Goal: Task Accomplishment & Management: Use online tool/utility

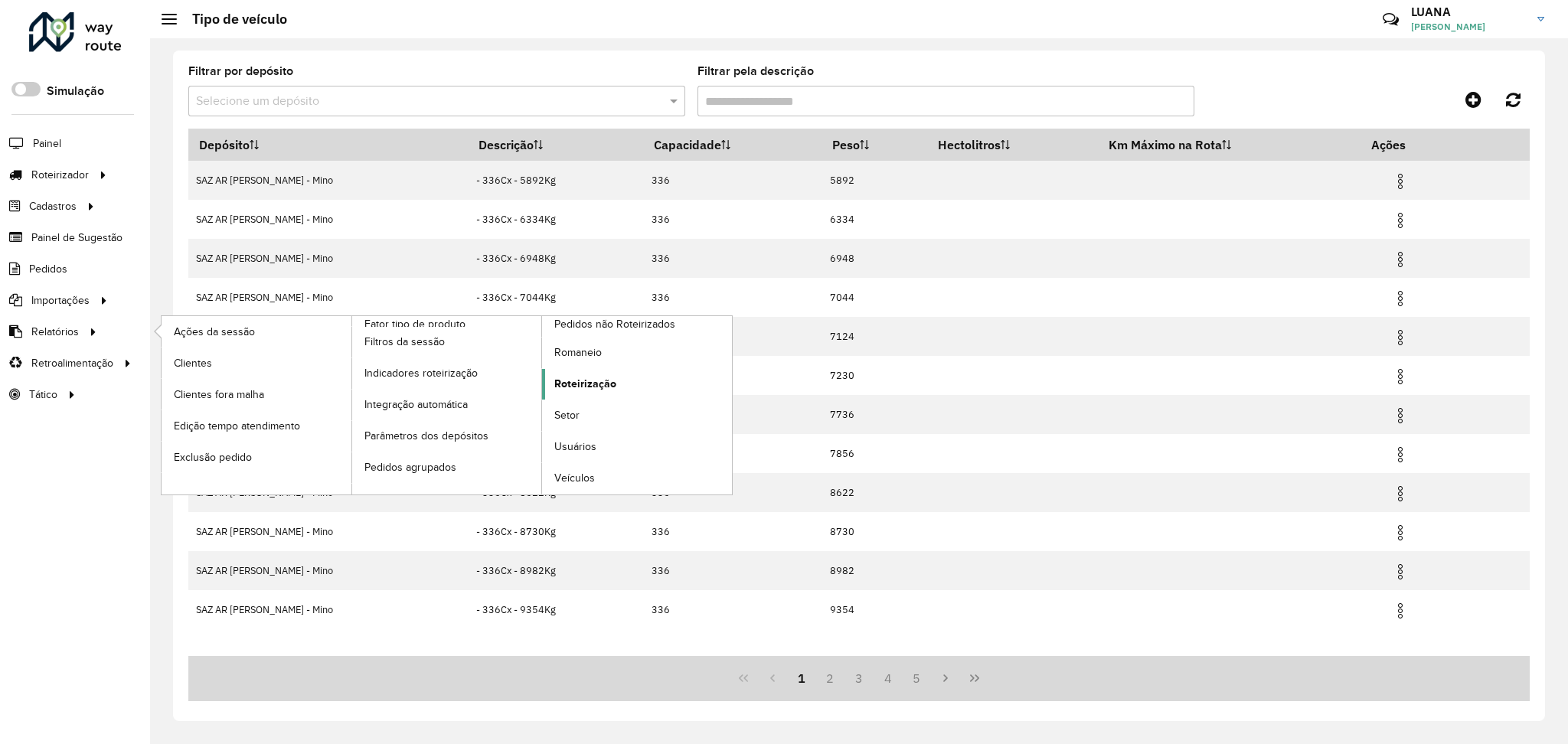
click at [583, 381] on span "Roteirização" at bounding box center [585, 384] width 62 height 16
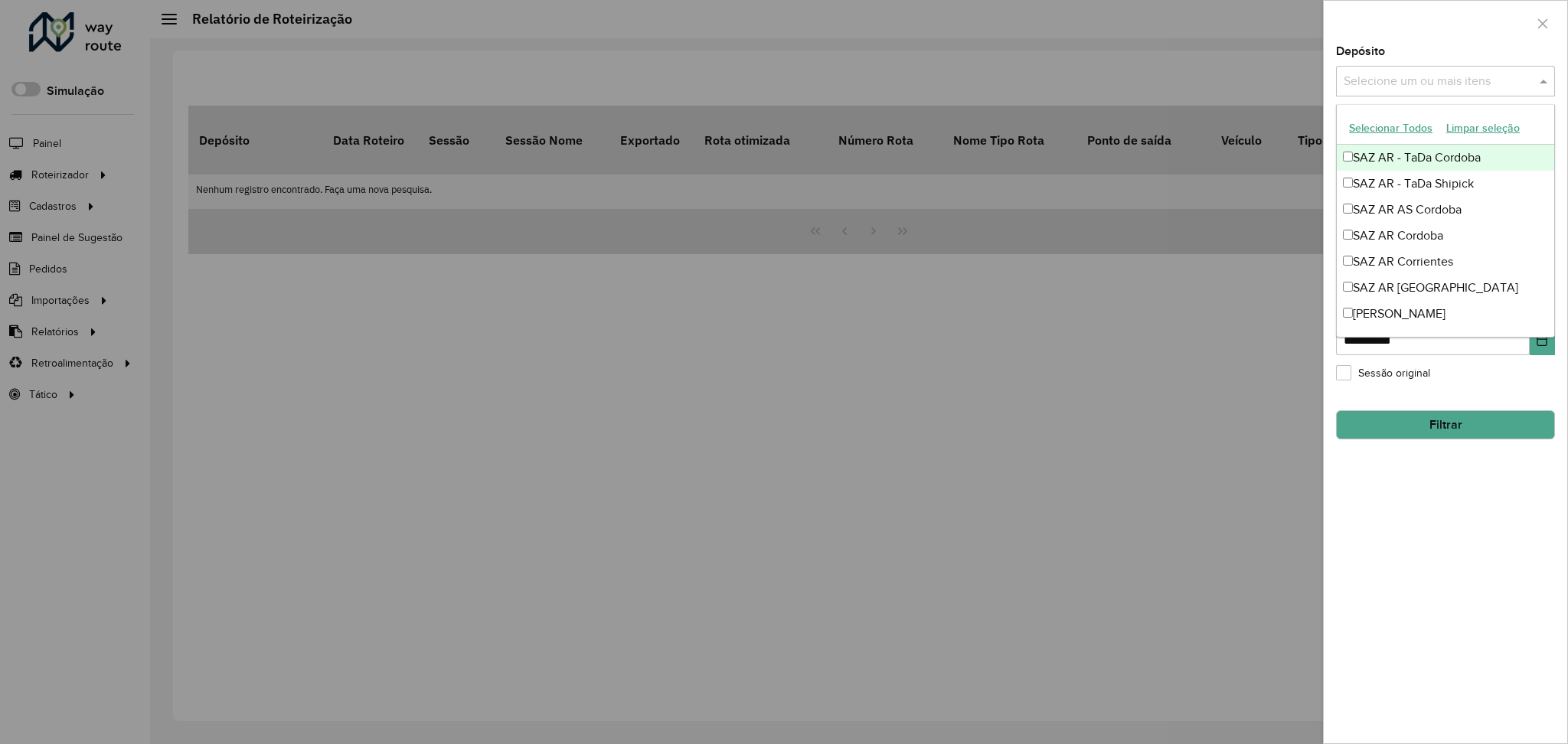
click at [1367, 78] on input "text" at bounding box center [1438, 81] width 196 height 19
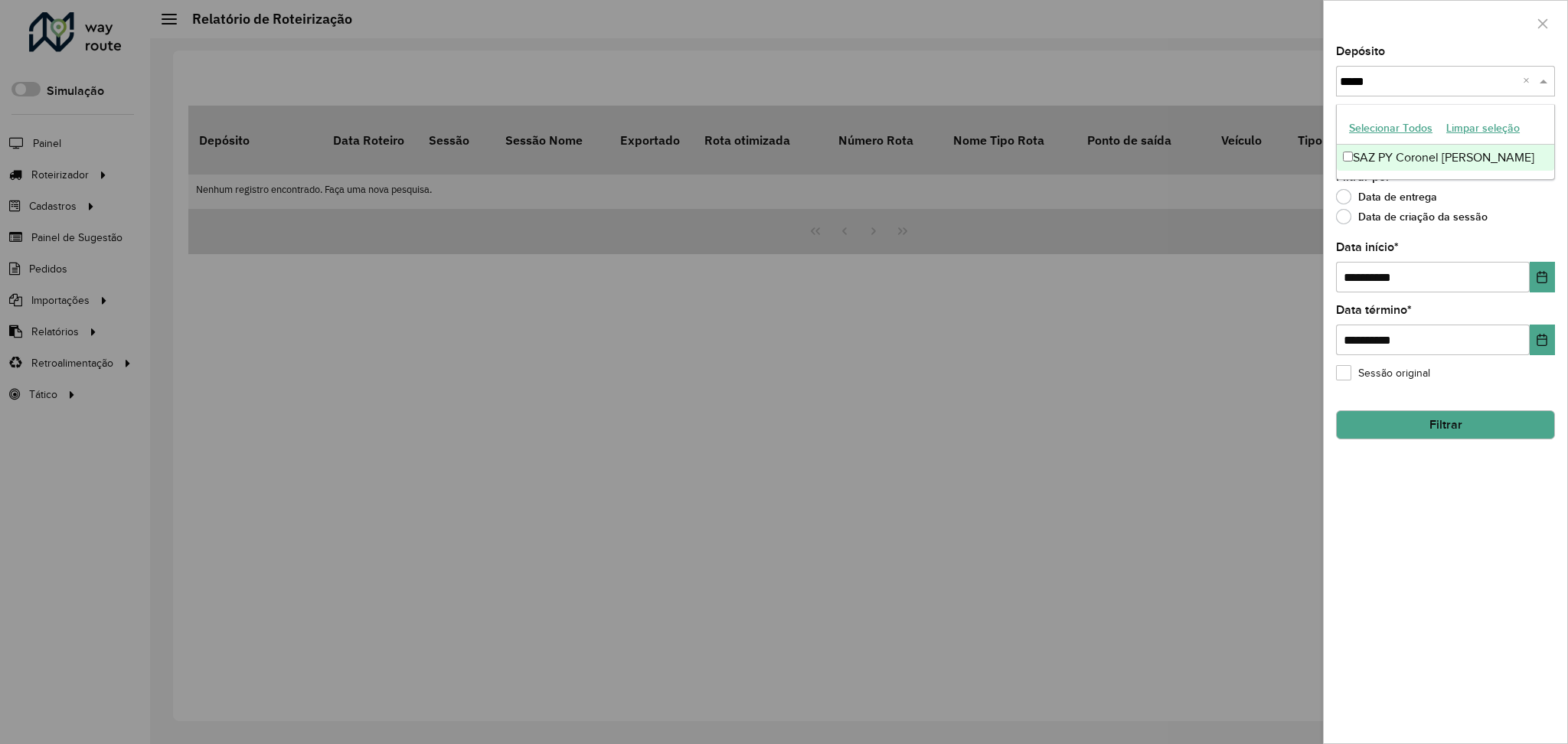
type input "******"
click at [1454, 160] on div "SAZ PY Coronel [PERSON_NAME]" at bounding box center [1445, 158] width 217 height 26
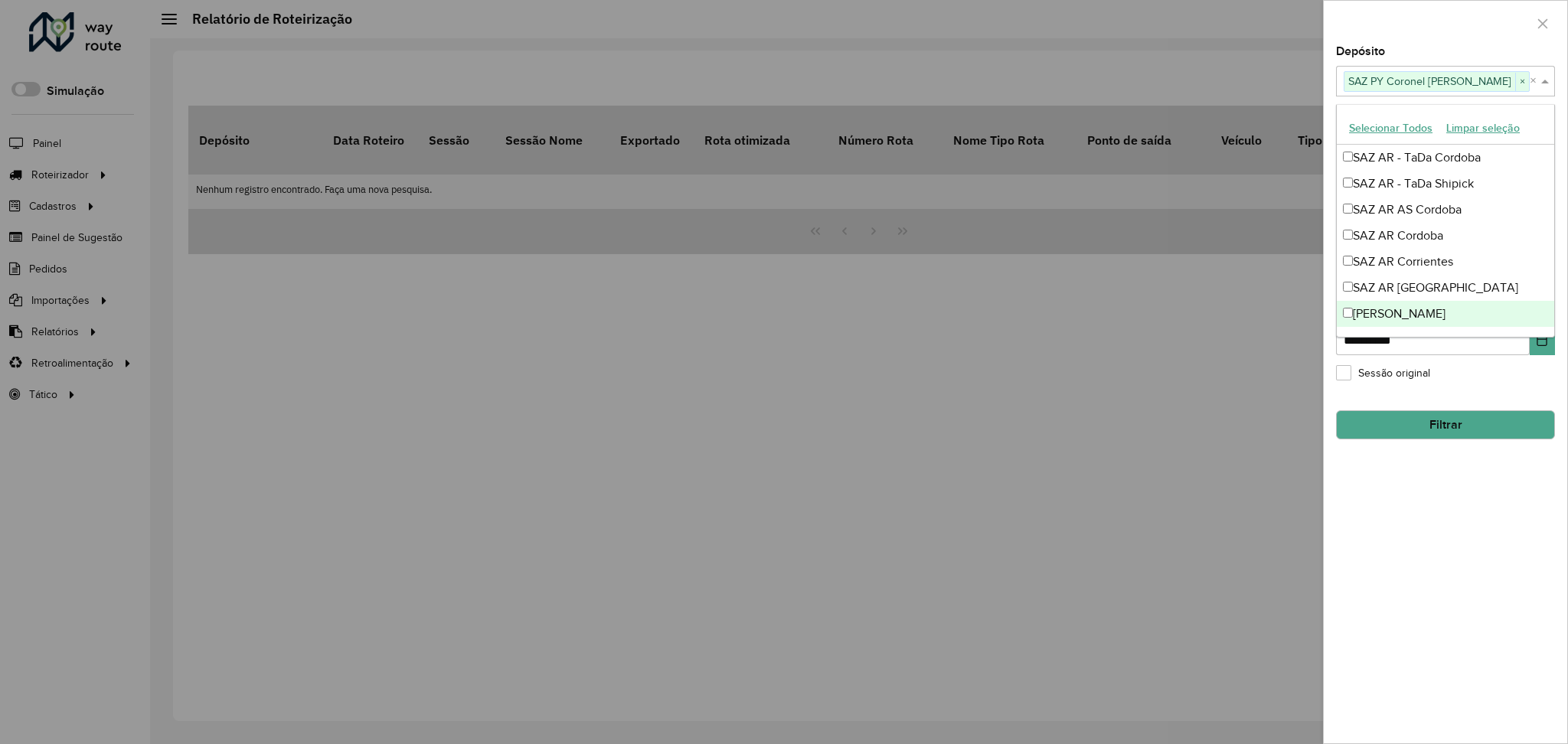
click at [1500, 526] on div "**********" at bounding box center [1445, 394] width 243 height 697
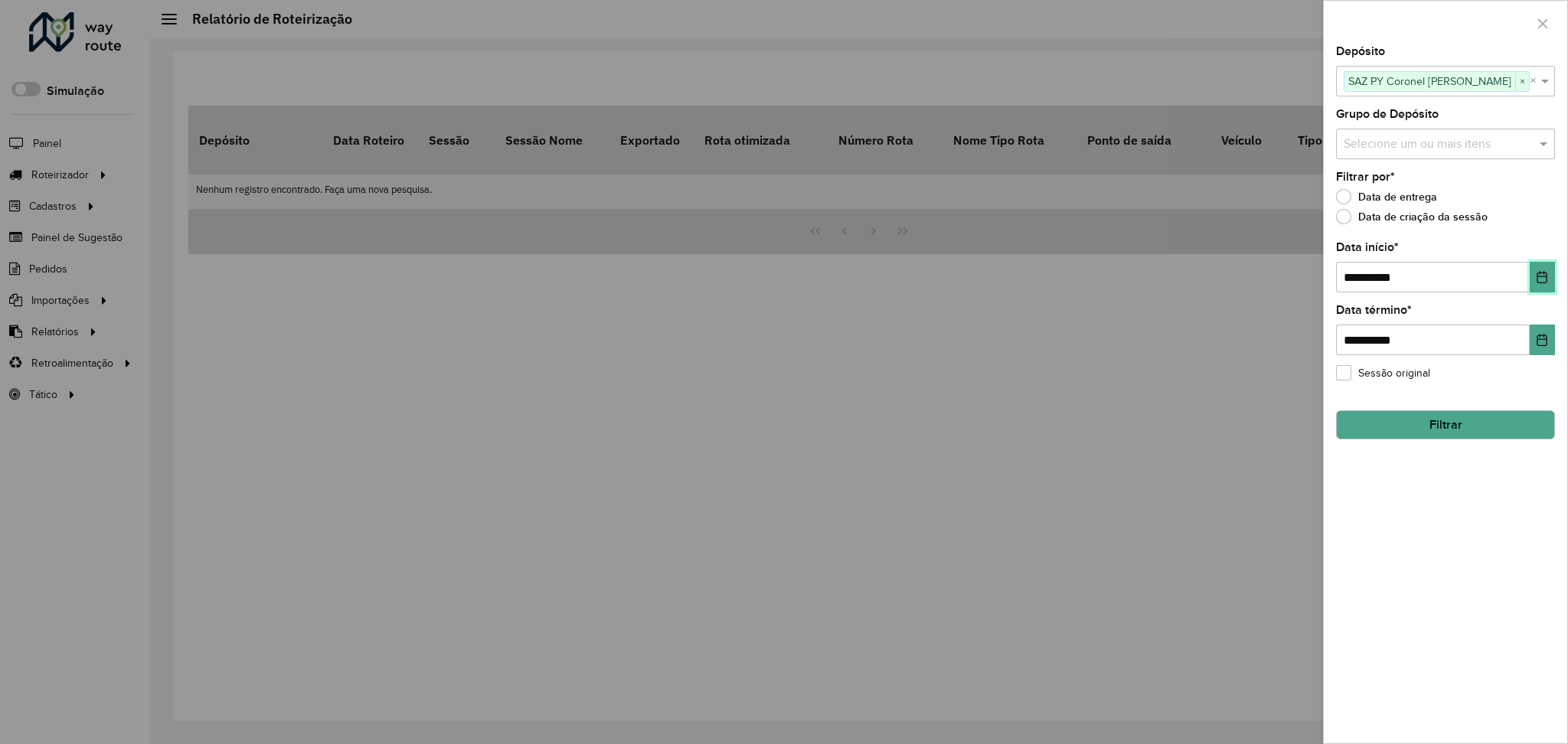
click at [1545, 289] on button "Choose Date" at bounding box center [1541, 277] width 25 height 31
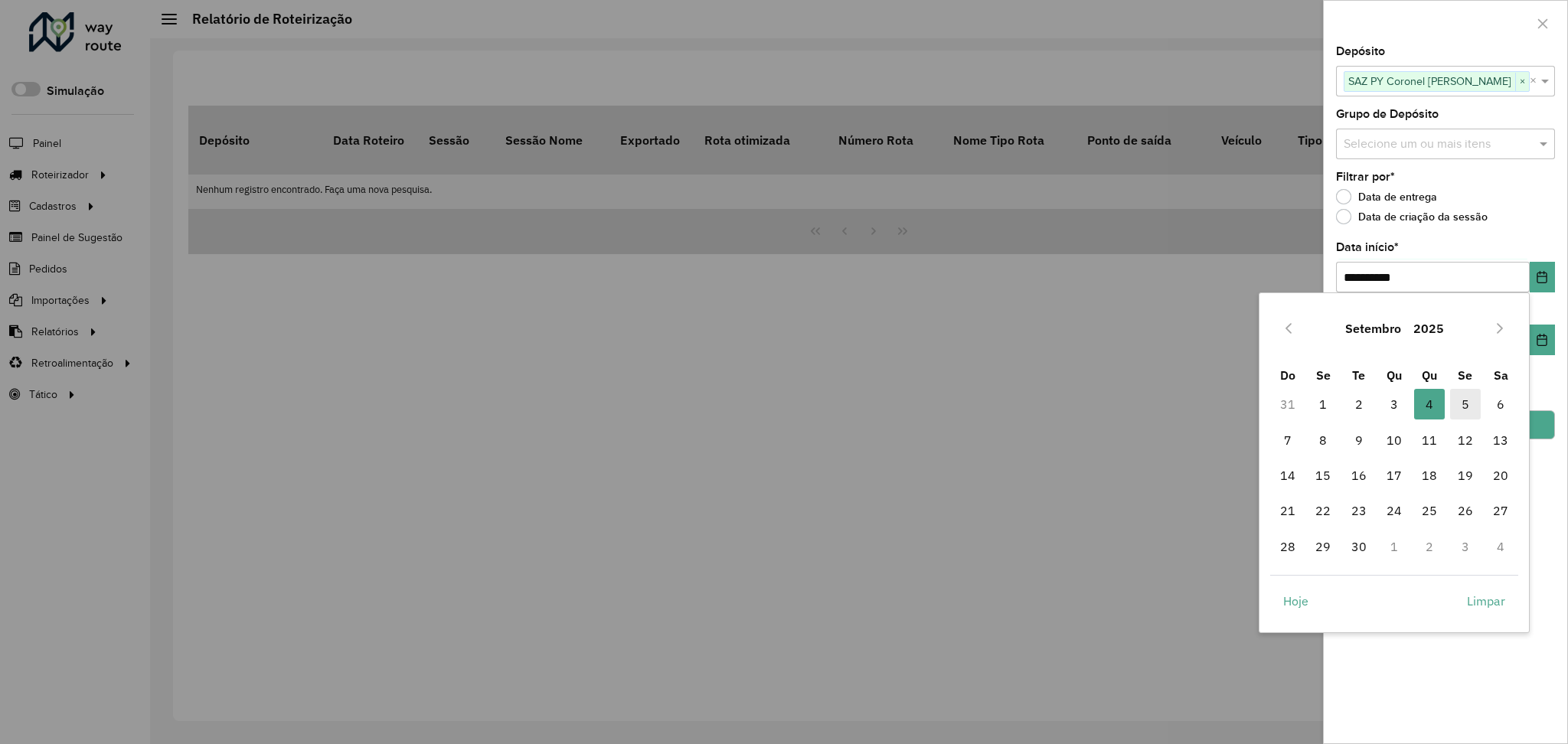
click at [1464, 406] on span "5" at bounding box center [1465, 404] width 31 height 31
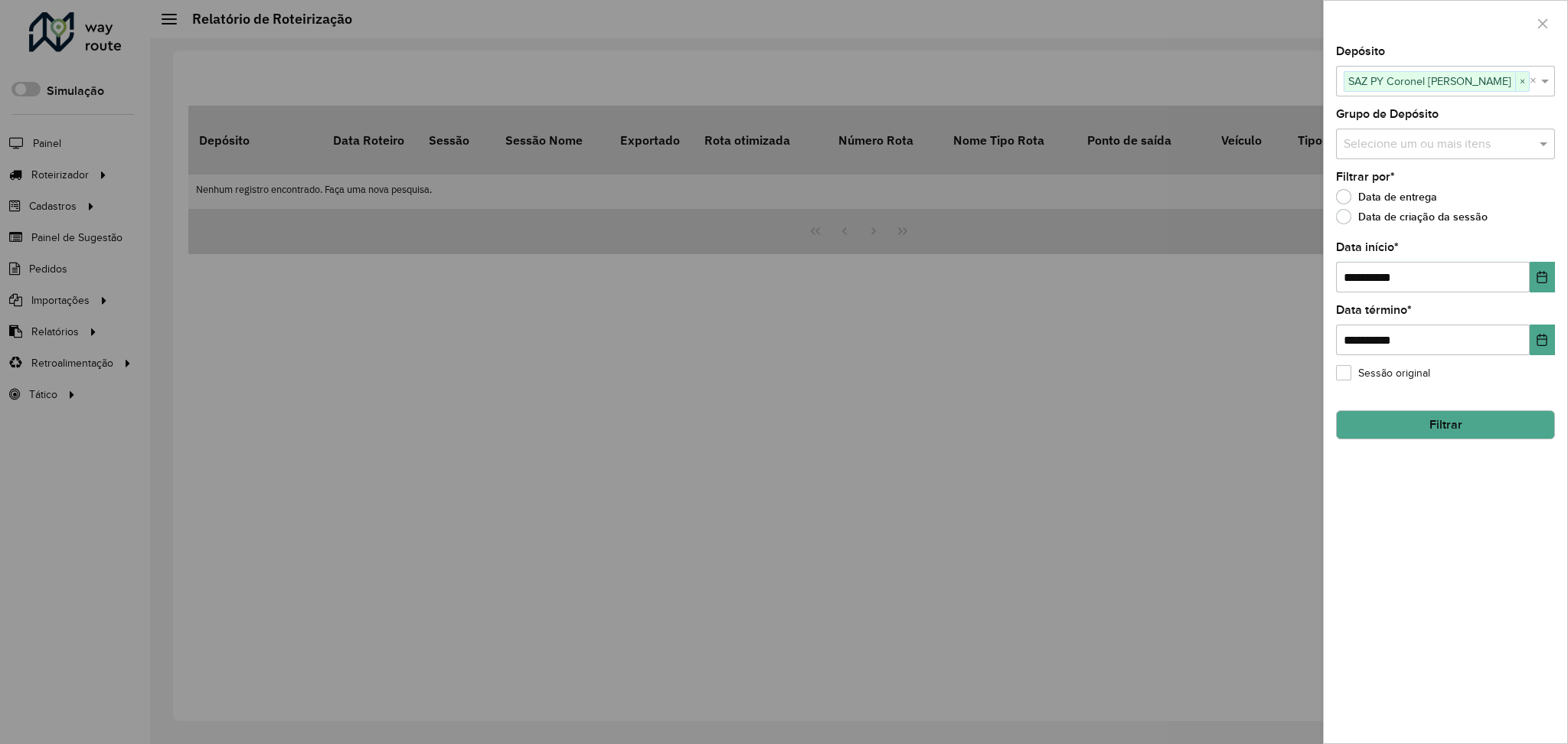
click at [1499, 424] on button "Filtrar" at bounding box center [1445, 425] width 219 height 29
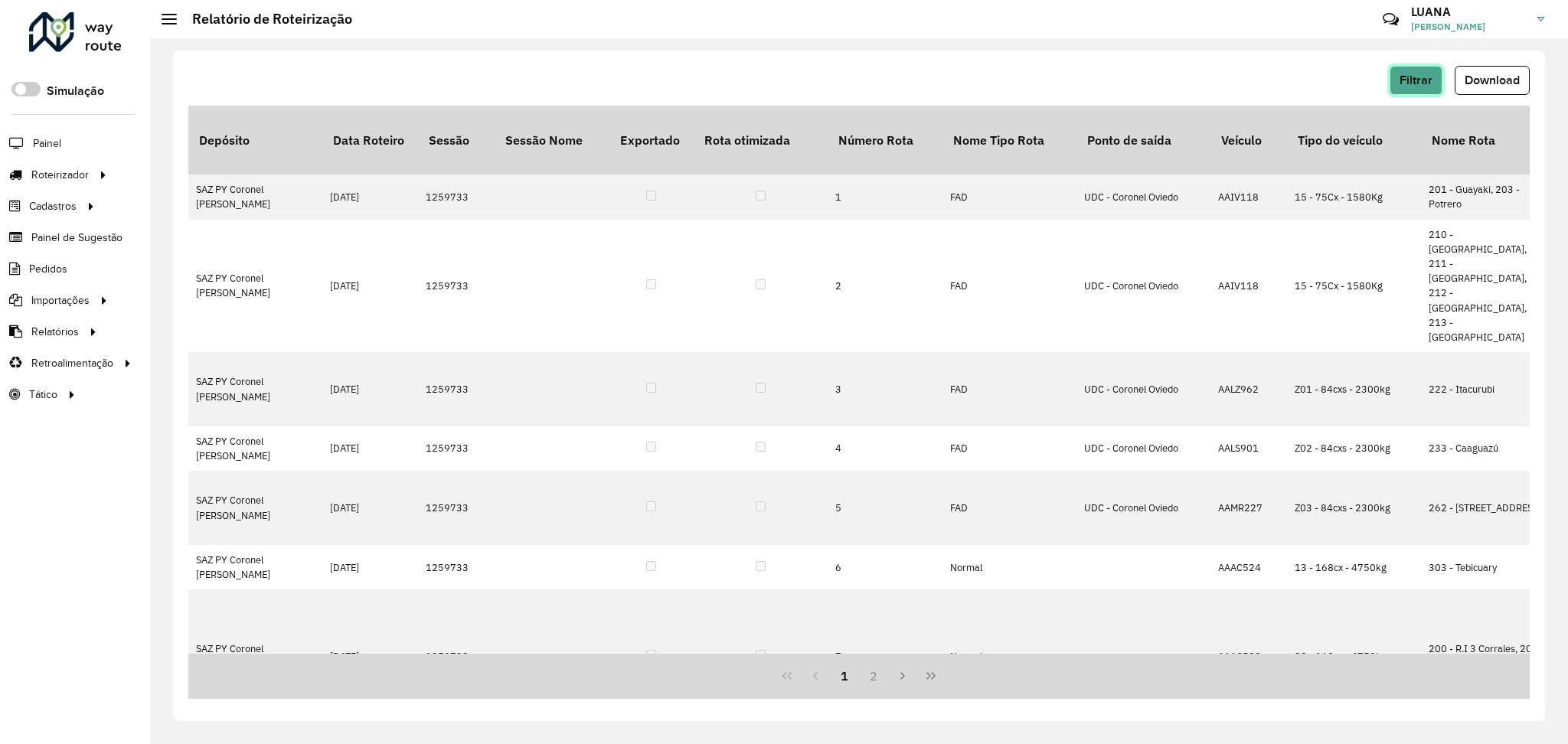
click at [1437, 83] on button "Filtrar" at bounding box center [1415, 79] width 53 height 29
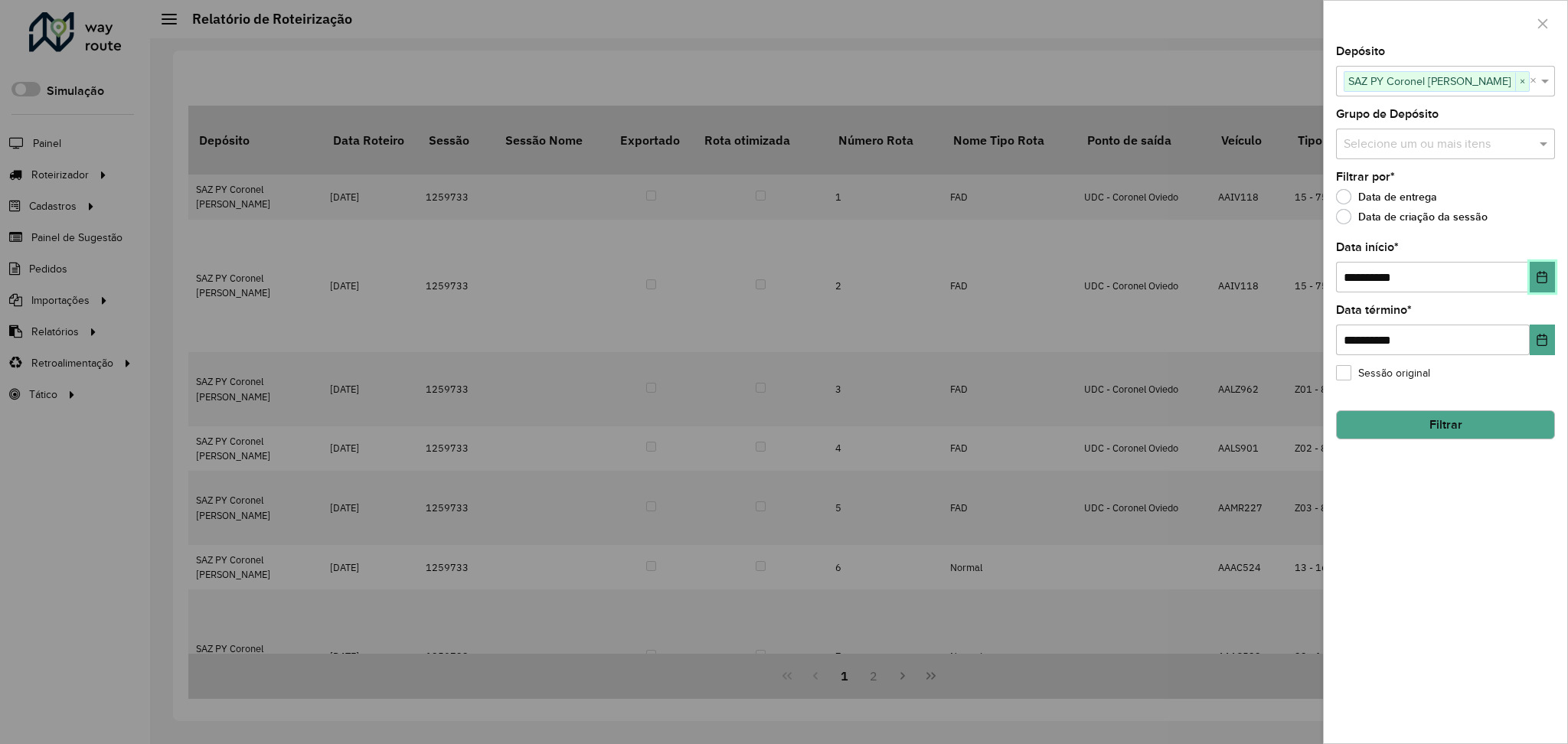
click at [1541, 277] on icon "Choose Date" at bounding box center [1542, 277] width 12 height 12
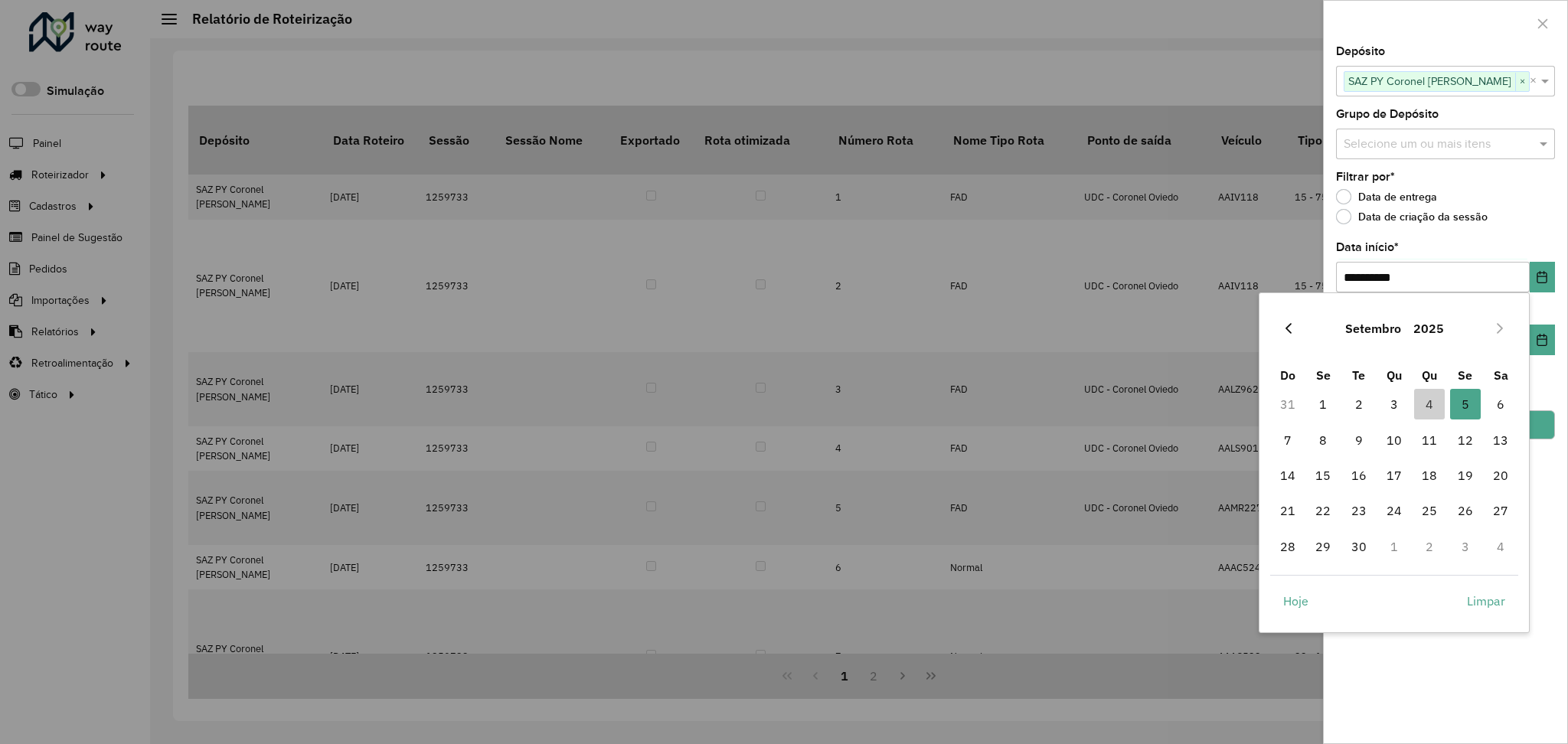
click at [1288, 323] on icon "Previous Month" at bounding box center [1288, 328] width 12 height 12
click at [1466, 405] on span "1" at bounding box center [1465, 404] width 31 height 31
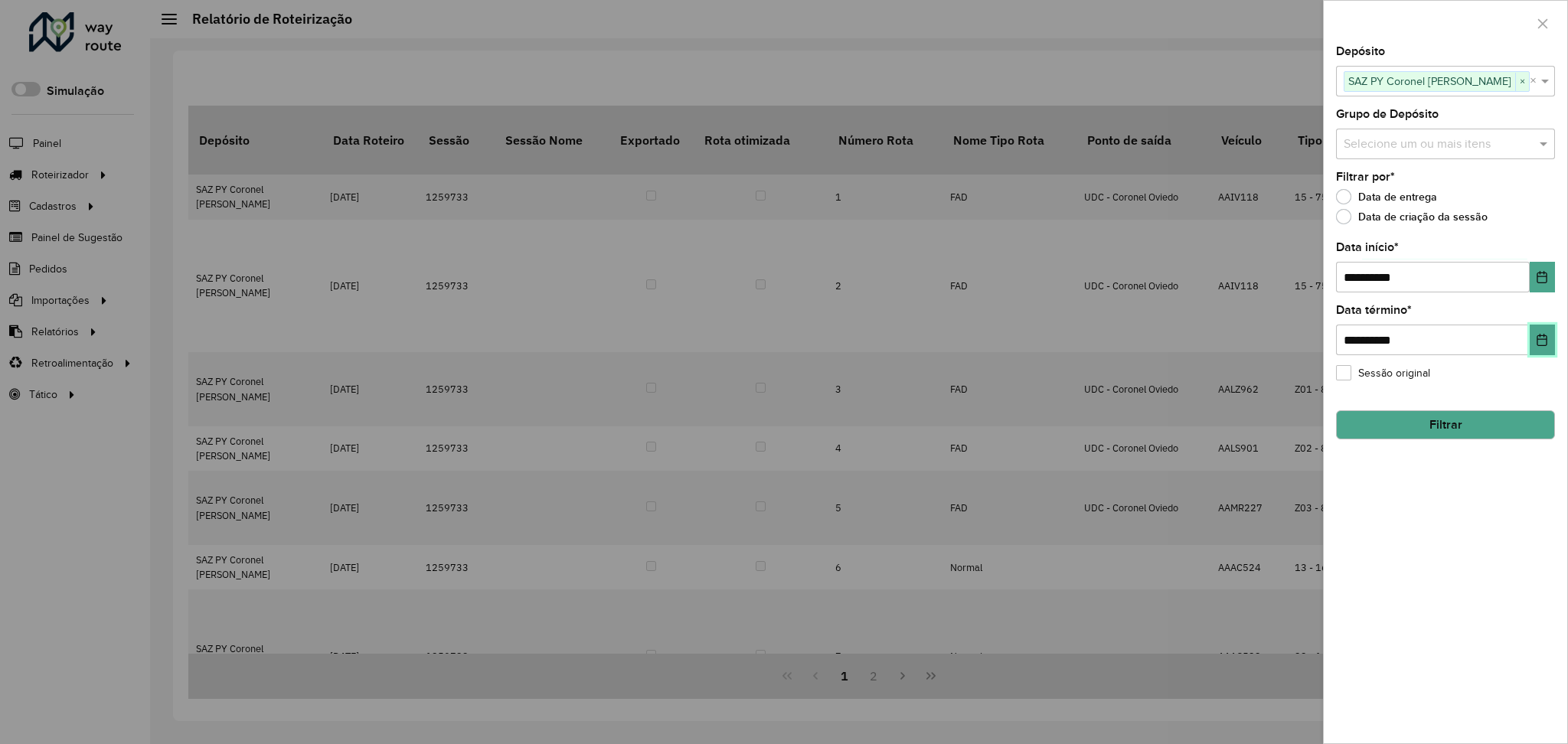
click at [1532, 337] on button "Choose Date" at bounding box center [1541, 339] width 25 height 31
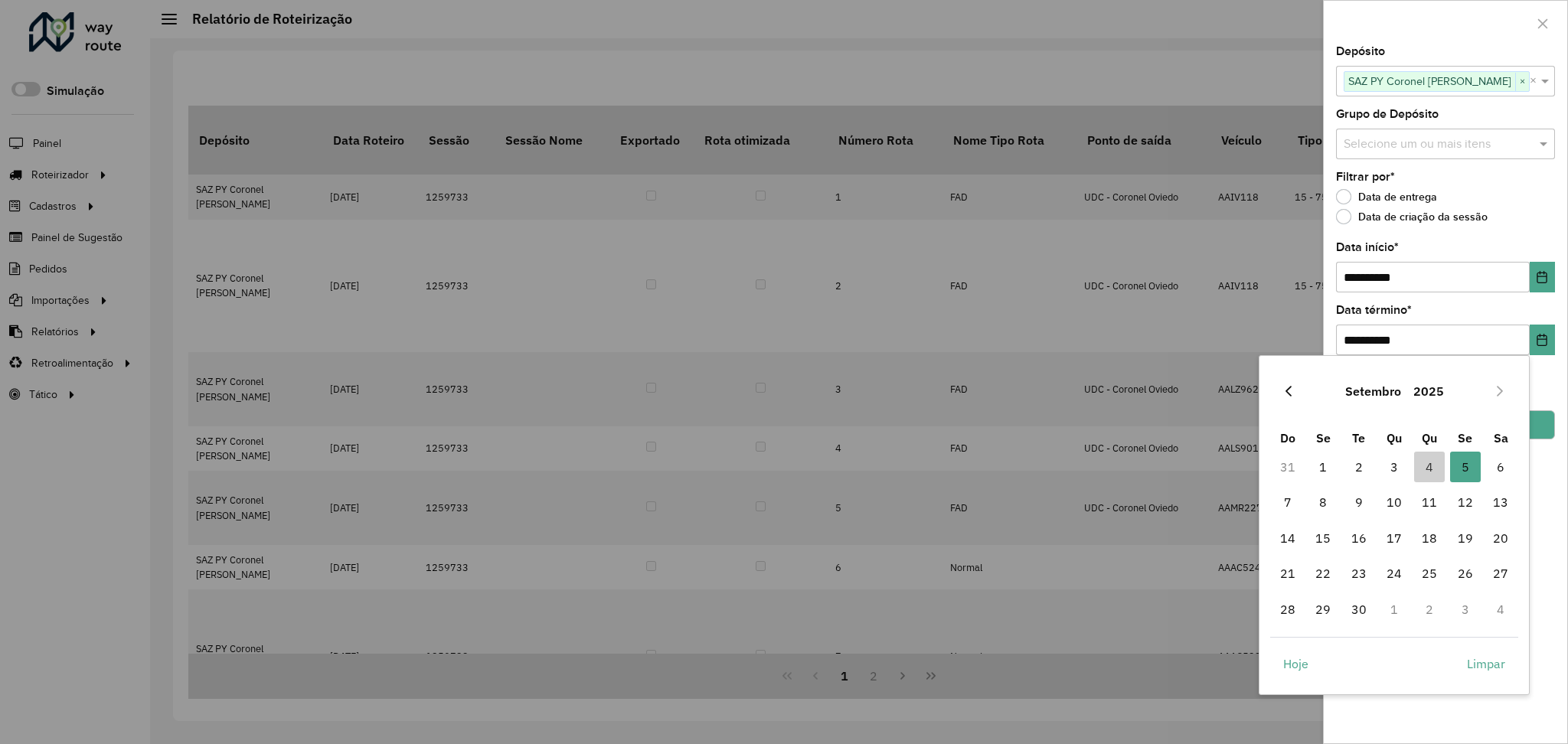
click at [1290, 386] on icon "Previous Month" at bounding box center [1288, 391] width 6 height 11
click at [1291, 647] on span "31" at bounding box center [1287, 645] width 31 height 31
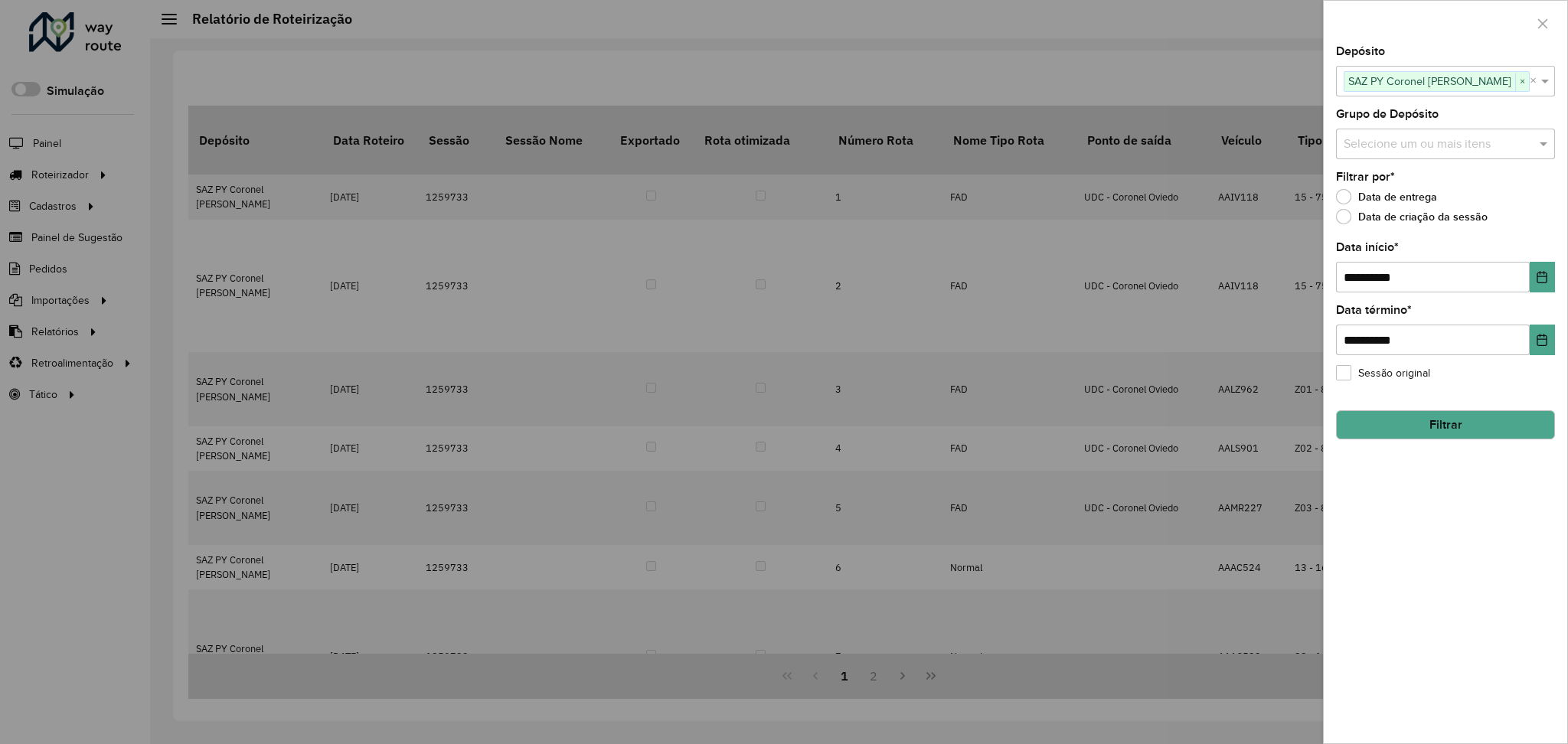
click at [1459, 429] on button "Filtrar" at bounding box center [1445, 425] width 219 height 29
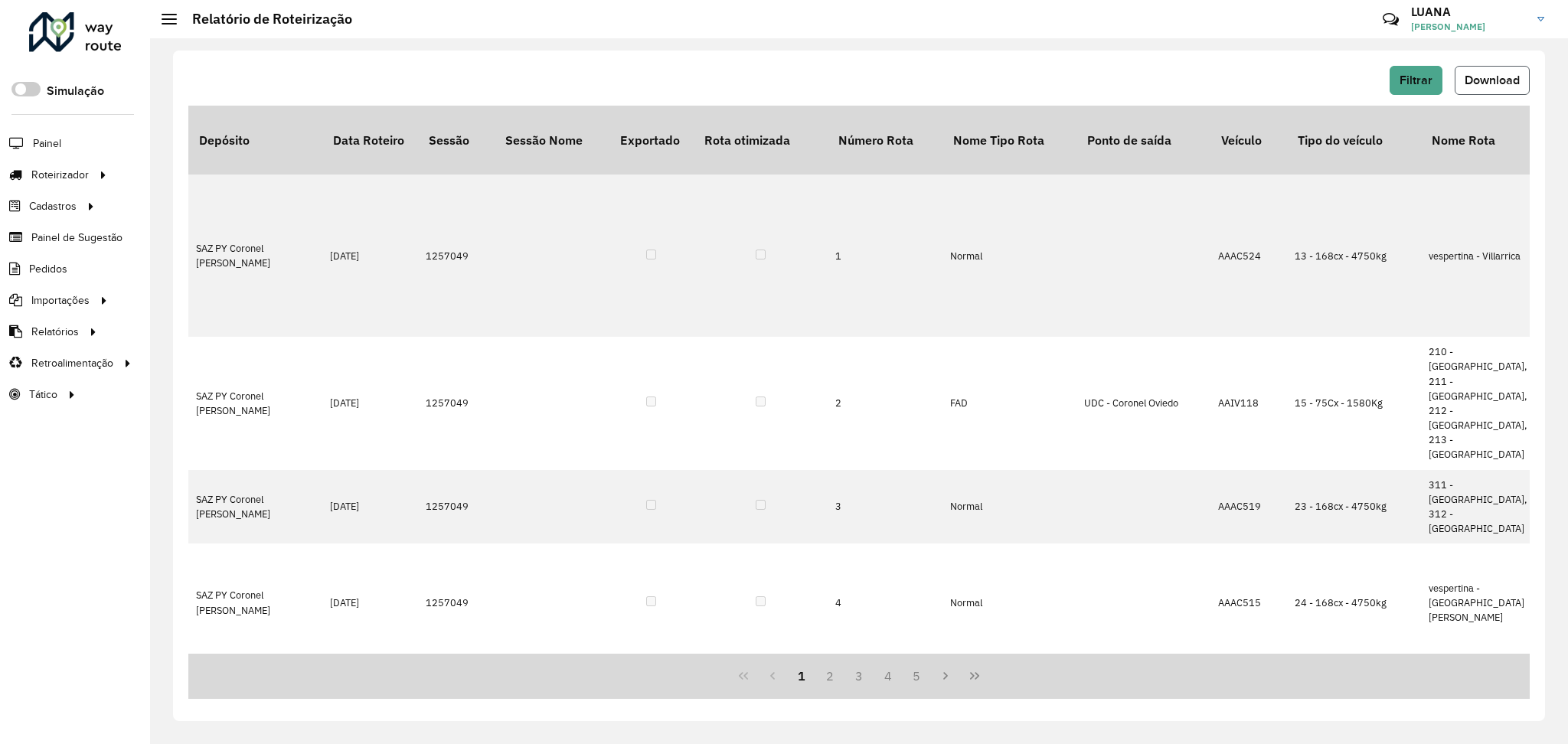
click at [1480, 88] on button "Download" at bounding box center [1493, 79] width 75 height 29
click at [1066, 710] on div "Filtrar Download Depósito Data Roteiro Sessão Sessão Nome Exportado Rota otimiz…" at bounding box center [858, 386] width 1372 height 671
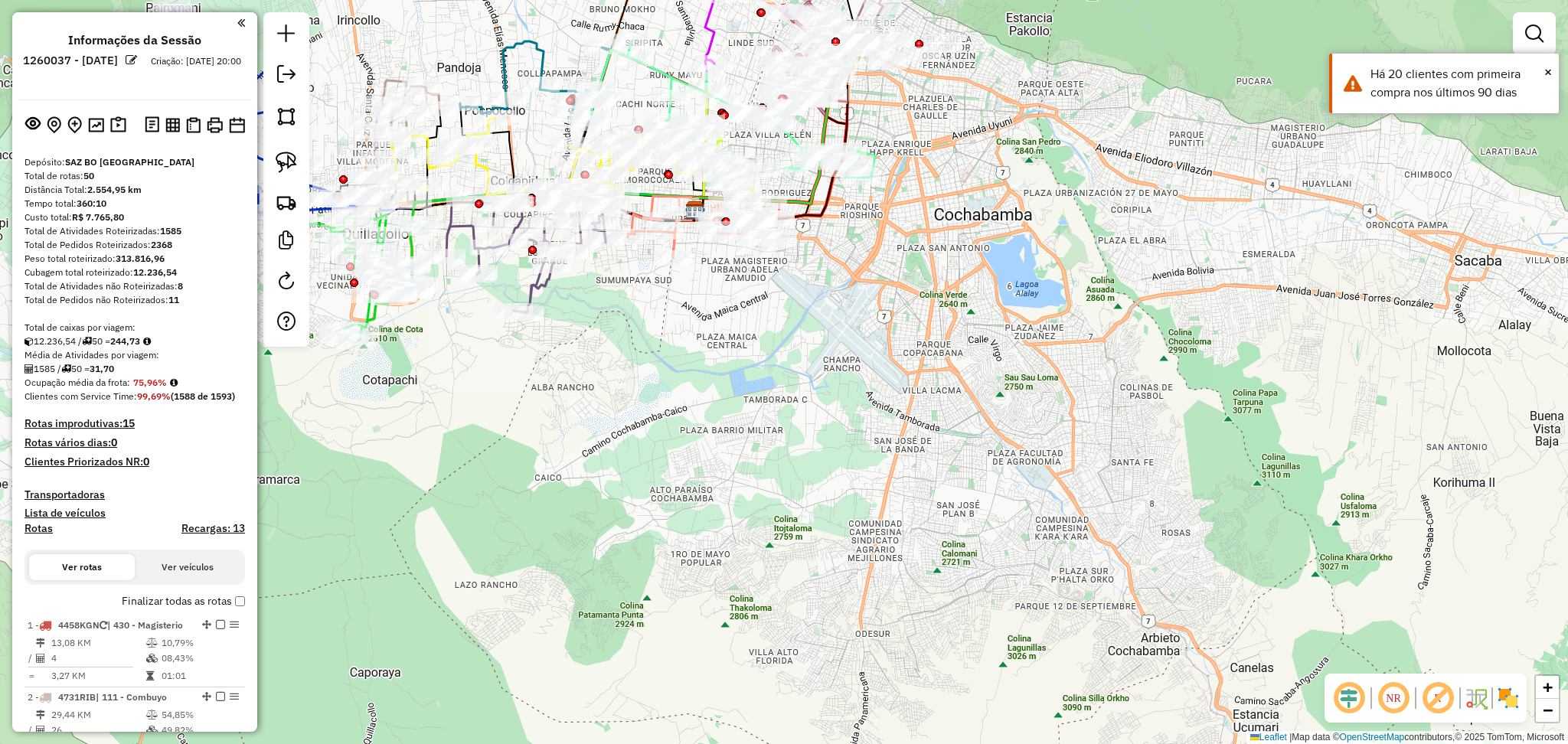
click at [1506, 700] on img at bounding box center [1508, 698] width 25 height 25
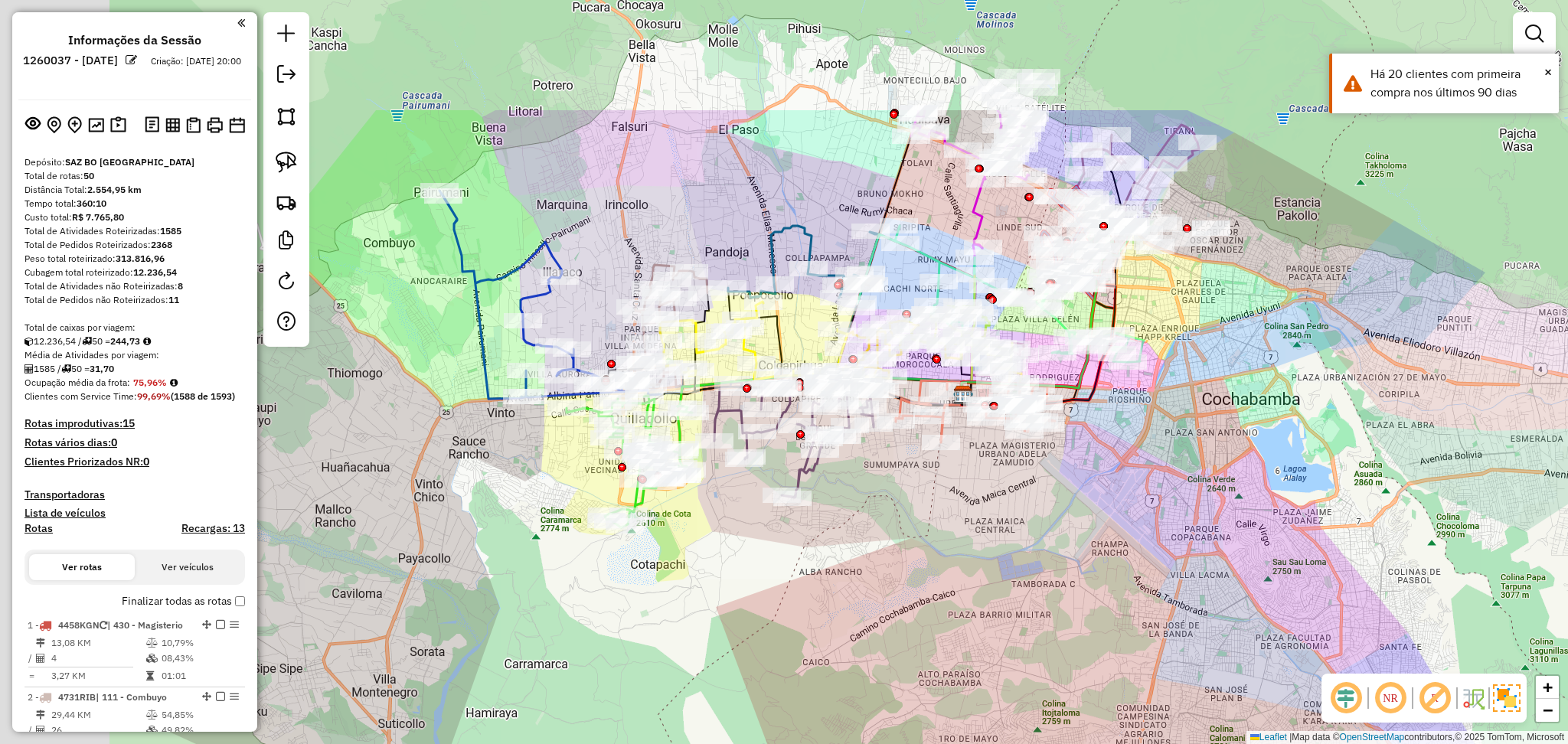
drag, startPoint x: 482, startPoint y: 367, endPoint x: 776, endPoint y: 566, distance: 355.0
click at [776, 566] on div "Janela de atendimento Grade de atendimento Capacidade Transportadoras Veículos …" at bounding box center [784, 372] width 1568 height 744
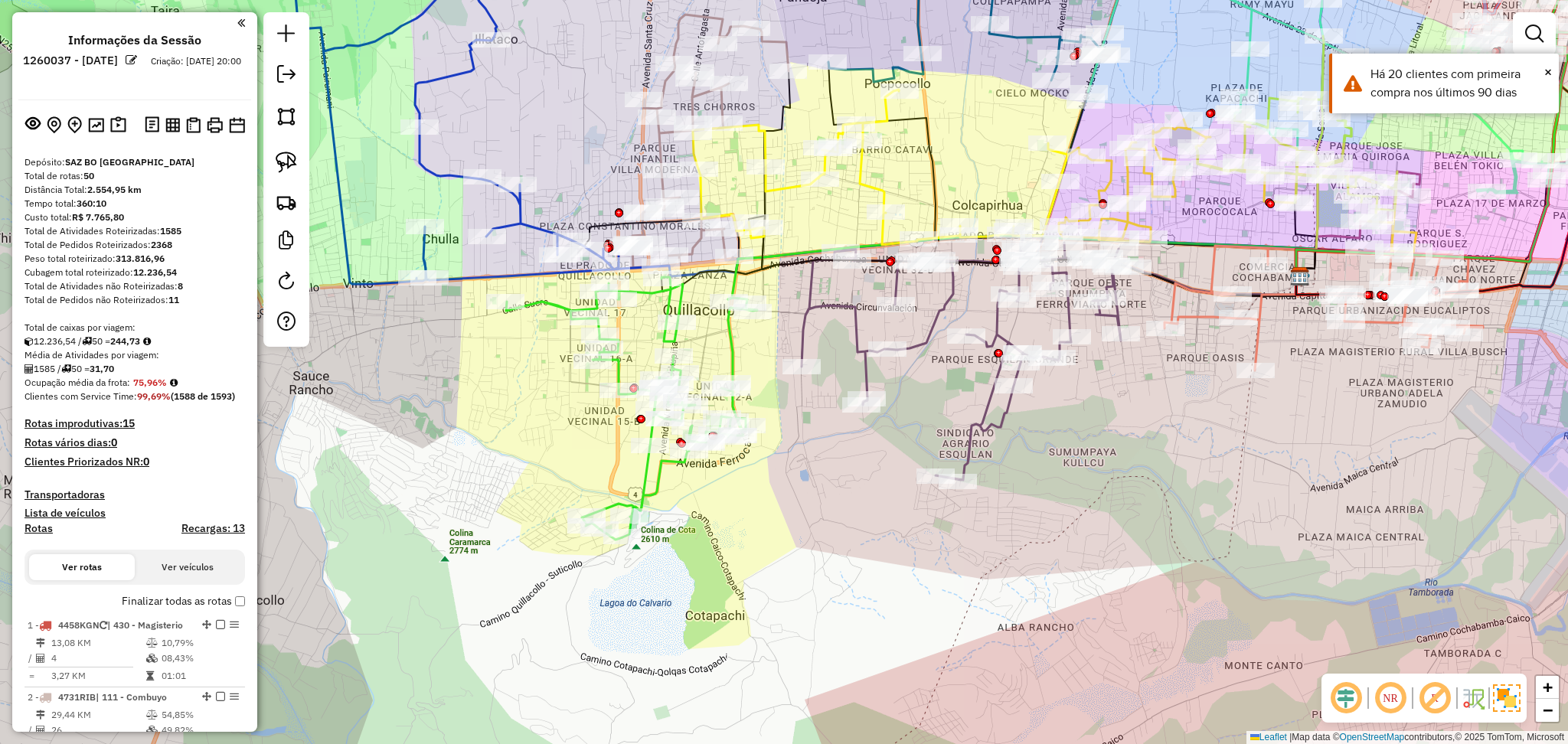
click at [652, 473] on icon at bounding box center [631, 408] width 251 height 263
select select "**********"
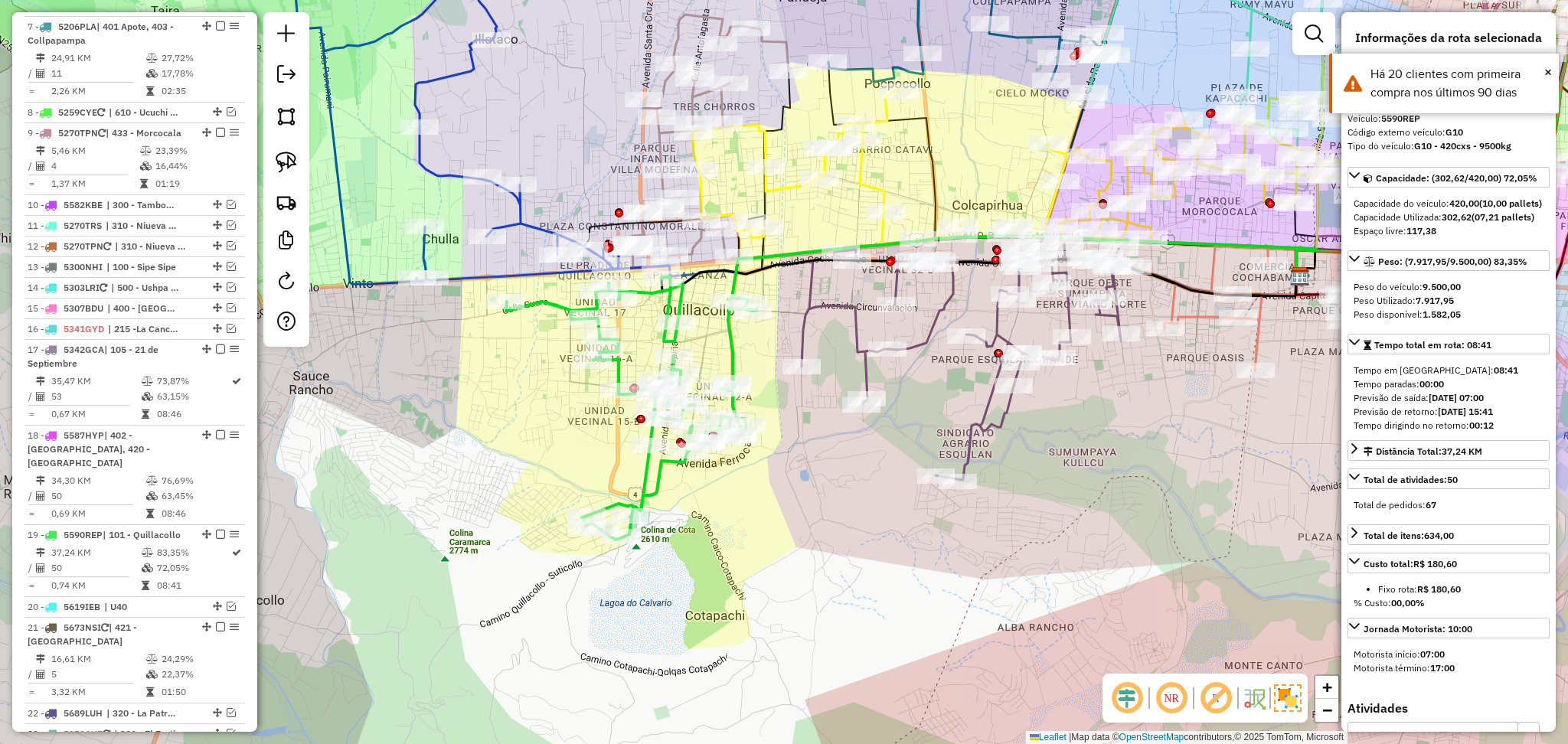
scroll to position [1469, 0]
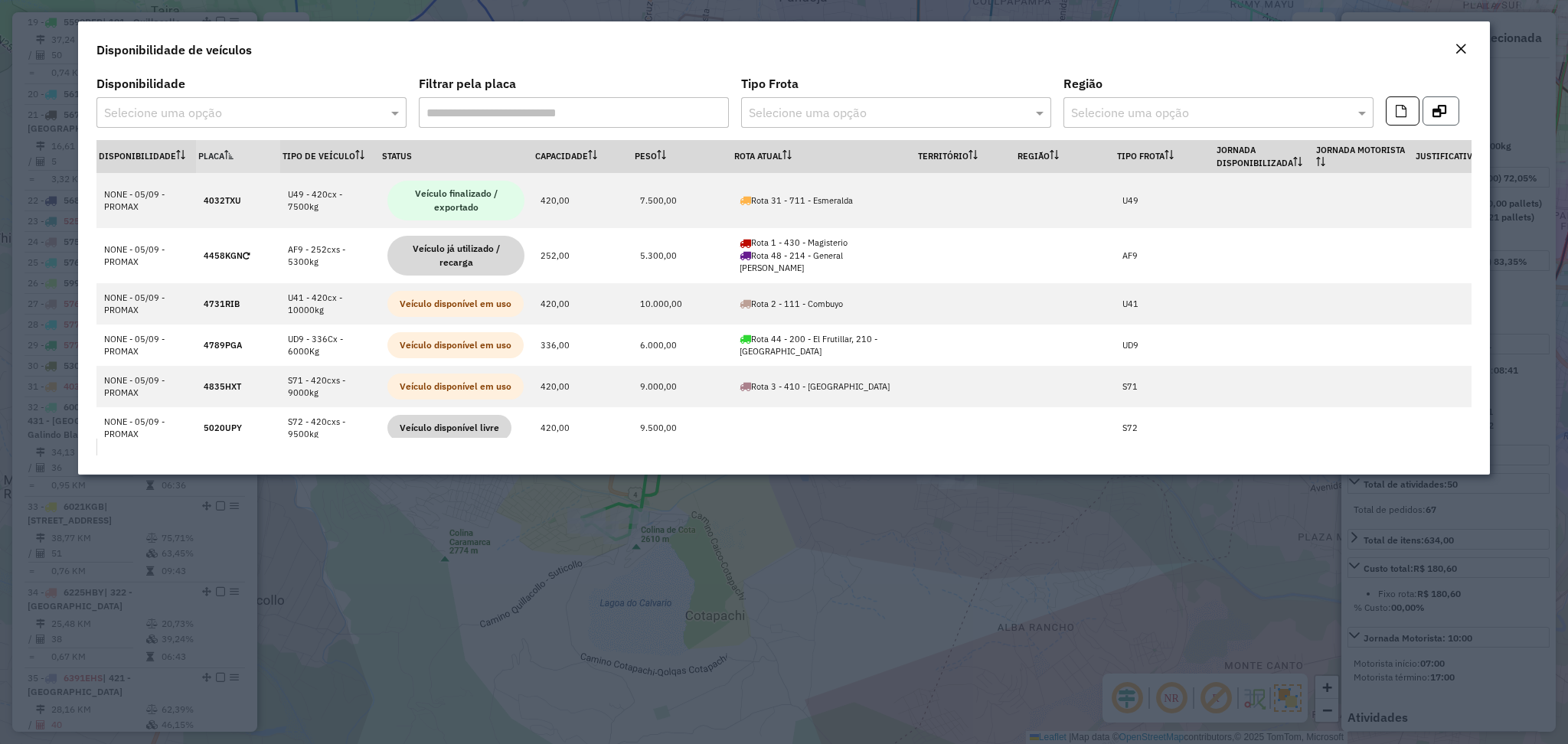
click at [1441, 117] on button "button" at bounding box center [1440, 110] width 37 height 29
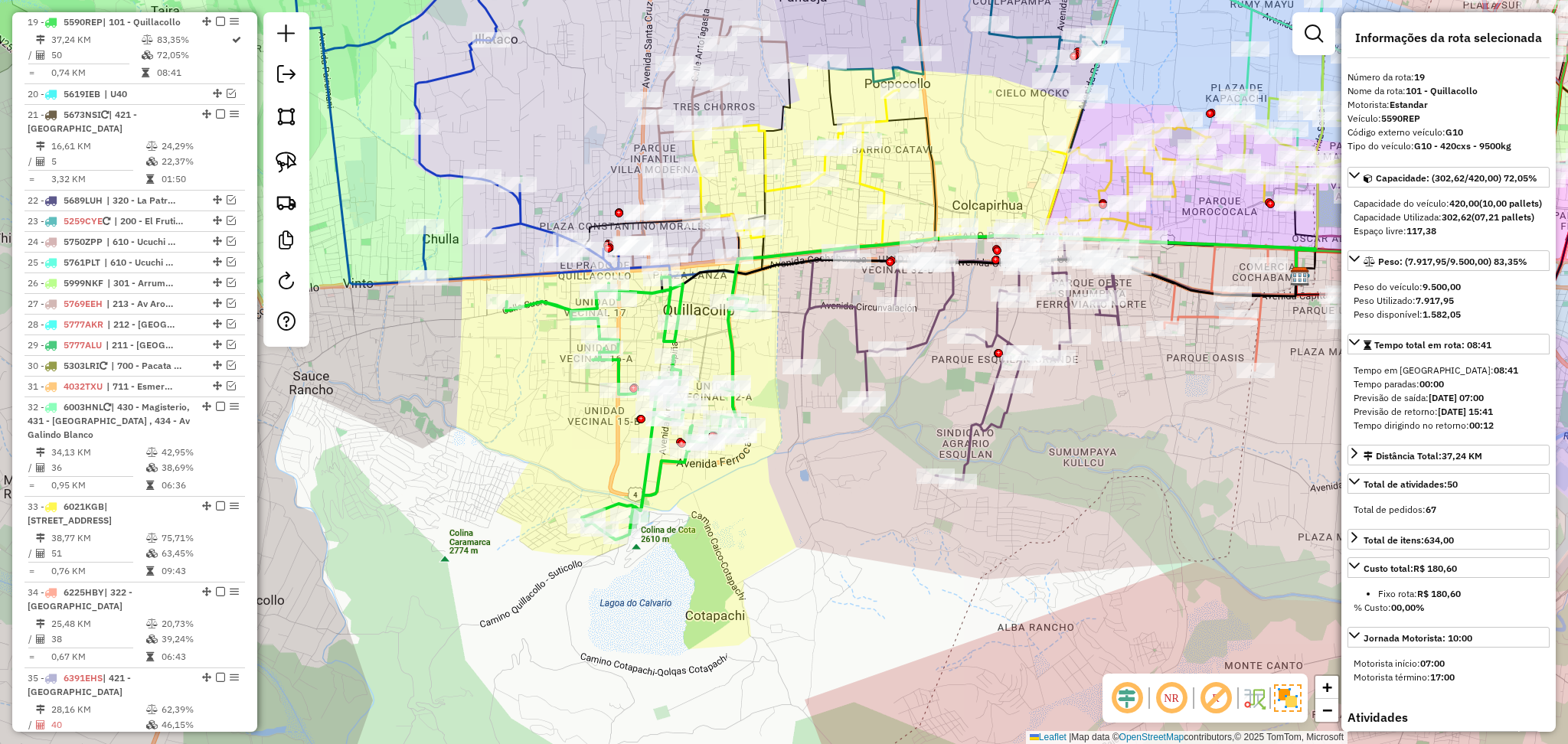
click at [647, 479] on icon at bounding box center [631, 408] width 251 height 263
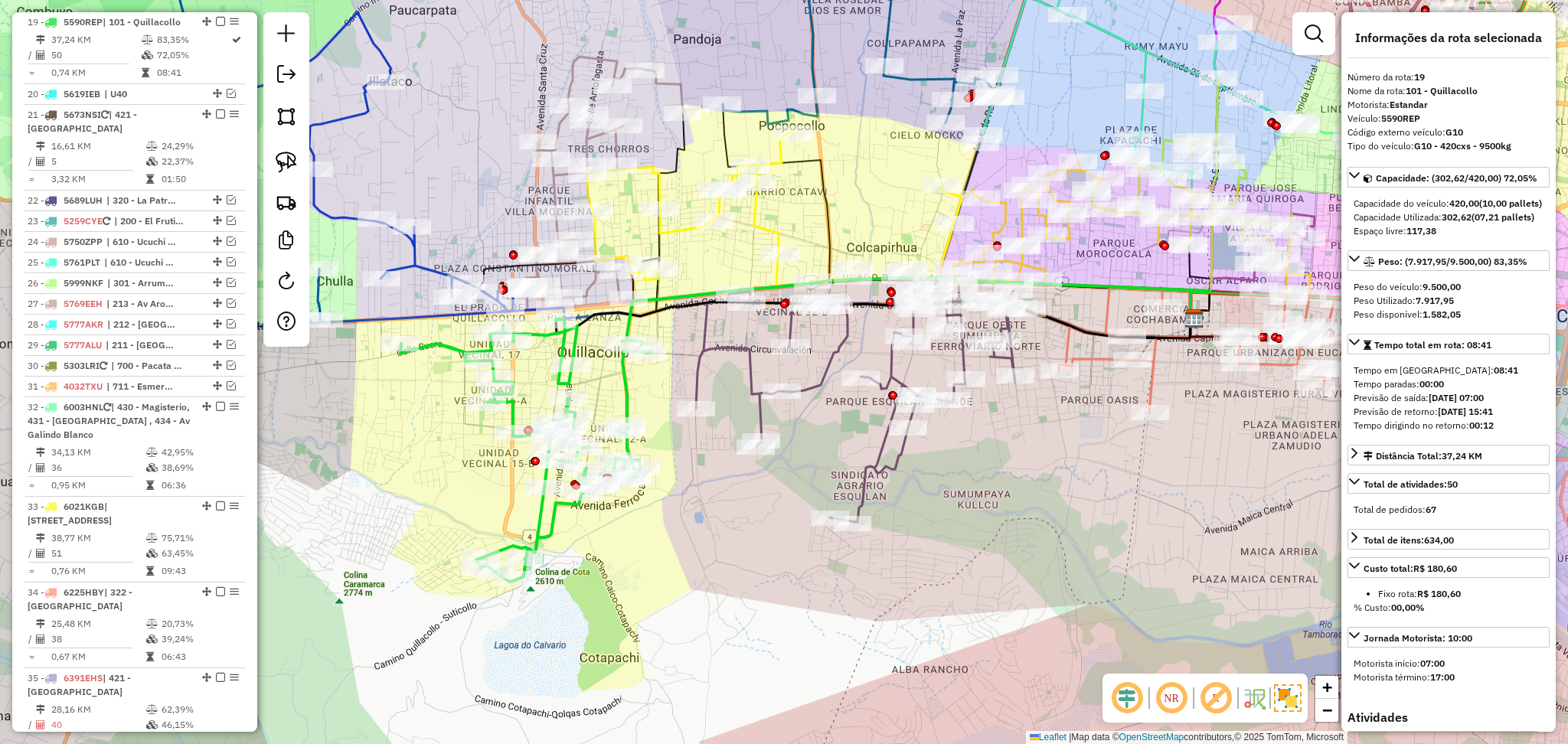
drag, startPoint x: 800, startPoint y: 485, endPoint x: 692, endPoint y: 528, distance: 116.2
click at [692, 528] on div "Janela de atendimento Grade de atendimento Capacidade Transportadoras Veículos …" at bounding box center [784, 372] width 1568 height 744
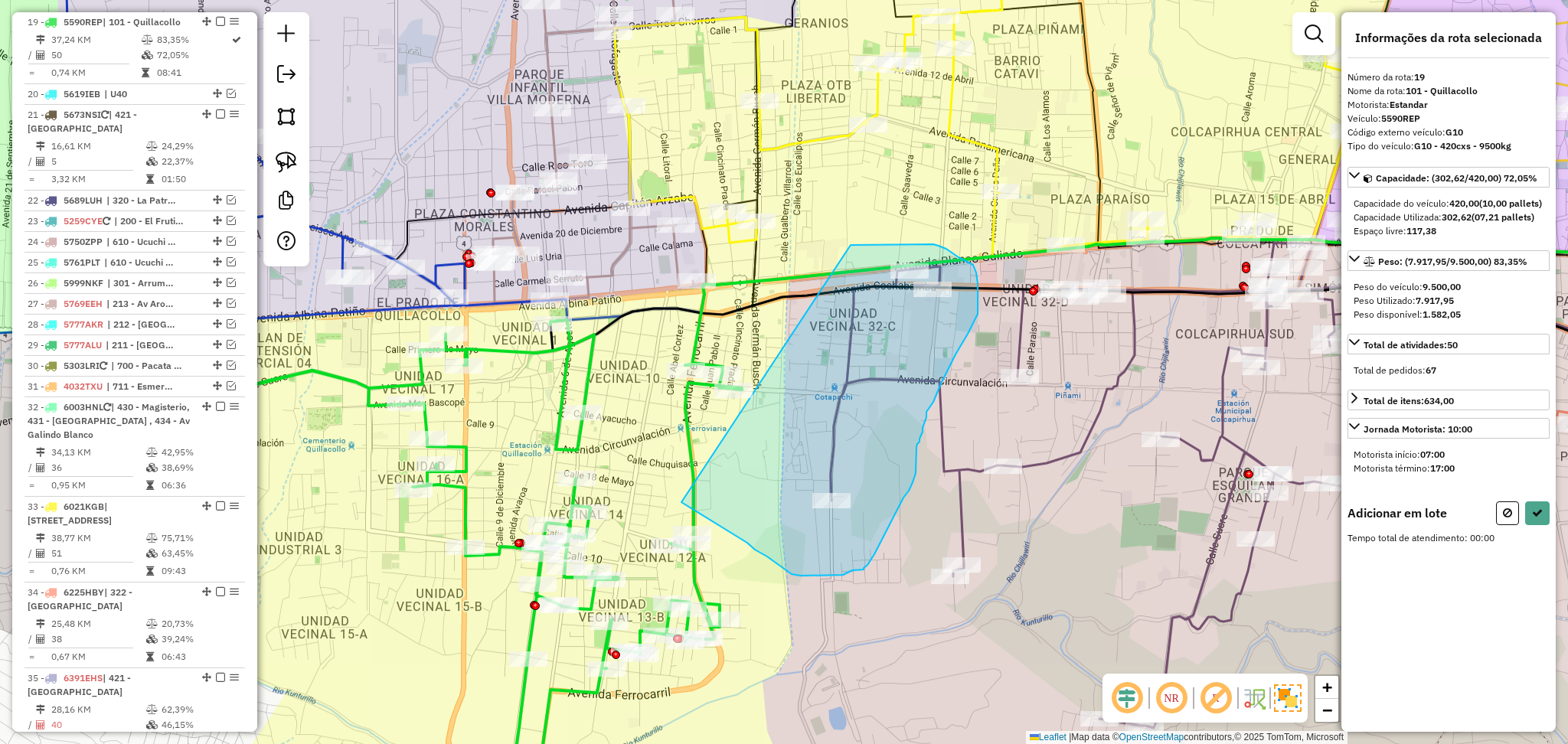
drag, startPoint x: 851, startPoint y: 245, endPoint x: 682, endPoint y: 501, distance: 306.8
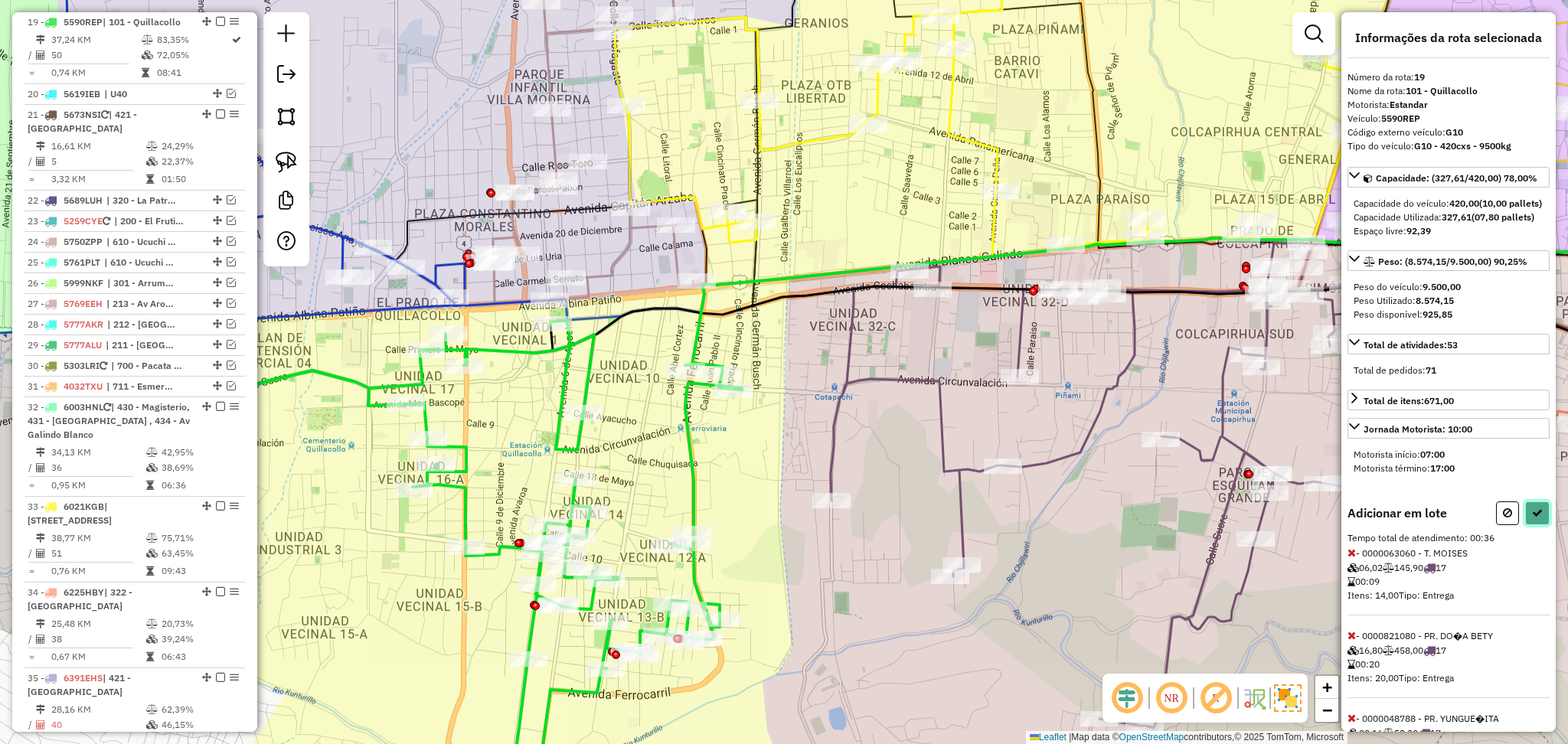
click at [1540, 526] on button at bounding box center [1537, 514] width 25 height 24
select select "**********"
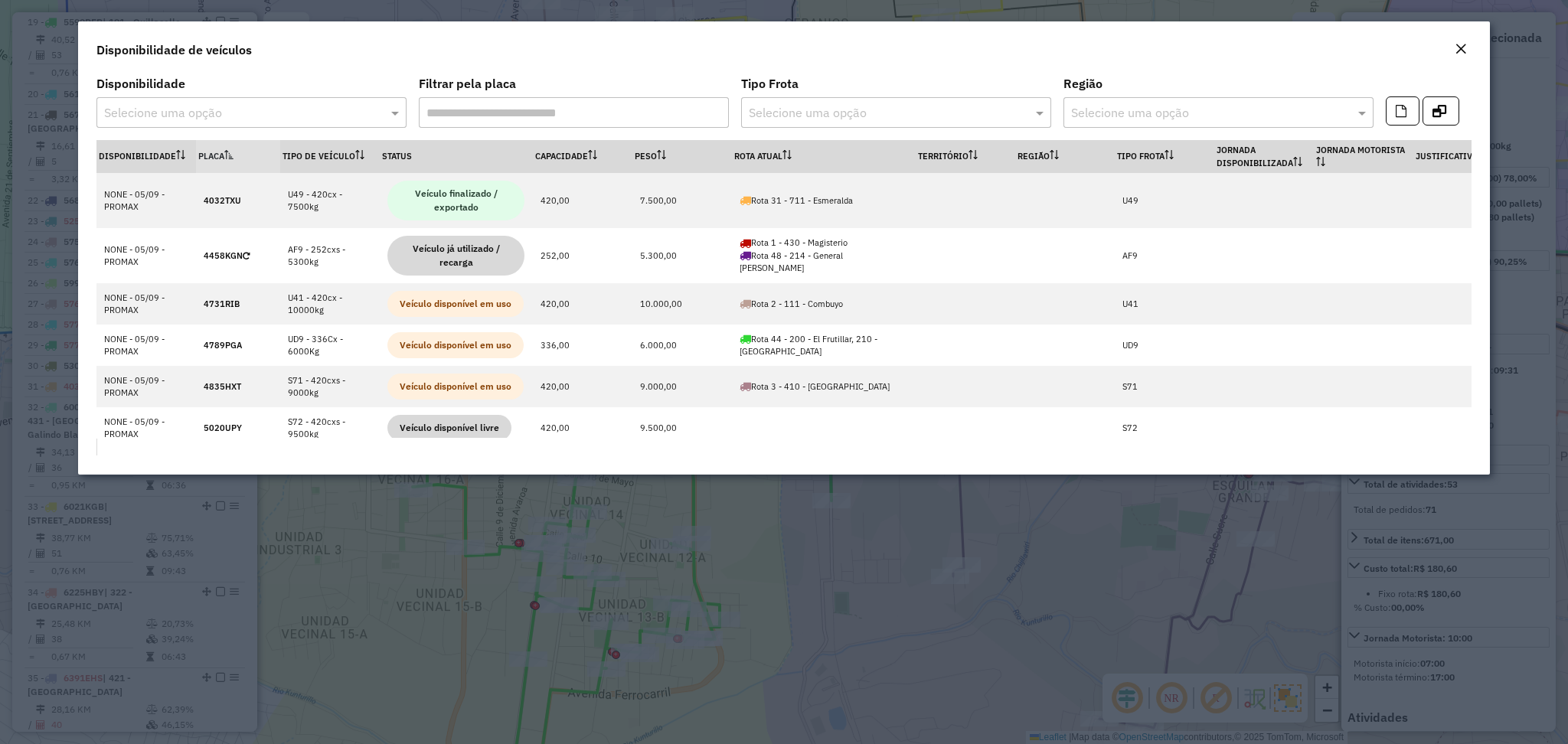
click at [1463, 48] on em "Close" at bounding box center [1461, 49] width 12 height 12
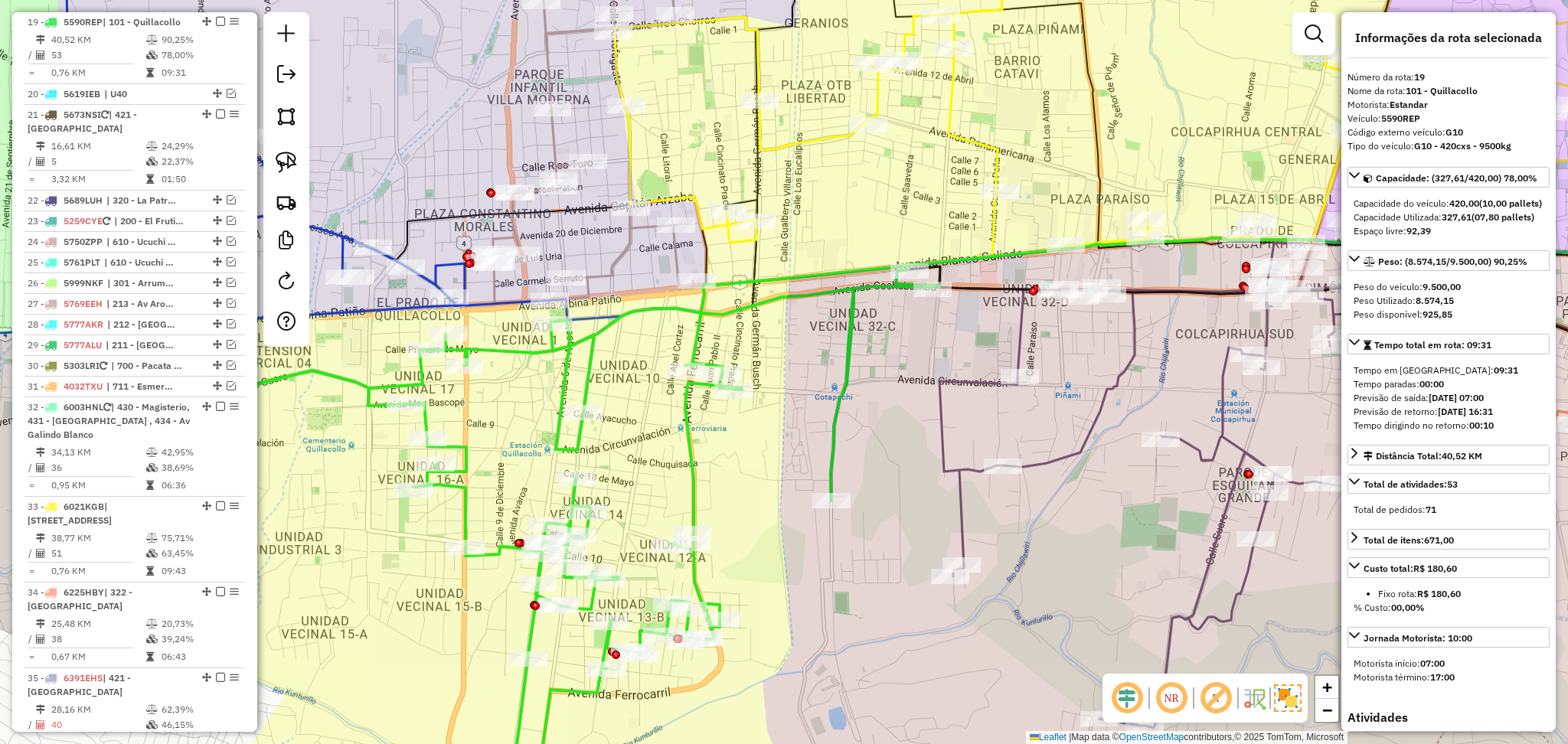
click at [834, 423] on icon at bounding box center [590, 545] width 698 height 551
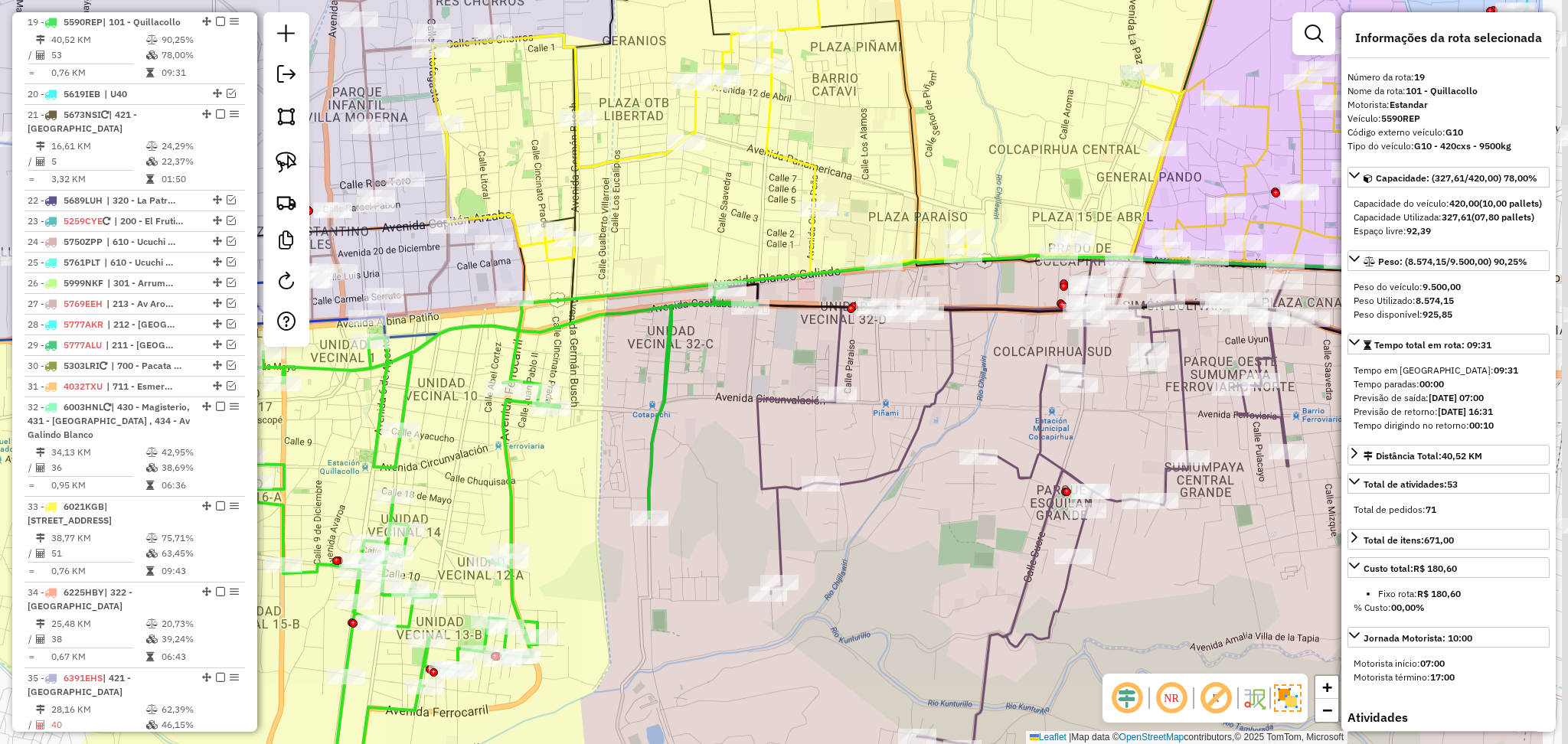
drag, startPoint x: 899, startPoint y: 436, endPoint x: 707, endPoint y: 468, distance: 194.6
click at [707, 468] on div "Janela de atendimento Grade de atendimento Capacidade Transportadoras Veículos …" at bounding box center [784, 372] width 1568 height 744
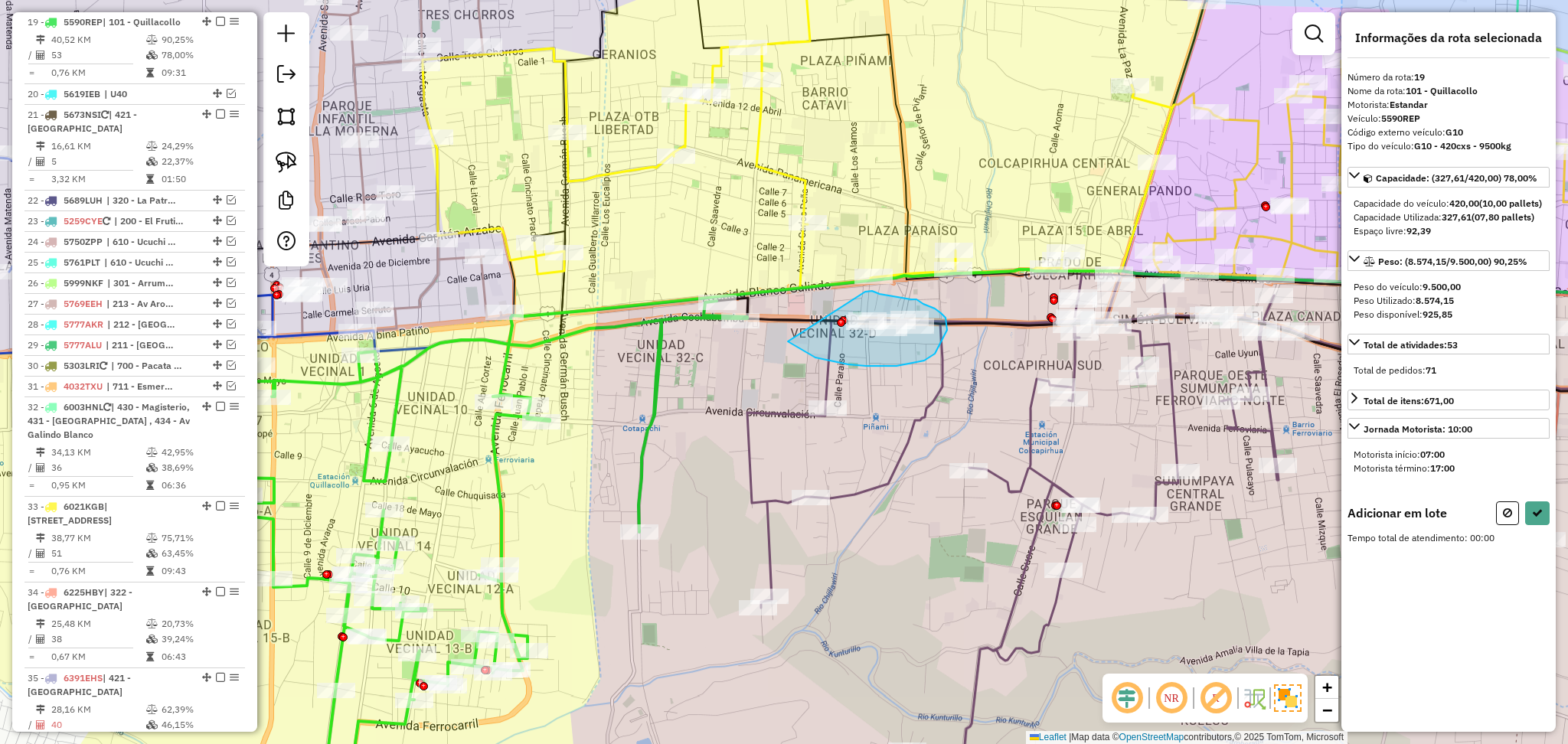
drag, startPoint x: 865, startPoint y: 291, endPoint x: 765, endPoint y: 327, distance: 106.3
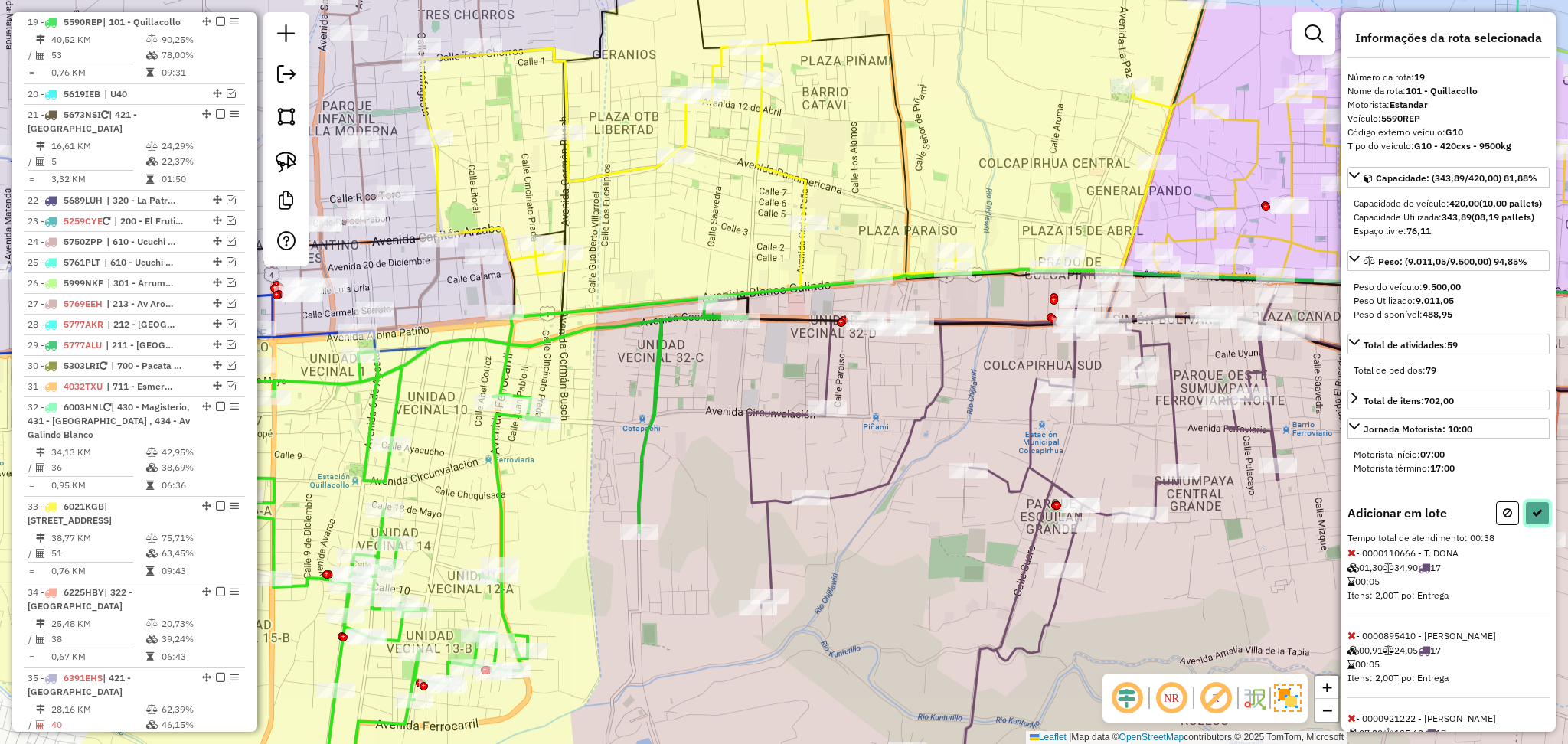
drag, startPoint x: 1533, startPoint y: 543, endPoint x: 1523, endPoint y: 543, distance: 10.0
click at [1532, 519] on icon at bounding box center [1537, 513] width 11 height 11
select select "**********"
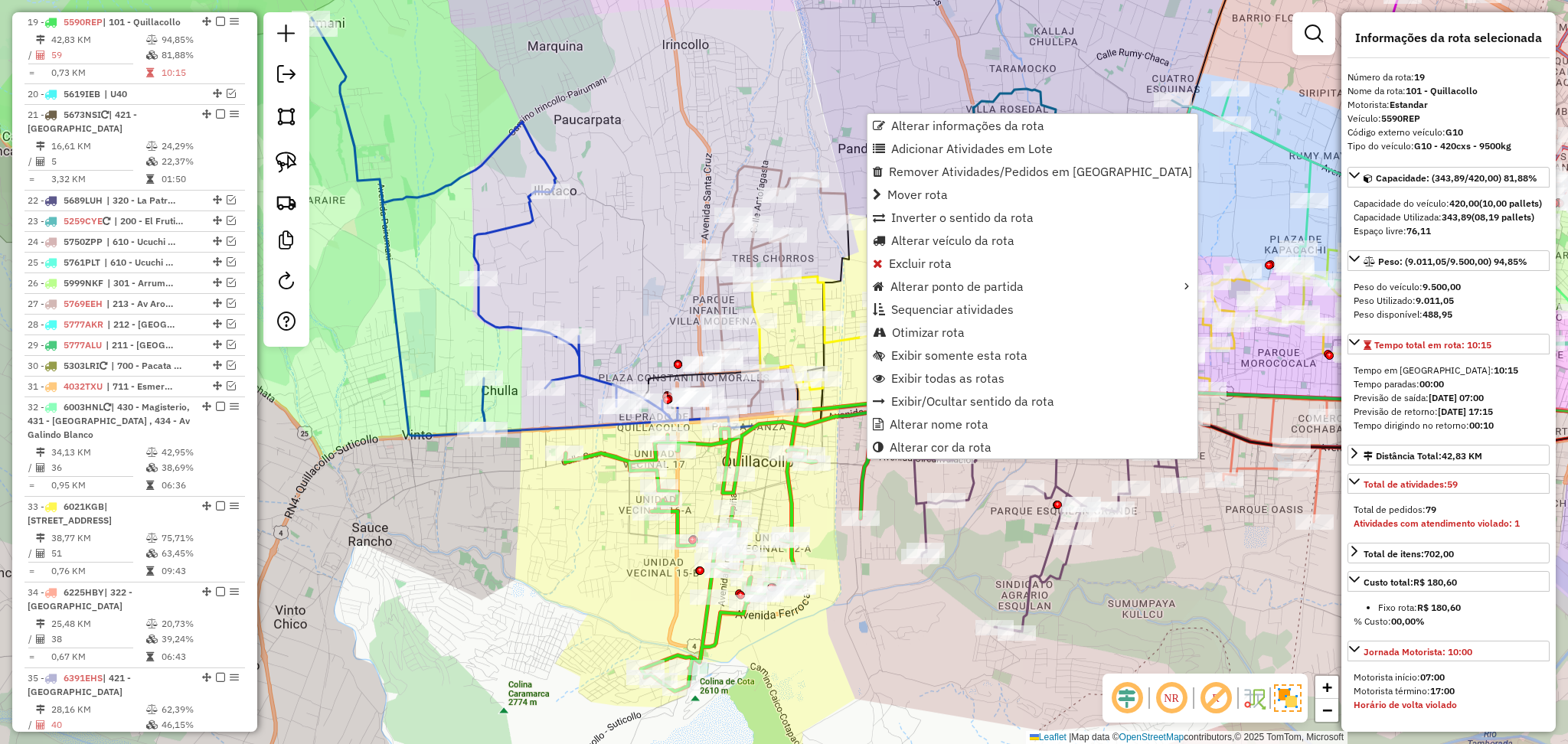
drag, startPoint x: 1188, startPoint y: 645, endPoint x: 1184, endPoint y: 637, distance: 8.9
click at [1188, 643] on div "Janela de atendimento Grade de atendimento Capacidade Transportadoras Veículos …" at bounding box center [784, 372] width 1568 height 744
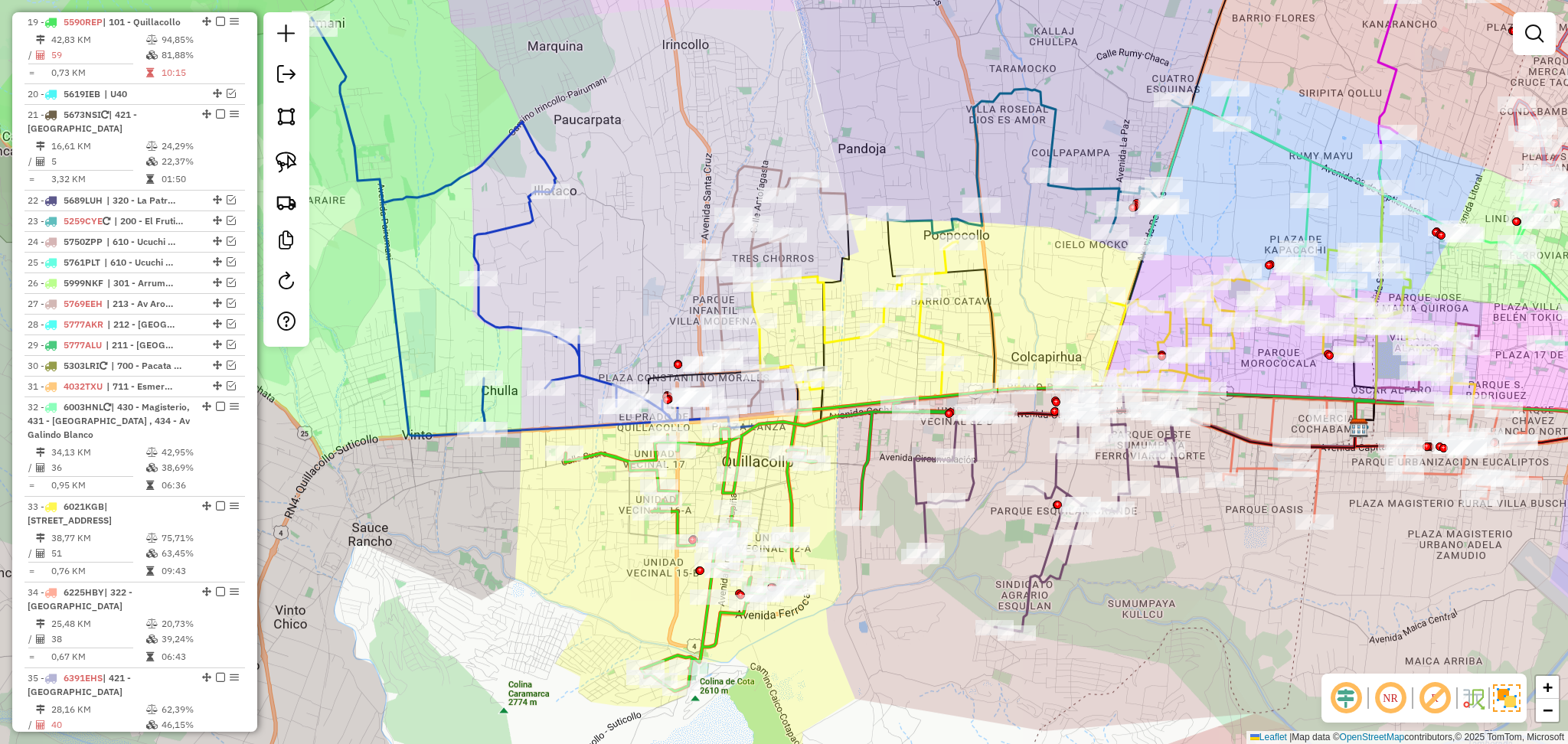
click at [1254, 461] on icon at bounding box center [1383, 460] width 318 height 125
select select "**********"
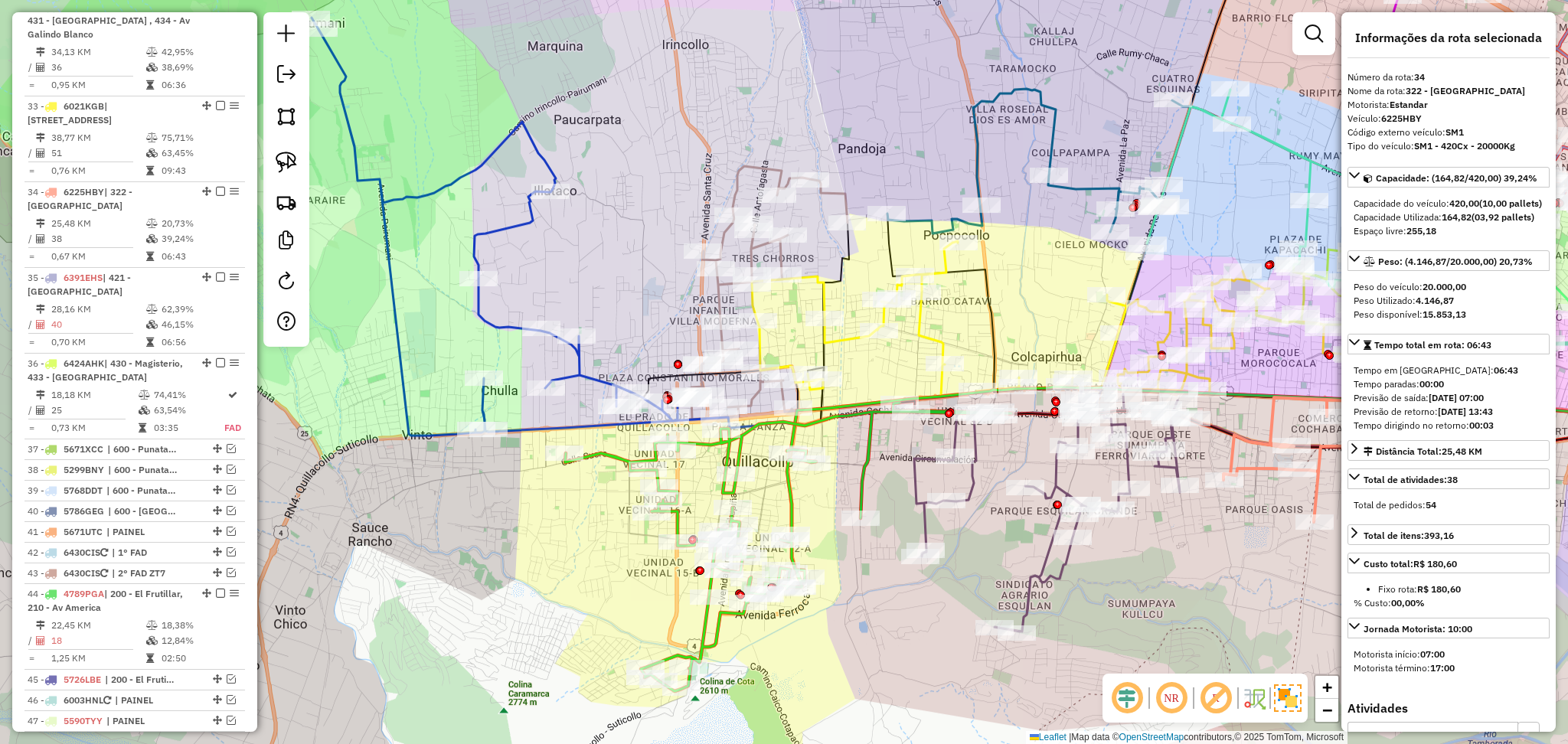
scroll to position [2041, 0]
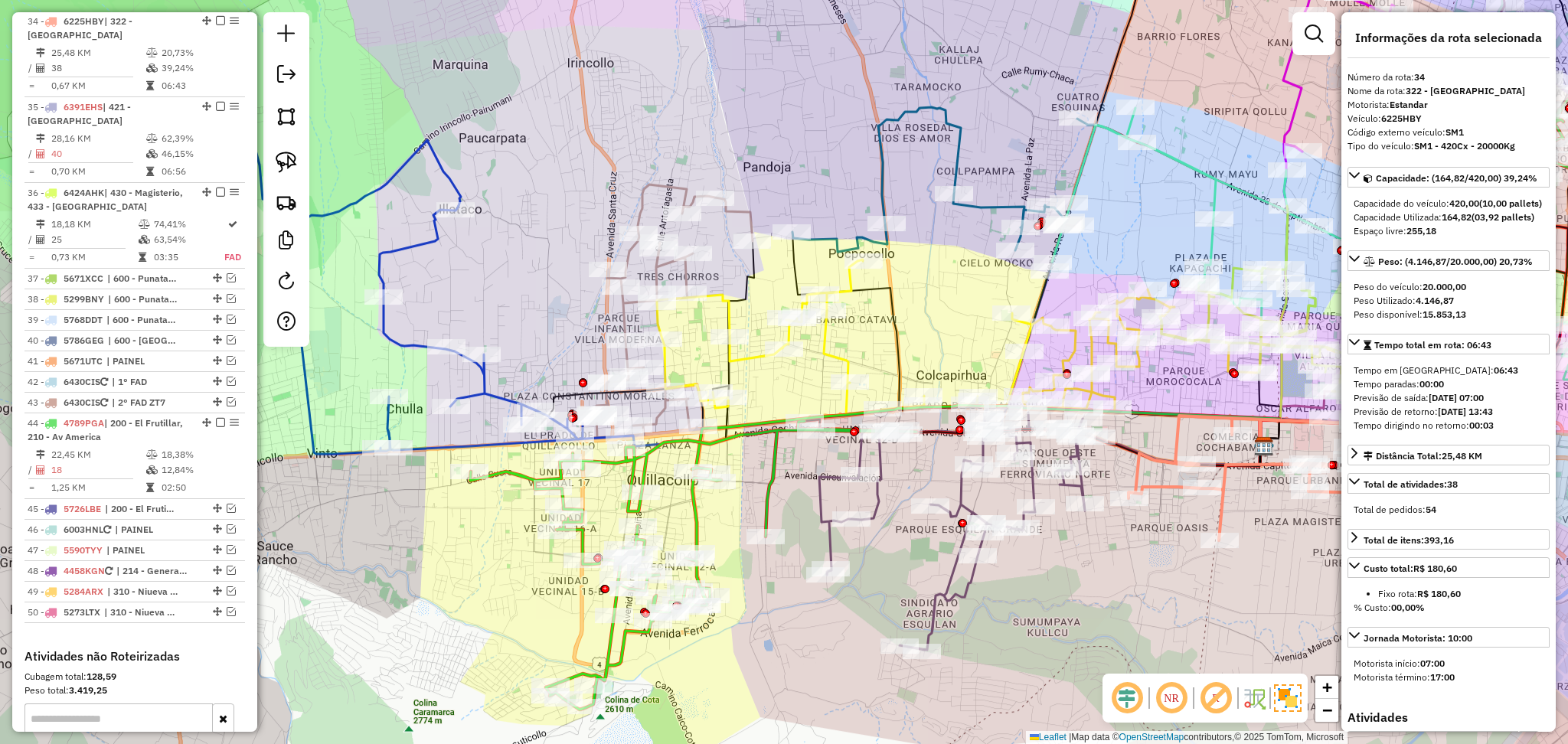
drag, startPoint x: 1221, startPoint y: 550, endPoint x: 1141, endPoint y: 578, distance: 84.8
click at [1141, 578] on div "Janela de atendimento Grade de atendimento Capacidade Transportadoras Veículos …" at bounding box center [784, 372] width 1568 height 744
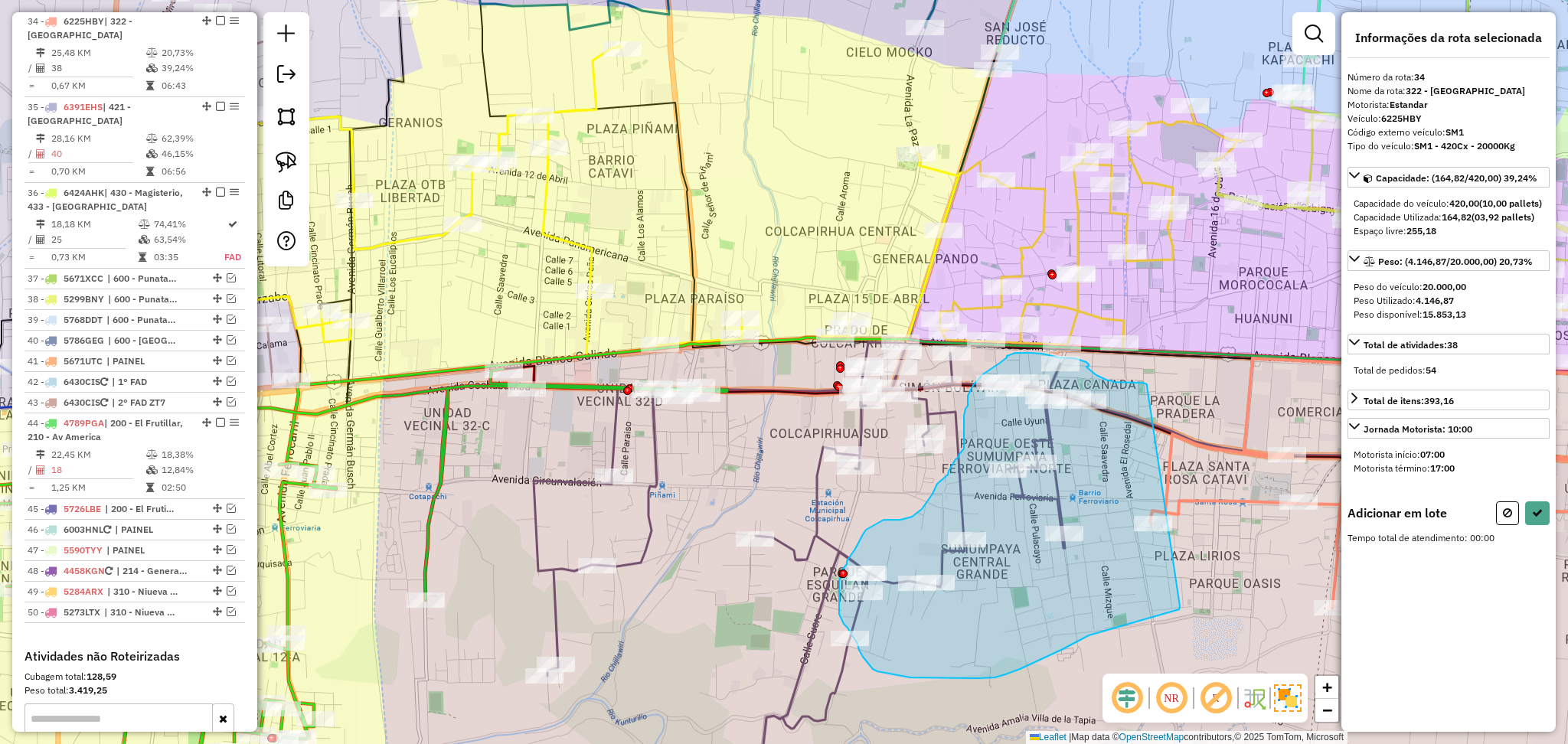
drag, startPoint x: 1146, startPoint y: 386, endPoint x: 1180, endPoint y: 606, distance: 222.6
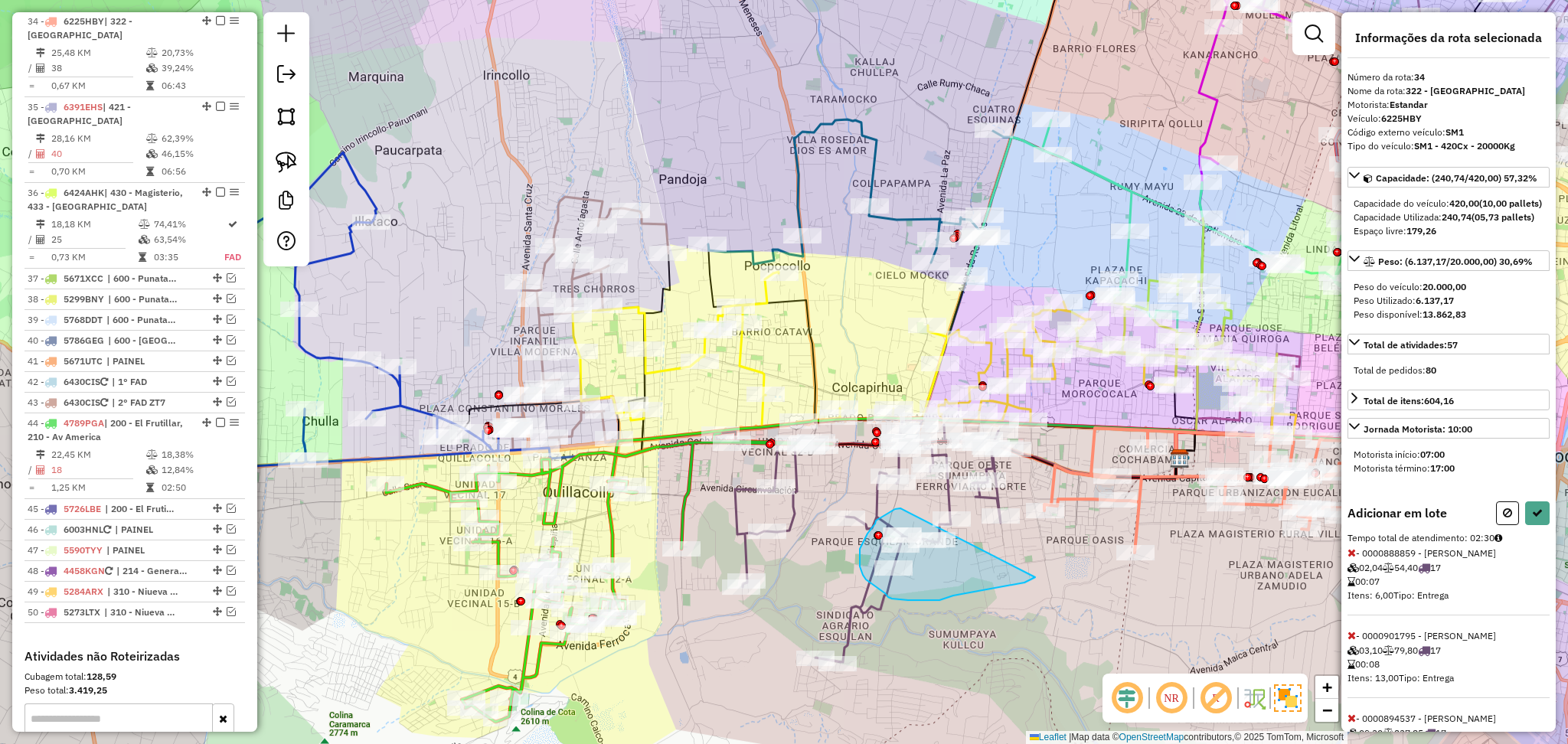
drag, startPoint x: 901, startPoint y: 509, endPoint x: 1049, endPoint y: 571, distance: 160.5
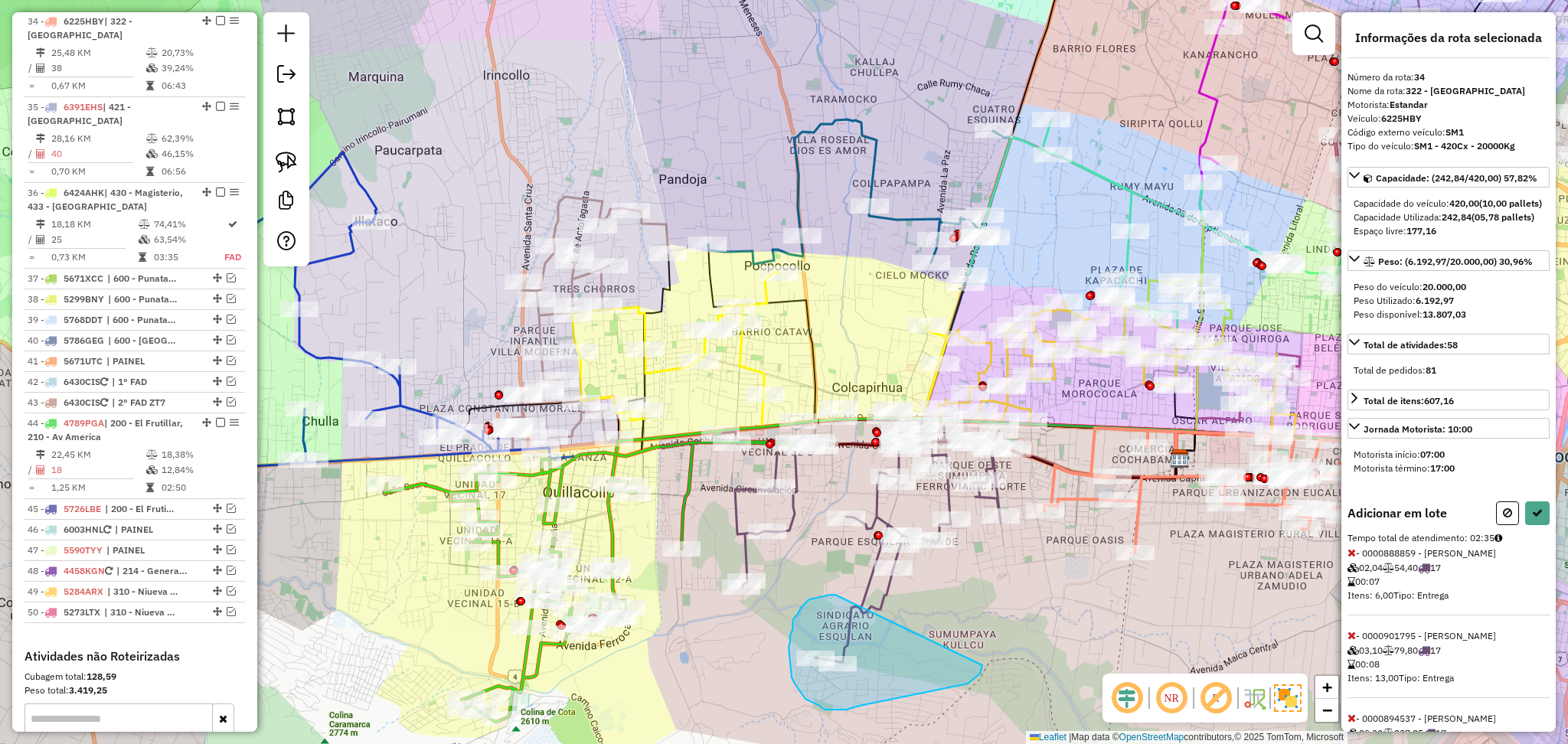
drag, startPoint x: 835, startPoint y: 595, endPoint x: 982, endPoint y: 666, distance: 163.2
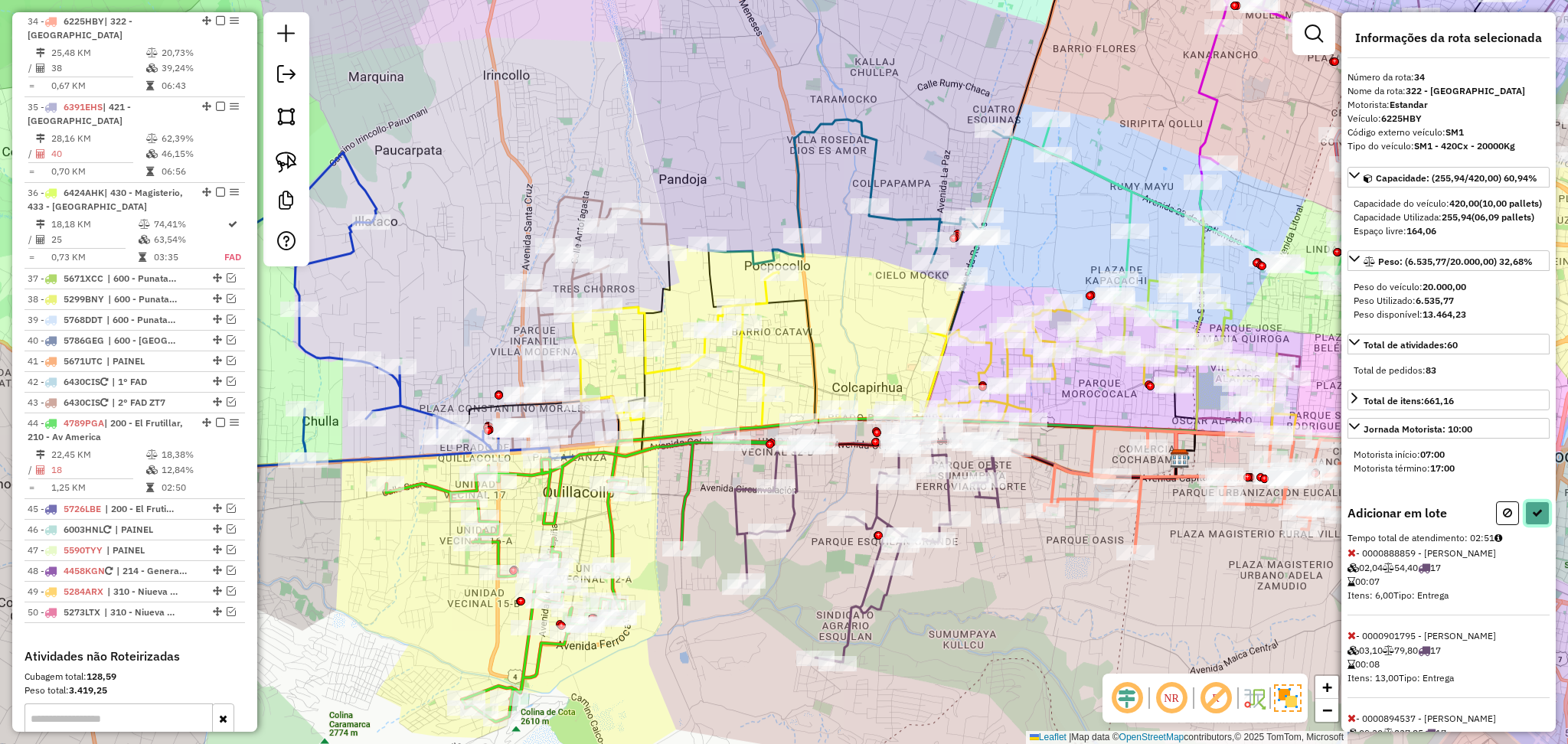
click at [1539, 526] on button at bounding box center [1537, 514] width 25 height 24
select select "**********"
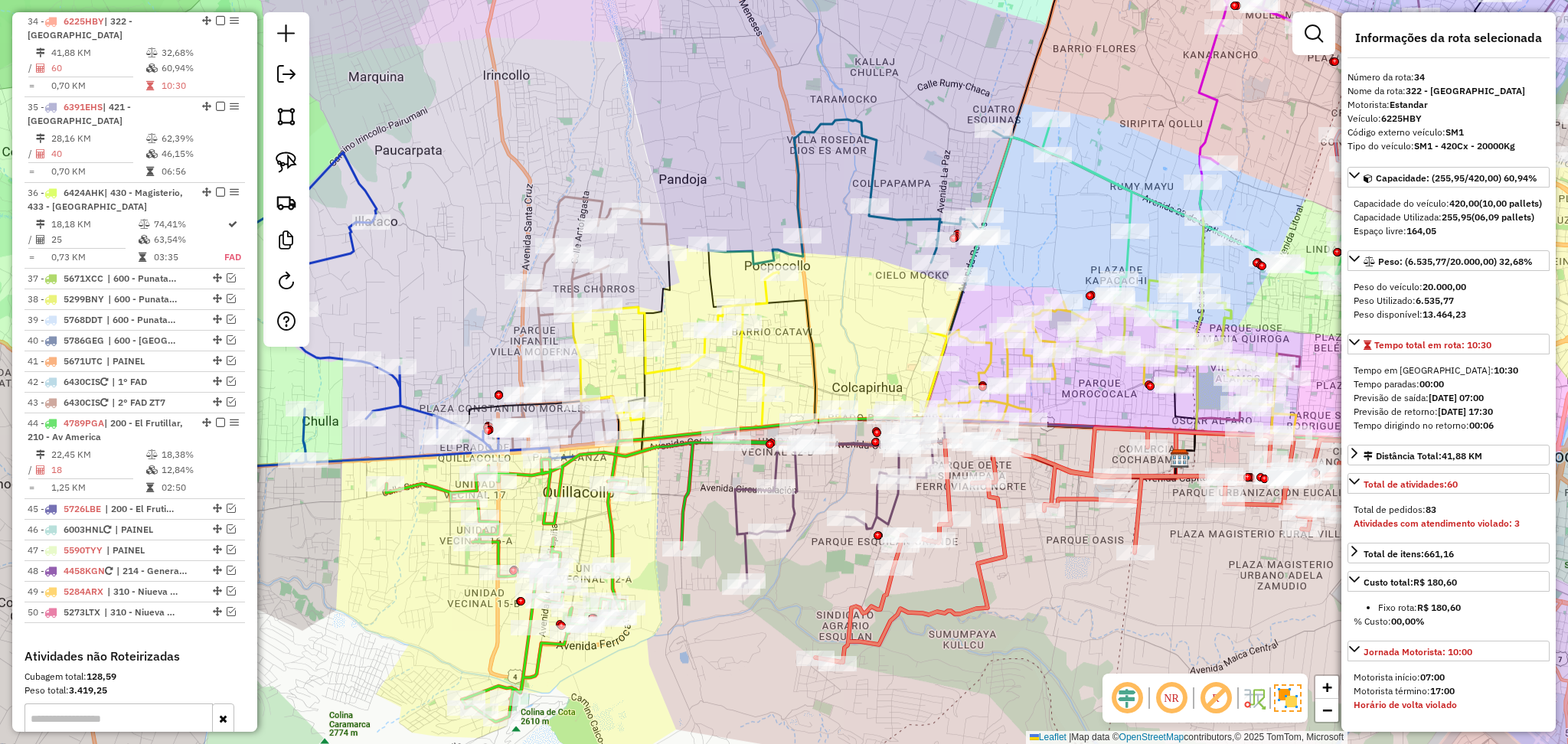
click at [898, 502] on icon at bounding box center [840, 503] width 210 height 168
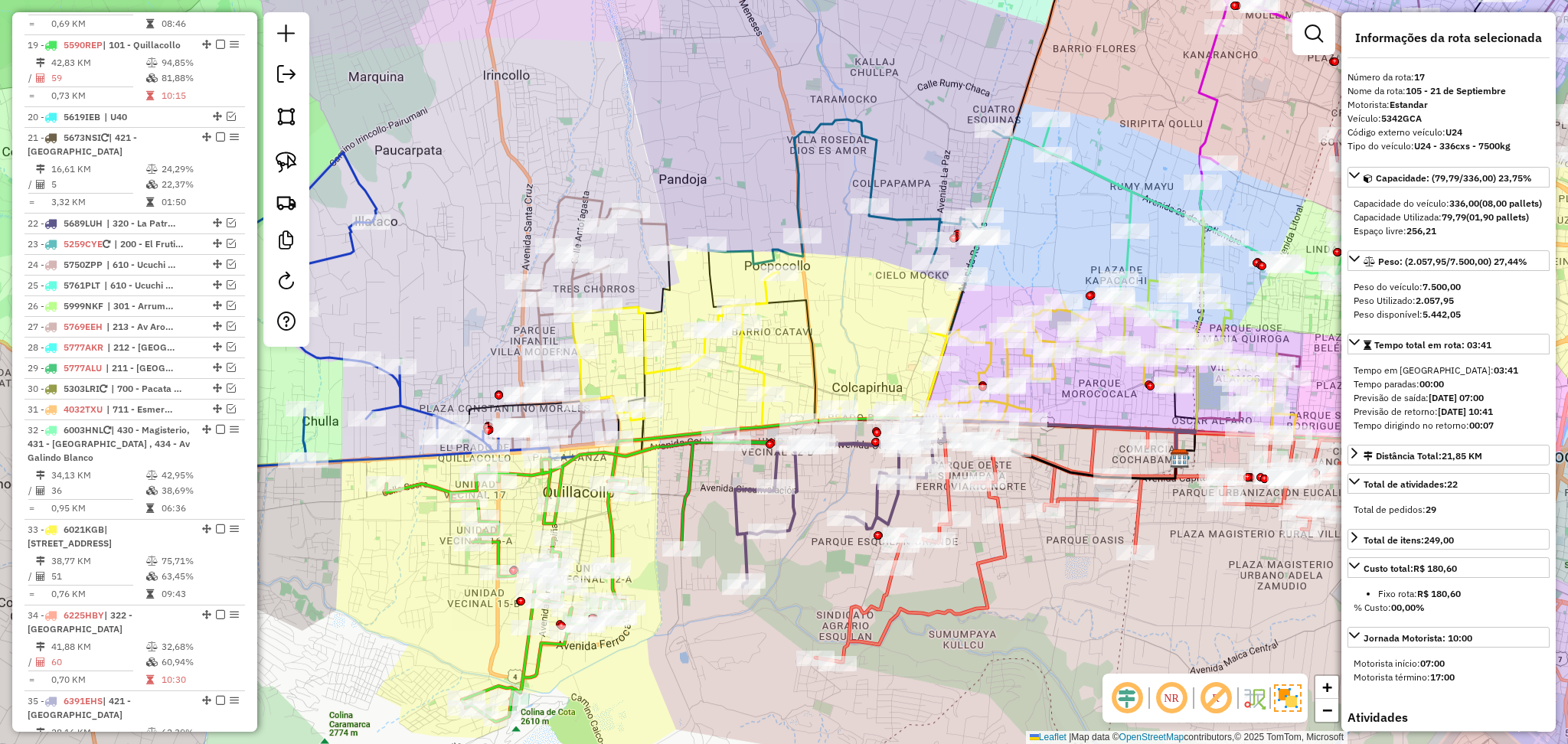
scroll to position [1297, 0]
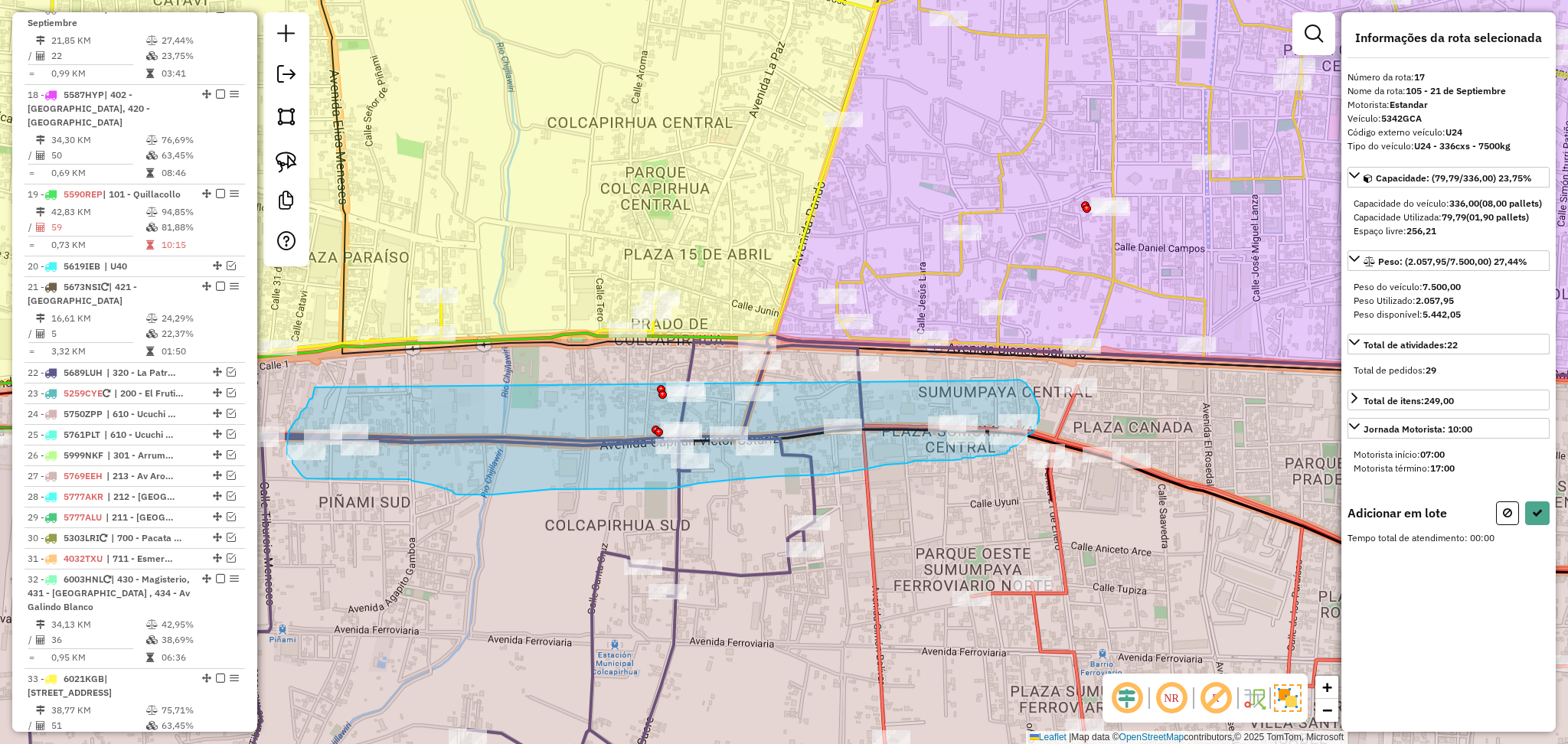
drag, startPoint x: 1005, startPoint y: 381, endPoint x: 314, endPoint y: 388, distance: 691.0
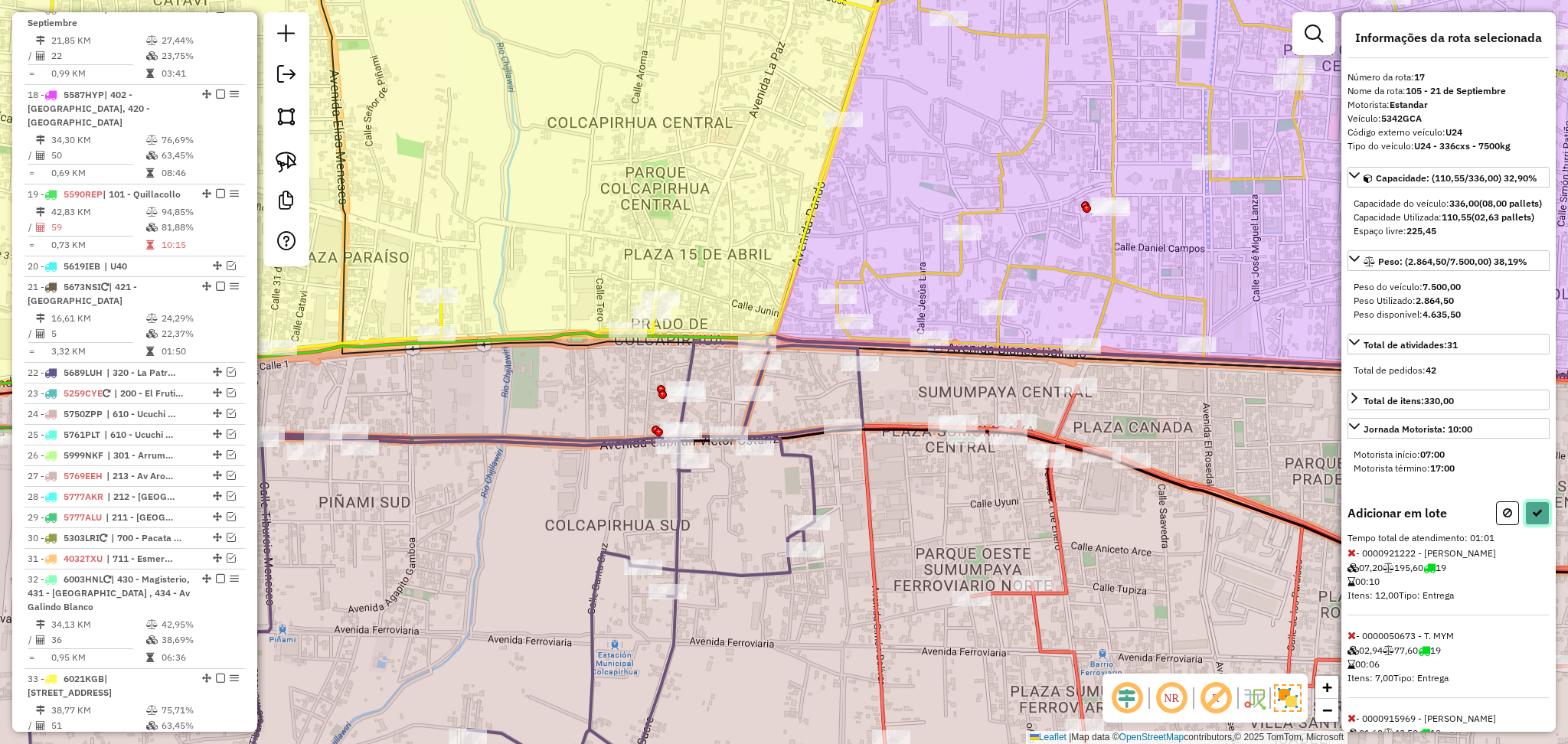
click at [1536, 526] on button at bounding box center [1537, 514] width 25 height 24
select select "**********"
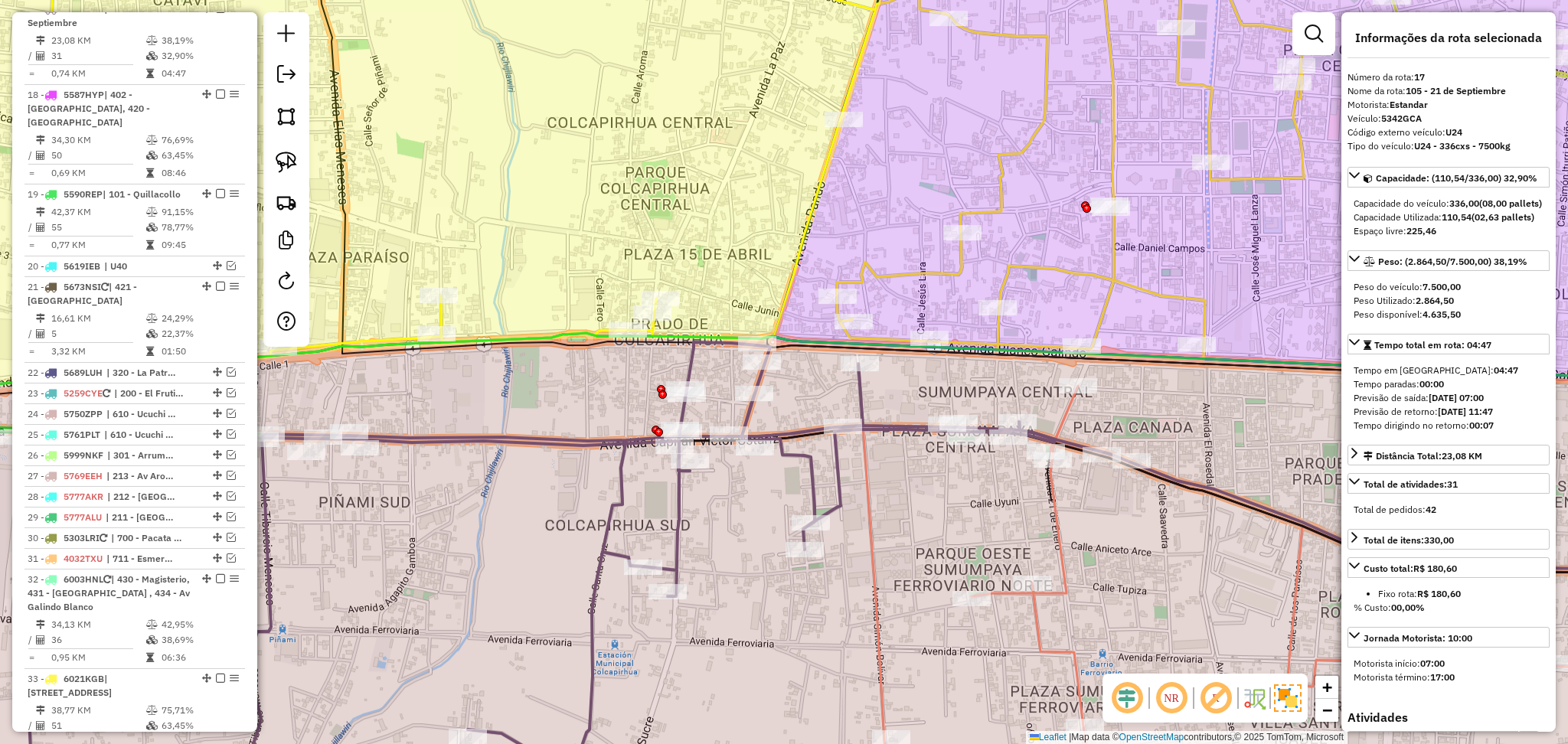
click at [1036, 632] on icon at bounding box center [1208, 597] width 1035 height 445
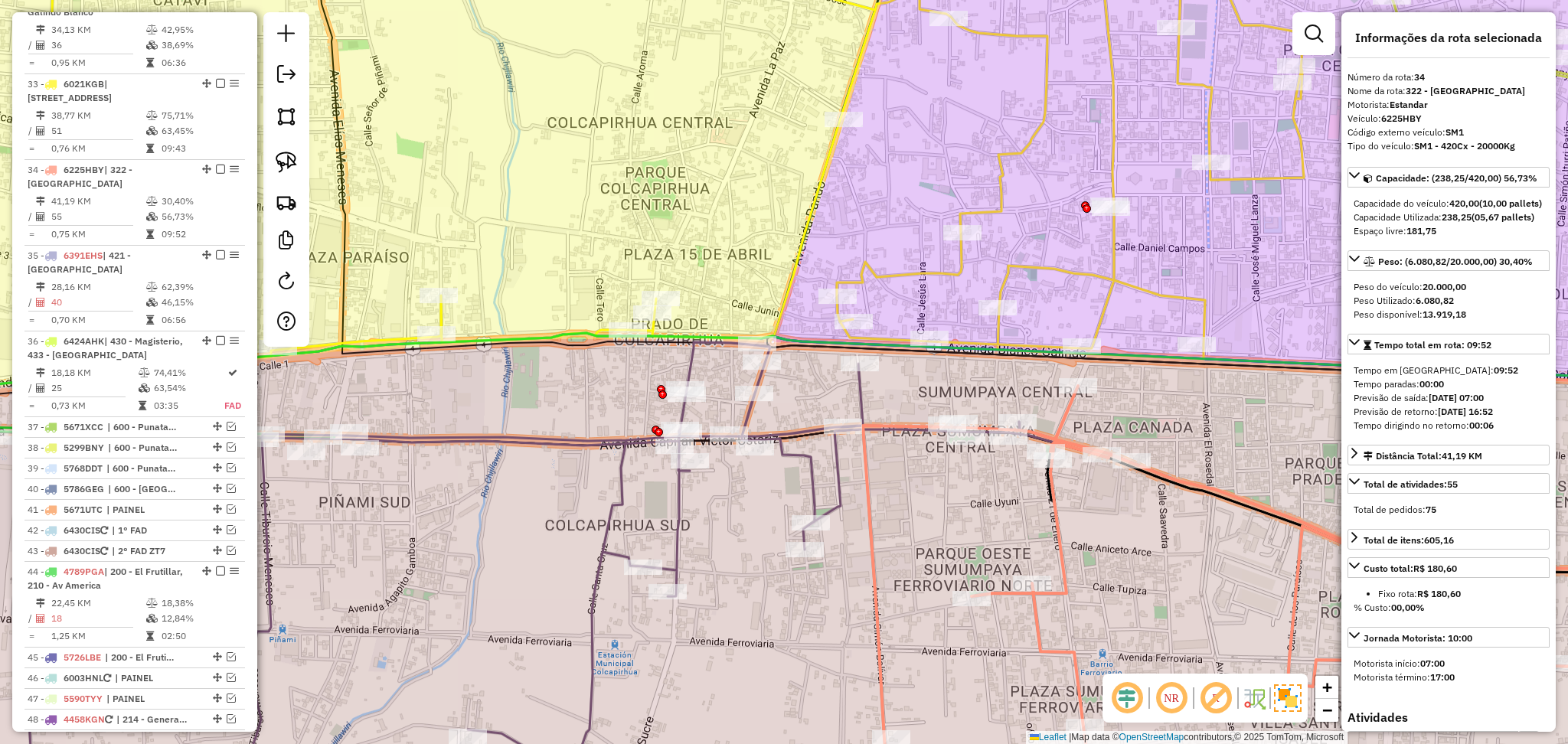
scroll to position [2041, 0]
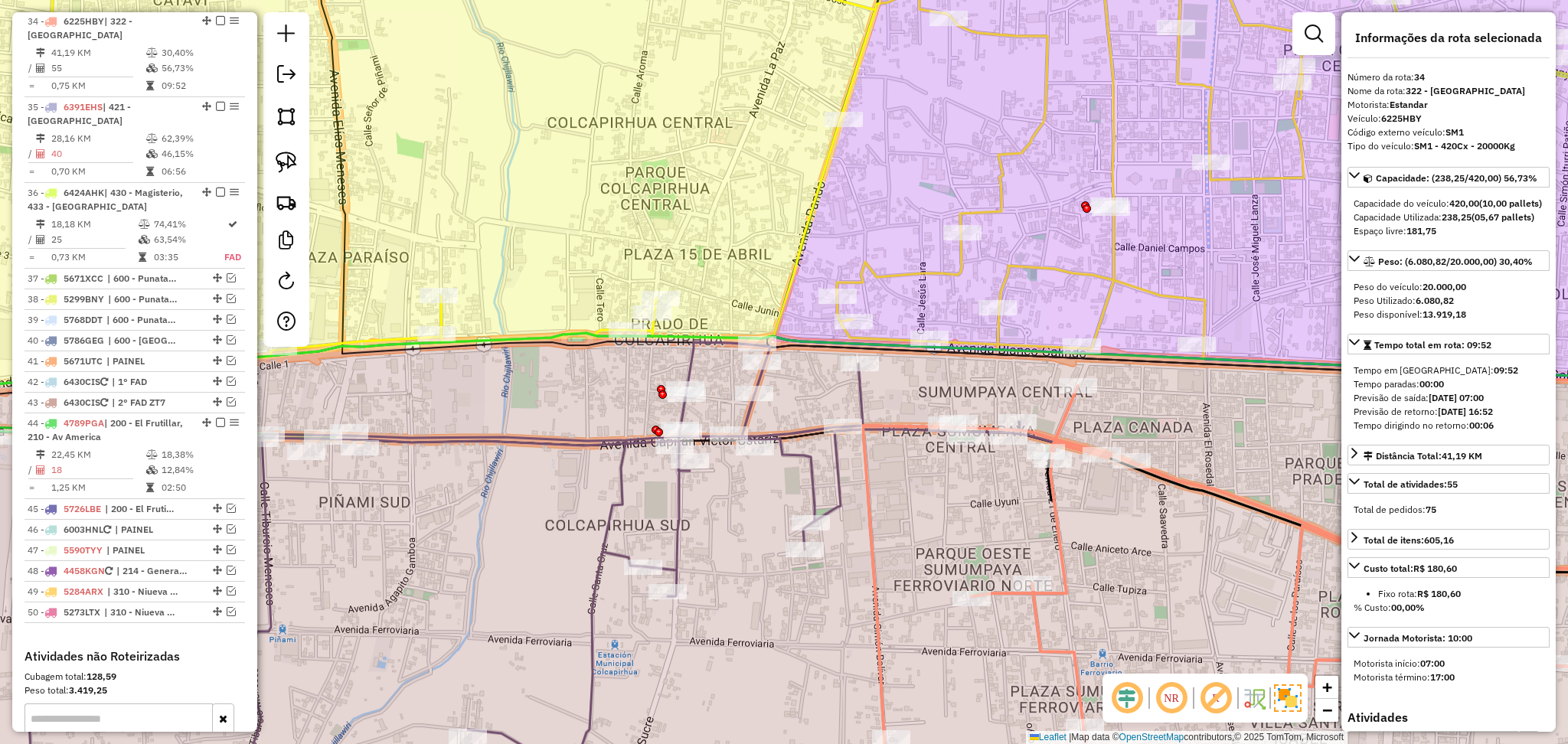
click at [680, 515] on icon at bounding box center [540, 581] width 1030 height 478
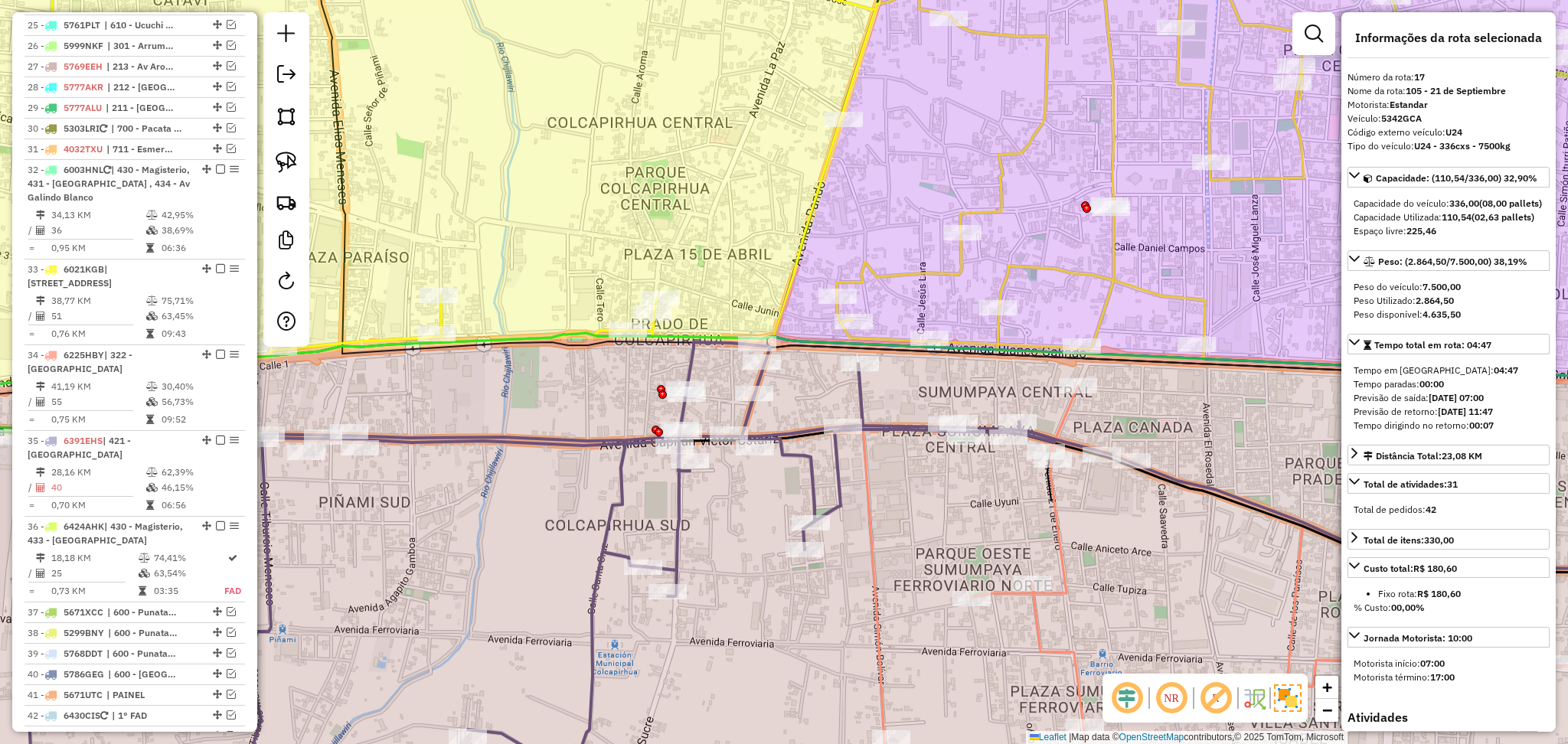
scroll to position [1297, 0]
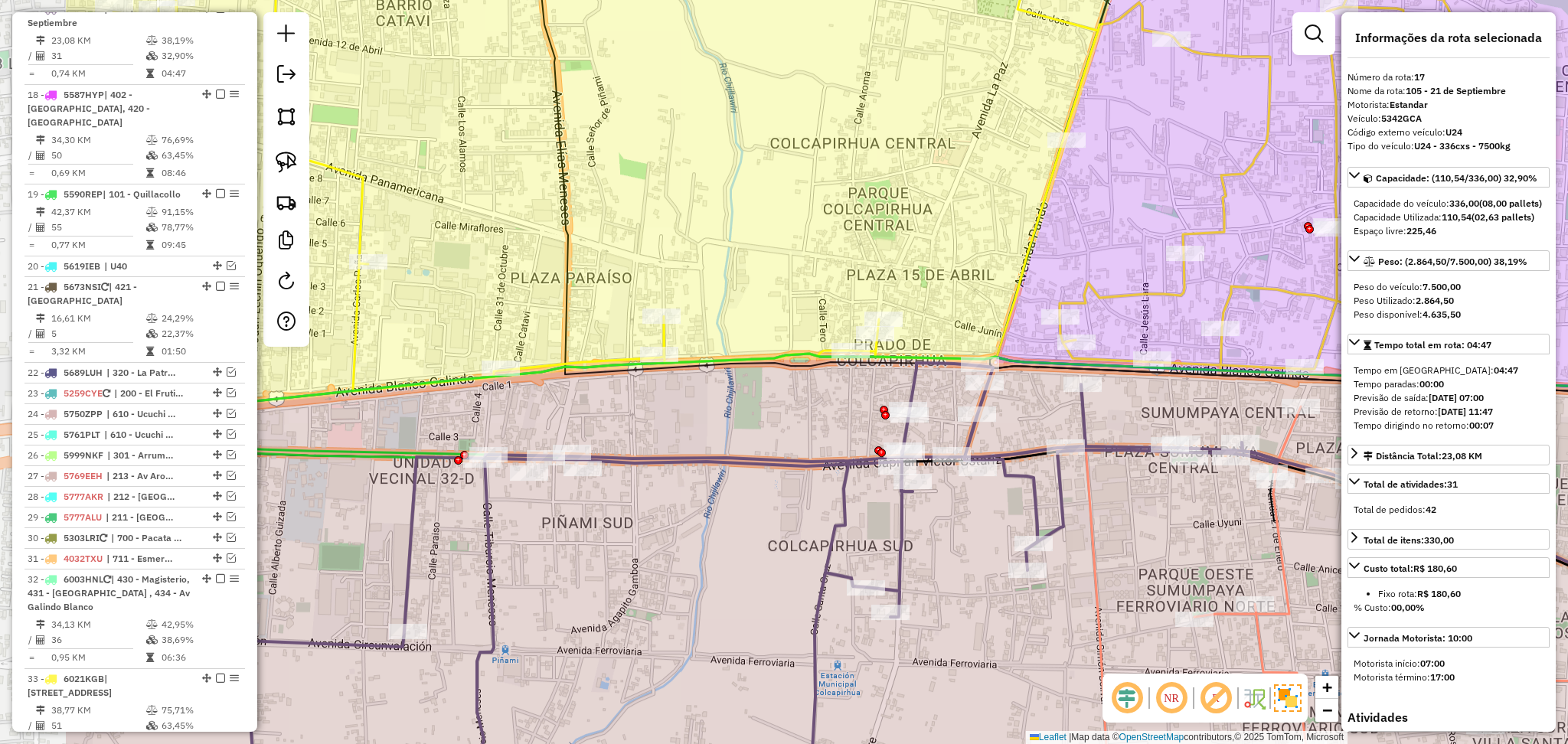
drag, startPoint x: 555, startPoint y: 498, endPoint x: 775, endPoint y: 521, distance: 221.2
click at [775, 521] on div "Janela de atendimento Grade de atendimento Capacidade Transportadoras Veículos …" at bounding box center [784, 372] width 1568 height 744
click at [392, 458] on icon at bounding box center [200, 619] width 714 height 402
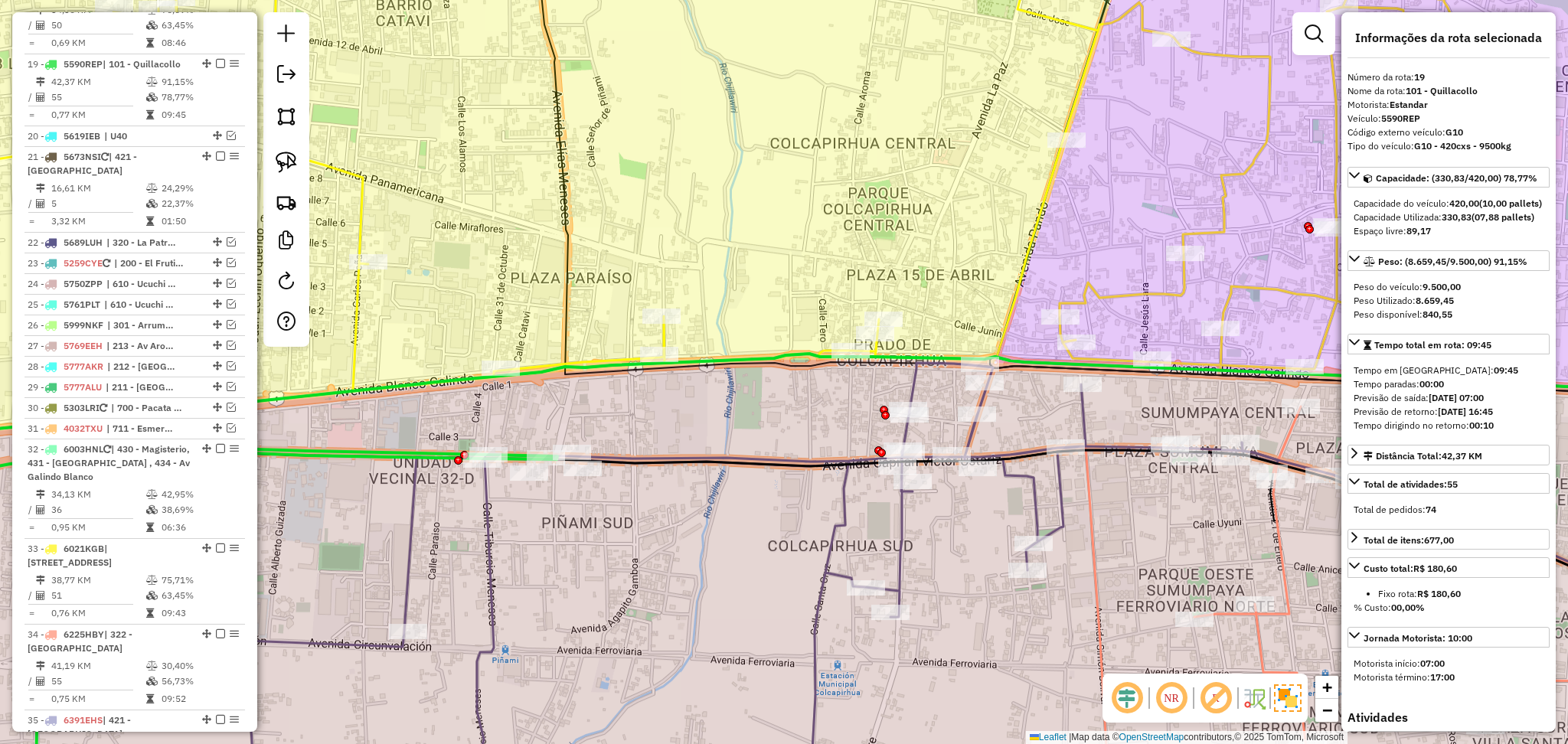
scroll to position [1469, 0]
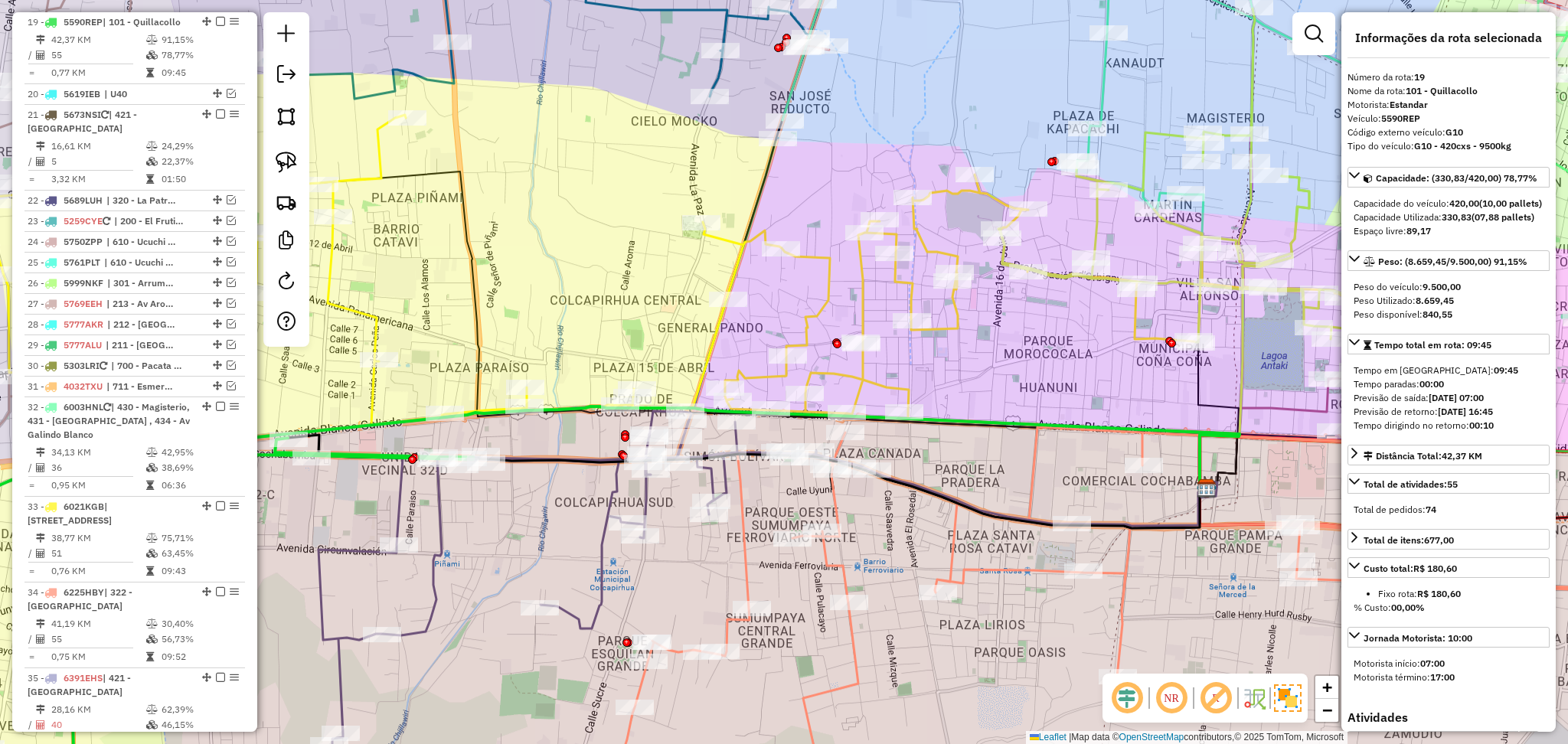
click at [1131, 573] on icon at bounding box center [1060, 624] width 1025 height 393
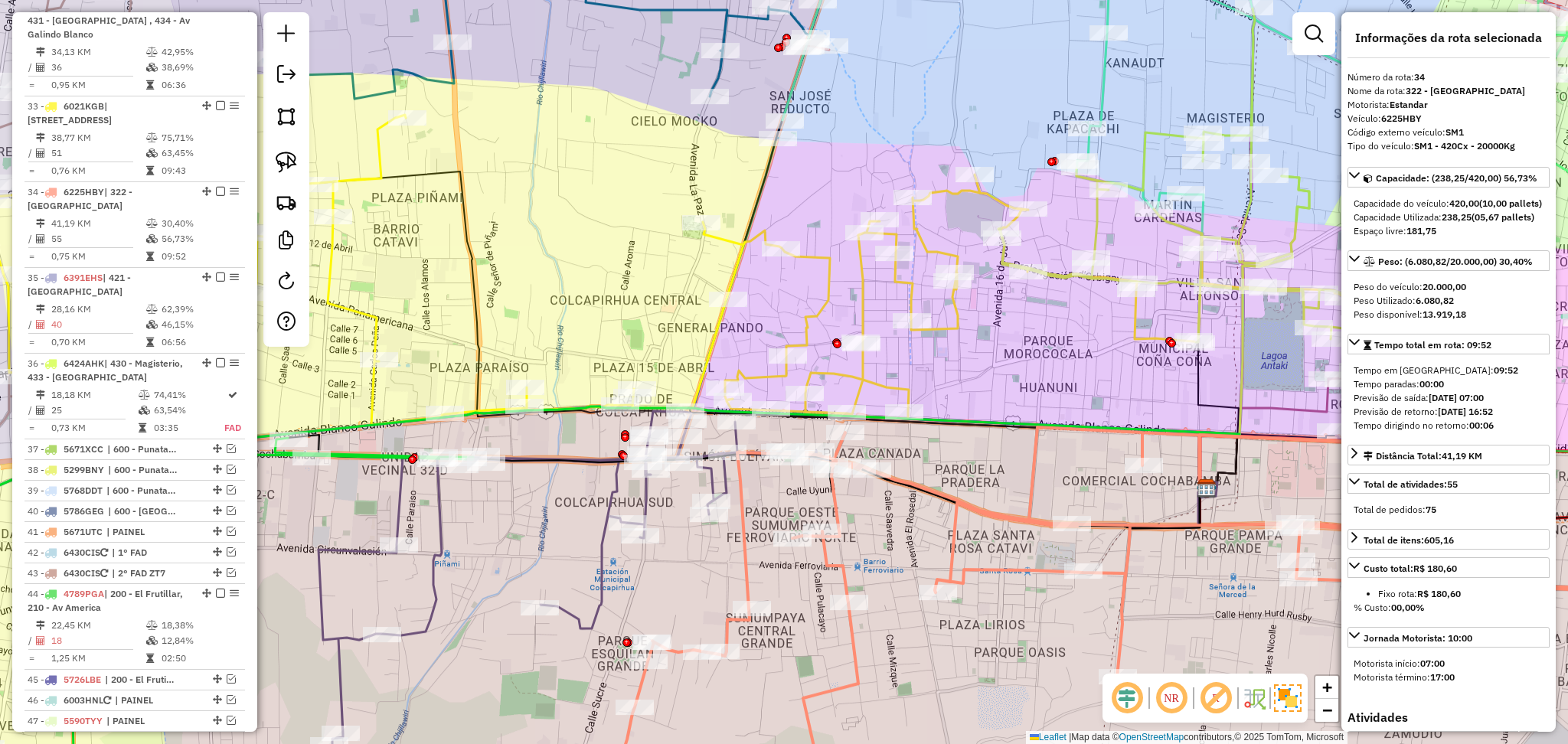
scroll to position [2041, 0]
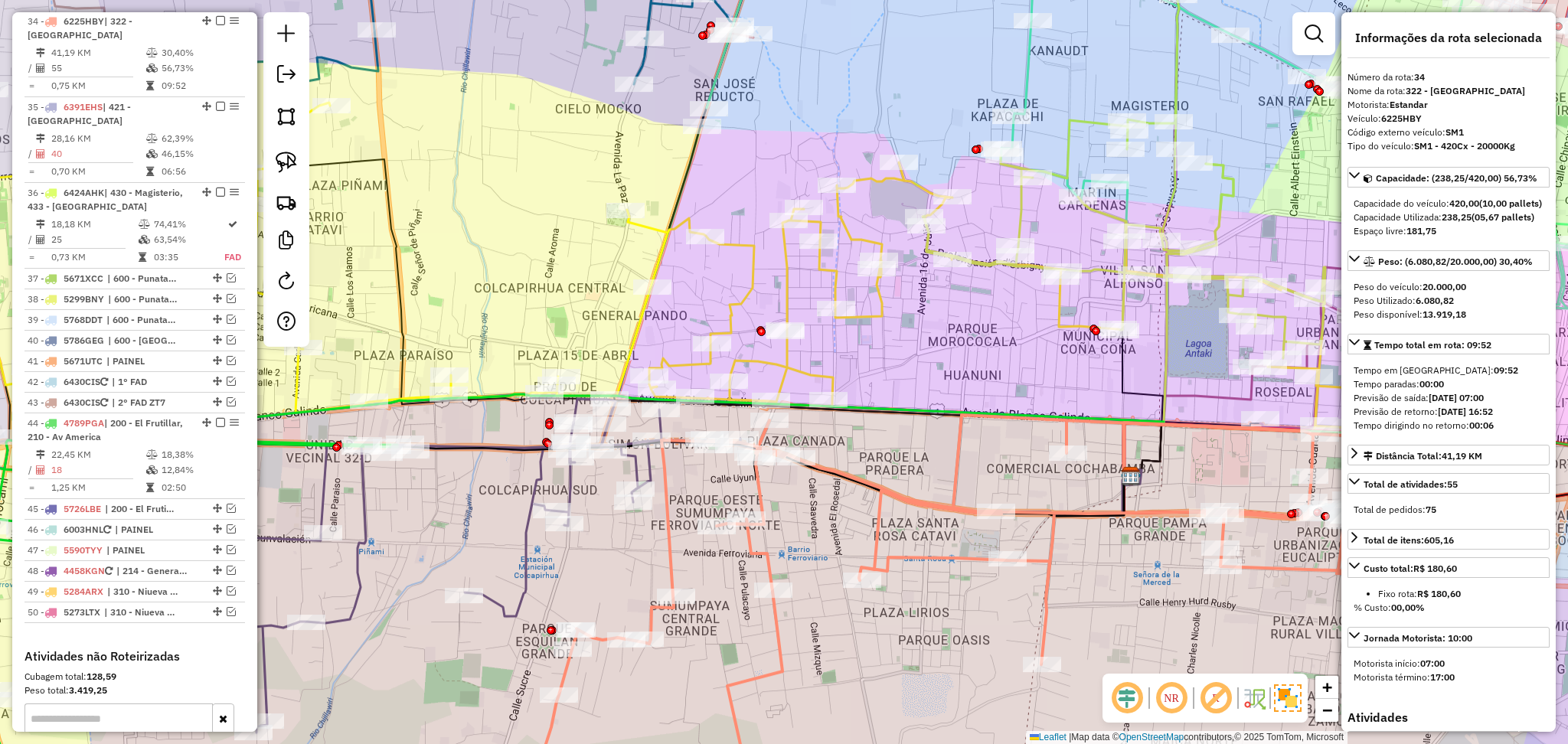
drag, startPoint x: 1174, startPoint y: 569, endPoint x: 1099, endPoint y: 558, distance: 75.8
click at [1099, 558] on div "Janela de atendimento Grade de atendimento Capacidade Transportadoras Veículos …" at bounding box center [784, 372] width 1568 height 744
click at [1056, 556] on icon at bounding box center [984, 617] width 1027 height 405
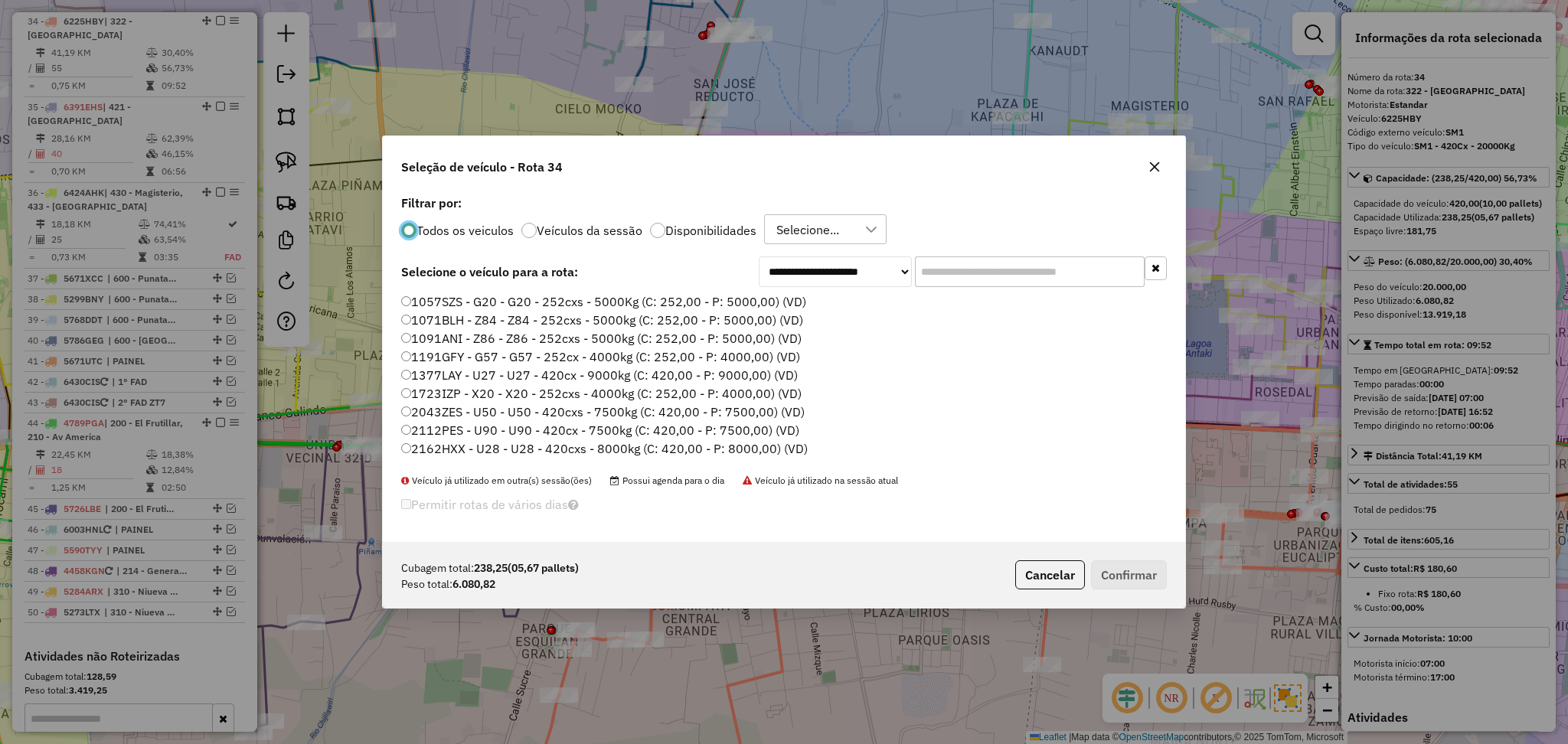
scroll to position [7, 5]
click at [1020, 273] on input "text" at bounding box center [1030, 272] width 230 height 31
paste input "*******"
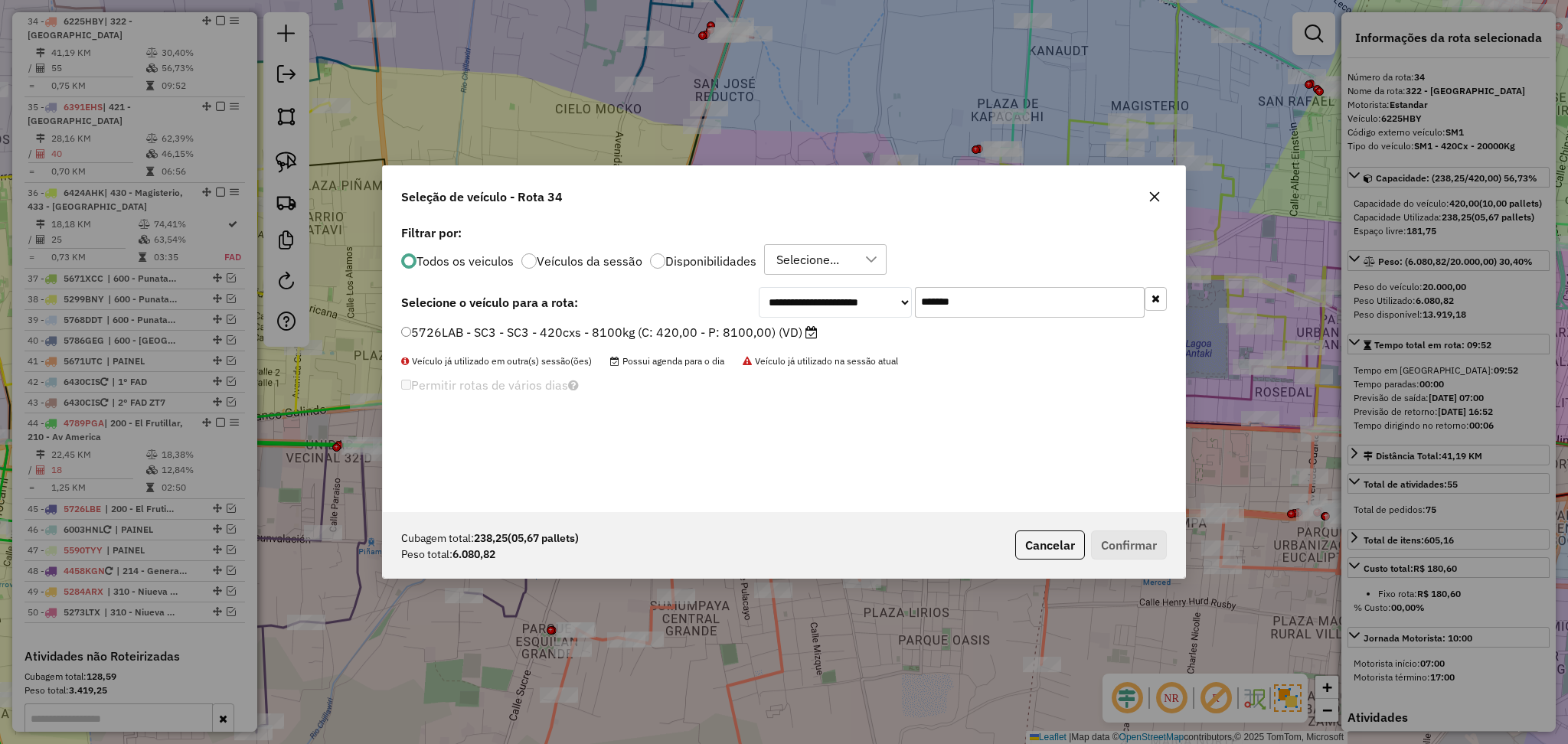
type input "*******"
click at [702, 257] on label "Disponibilidades" at bounding box center [711, 261] width 91 height 12
click at [699, 320] on div "**********" at bounding box center [784, 366] width 802 height 291
click at [774, 333] on label "5726LAB - SC3 - SC3 - 420cxs - 8100kg (C: 420,00 - P: 8100,00) (VD)" at bounding box center [610, 332] width 417 height 19
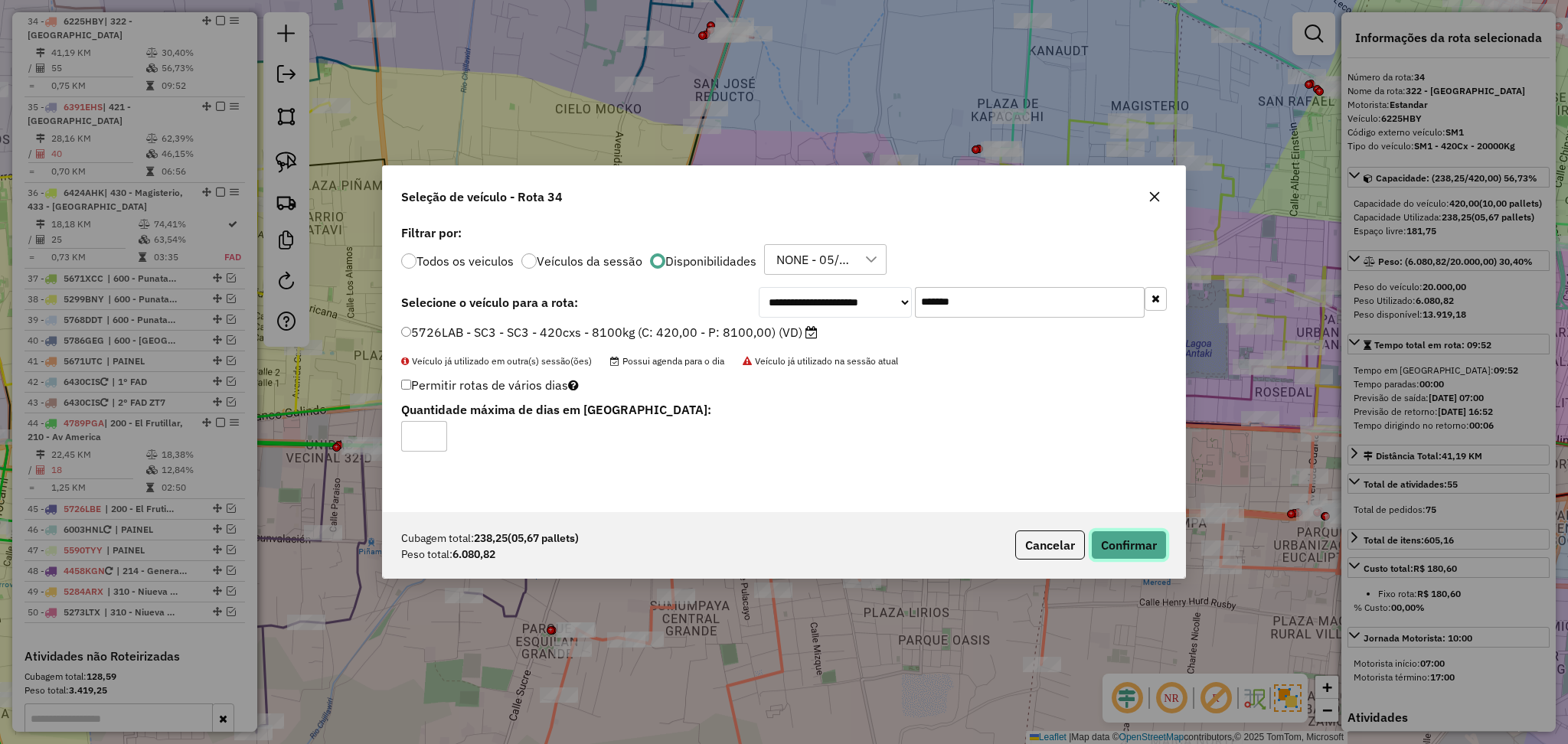
drag, startPoint x: 1150, startPoint y: 541, endPoint x: 1095, endPoint y: 378, distance: 172.0
click at [1149, 541] on button "Confirmar" at bounding box center [1129, 545] width 75 height 29
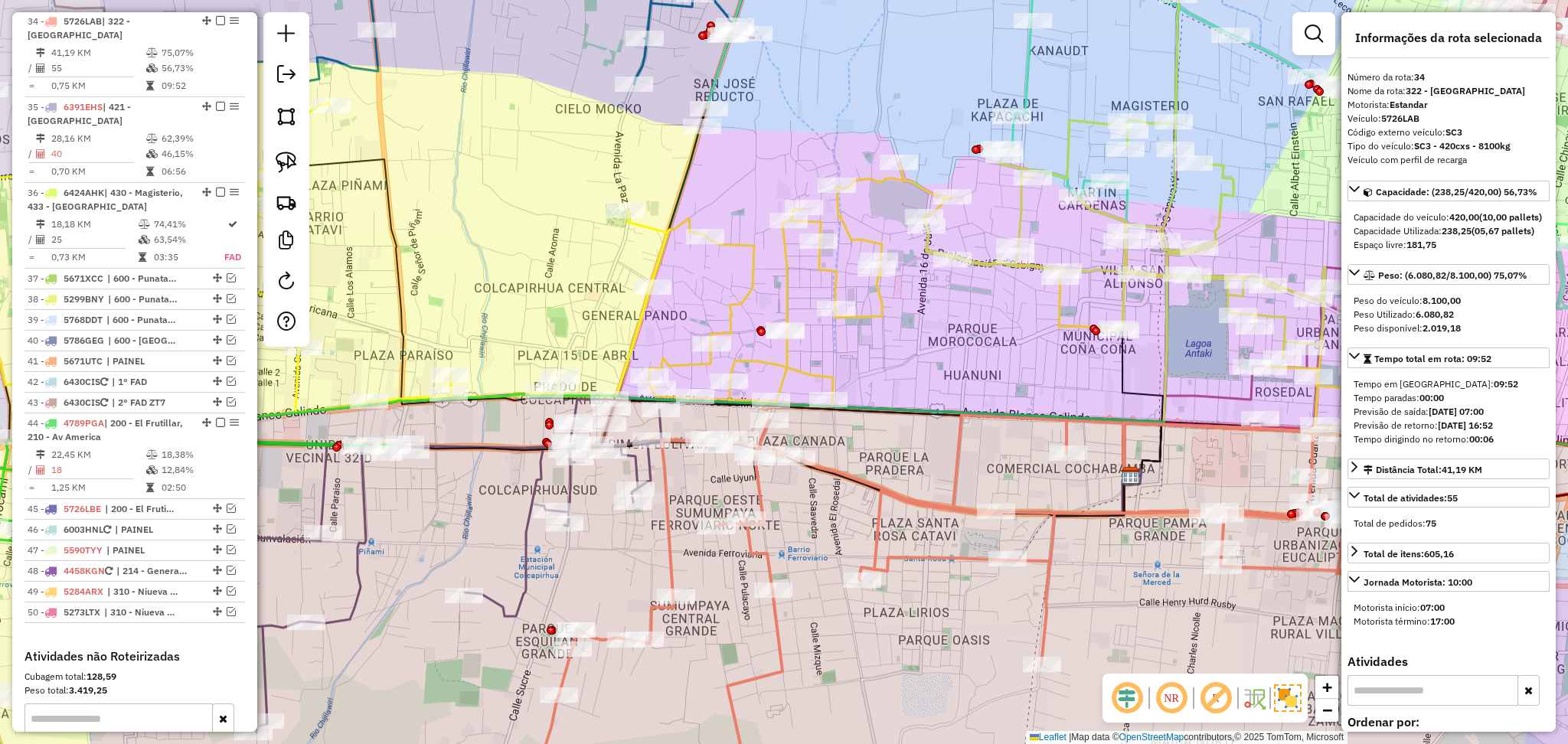
click at [538, 480] on icon at bounding box center [501, 565] width 516 height 334
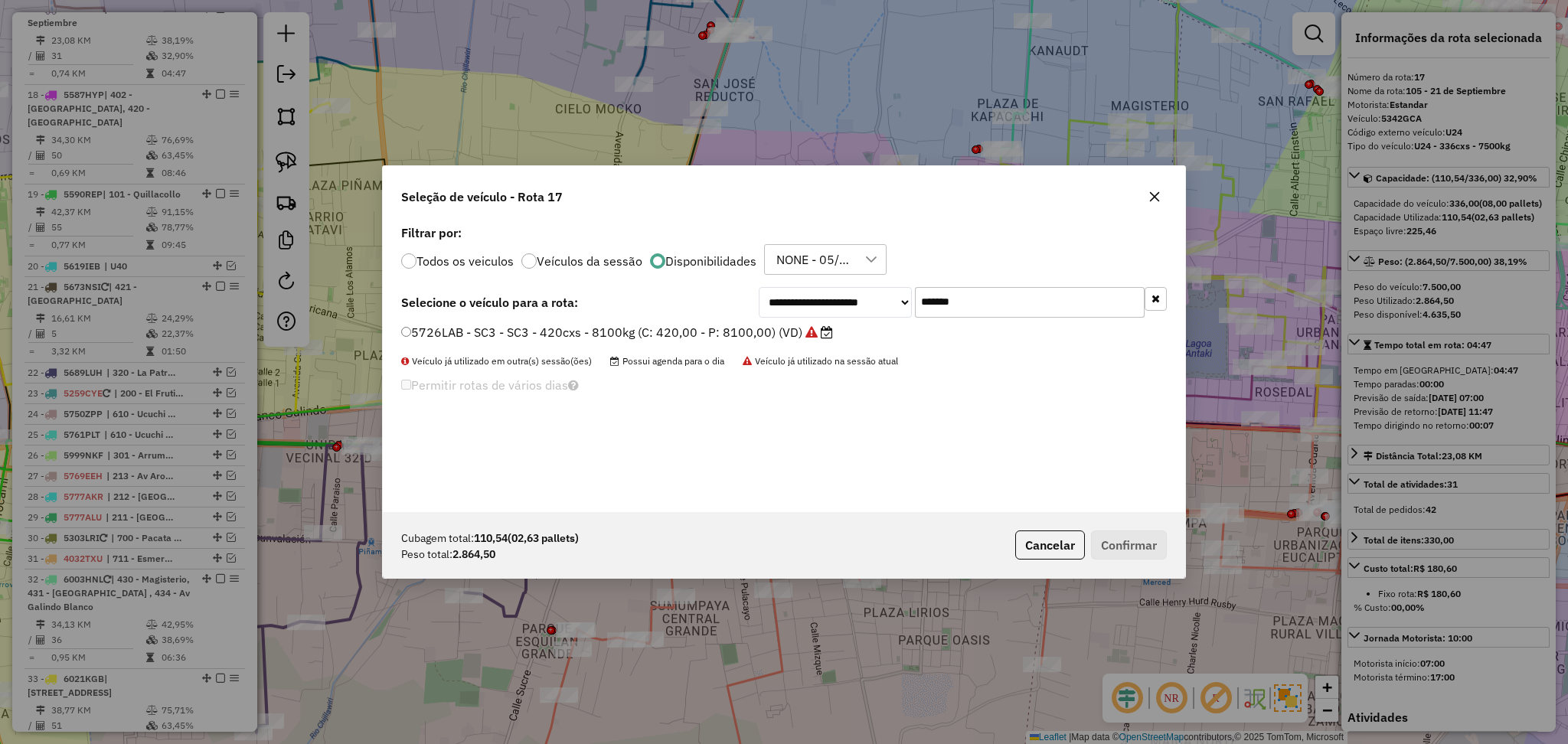
drag, startPoint x: 1006, startPoint y: 301, endPoint x: 868, endPoint y: 301, distance: 138.0
click at [868, 301] on div "**********" at bounding box center [962, 303] width 408 height 31
paste input "text"
type input "*******"
click at [680, 324] on label "5271DLA - U38 - U38 - 420cx - 9000kg (C: 420,00 - P: 9000,00) (VD)" at bounding box center [609, 332] width 415 height 19
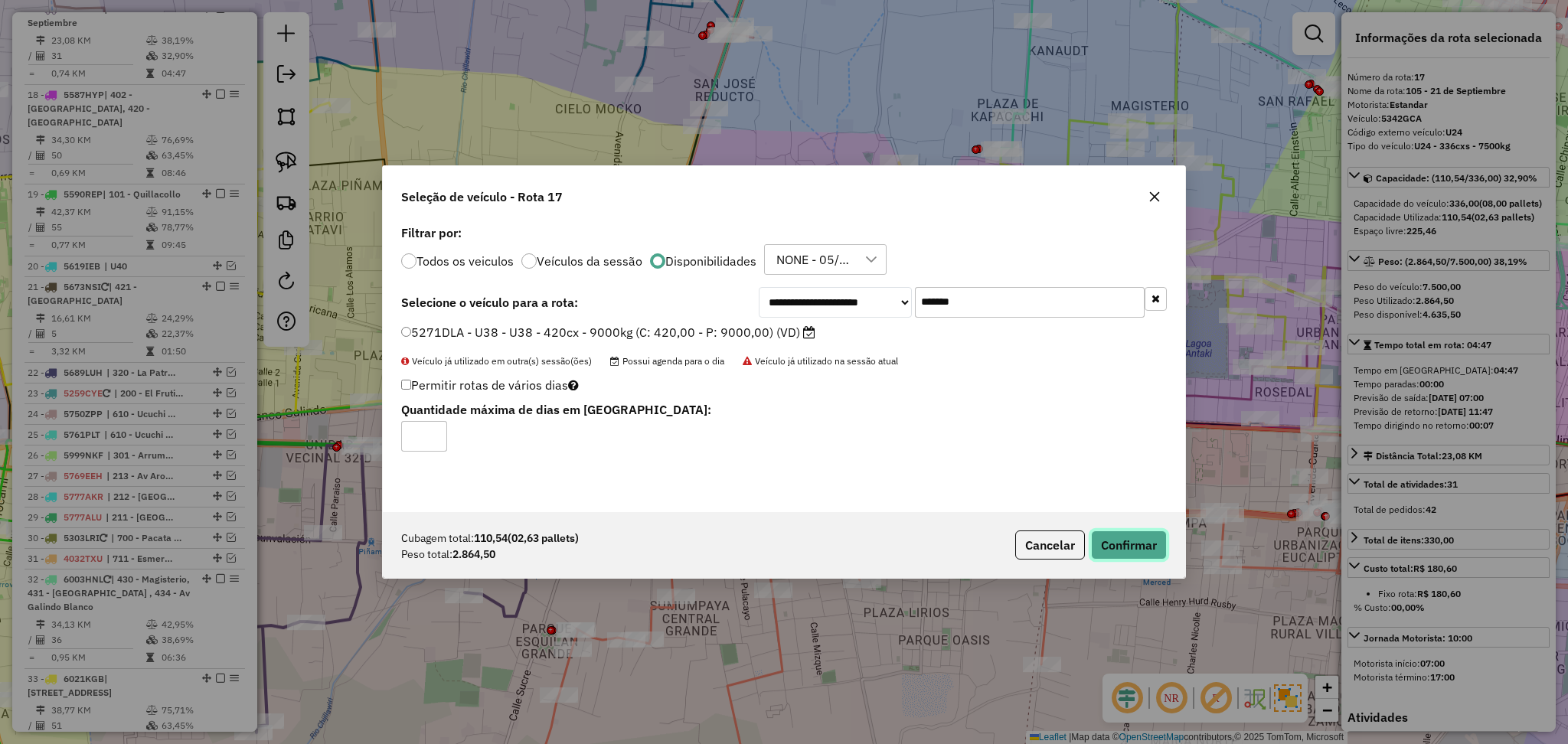
click at [1149, 547] on button "Confirmar" at bounding box center [1129, 545] width 75 height 29
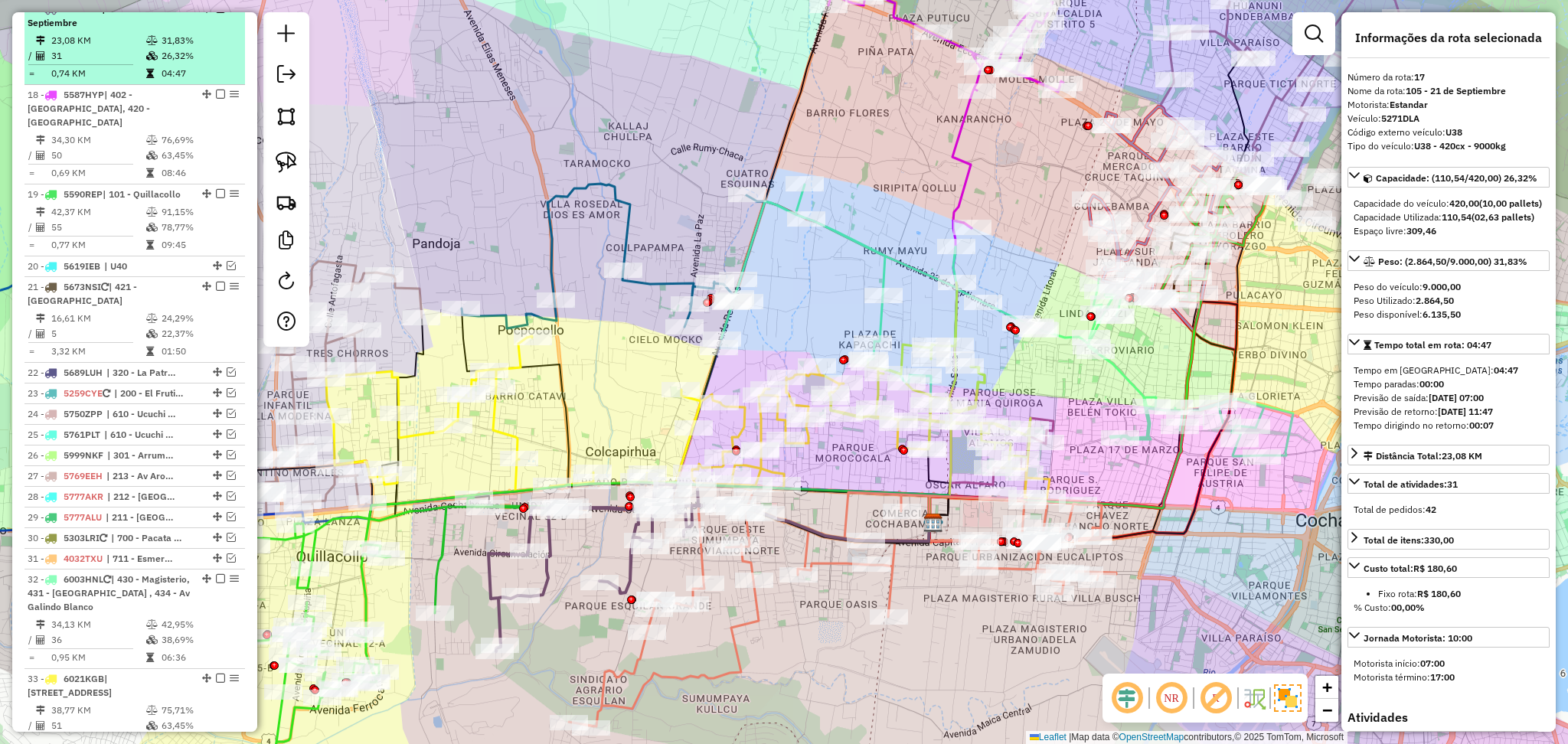
click at [216, 13] on em at bounding box center [220, 8] width 9 height 9
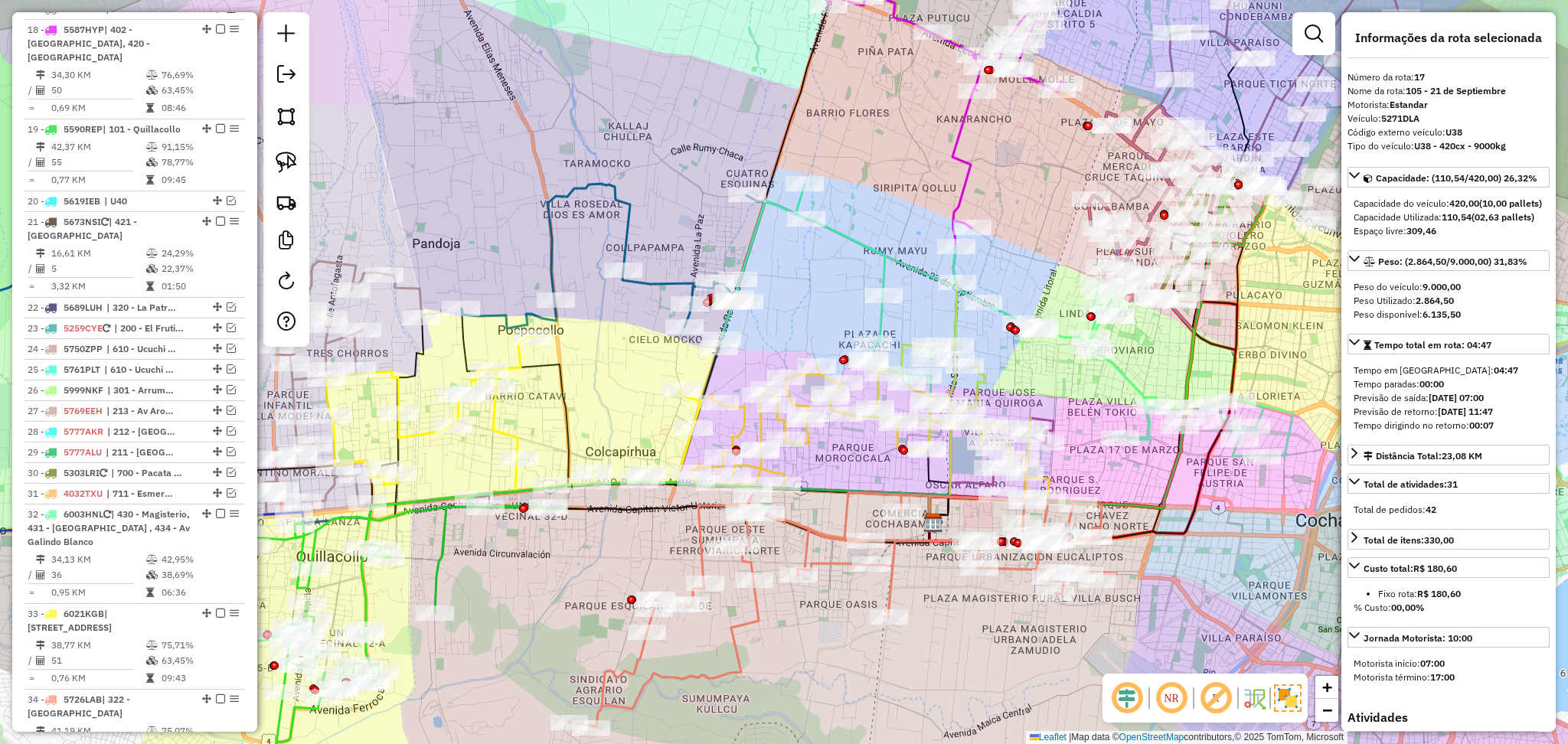
click at [737, 635] on icon at bounding box center [843, 609] width 547 height 234
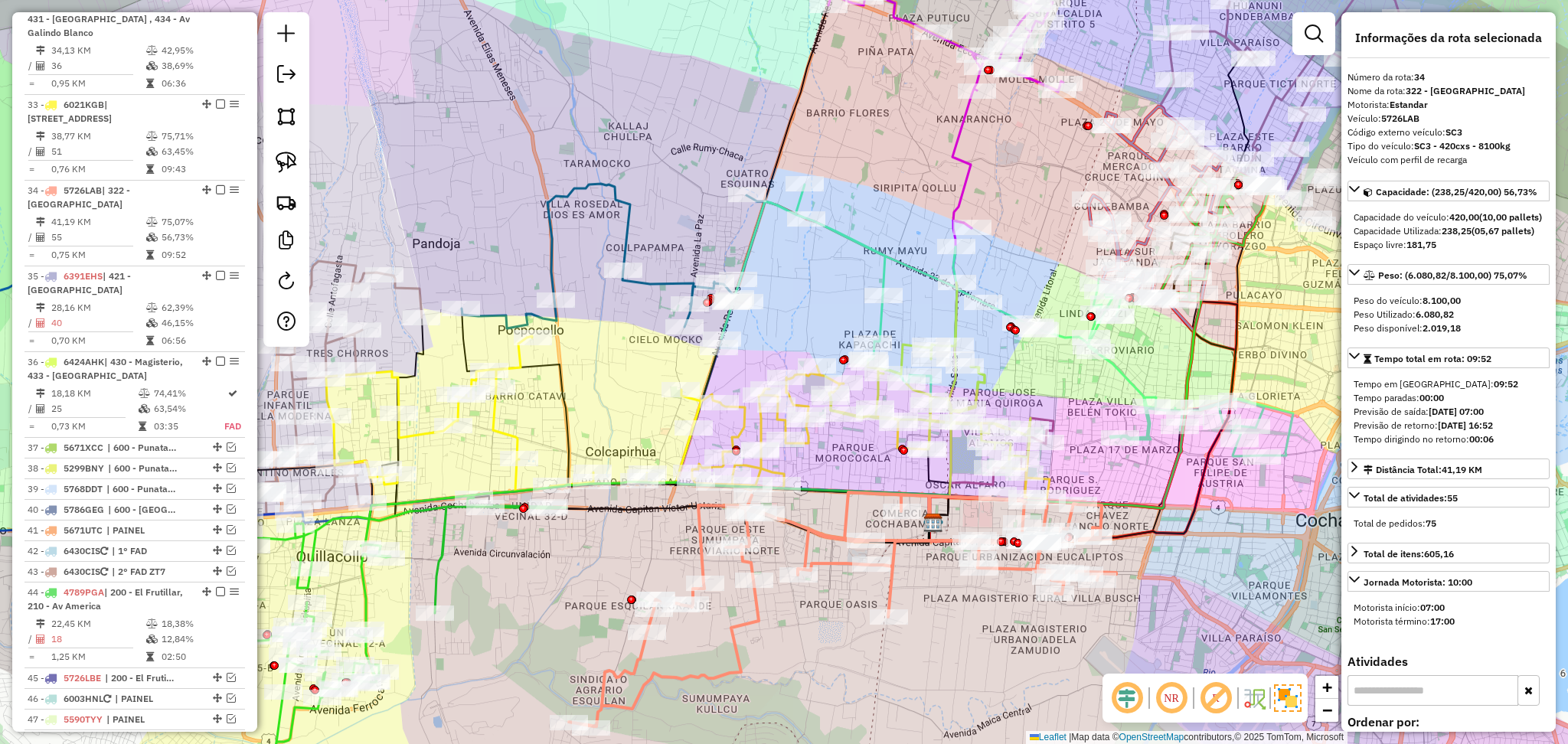
scroll to position [1976, 0]
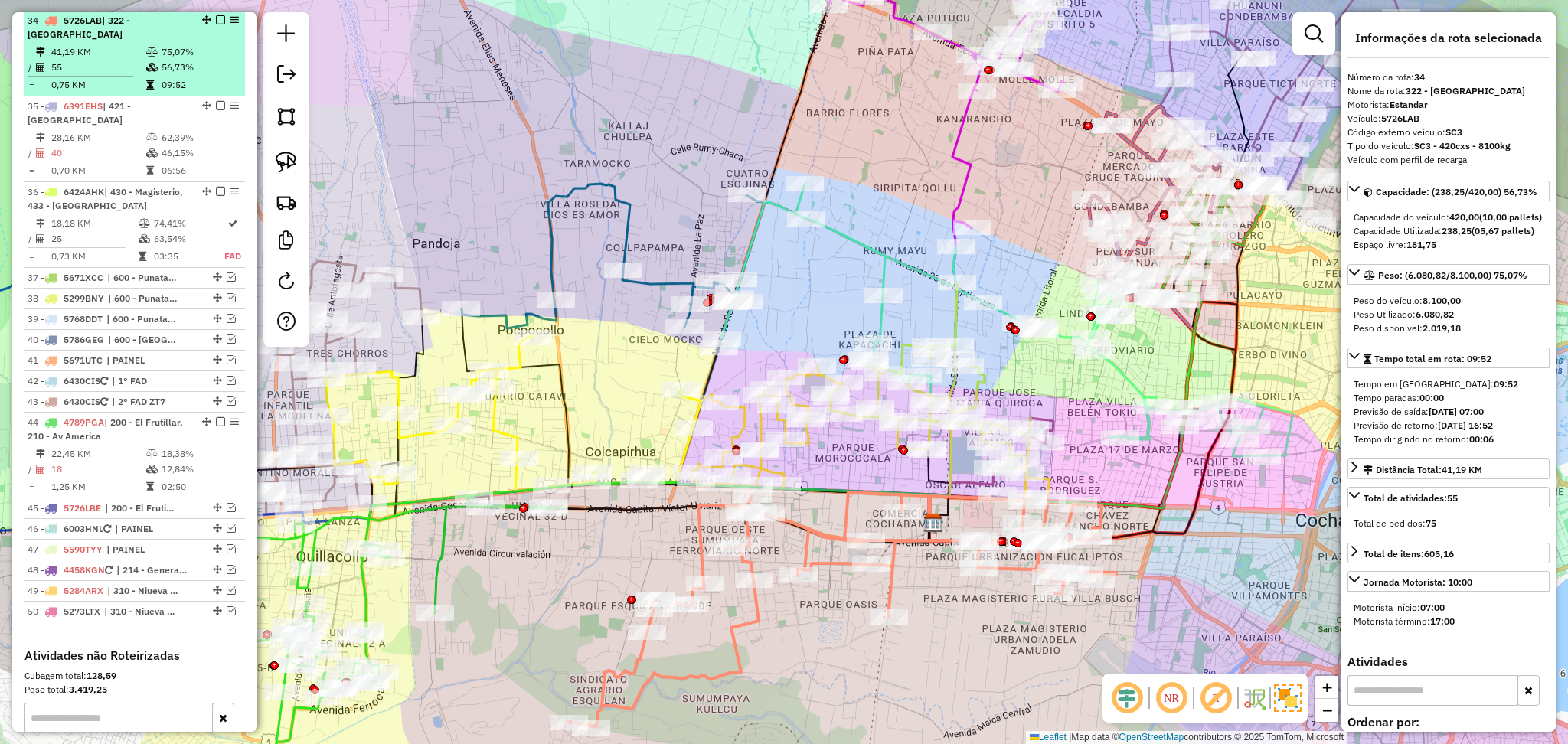
click at [216, 22] on em at bounding box center [220, 19] width 9 height 9
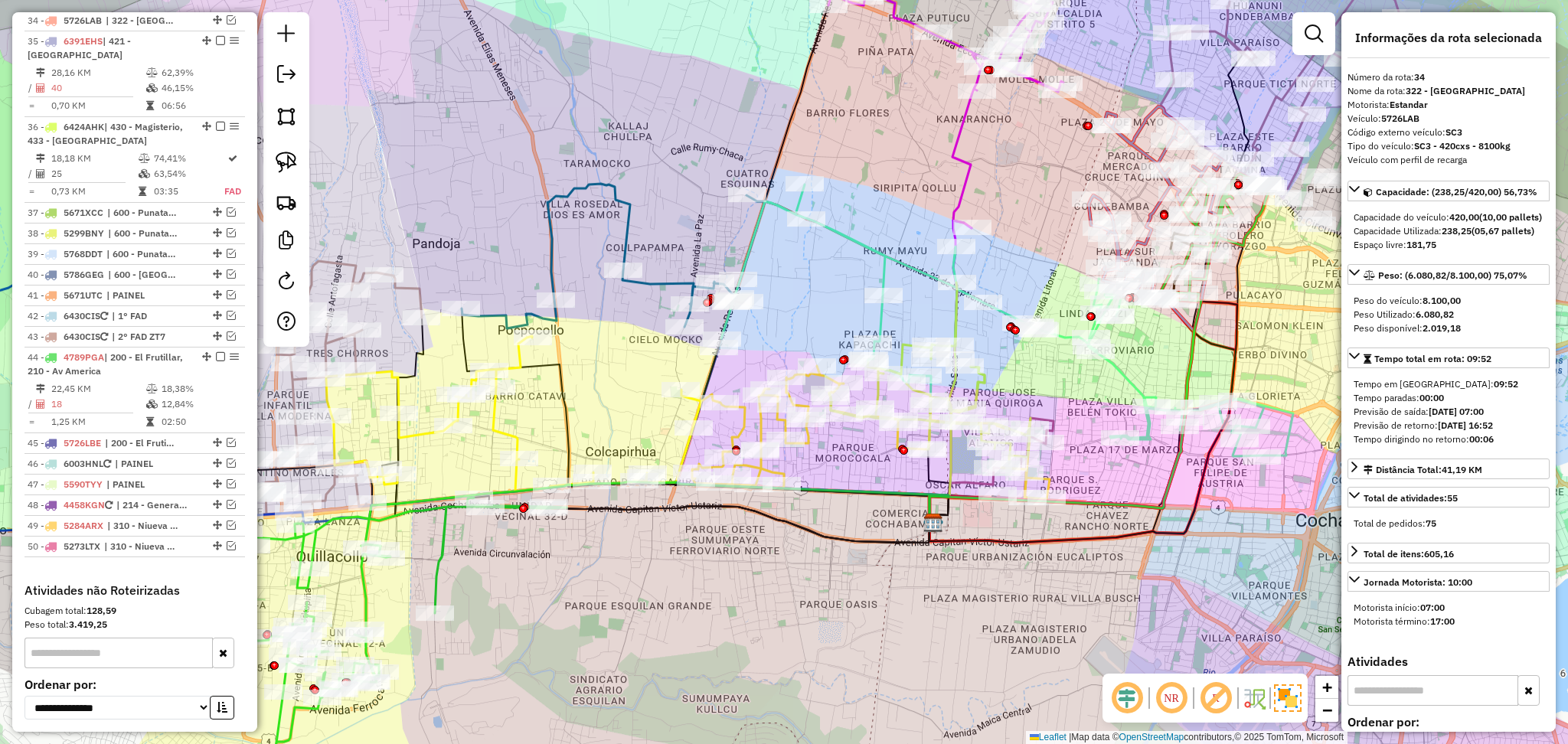
click at [442, 567] on icon at bounding box center [353, 642] width 427 height 289
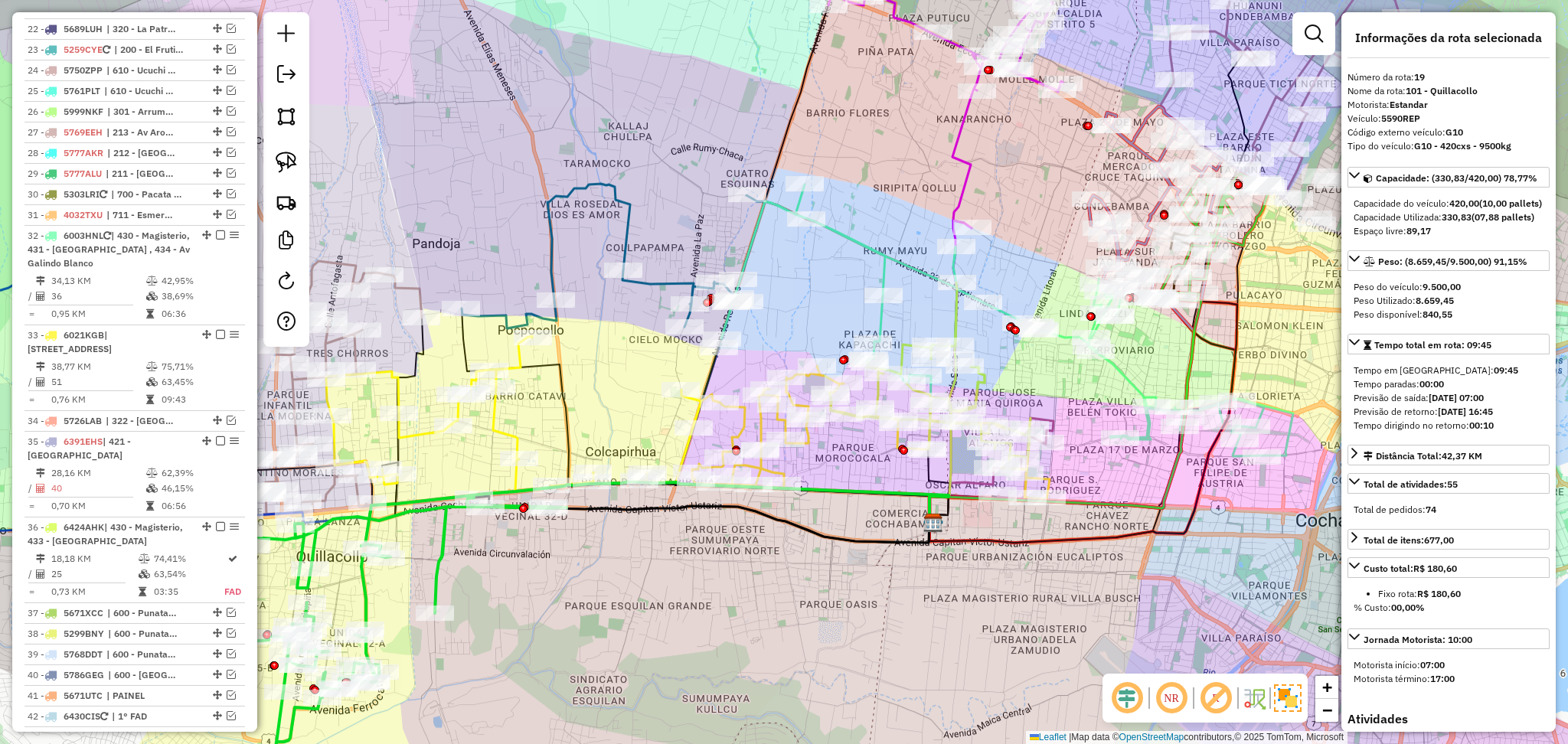
scroll to position [1404, 0]
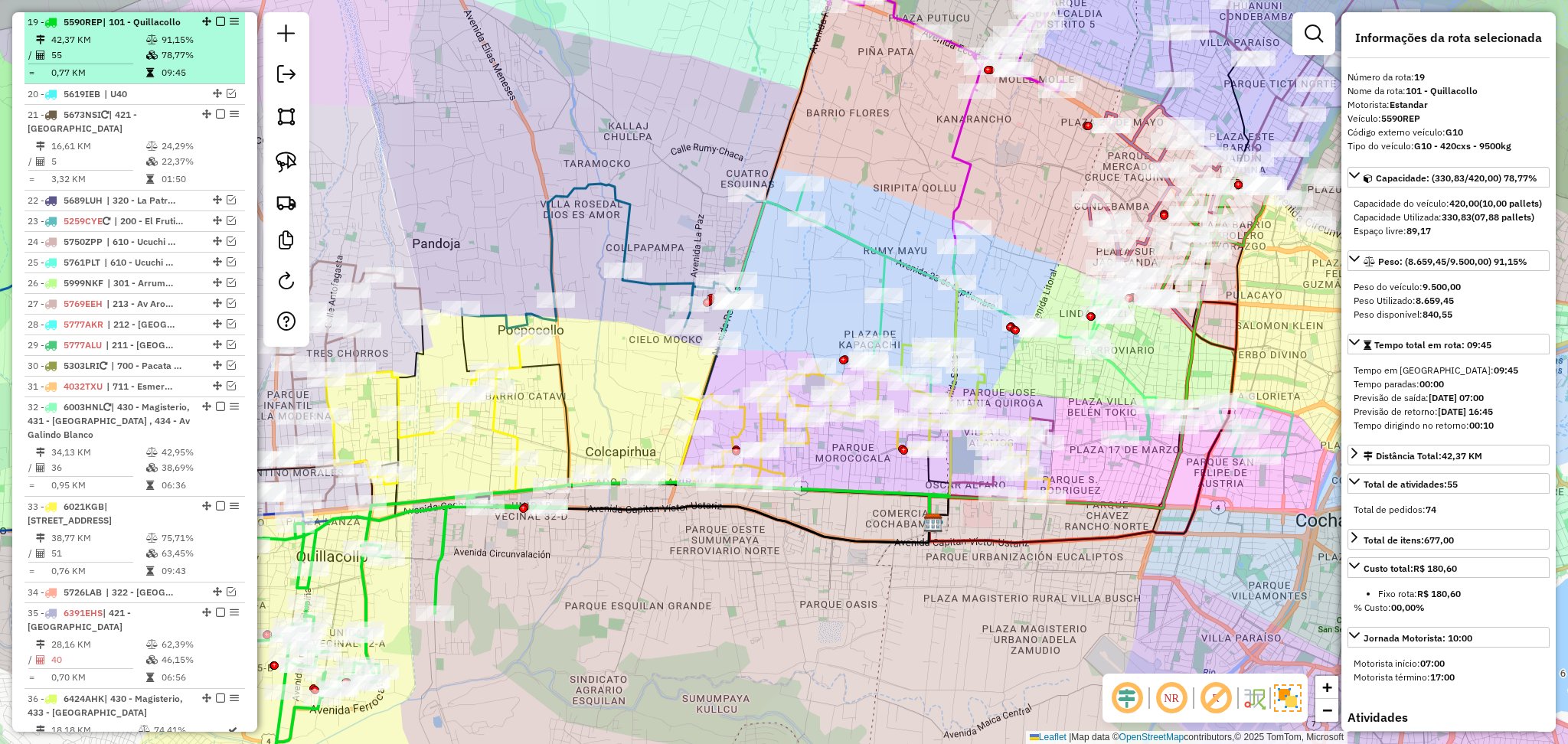
click at [216, 19] on em at bounding box center [220, 21] width 9 height 9
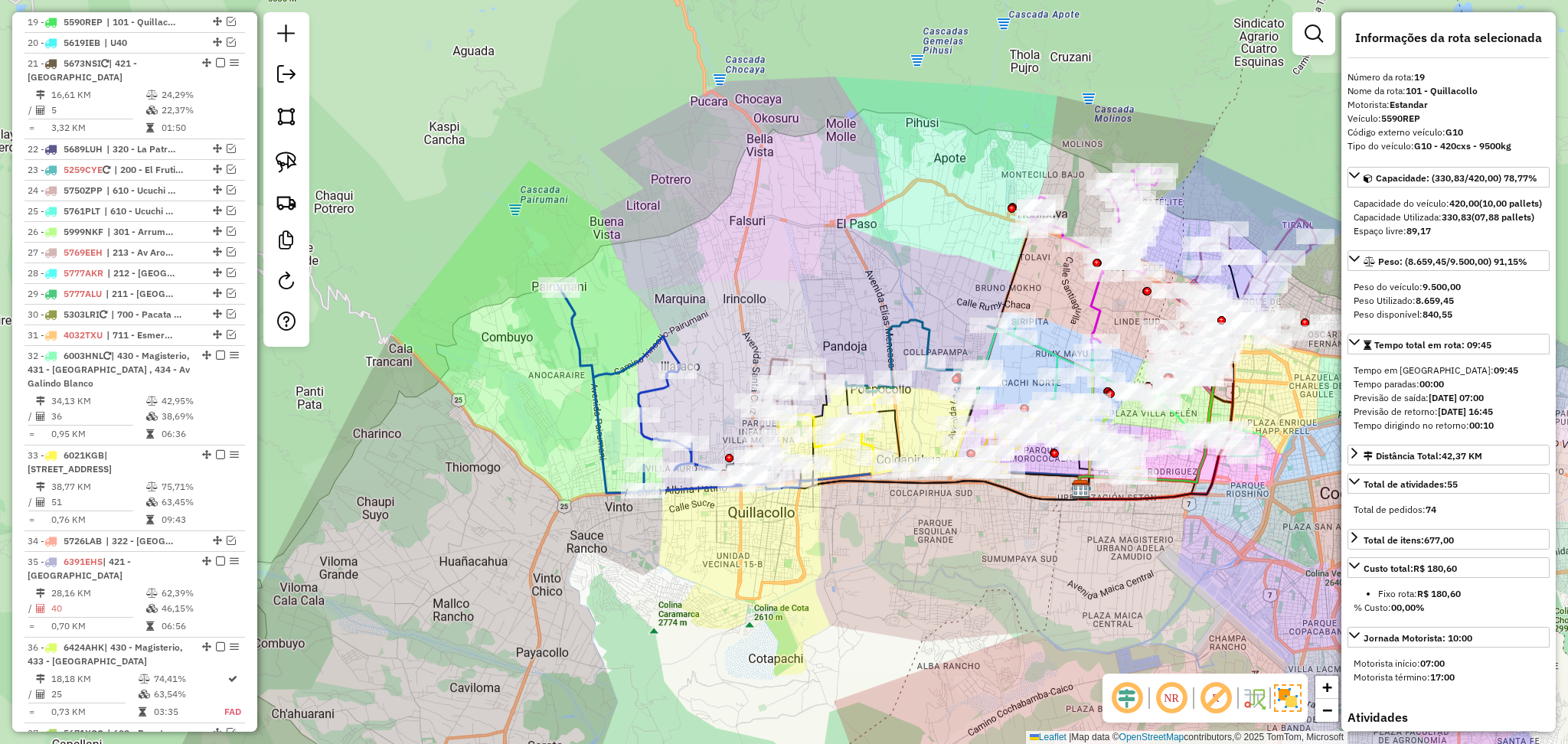
click at [617, 377] on icon at bounding box center [653, 389] width 190 height 208
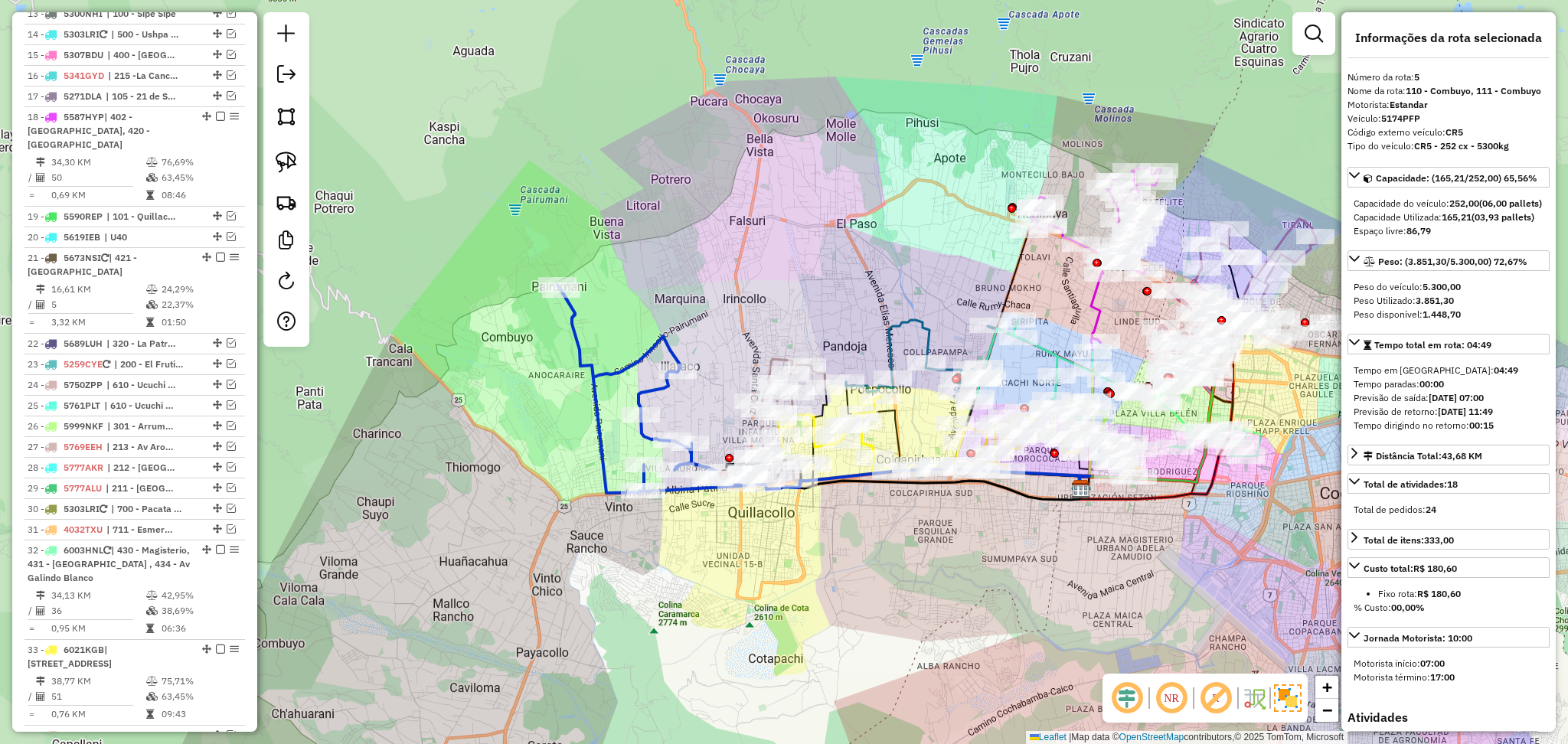
scroll to position [853, 0]
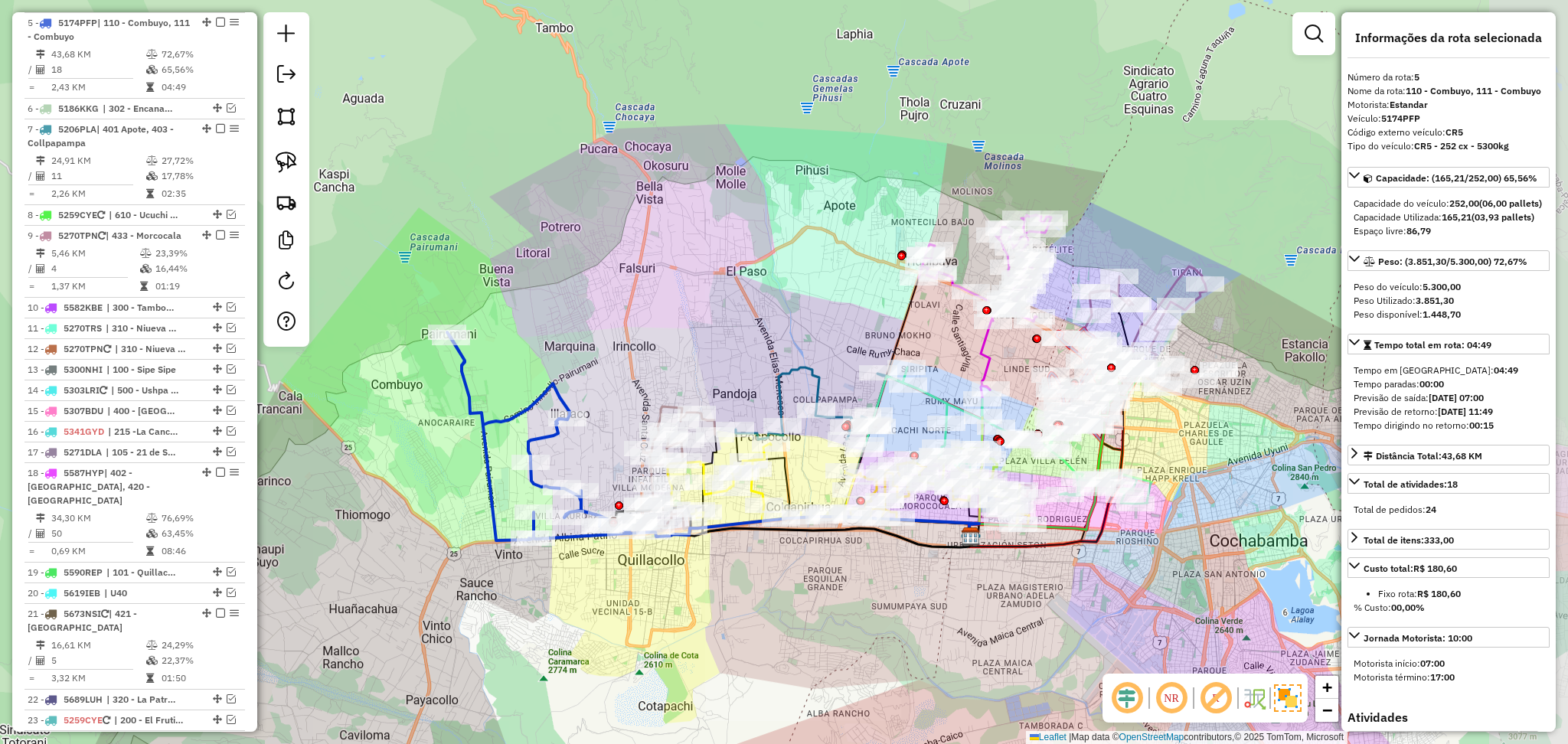
drag, startPoint x: 711, startPoint y: 299, endPoint x: 625, endPoint y: 393, distance: 127.4
click at [620, 385] on div "Janela de atendimento Grade de atendimento Capacidade Transportadoras Veículos …" at bounding box center [784, 372] width 1568 height 744
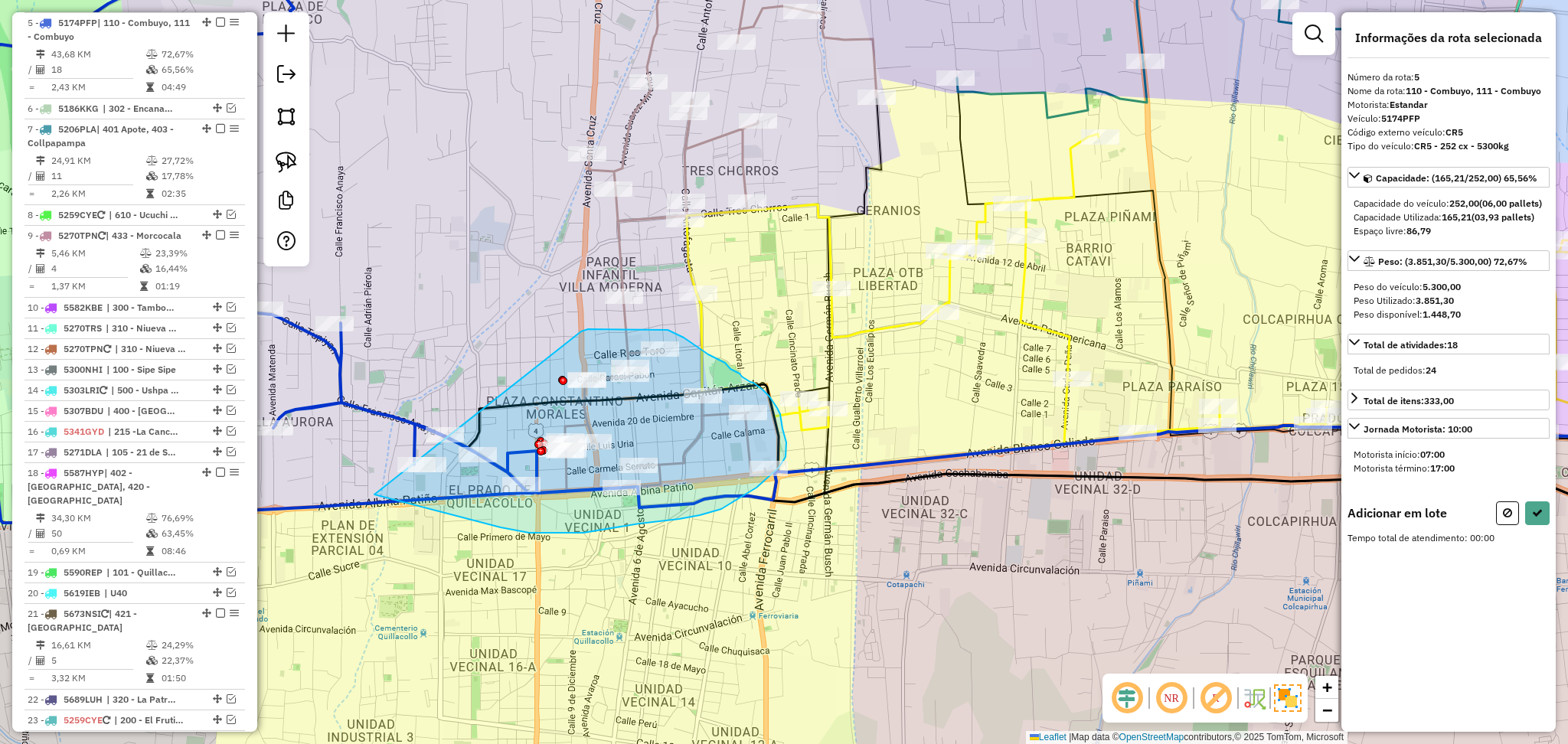
drag, startPoint x: 582, startPoint y: 331, endPoint x: 343, endPoint y: 476, distance: 279.5
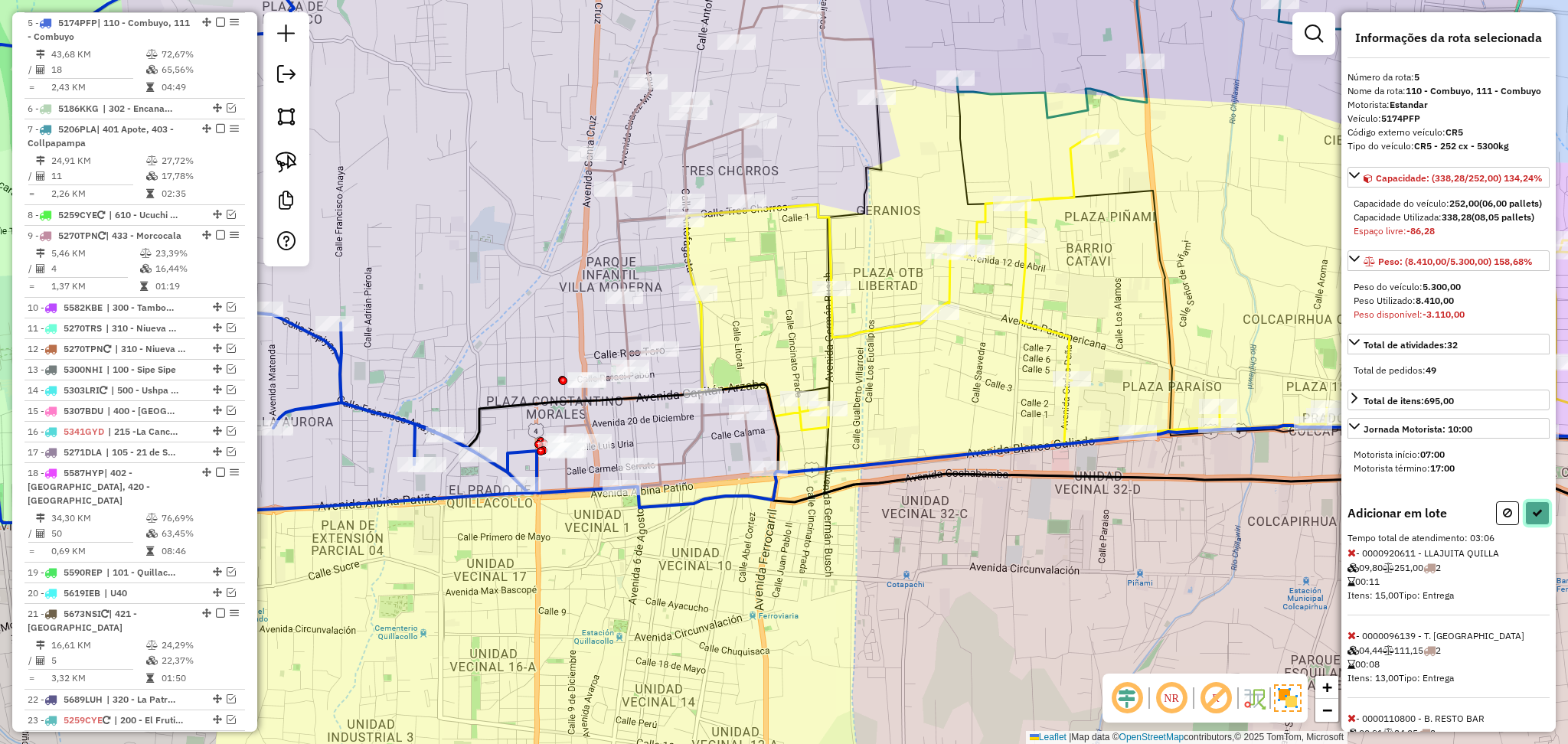
click at [1532, 526] on button at bounding box center [1537, 514] width 25 height 24
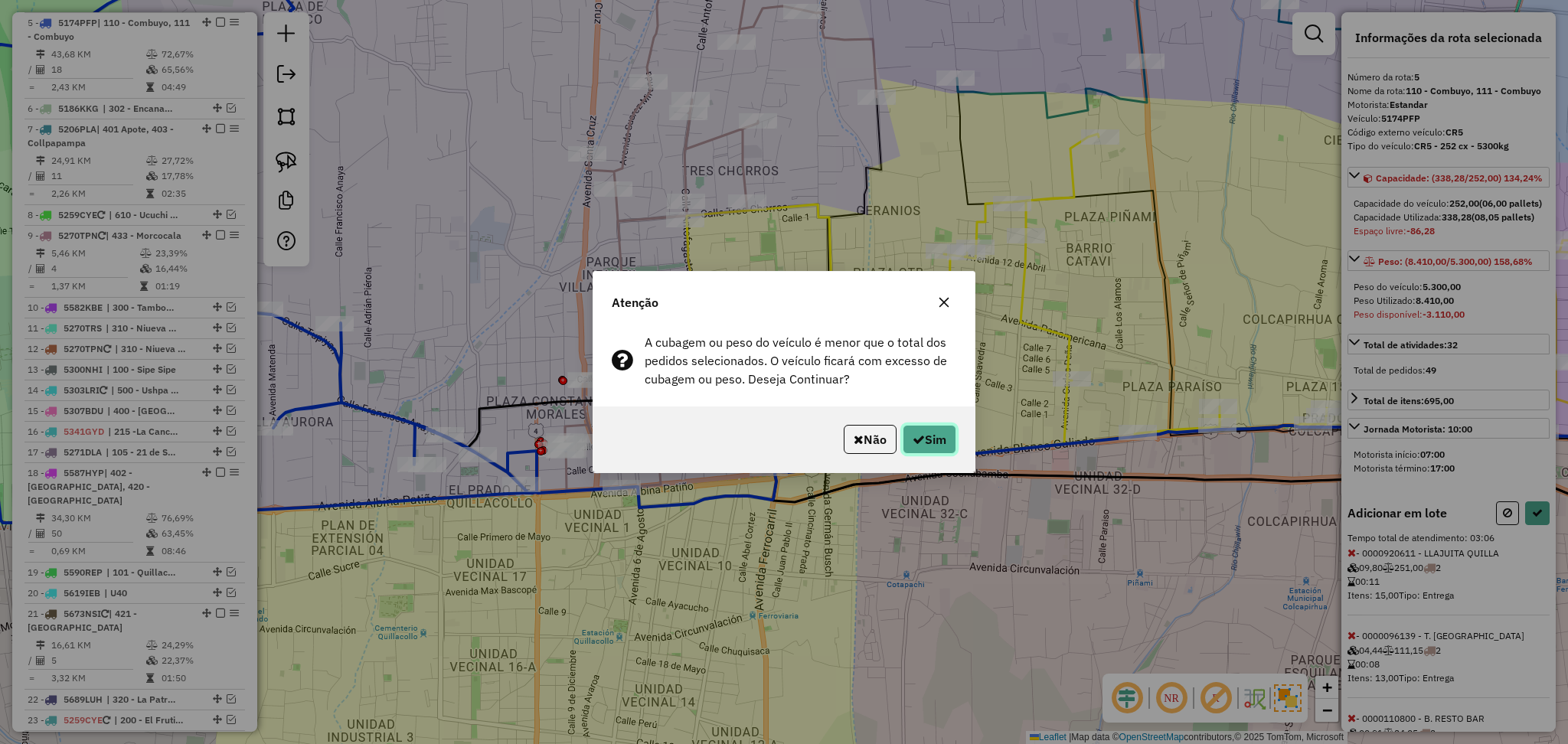
click at [920, 436] on button "Sim" at bounding box center [929, 438] width 54 height 29
select select "**********"
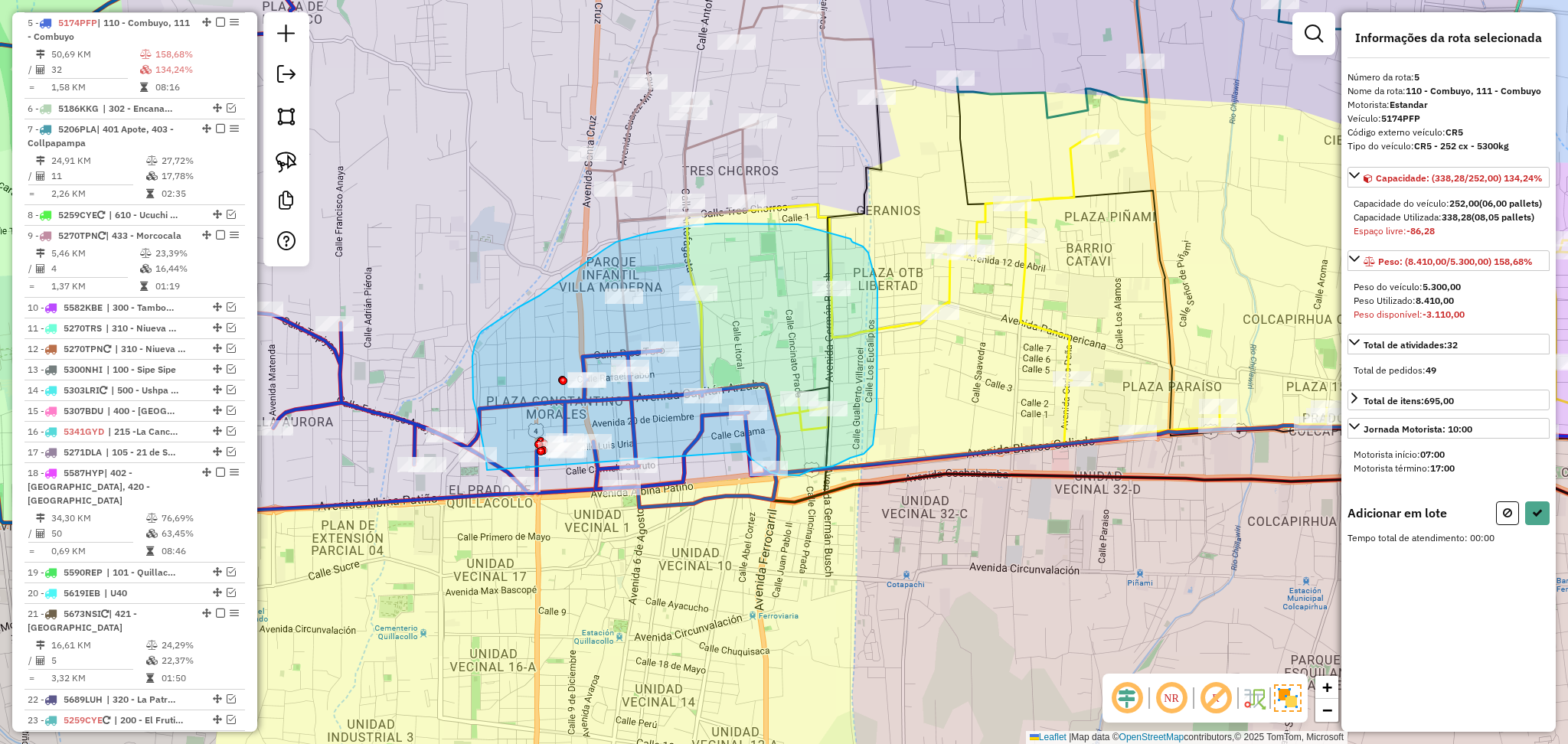
drag, startPoint x: 745, startPoint y: 451, endPoint x: 492, endPoint y: 475, distance: 254.1
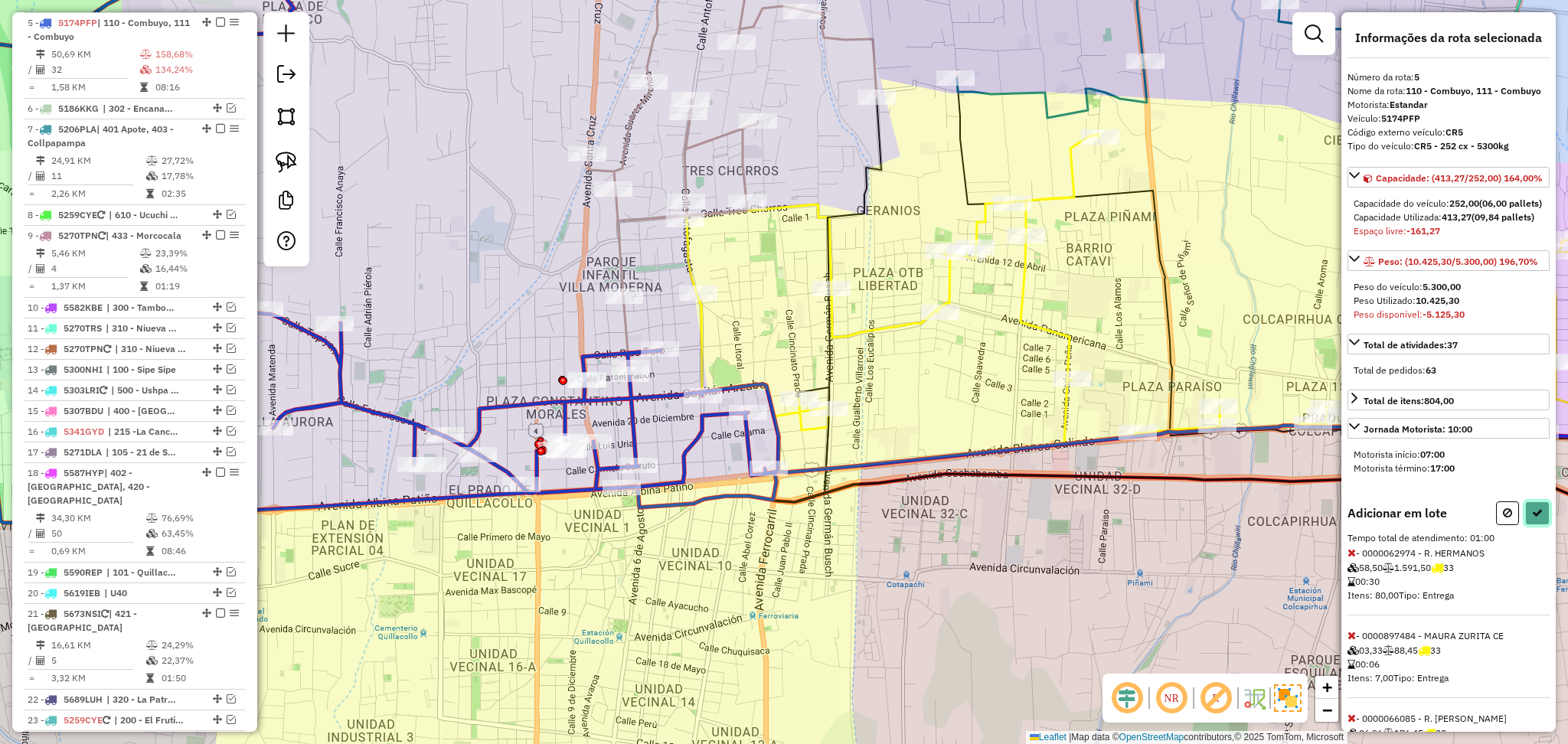
click at [1534, 526] on button at bounding box center [1537, 514] width 25 height 24
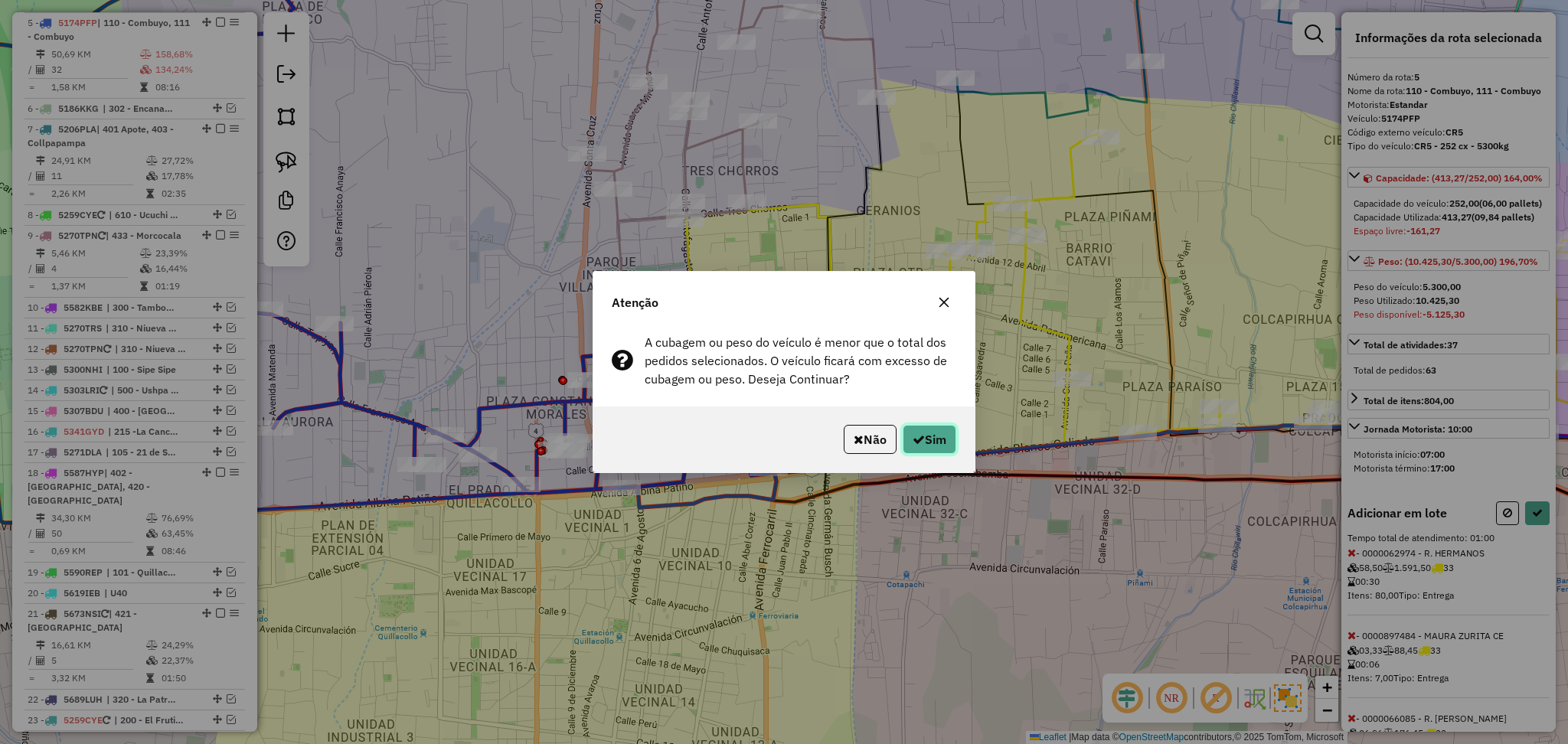
click at [945, 439] on button "Sim" at bounding box center [929, 438] width 54 height 29
select select "**********"
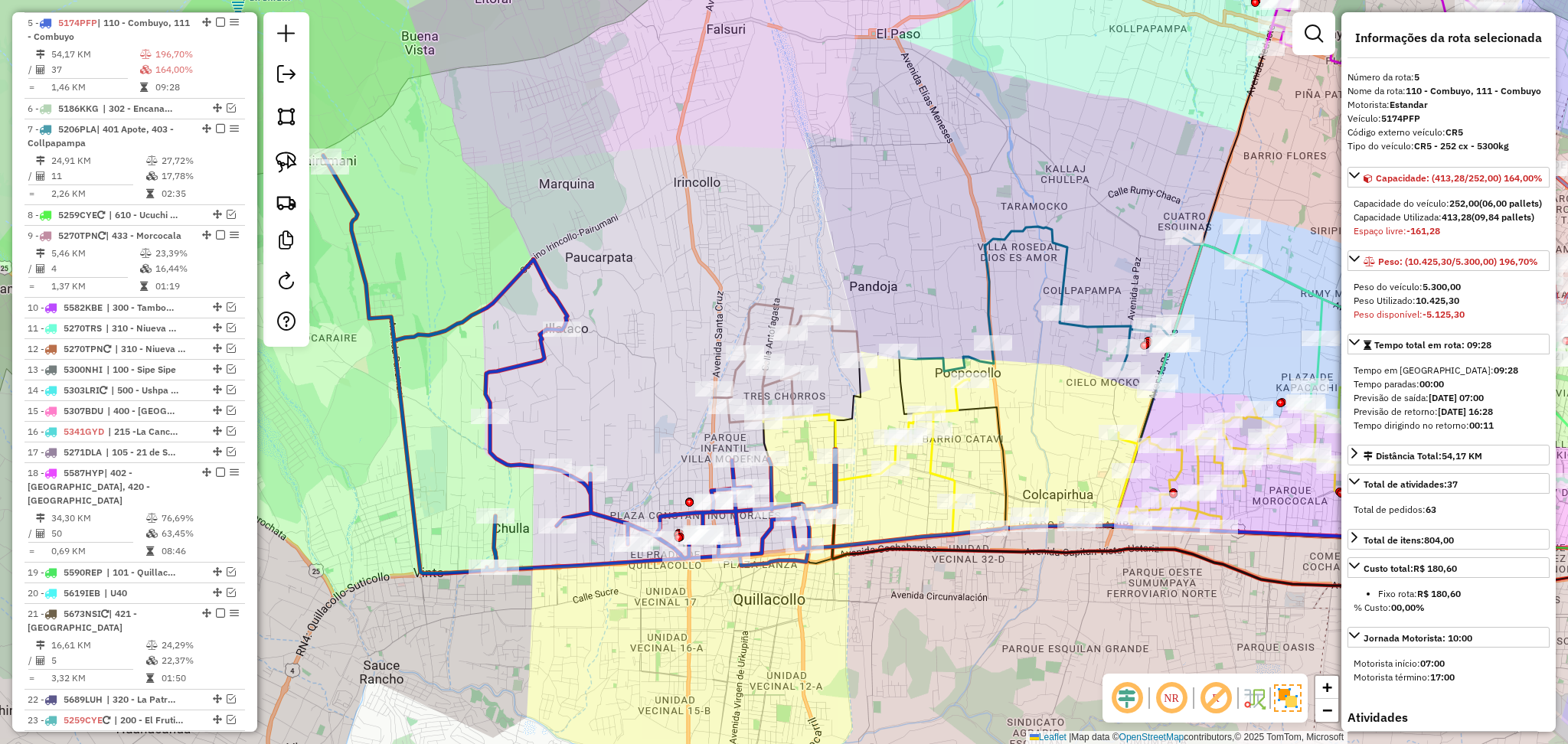
drag, startPoint x: 851, startPoint y: 439, endPoint x: 875, endPoint y: 506, distance: 71.2
click at [875, 506] on div "Janela de atendimento Grade de atendimento Capacidade Transportadoras Veículos …" at bounding box center [784, 372] width 1568 height 744
click at [528, 358] on icon at bounding box center [581, 364] width 513 height 419
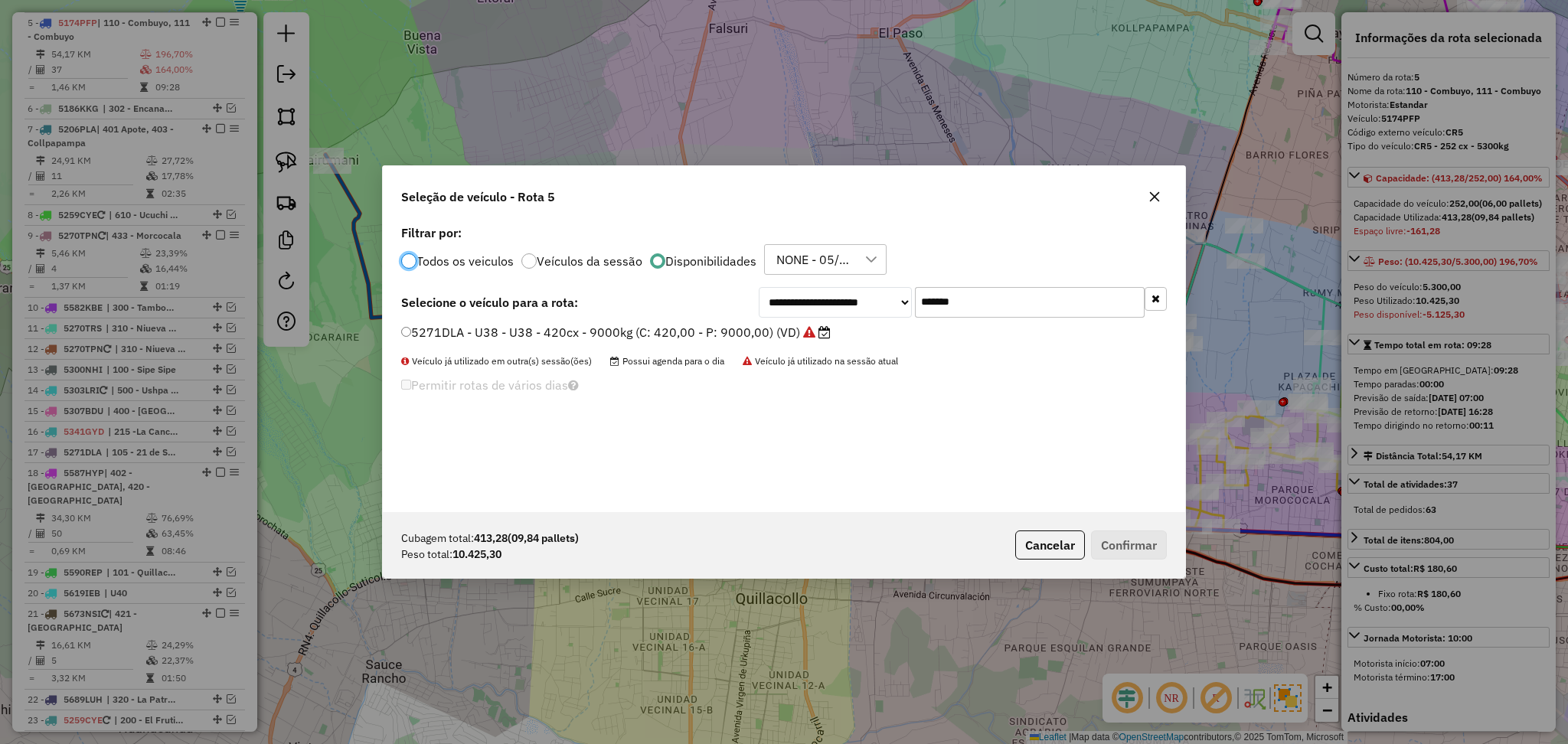
scroll to position [7, 5]
drag, startPoint x: 976, startPoint y: 310, endPoint x: 859, endPoint y: 310, distance: 117.0
click at [859, 310] on div "**********" at bounding box center [962, 303] width 408 height 31
paste input "text"
type input "*******"
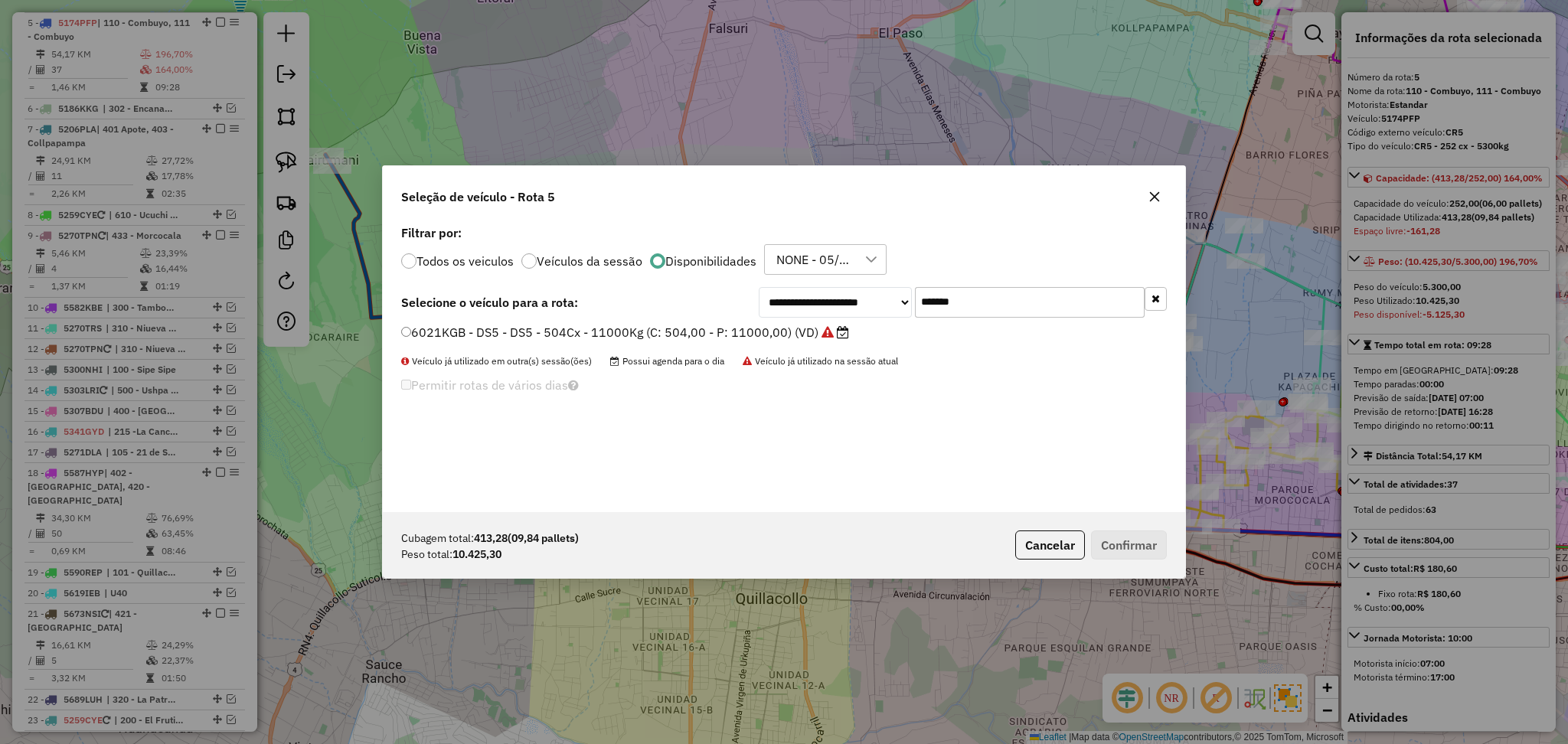
click at [744, 340] on label "6021KGB - DS5 - DS5 - 504Cx - 11000Kg (C: 504,00 - P: 11000,00) (VD)" at bounding box center [626, 332] width 448 height 19
click at [1142, 549] on button "Confirmar" at bounding box center [1129, 545] width 75 height 29
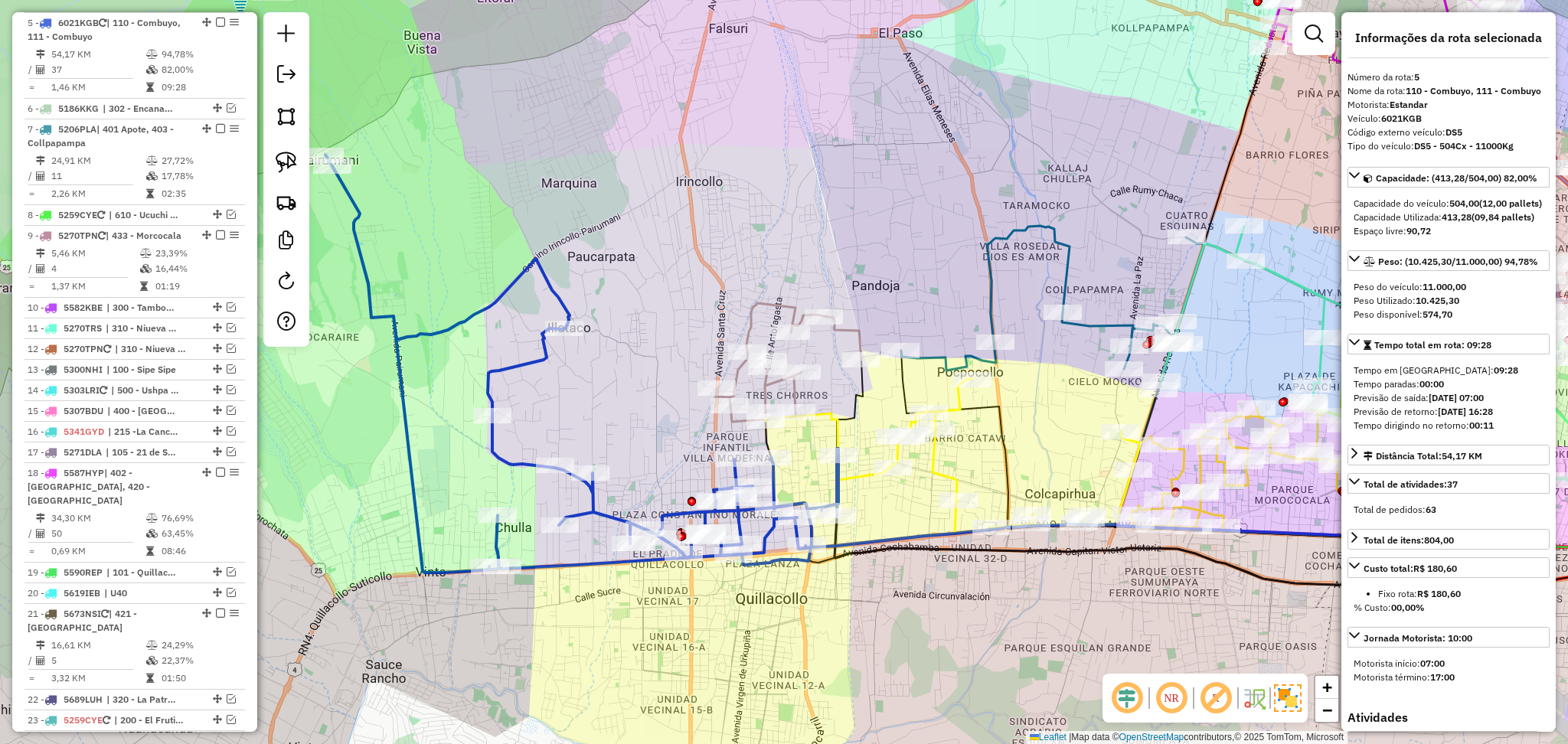
click at [606, 505] on div "Janela de atendimento Grade de atendimento Capacidade Transportadoras Veículos …" at bounding box center [784, 372] width 1568 height 744
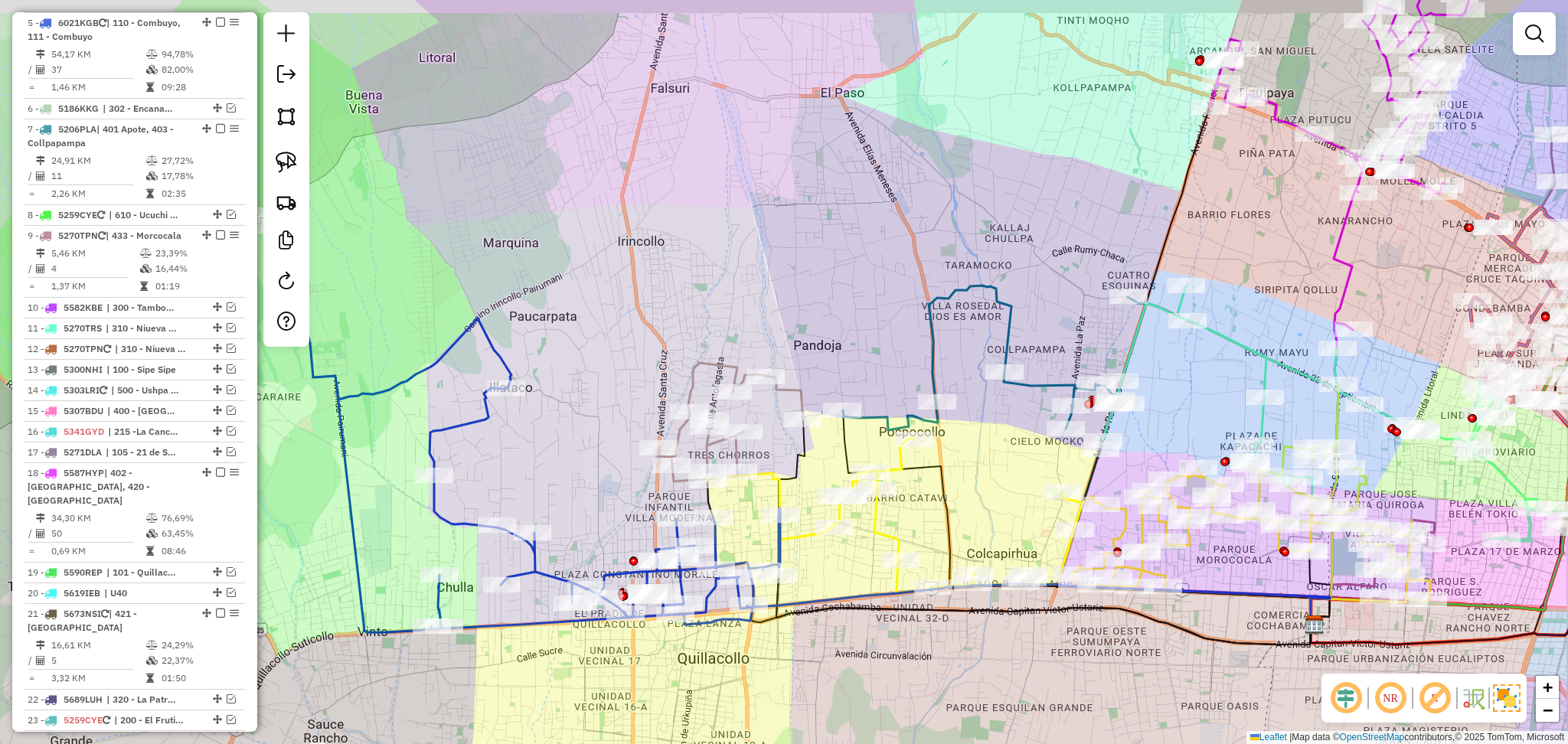
drag, startPoint x: 643, startPoint y: 479, endPoint x: 583, endPoint y: 547, distance: 90.7
click at [583, 546] on div "Janela de atendimento Grade de atendimento Capacidade Transportadoras Veículos …" at bounding box center [784, 372] width 1568 height 744
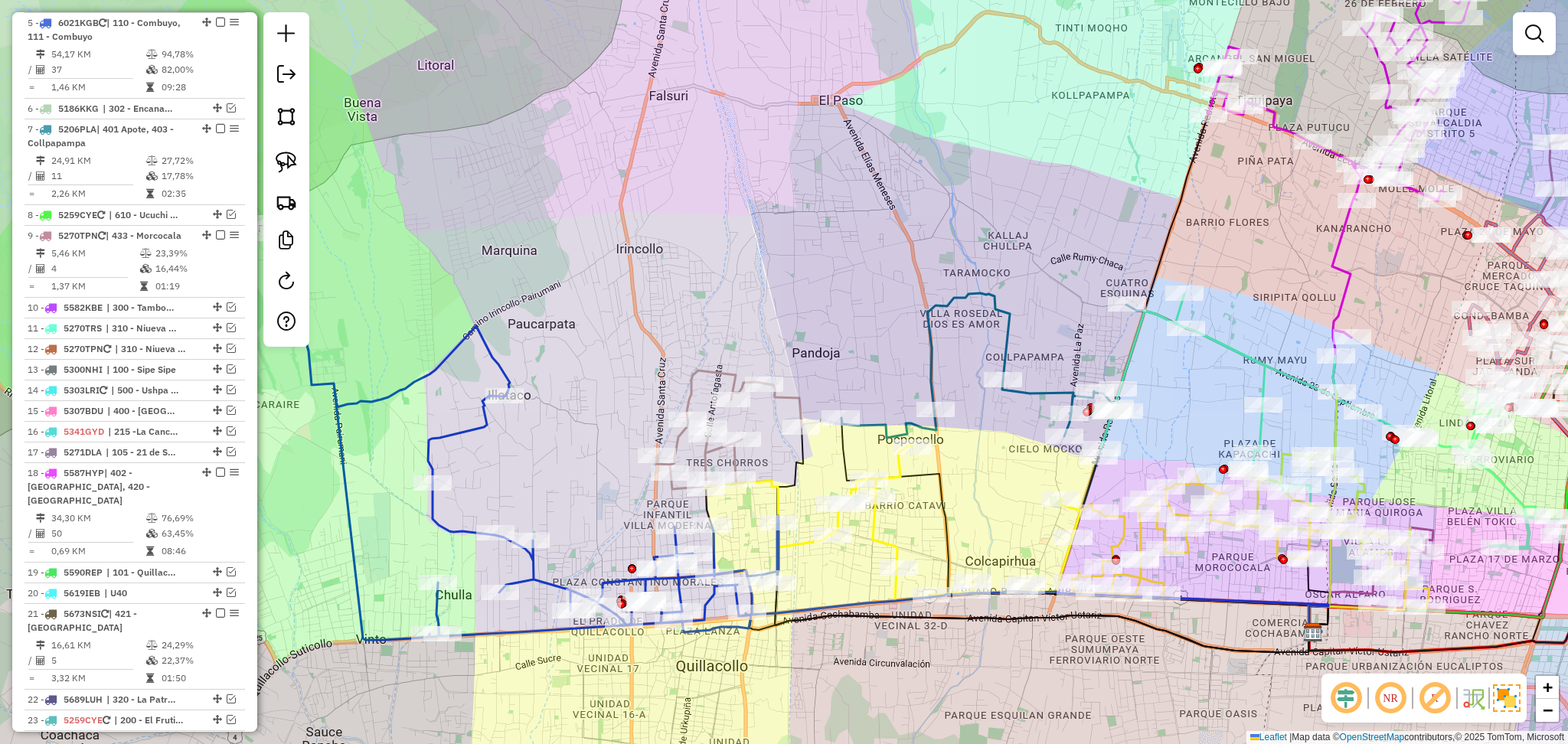
click at [717, 542] on icon at bounding box center [522, 432] width 513 height 419
select select "**********"
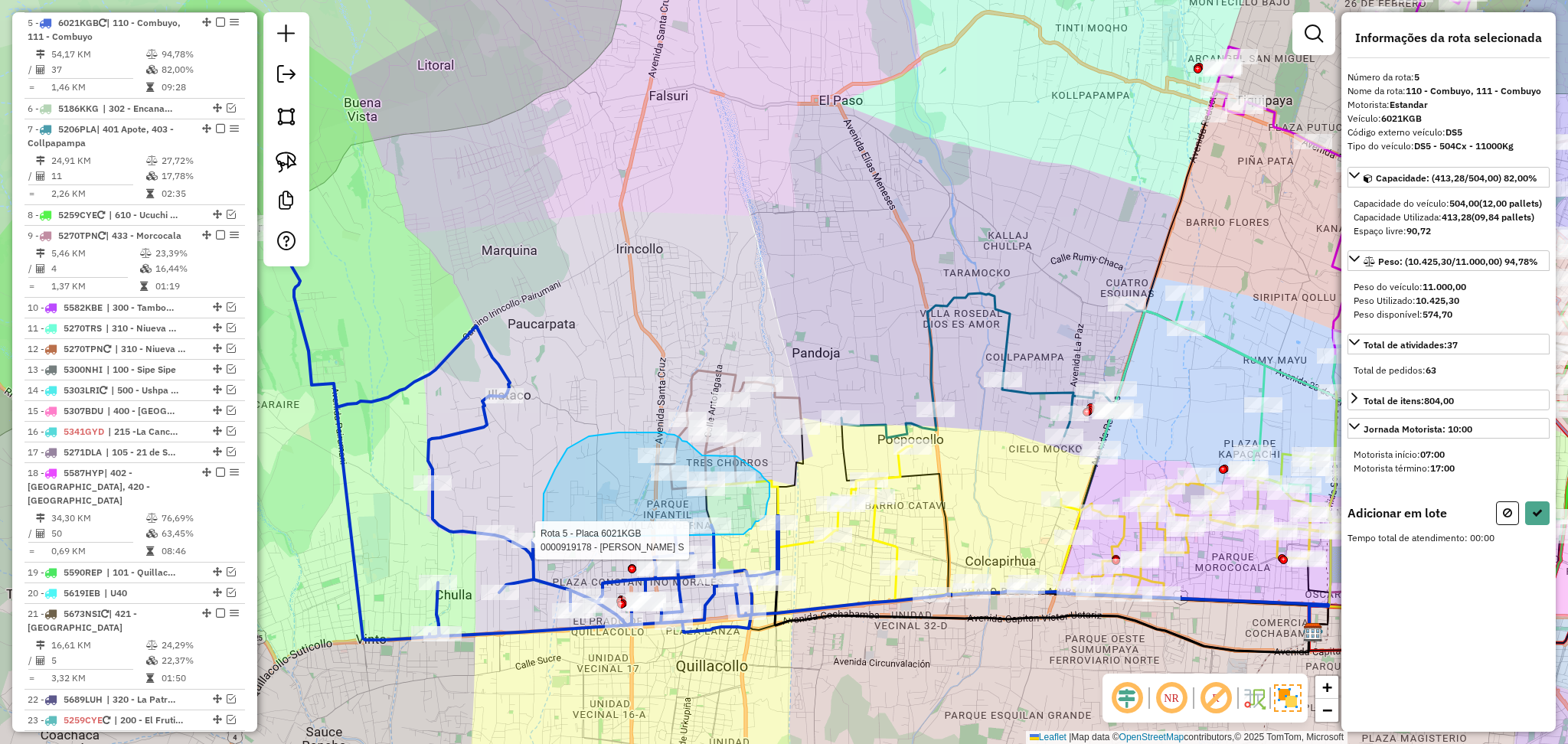
drag, startPoint x: 743, startPoint y: 535, endPoint x: 559, endPoint y: 576, distance: 188.5
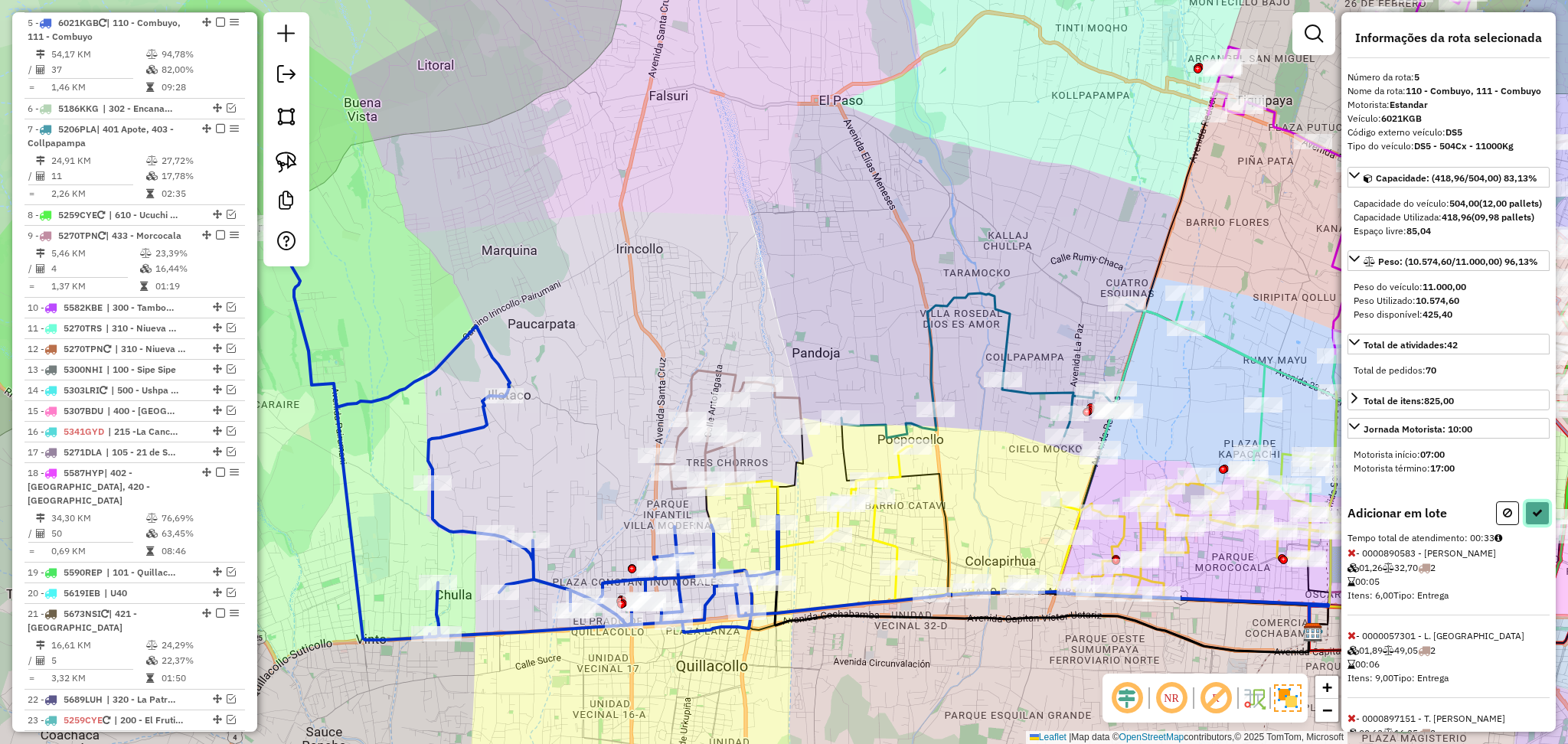
click at [1525, 526] on button at bounding box center [1537, 514] width 25 height 24
select select "**********"
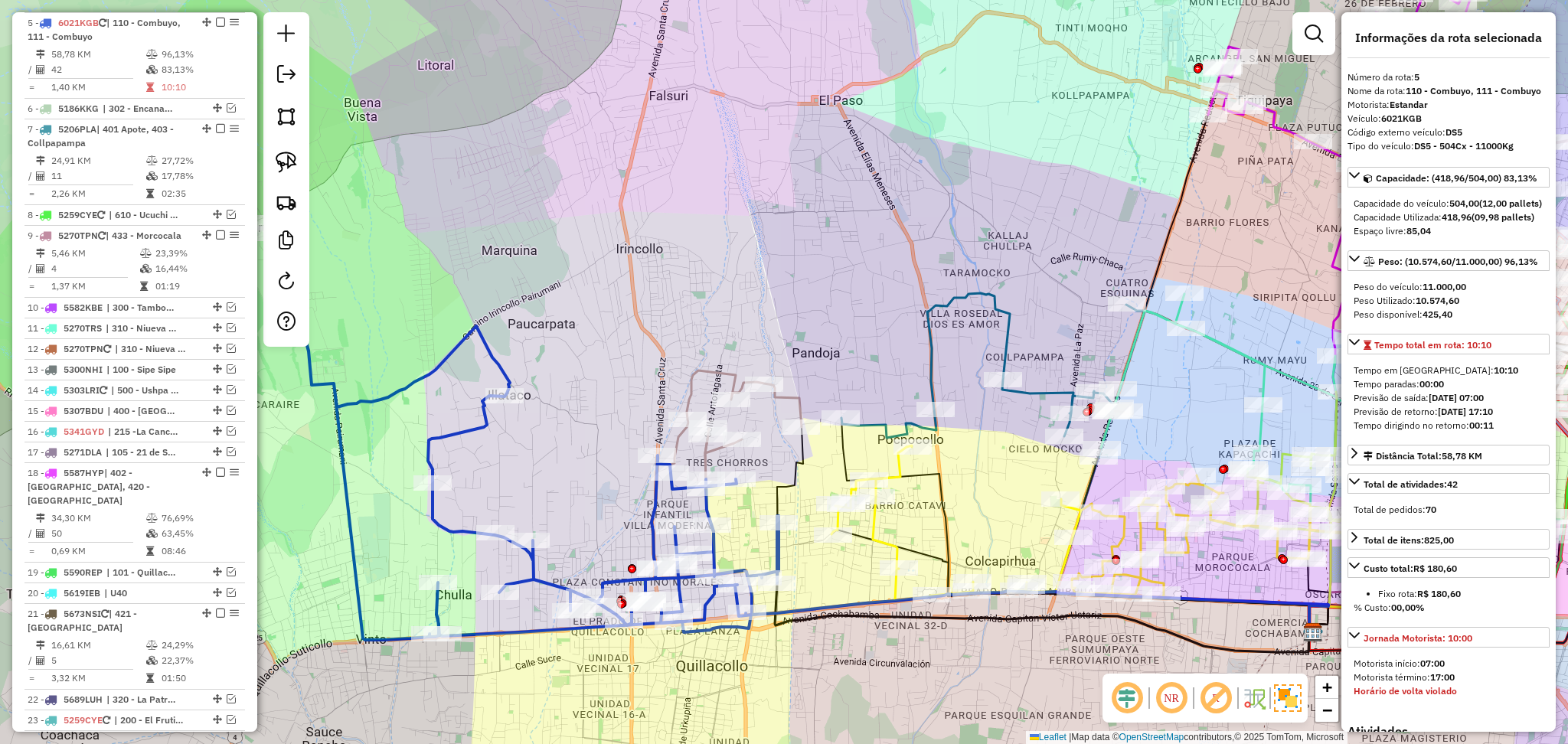
click at [787, 405] on icon at bounding box center [736, 431] width 132 height 119
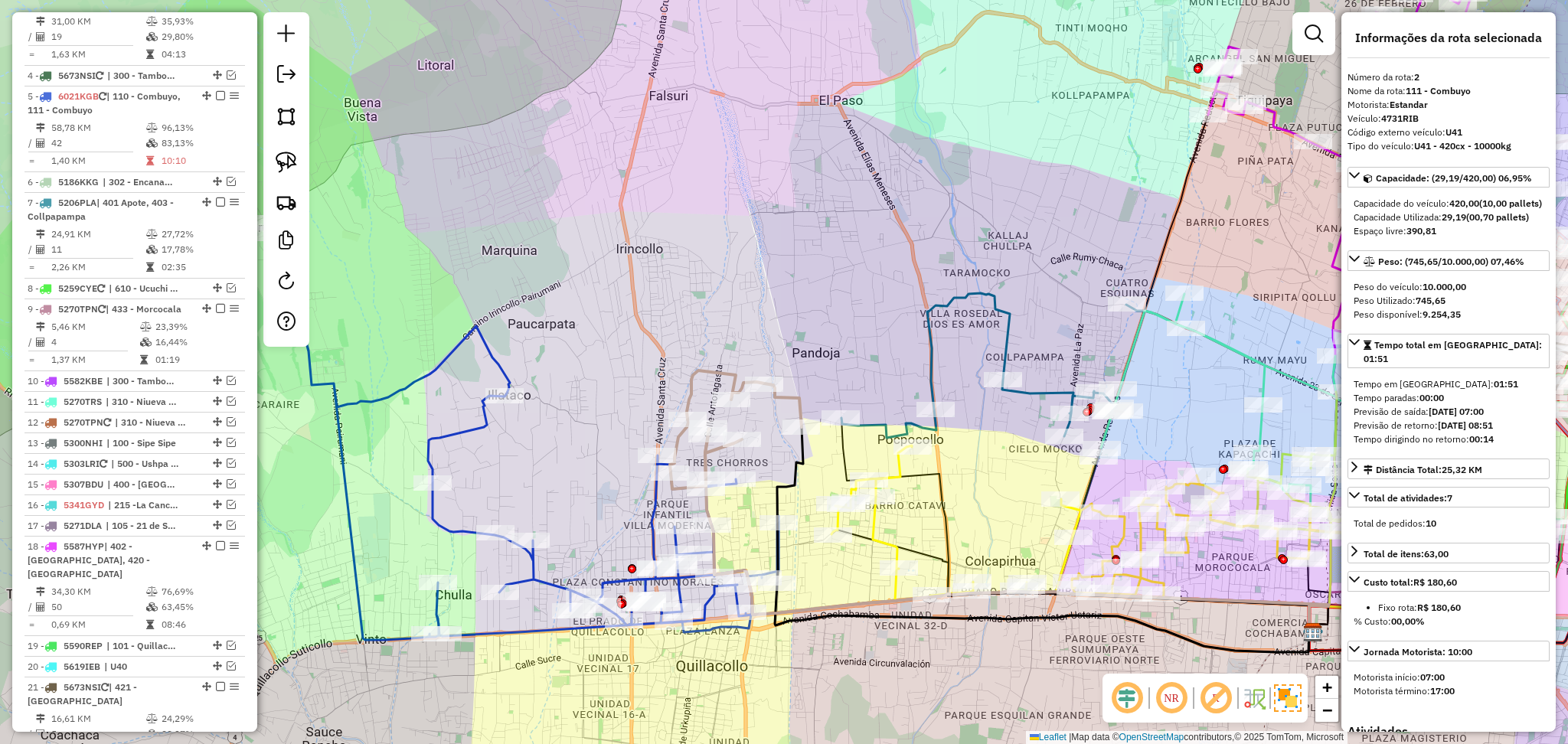
scroll to position [688, 0]
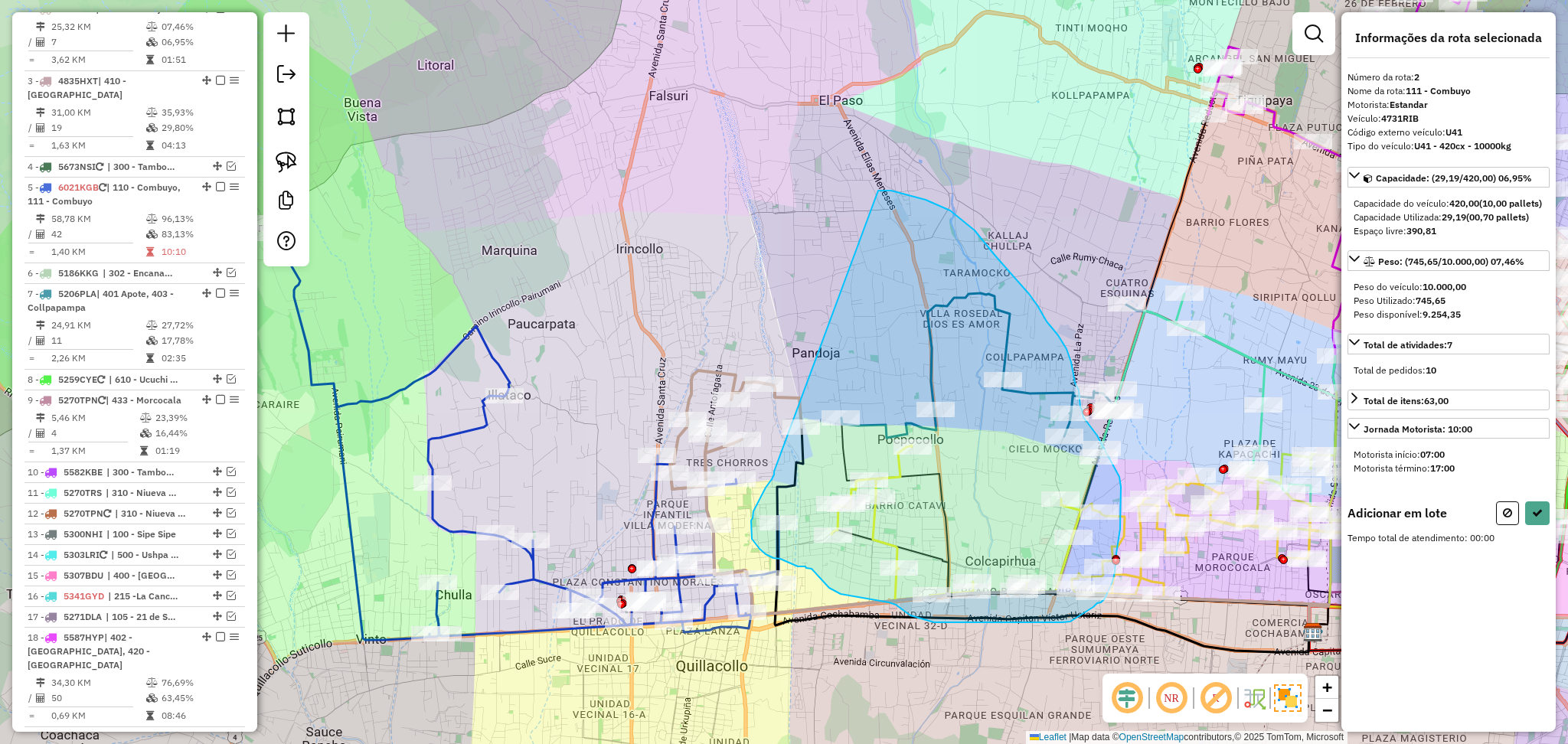
drag, startPoint x: 775, startPoint y: 472, endPoint x: 863, endPoint y: 189, distance: 296.4
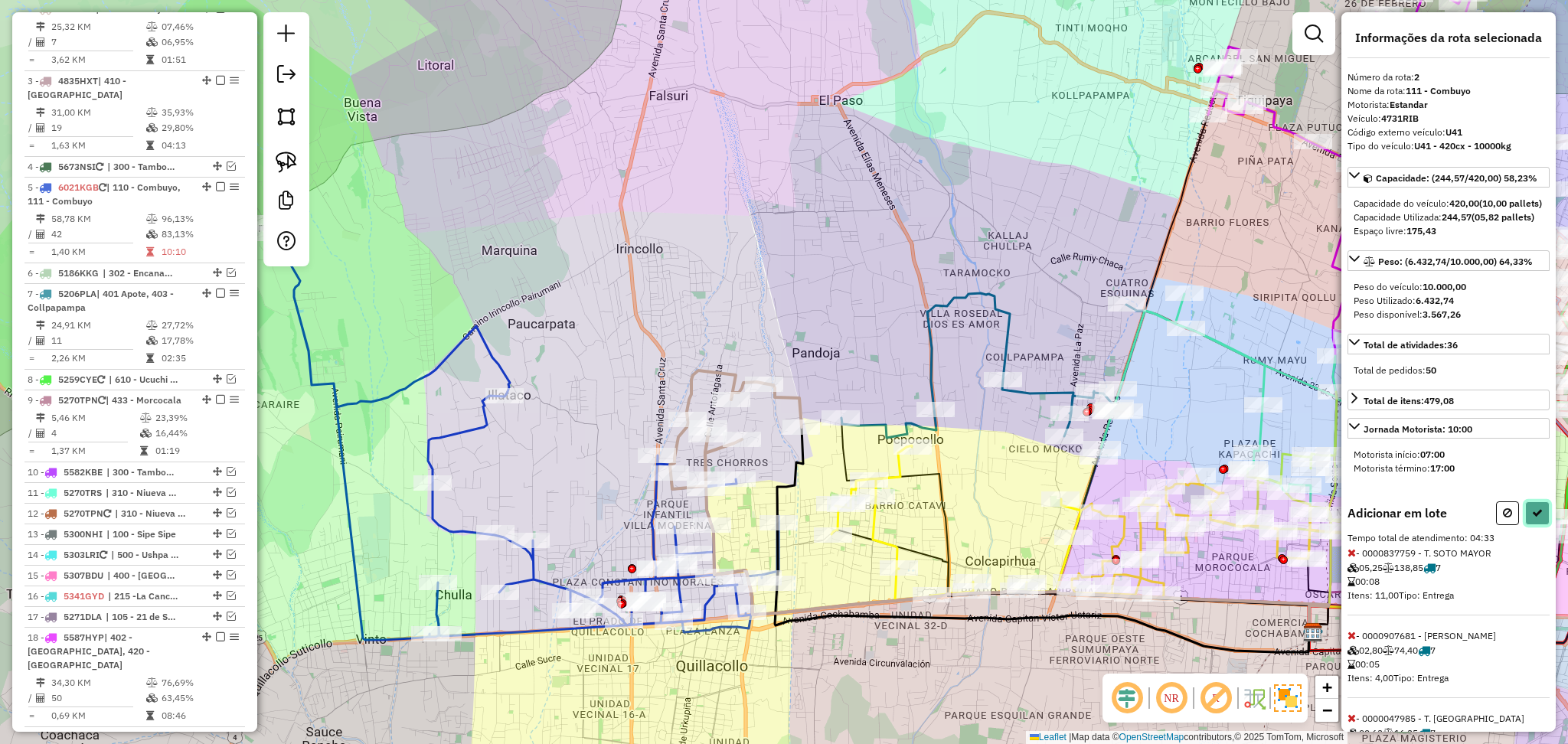
click at [1533, 526] on button at bounding box center [1537, 514] width 25 height 24
select select "**********"
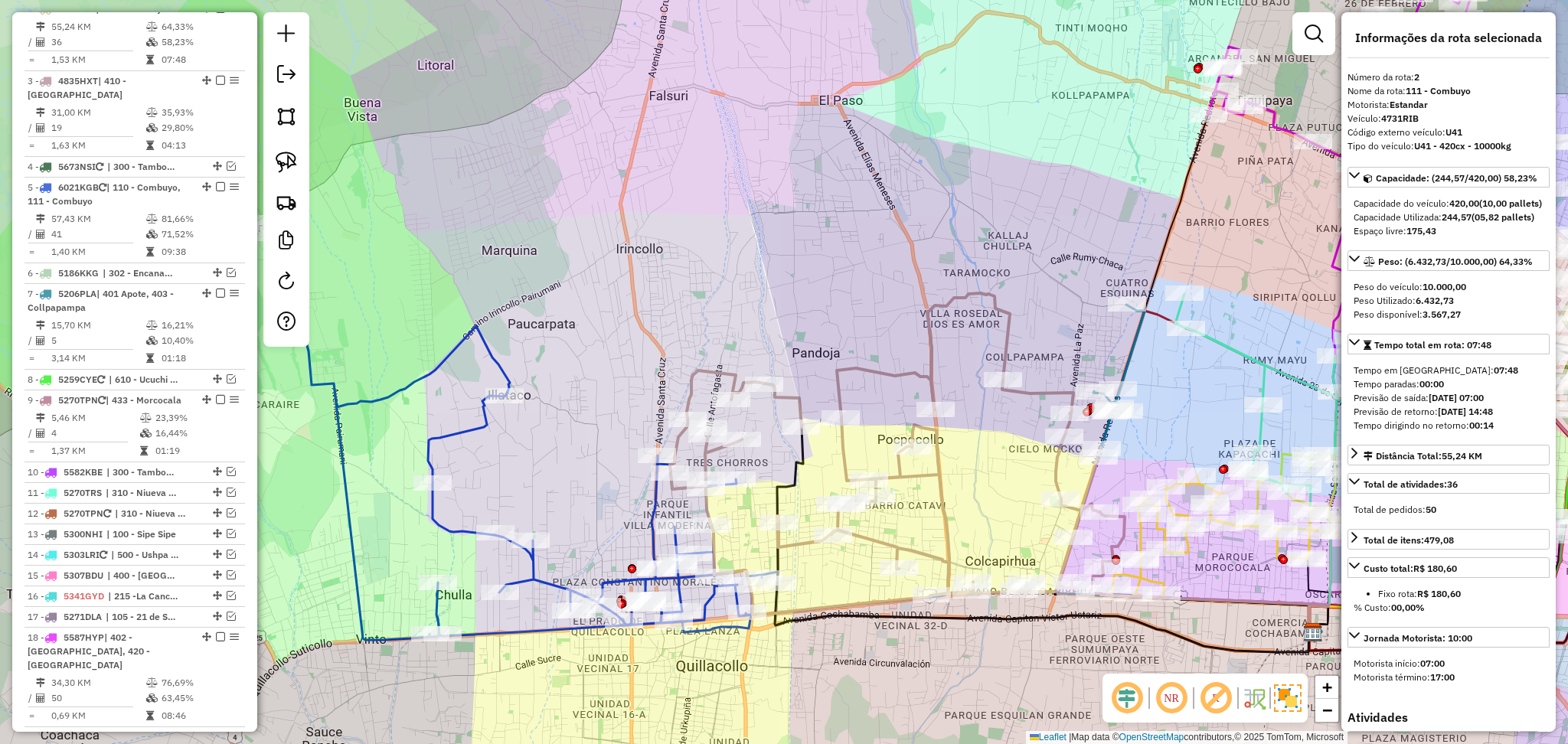
click at [475, 430] on icon at bounding box center [522, 432] width 512 height 419
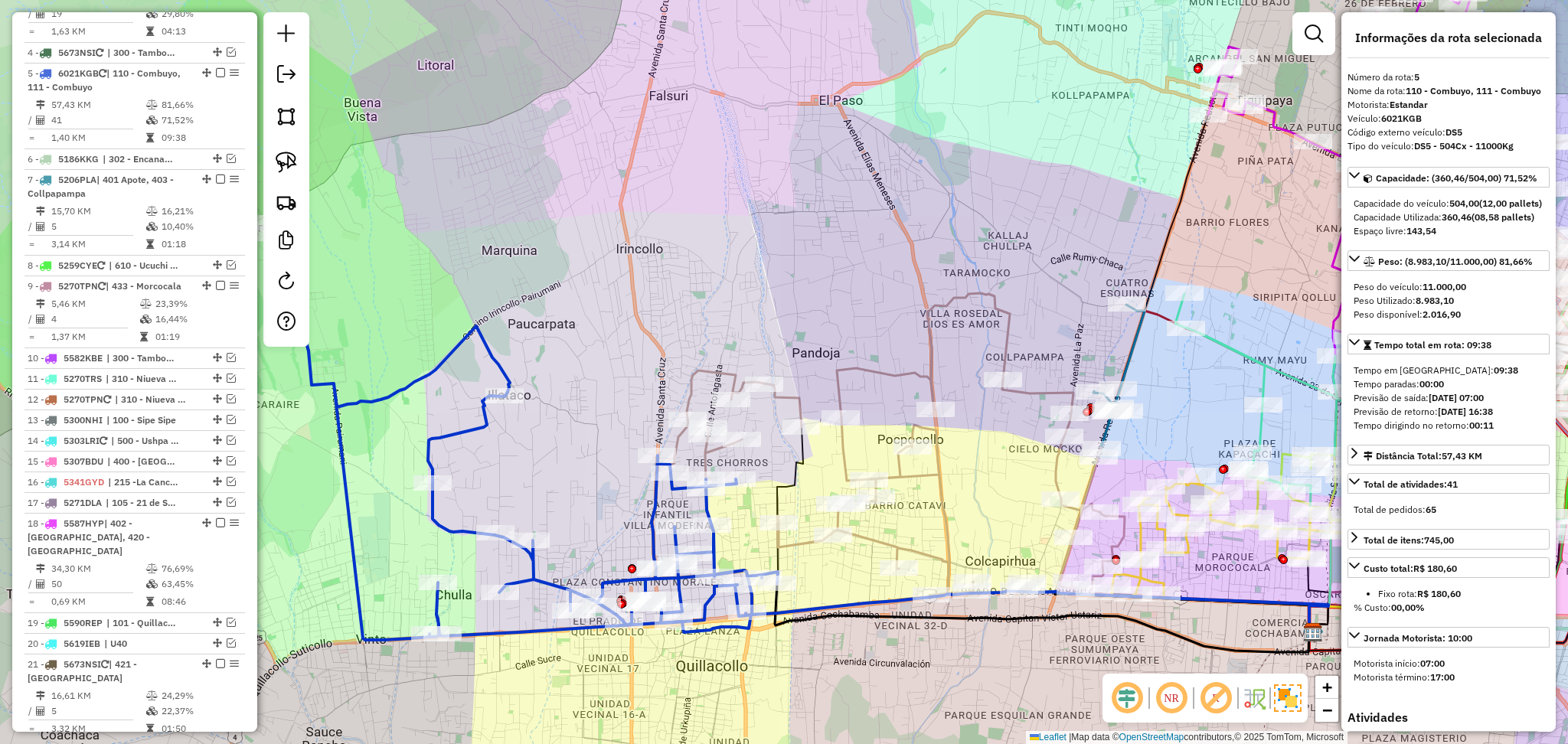
scroll to position [853, 0]
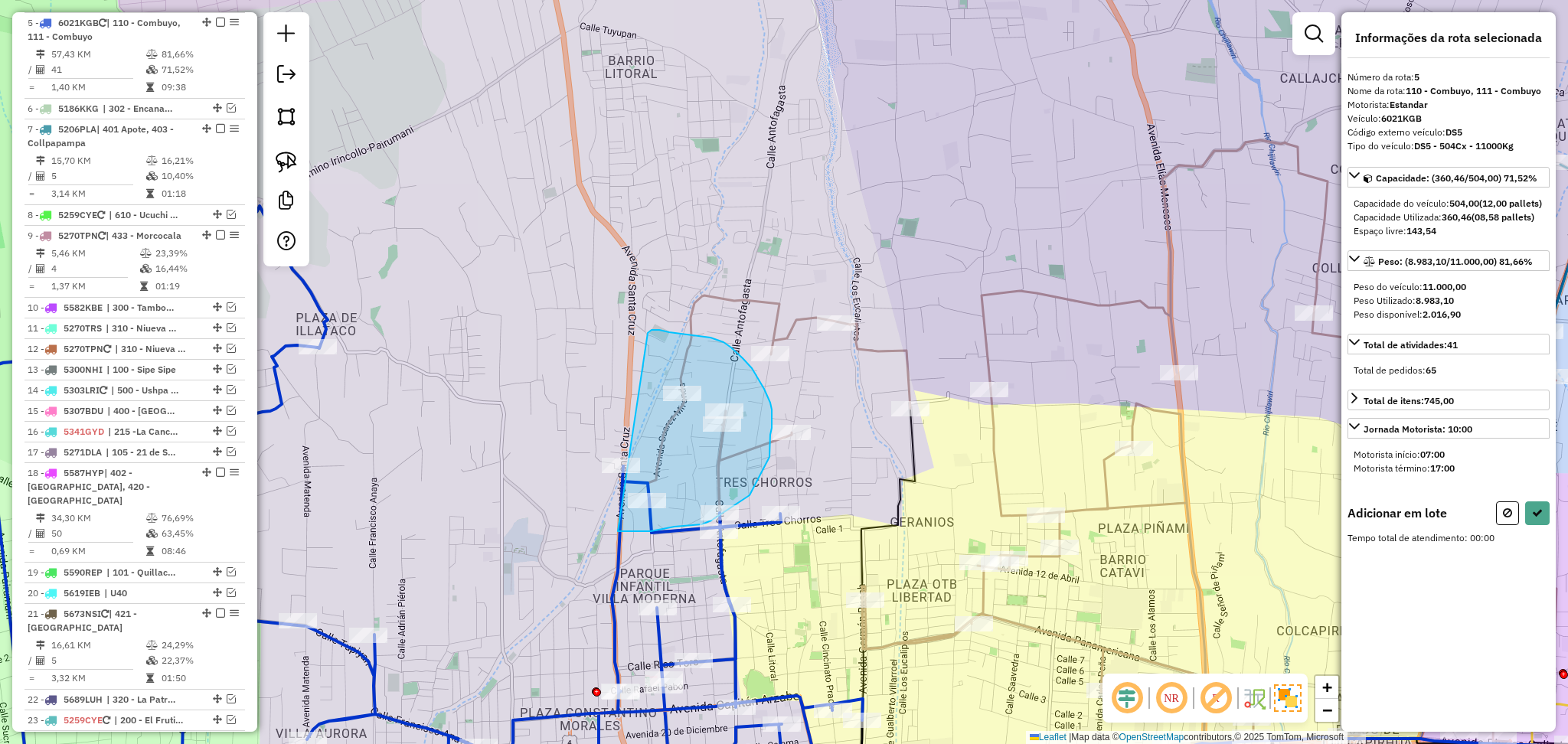
drag, startPoint x: 653, startPoint y: 330, endPoint x: 601, endPoint y: 531, distance: 207.6
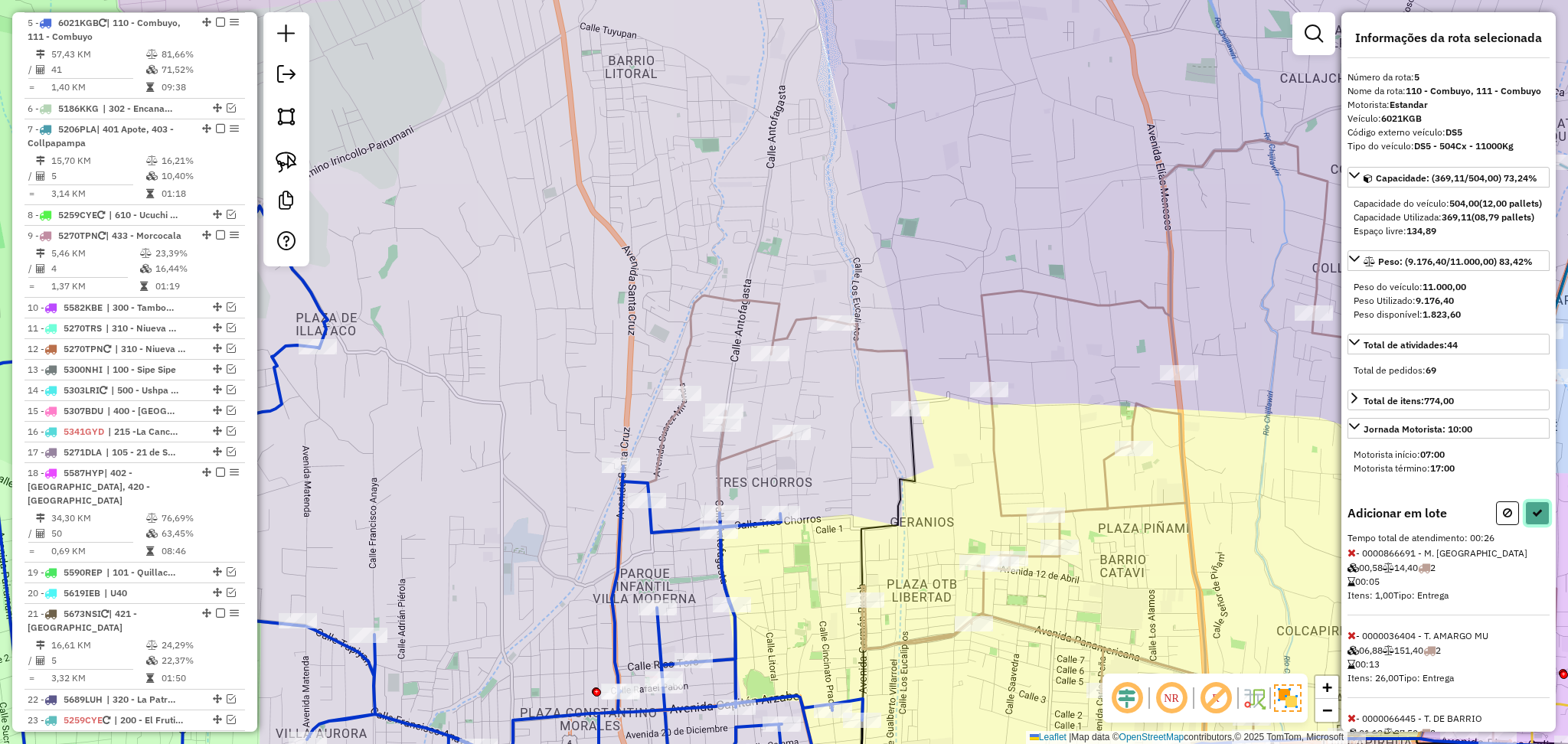
click at [1532, 519] on icon at bounding box center [1537, 513] width 11 height 11
select select "**********"
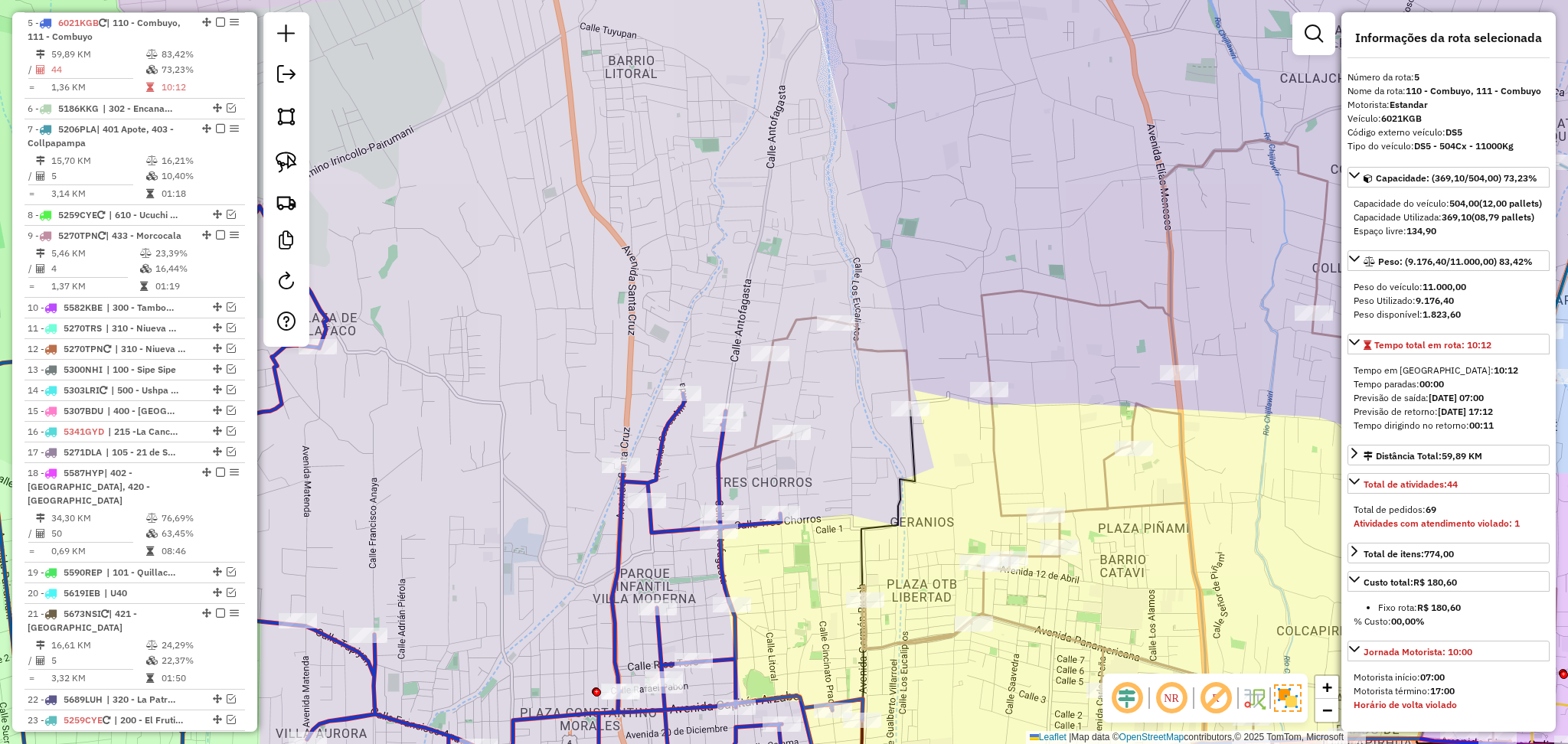
click at [763, 395] on icon at bounding box center [1137, 461] width 838 height 644
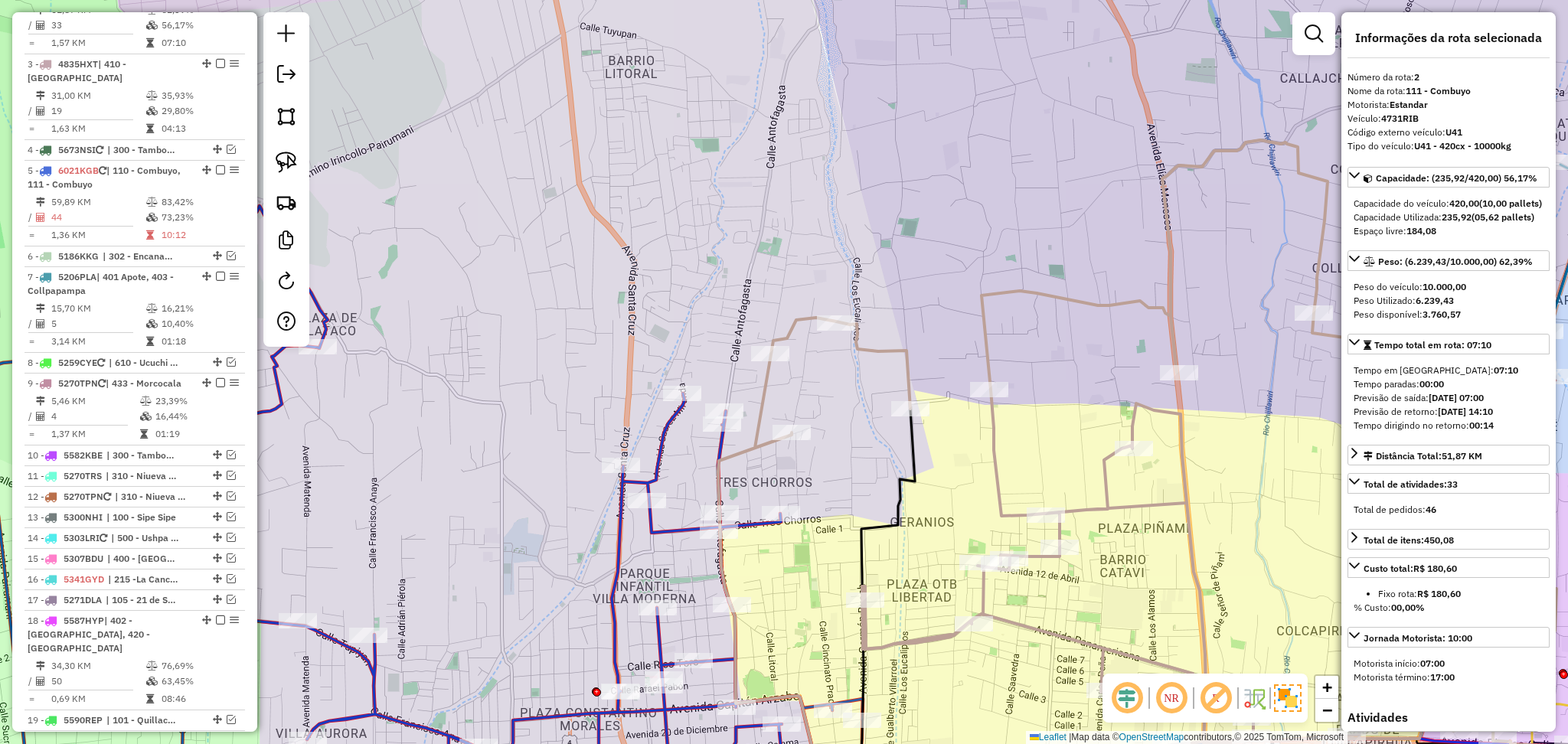
scroll to position [688, 0]
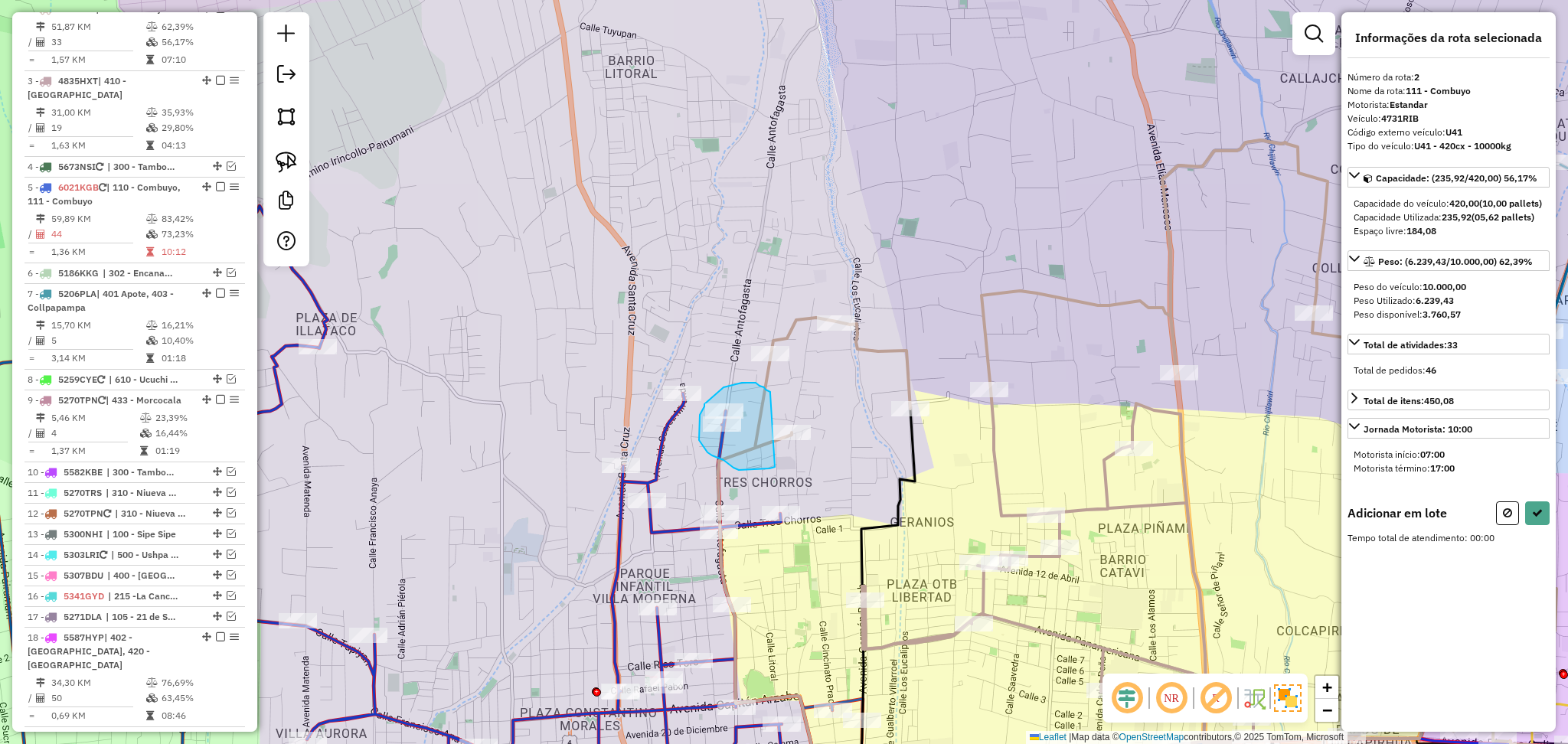
drag, startPoint x: 771, startPoint y: 394, endPoint x: 776, endPoint y: 465, distance: 71.2
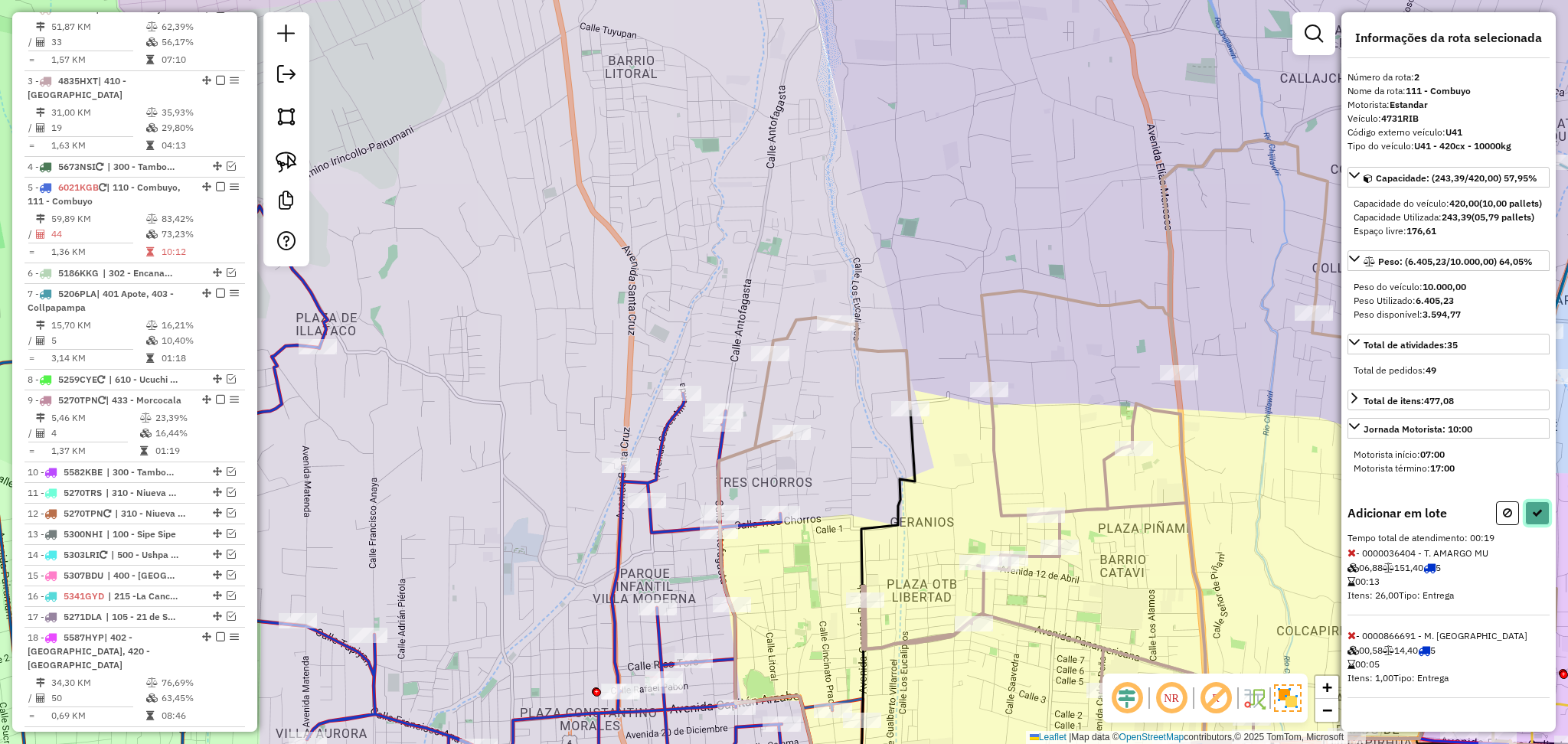
click at [1546, 526] on button at bounding box center [1537, 514] width 25 height 24
select select "**********"
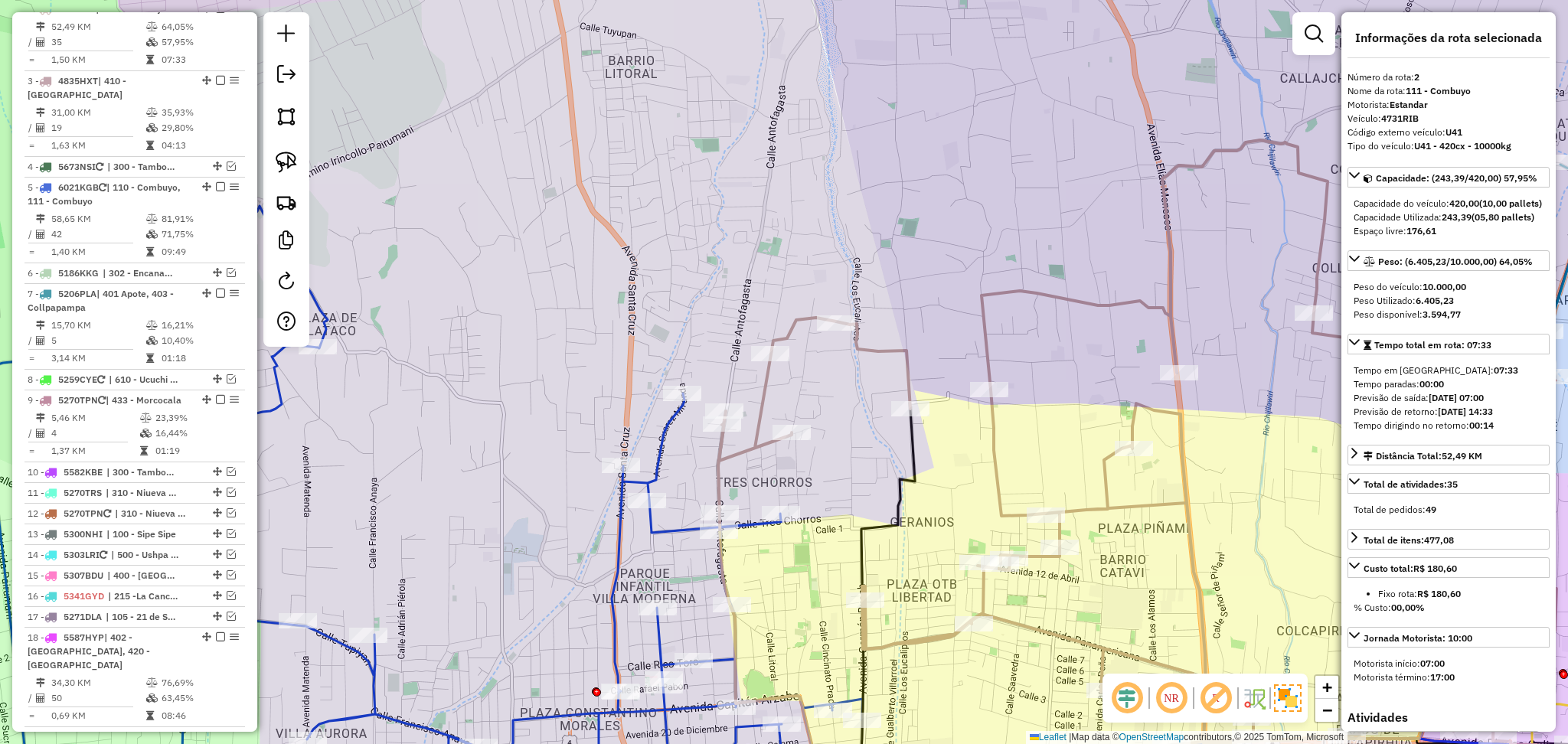
click at [657, 531] on icon at bounding box center [353, 413] width 1020 height 814
click at [657, 531] on icon at bounding box center [354, 411] width 1022 height 818
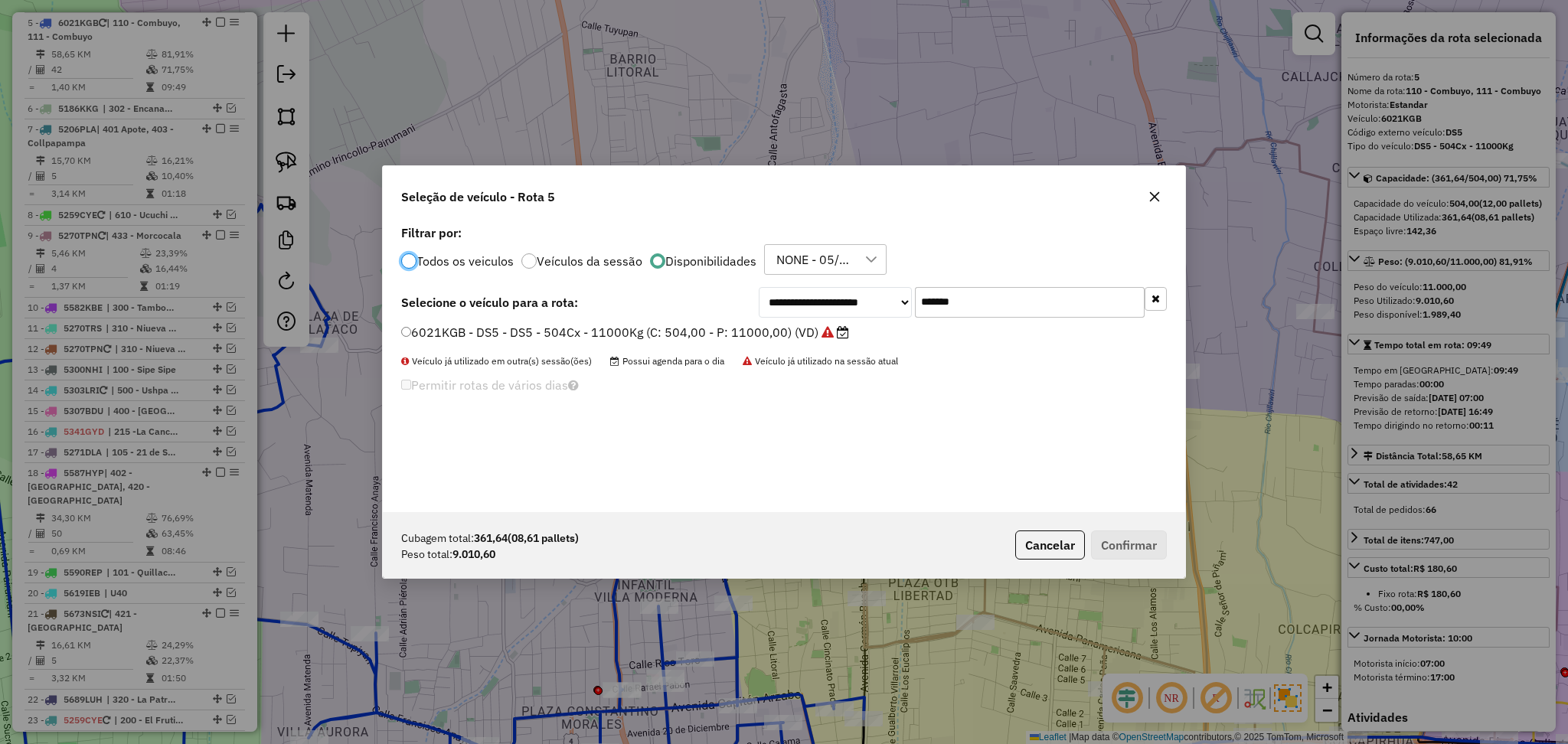
scroll to position [7, 5]
drag, startPoint x: 1014, startPoint y: 301, endPoint x: 883, endPoint y: 301, distance: 131.0
click at [883, 301] on div "**********" at bounding box center [962, 303] width 408 height 31
paste input "text"
type input "*******"
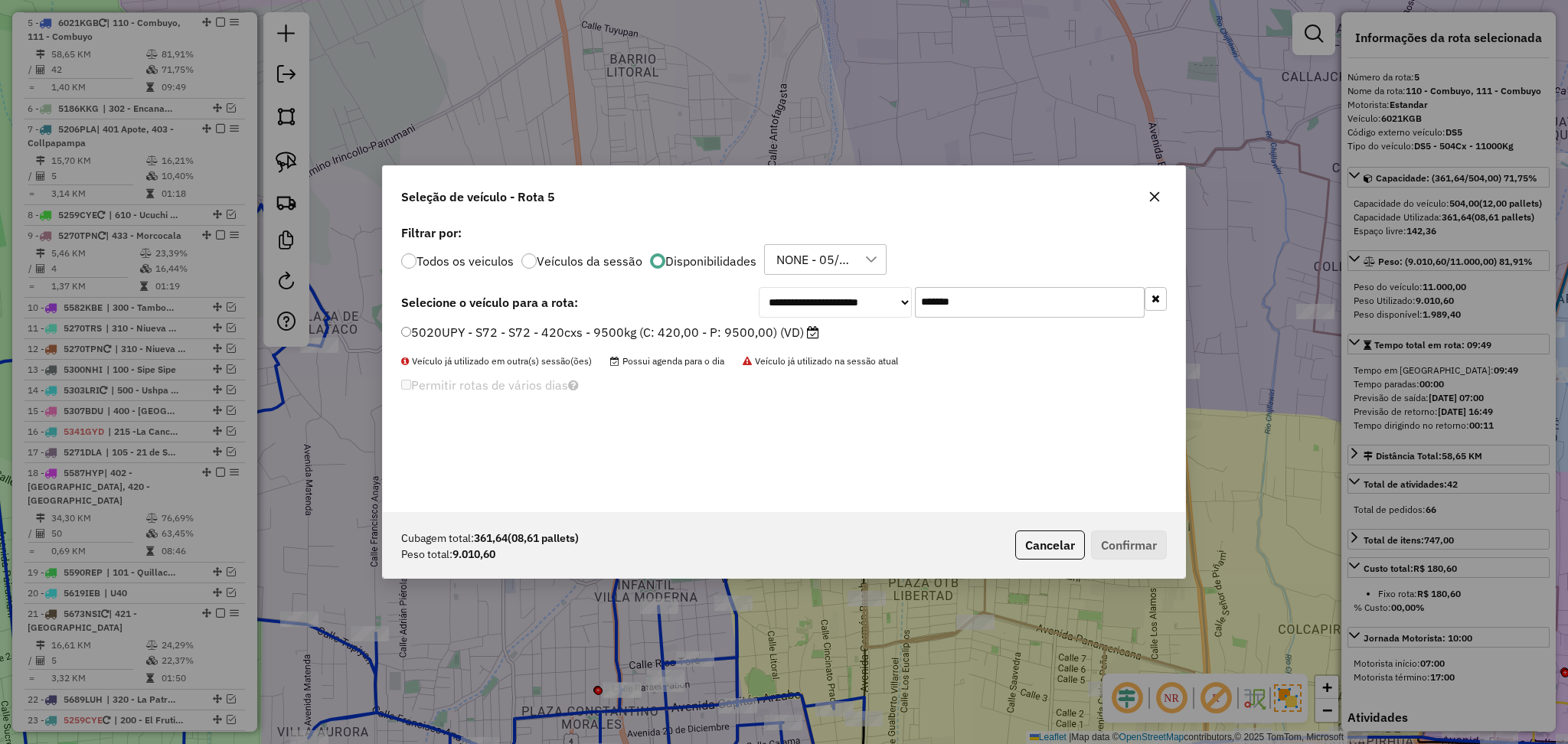
click at [767, 327] on label "5020UPY - S72 - S72 - 420cxs - 9500kg (C: 420,00 - P: 9500,00) (VD)" at bounding box center [611, 332] width 419 height 19
click at [1140, 539] on button "Confirmar" at bounding box center [1129, 545] width 75 height 29
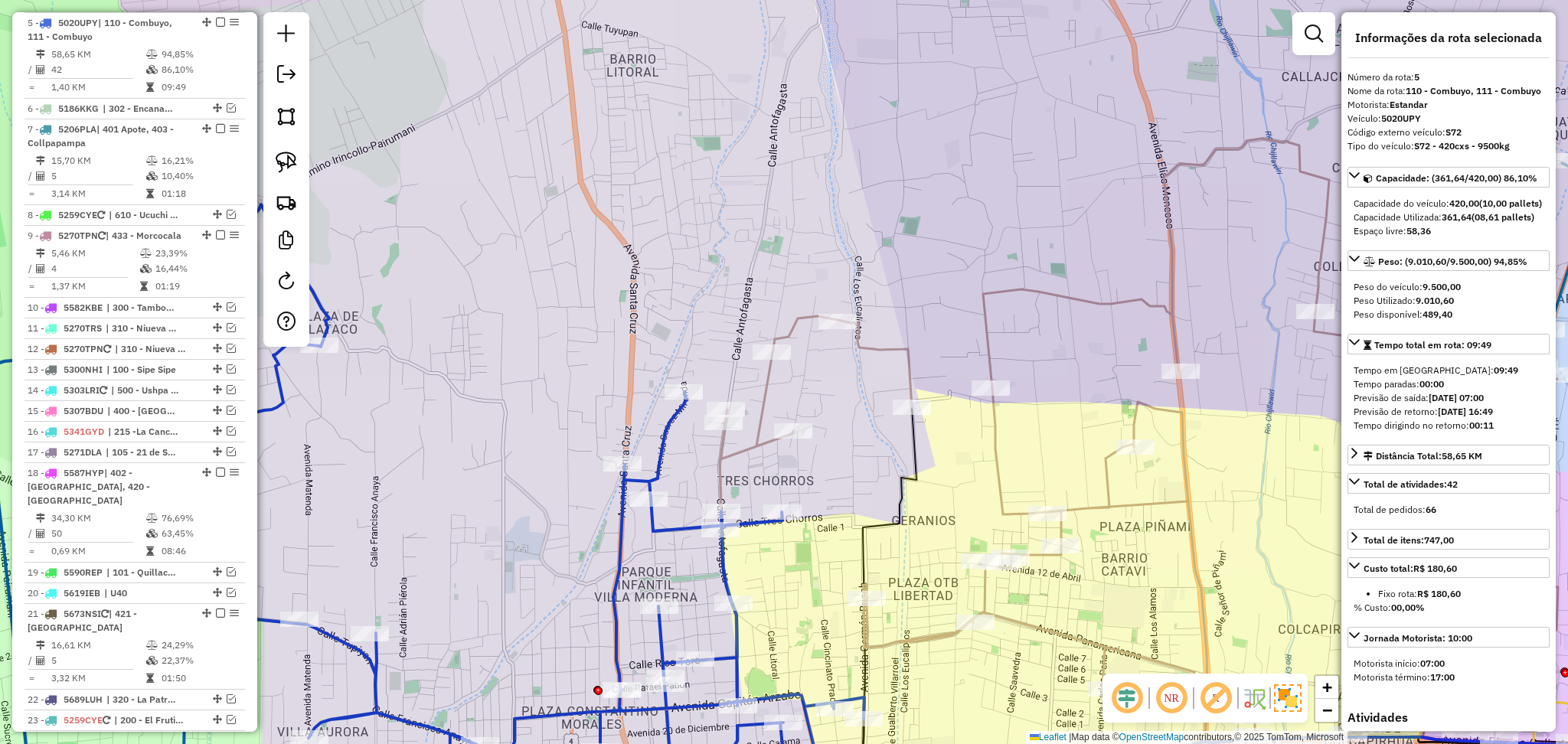
click at [216, 18] on em at bounding box center [220, 22] width 9 height 9
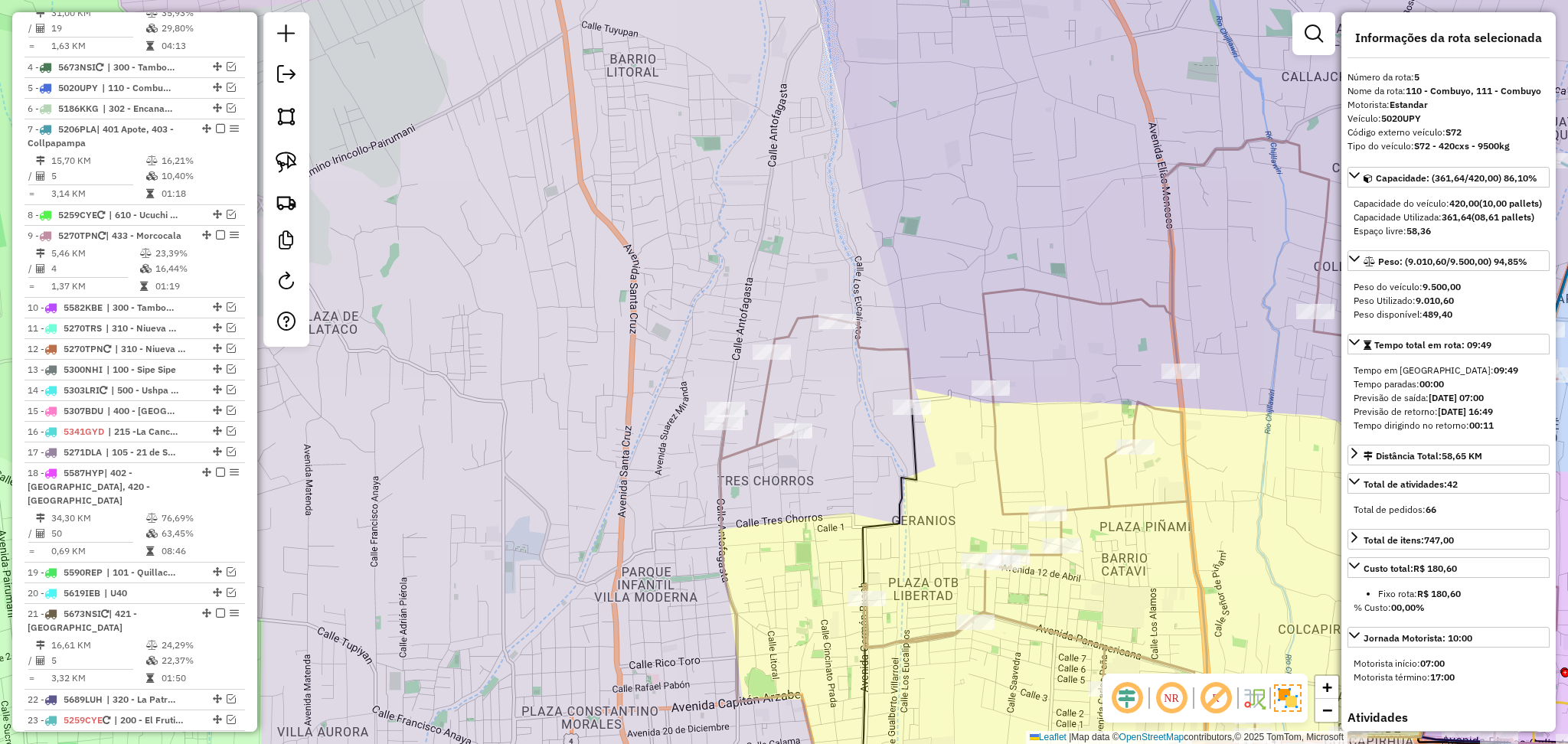
click at [774, 380] on icon at bounding box center [1139, 460] width 838 height 644
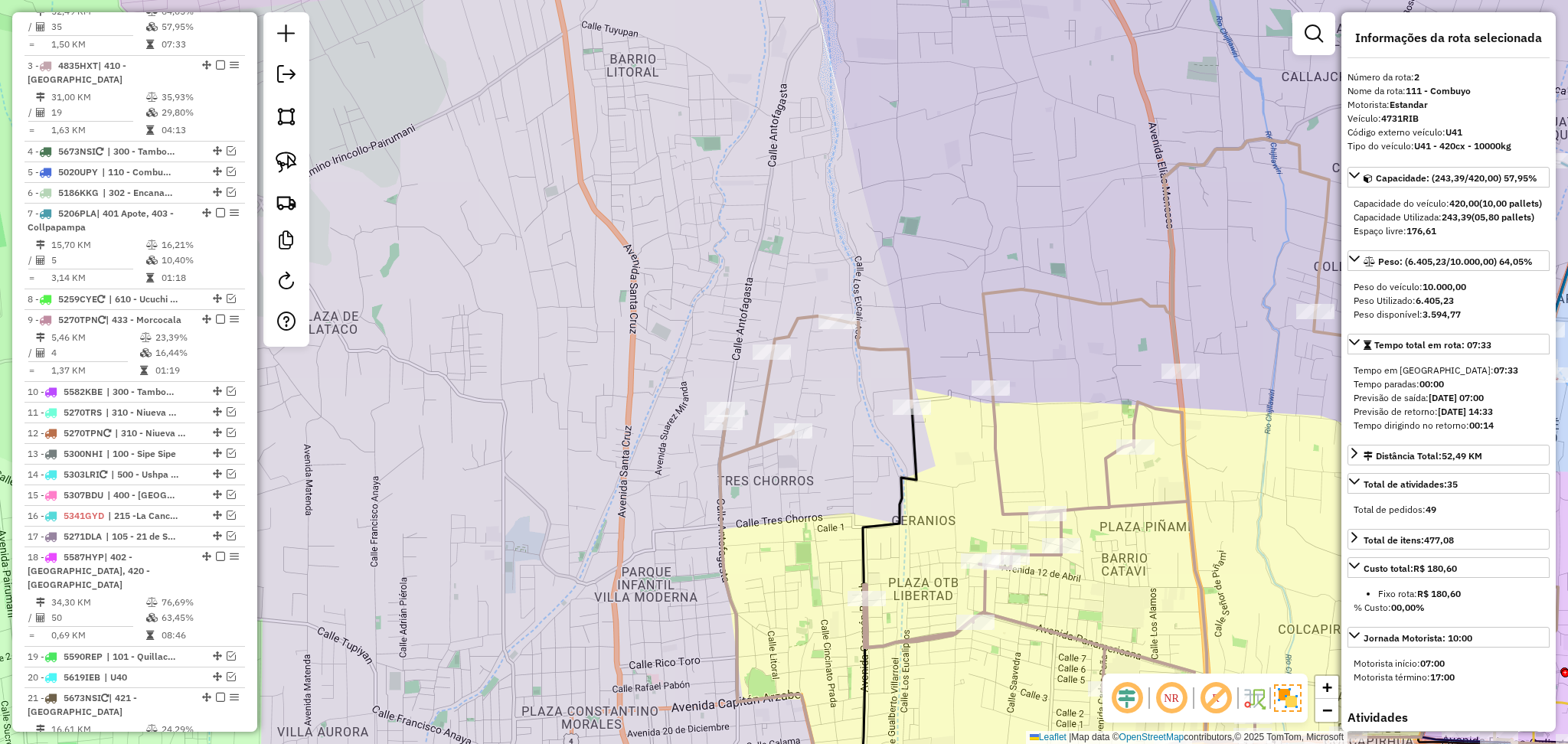
scroll to position [688, 0]
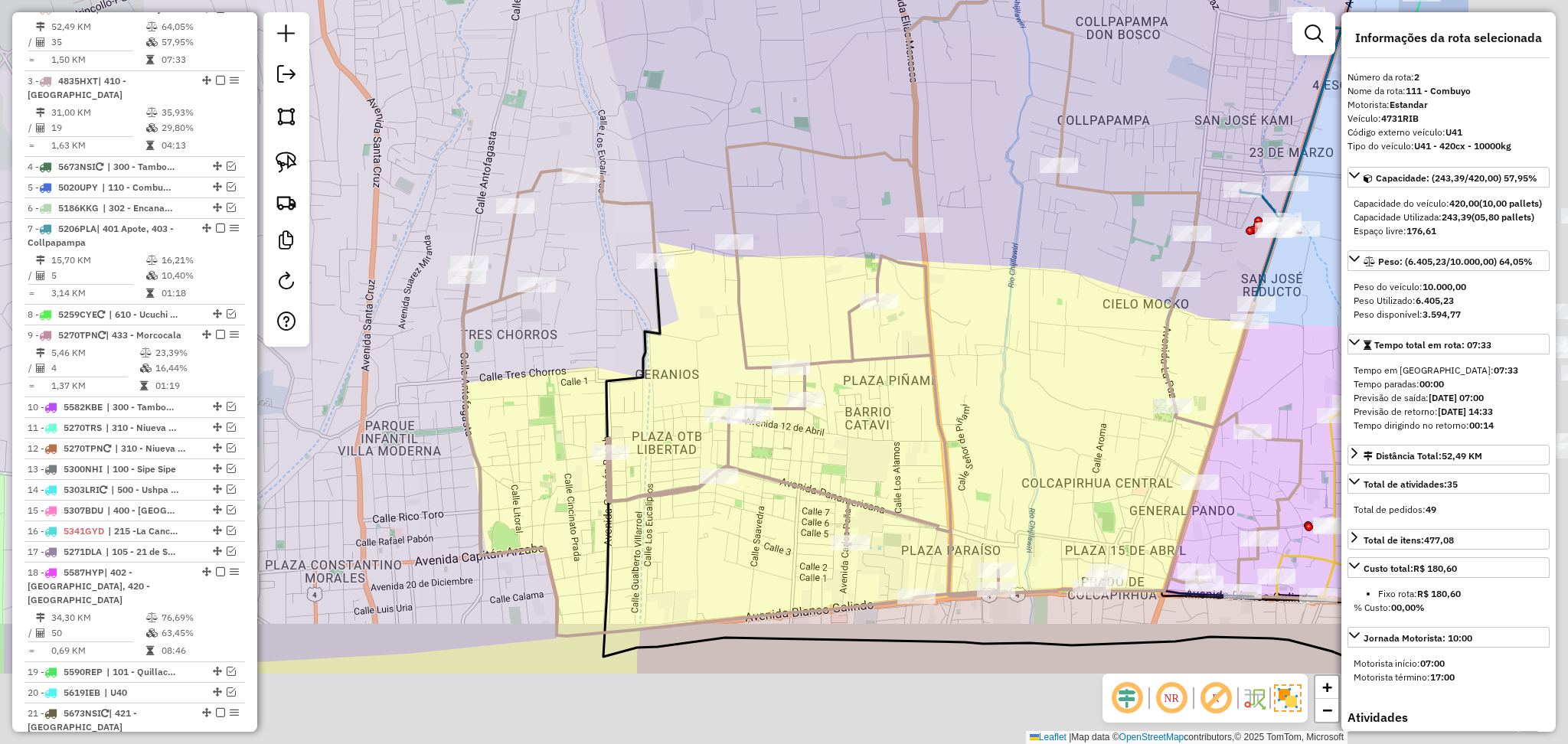
drag, startPoint x: 604, startPoint y: 499, endPoint x: 414, endPoint y: 396, distance: 216.1
click at [414, 396] on div "Janela de atendimento Grade de atendimento Capacidade Transportadoras Veículos …" at bounding box center [784, 372] width 1568 height 744
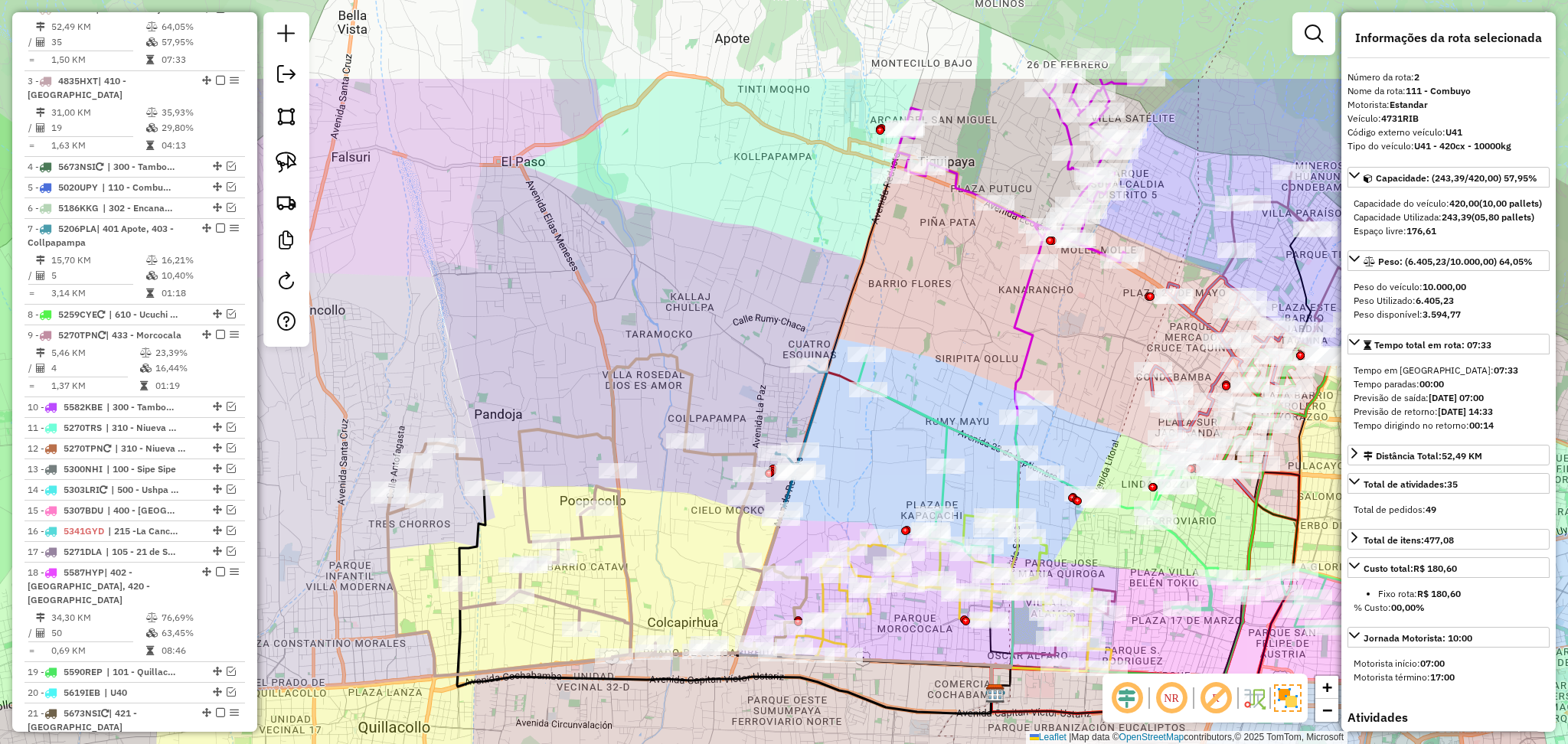
drag, startPoint x: 710, startPoint y: 412, endPoint x: 642, endPoint y: 564, distance: 166.5
click at [642, 564] on div "Janela de atendimento Grade de atendimento Capacidade Transportadoras Veículos …" at bounding box center [784, 372] width 1568 height 744
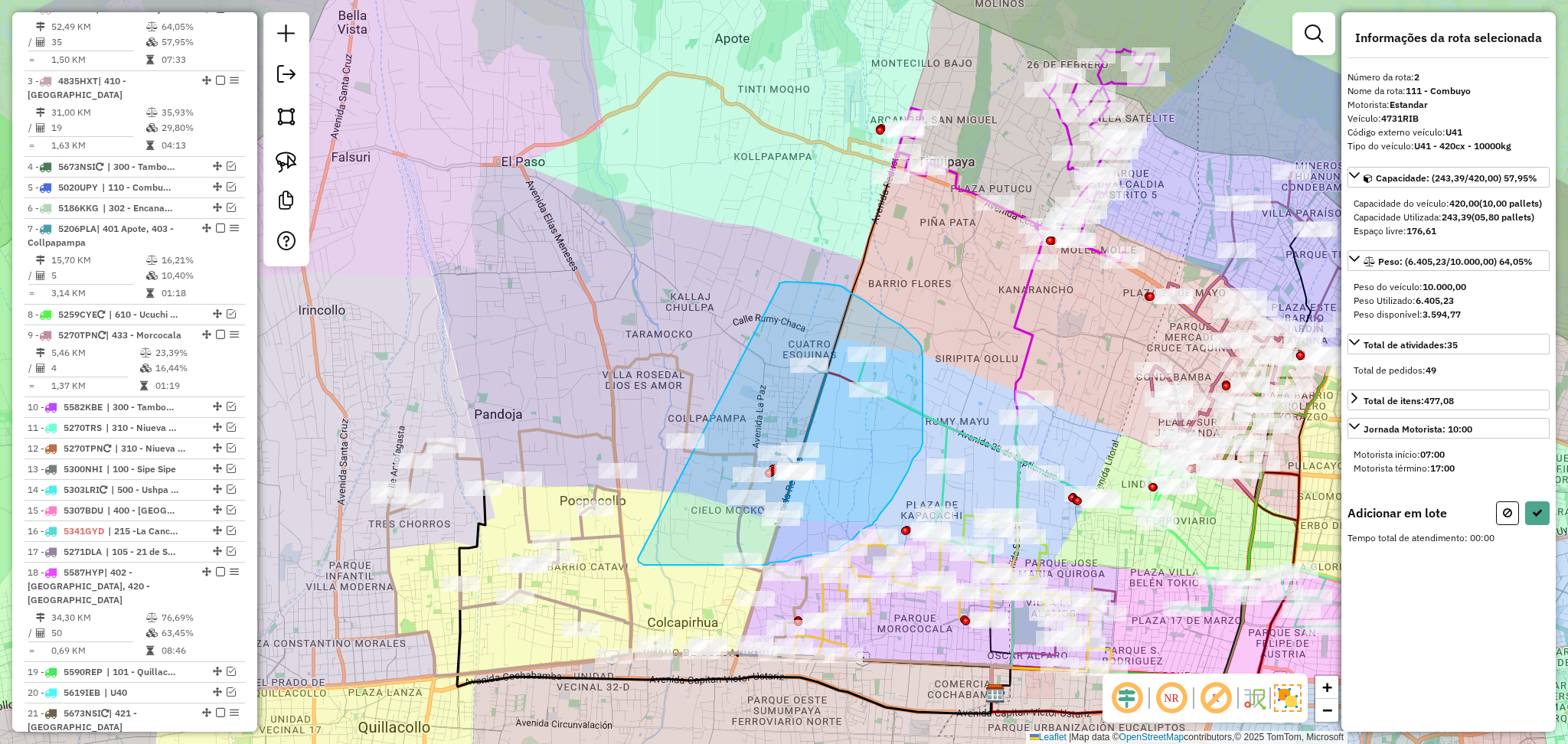
drag, startPoint x: 780, startPoint y: 285, endPoint x: 638, endPoint y: 558, distance: 307.7
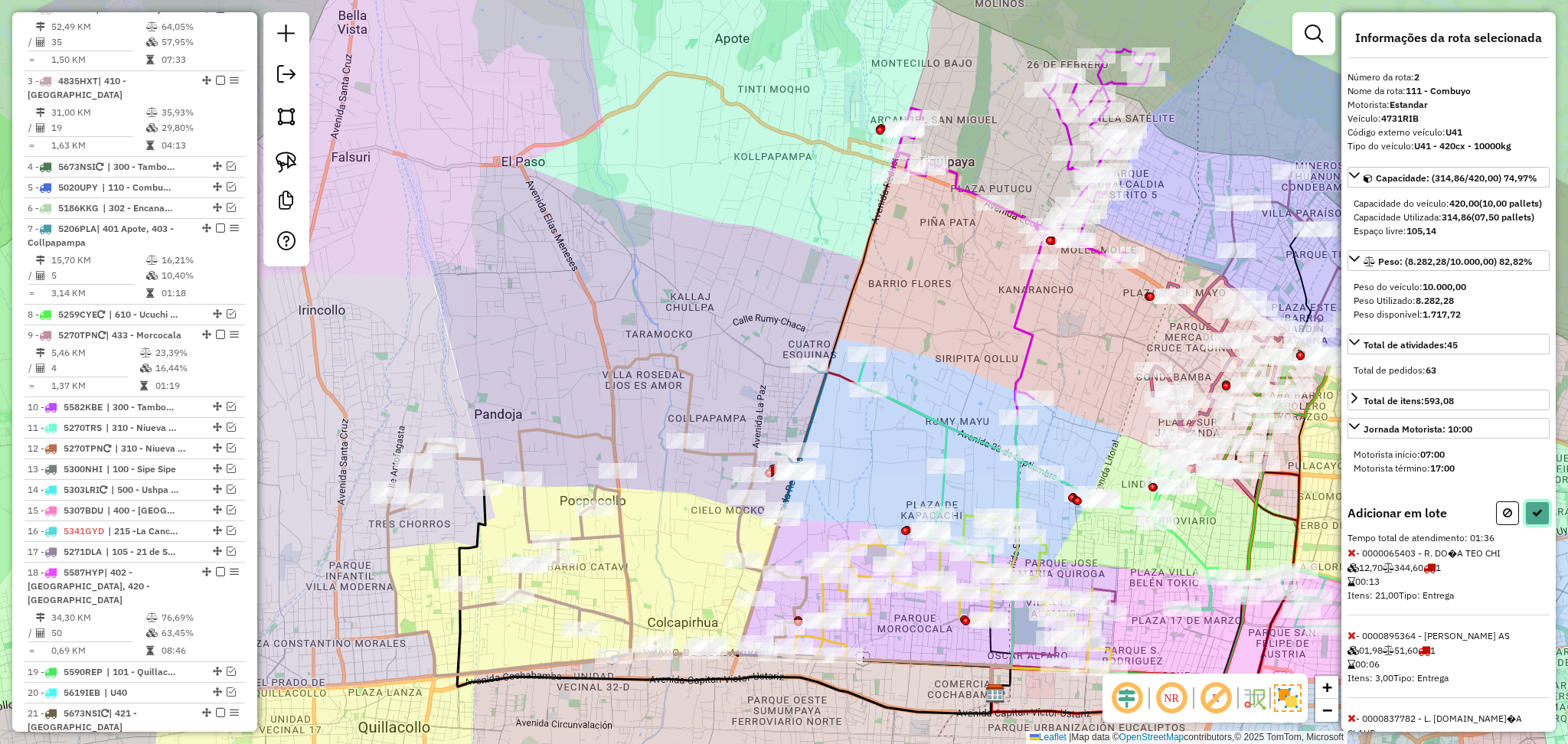
click at [1534, 519] on icon at bounding box center [1537, 513] width 11 height 11
select select "**********"
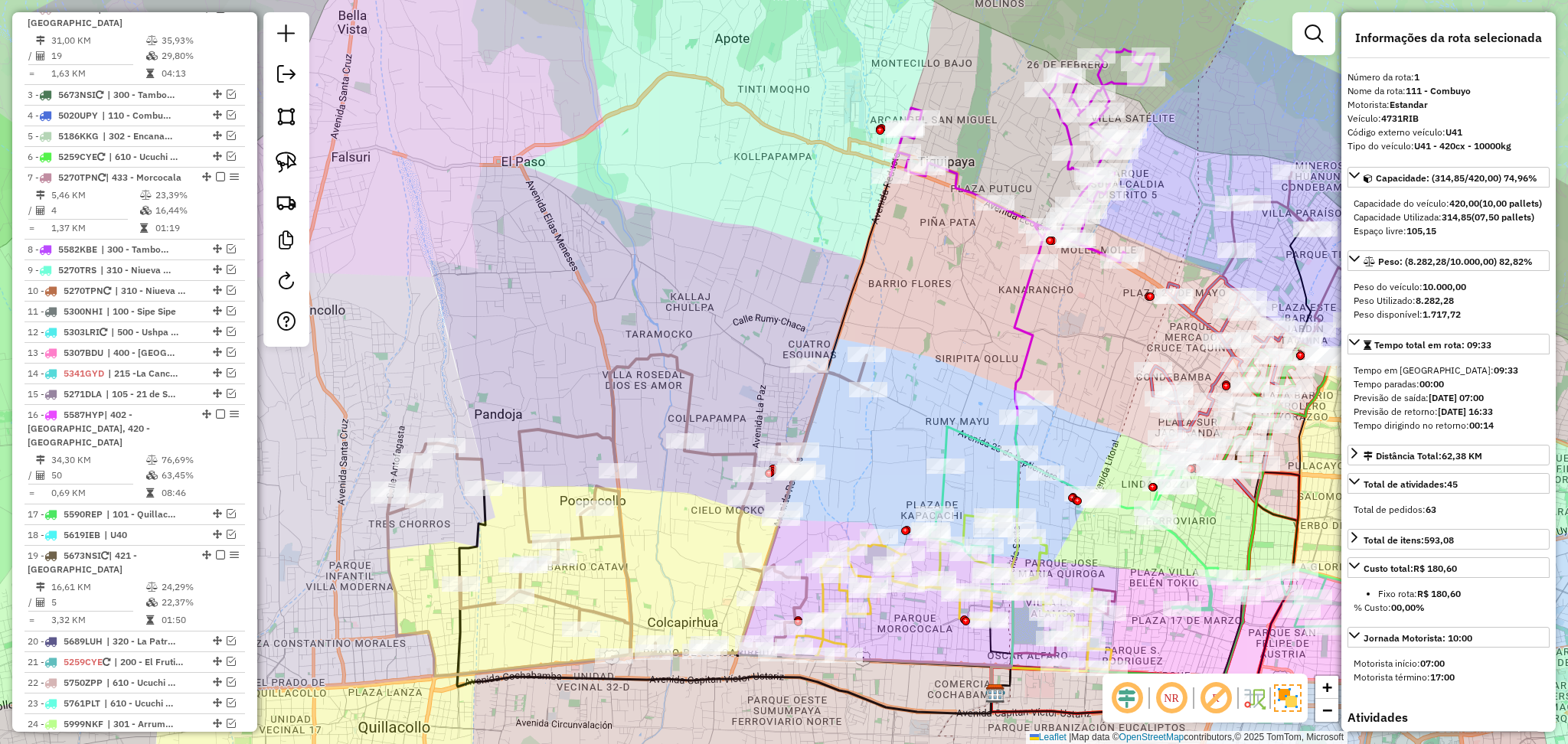
click at [371, 566] on div "Janela de atendimento Grade de atendimento Capacidade Transportadoras Veículos …" at bounding box center [784, 372] width 1568 height 744
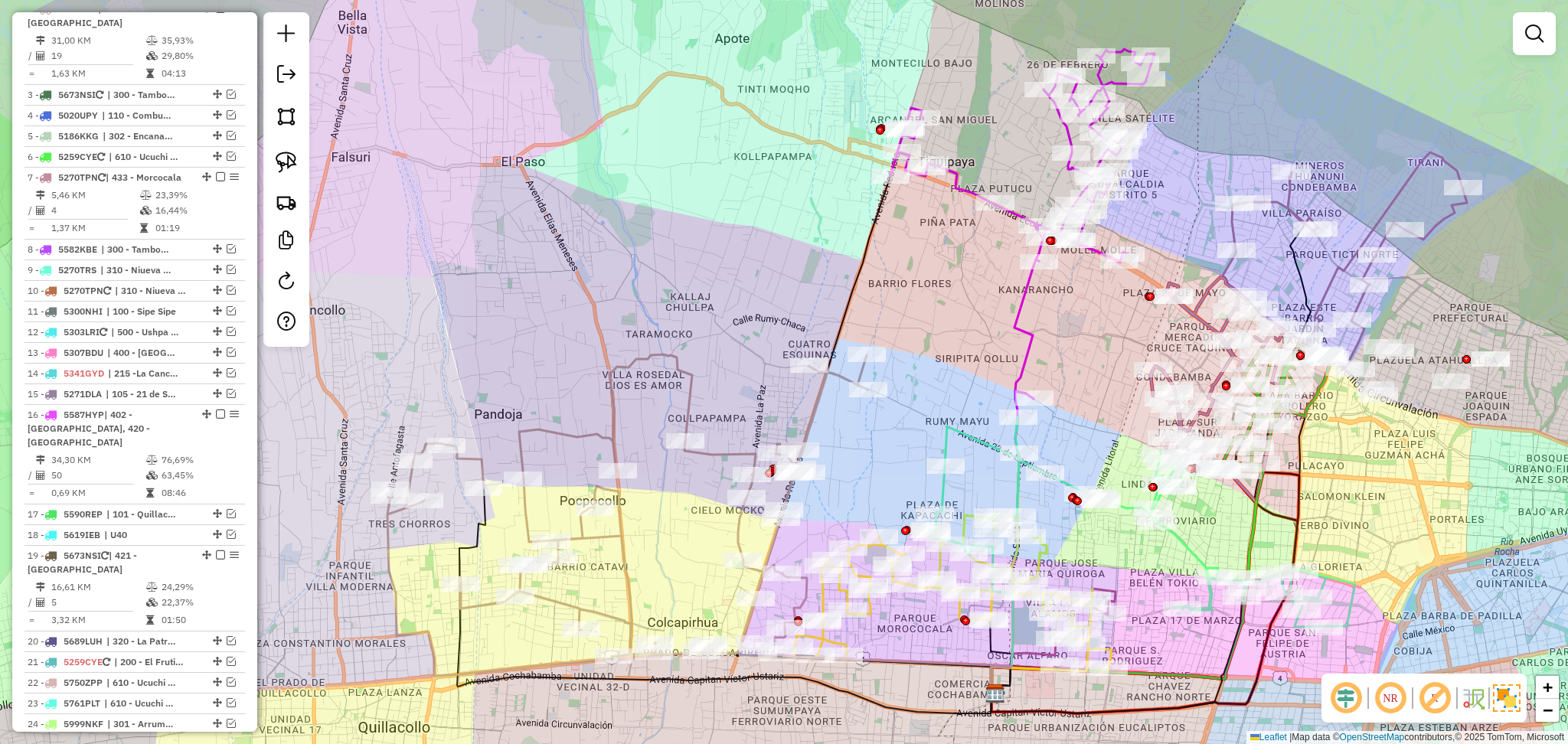
click at [728, 450] on icon at bounding box center [628, 515] width 481 height 321
select select "**********"
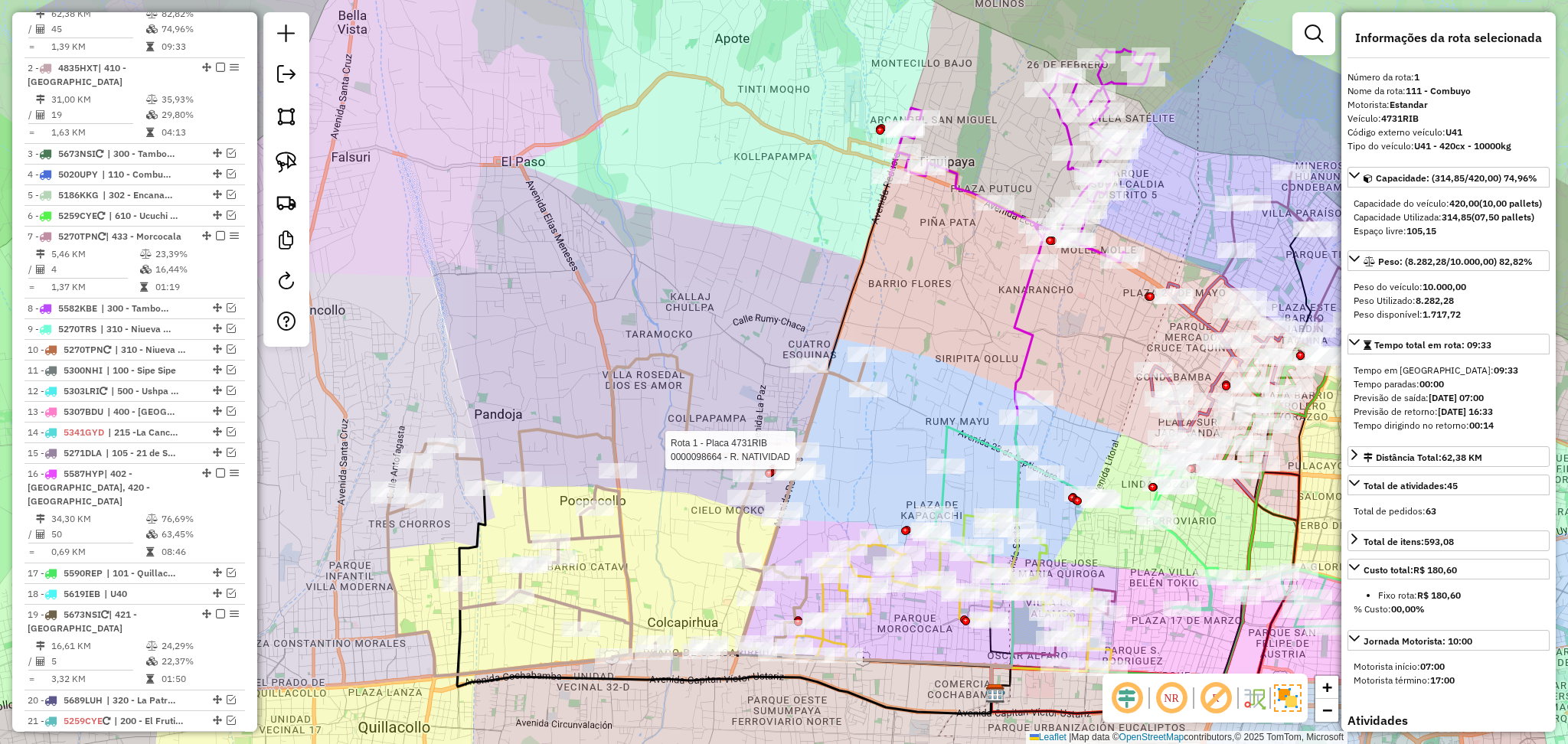
scroll to position [603, 0]
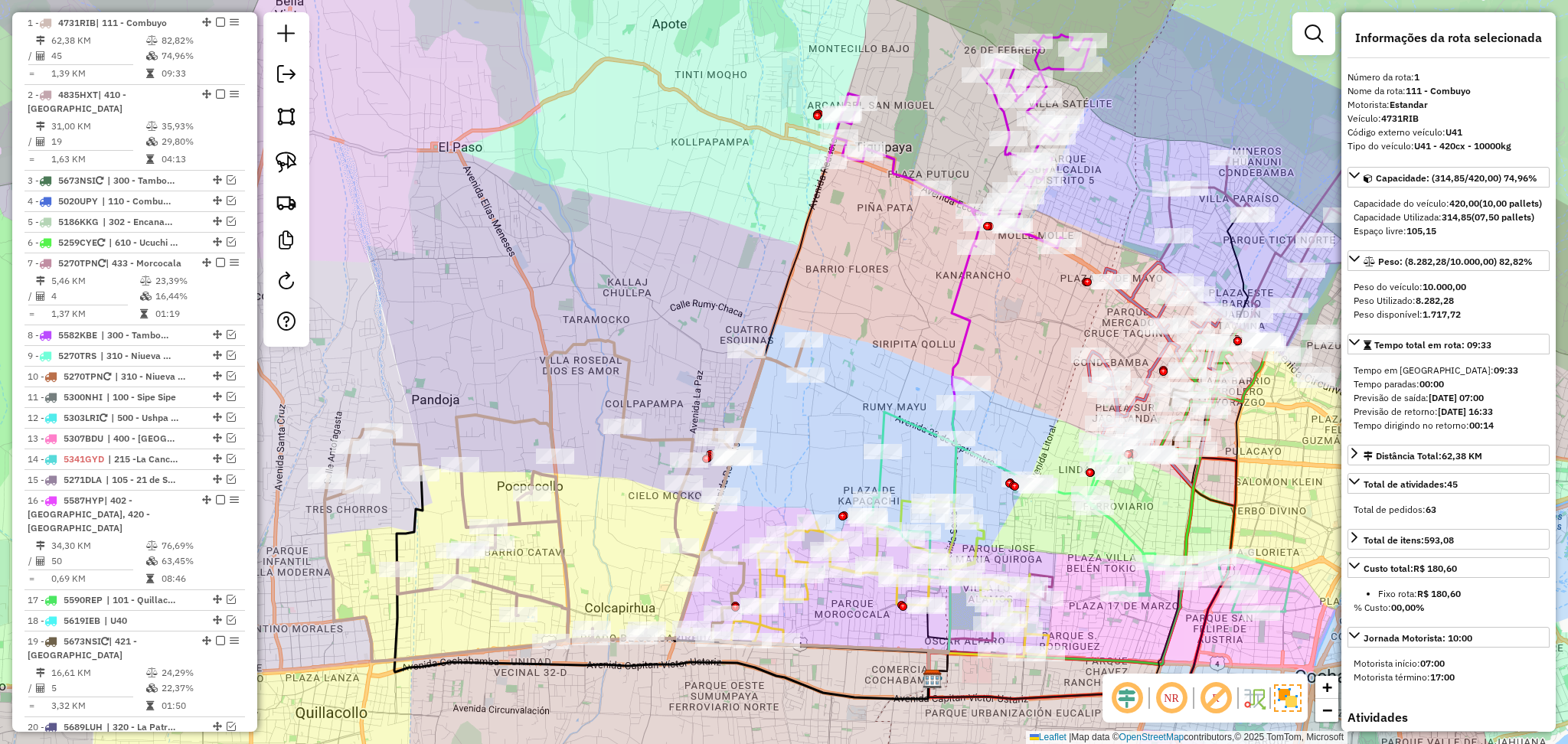
drag, startPoint x: 881, startPoint y: 445, endPoint x: 818, endPoint y: 432, distance: 64.3
click at [818, 432] on div "Janela de atendimento Grade de atendimento Capacidade Transportadoras Veículos …" at bounding box center [784, 372] width 1568 height 744
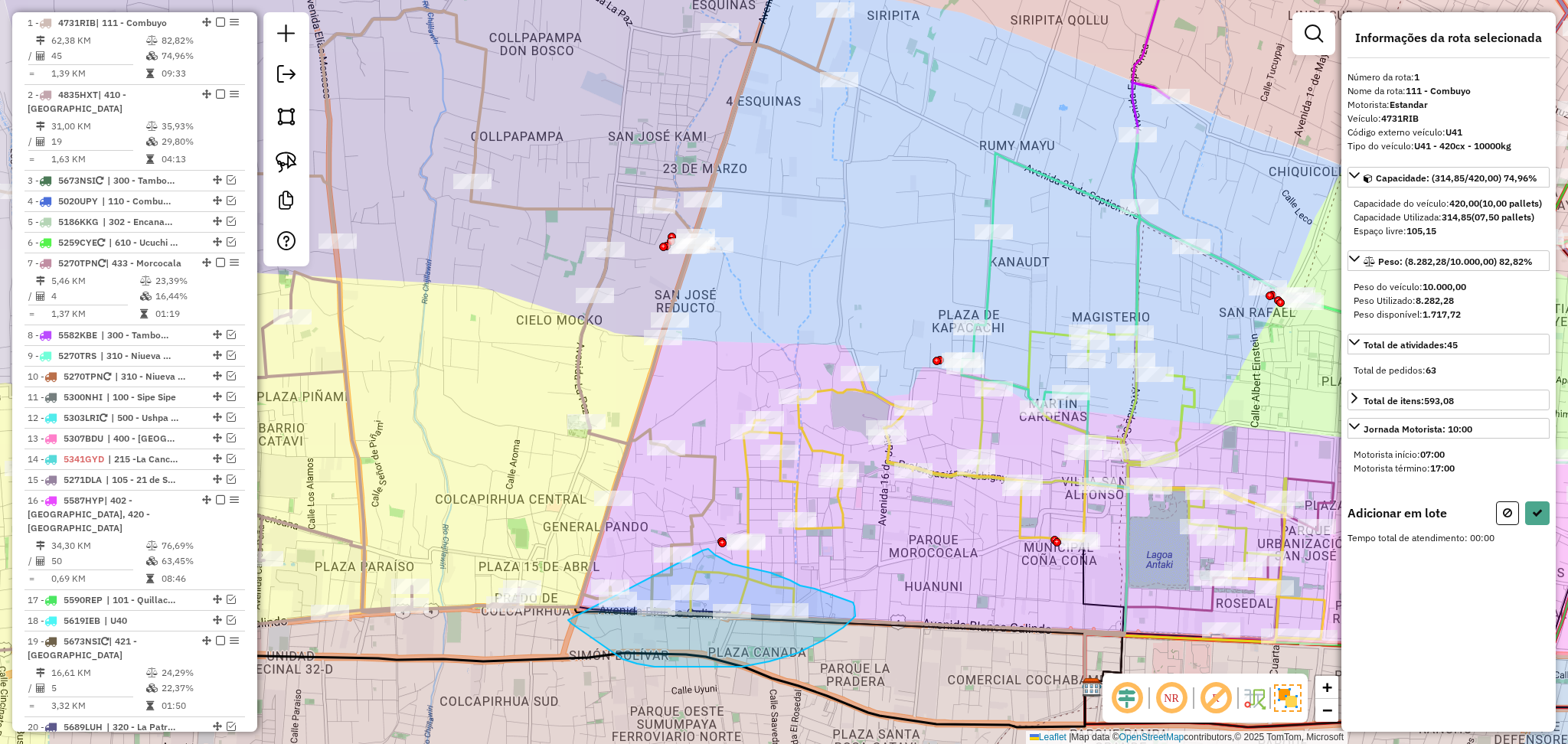
drag, startPoint x: 708, startPoint y: 550, endPoint x: 566, endPoint y: 620, distance: 158.3
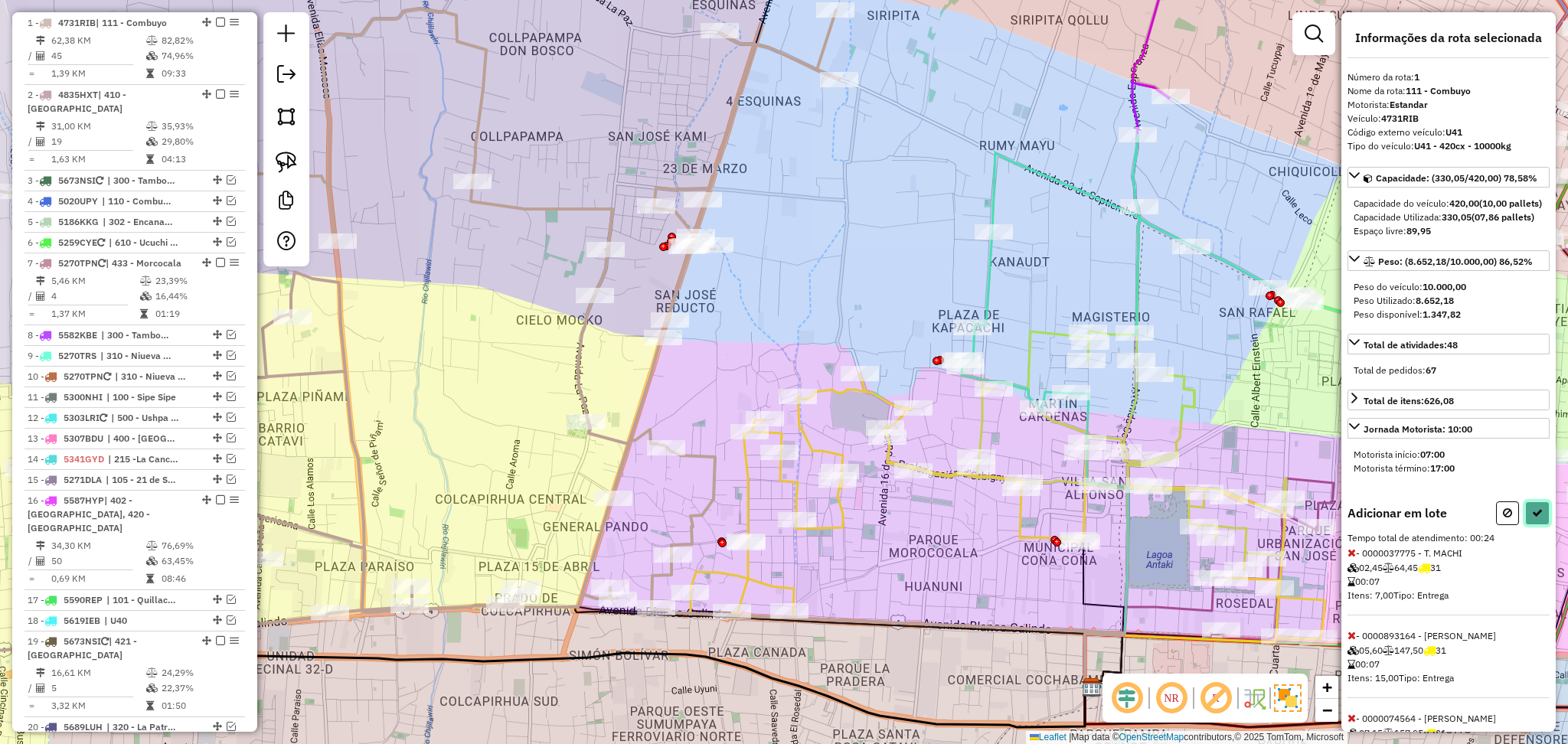
click at [1535, 519] on icon at bounding box center [1537, 513] width 11 height 11
select select "**********"
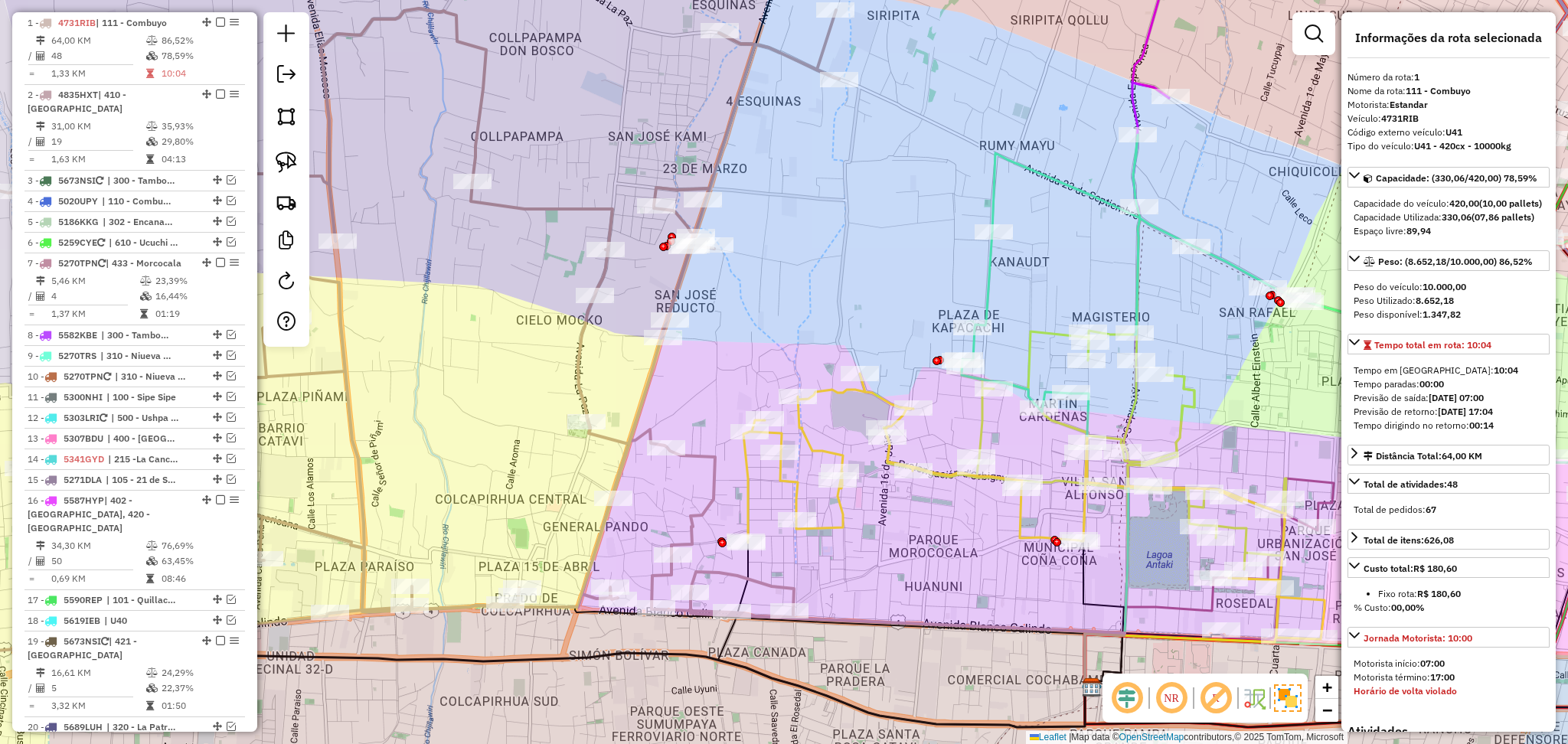
drag, startPoint x: 749, startPoint y: 482, endPoint x: 751, endPoint y: 490, distance: 8.2
click at [748, 483] on icon at bounding box center [1034, 507] width 581 height 266
click at [746, 506] on icon at bounding box center [1033, 508] width 581 height 266
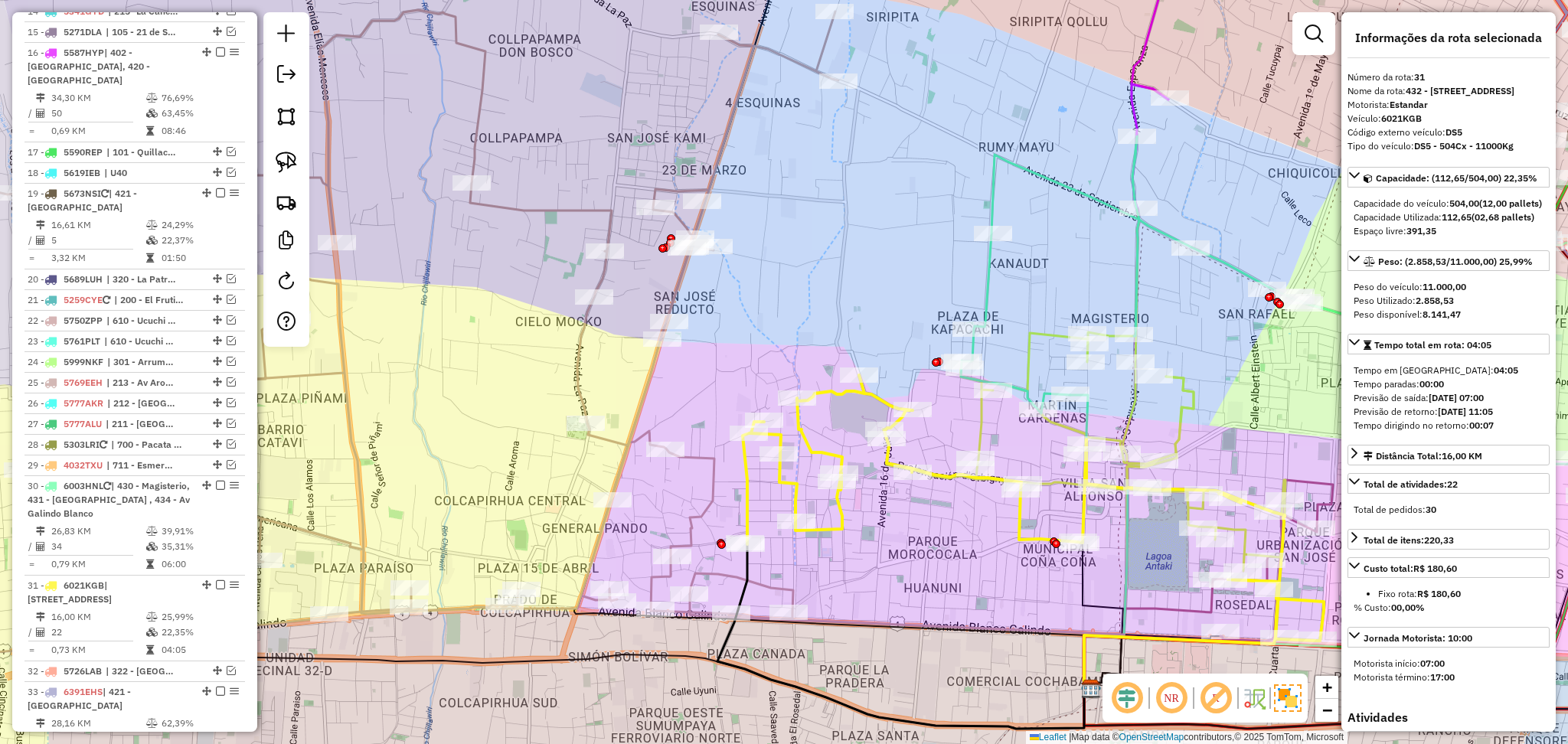
scroll to position [1601, 0]
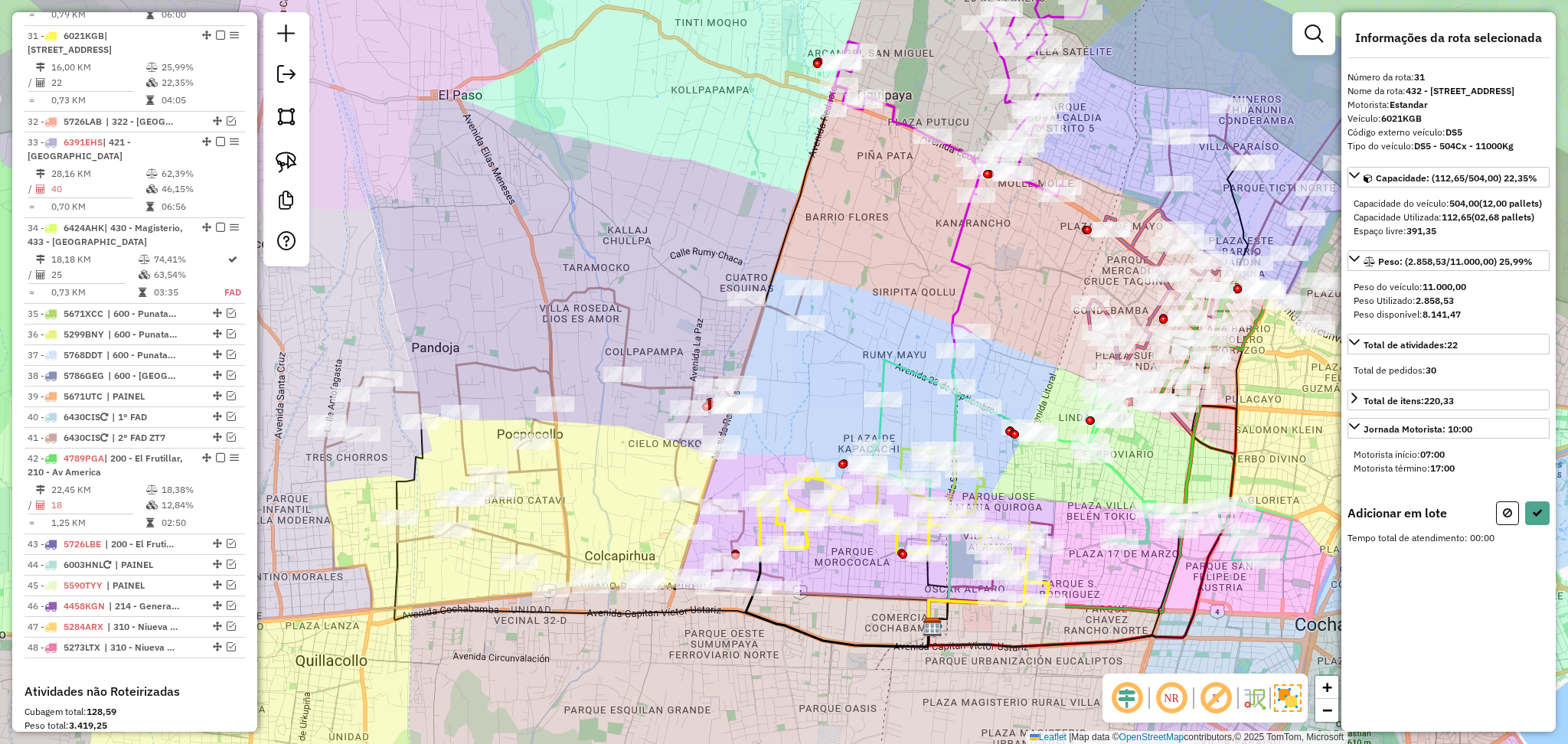
click at [1501, 526] on button at bounding box center [1508, 514] width 23 height 24
select select "**********"
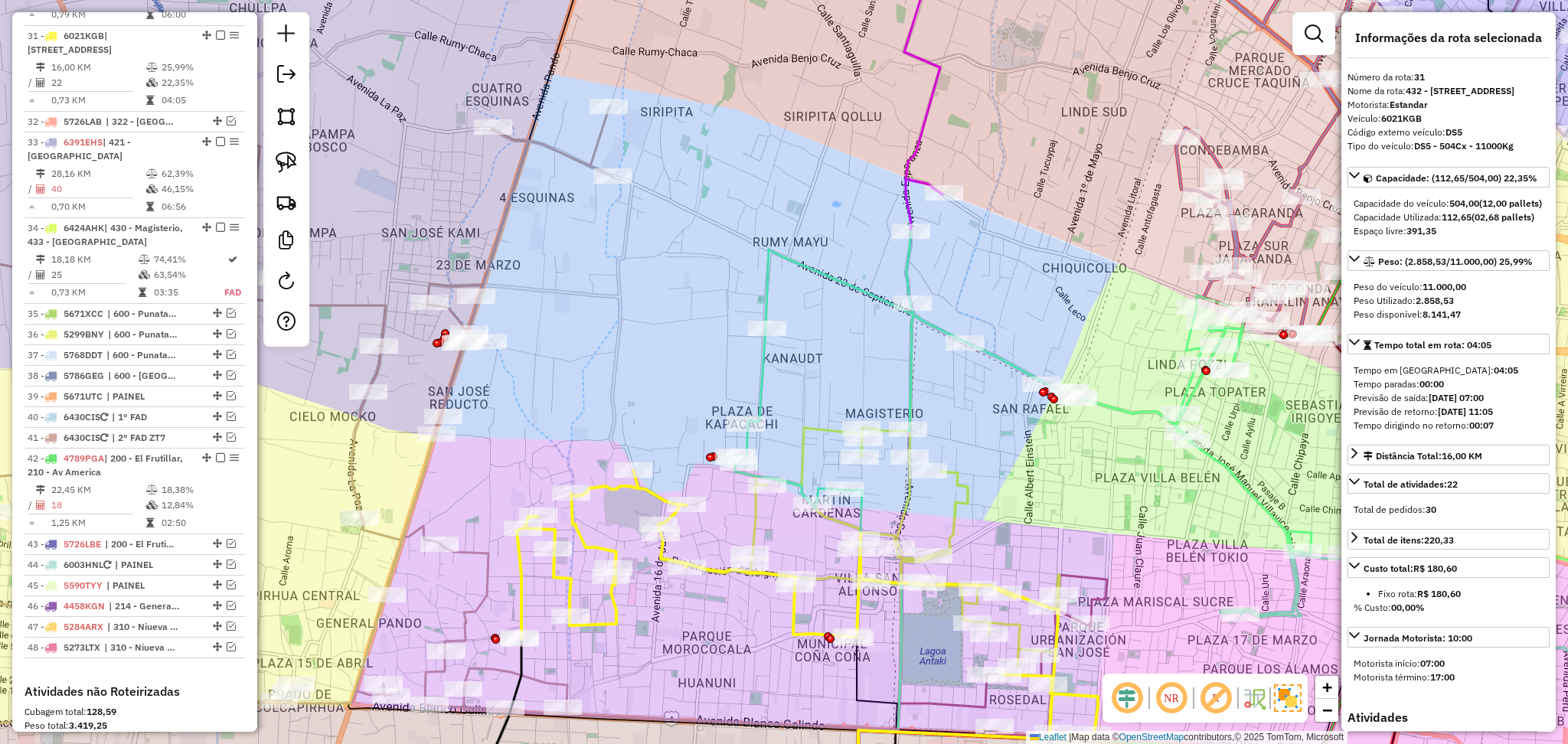
click at [962, 500] on icon at bounding box center [858, 484] width 403 height 362
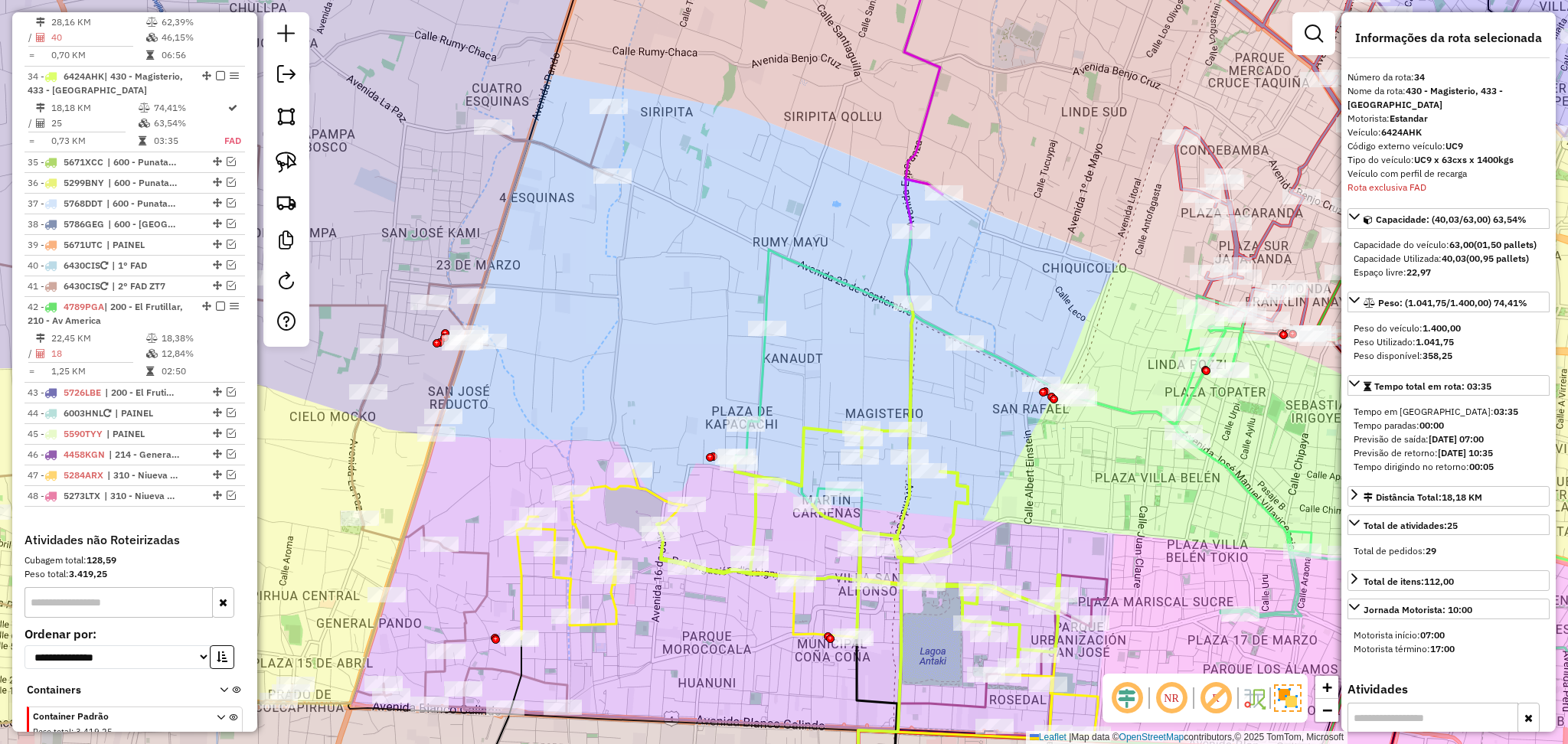
scroll to position [1781, 0]
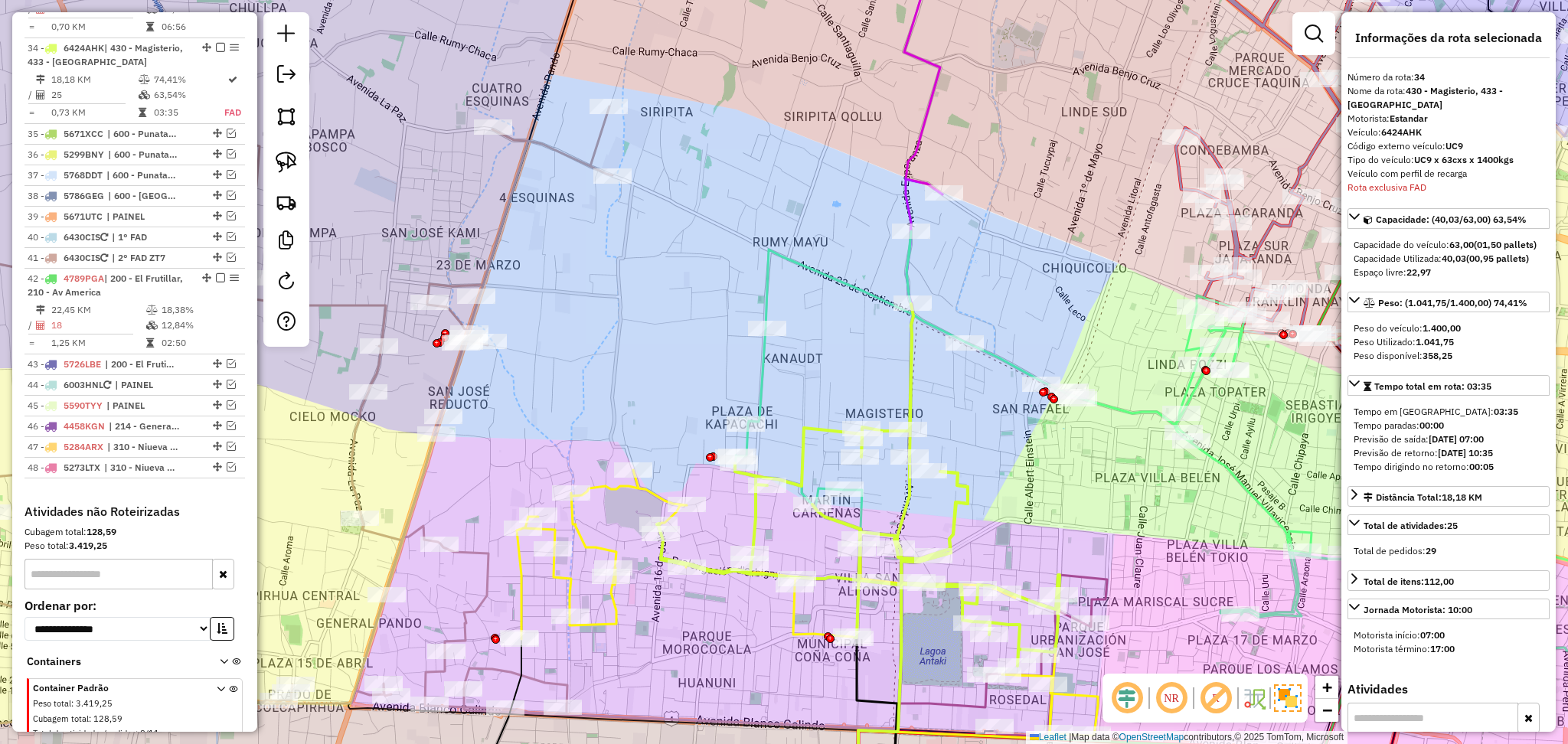
click at [929, 324] on icon at bounding box center [1160, 441] width 851 height 421
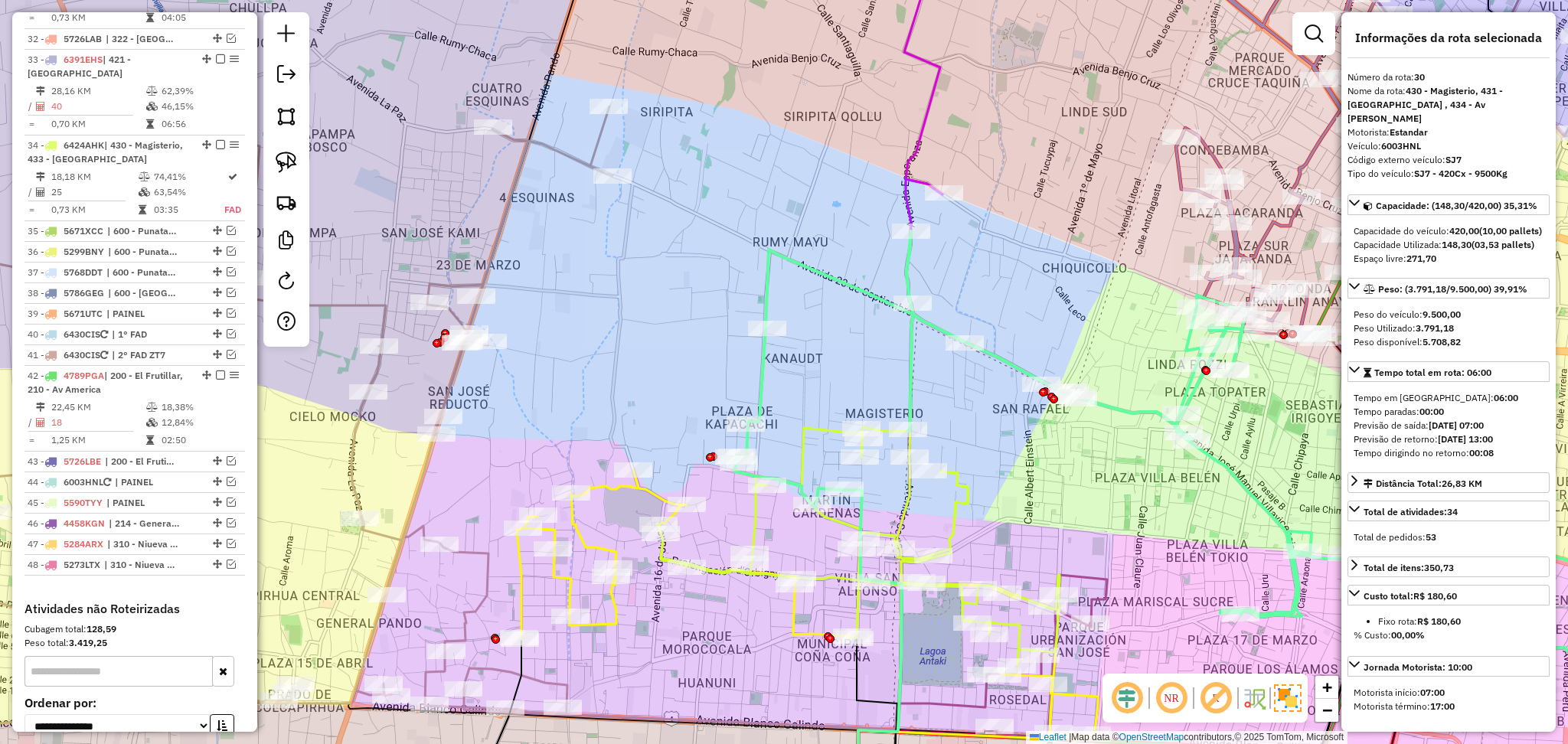
scroll to position [1501, 0]
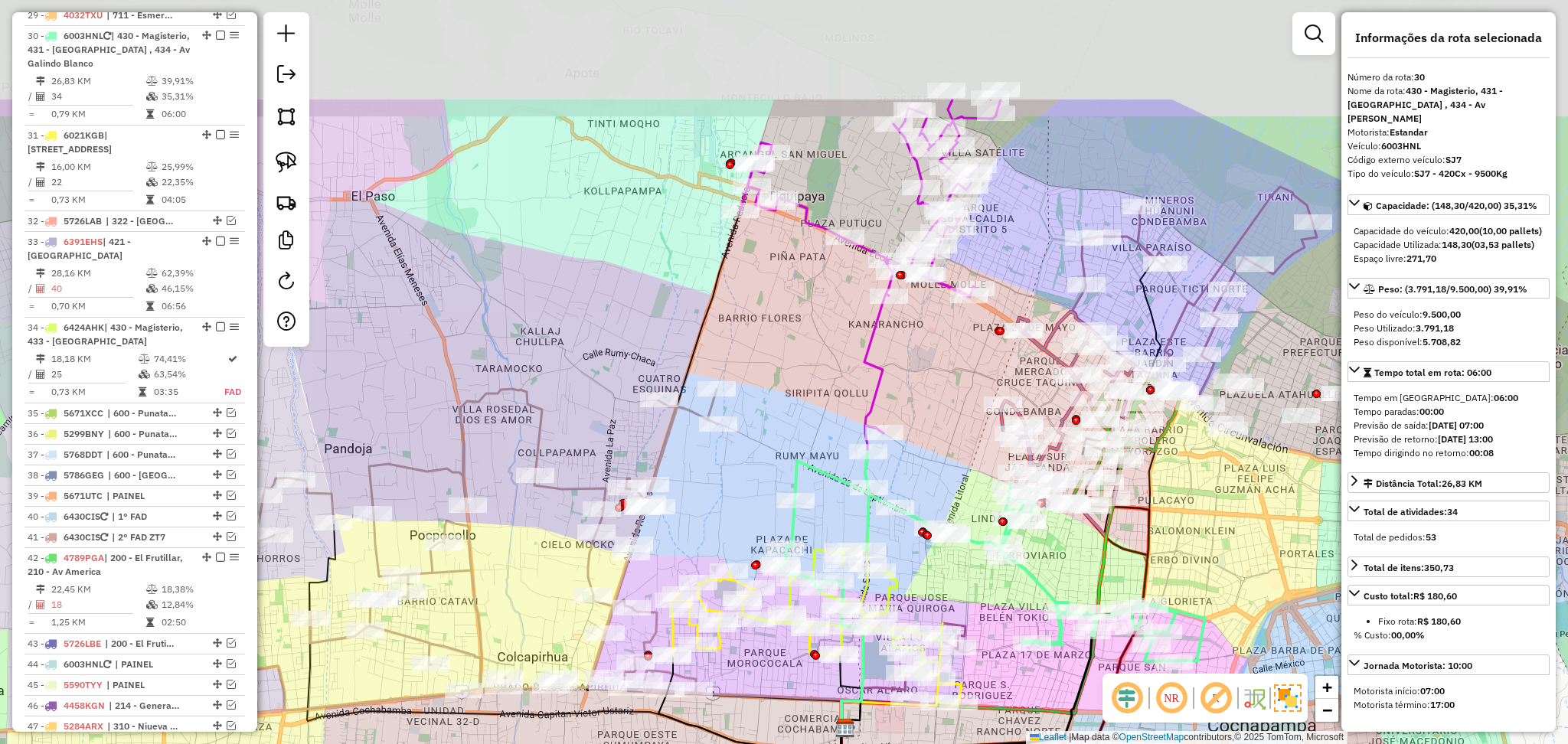
drag, startPoint x: 991, startPoint y: 383, endPoint x: 908, endPoint y: 613, distance: 244.5
click at [911, 616] on div "Janela de atendimento Grade de atendimento Capacidade Transportadoras Veículos …" at bounding box center [784, 372] width 1568 height 744
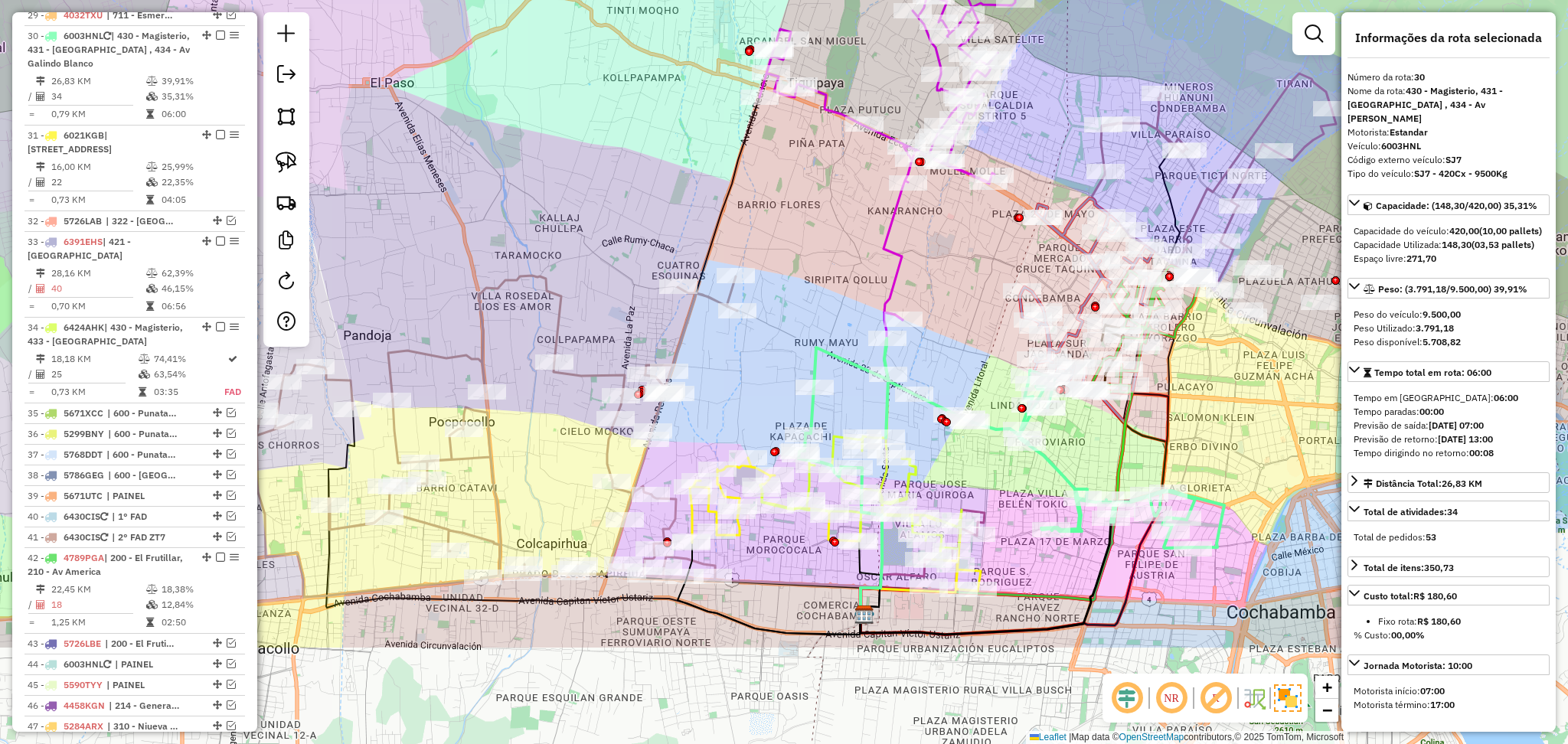
drag, startPoint x: 703, startPoint y: 568, endPoint x: 755, endPoint y: 385, distance: 190.2
click at [755, 385] on div "Janela de atendimento Grade de atendimento Capacidade Transportadoras Veículos …" at bounding box center [784, 372] width 1568 height 744
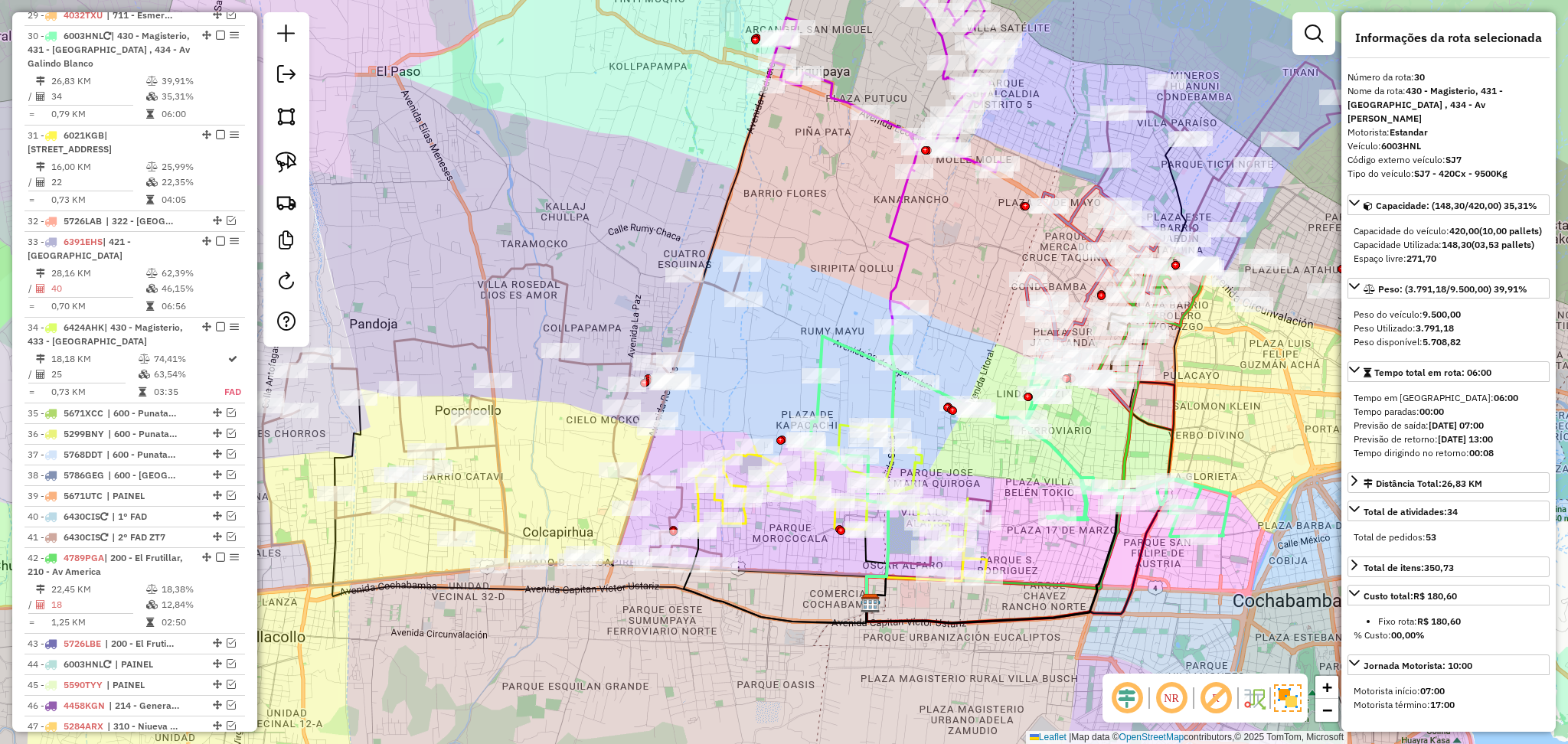
click at [841, 333] on div "Janela de atendimento Grade de atendimento Capacidade Transportadoras Veículos …" at bounding box center [784, 372] width 1568 height 744
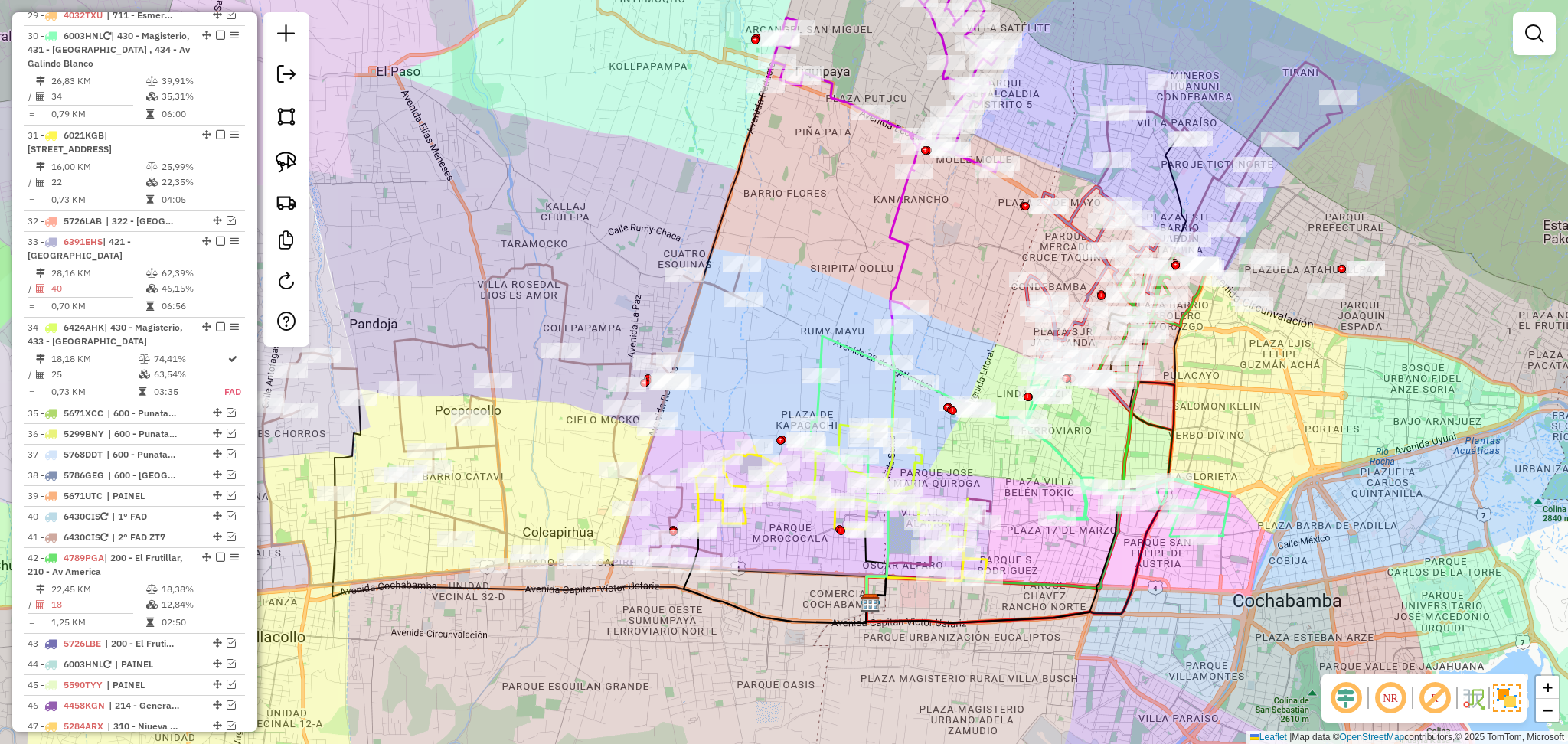
click at [842, 346] on icon at bounding box center [1017, 433] width 425 height 210
select select "**********"
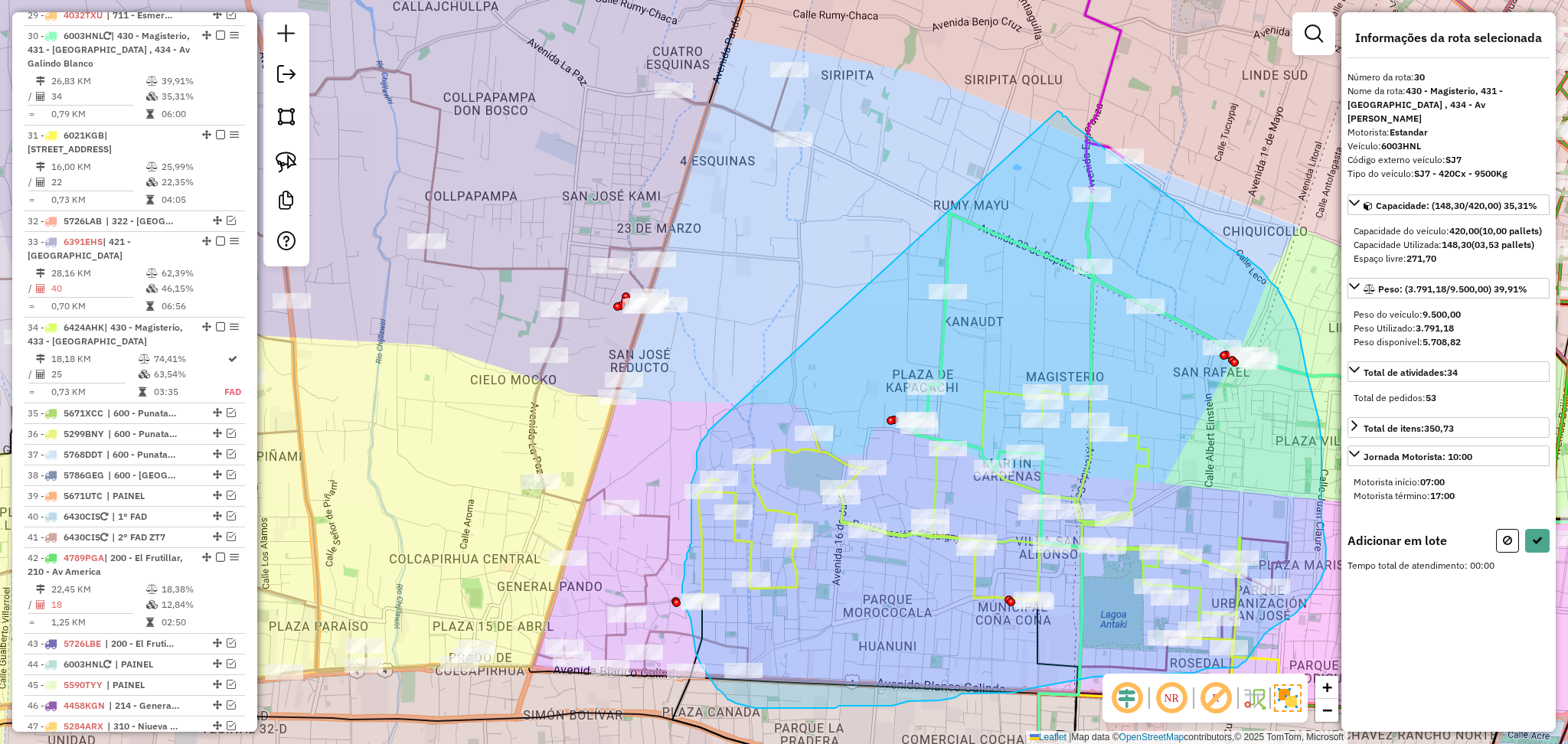
drag, startPoint x: 708, startPoint y: 432, endPoint x: 1049, endPoint y: 112, distance: 467.6
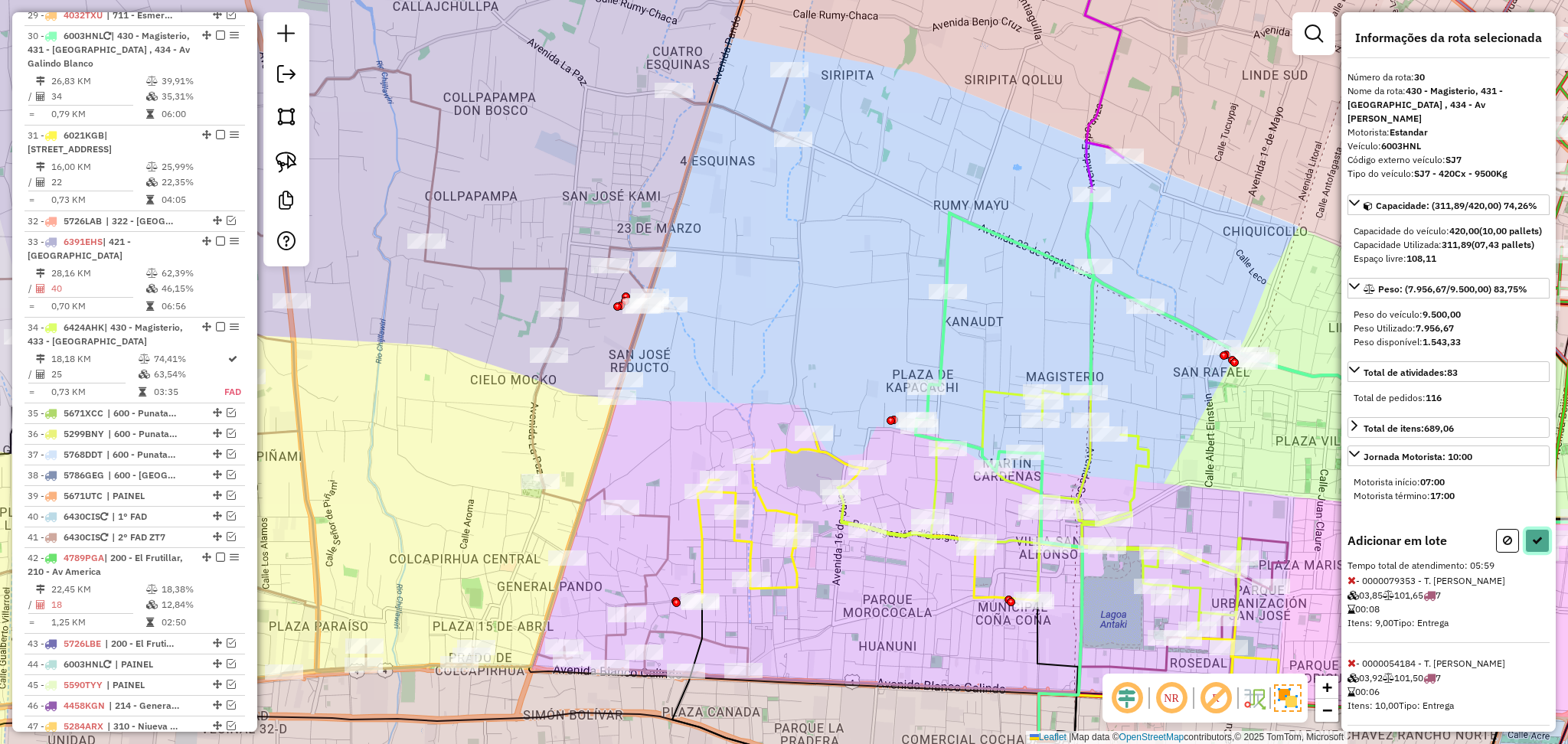
click at [1532, 546] on icon at bounding box center [1537, 541] width 11 height 11
select select "**********"
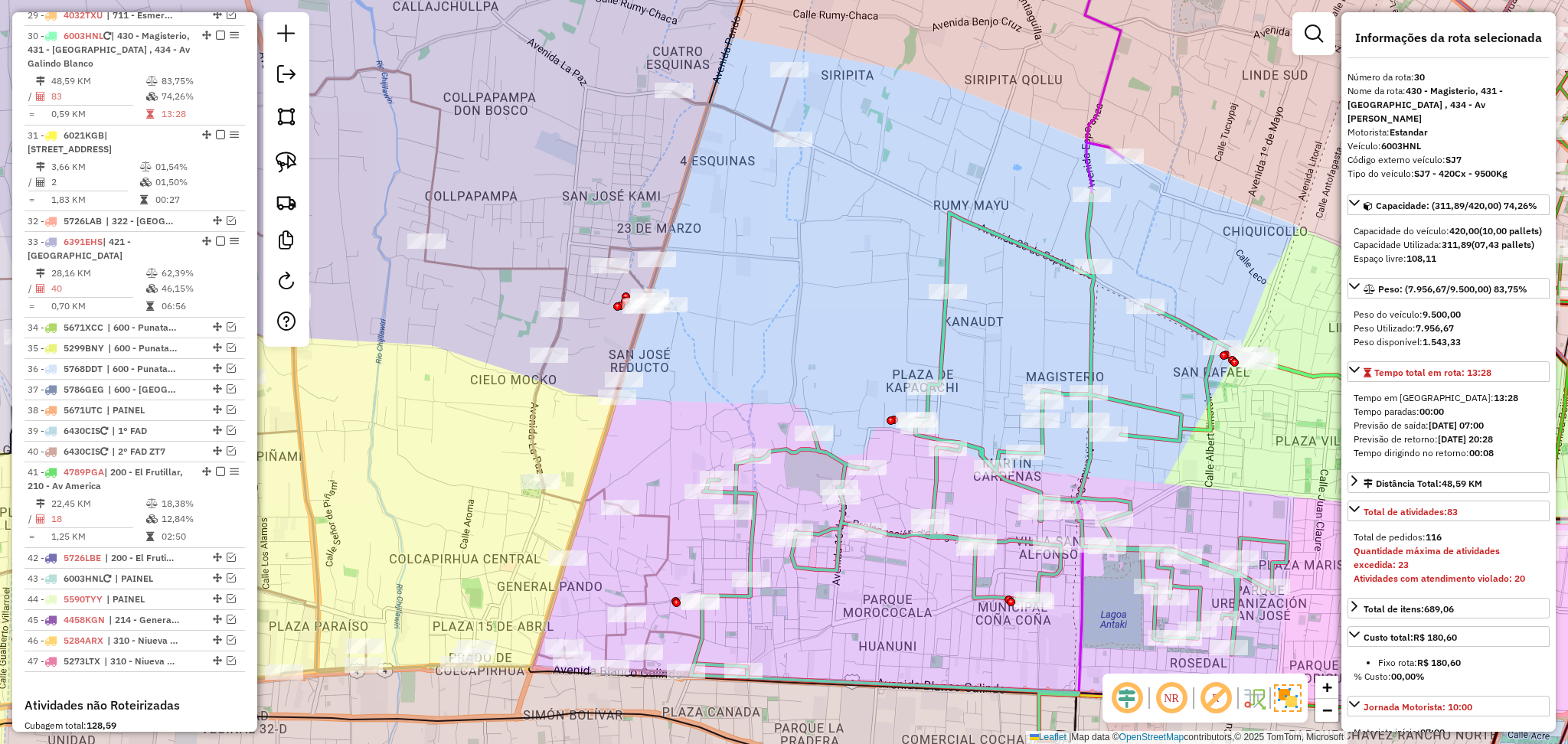
click at [524, 393] on div "Janela de atendimento Grade de atendimento Capacidade Transportadoras Veículos …" at bounding box center [784, 372] width 1568 height 744
click at [536, 398] on icon at bounding box center [319, 389] width 952 height 644
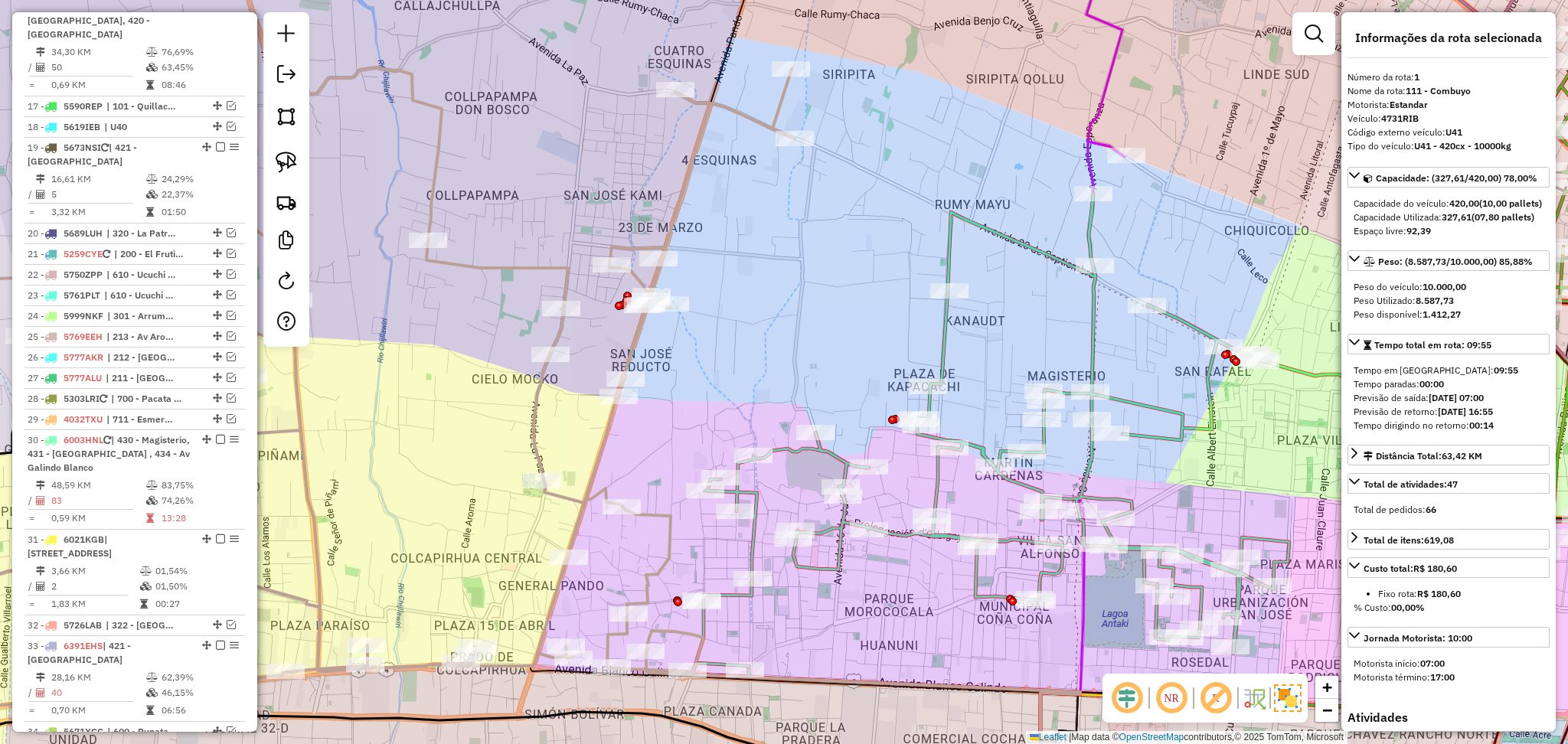
scroll to position [603, 0]
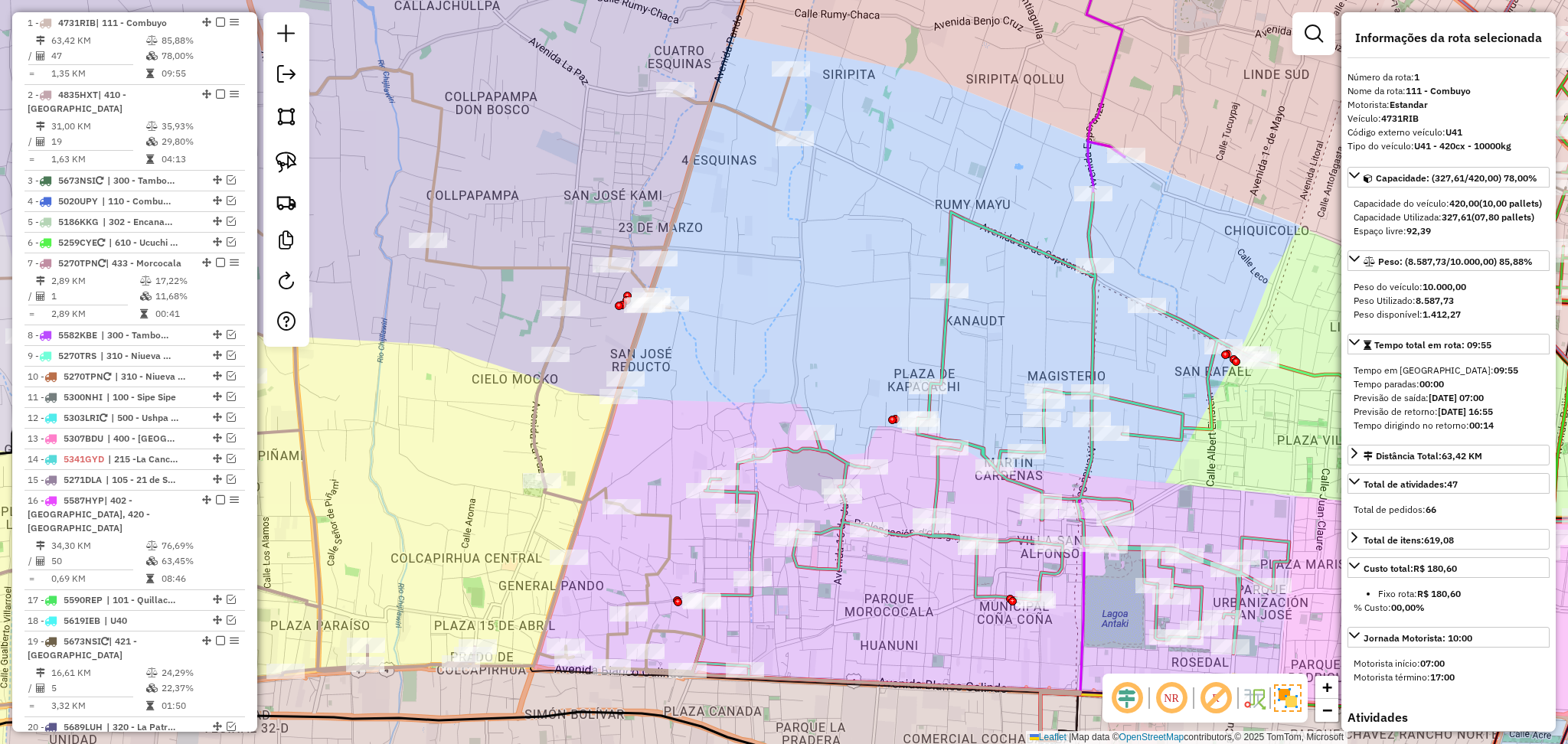
click at [686, 199] on icon at bounding box center [319, 389] width 952 height 644
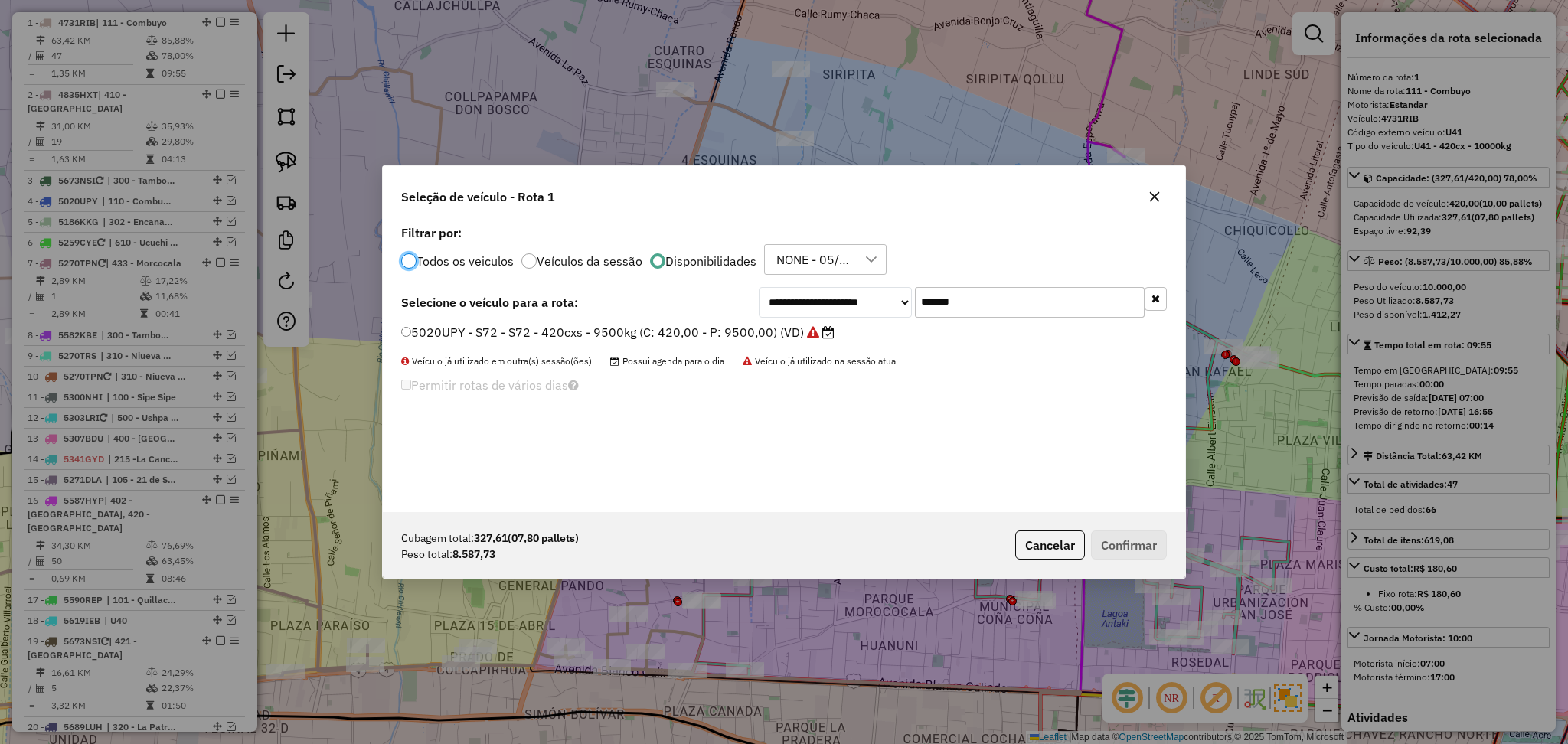
scroll to position [7, 5]
drag, startPoint x: 922, startPoint y: 304, endPoint x: 873, endPoint y: 304, distance: 49.0
click at [873, 304] on div "**********" at bounding box center [962, 303] width 408 height 31
paste input "text"
type input "*******"
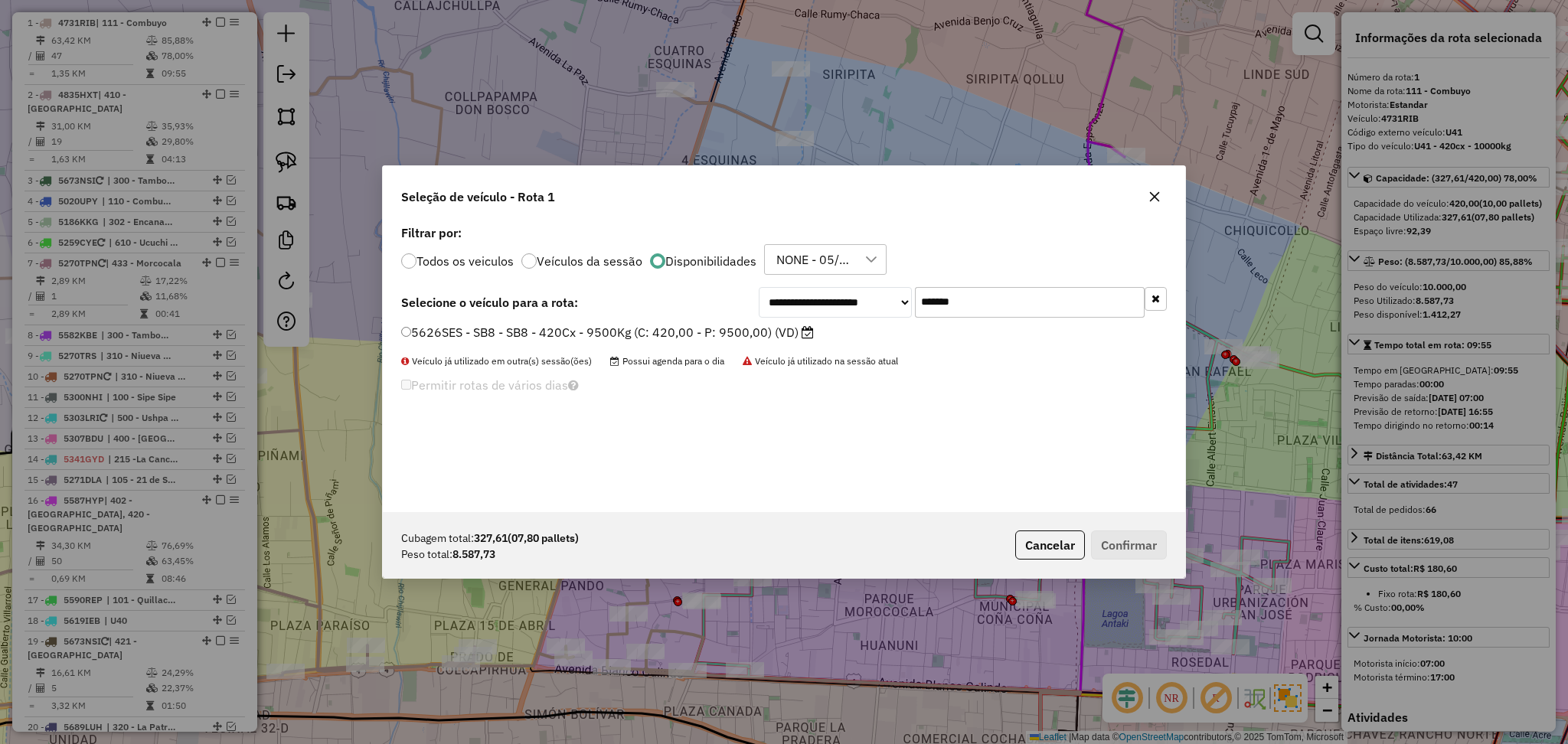
click at [739, 333] on label "5626SES - SB8 - SB8 - 420Cx - 9500Kg (C: 420,00 - P: 9500,00) (VD)" at bounding box center [608, 332] width 413 height 19
click at [1109, 539] on button "Confirmar" at bounding box center [1129, 545] width 75 height 29
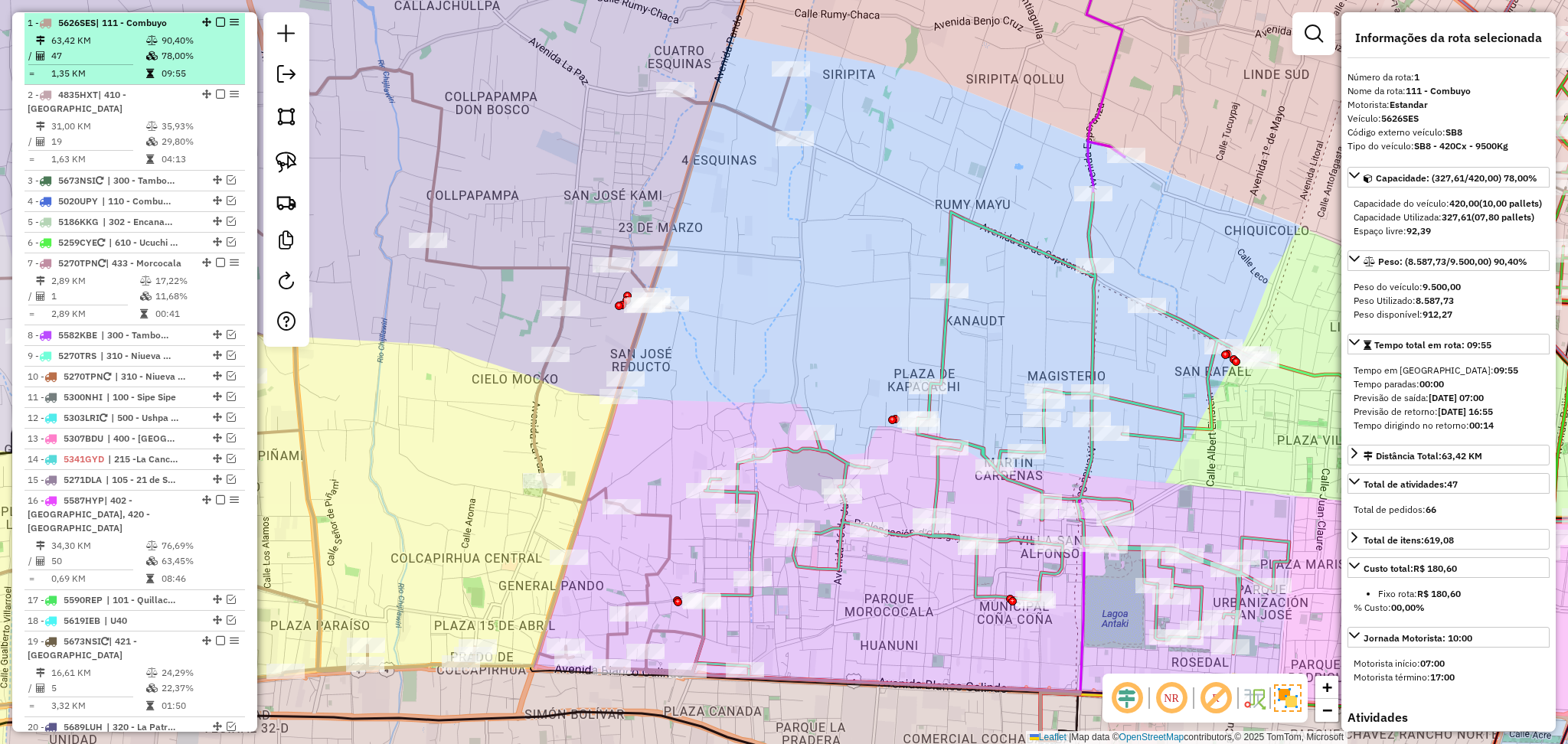
click at [219, 26] on div "1 - 5626SES | 111 - Combuyo" at bounding box center [135, 23] width 214 height 14
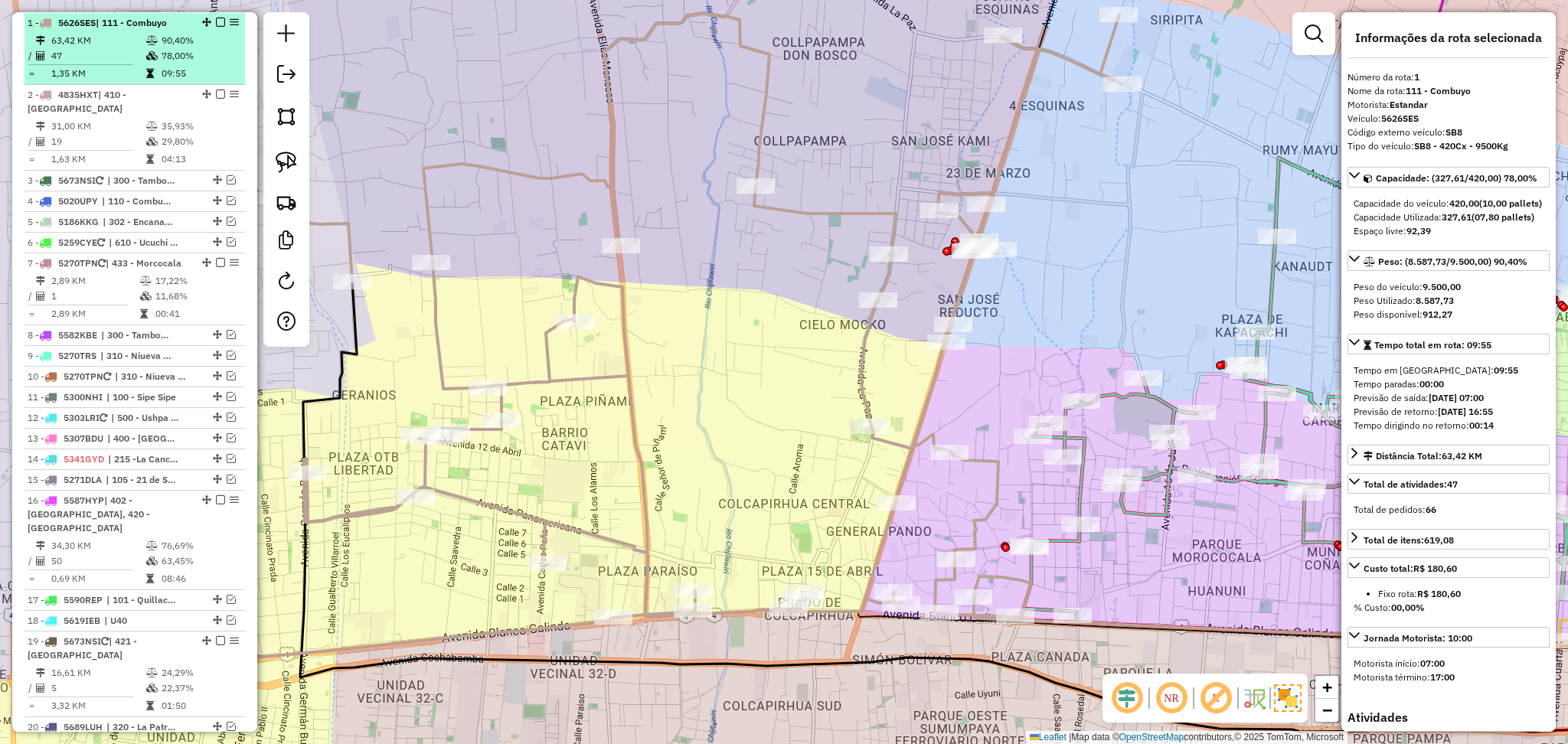
drag, startPoint x: 215, startPoint y: 19, endPoint x: 226, endPoint y: 19, distance: 11.0
click at [216, 19] on em at bounding box center [220, 22] width 9 height 9
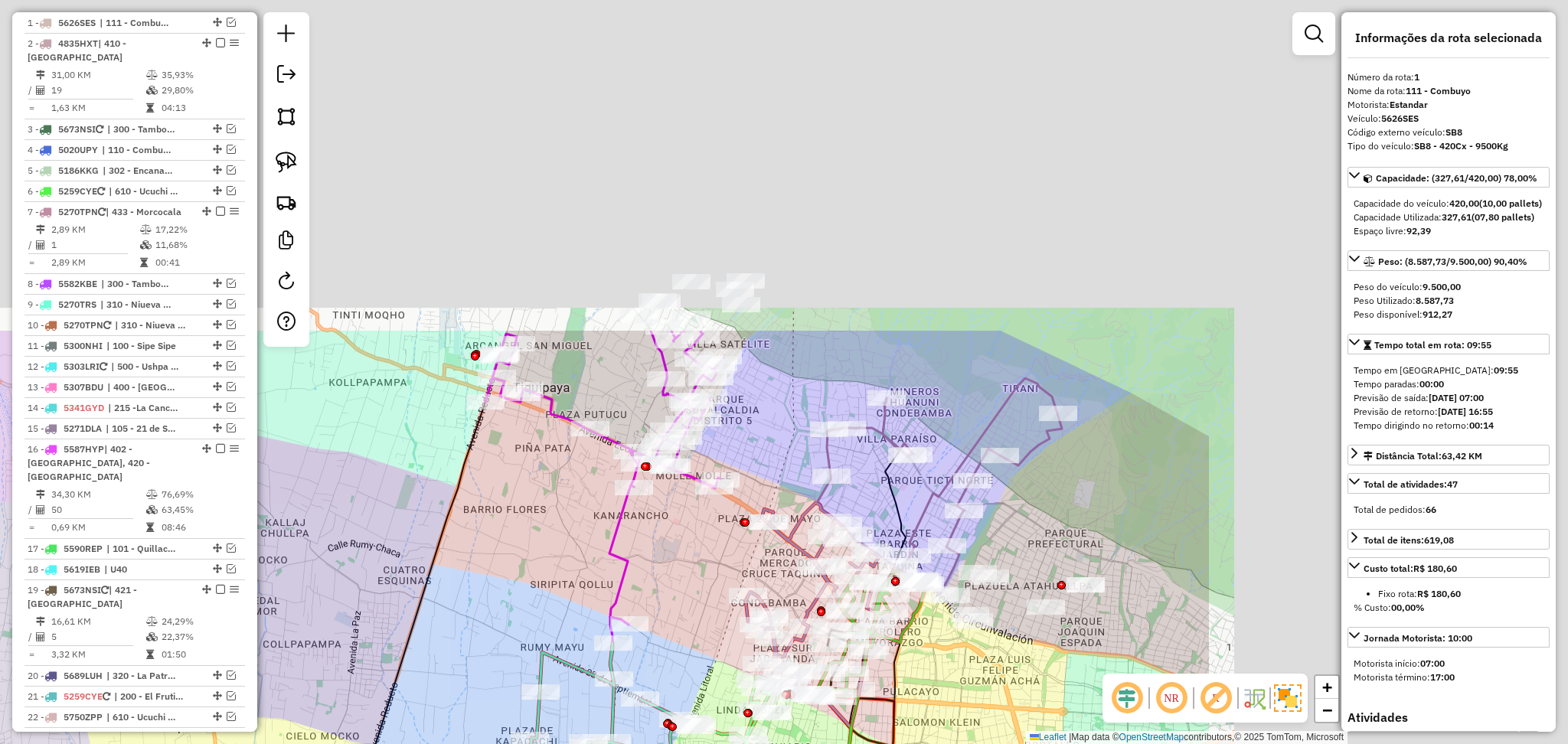
drag, startPoint x: 884, startPoint y: 294, endPoint x: 341, endPoint y: 693, distance: 673.8
click at [343, 695] on div "Janela de atendimento Grade de atendimento Capacidade Transportadoras Veículos …" at bounding box center [784, 372] width 1568 height 744
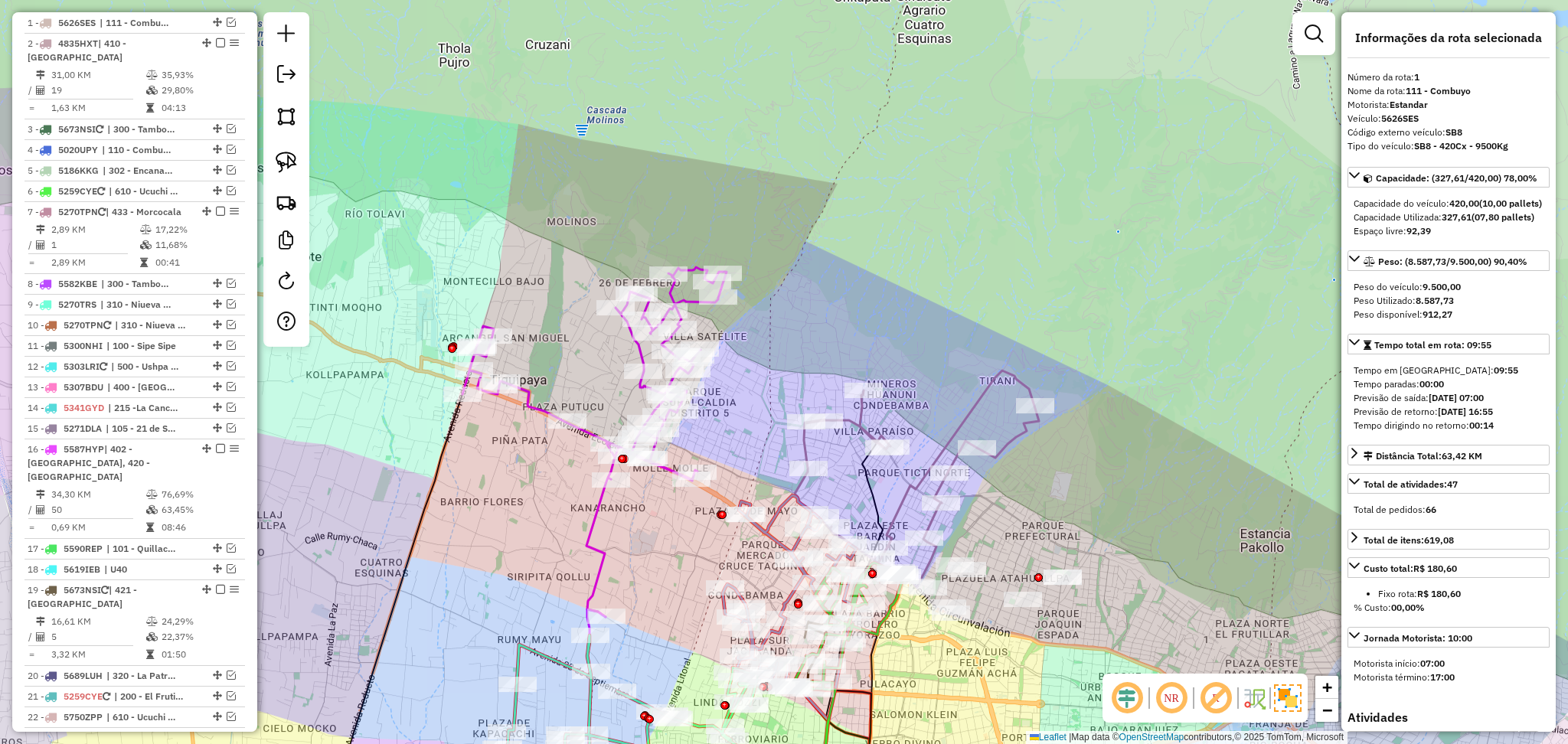
drag, startPoint x: 903, startPoint y: 320, endPoint x: 862, endPoint y: 222, distance: 106.2
click at [862, 223] on div "Janela de atendimento Grade de atendimento Capacidade Transportadoras Veículos …" at bounding box center [784, 372] width 1568 height 744
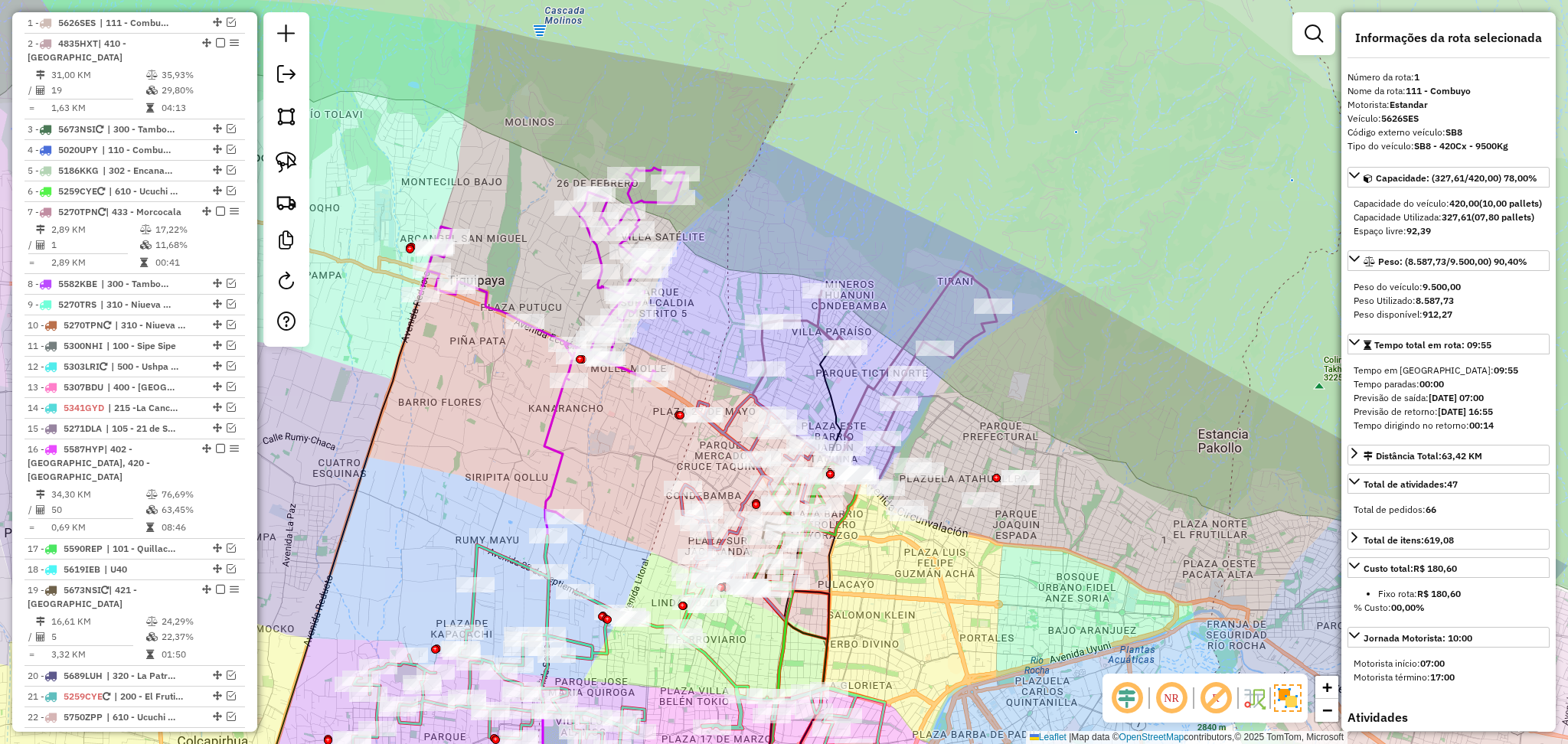
click at [935, 316] on icon at bounding box center [875, 379] width 244 height 217
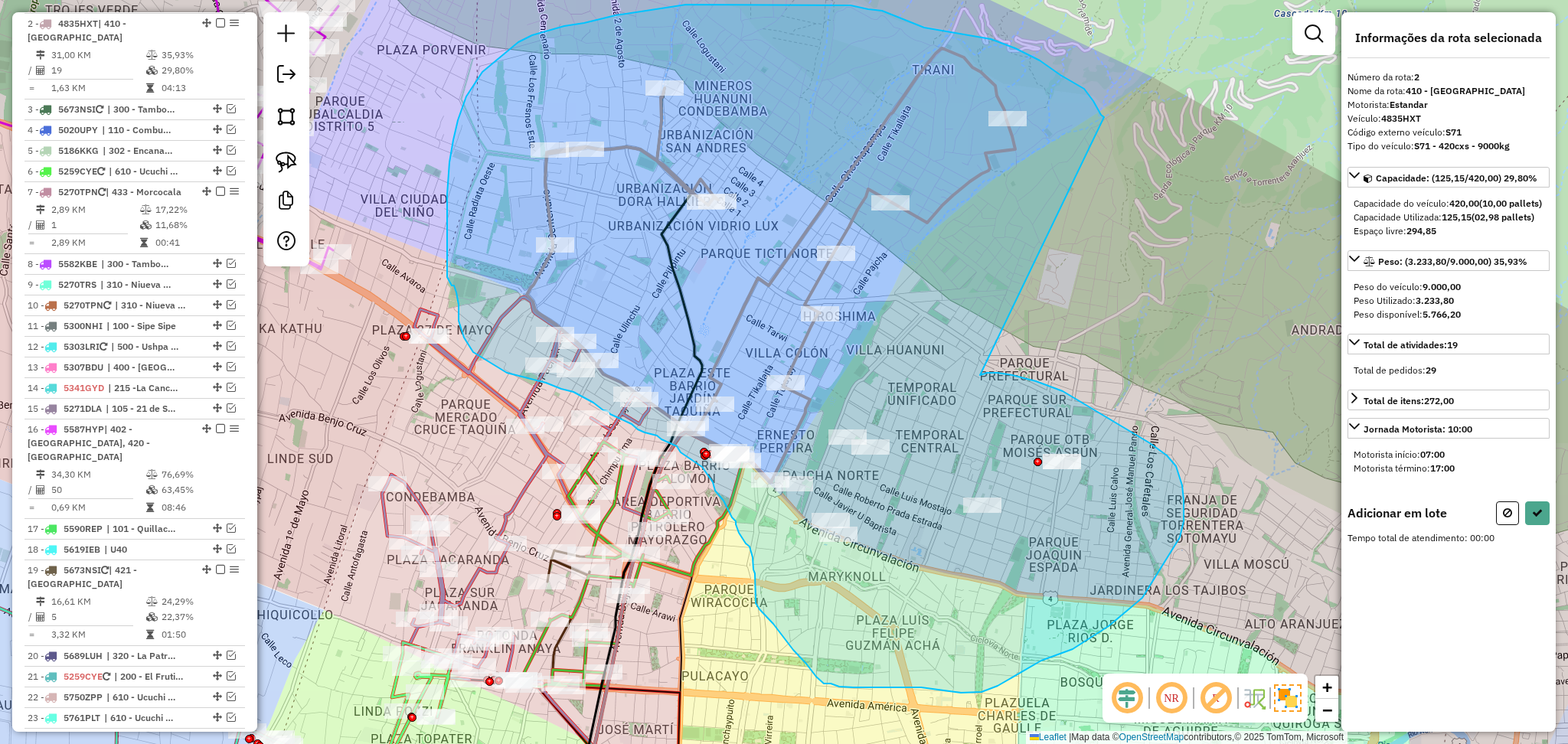
drag, startPoint x: 982, startPoint y: 375, endPoint x: 1106, endPoint y: 122, distance: 281.8
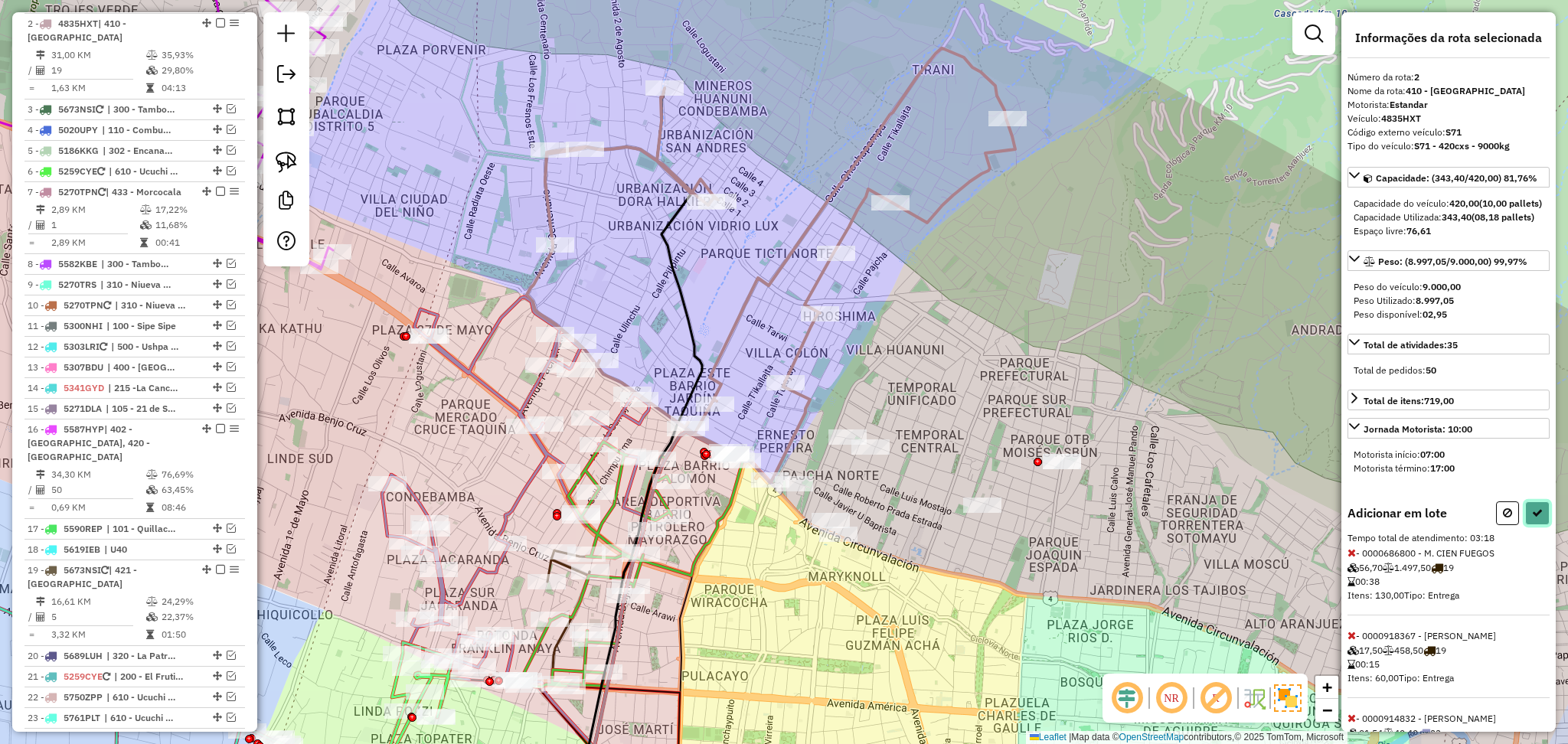
click at [1525, 526] on button at bounding box center [1537, 514] width 25 height 24
select select "**********"
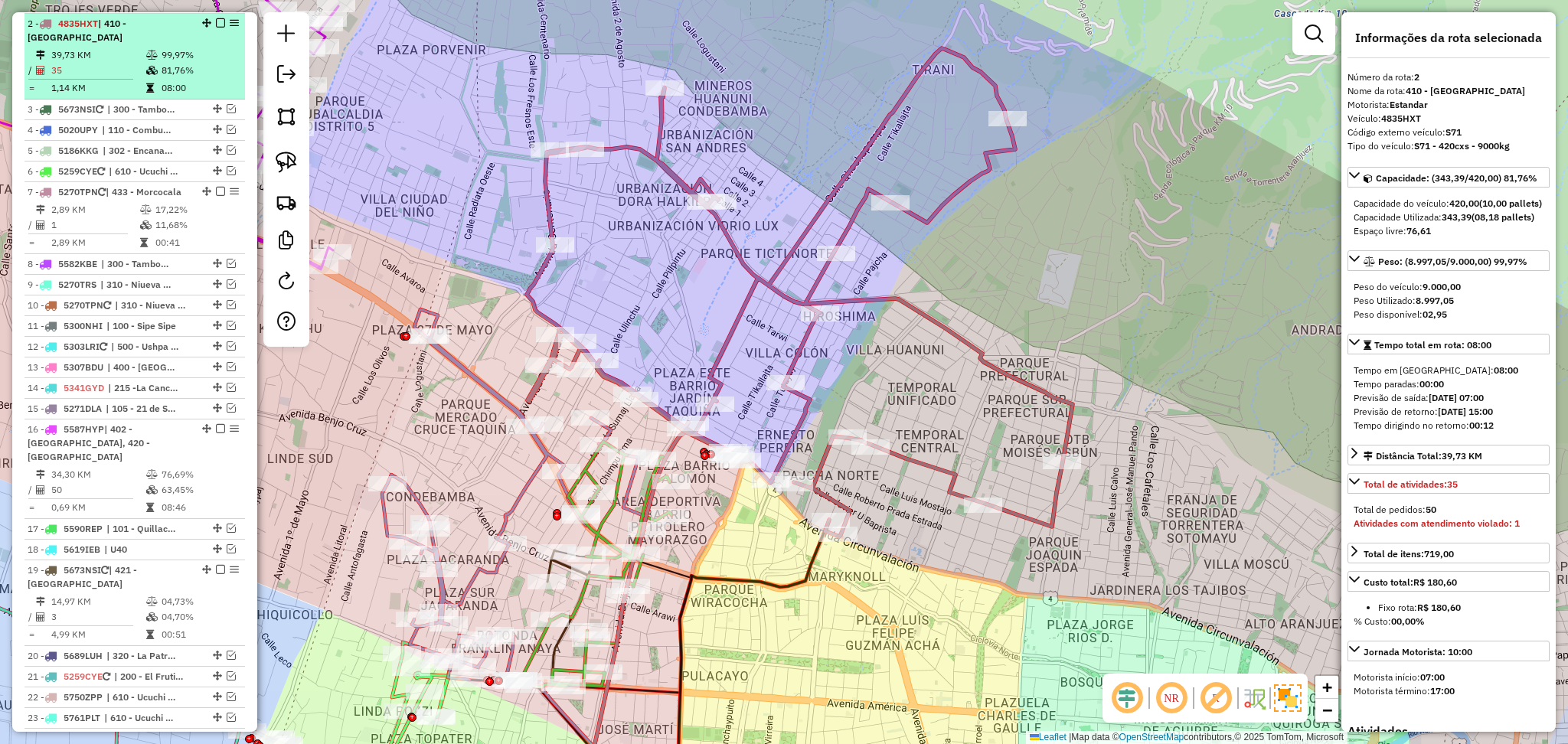
click at [216, 24] on em at bounding box center [220, 23] width 9 height 9
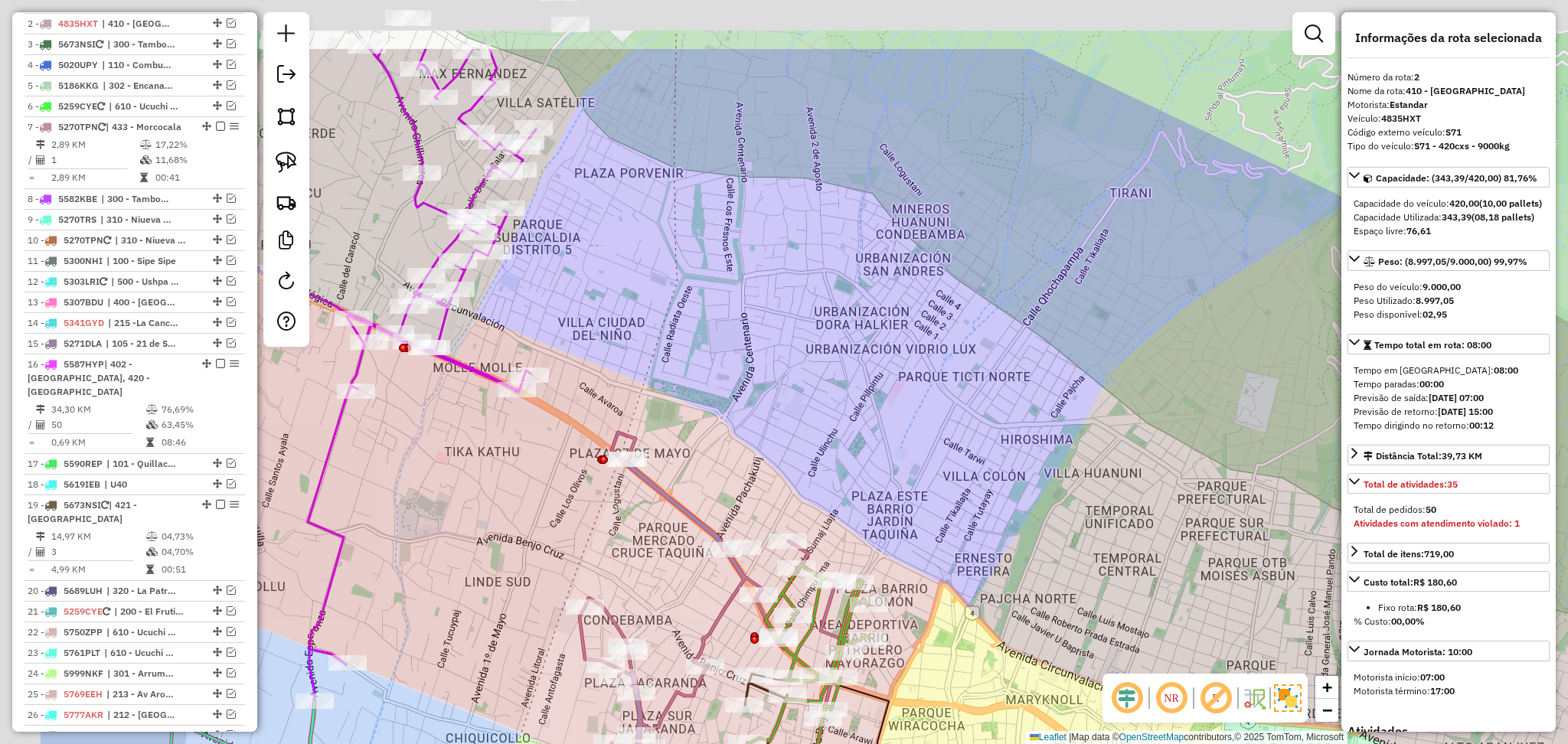
drag, startPoint x: 846, startPoint y: 92, endPoint x: 1101, endPoint y: 281, distance: 317.4
click at [1110, 274] on div "Janela de atendimento Grade de atendimento Capacidade Transportadoras Veículos …" at bounding box center [784, 372] width 1568 height 744
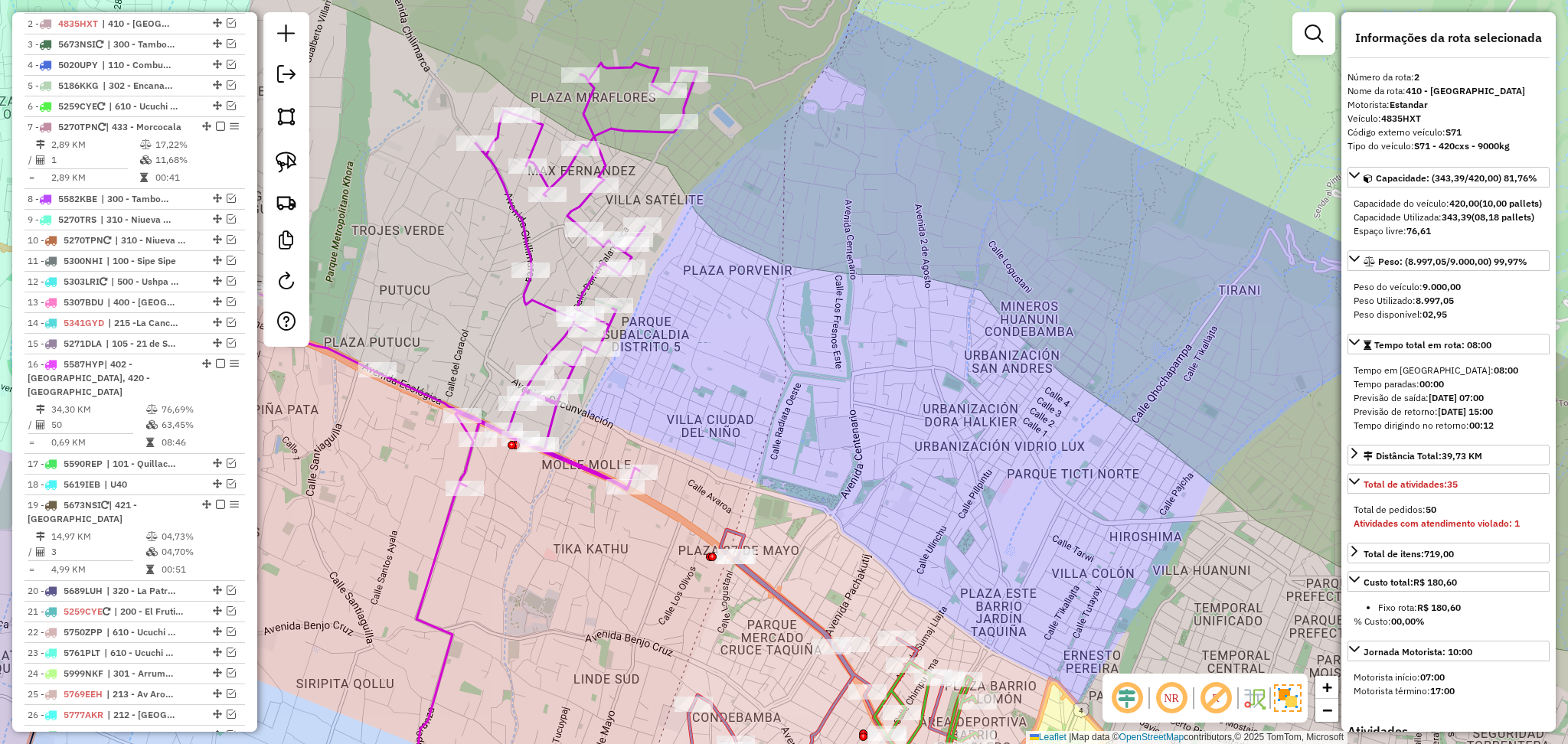
click at [522, 223] on icon at bounding box center [431, 412] width 529 height 699
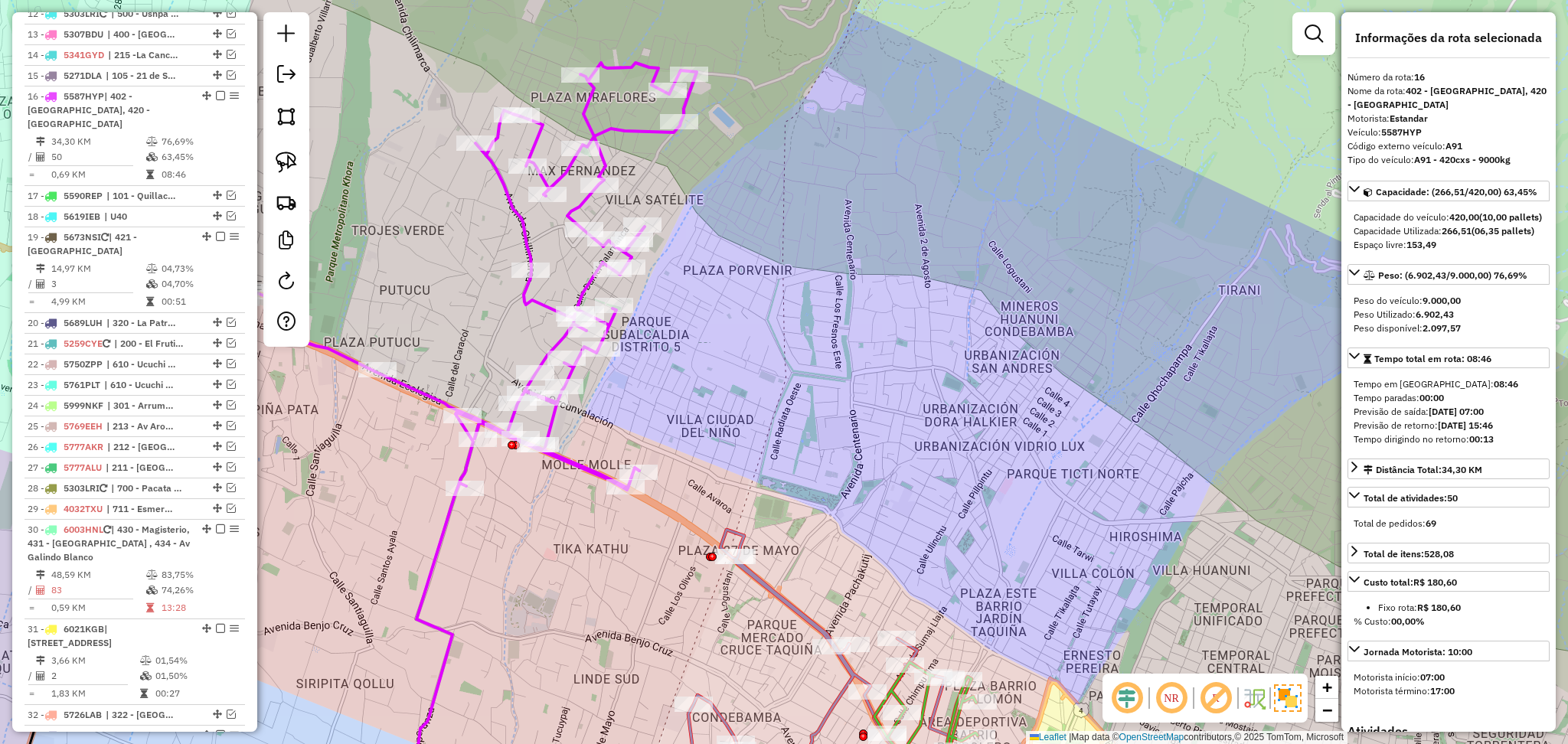
scroll to position [978, 0]
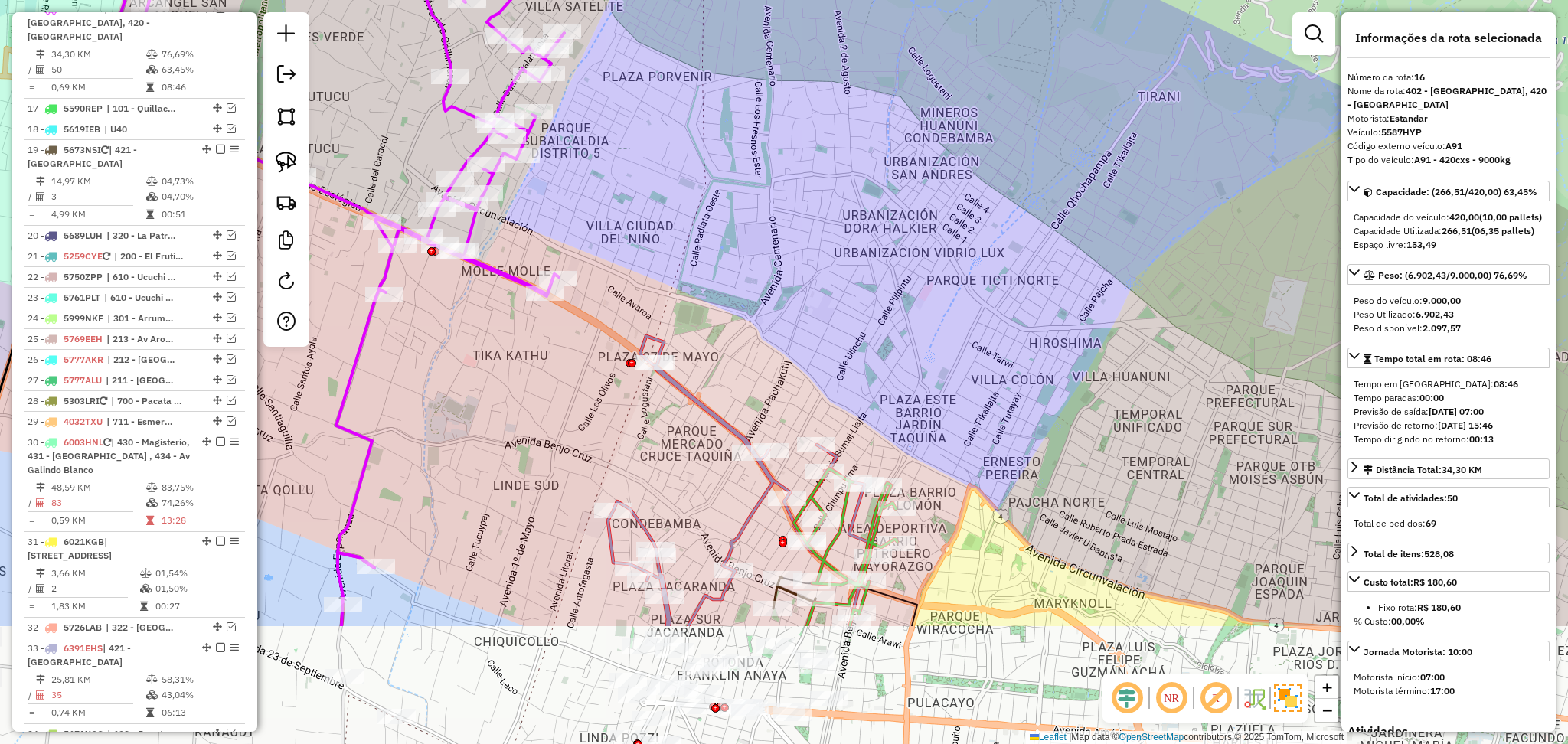
drag, startPoint x: 834, startPoint y: 378, endPoint x: 751, endPoint y: 197, distance: 199.1
click at [751, 197] on div "Janela de atendimento Grade de atendimento Capacidade Transportadoras Veículos …" at bounding box center [784, 372] width 1568 height 744
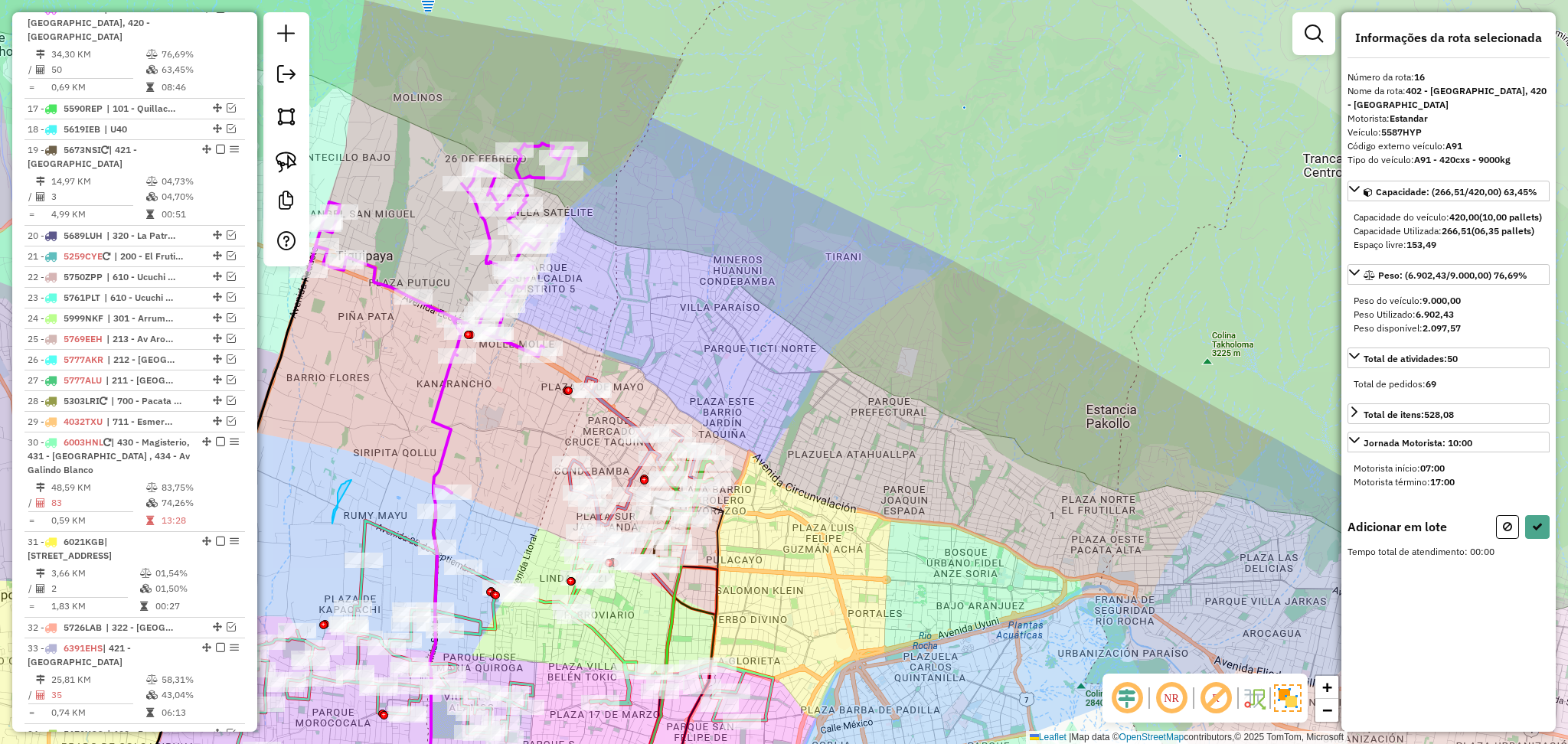
drag, startPoint x: 351, startPoint y: 480, endPoint x: 335, endPoint y: 508, distance: 32.2
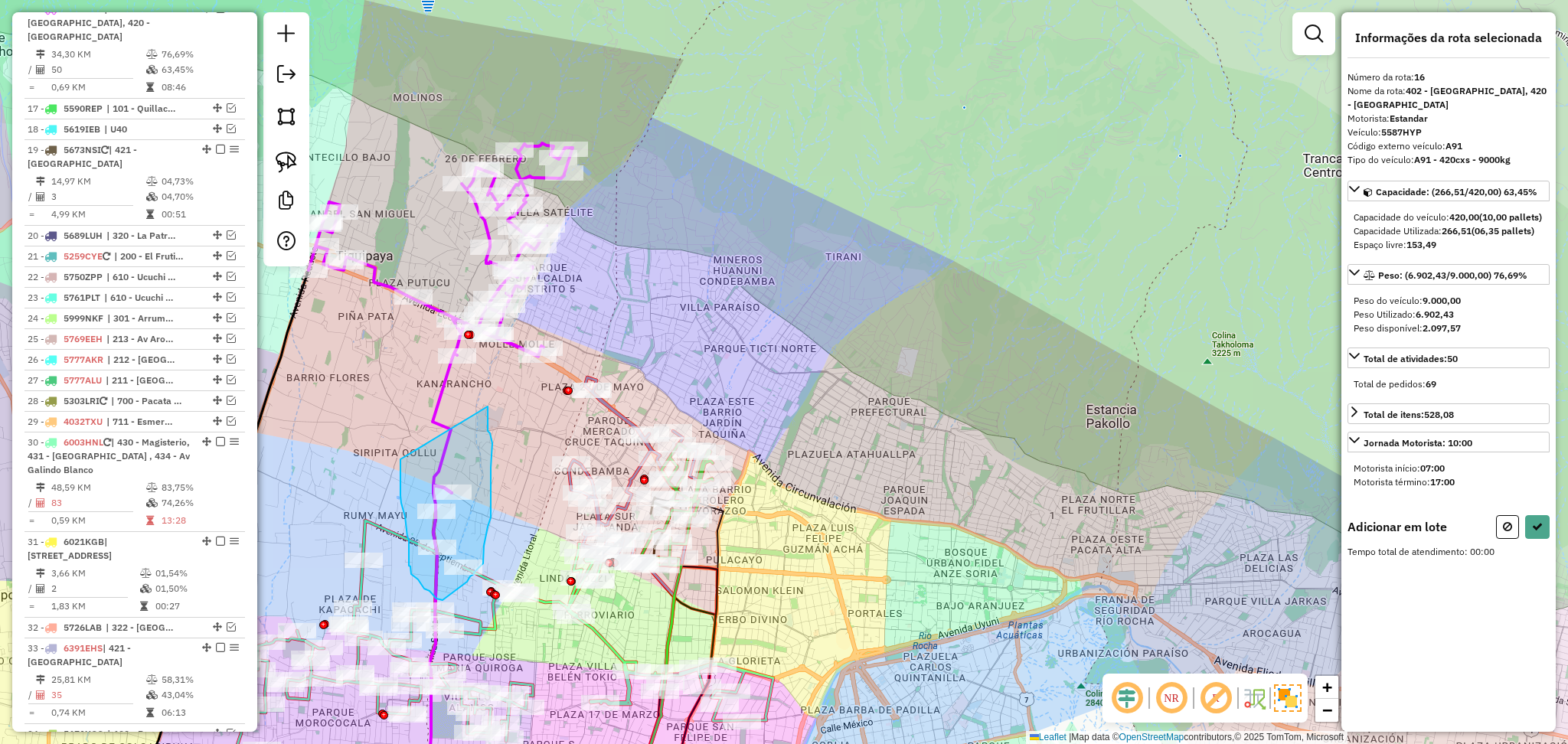
drag, startPoint x: 401, startPoint y: 459, endPoint x: 488, endPoint y: 407, distance: 101.4
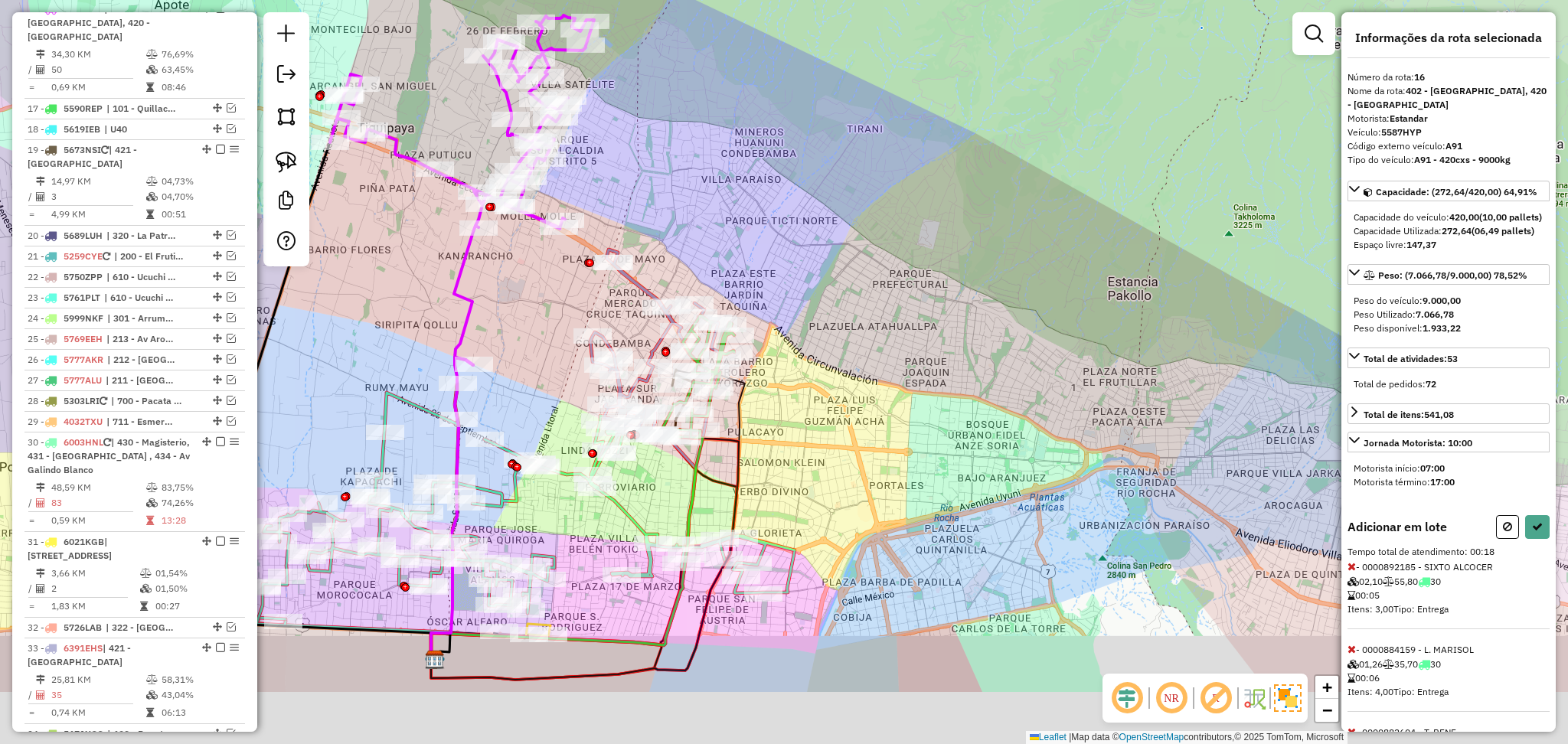
drag, startPoint x: 517, startPoint y: 408, endPoint x: 579, endPoint y: 337, distance: 94.3
click at [569, 334] on div "Janela de atendimento Grade de atendimento Capacidade Transportadoras Veículos …" at bounding box center [784, 372] width 1568 height 744
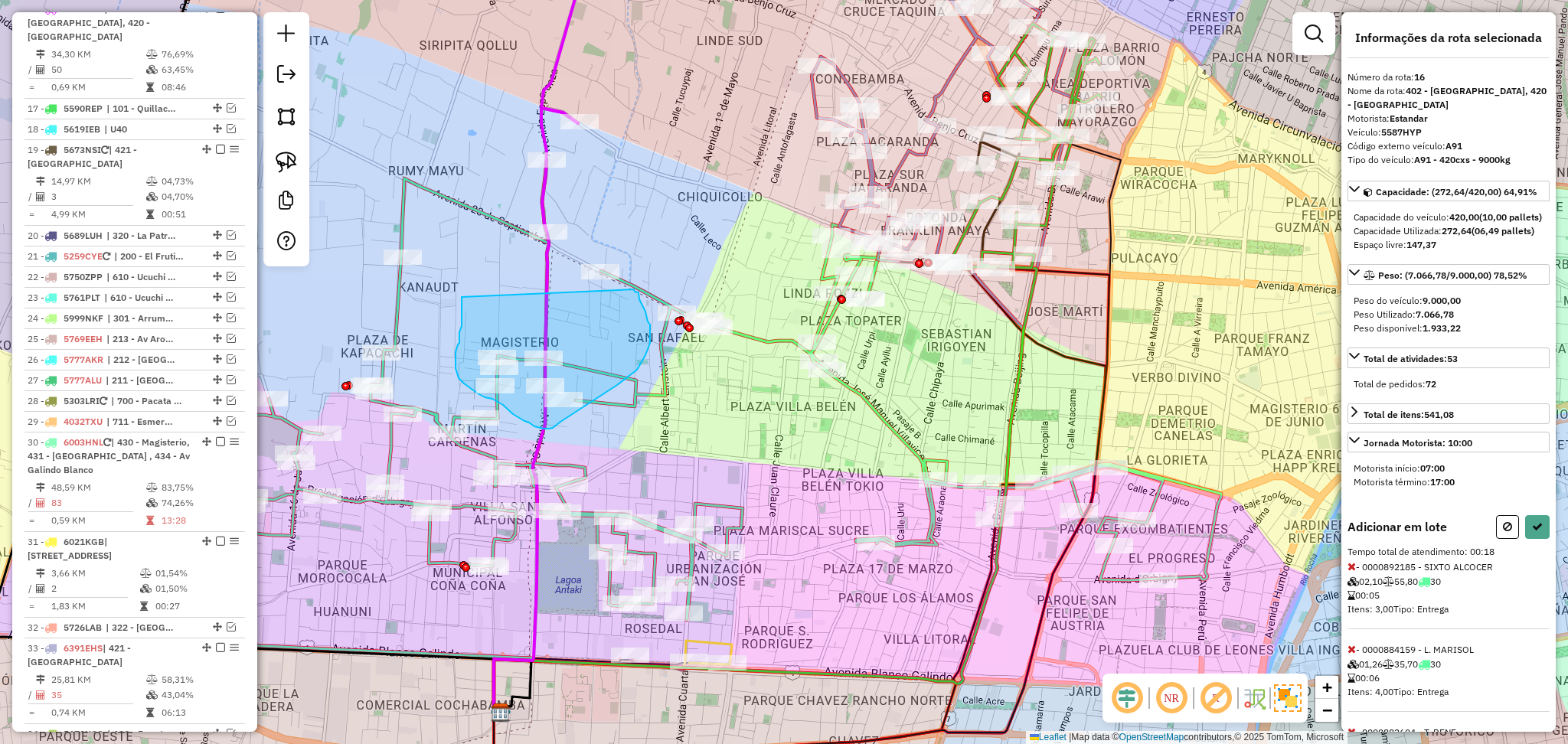
drag, startPoint x: 462, startPoint y: 298, endPoint x: 634, endPoint y: 290, distance: 172.2
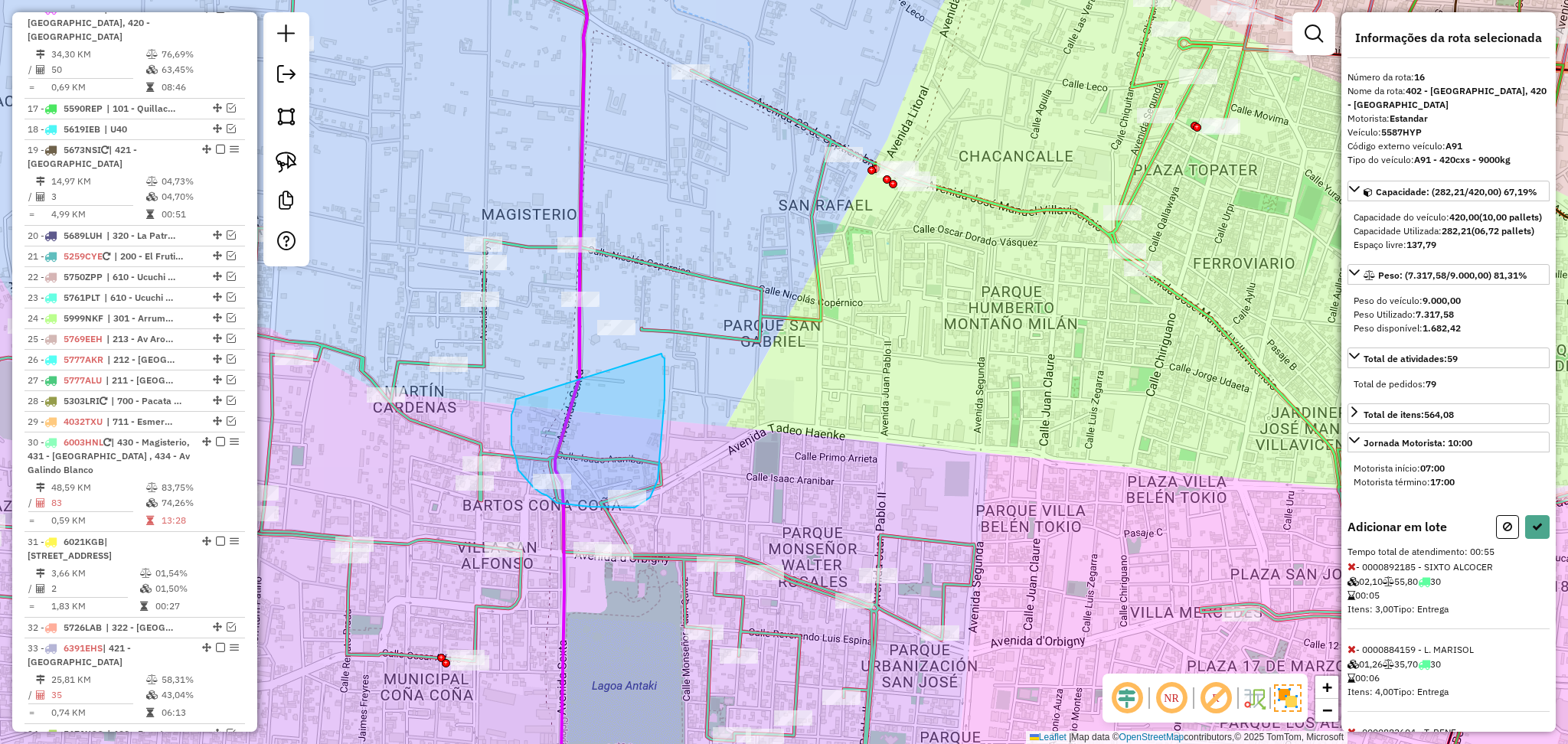
drag, startPoint x: 518, startPoint y: 399, endPoint x: 662, endPoint y: 353, distance: 151.2
click at [0, 0] on div "Aguarde..." at bounding box center [0, 0] width 0 height 0
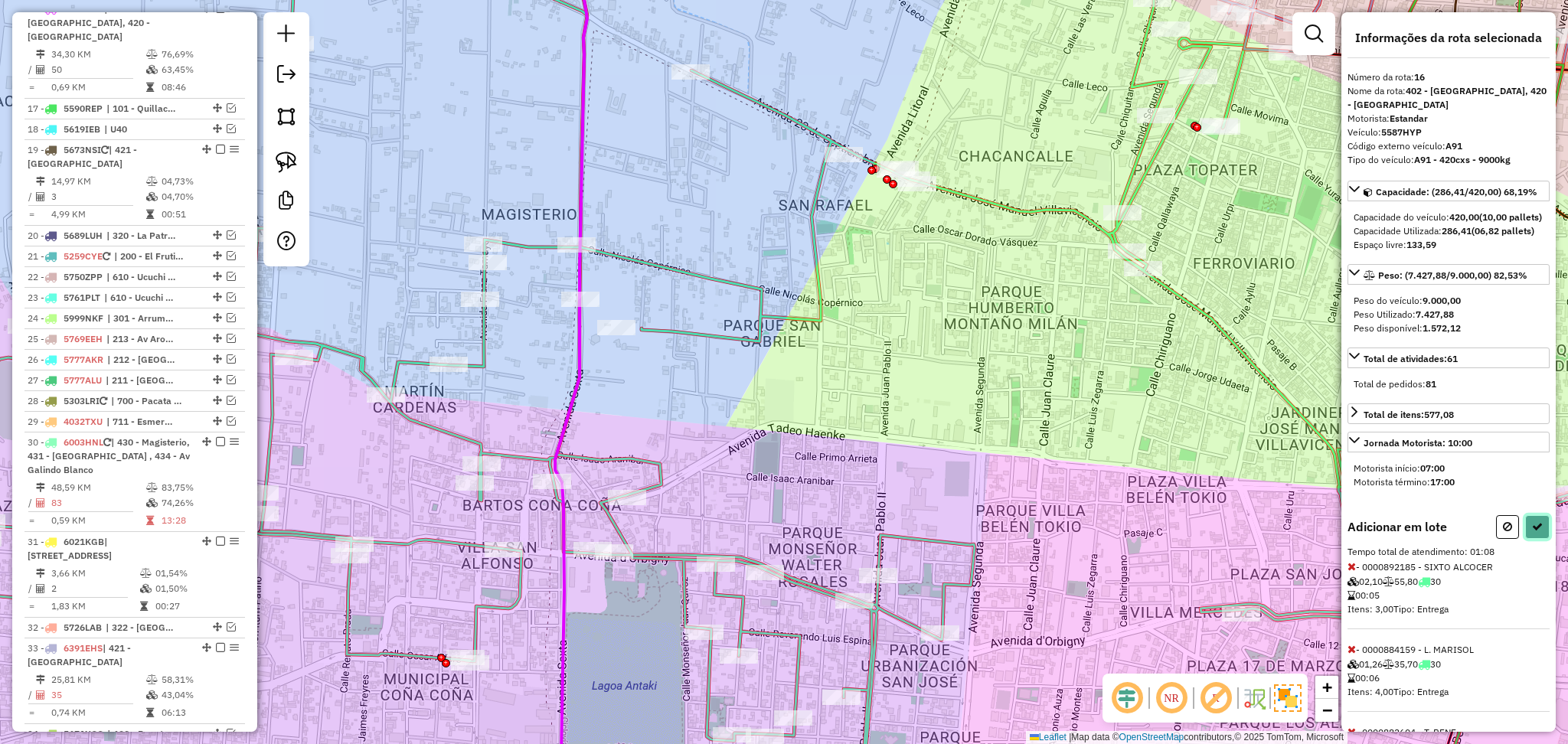
click at [1532, 533] on icon at bounding box center [1537, 527] width 11 height 11
select select "**********"
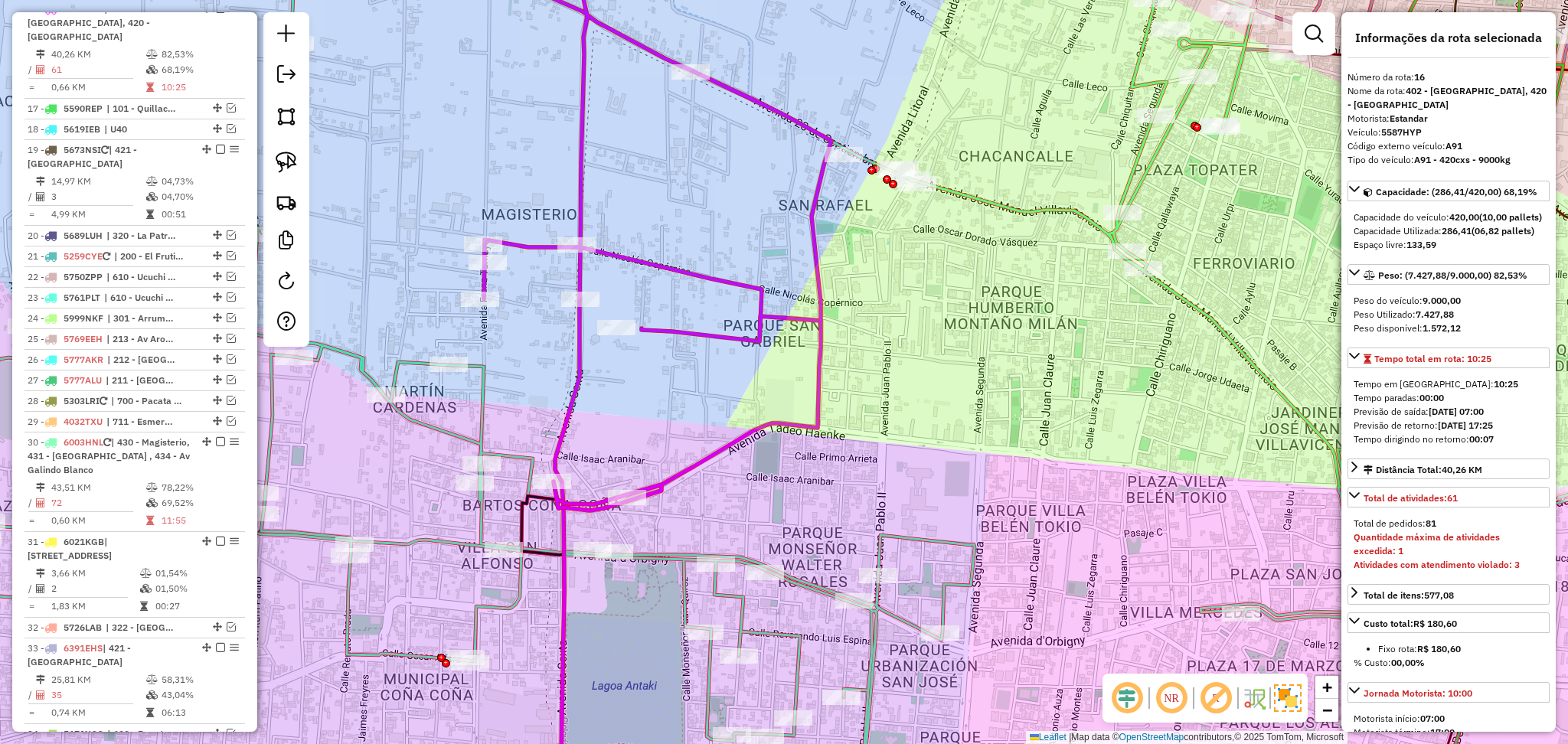
click at [657, 261] on icon at bounding box center [610, 218] width 444 height 585
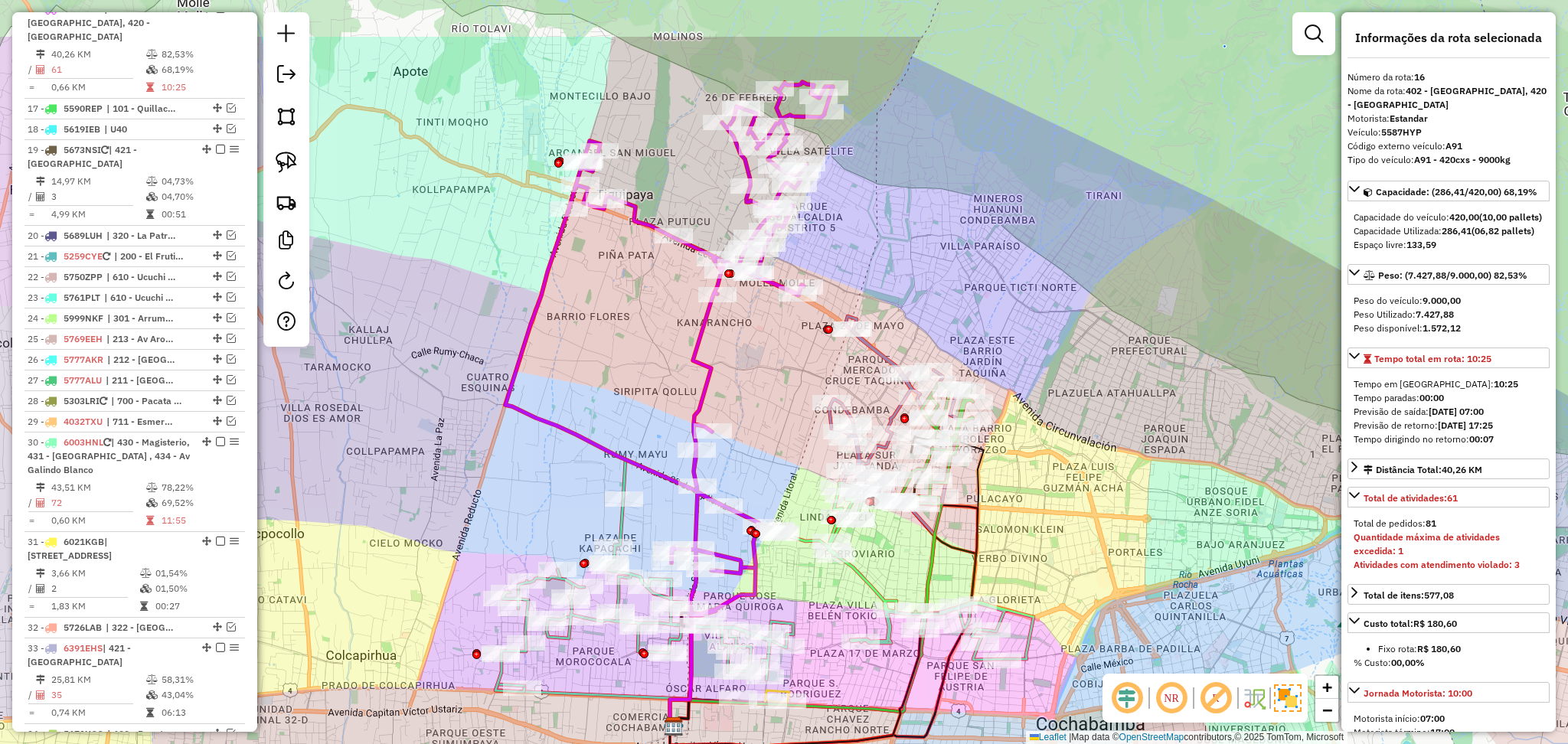
drag, startPoint x: 1049, startPoint y: 294, endPoint x: 1032, endPoint y: 427, distance: 134.1
click at [1032, 425] on div "Janela de atendimento Grade de atendimento Capacidade Transportadoras Veículos …" at bounding box center [784, 372] width 1568 height 744
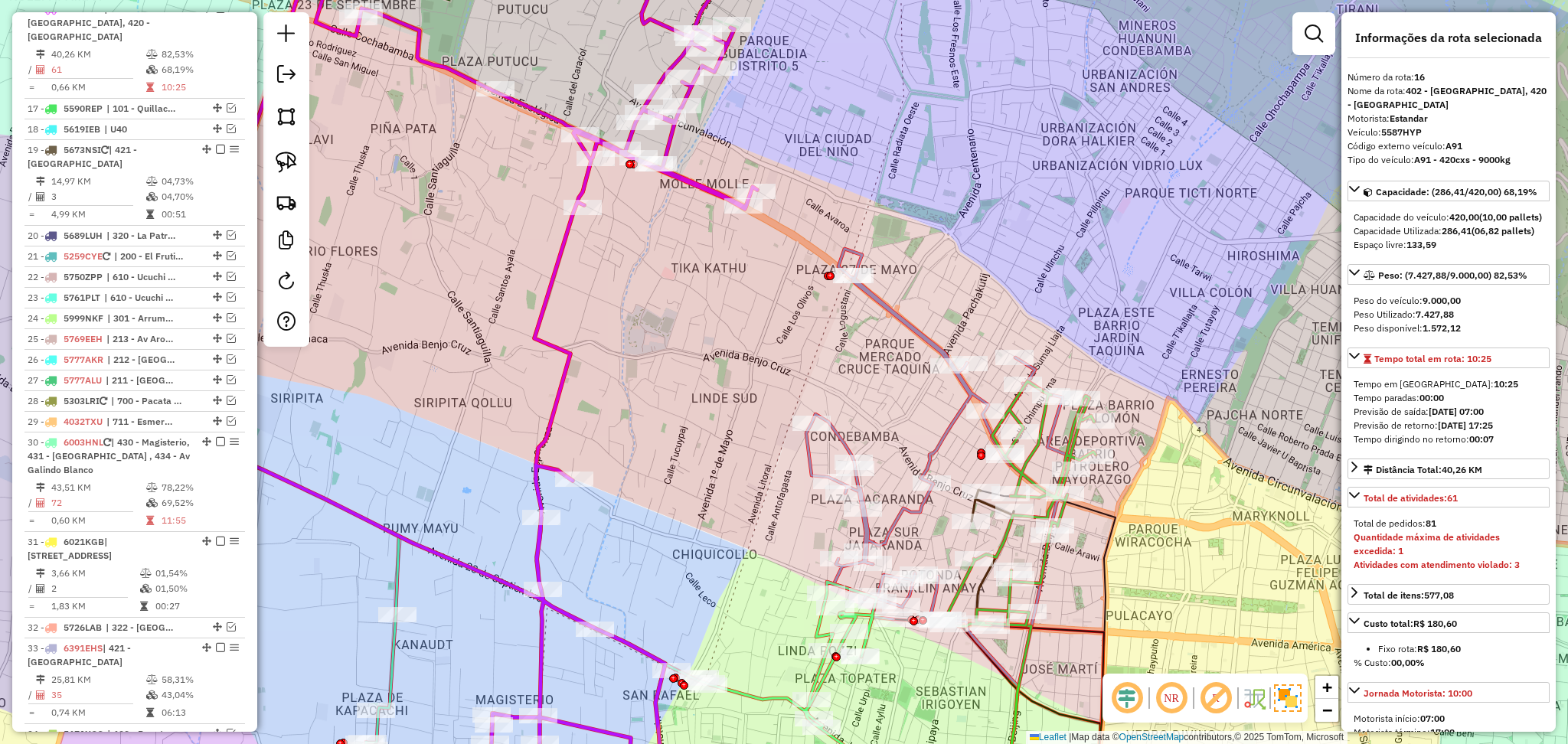
click at [911, 331] on icon at bounding box center [938, 438] width 264 height 379
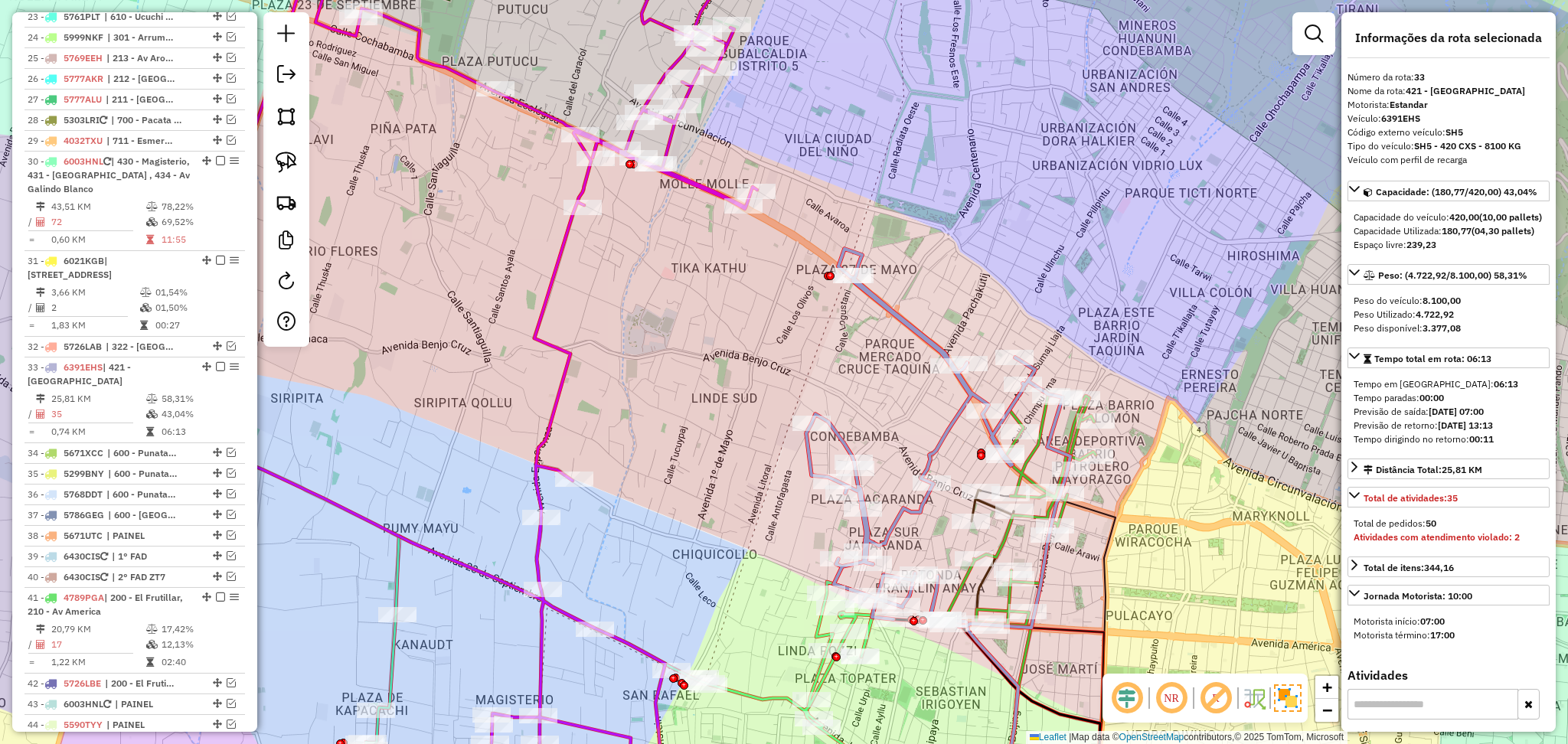
scroll to position [1414, 0]
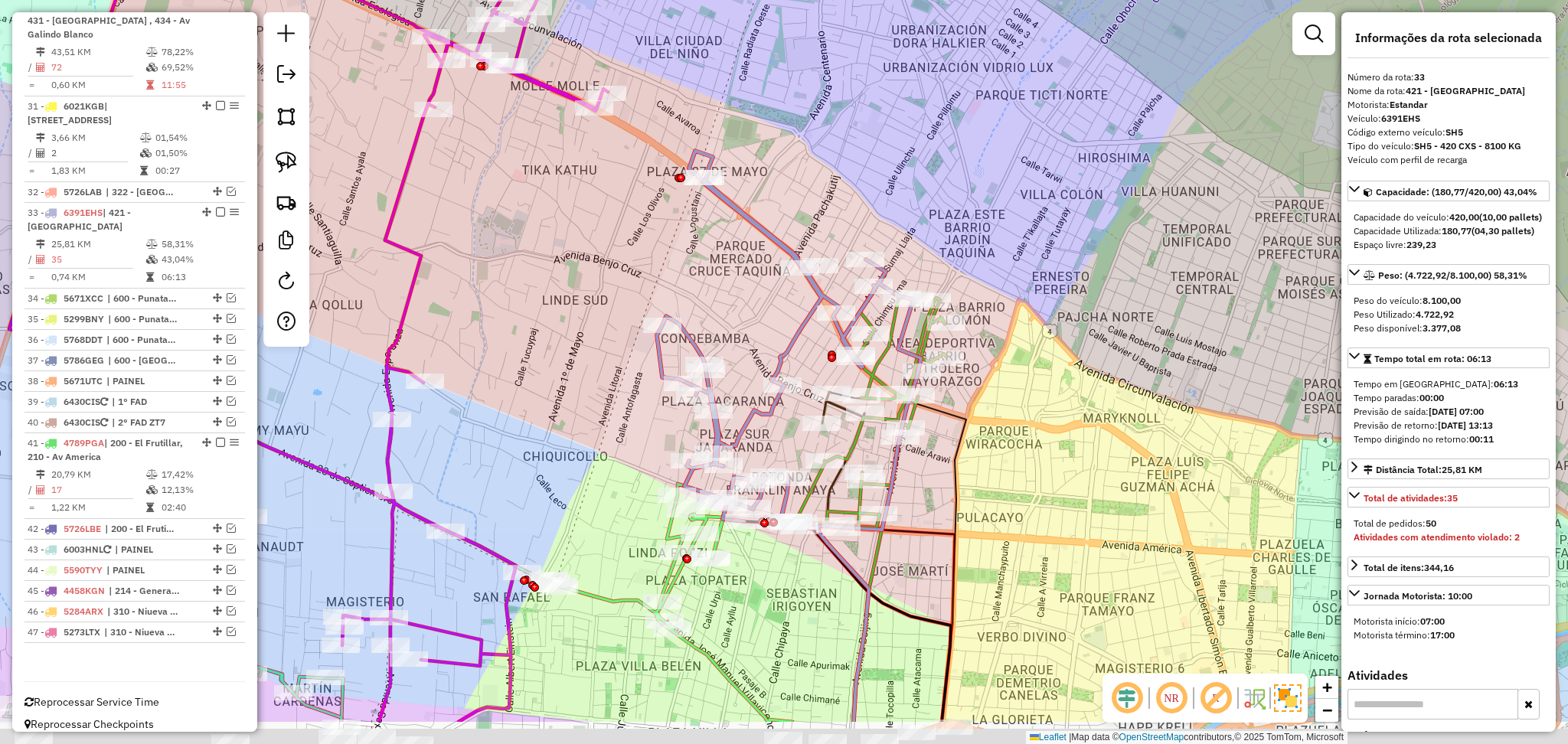
drag, startPoint x: 1074, startPoint y: 230, endPoint x: 959, endPoint y: 159, distance: 135.2
click at [959, 159] on div "Janela de atendimento Grade de atendimento Capacidade Transportadoras Veículos …" at bounding box center [784, 372] width 1568 height 744
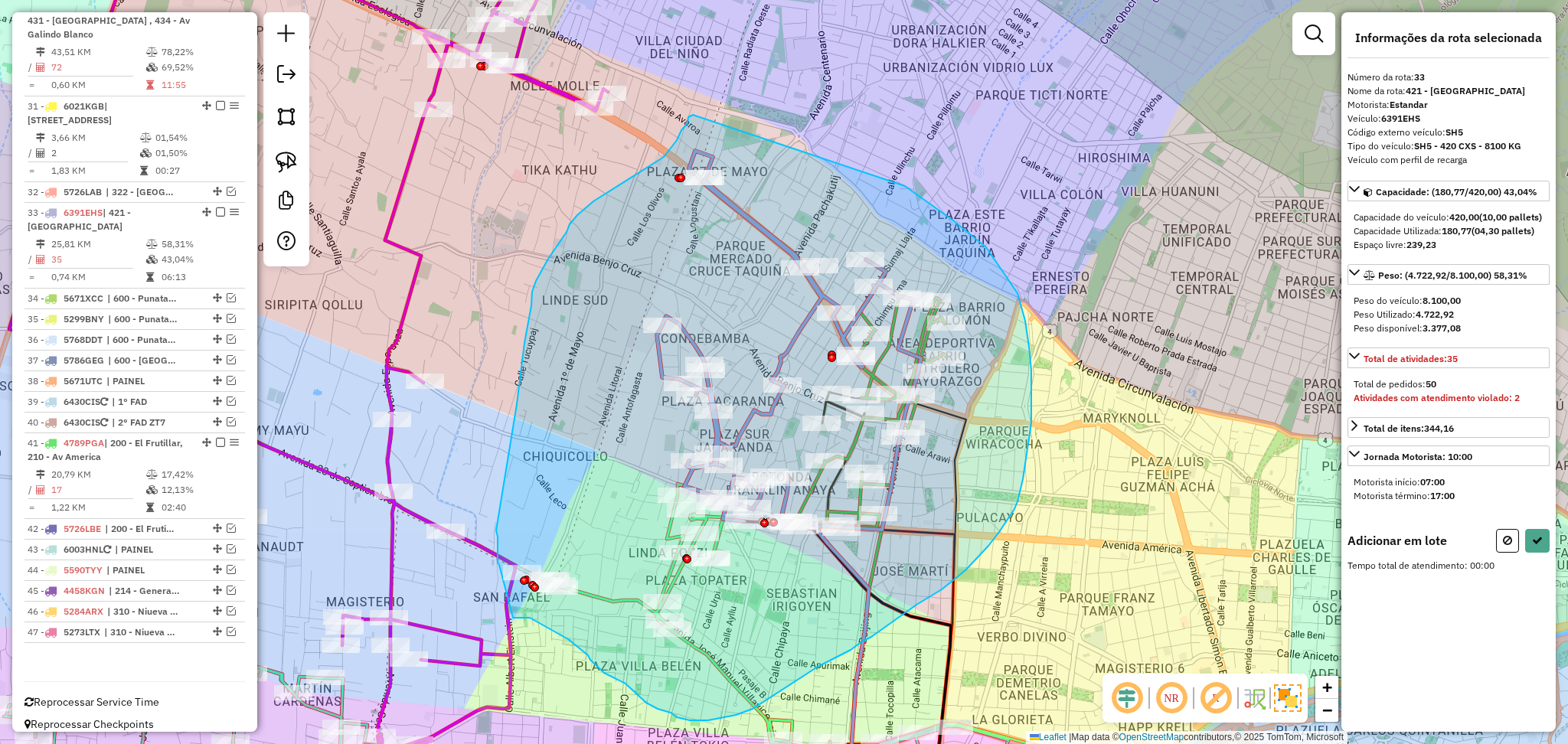
drag, startPoint x: 905, startPoint y: 186, endPoint x: 703, endPoint y: 98, distance: 220.3
click at [703, 98] on div "Janela de atendimento Grade de atendimento Capacidade Transportadoras Veículos …" at bounding box center [784, 372] width 1568 height 744
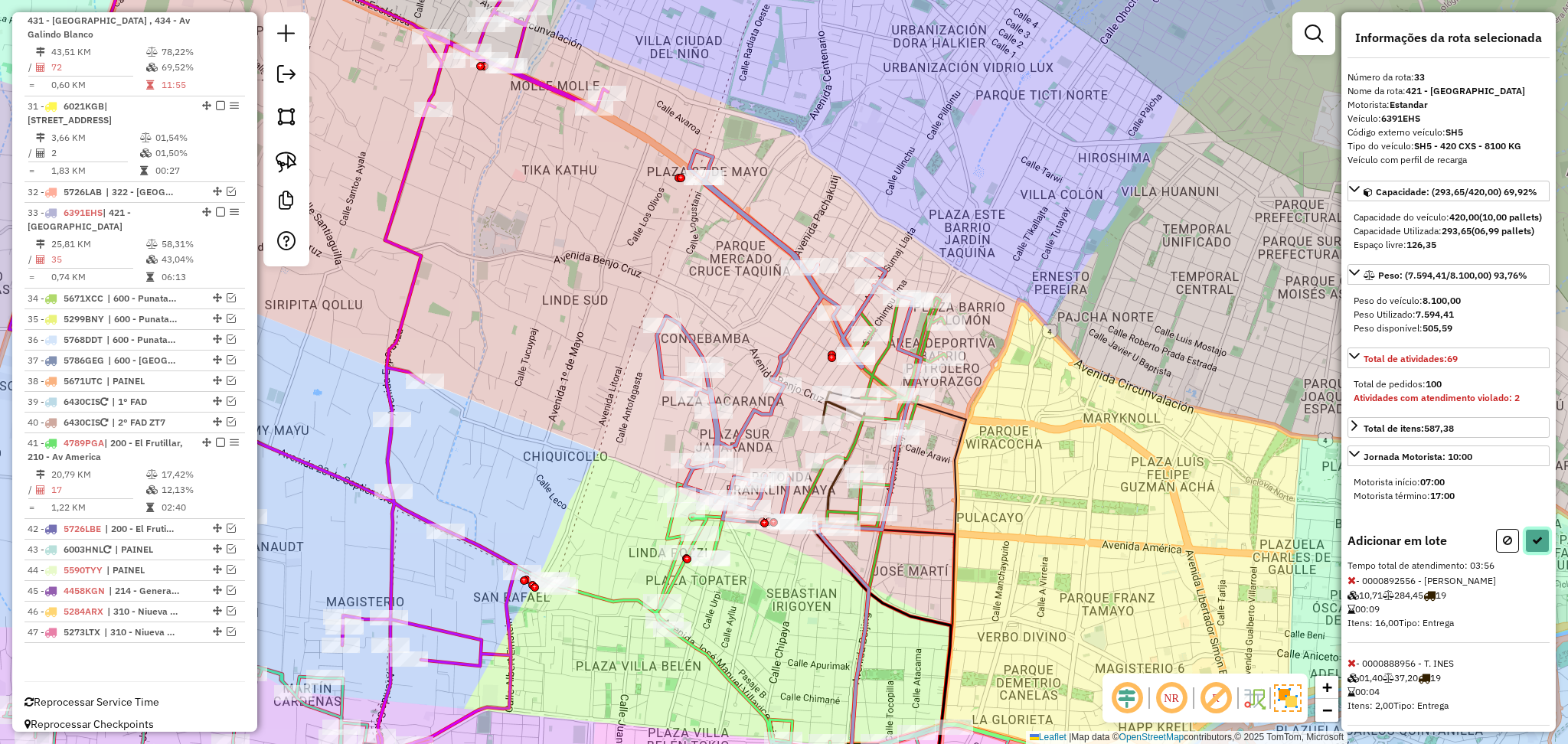
click at [1534, 546] on icon at bounding box center [1537, 541] width 11 height 11
select select "**********"
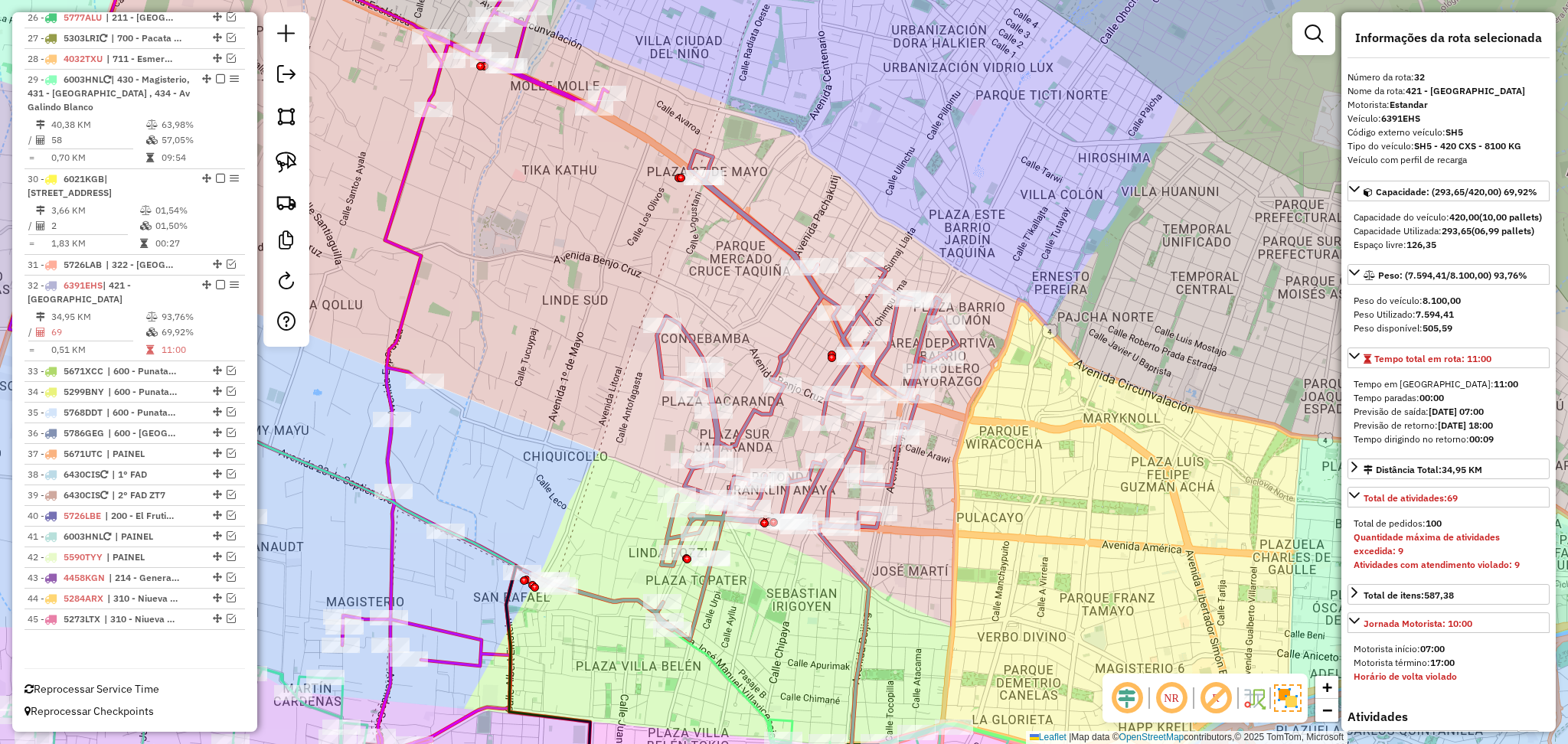
scroll to position [1242, 0]
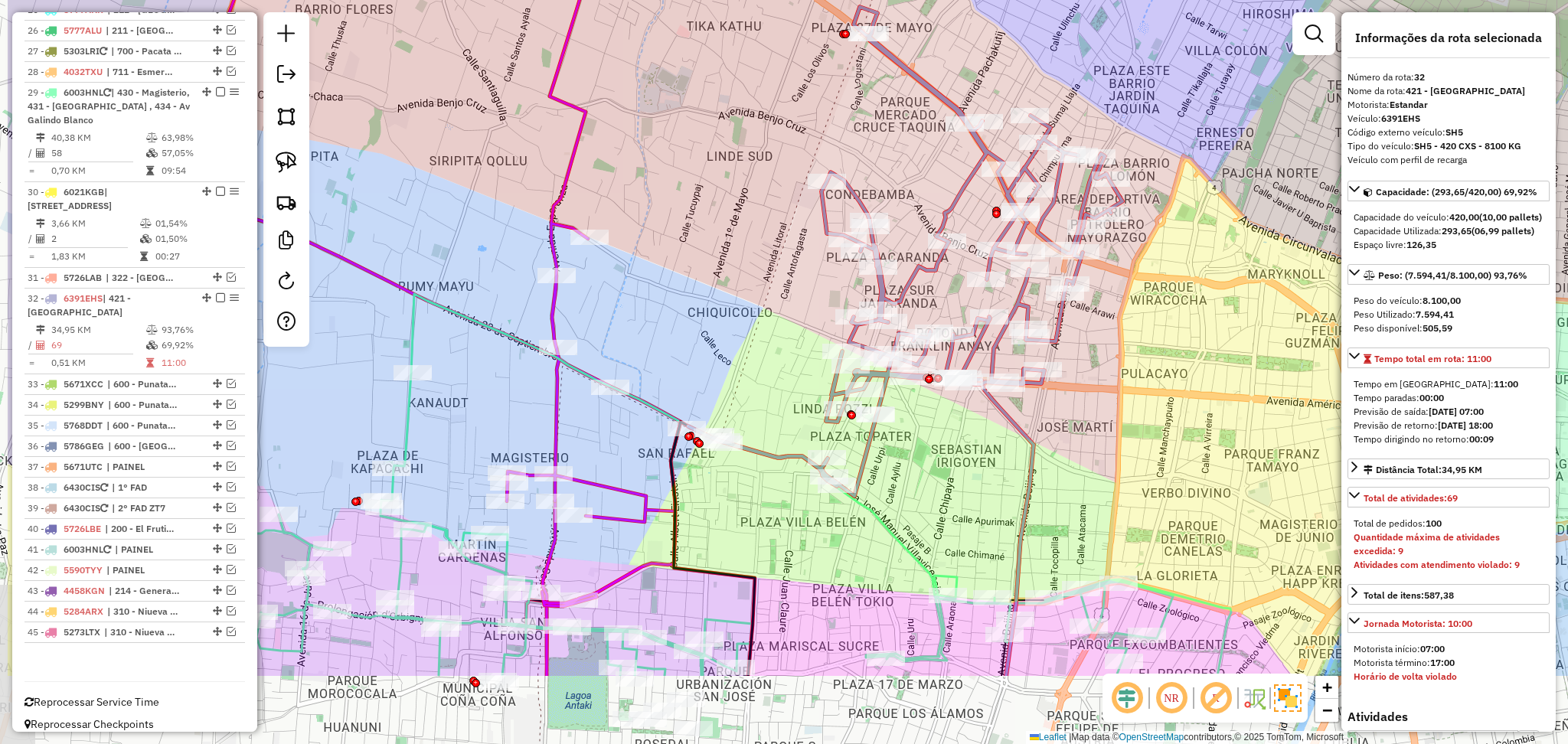
drag, startPoint x: 841, startPoint y: 616, endPoint x: 1058, endPoint y: 453, distance: 271.4
click at [1058, 446] on div "Janela de atendimento Grade de atendimento Capacidade Transportadoras Veículos …" at bounding box center [784, 372] width 1568 height 744
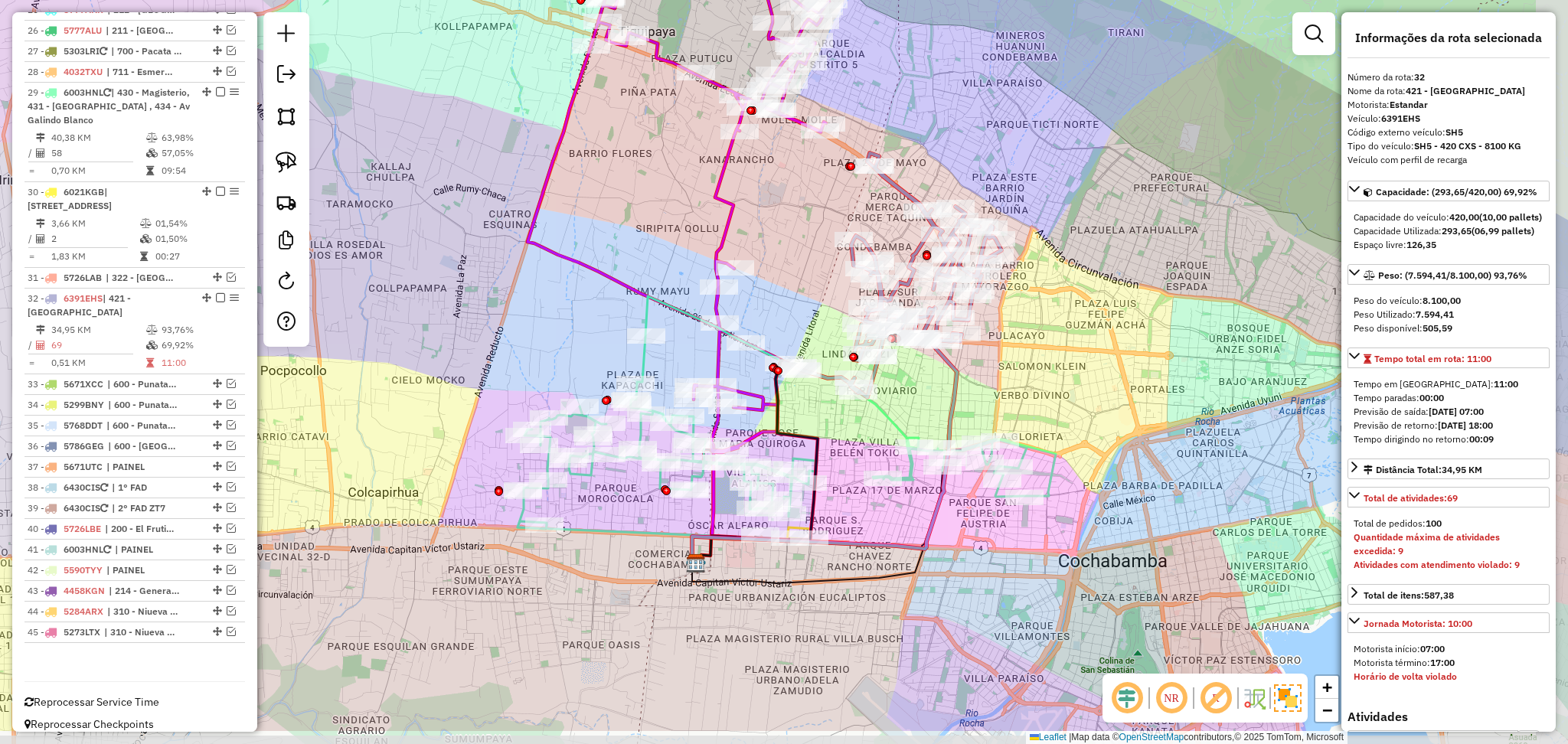
drag, startPoint x: 938, startPoint y: 613, endPoint x: 858, endPoint y: 525, distance: 118.9
click at [858, 525] on div "Janela de atendimento Grade de atendimento Capacidade Transportadoras Veículos …" at bounding box center [784, 372] width 1568 height 744
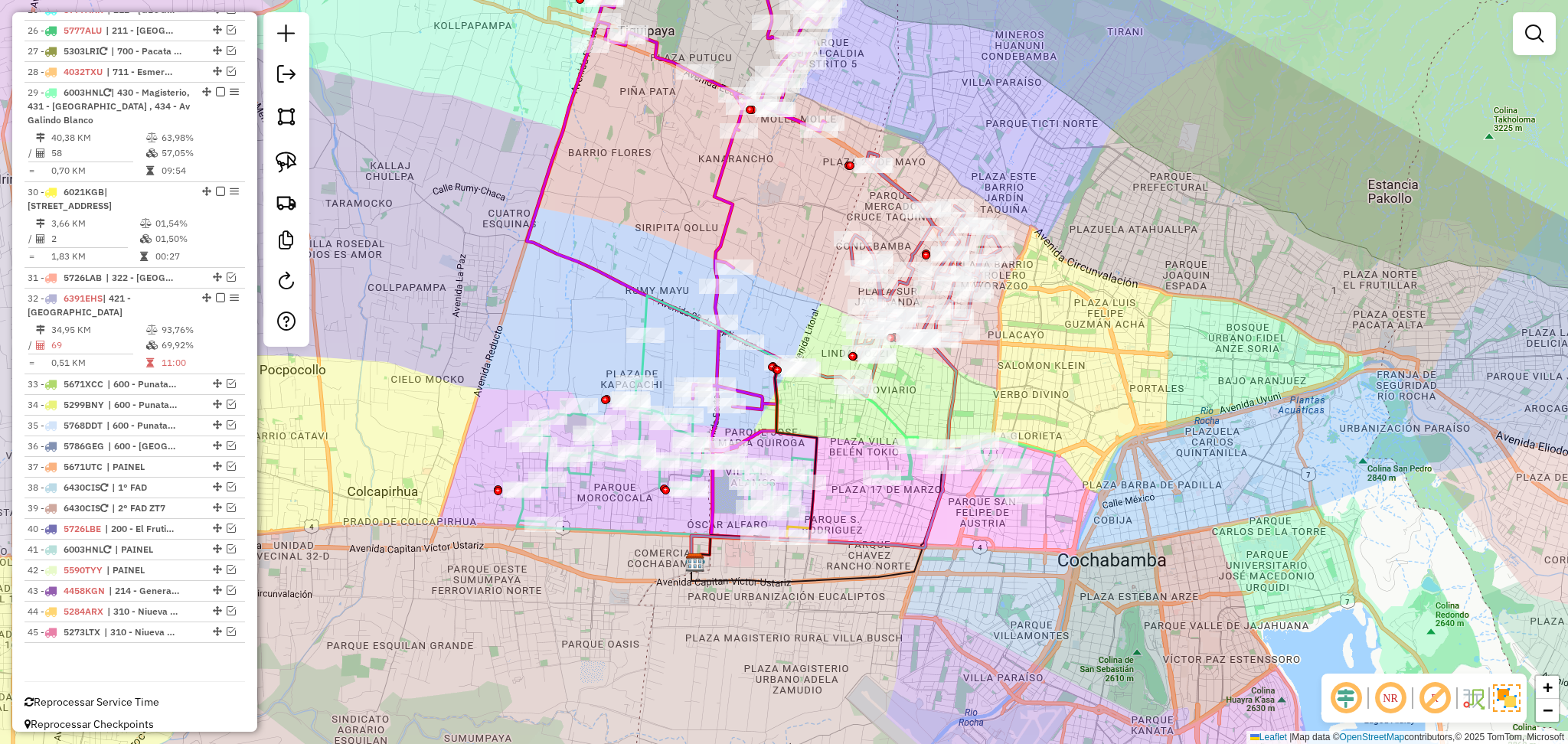
click at [858, 467] on div "Janela de atendimento Grade de atendimento Capacidade Transportadoras Veículos …" at bounding box center [784, 372] width 1568 height 744
click at [895, 430] on icon at bounding box center [785, 412] width 539 height 233
select select "**********"
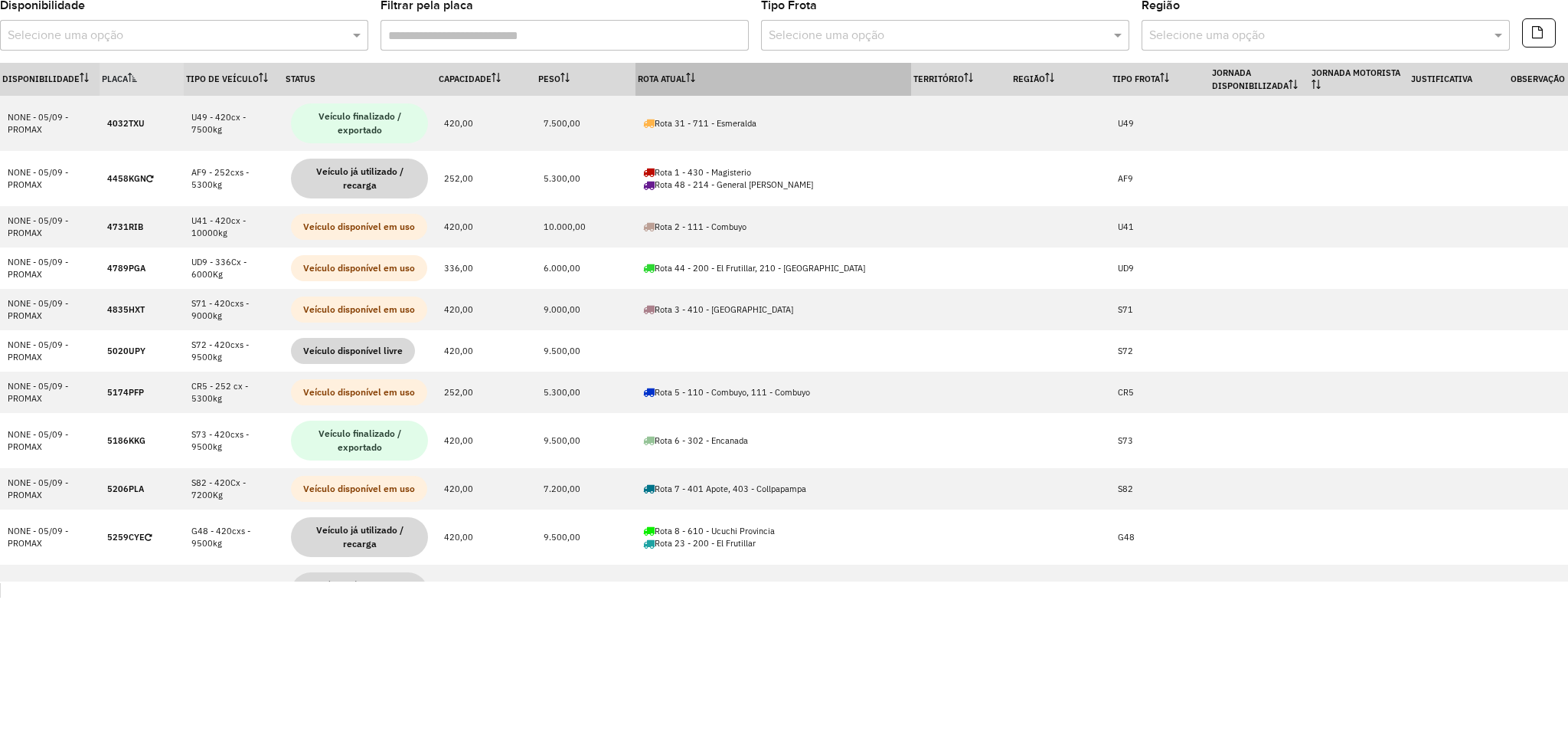
click at [668, 89] on th "Rota Atual" at bounding box center [774, 78] width 276 height 33
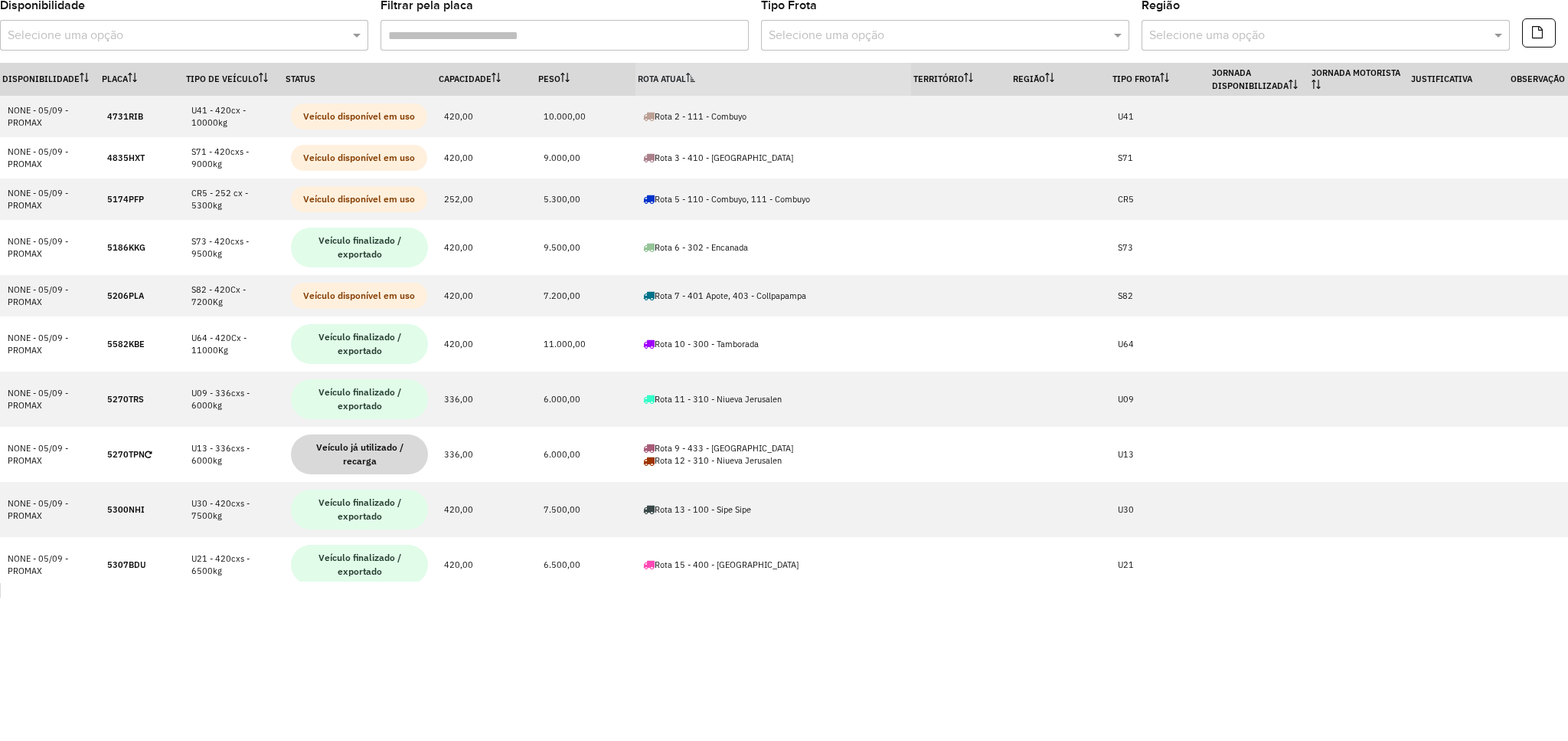
click at [665, 86] on th "Rota Atual" at bounding box center [774, 78] width 276 height 33
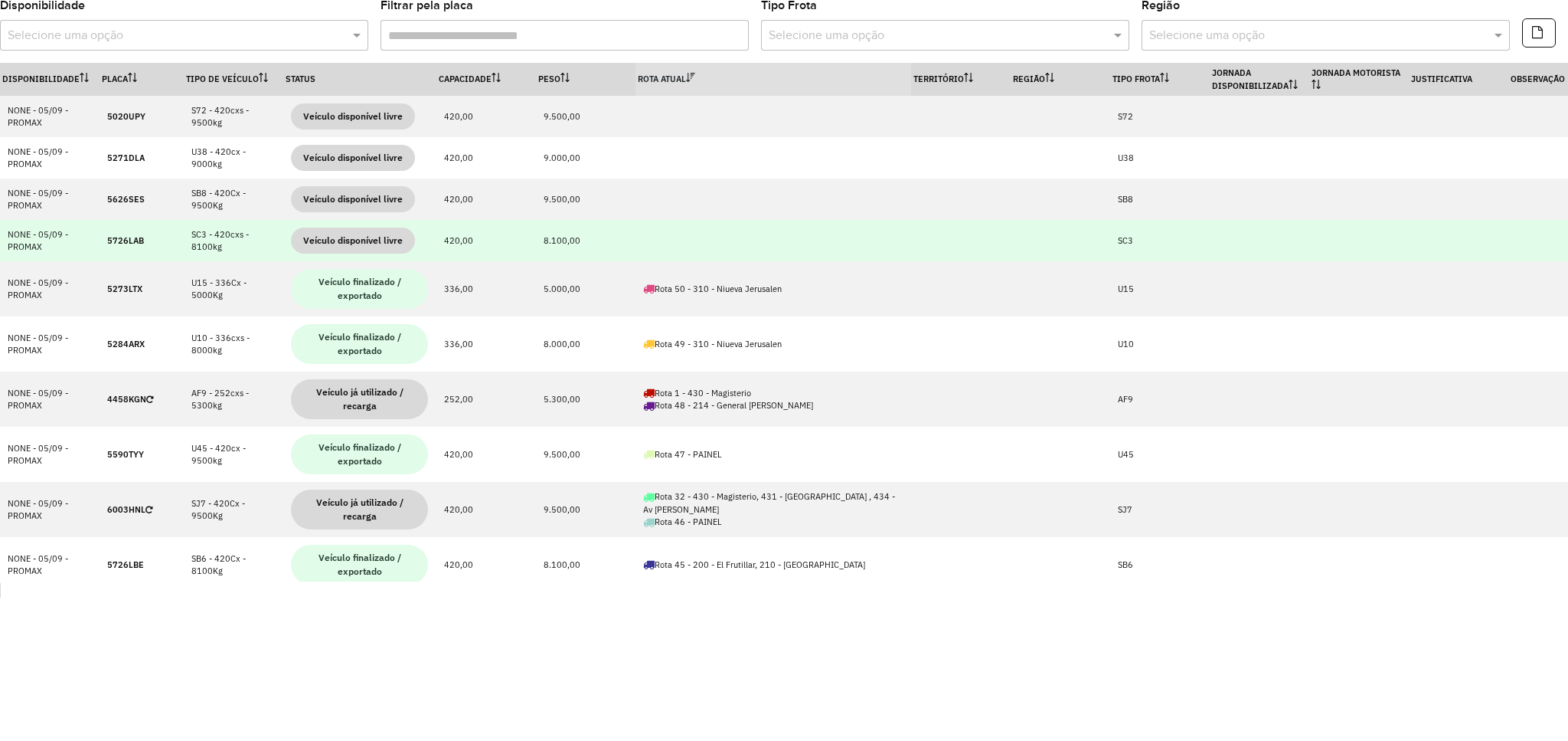
click at [126, 243] on strong "5726LAB" at bounding box center [125, 240] width 37 height 11
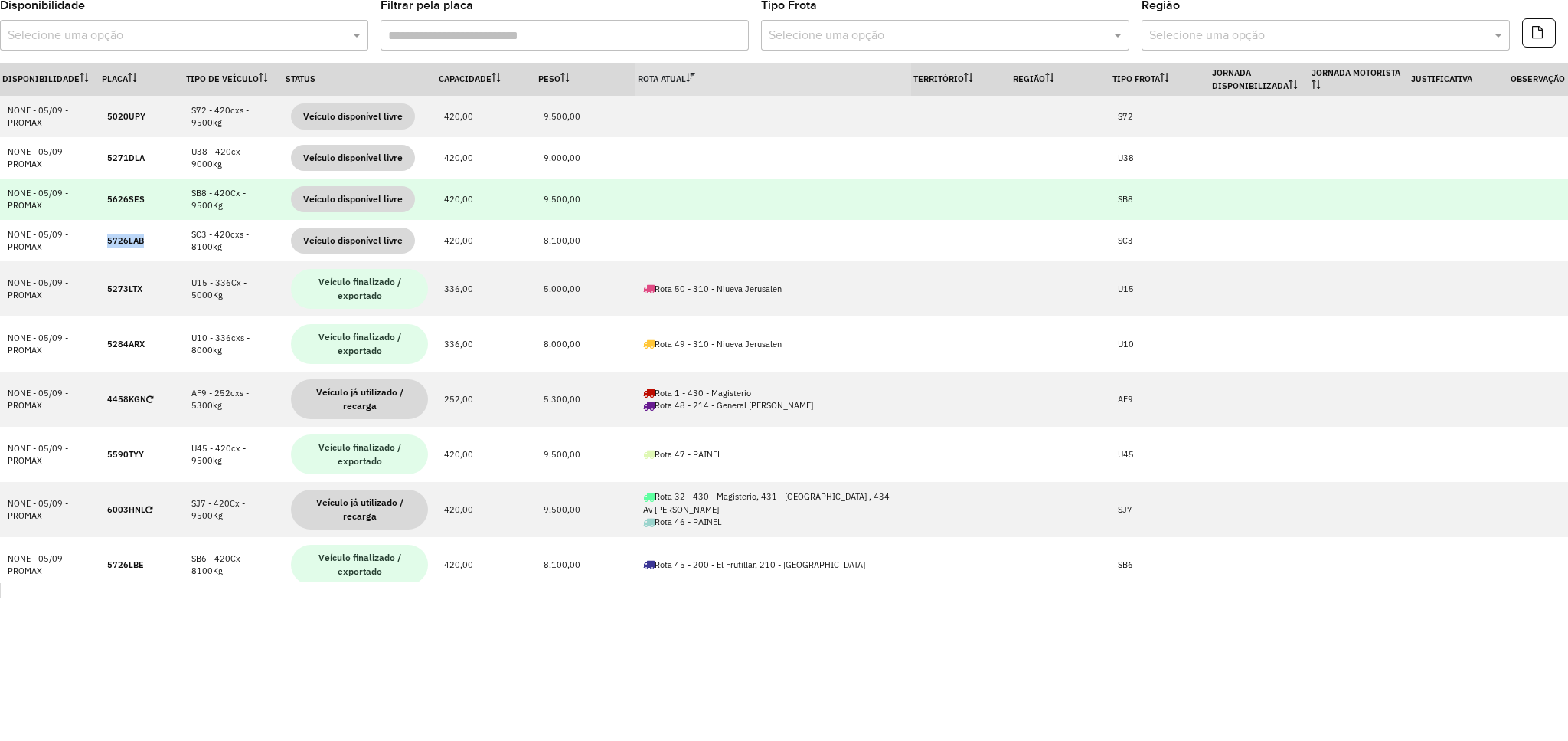
copy strong "5726LAB"
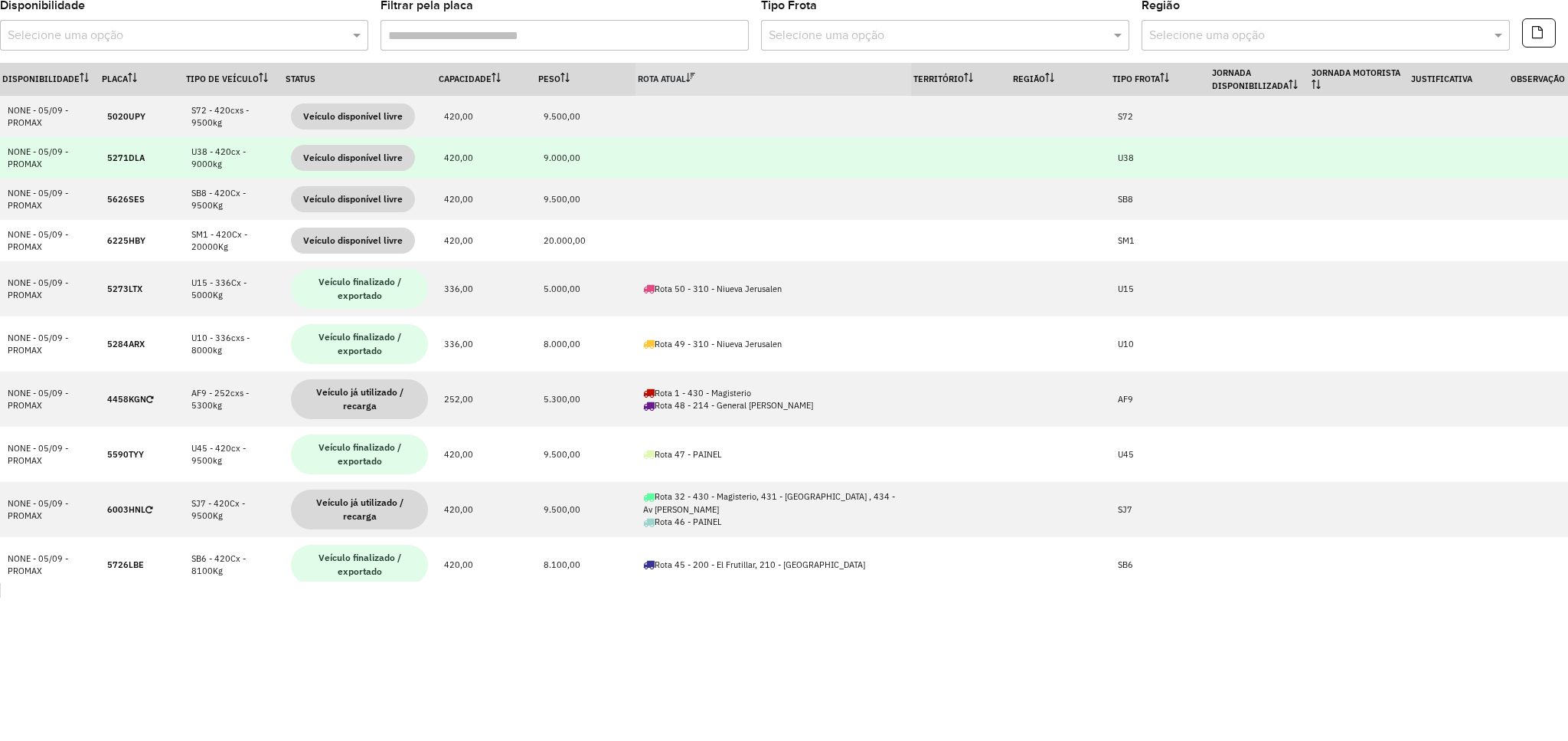
click at [131, 159] on strong "5271DLA" at bounding box center [126, 158] width 38 height 11
click at [128, 160] on strong "5271DLA" at bounding box center [126, 158] width 38 height 11
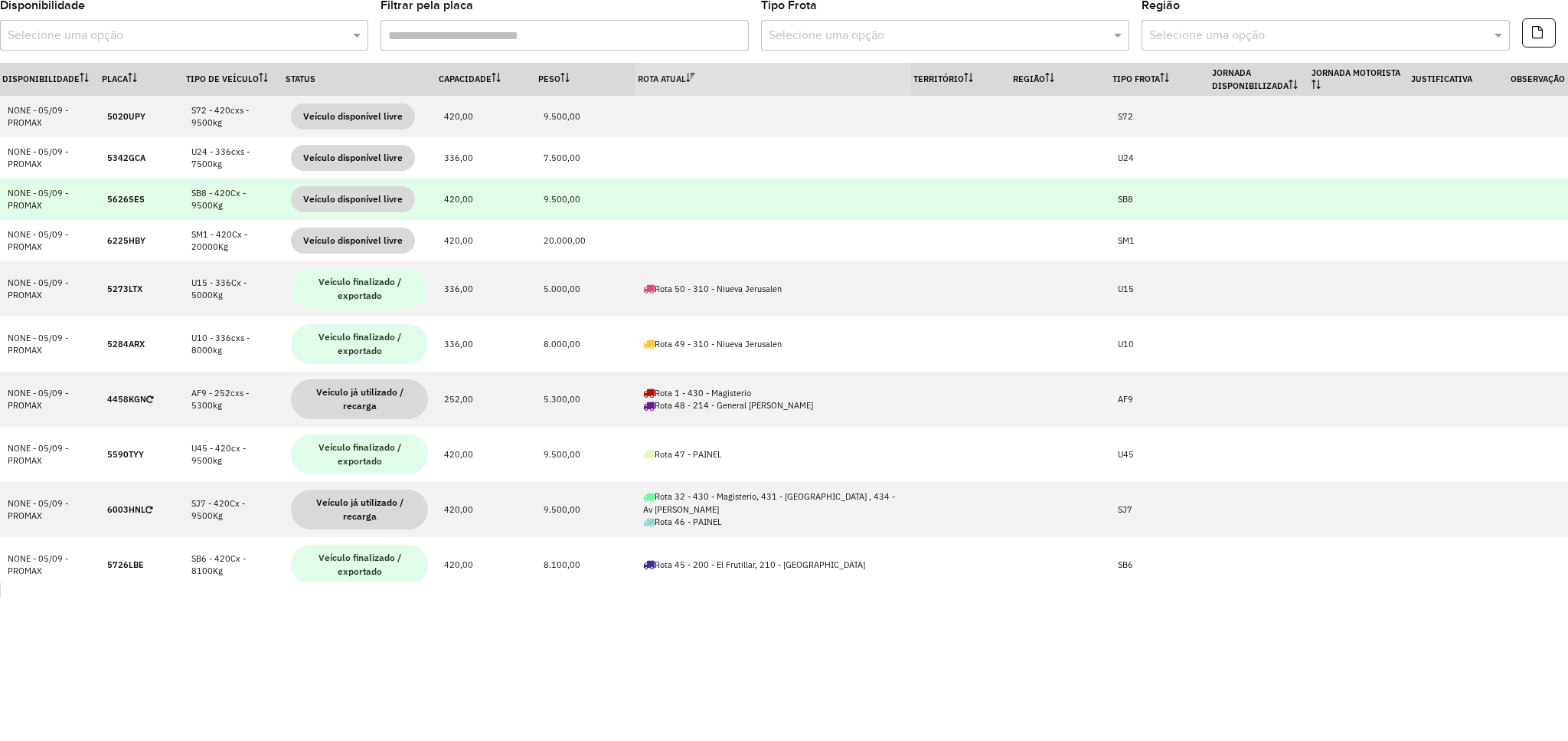
click at [131, 193] on strong "5626SES" at bounding box center [126, 198] width 38 height 11
click at [135, 198] on strong "5626SES" at bounding box center [126, 198] width 38 height 11
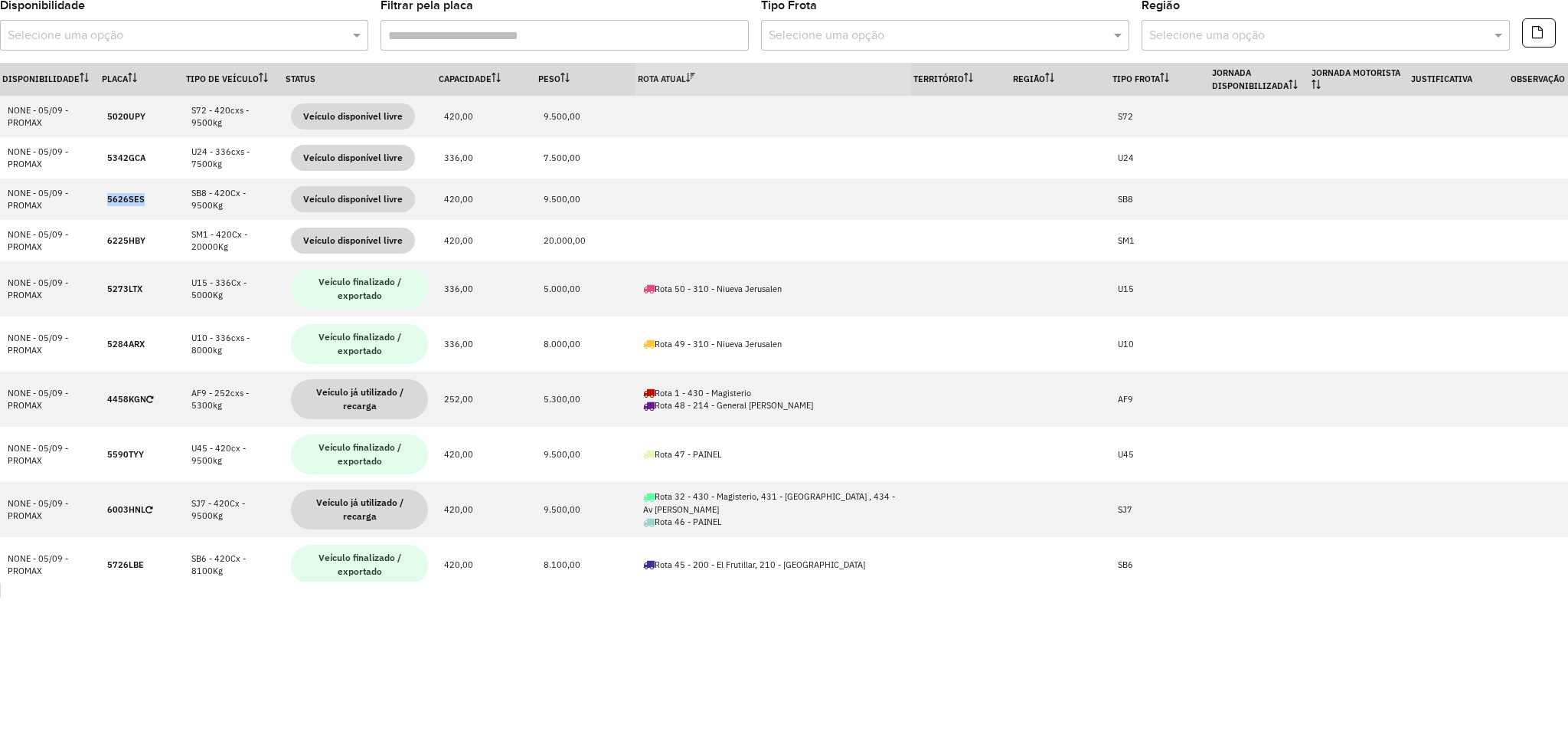
copy strong "5626SES"
click at [614, 70] on th "Peso" at bounding box center [585, 78] width 99 height 33
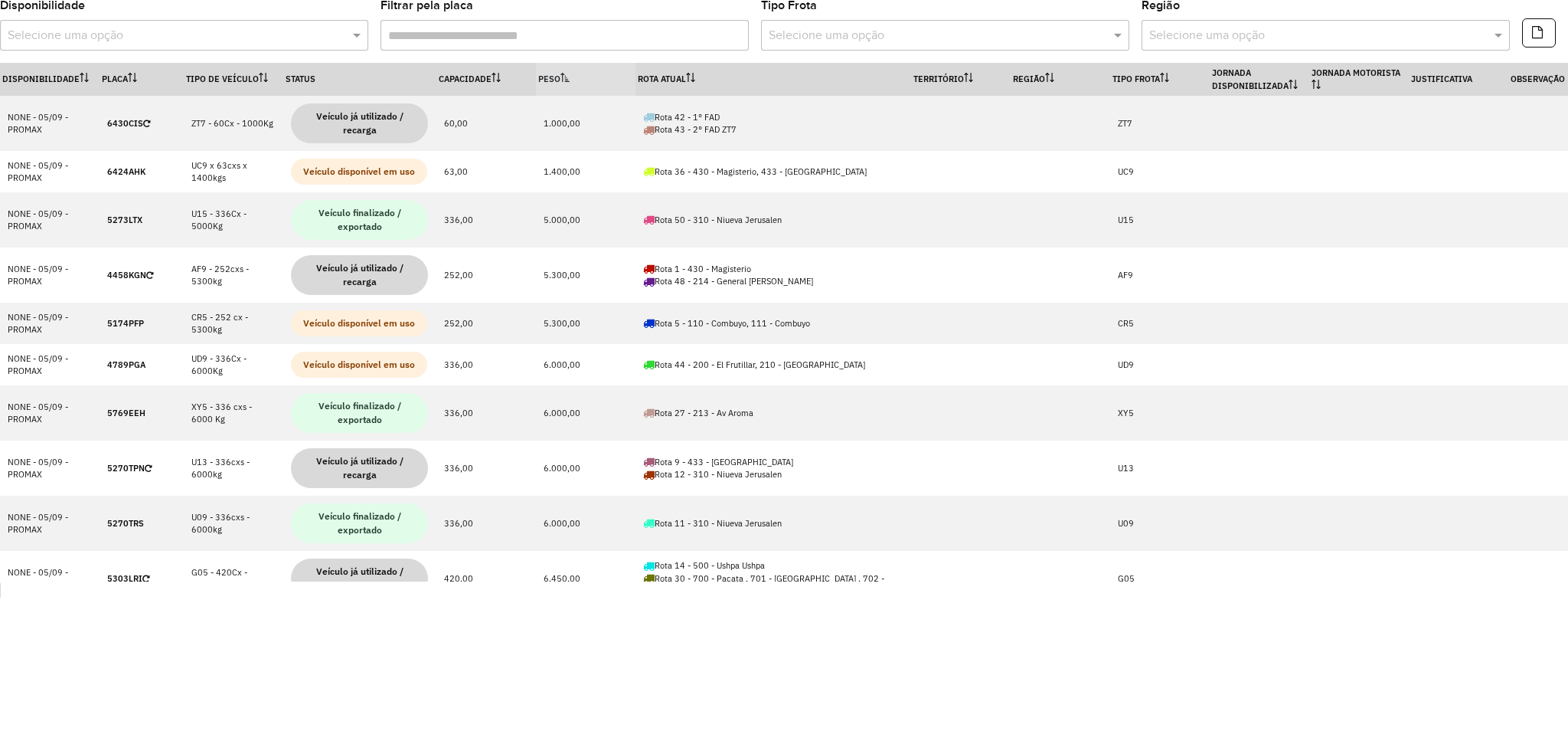
click at [573, 79] on th "Peso" at bounding box center [585, 78] width 99 height 33
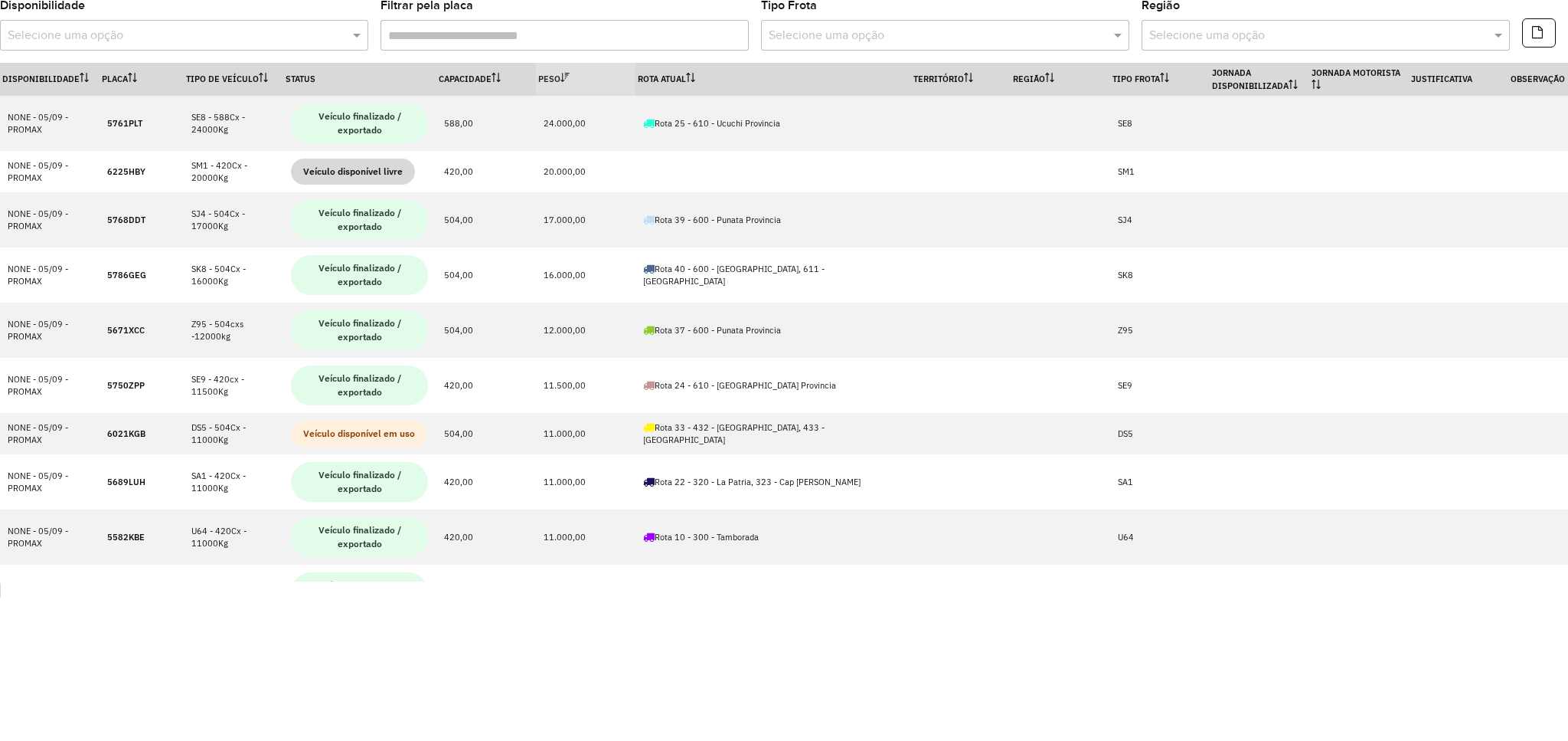
click at [573, 79] on th "Peso" at bounding box center [585, 78] width 99 height 33
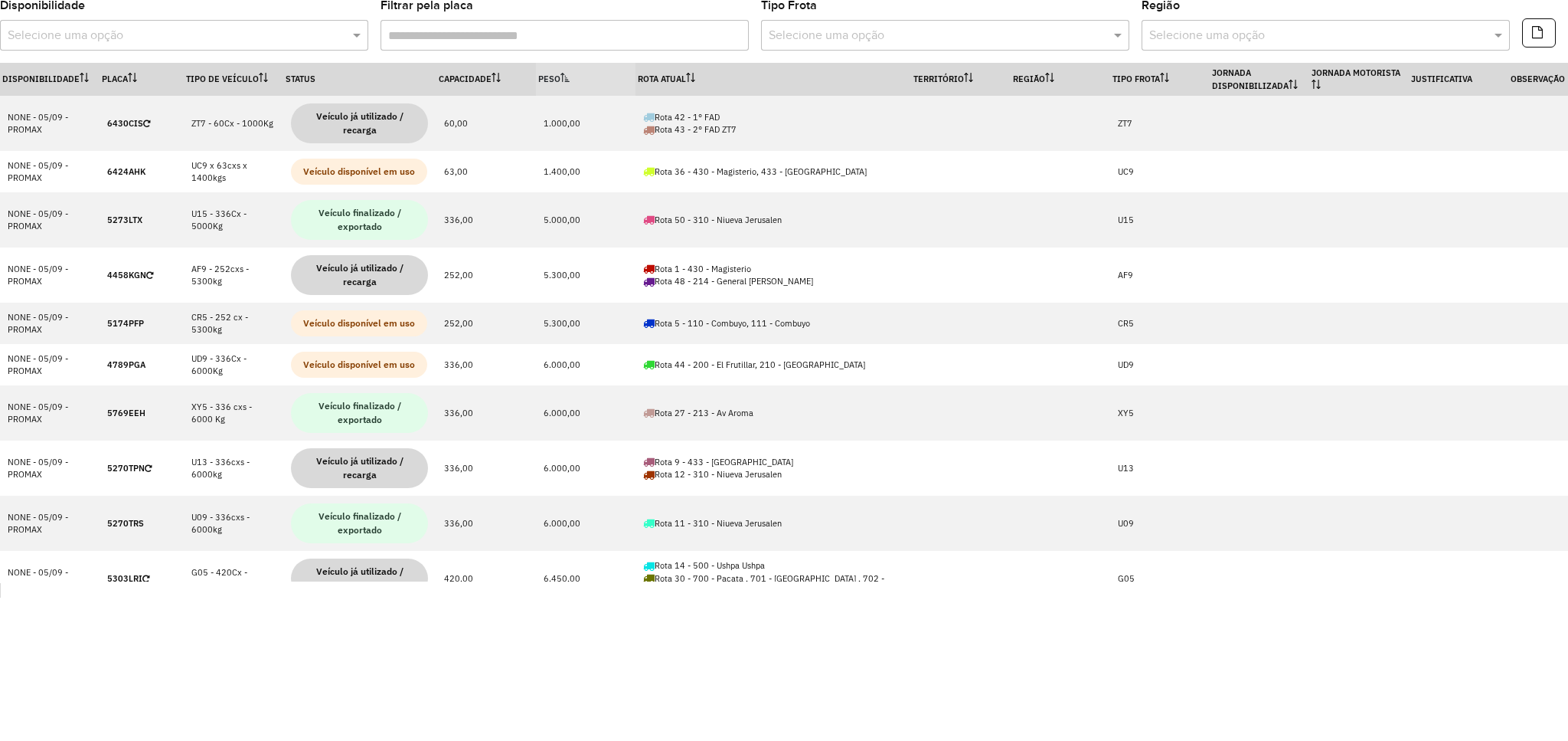
click at [576, 81] on th "Peso" at bounding box center [585, 78] width 99 height 33
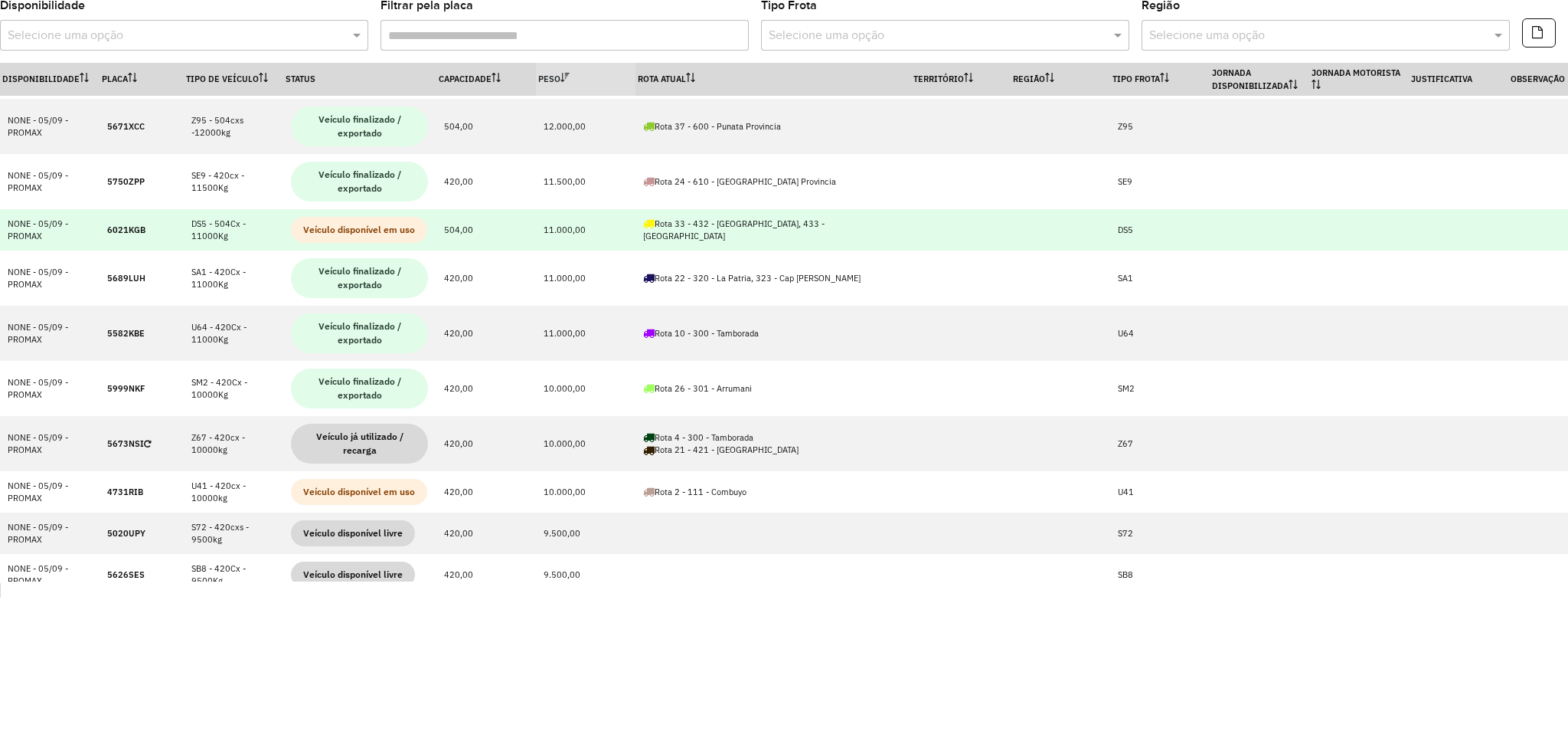
scroll to position [102, 0]
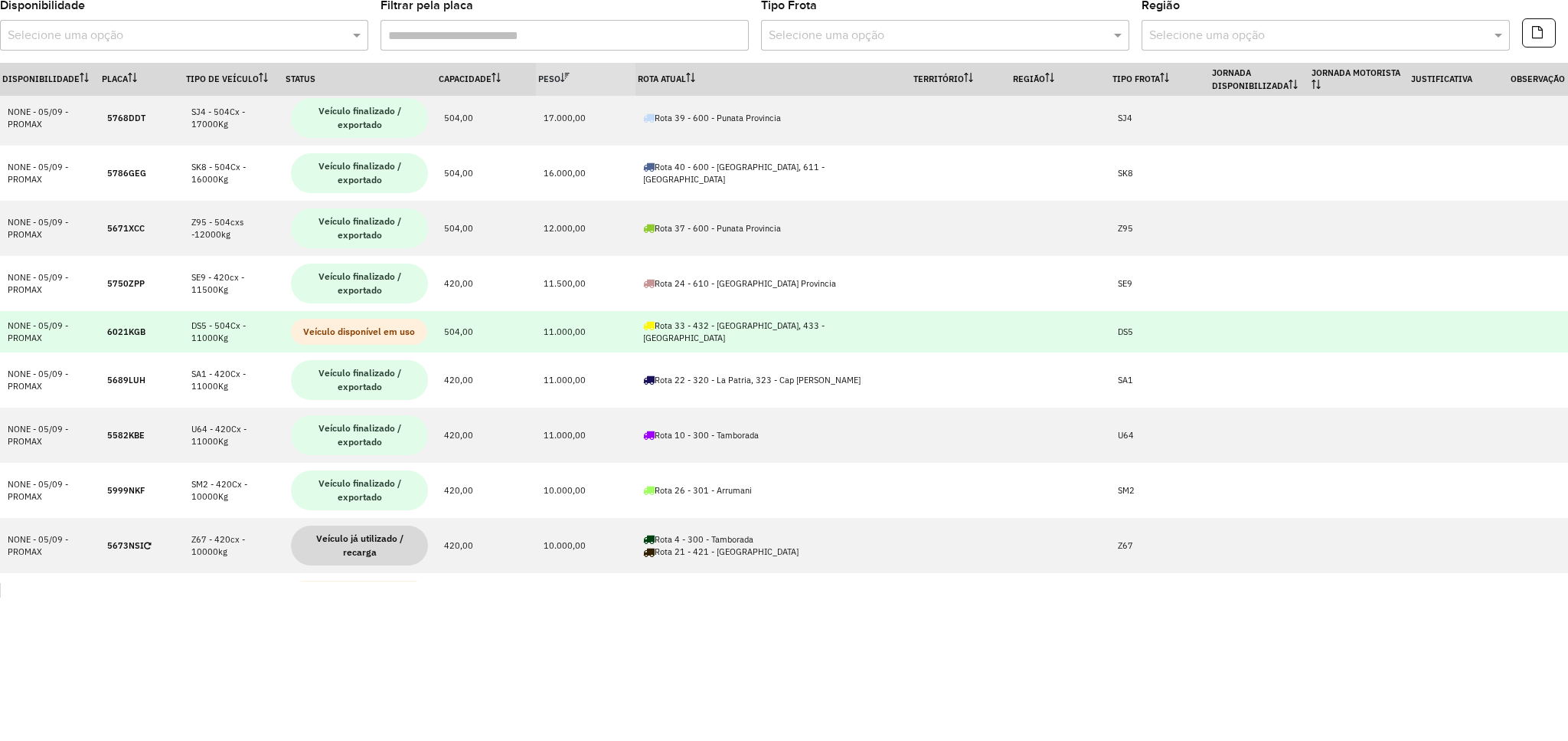
click at [136, 341] on td "6021KGB" at bounding box center [141, 331] width 84 height 42
click at [135, 341] on td "6021KGB" at bounding box center [141, 331] width 84 height 42
click at [129, 334] on strong "6021KGB" at bounding box center [126, 331] width 39 height 11
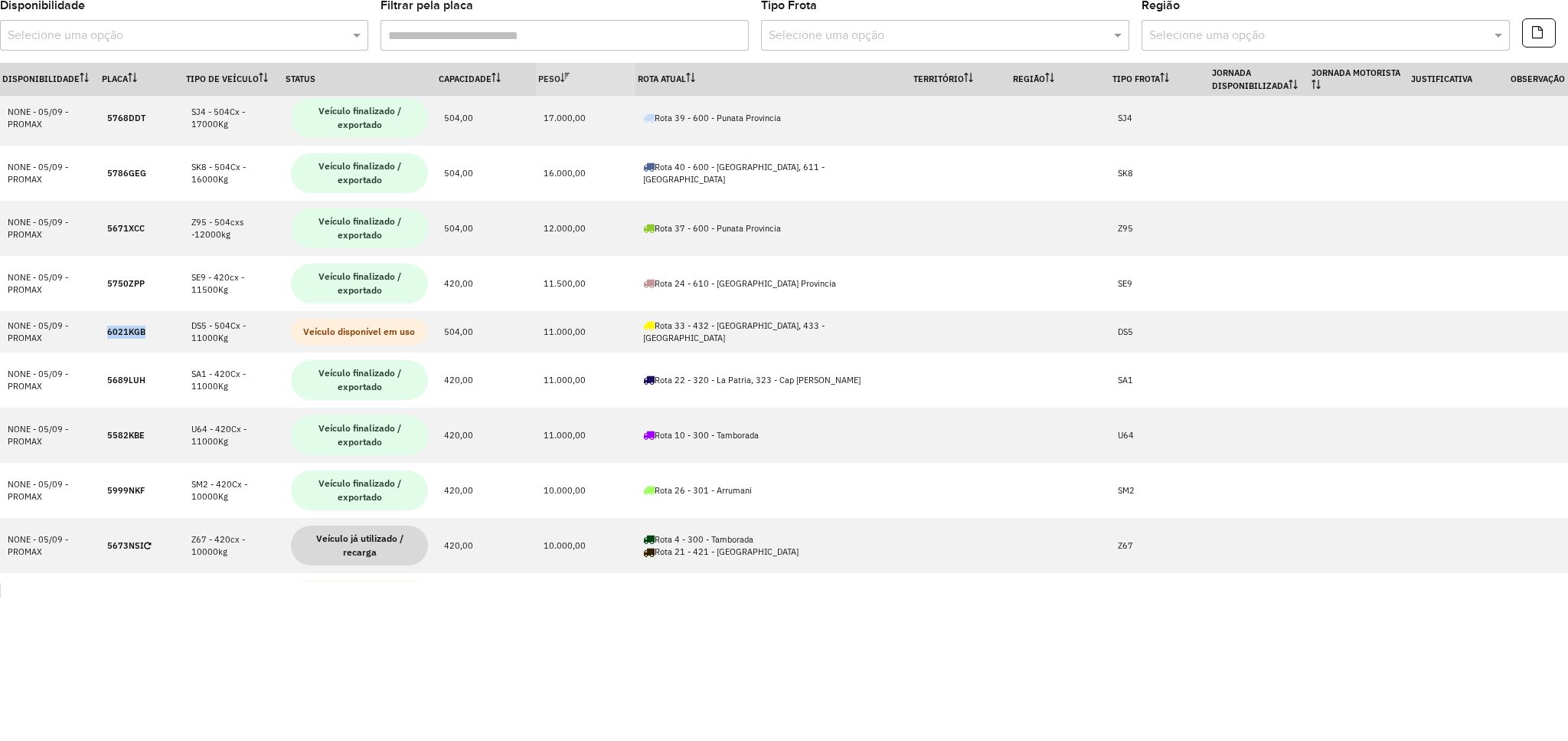
copy strong "6021KGB"
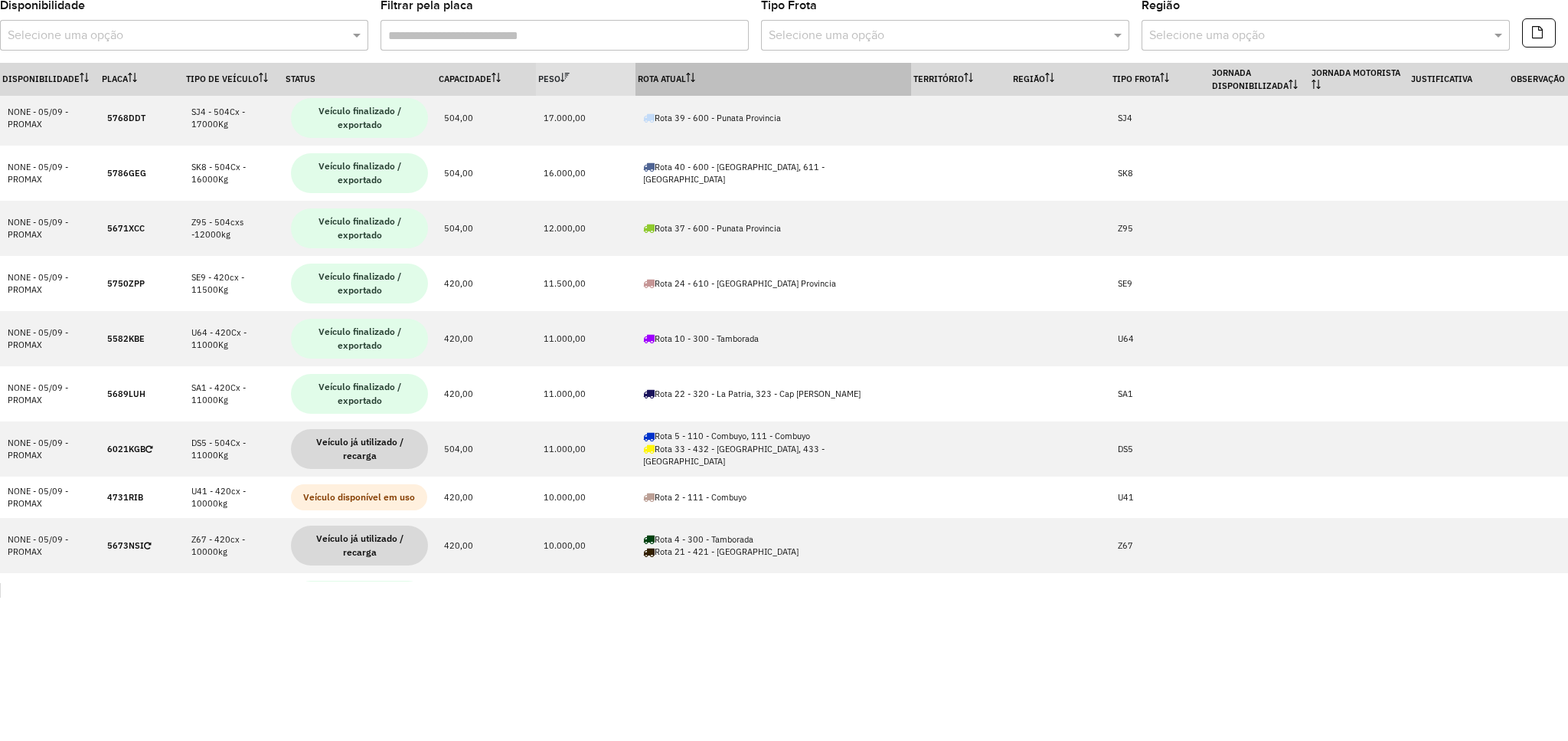
click at [693, 72] on icon at bounding box center [690, 76] width 9 height 9
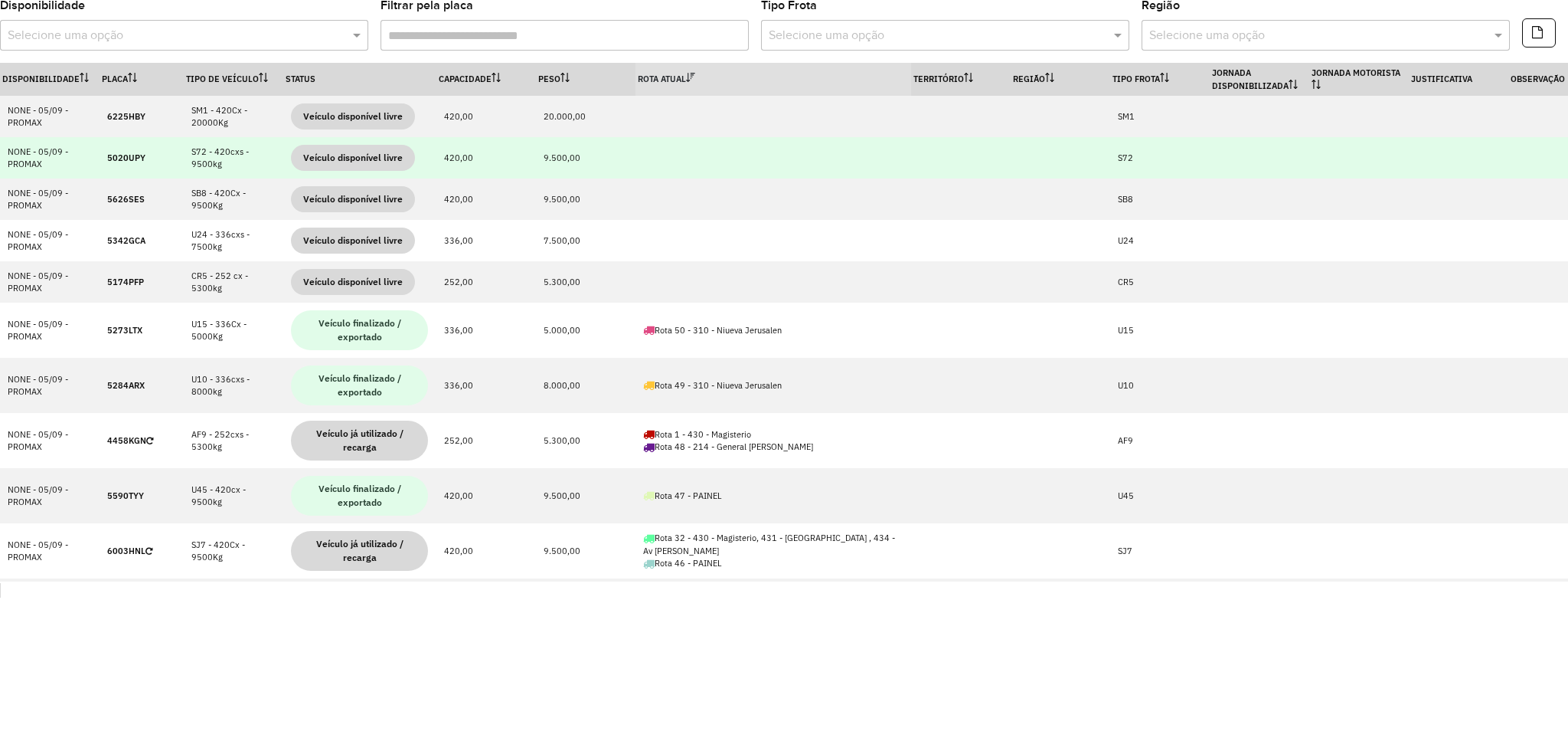
click at [105, 154] on td "5020UPY" at bounding box center [141, 158] width 84 height 42
click at [108, 153] on strong "5020UPY" at bounding box center [126, 158] width 39 height 11
click at [121, 159] on strong "5020UPY" at bounding box center [126, 158] width 39 height 11
click at [121, 160] on strong "5020UPY" at bounding box center [126, 158] width 39 height 11
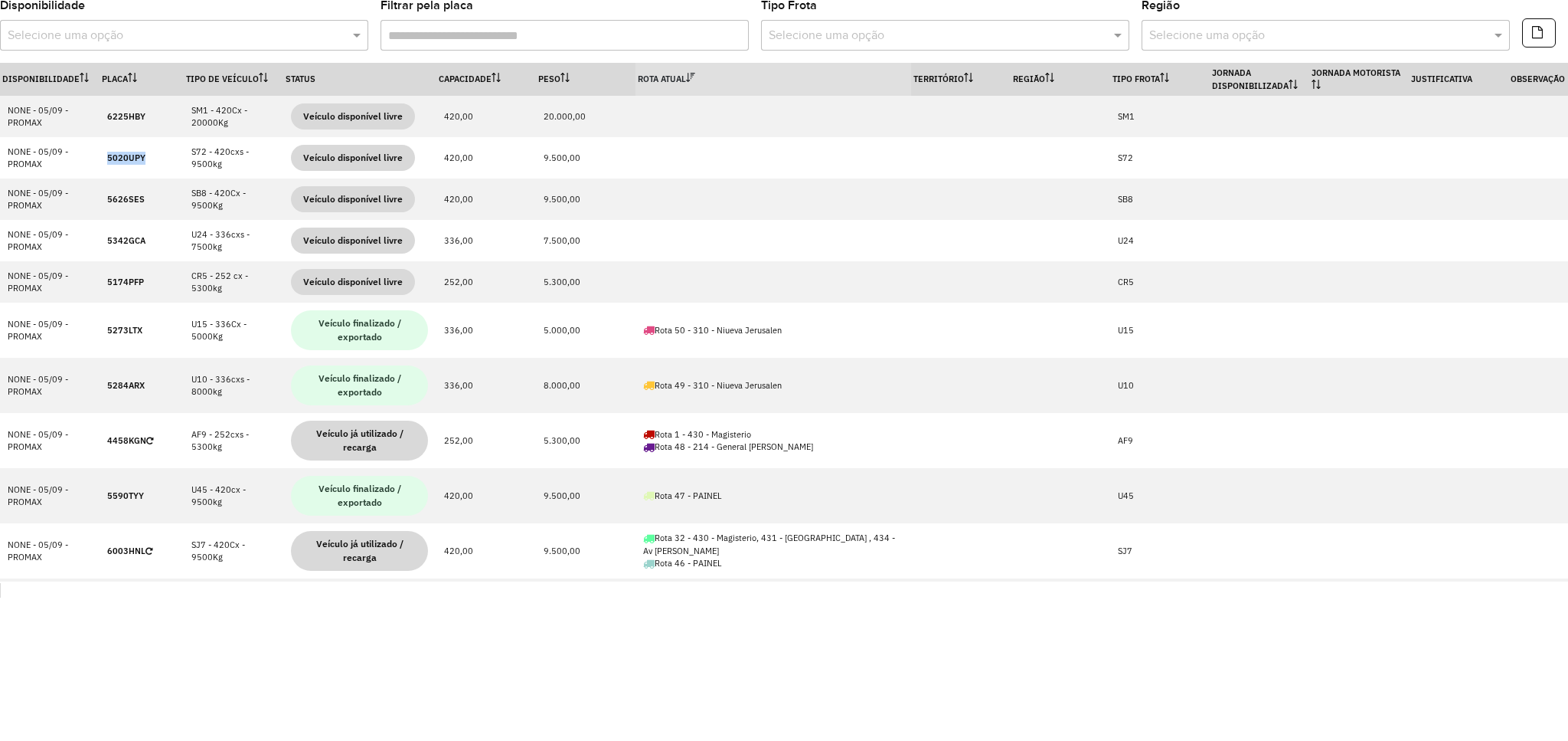
copy strong "5020UPY"
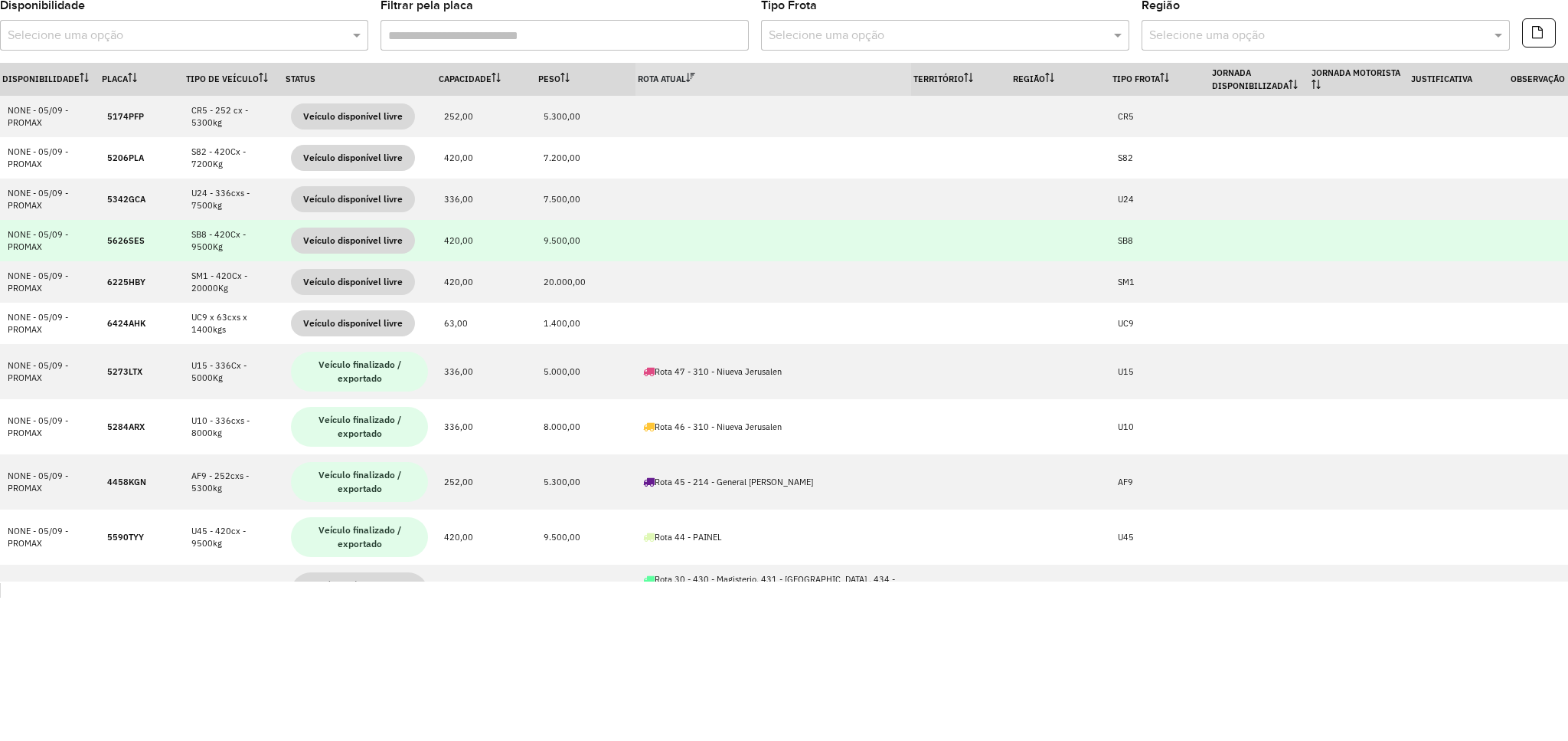
click at [131, 237] on strong "5626SES" at bounding box center [126, 240] width 38 height 11
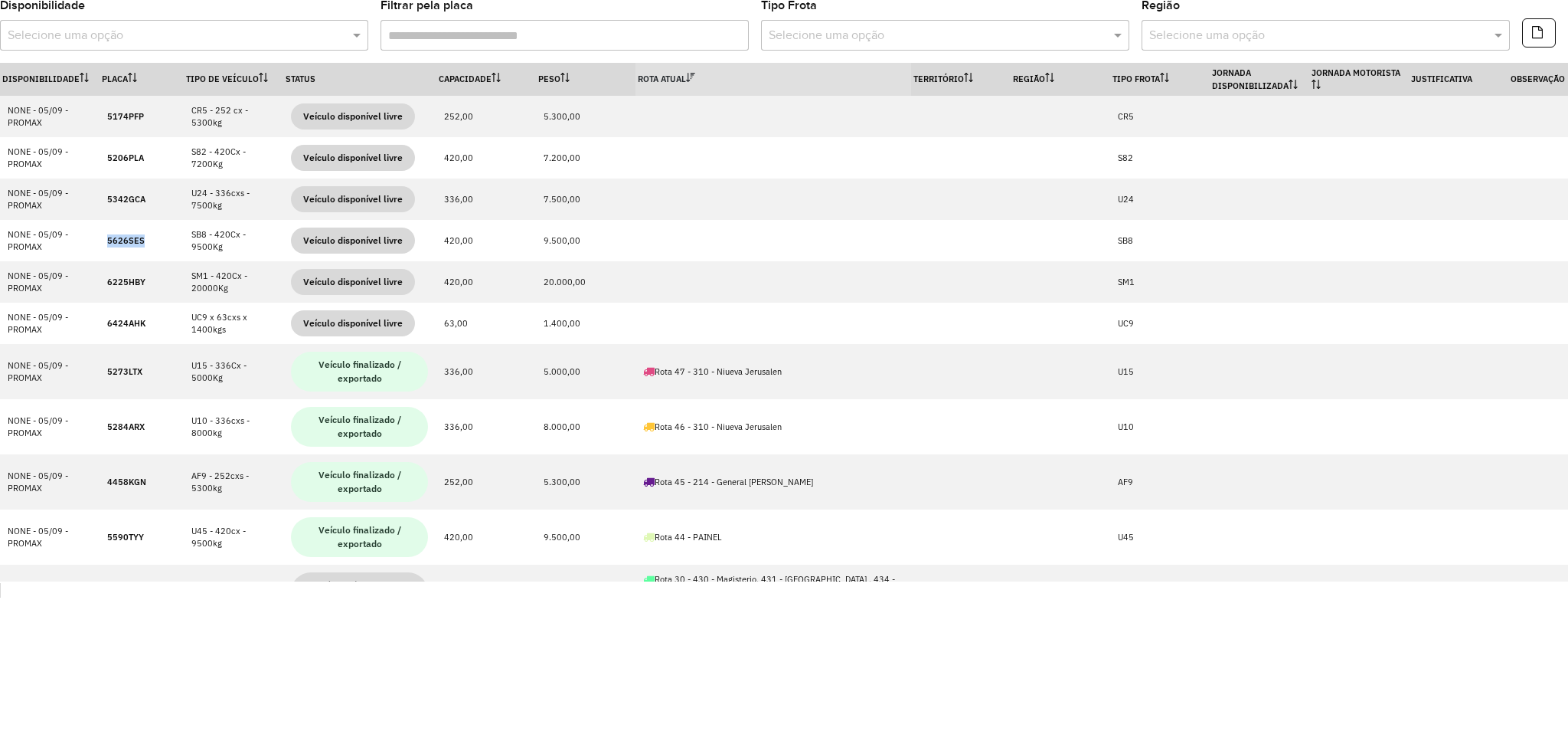
copy strong "5626SES"
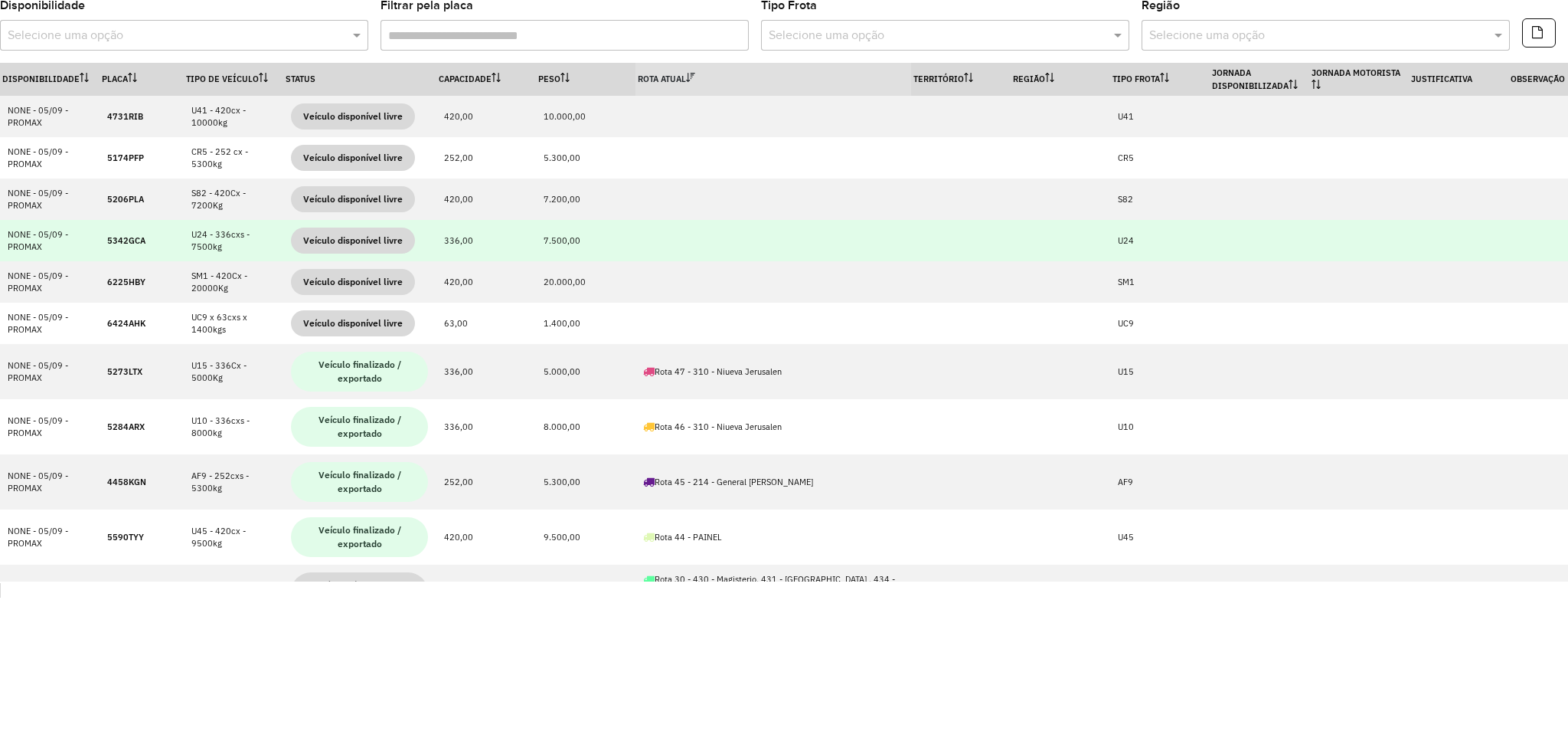
click at [133, 244] on strong "5342GCA" at bounding box center [126, 240] width 39 height 11
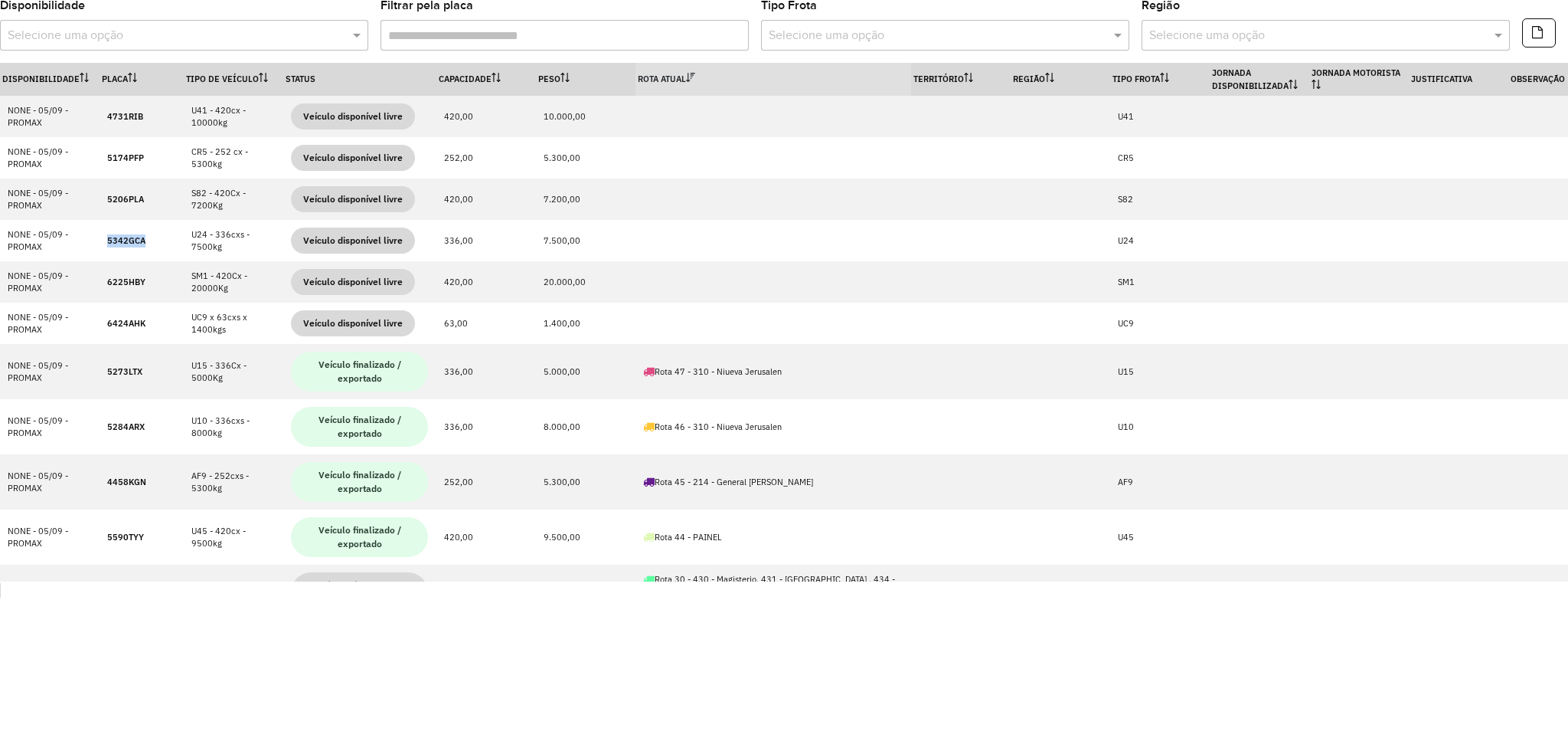
copy strong "5342GCA"
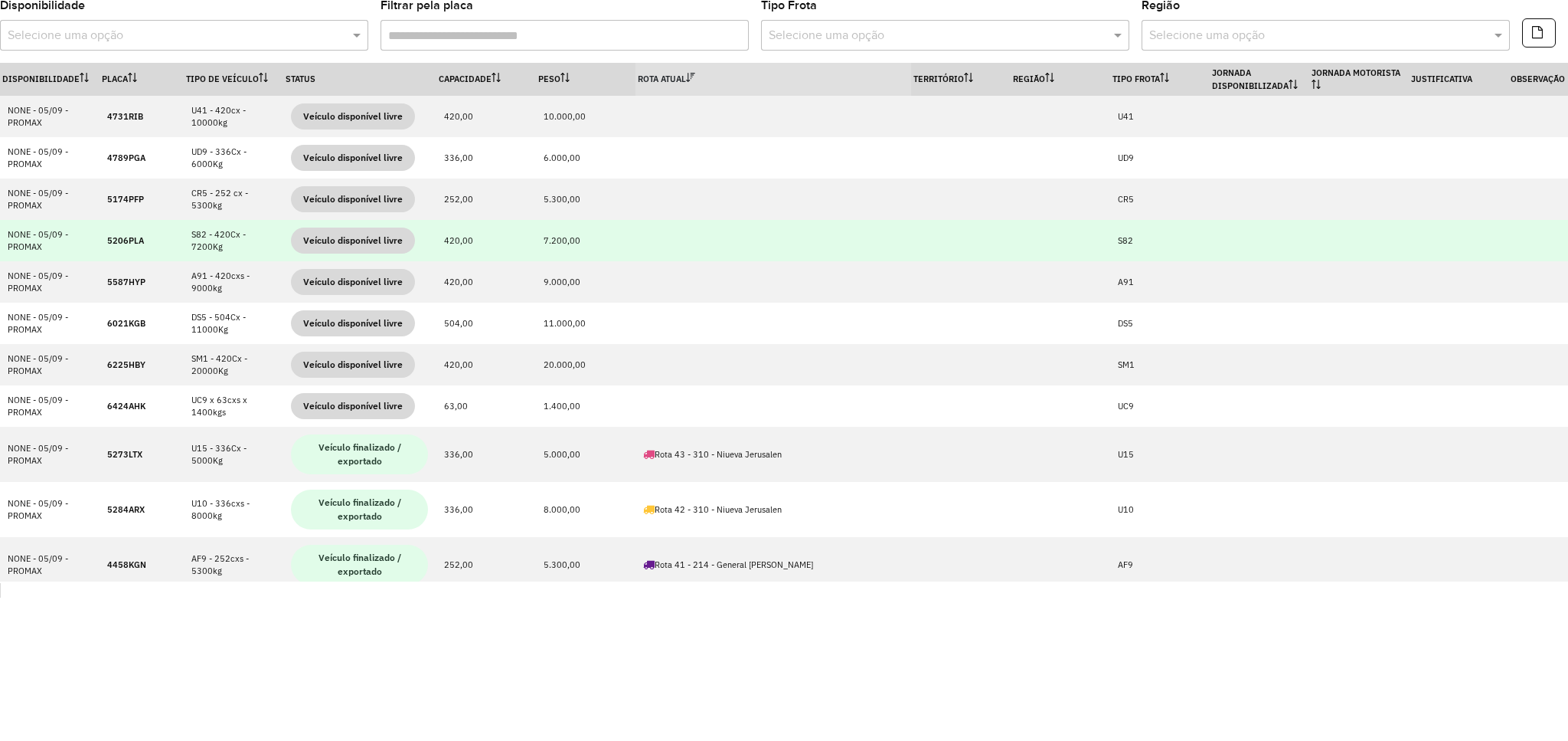
click at [118, 243] on strong "5206PLA" at bounding box center [125, 240] width 37 height 11
click at [119, 243] on strong "5206PLA" at bounding box center [125, 240] width 37 height 11
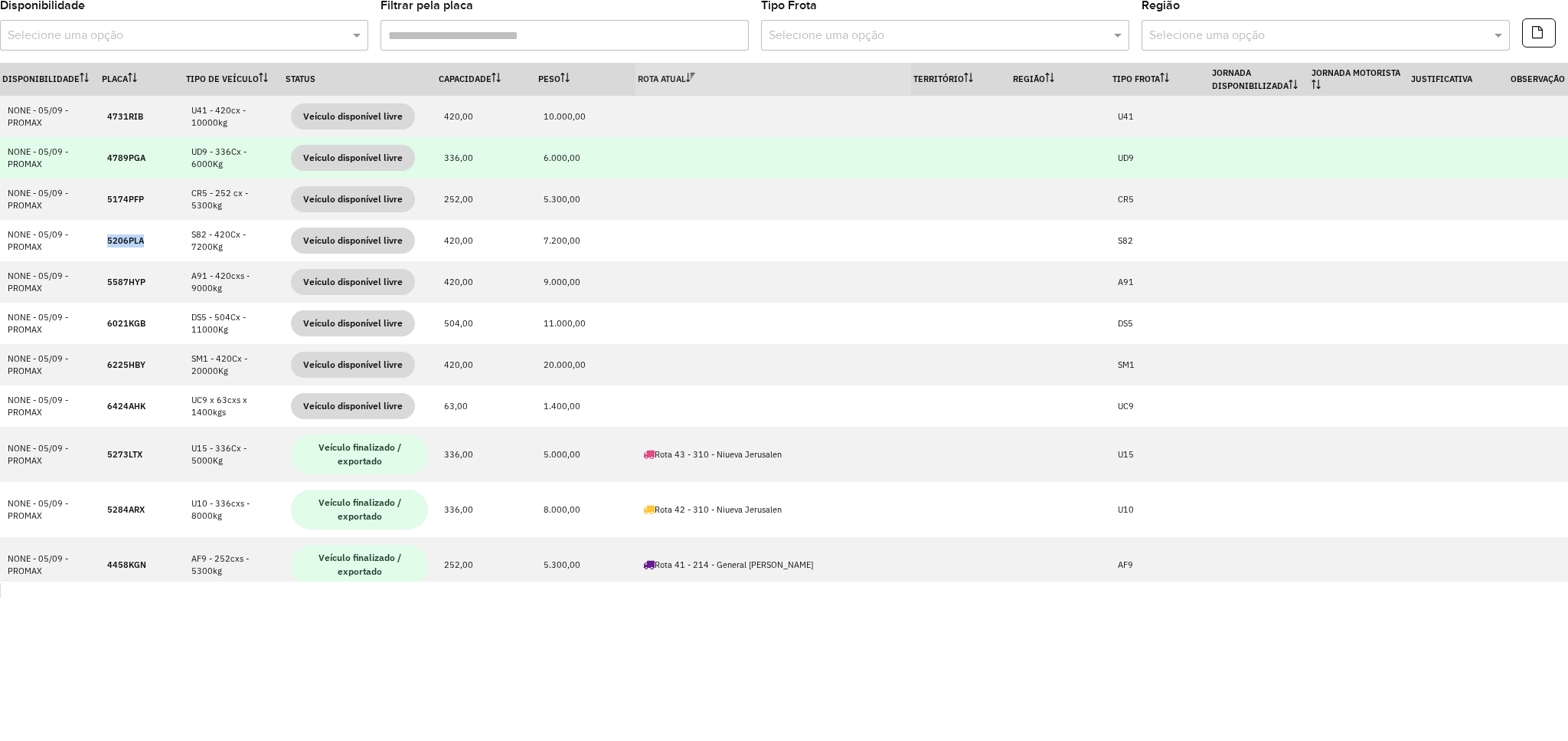
copy strong "5206PLA"
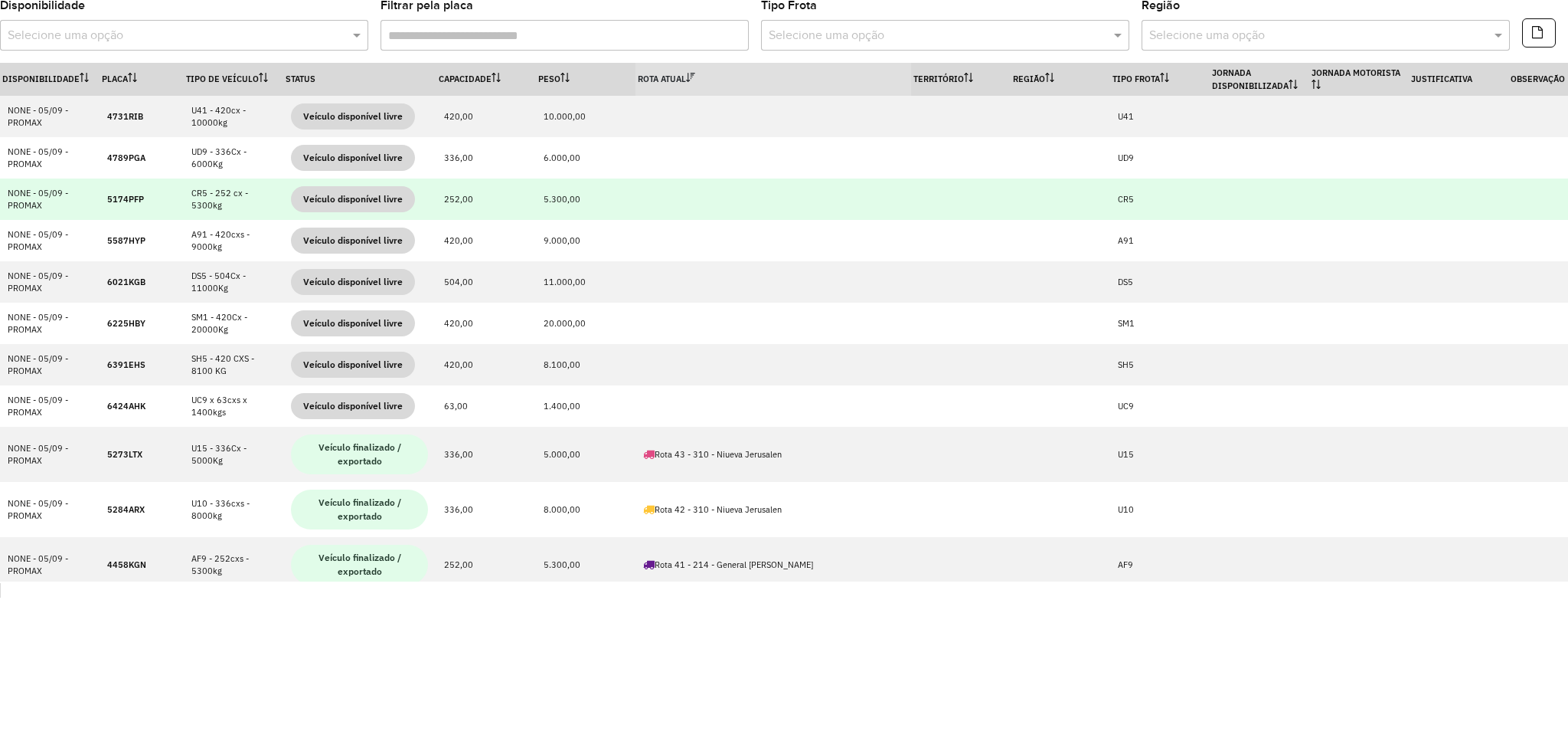
click at [123, 193] on strong "5174PFP" at bounding box center [125, 198] width 37 height 11
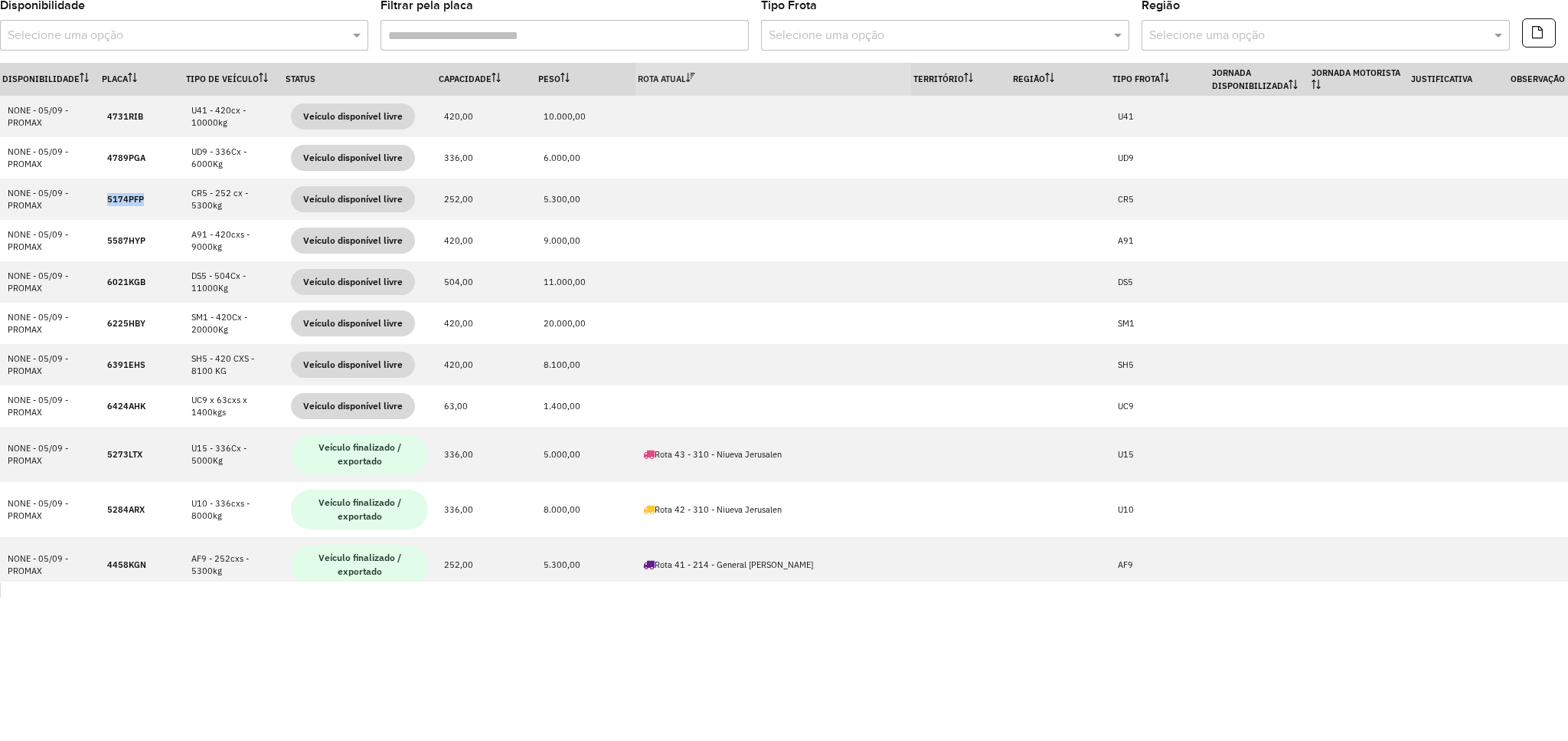
copy strong "5174PFP"
click at [552, 76] on th "Peso" at bounding box center [585, 78] width 99 height 33
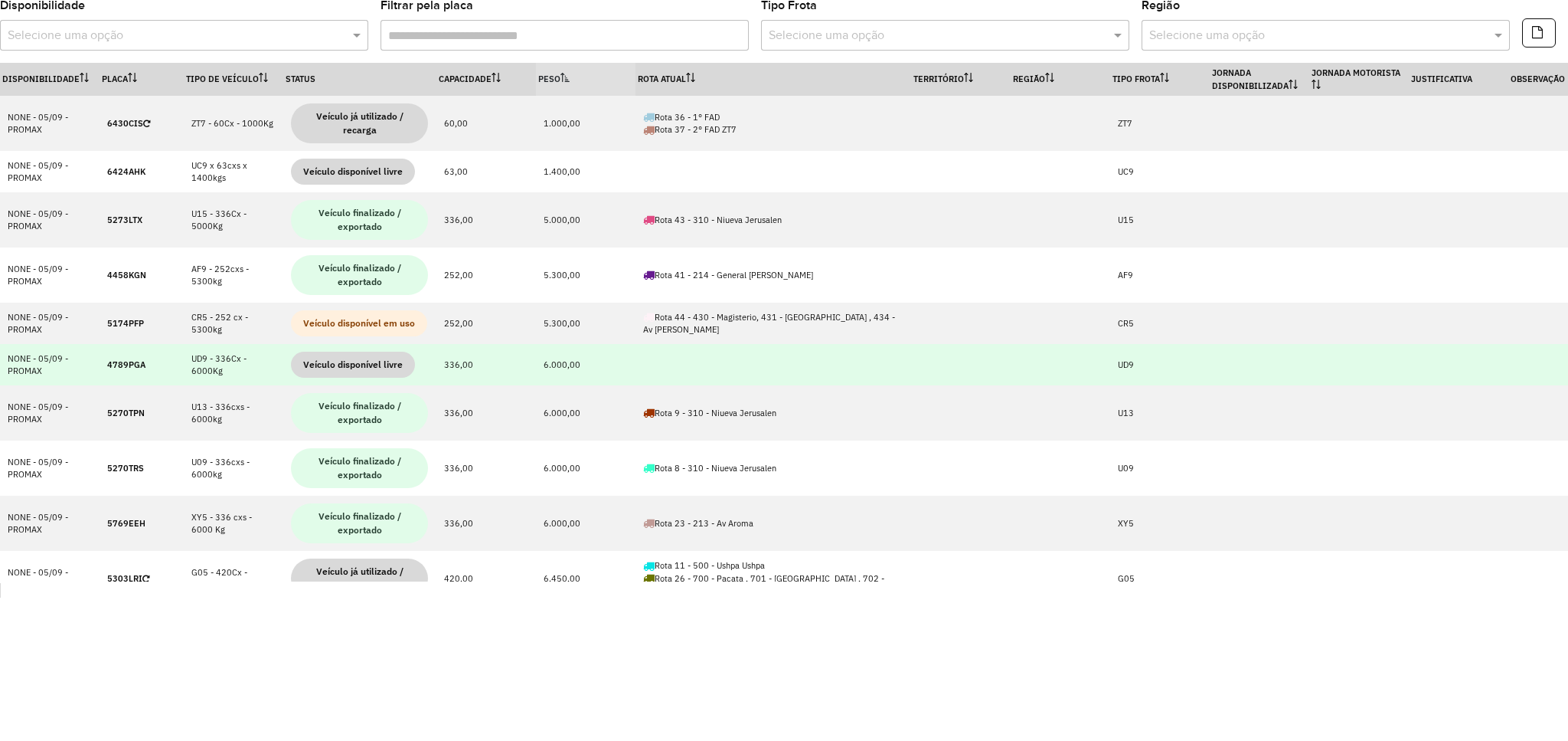
click at [125, 364] on strong "4789PGA" at bounding box center [126, 364] width 39 height 11
copy strong "4789PGA"
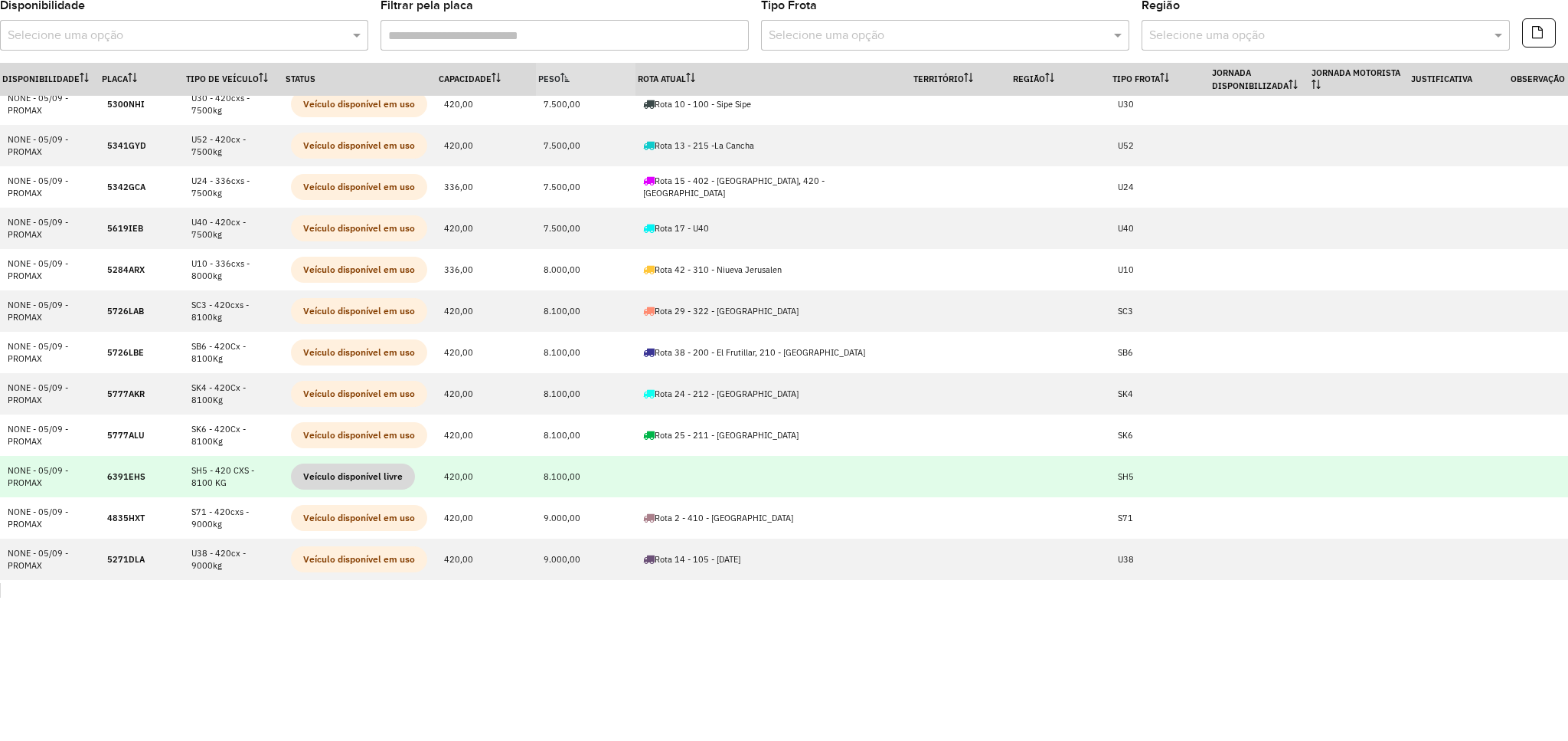
scroll to position [613, 0]
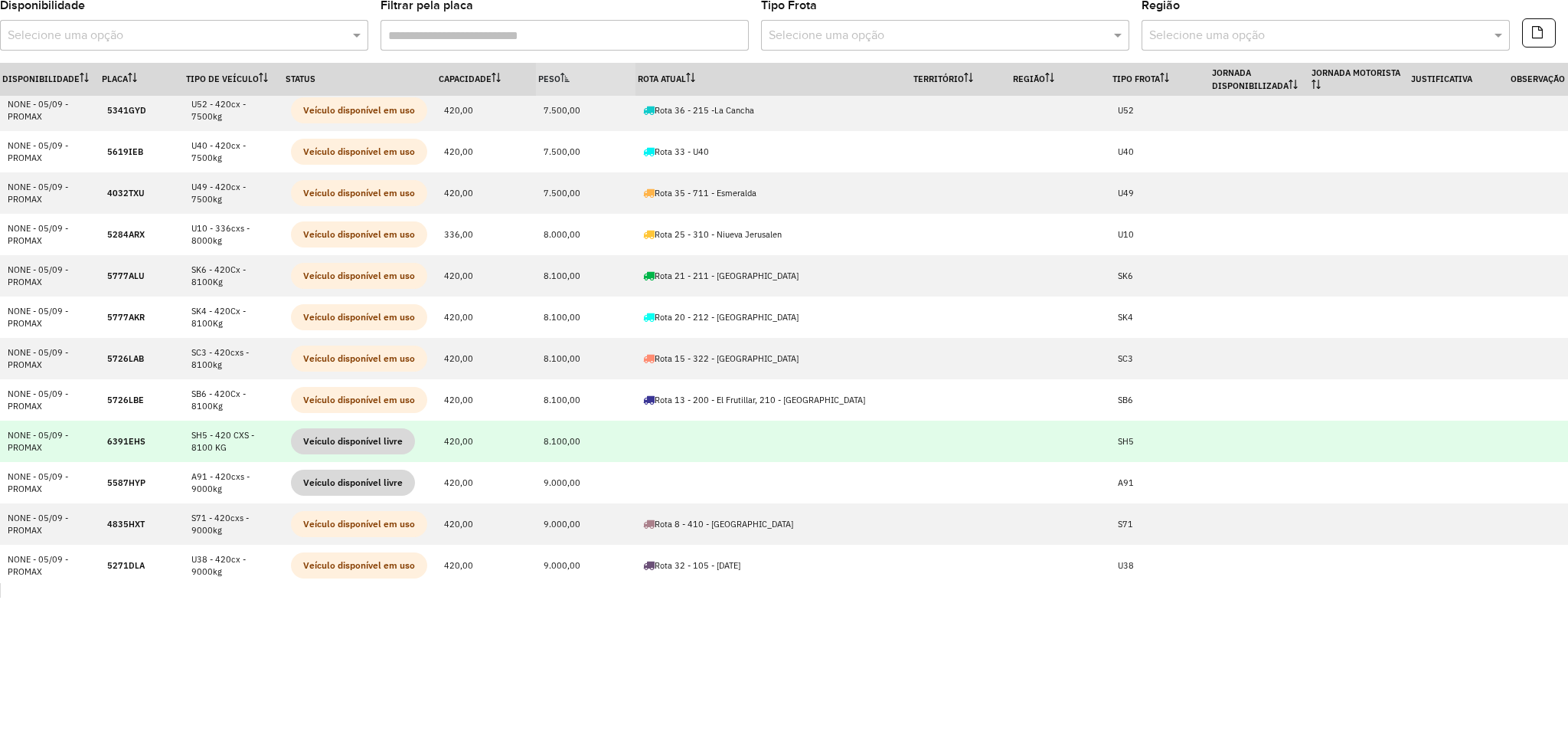
click at [127, 442] on strong "6391EHS" at bounding box center [126, 440] width 39 height 11
copy strong "6391EHS"
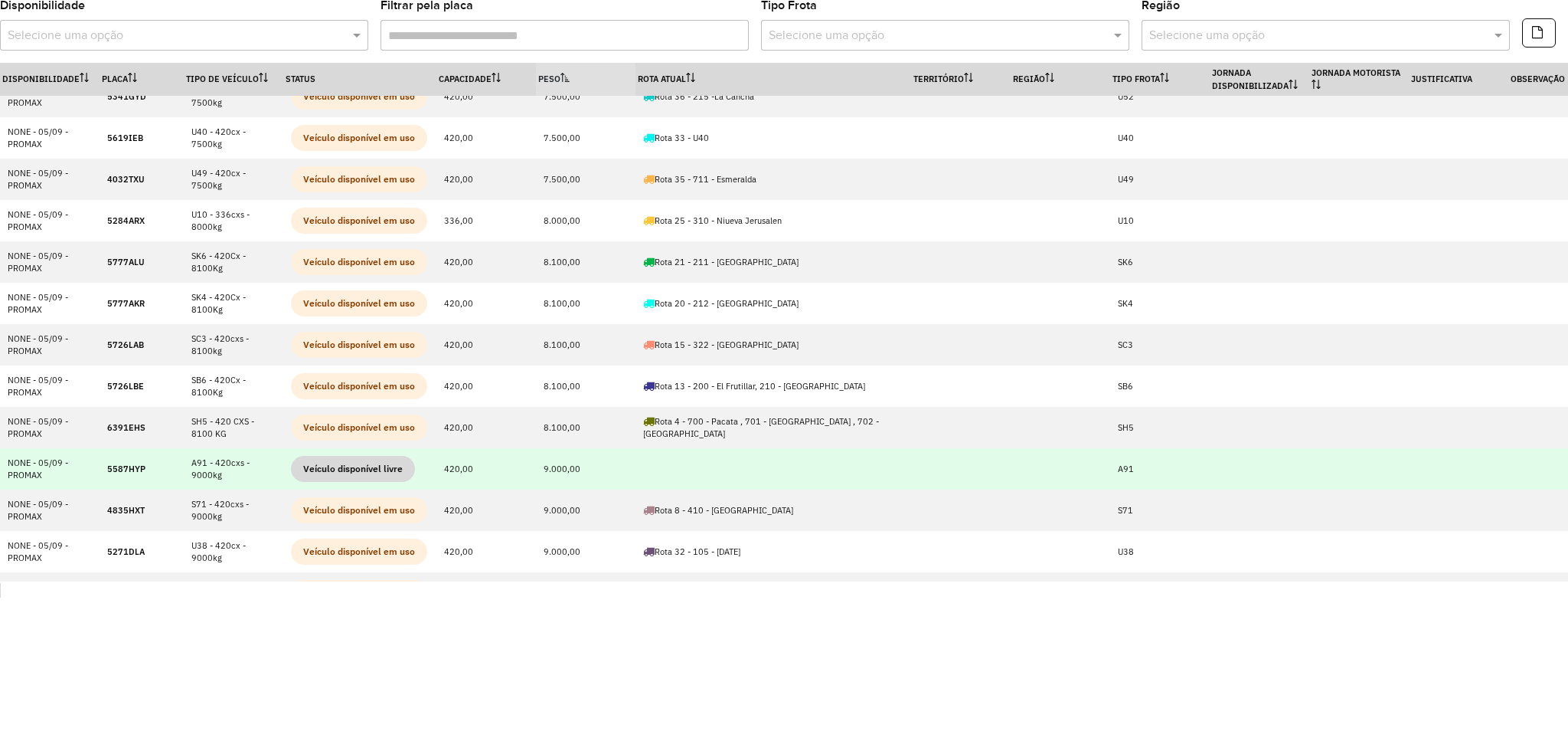
click at [120, 472] on strong "5587HYP" at bounding box center [126, 468] width 39 height 11
click at [121, 472] on strong "5587HYP" at bounding box center [126, 468] width 39 height 11
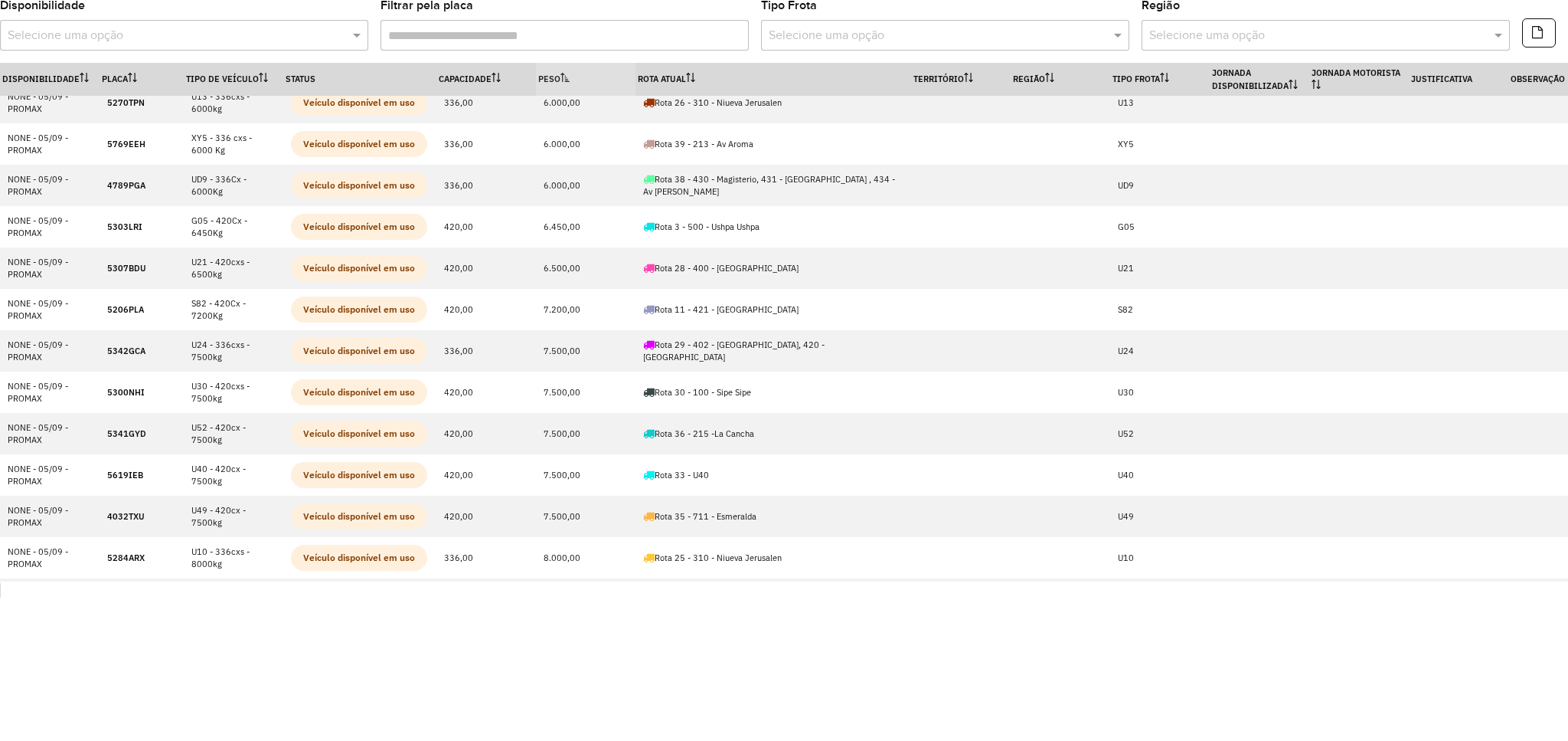
scroll to position [0, 0]
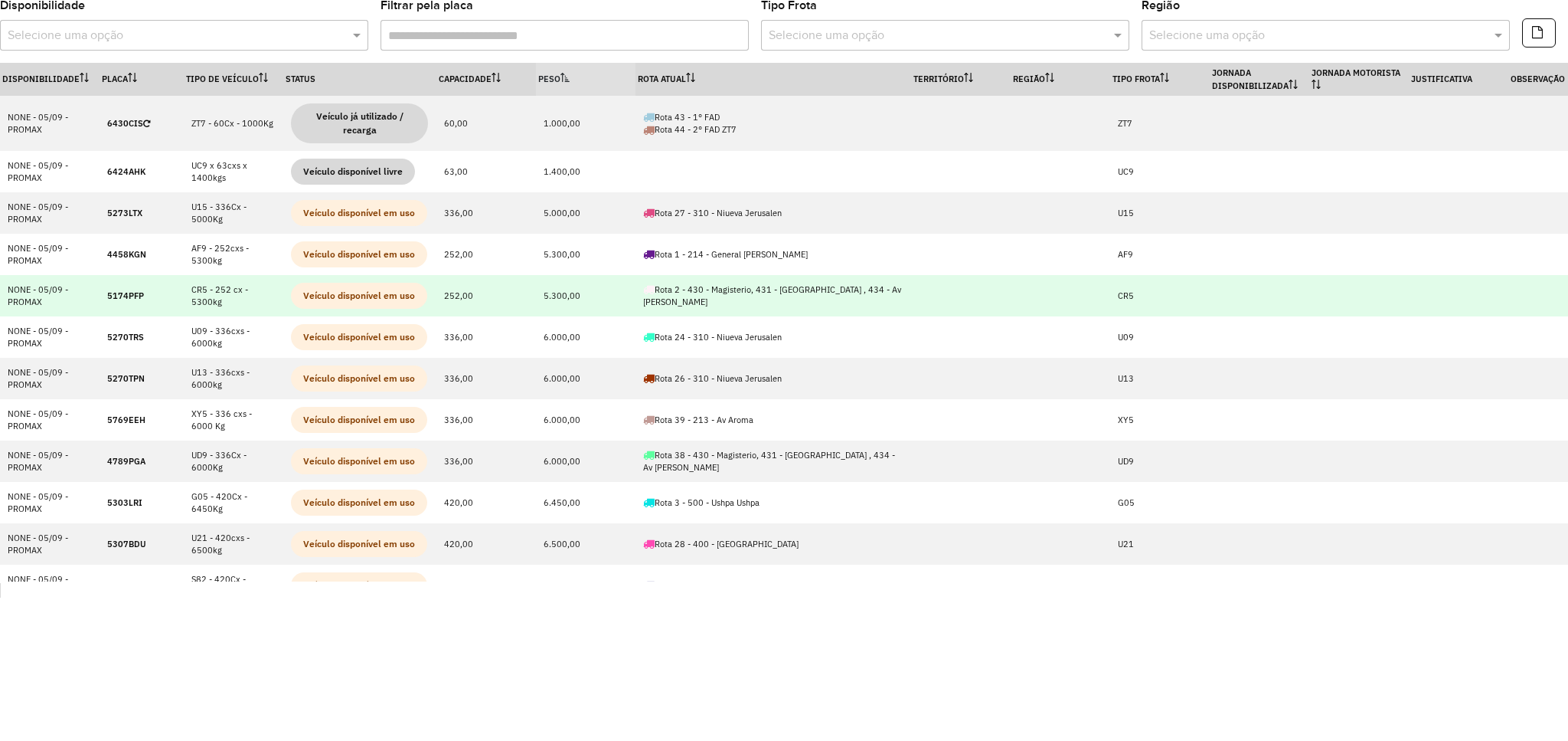
click at [133, 294] on strong "5174PFP" at bounding box center [125, 296] width 37 height 11
click at [135, 294] on strong "5174PFP" at bounding box center [125, 296] width 37 height 11
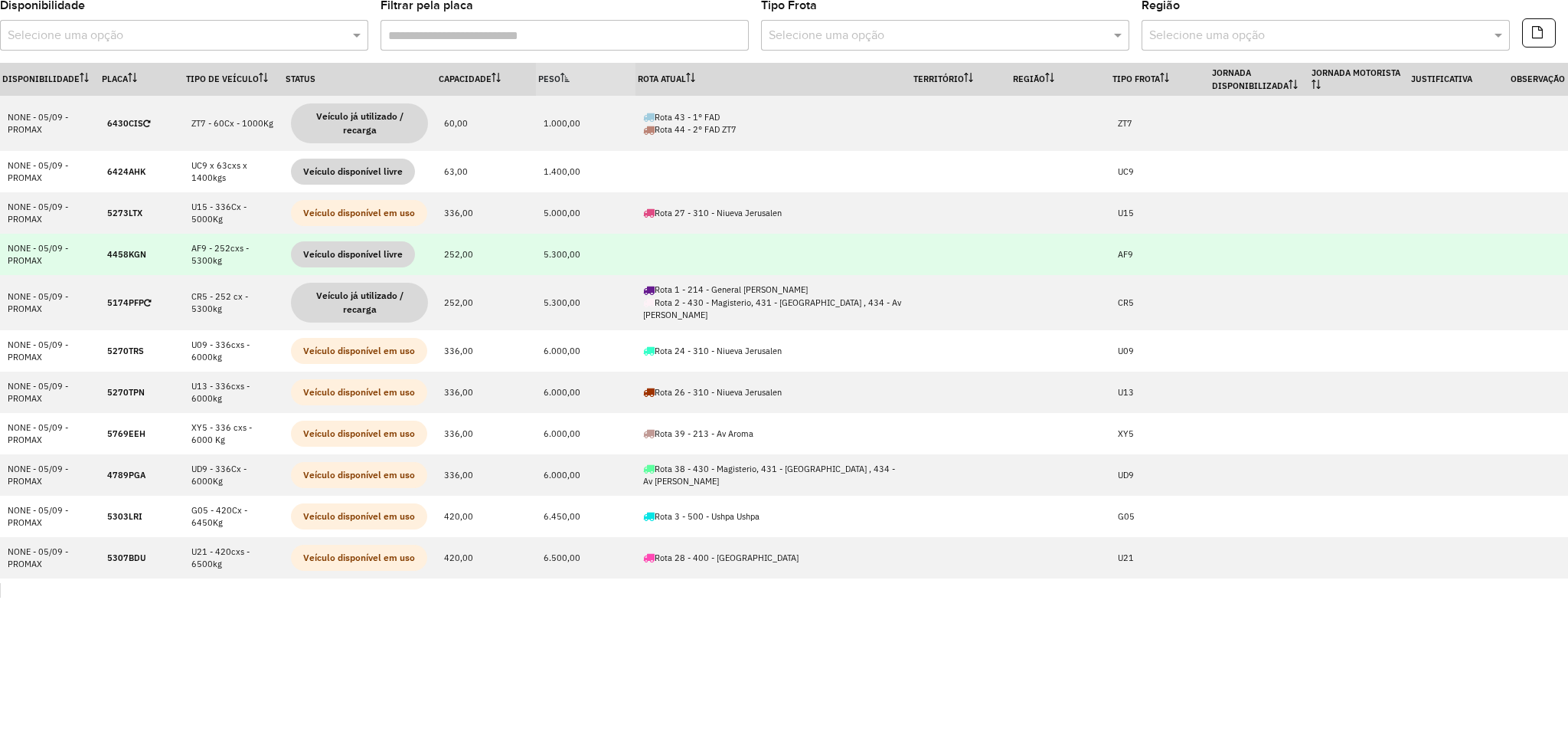
click at [129, 249] on strong "4458KGN" at bounding box center [126, 254] width 39 height 11
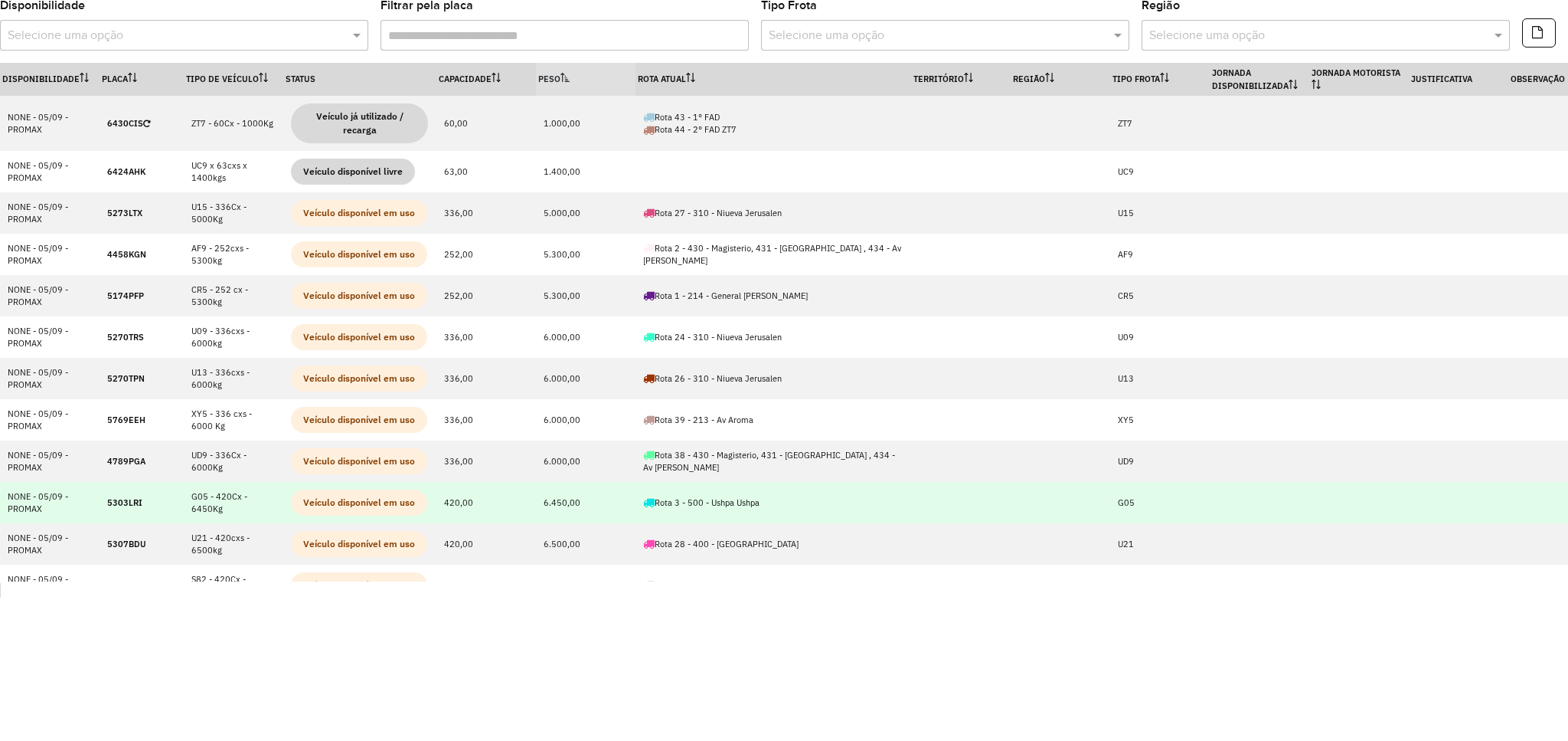
click at [121, 502] on strong "5303LRI" at bounding box center [125, 502] width 36 height 11
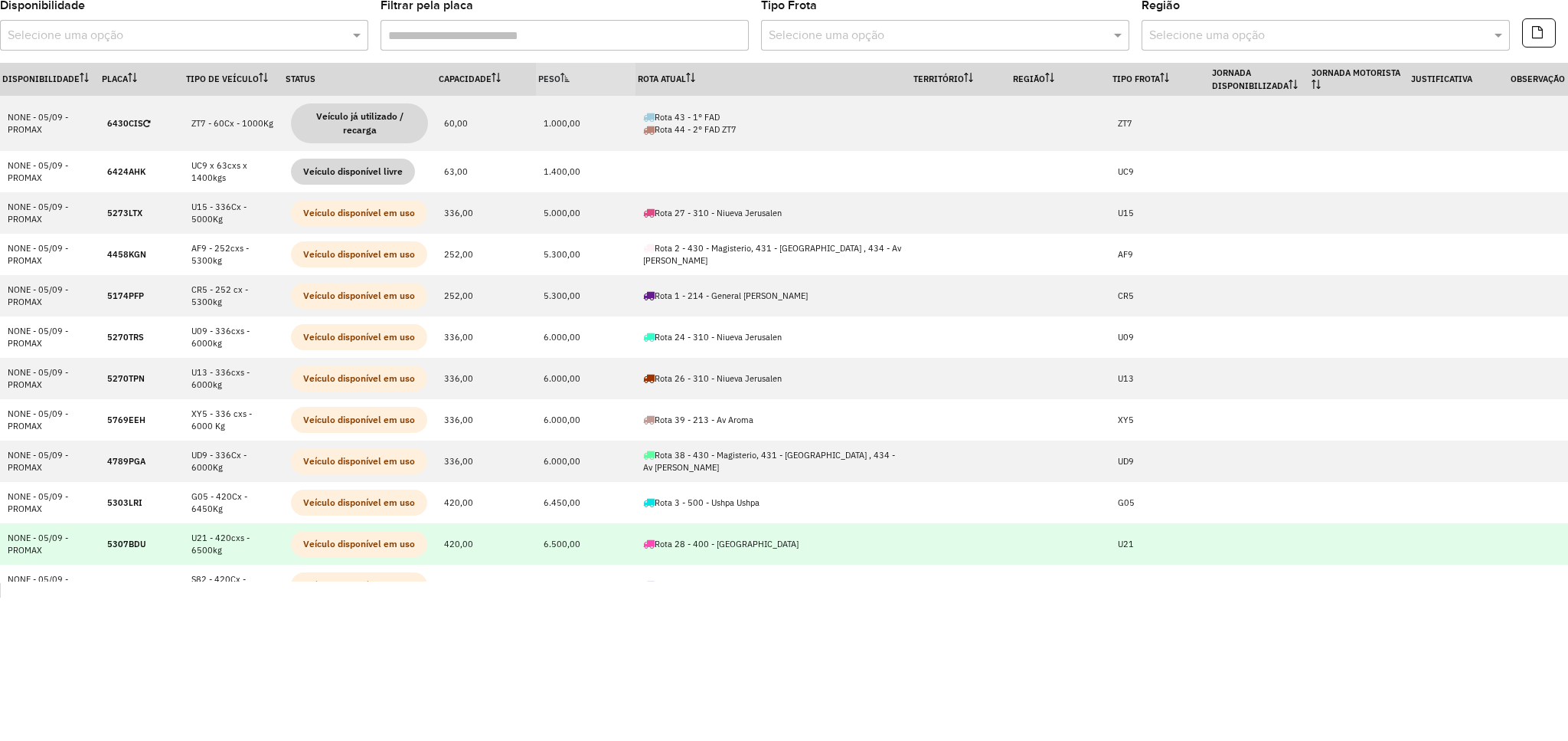
click at [126, 545] on strong "5307BDU" at bounding box center [126, 544] width 39 height 11
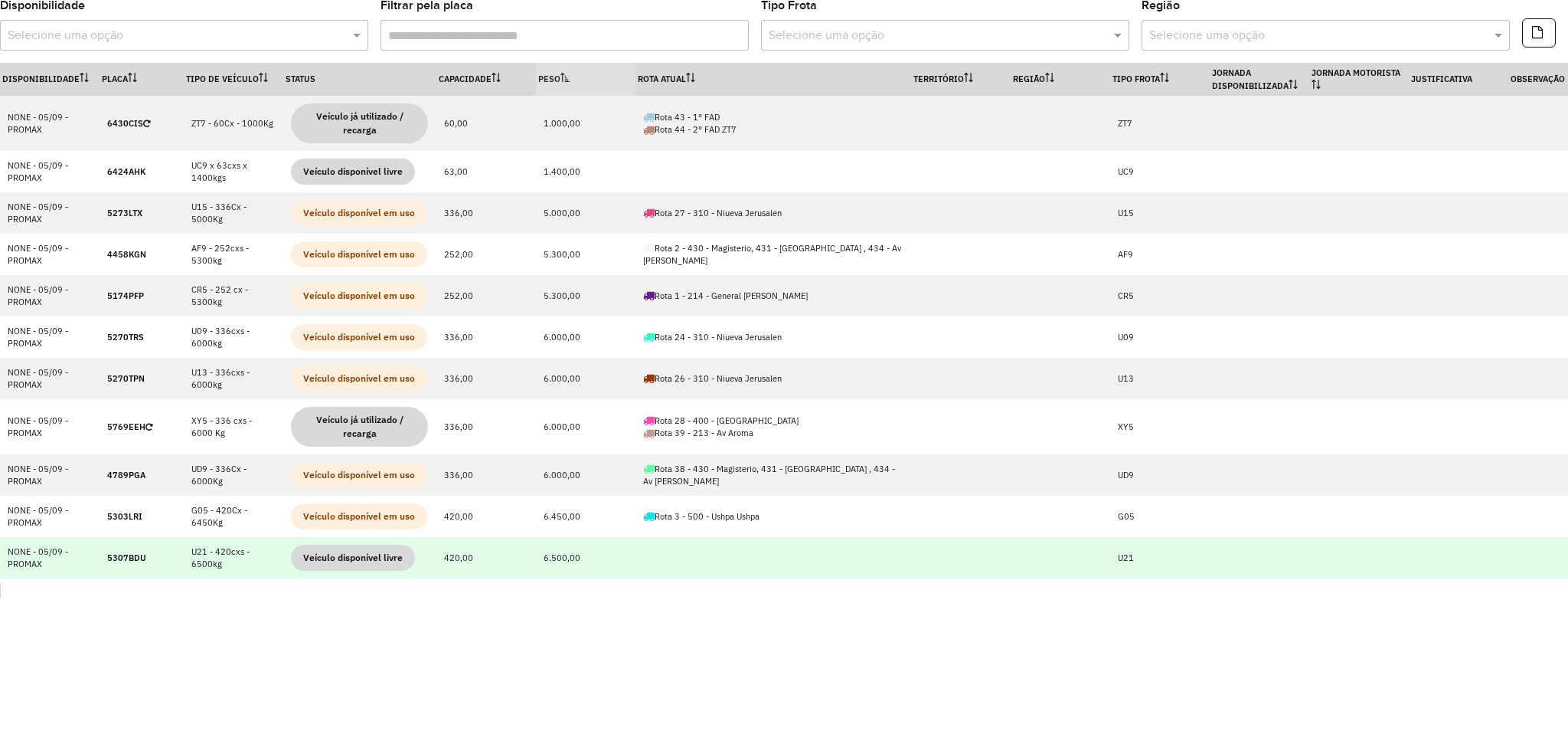
click at [127, 556] on strong "5307BDU" at bounding box center [126, 557] width 39 height 11
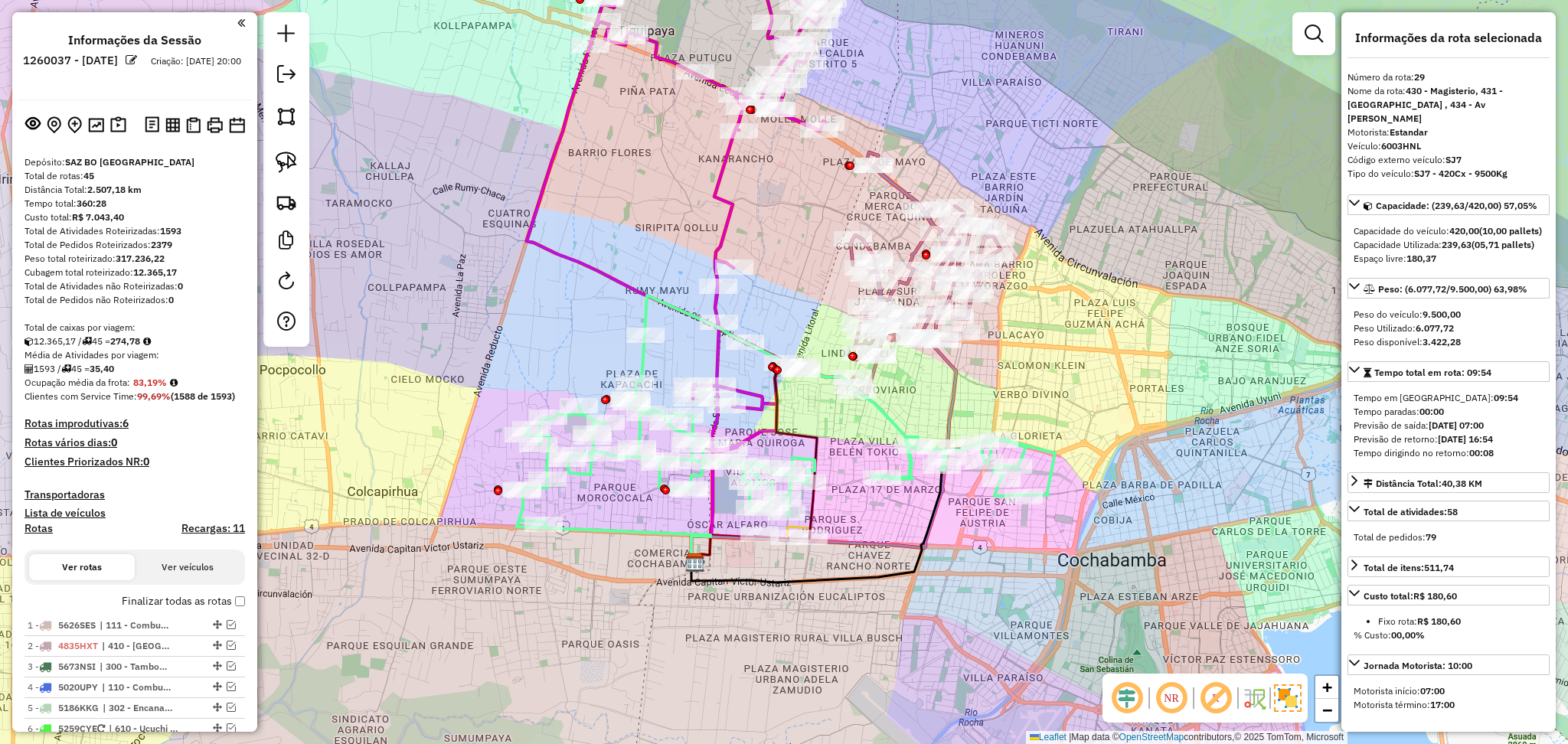
select select "**********"
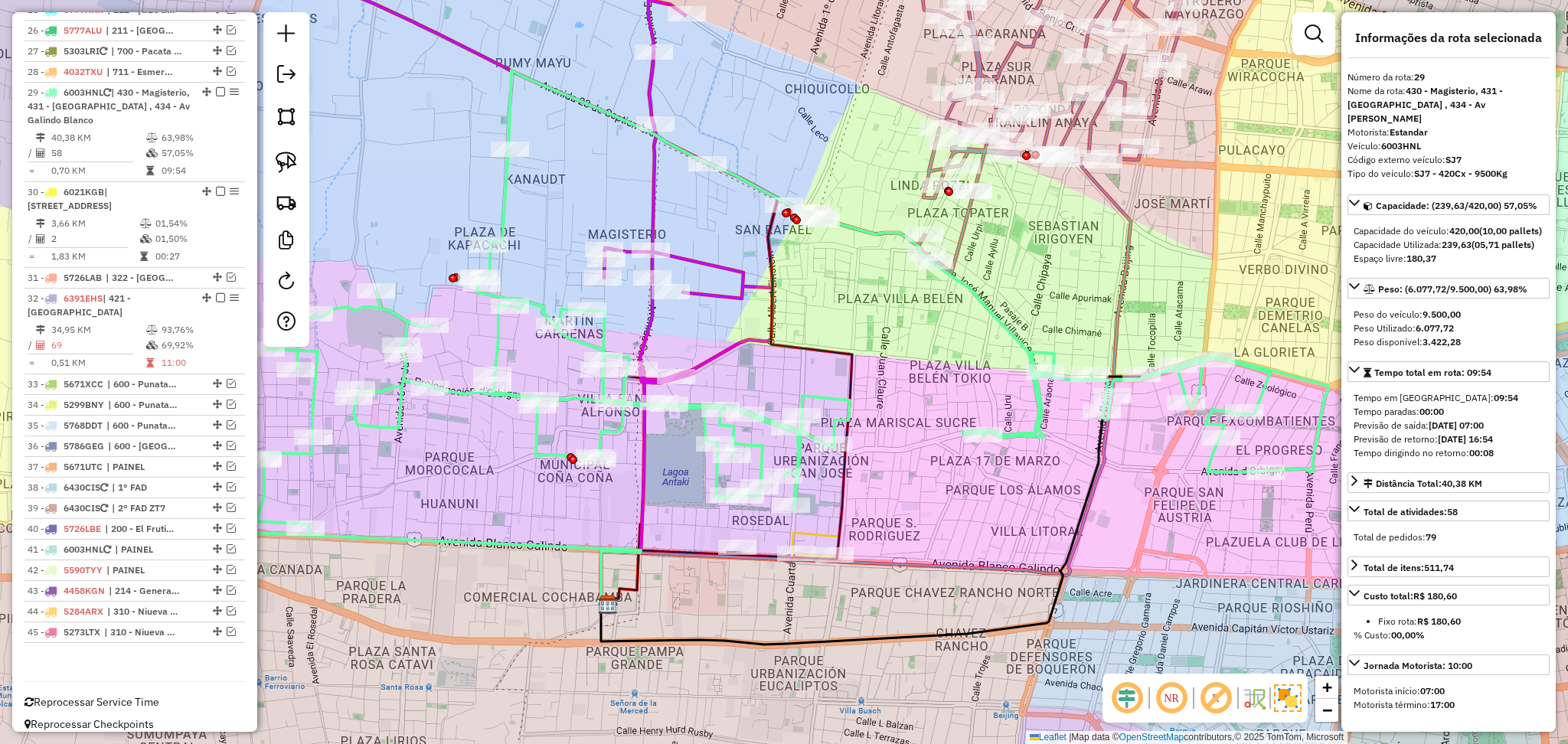
click at [503, 194] on icon at bounding box center [790, 303] width 1076 height 465
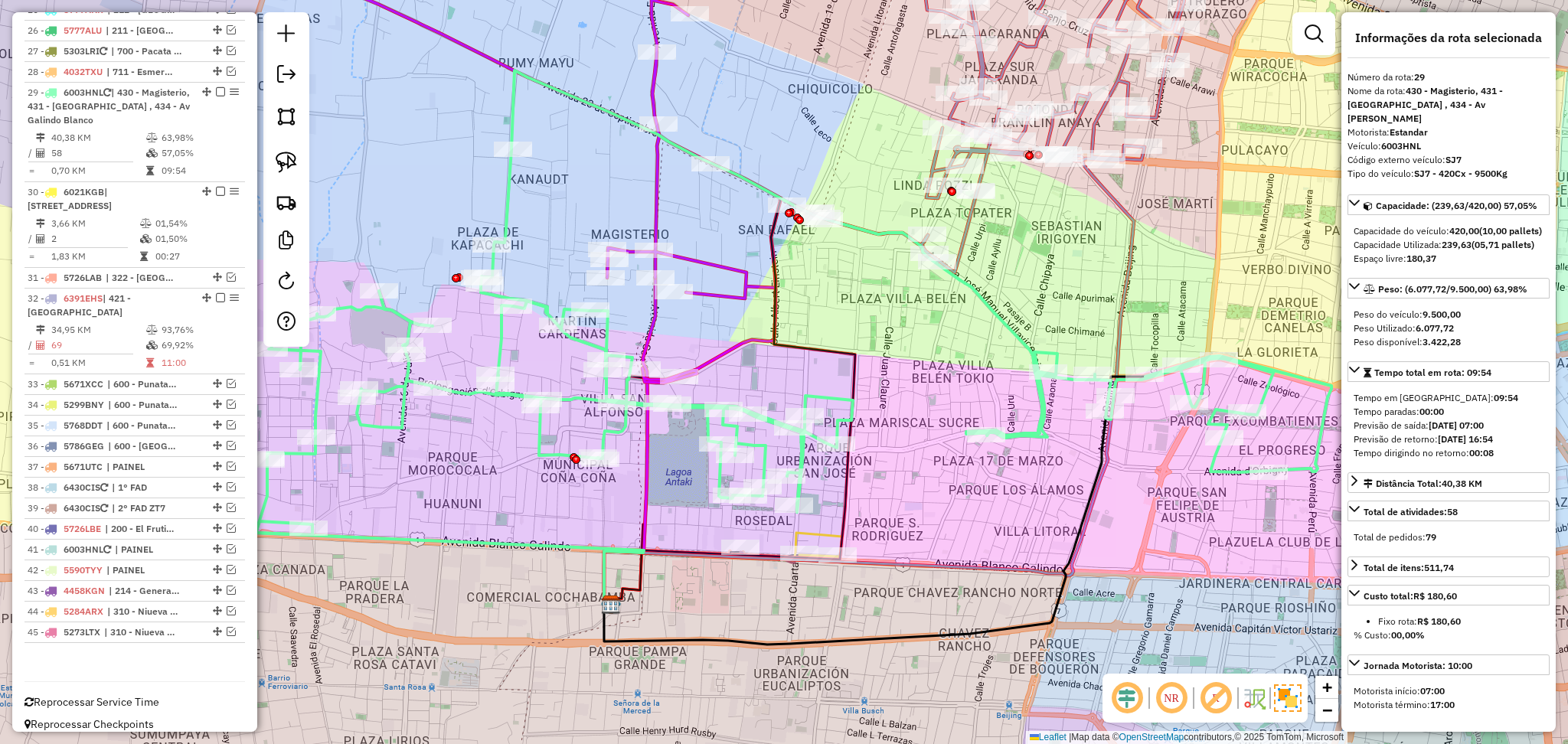
click at [513, 206] on icon at bounding box center [793, 303] width 1076 height 465
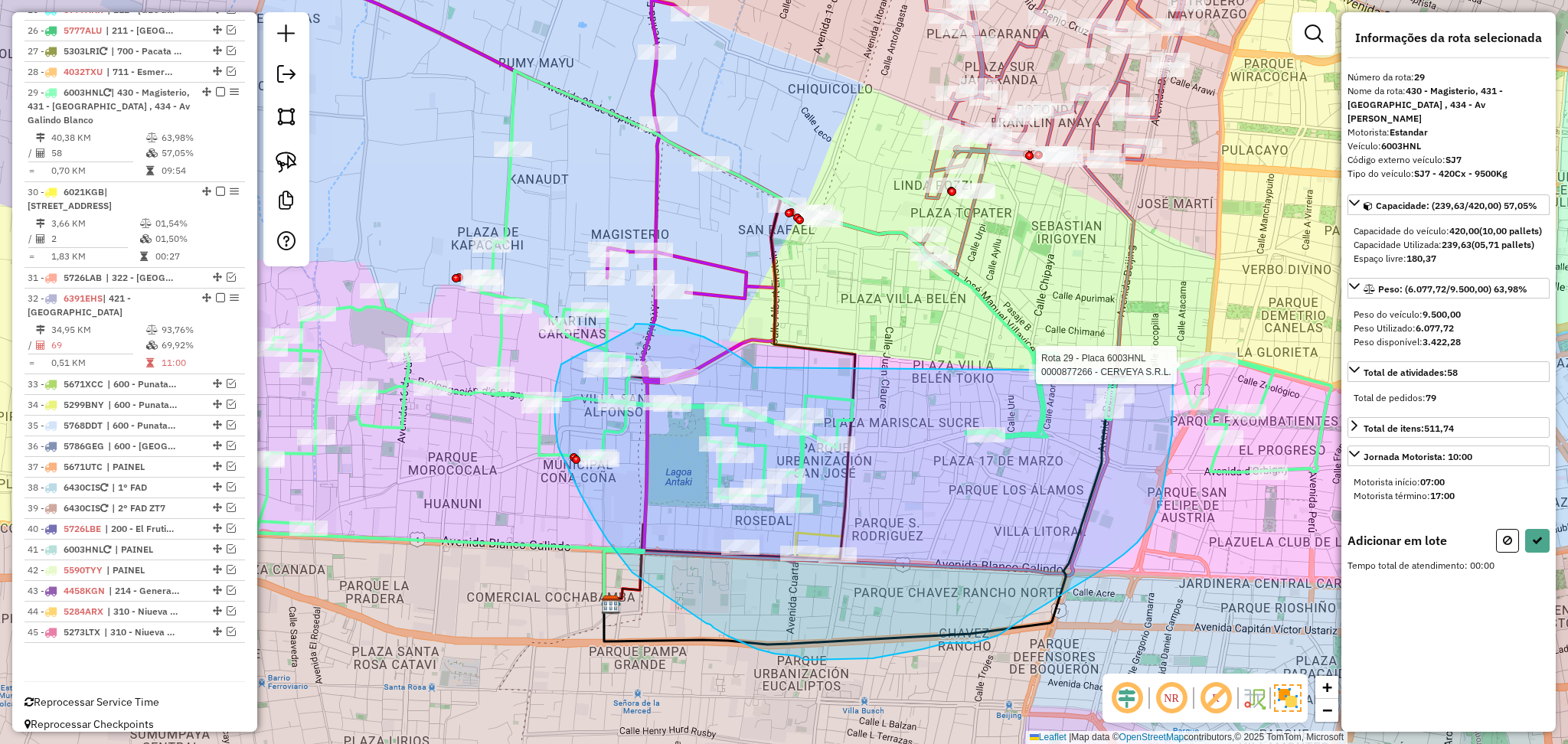
drag, startPoint x: 703, startPoint y: 337, endPoint x: 1173, endPoint y: 329, distance: 470.1
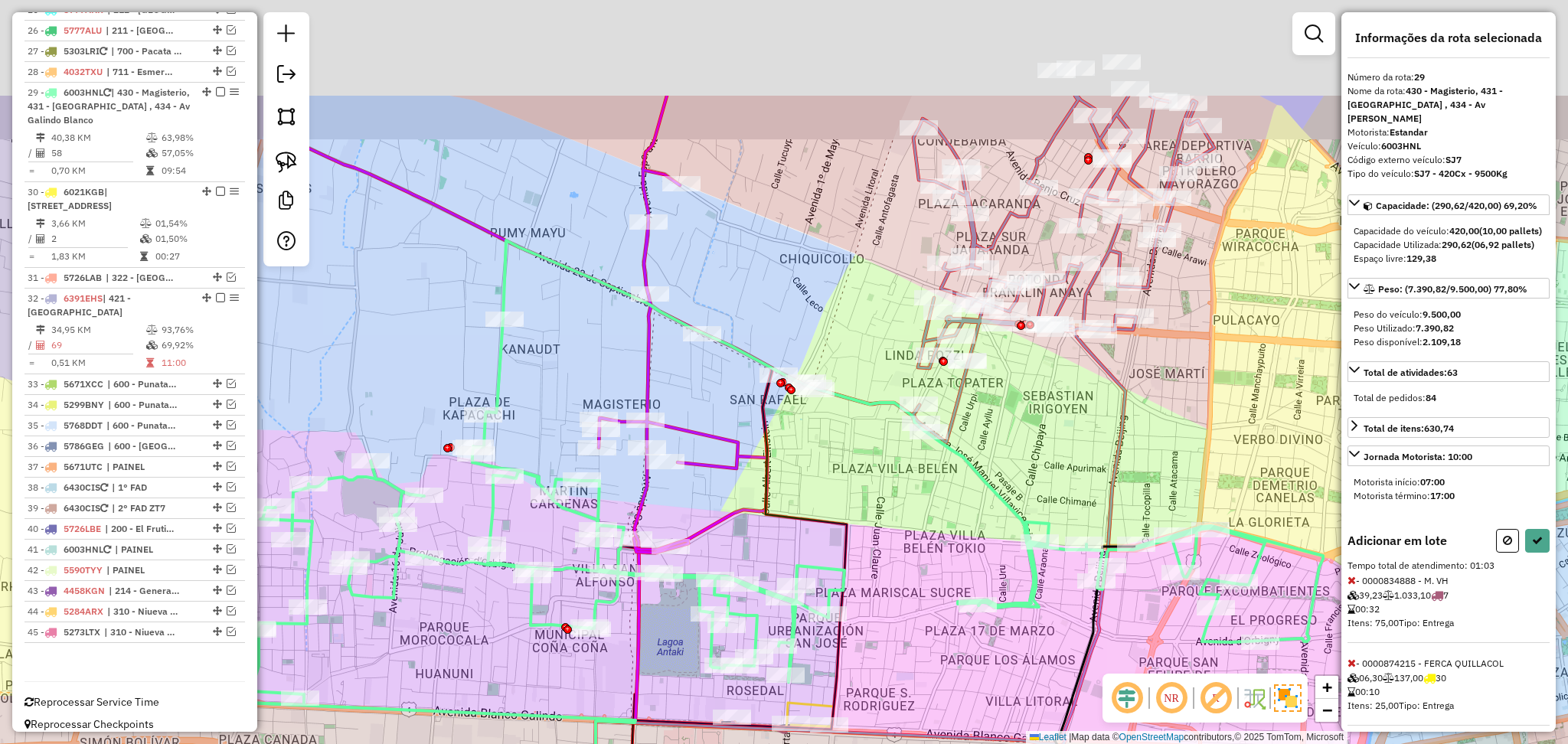
drag, startPoint x: 1067, startPoint y: 269, endPoint x: 1047, endPoint y: 465, distance: 197.0
click at [1059, 464] on div "Janela de atendimento Grade de atendimento Capacidade Transportadoras Veículos …" at bounding box center [784, 372] width 1568 height 744
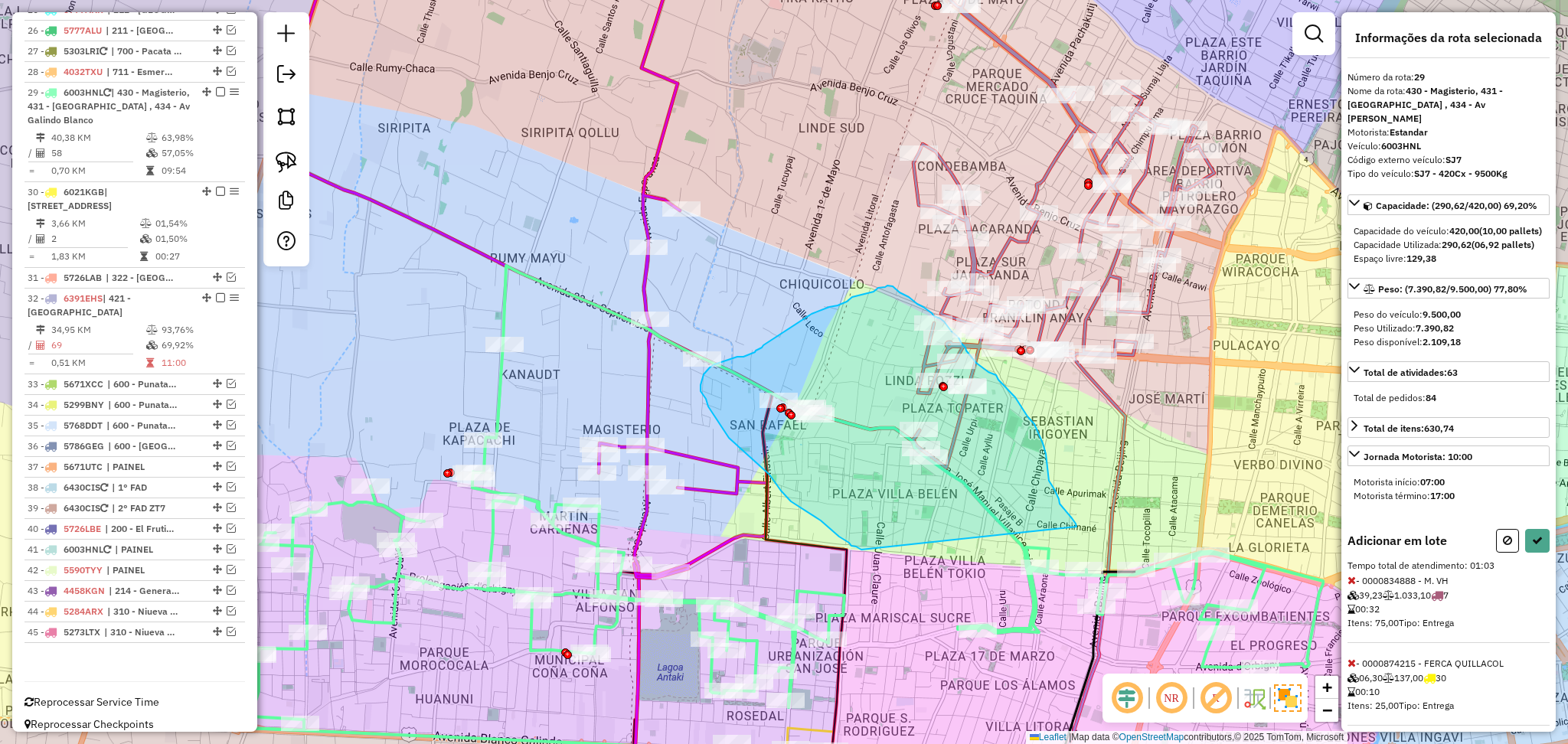
drag, startPoint x: 849, startPoint y: 543, endPoint x: 1138, endPoint y: 543, distance: 289.0
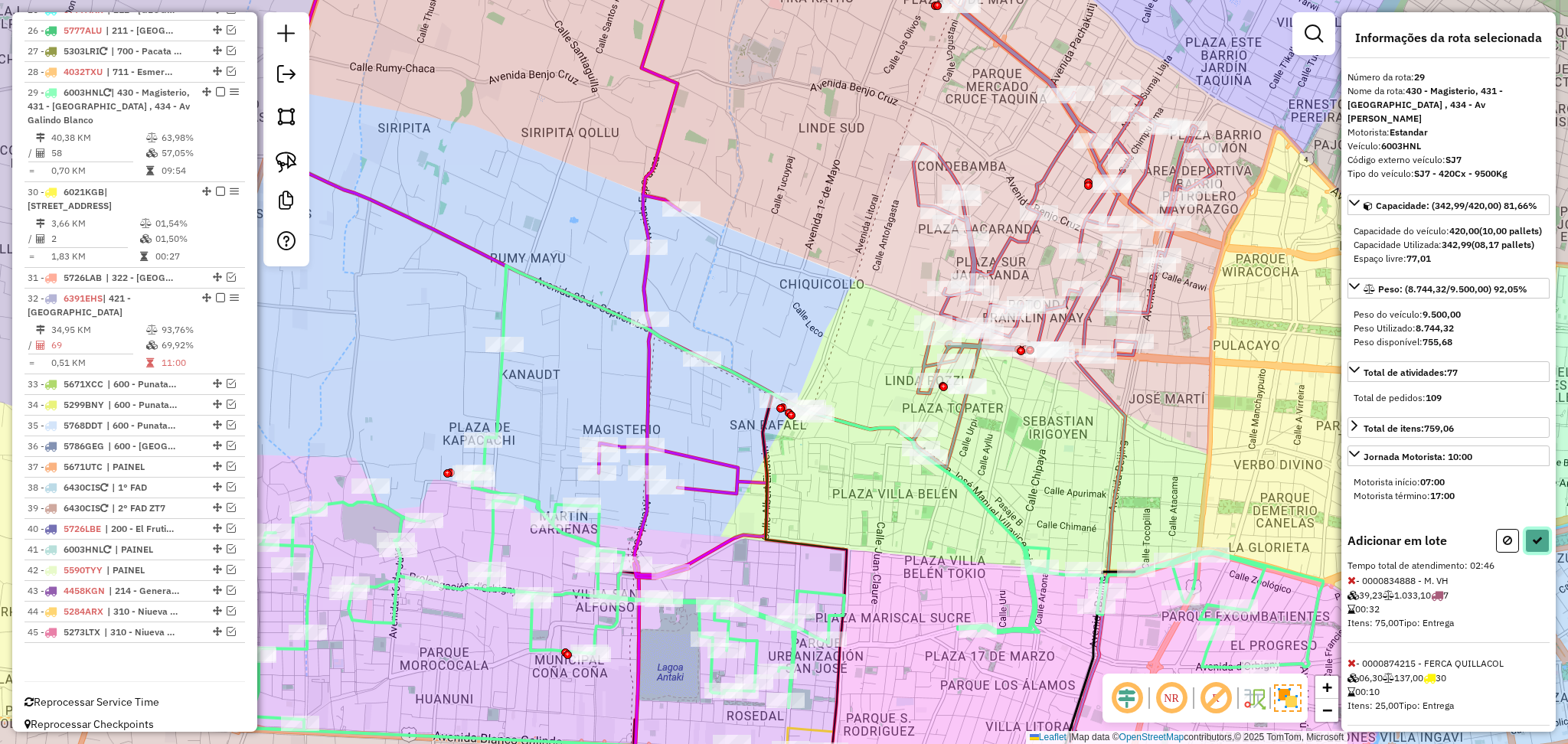
click at [1529, 550] on button at bounding box center [1537, 541] width 25 height 24
select select "**********"
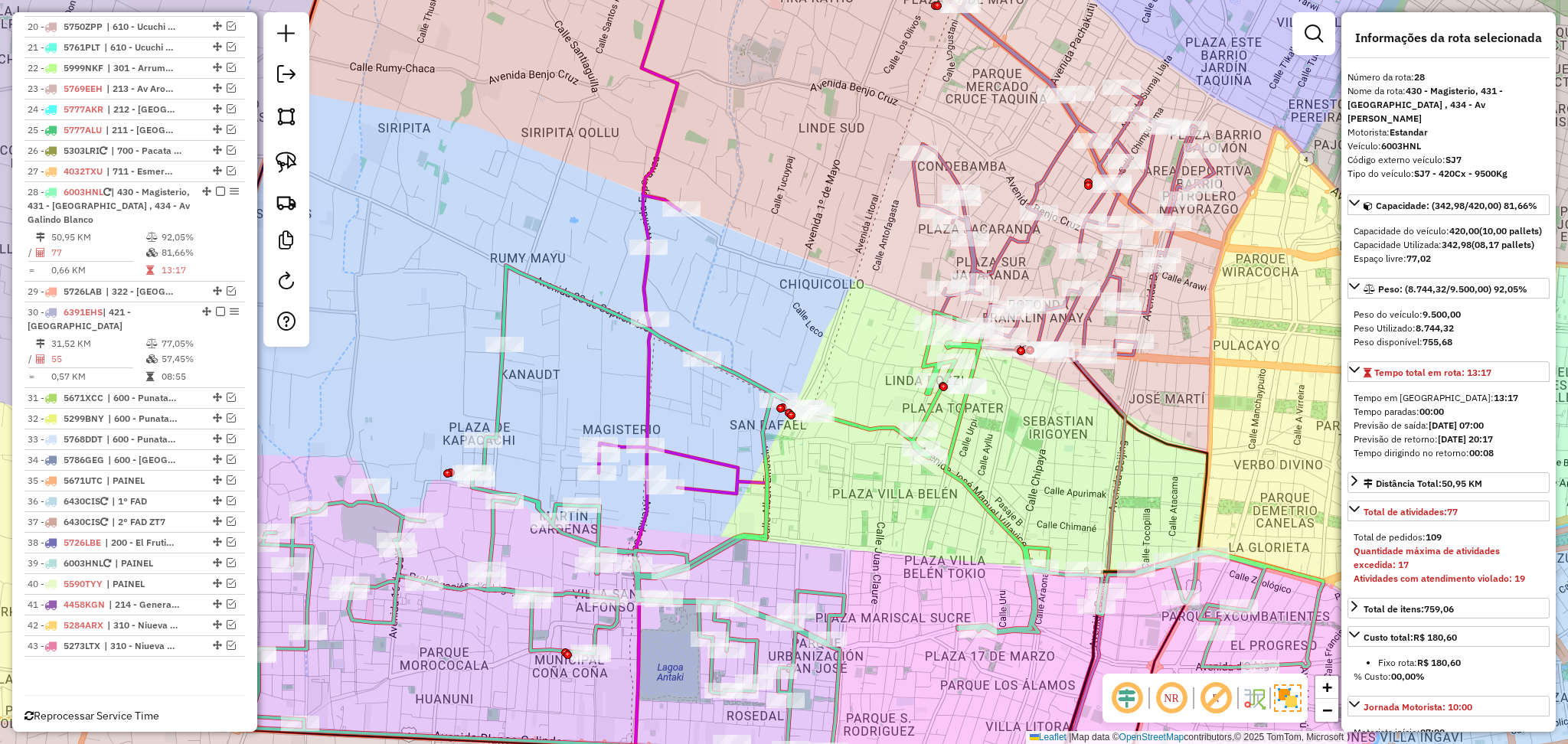
click at [715, 463] on icon at bounding box center [728, 209] width 258 height 568
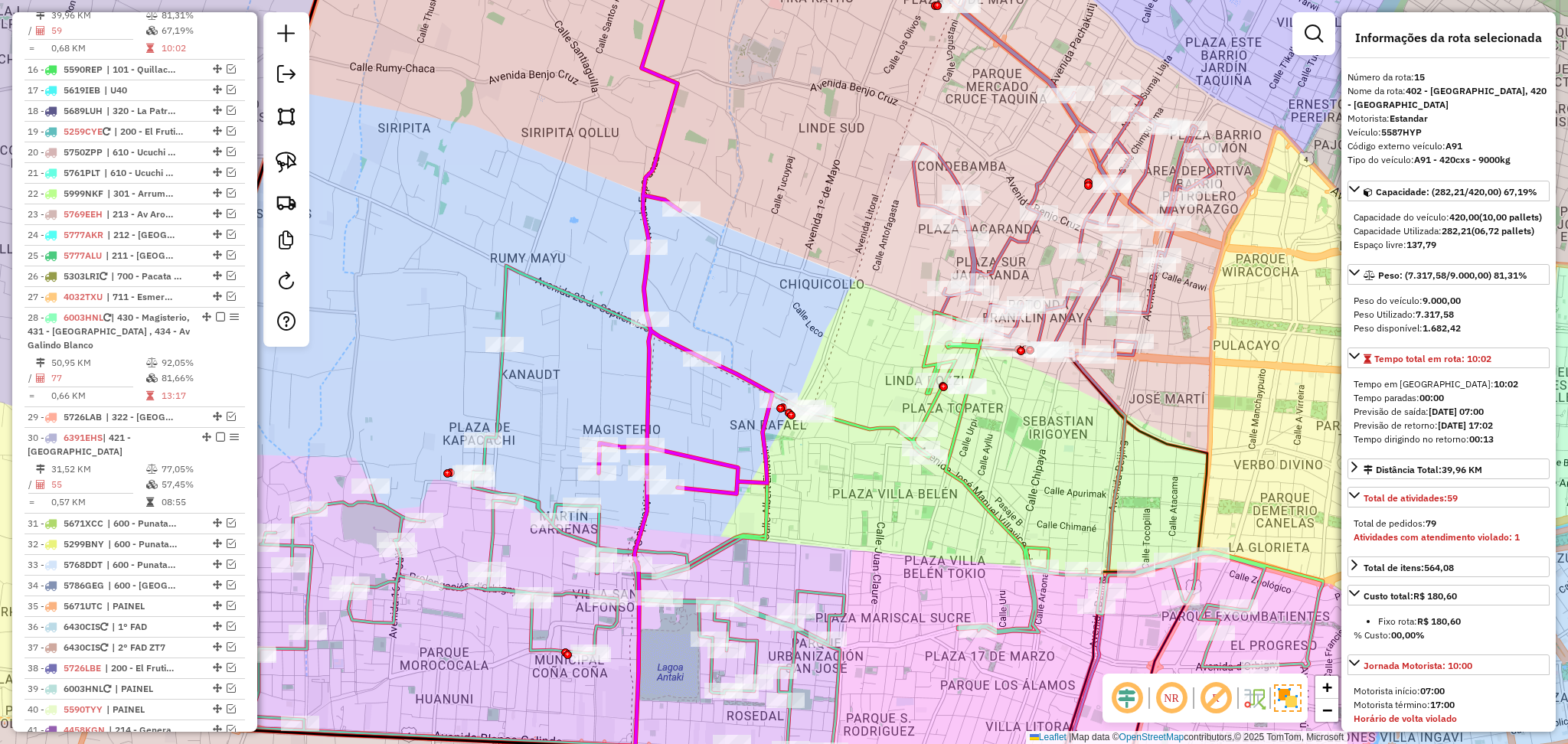
scroll to position [892, 0]
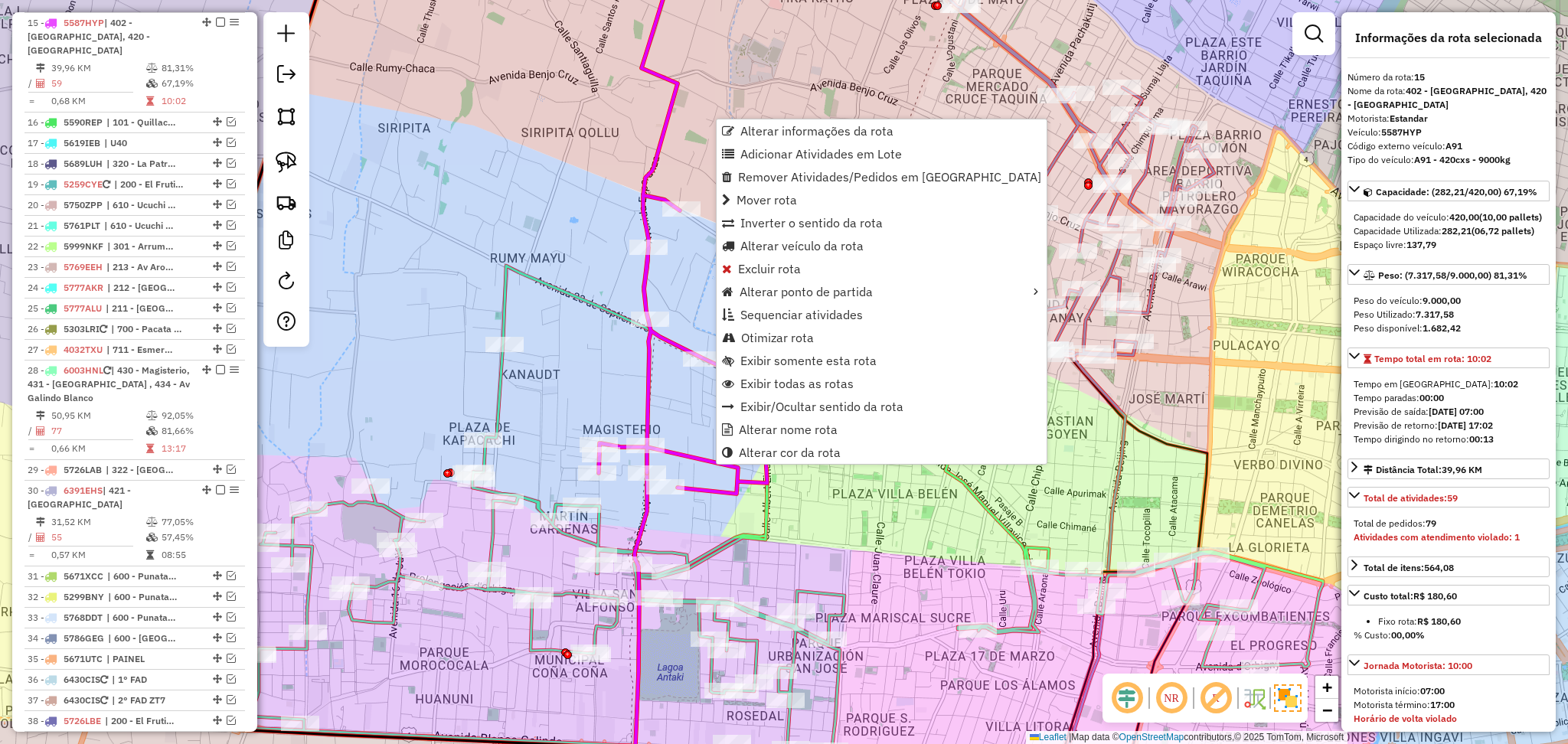
click at [794, 534] on div "Janela de atendimento Grade de atendimento Capacidade Transportadoras Veículos …" at bounding box center [784, 372] width 1568 height 744
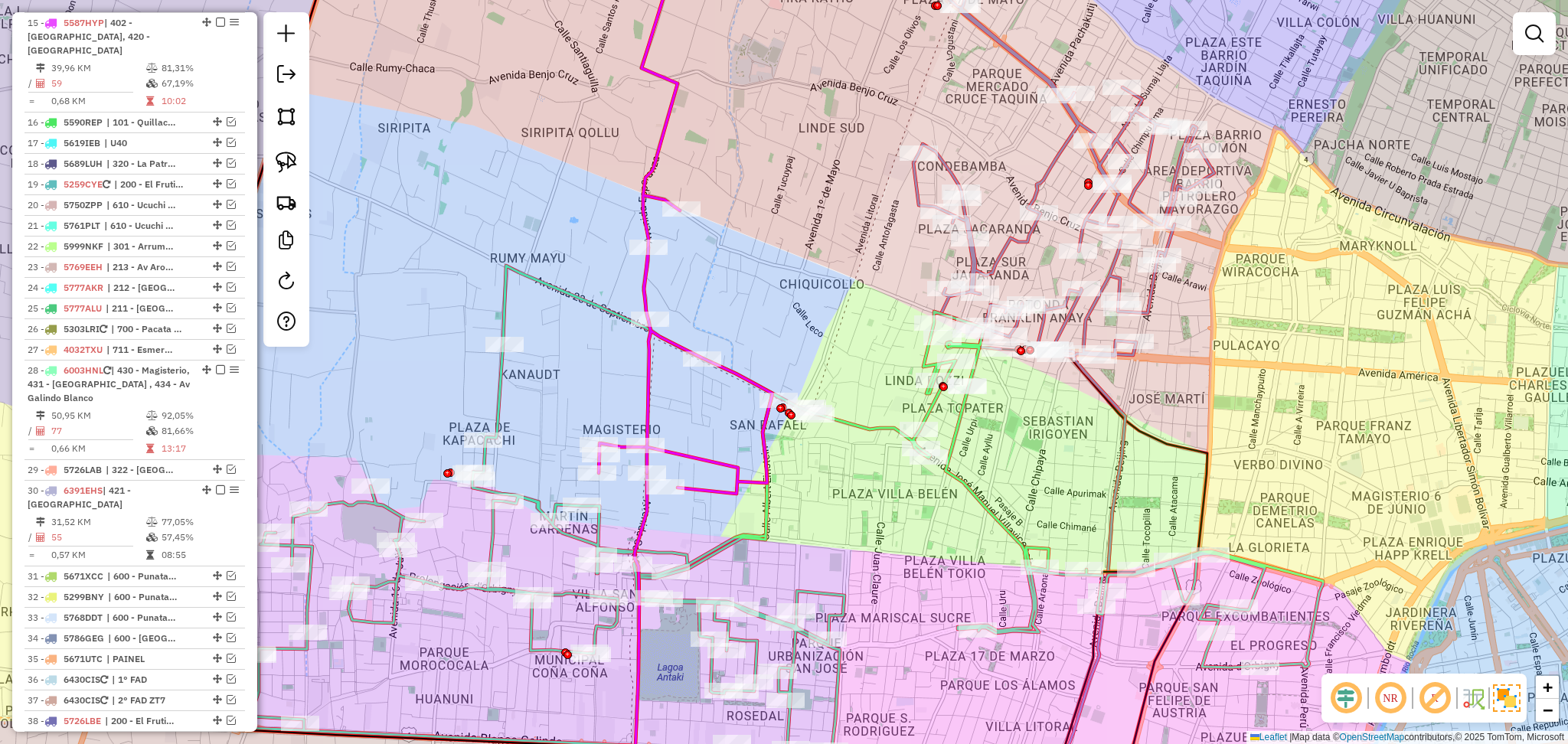
click at [713, 462] on icon at bounding box center [728, 209] width 258 height 568
select select "**********"
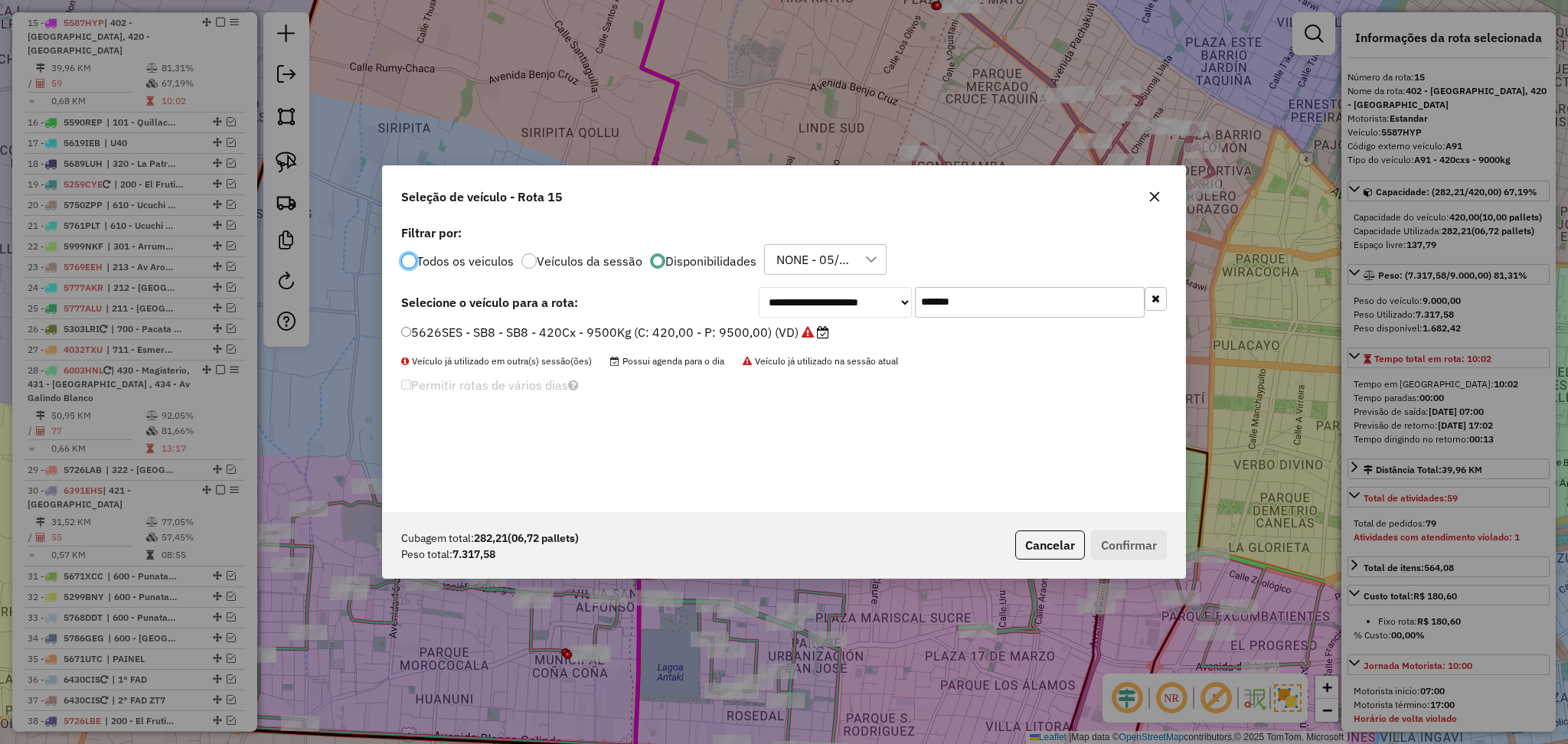
scroll to position [7, 5]
drag, startPoint x: 1006, startPoint y: 301, endPoint x: 871, endPoint y: 304, distance: 135.0
click at [871, 304] on div "**********" at bounding box center [962, 303] width 408 height 31
paste input "text"
type input "*******"
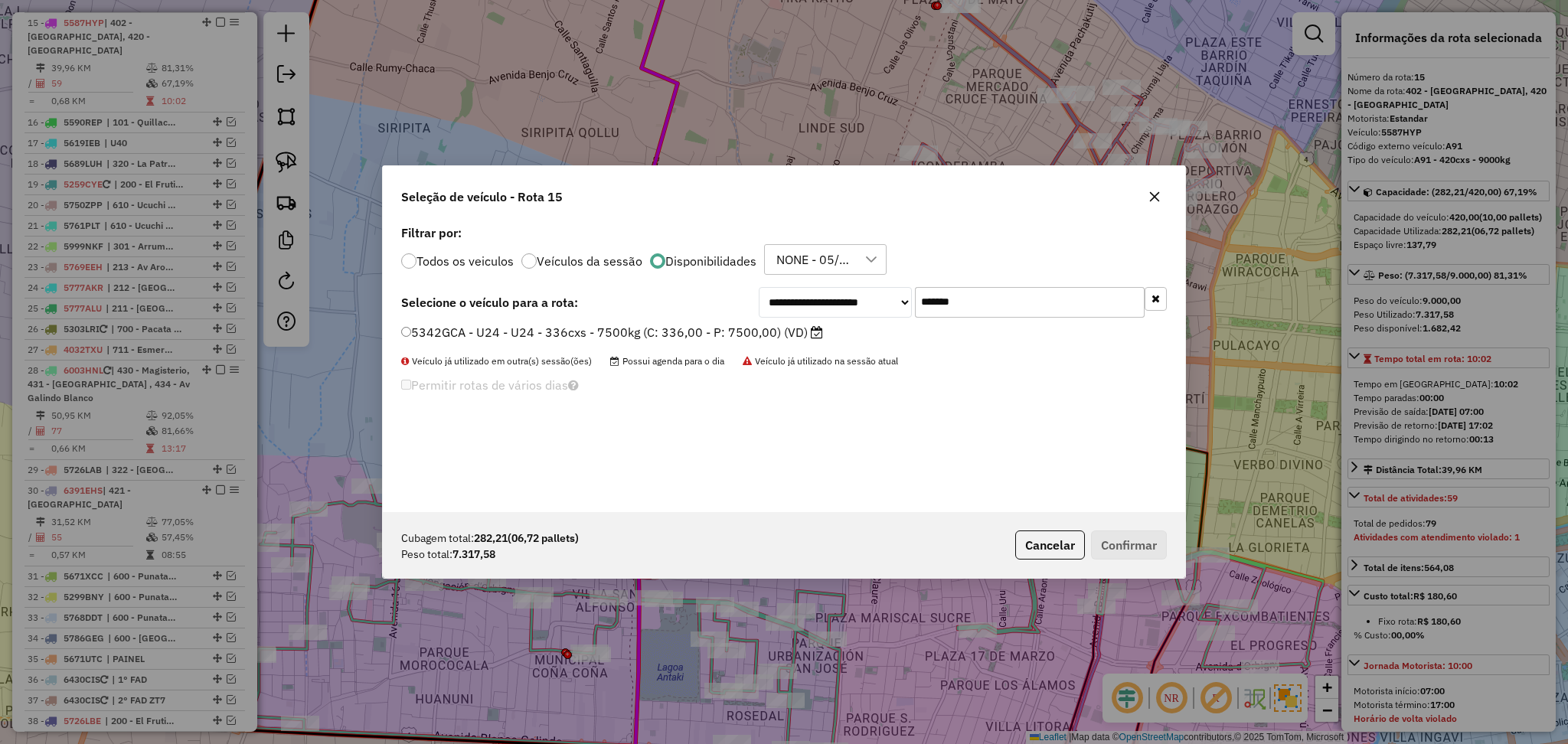
click at [751, 333] on label "5342GCA - U24 - U24 - 336cxs - 7500kg (C: 336,00 - P: 7500,00) (VD)" at bounding box center [612, 332] width 422 height 19
click at [1101, 536] on button "Confirmar" at bounding box center [1129, 545] width 75 height 29
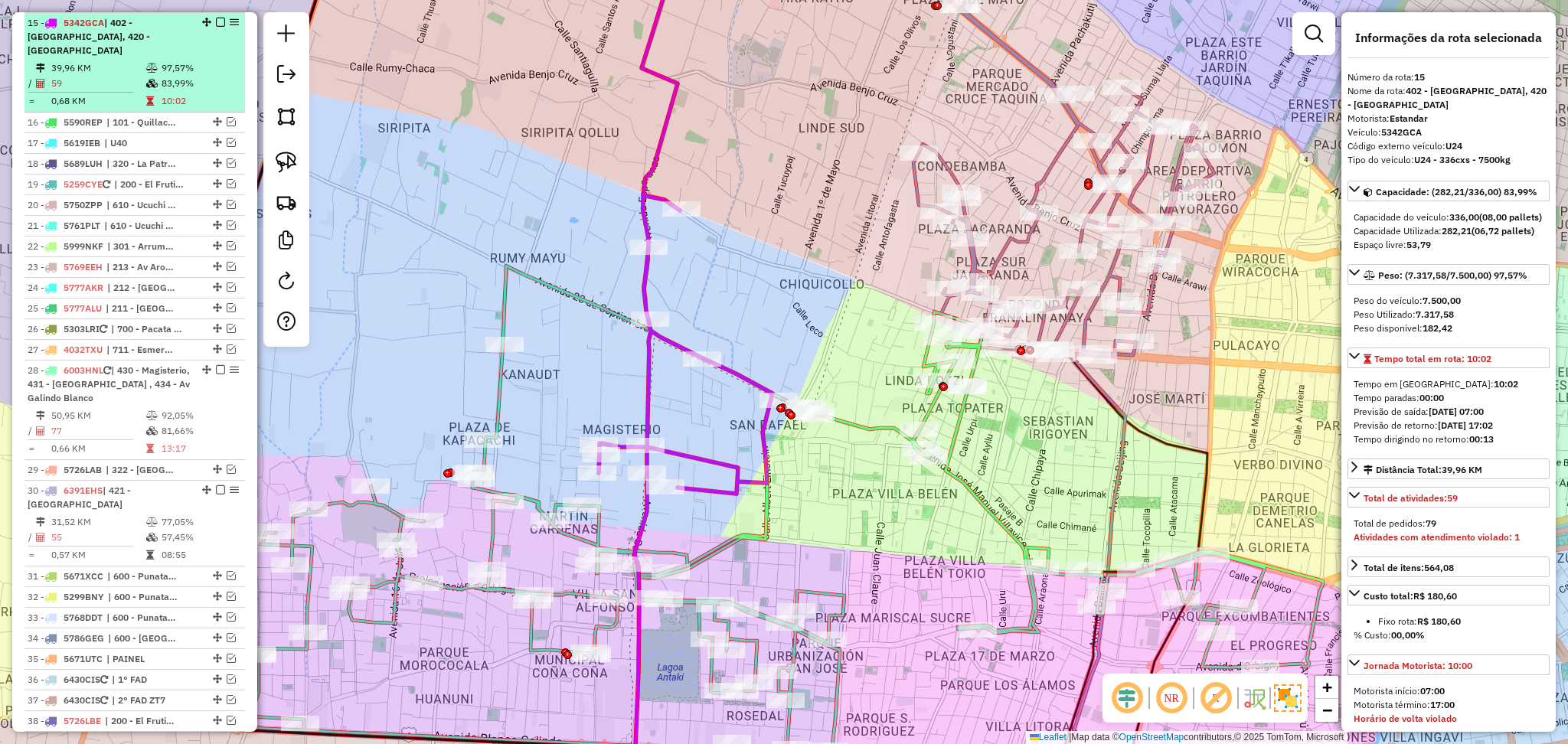
click at [216, 22] on em at bounding box center [220, 22] width 9 height 9
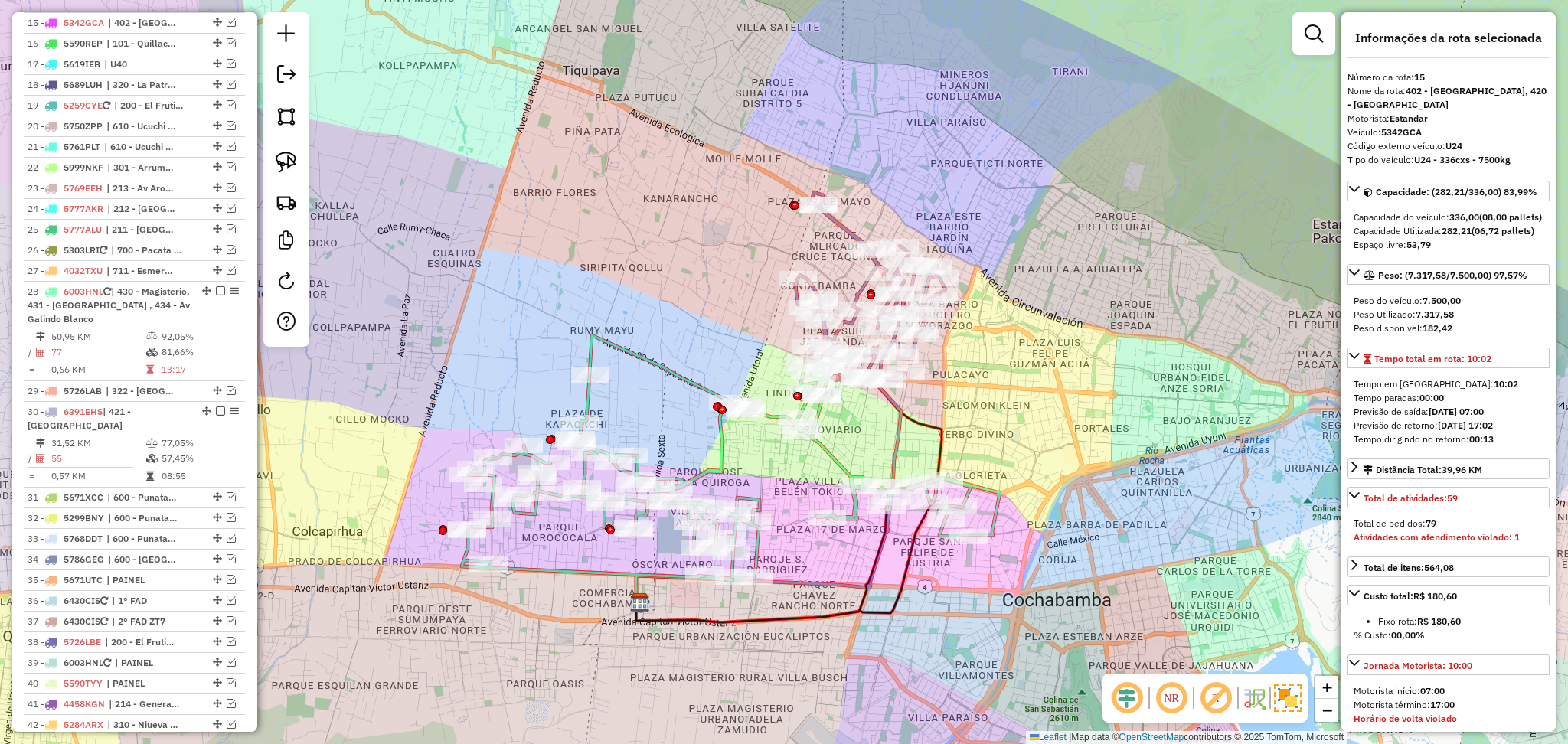
click at [848, 239] on icon at bounding box center [870, 287] width 150 height 188
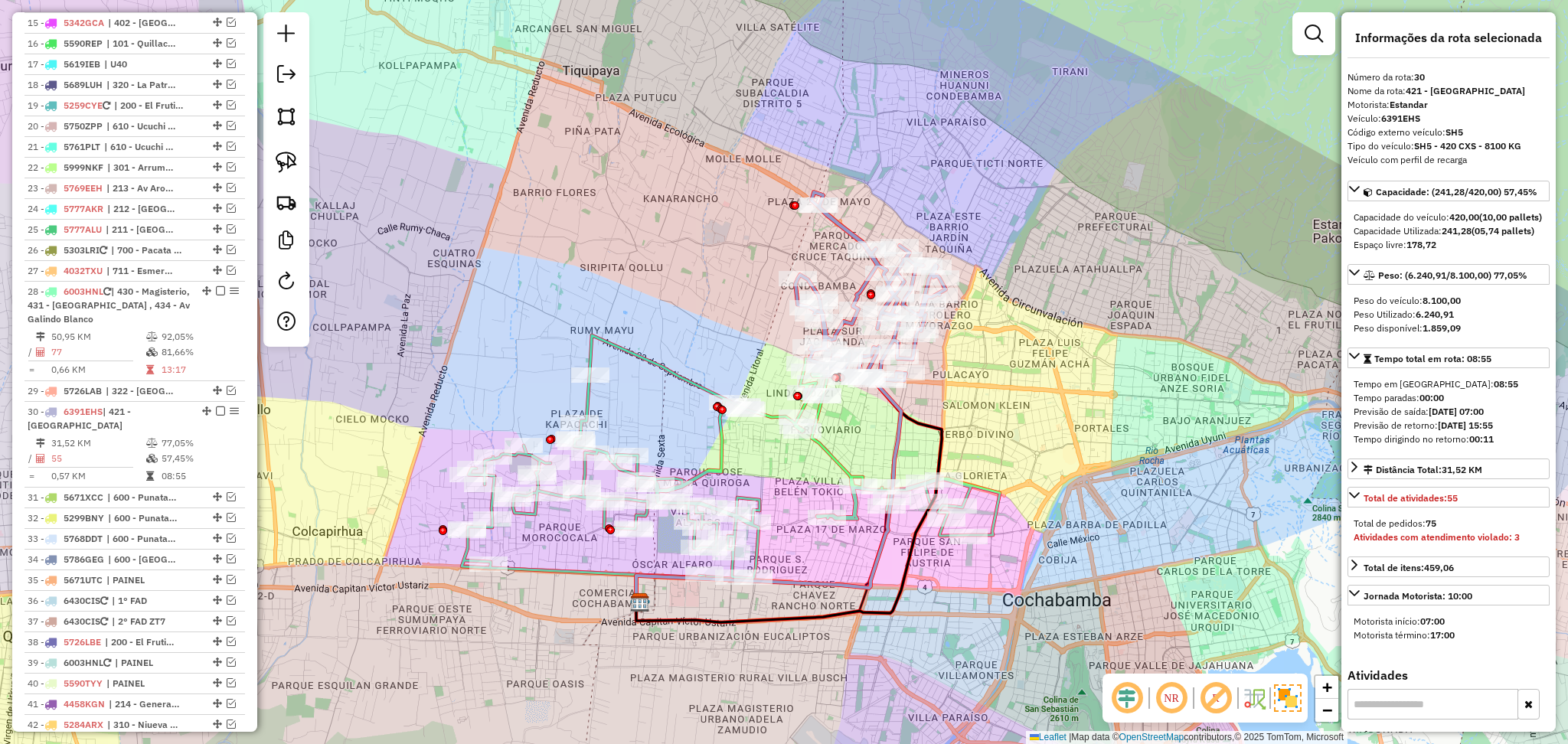
scroll to position [1006, 0]
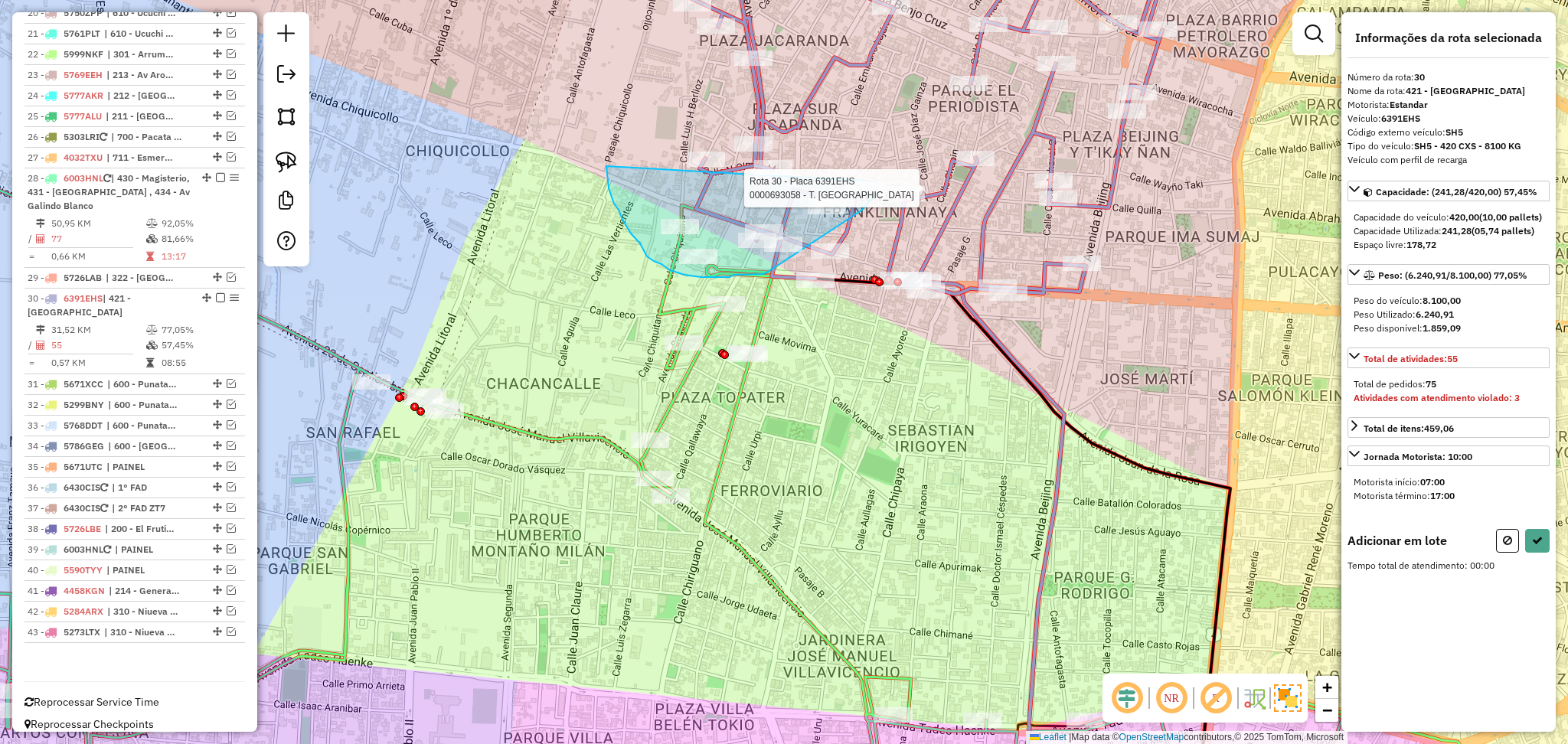
drag, startPoint x: 606, startPoint y: 167, endPoint x: 875, endPoint y: 180, distance: 269.3
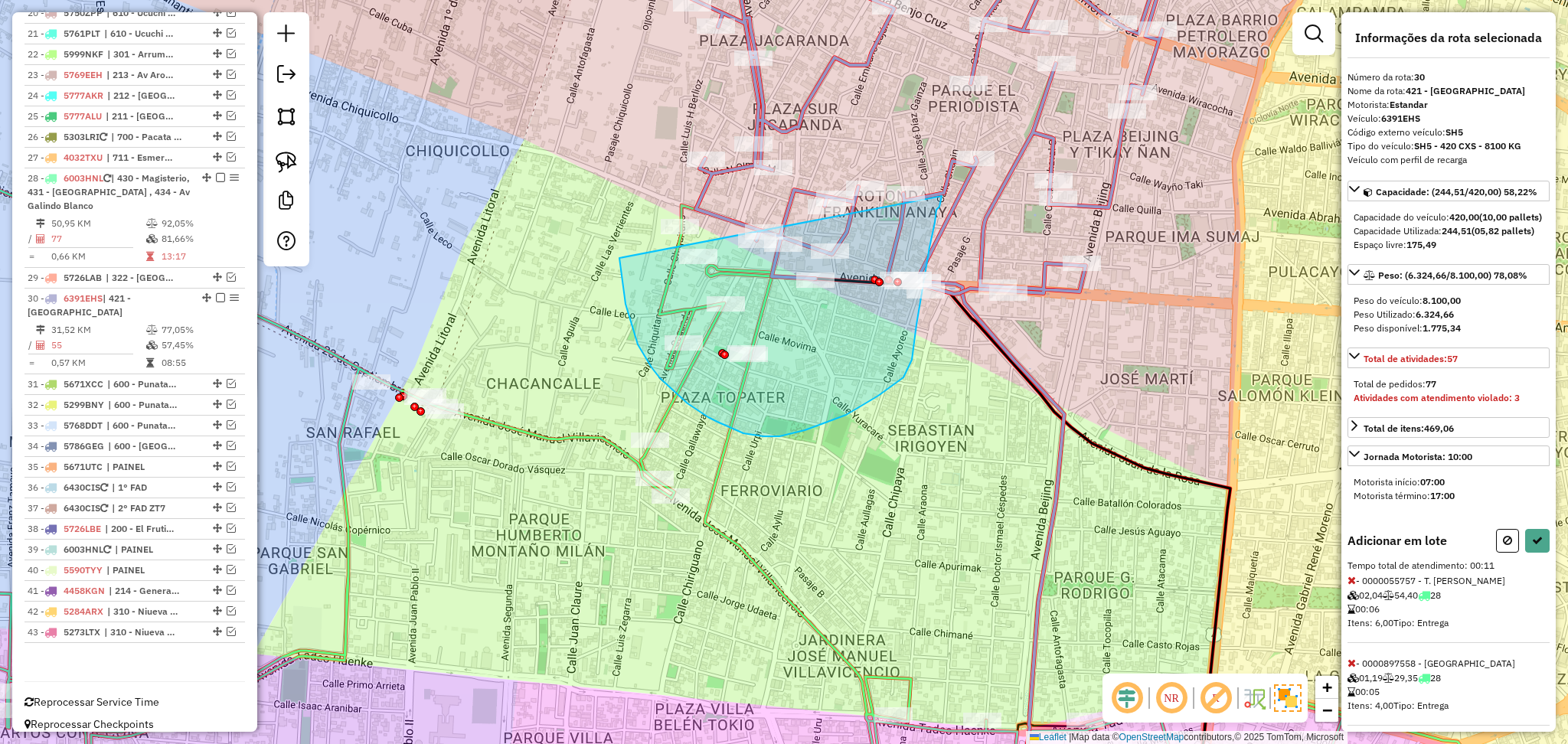
drag, startPoint x: 620, startPoint y: 258, endPoint x: 942, endPoint y: 191, distance: 328.9
click at [942, 191] on div "Rota 30 - Placa 6391EHS 0000899202 - T.JHENNY Rota 30 - Placa 6391EHS 000088118…" at bounding box center [784, 372] width 1568 height 744
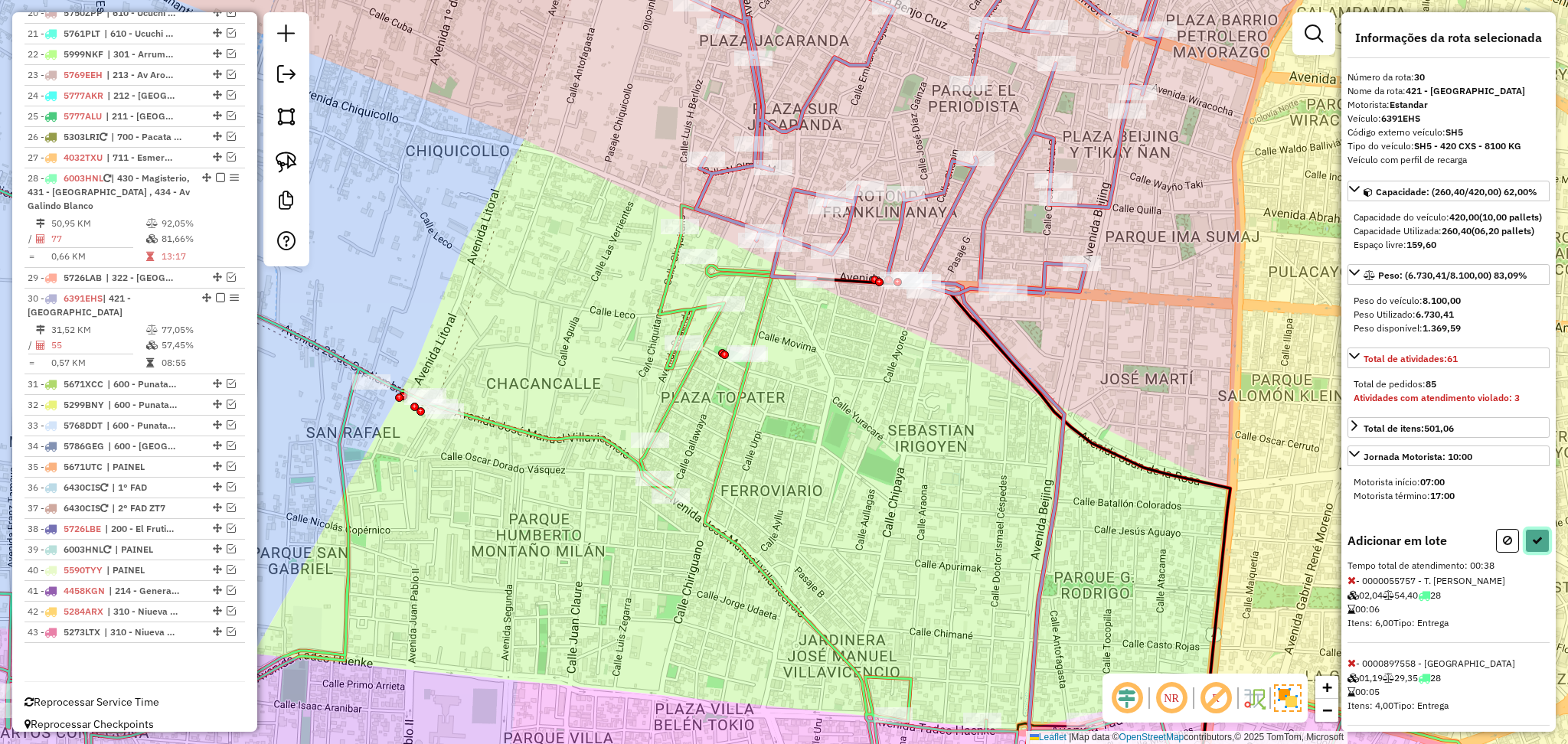
click at [1538, 553] on button at bounding box center [1537, 541] width 25 height 24
select select "**********"
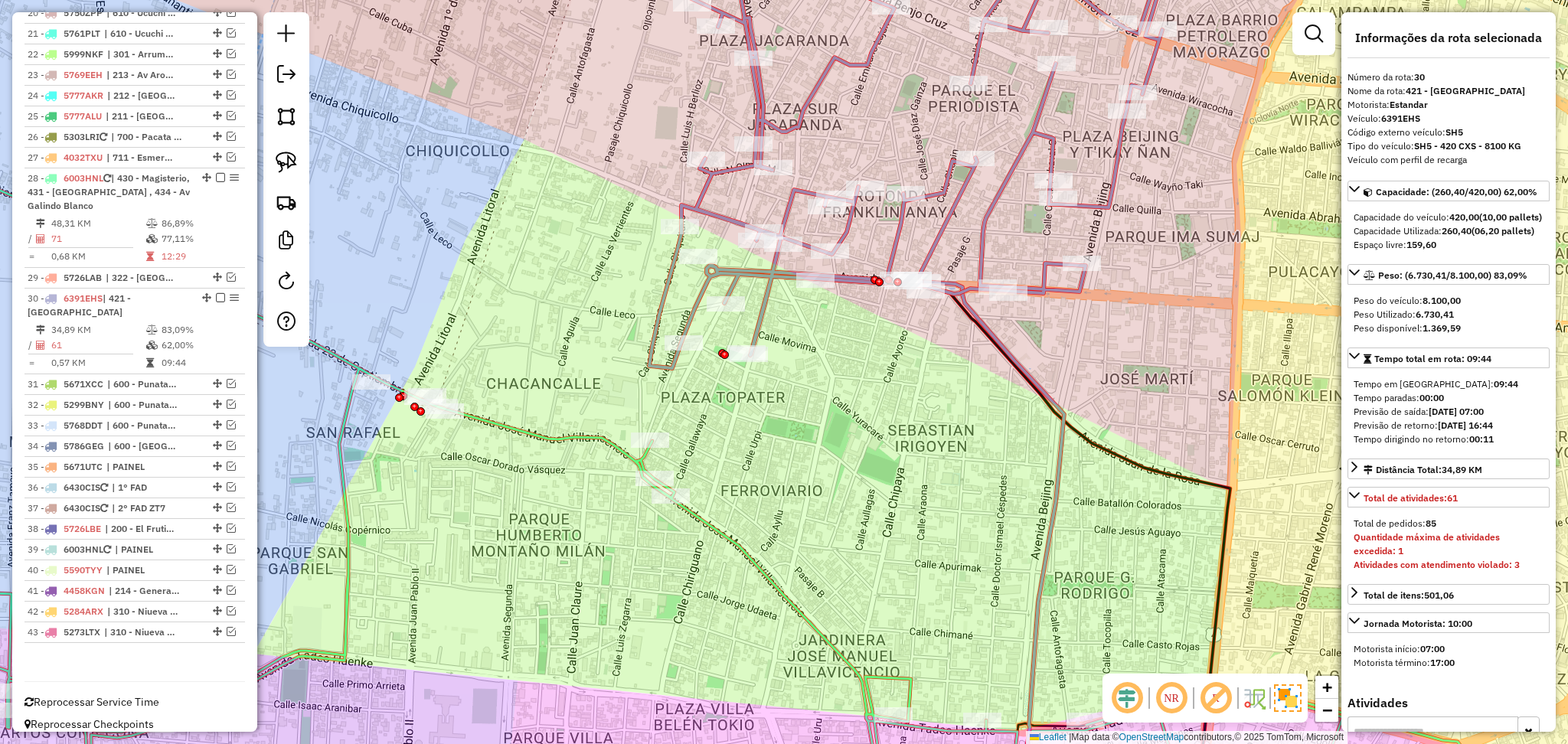
click at [754, 308] on icon at bounding box center [942, 147] width 600 height 442
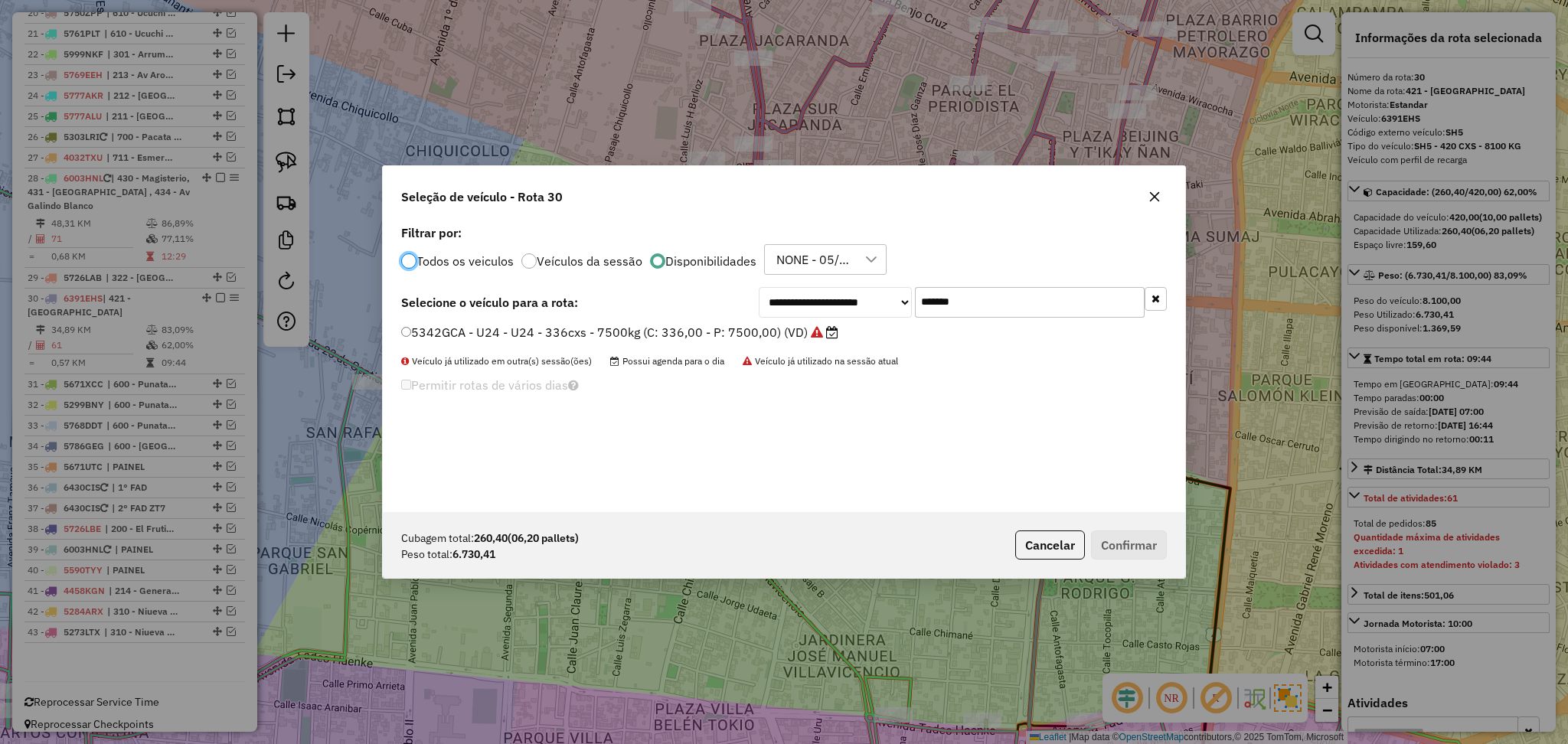
scroll to position [7, 5]
drag, startPoint x: 1020, startPoint y: 299, endPoint x: 912, endPoint y: 298, distance: 108.0
click at [912, 298] on div "**********" at bounding box center [962, 303] width 408 height 31
paste input "text"
type input "*******"
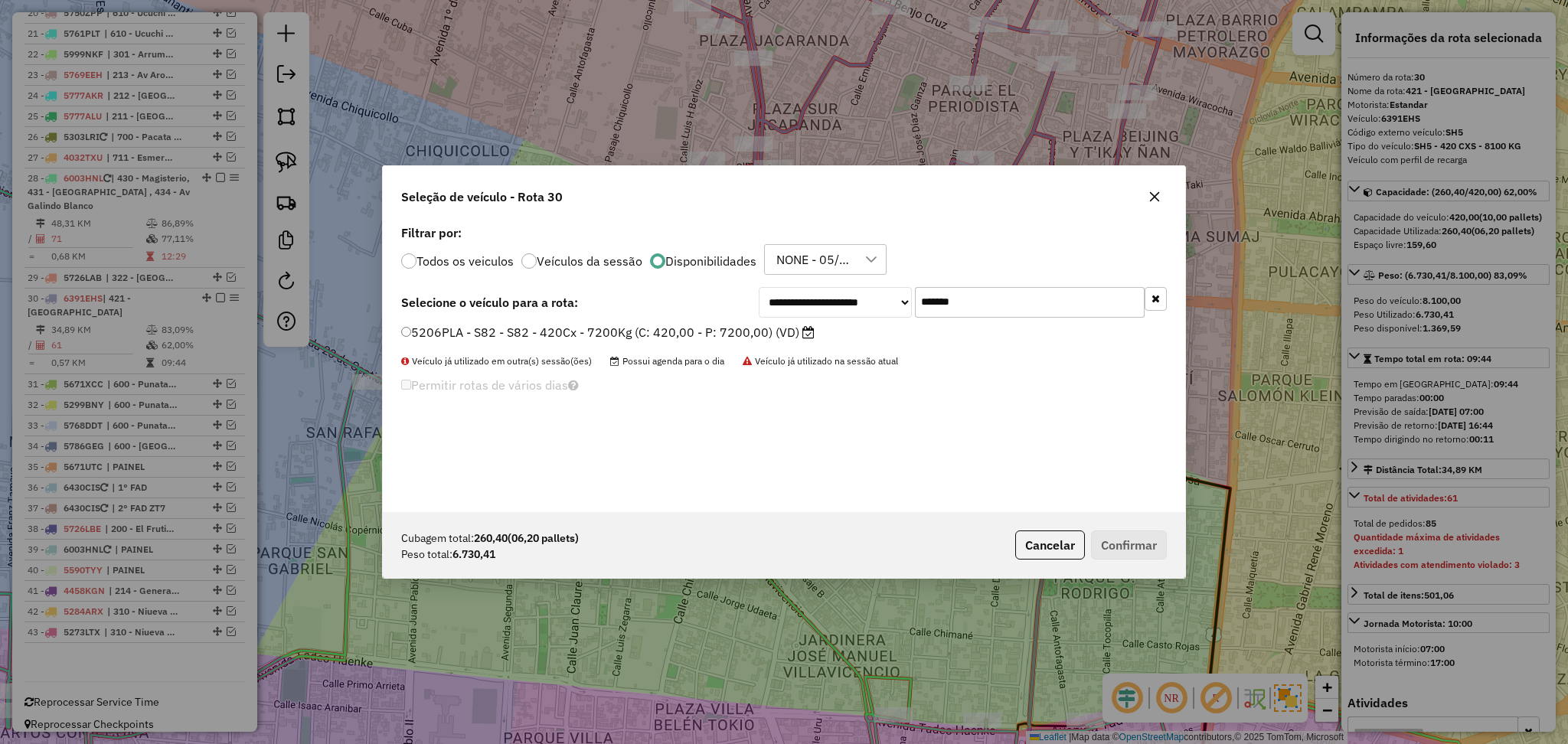
click at [783, 334] on label "5206PLA - S82 - S82 - 420Cx - 7200Kg (C: 420,00 - P: 7200,00) (VD)" at bounding box center [608, 332] width 414 height 19
click at [1134, 557] on button "Confirmar" at bounding box center [1129, 545] width 75 height 29
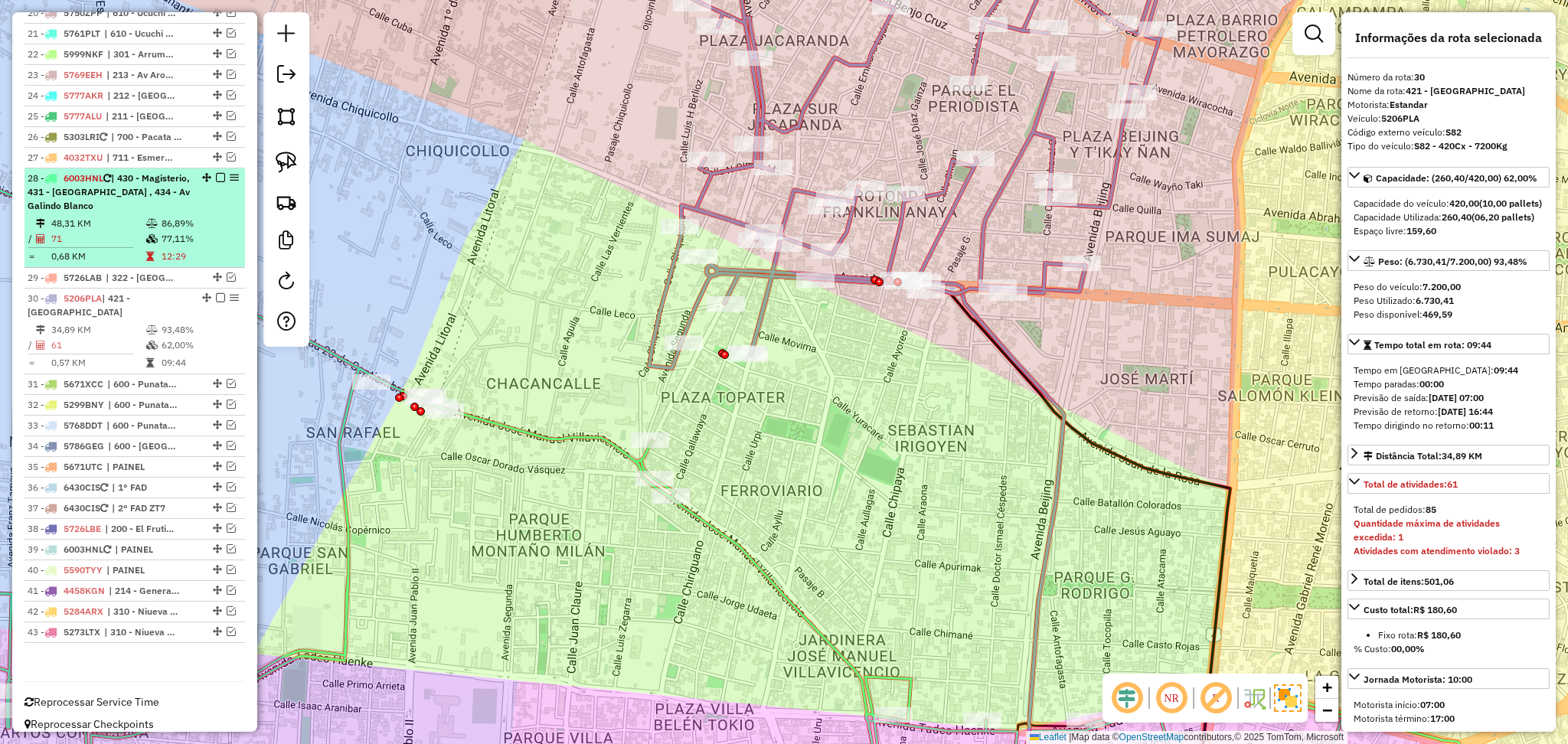
click at [219, 299] on em at bounding box center [220, 298] width 9 height 9
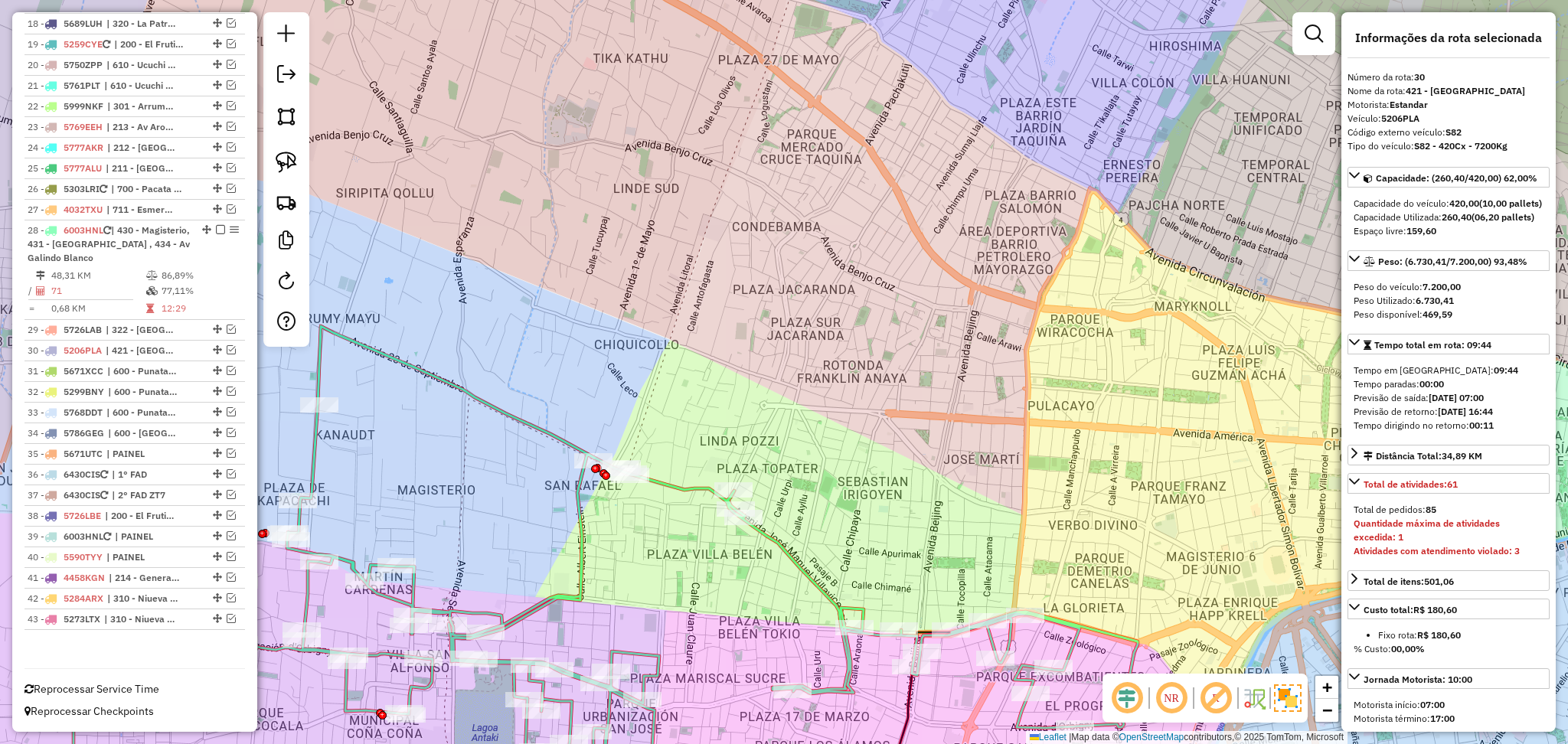
click at [669, 483] on icon at bounding box center [600, 569] width 1076 height 486
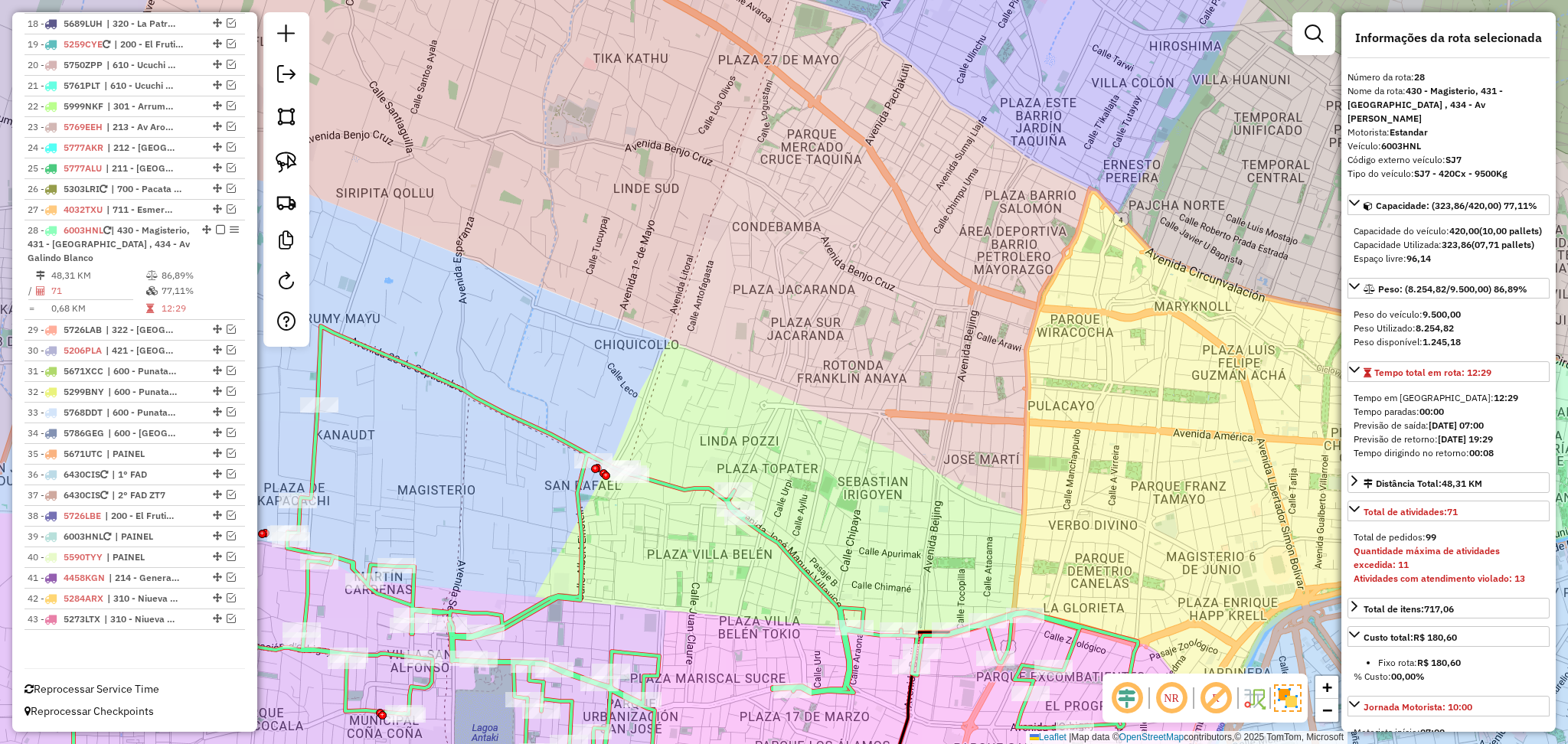
drag, startPoint x: 669, startPoint y: 483, endPoint x: 676, endPoint y: 479, distance: 8.1
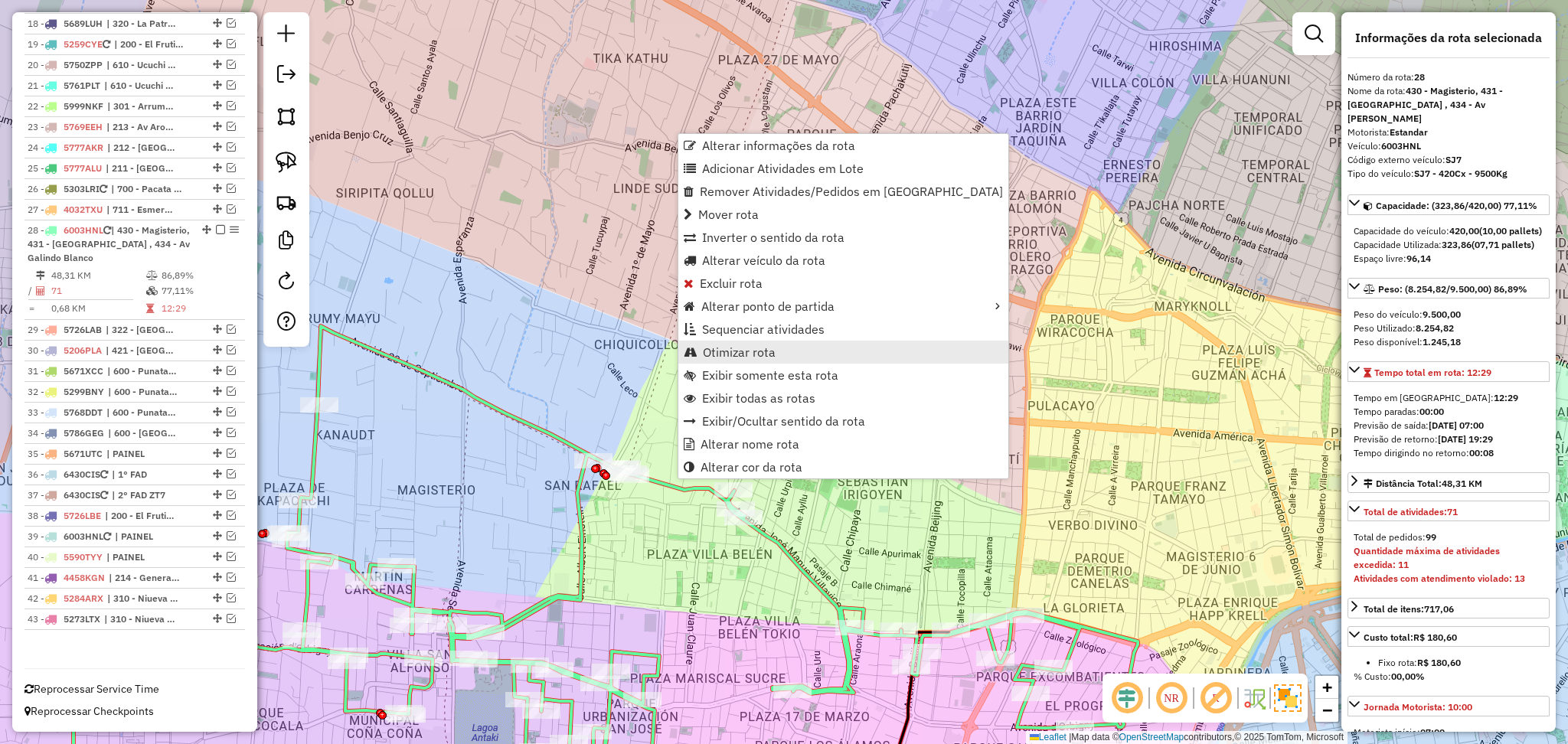
click at [789, 356] on link "Otimizar rota" at bounding box center [843, 352] width 330 height 23
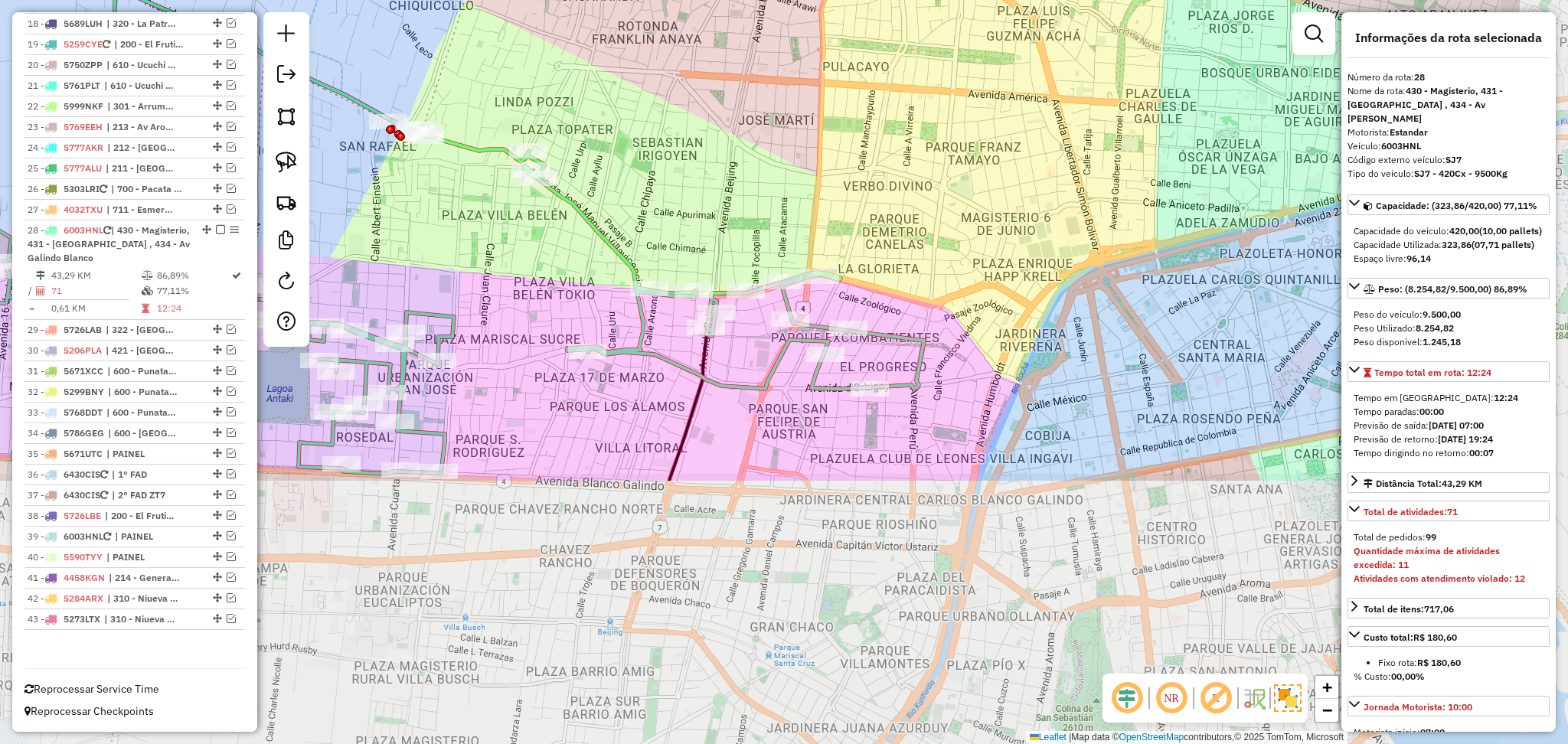
drag, startPoint x: 1016, startPoint y: 523, endPoint x: 810, endPoint y: 184, distance: 396.7
click at [810, 184] on div "Janela de atendimento Grade de atendimento Capacidade Transportadoras Veículos …" at bounding box center [784, 372] width 1568 height 744
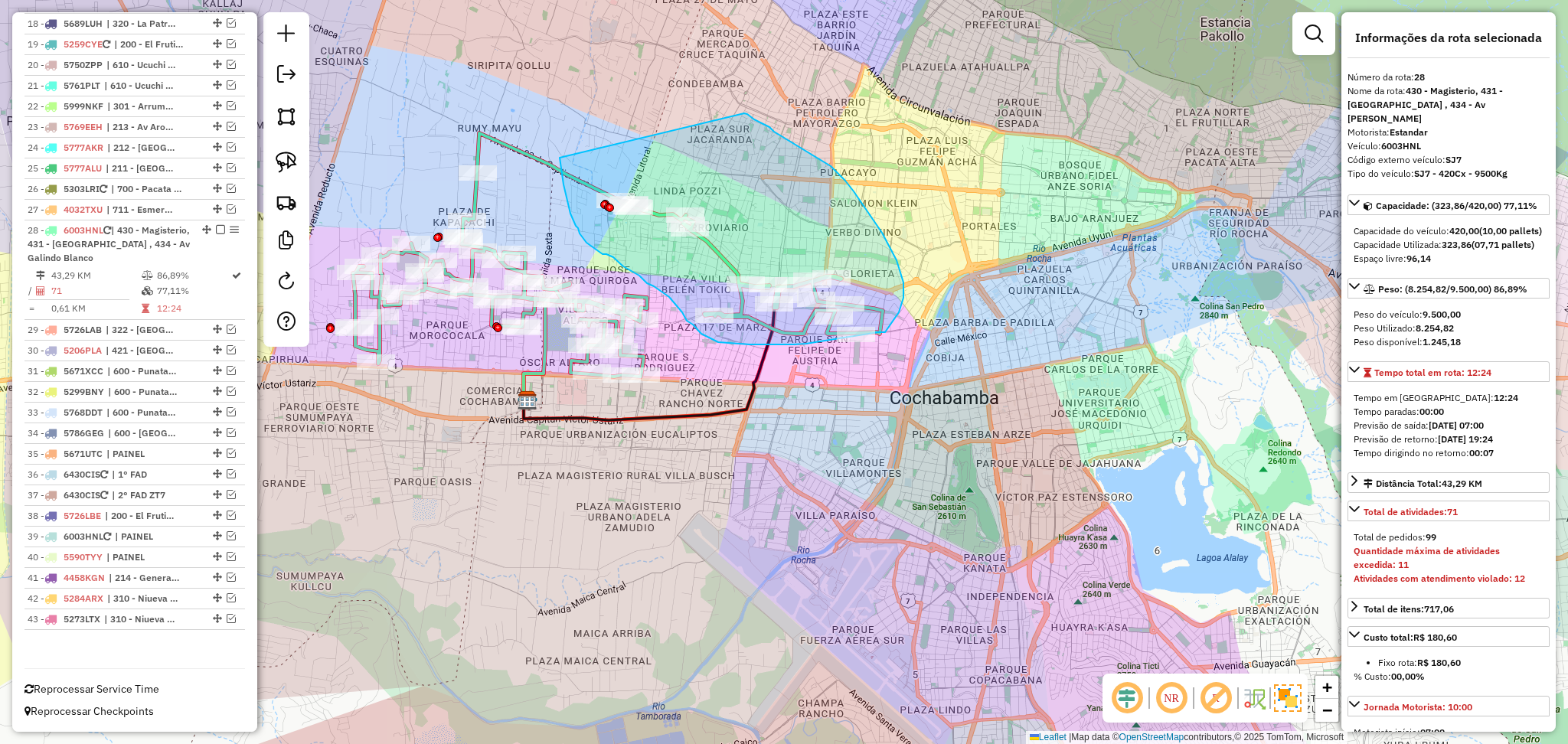
drag, startPoint x: 559, startPoint y: 158, endPoint x: 744, endPoint y: 113, distance: 190.4
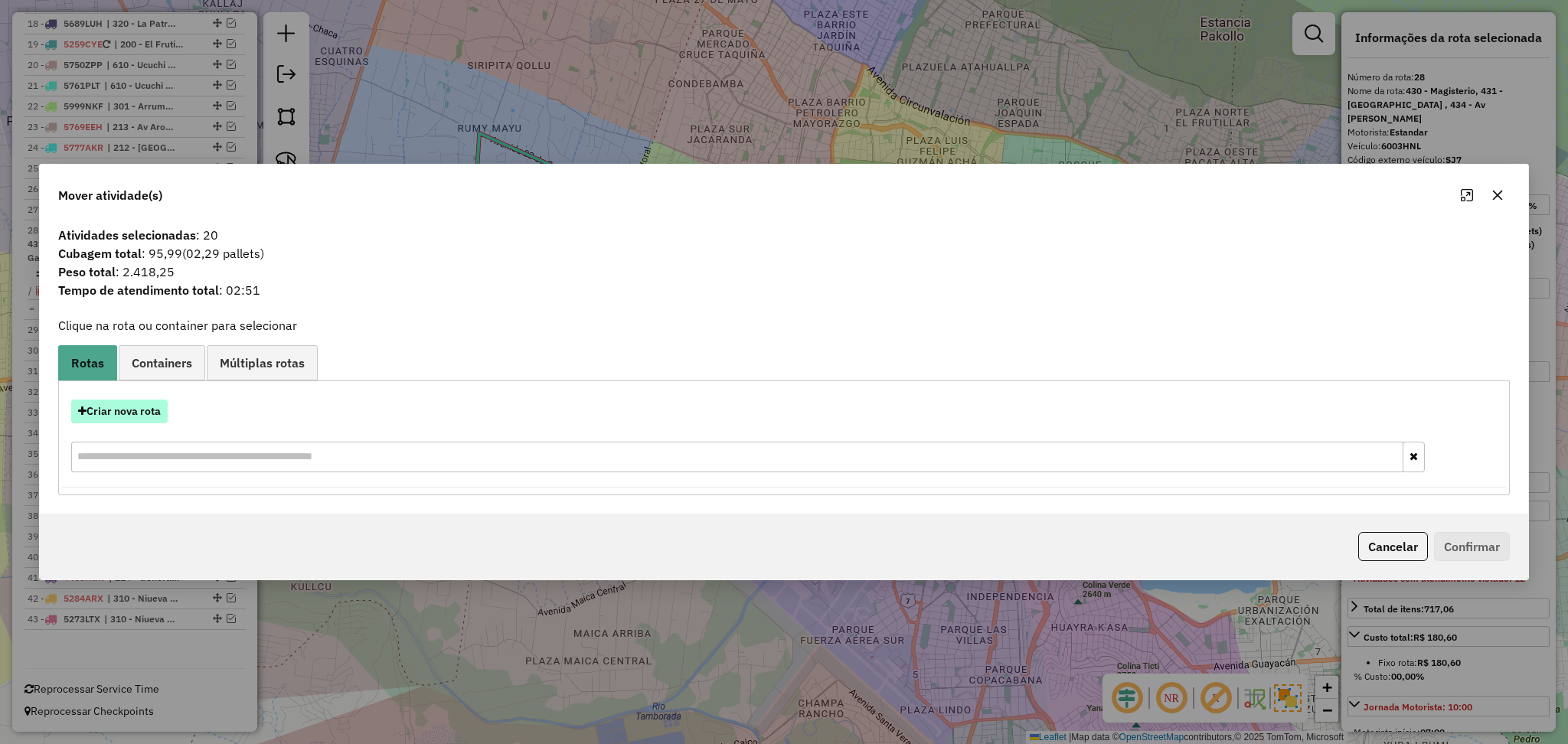
click at [140, 410] on button "Criar nova rota" at bounding box center [119, 412] width 96 height 24
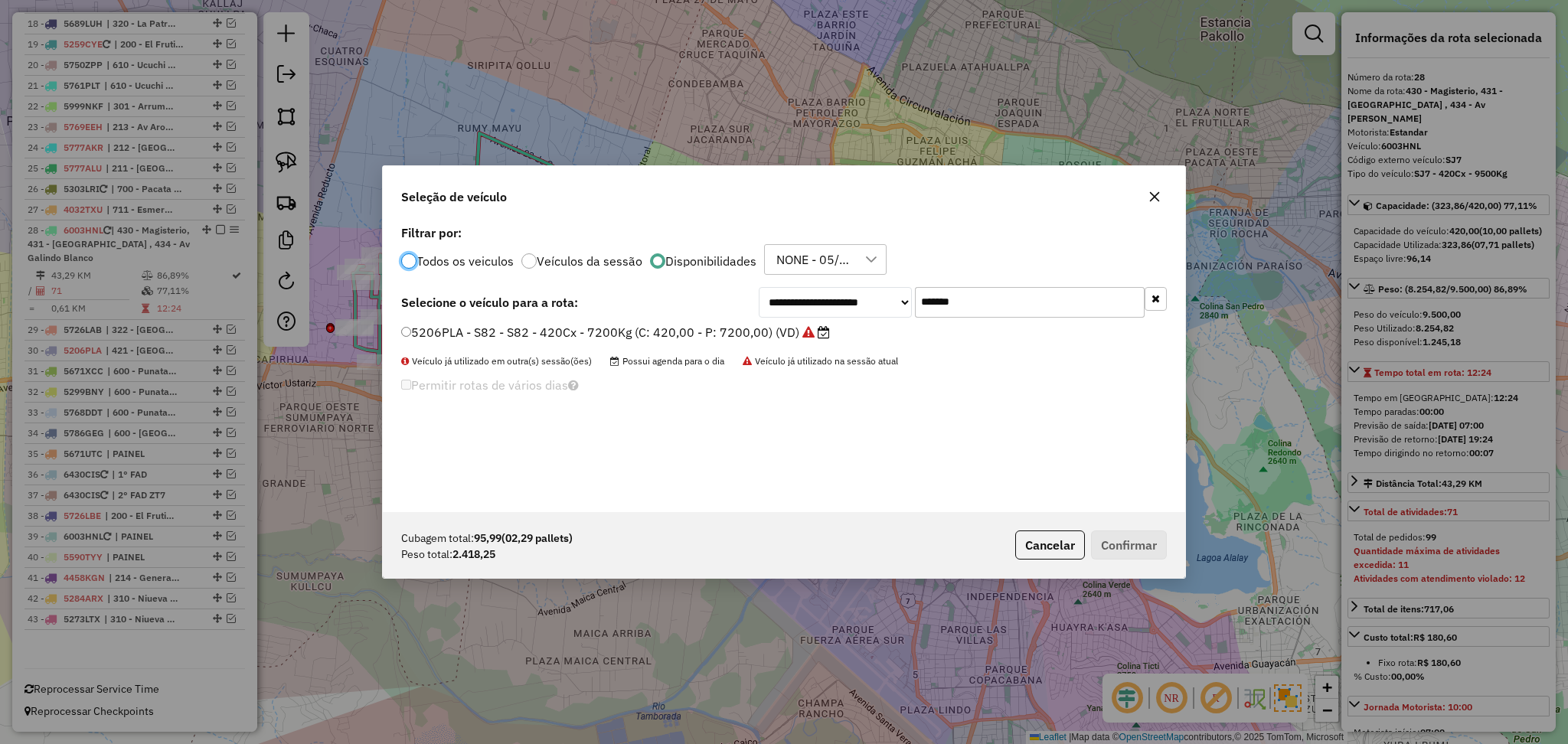
scroll to position [7, 5]
drag, startPoint x: 1029, startPoint y: 289, endPoint x: 911, endPoint y: 289, distance: 118.0
click at [911, 289] on div "**********" at bounding box center [962, 303] width 408 height 31
paste input "text"
type input "*******"
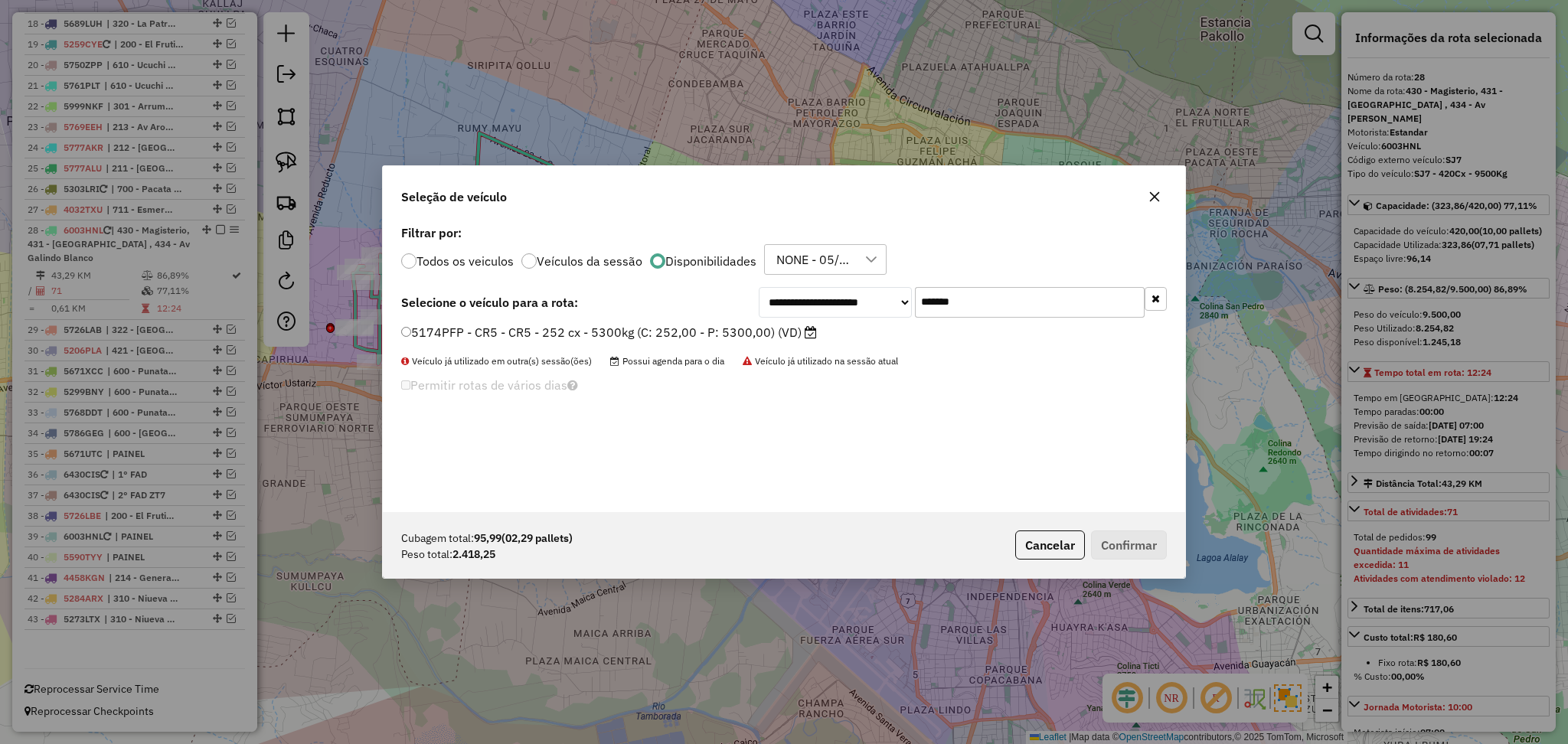
drag, startPoint x: 798, startPoint y: 322, endPoint x: 757, endPoint y: 328, distance: 41.4
click at [757, 328] on label "5174PFP - CR5 - CR5 - 252 cx - 5300kg (C: 252,00 - P: 5300,00) (VD)" at bounding box center [609, 332] width 416 height 19
click at [1142, 535] on button "Confirmar" at bounding box center [1129, 545] width 75 height 29
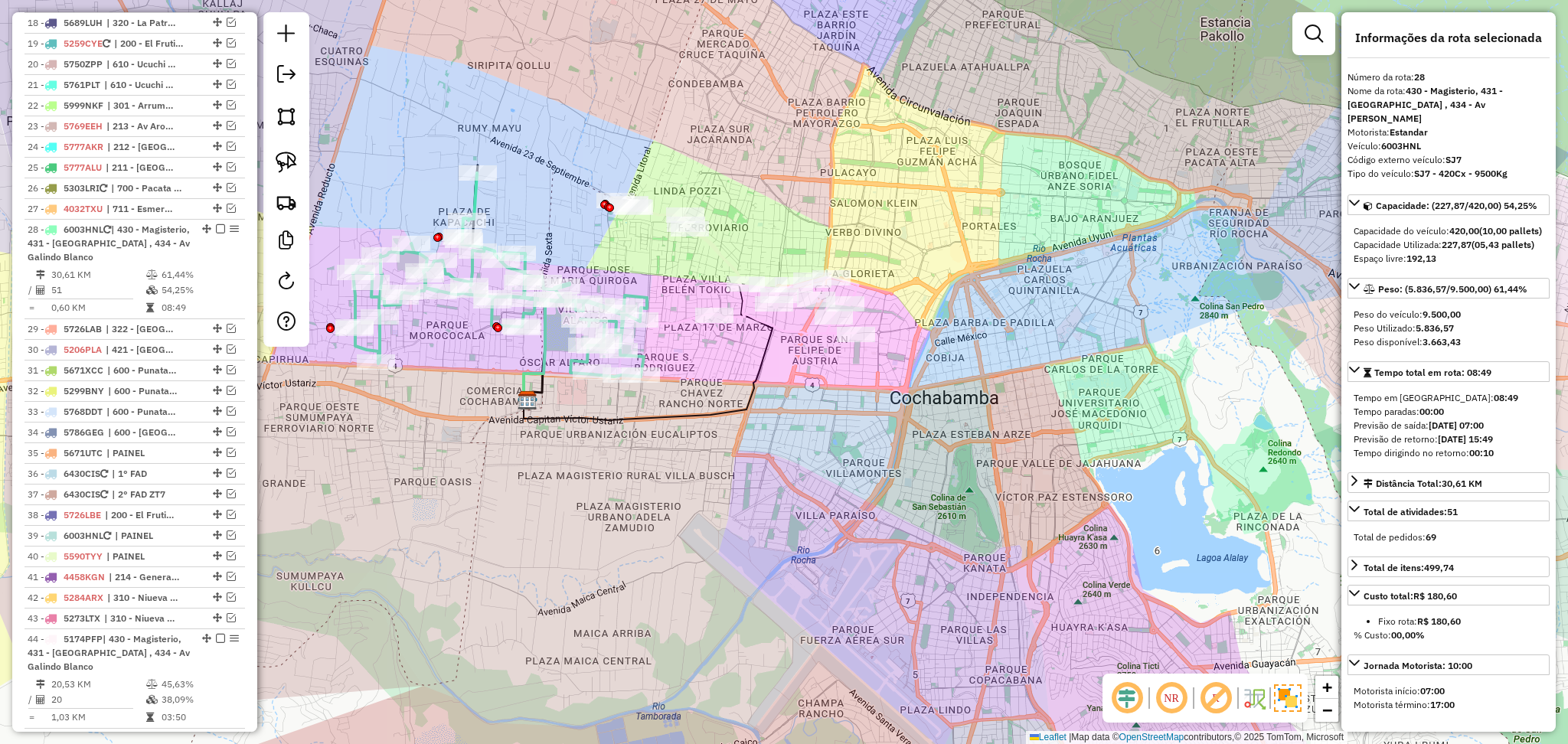
scroll to position [1054, 0]
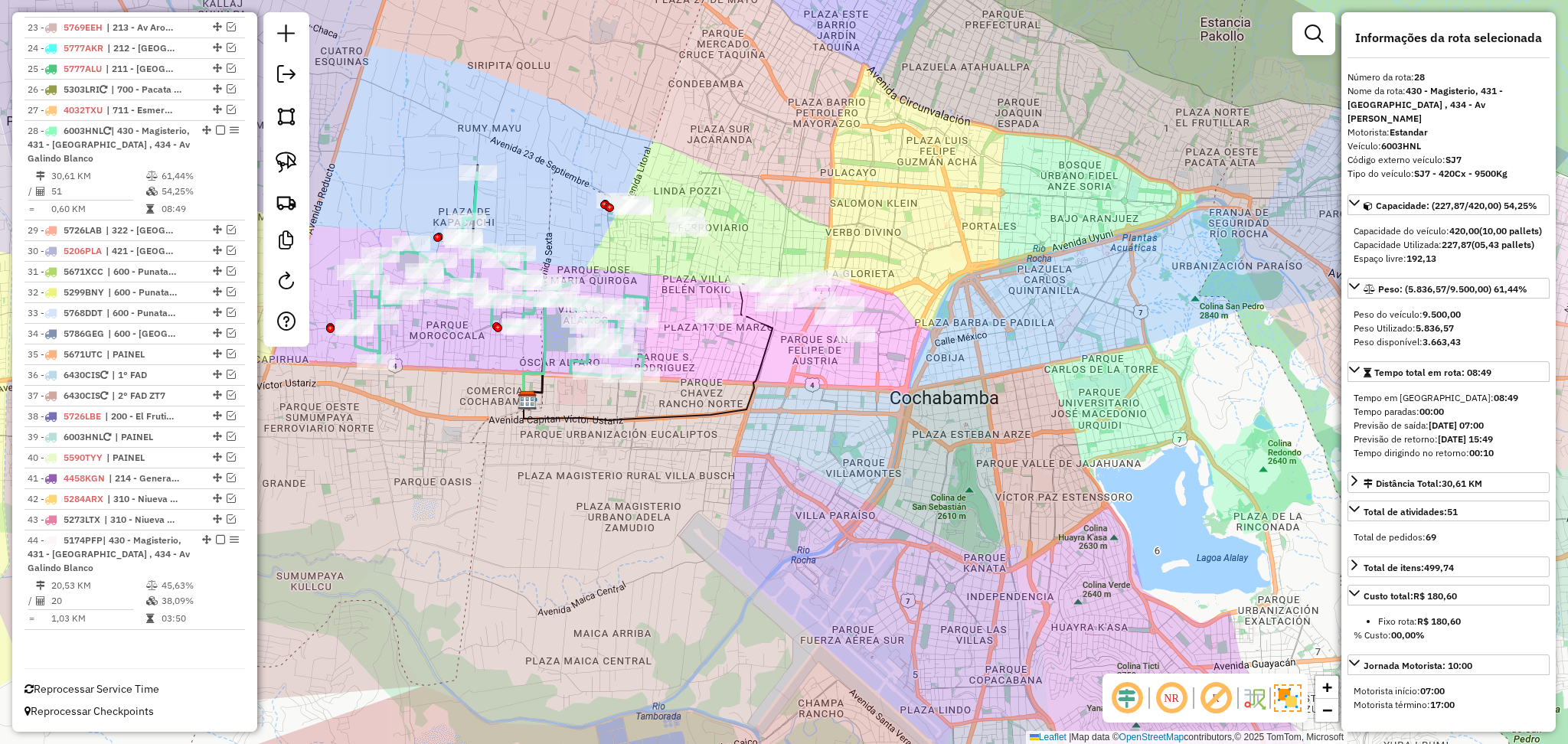
click at [727, 252] on icon at bounding box center [737, 267] width 242 height 135
click at [471, 197] on icon at bounding box center [500, 274] width 294 height 203
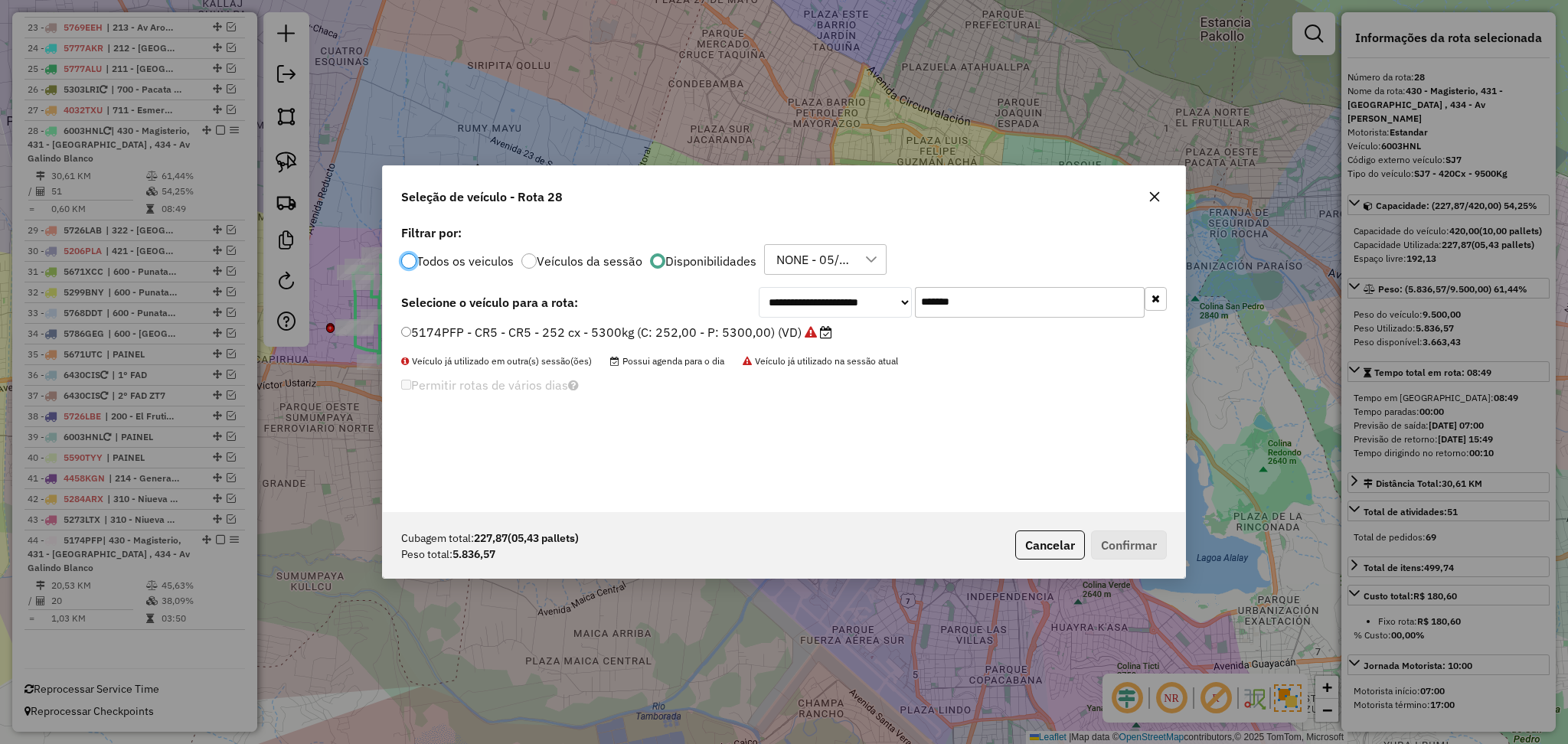
scroll to position [7, 5]
drag, startPoint x: 994, startPoint y: 292, endPoint x: 851, endPoint y: 293, distance: 143.0
click at [851, 293] on div "**********" at bounding box center [962, 303] width 408 height 31
paste input "text"
type input "*******"
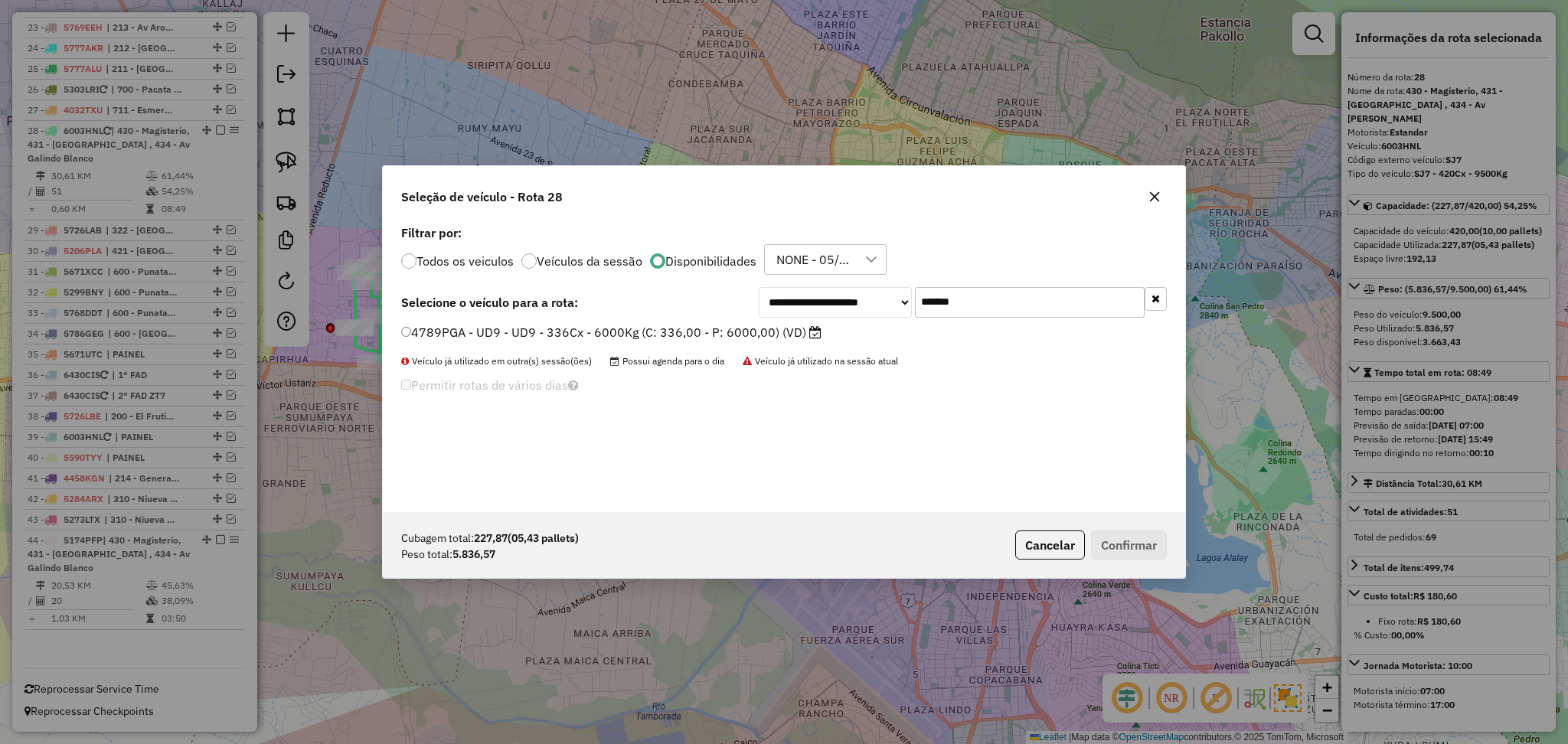
click at [724, 330] on label "4789PGA - UD9 - UD9 - 336Cx - 6000Kg (C: 336,00 - P: 6000,00) (VD)" at bounding box center [612, 332] width 421 height 19
click at [1118, 533] on button "Confirmar" at bounding box center [1129, 545] width 75 height 29
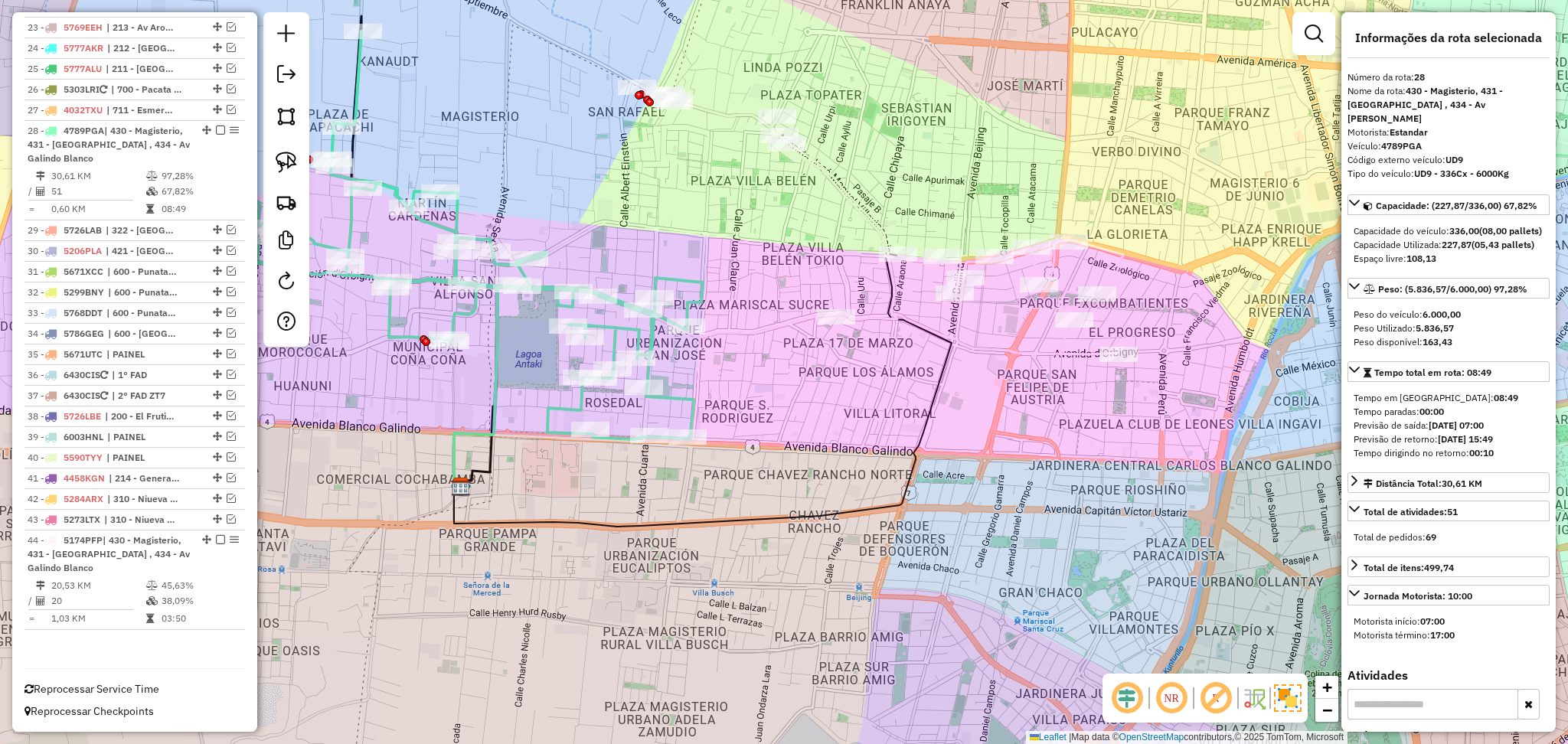
click at [872, 228] on icon at bounding box center [881, 220] width 485 height 270
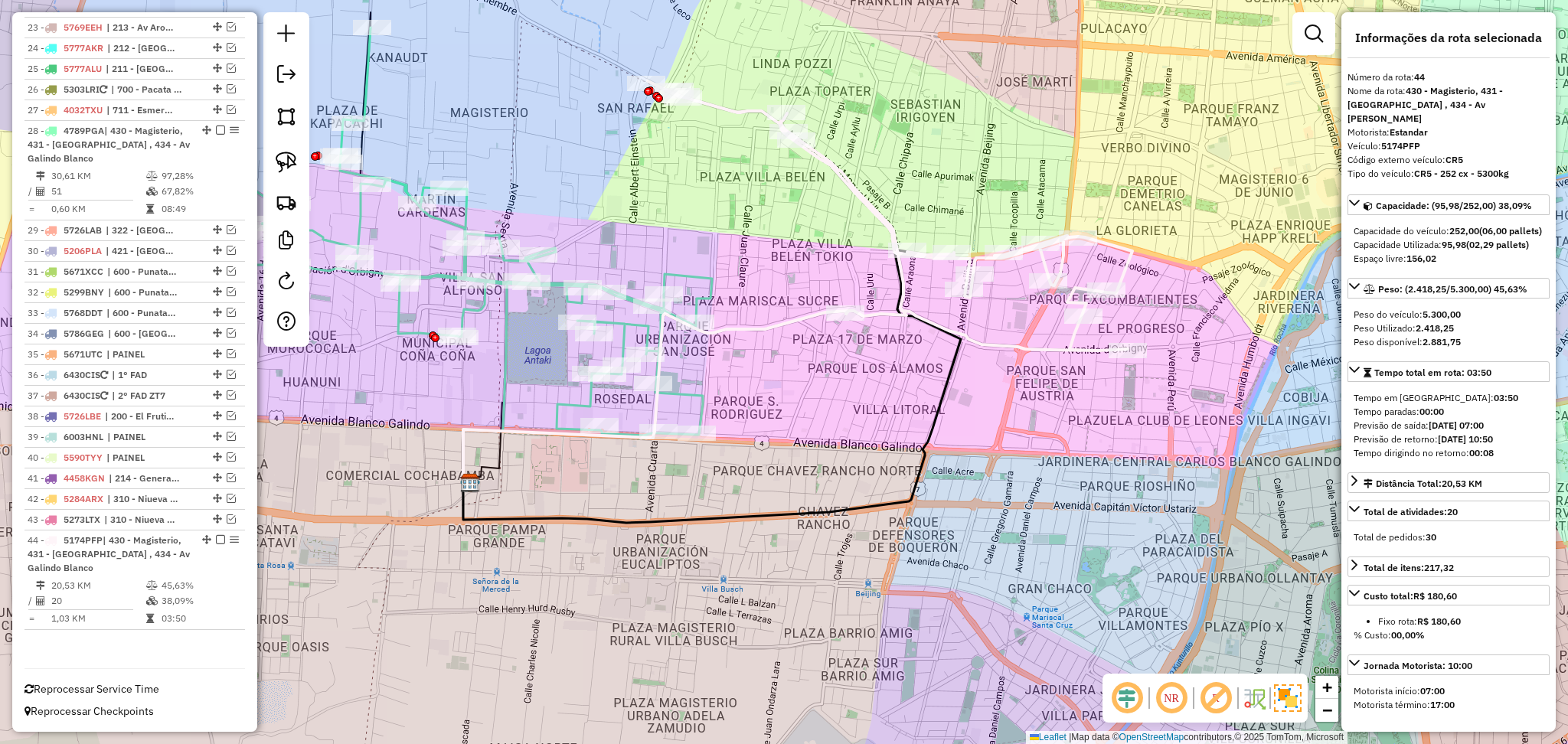
drag, startPoint x: 834, startPoint y: 258, endPoint x: 868, endPoint y: 257, distance: 34.0
click at [868, 257] on div "Janela de atendimento Grade de atendimento Capacidade Transportadoras Veículos …" at bounding box center [784, 372] width 1568 height 744
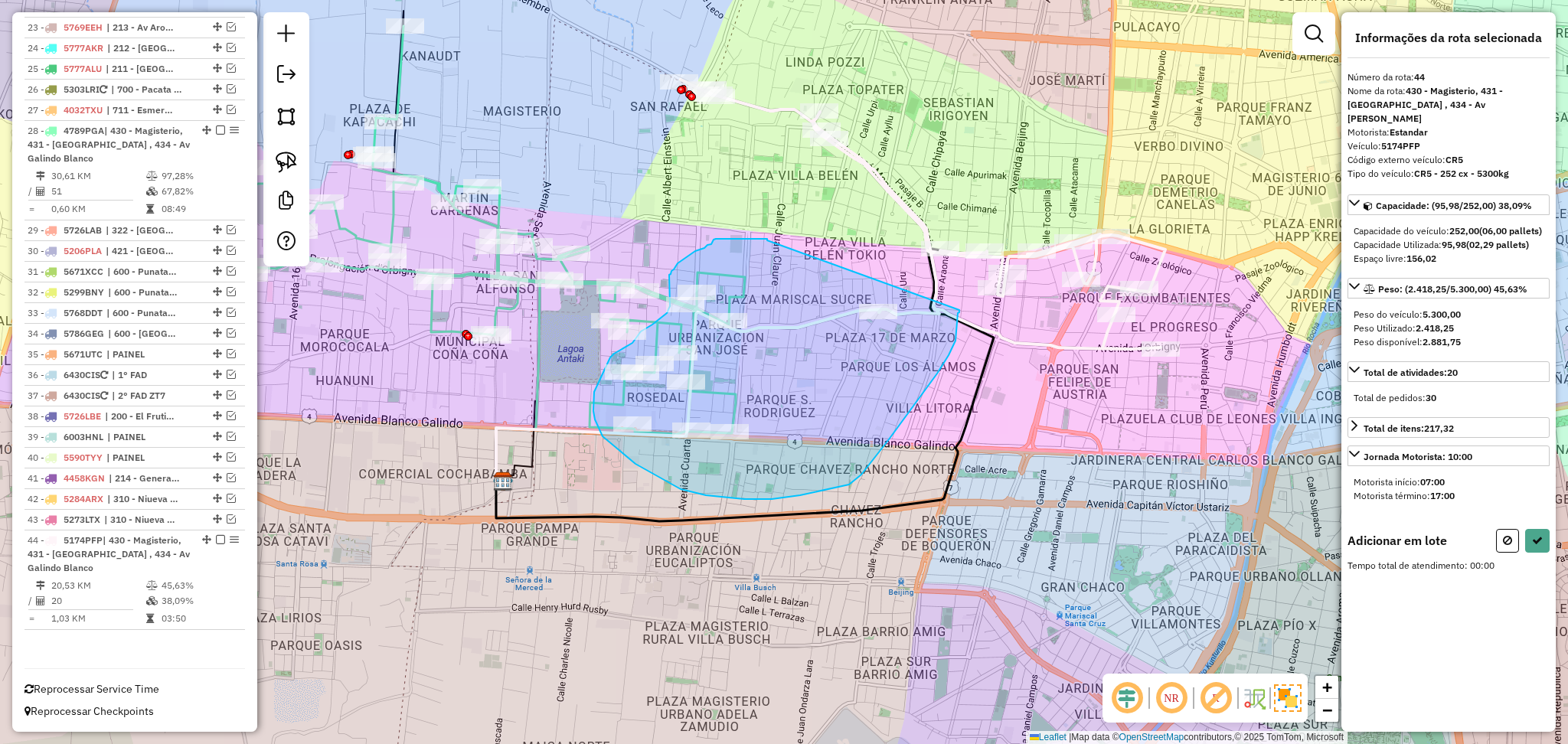
drag, startPoint x: 768, startPoint y: 239, endPoint x: 959, endPoint y: 310, distance: 203.8
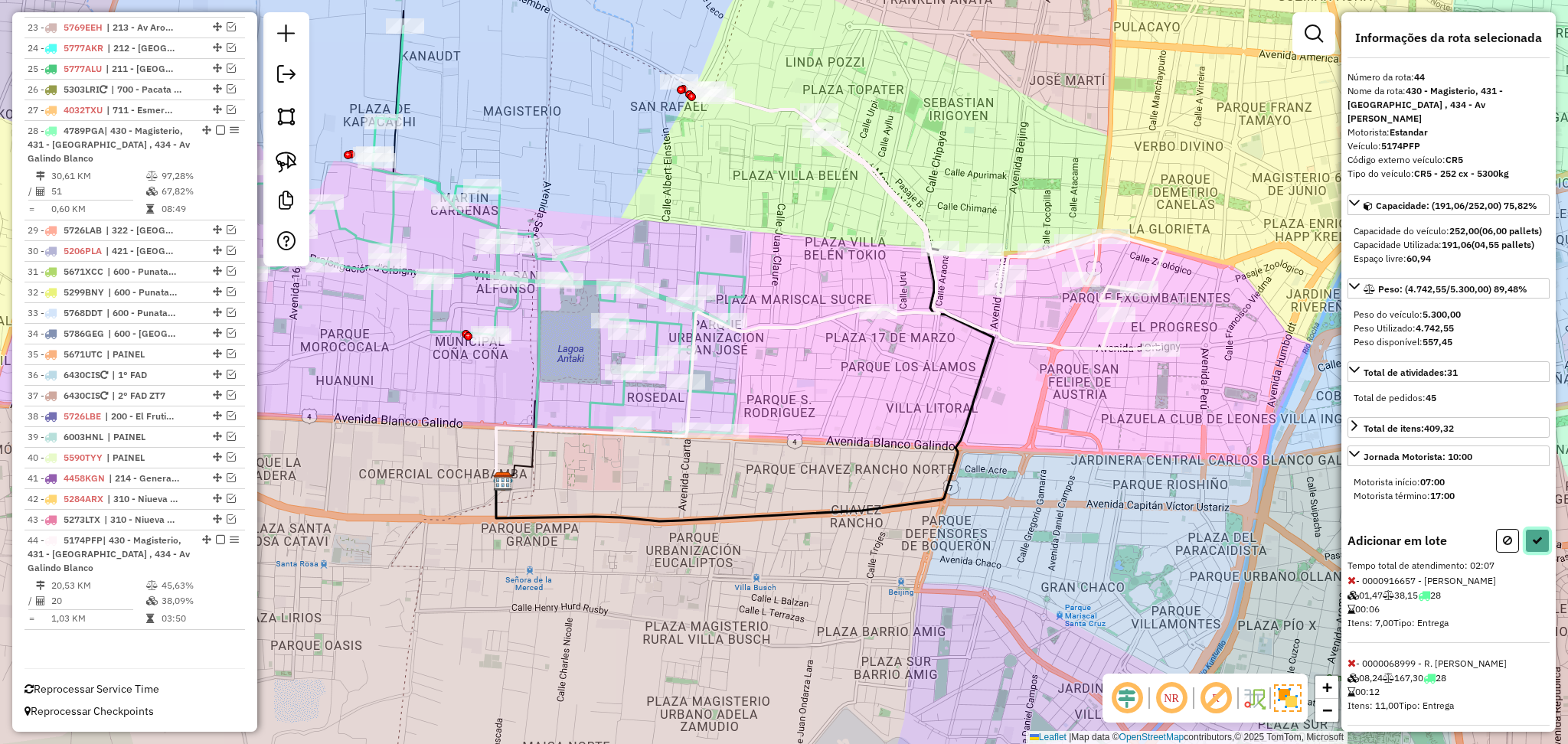
click at [1532, 546] on icon at bounding box center [1537, 541] width 11 height 11
select select "**********"
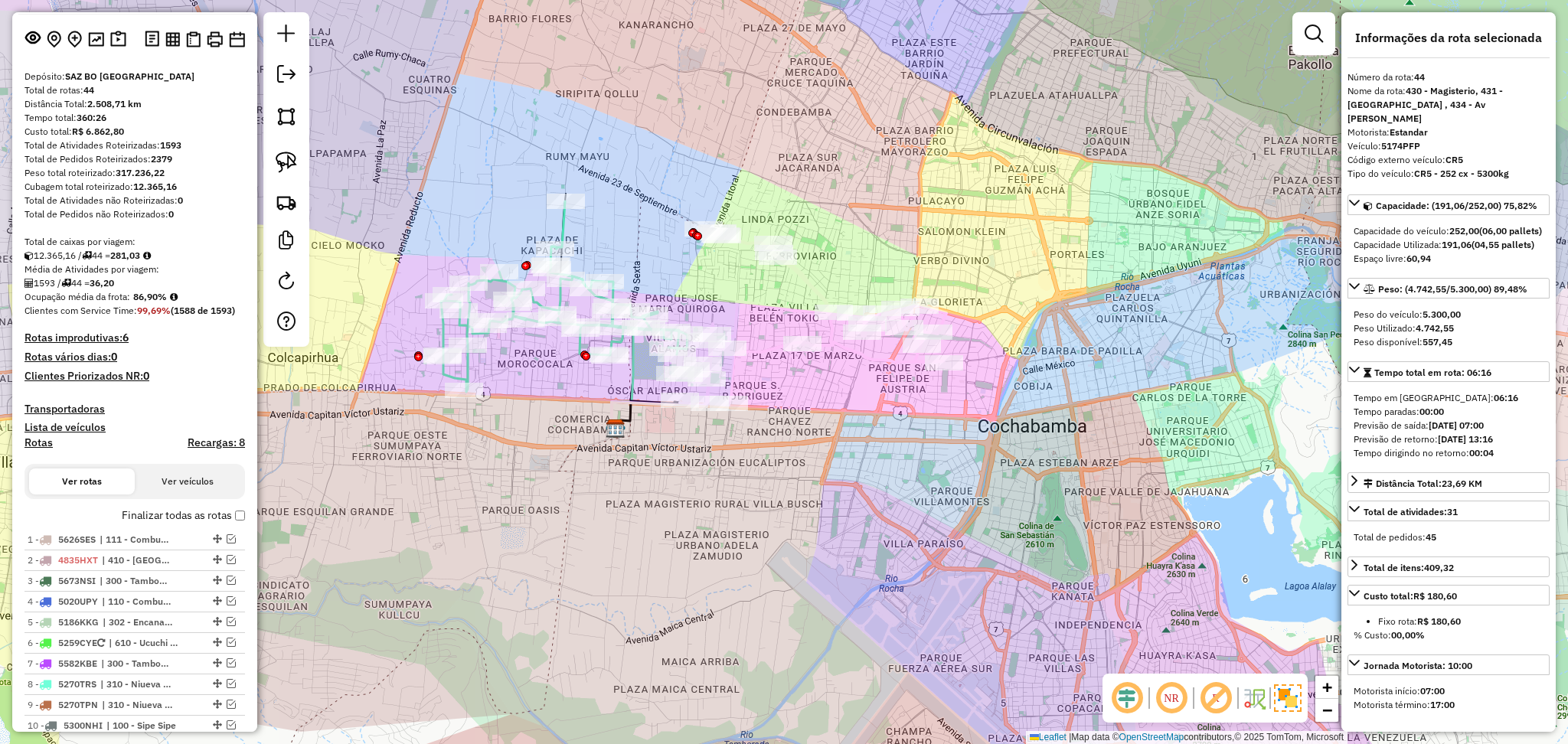
scroll to position [32, 0]
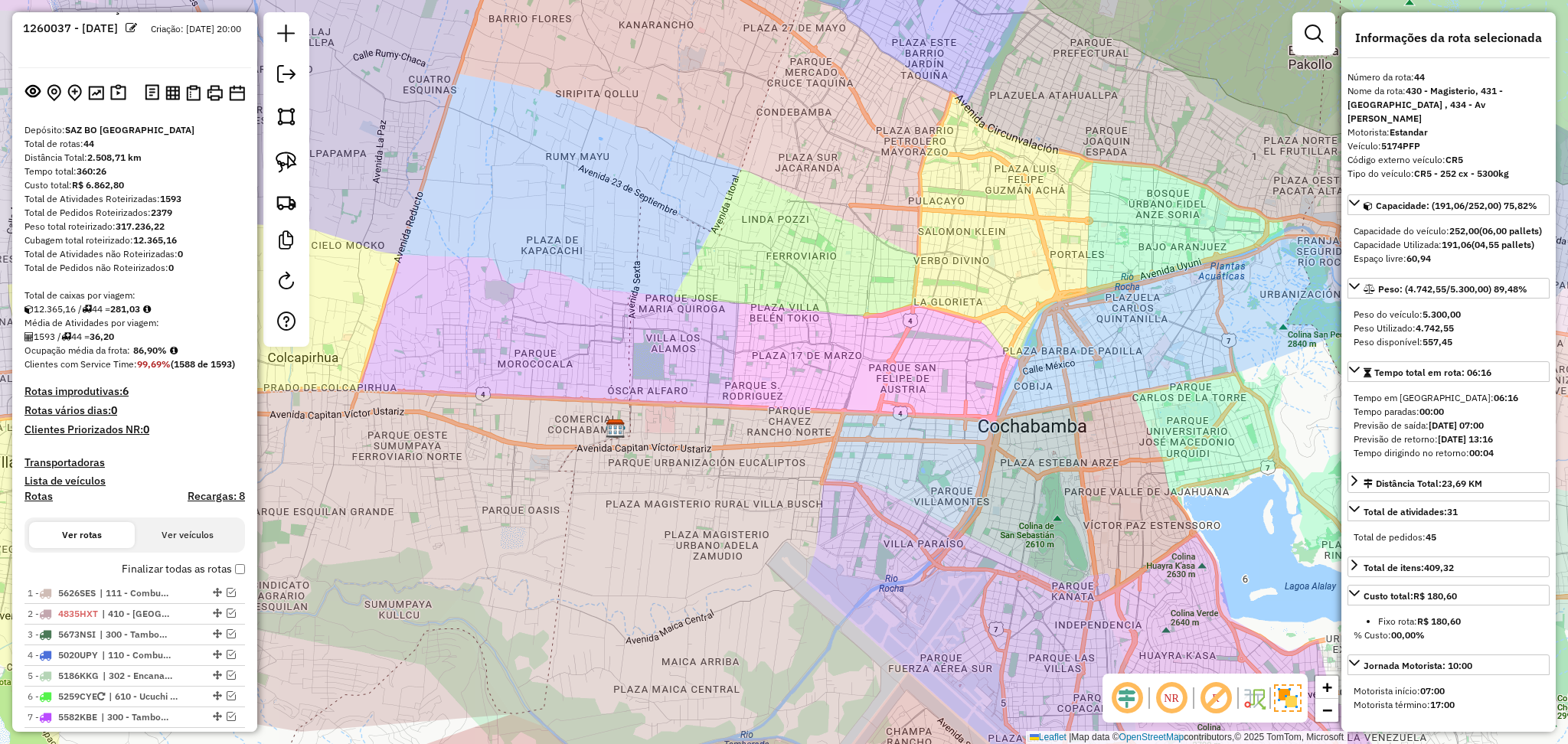
click at [229, 565] on label "Finalizar todas as rotas" at bounding box center [183, 569] width 123 height 16
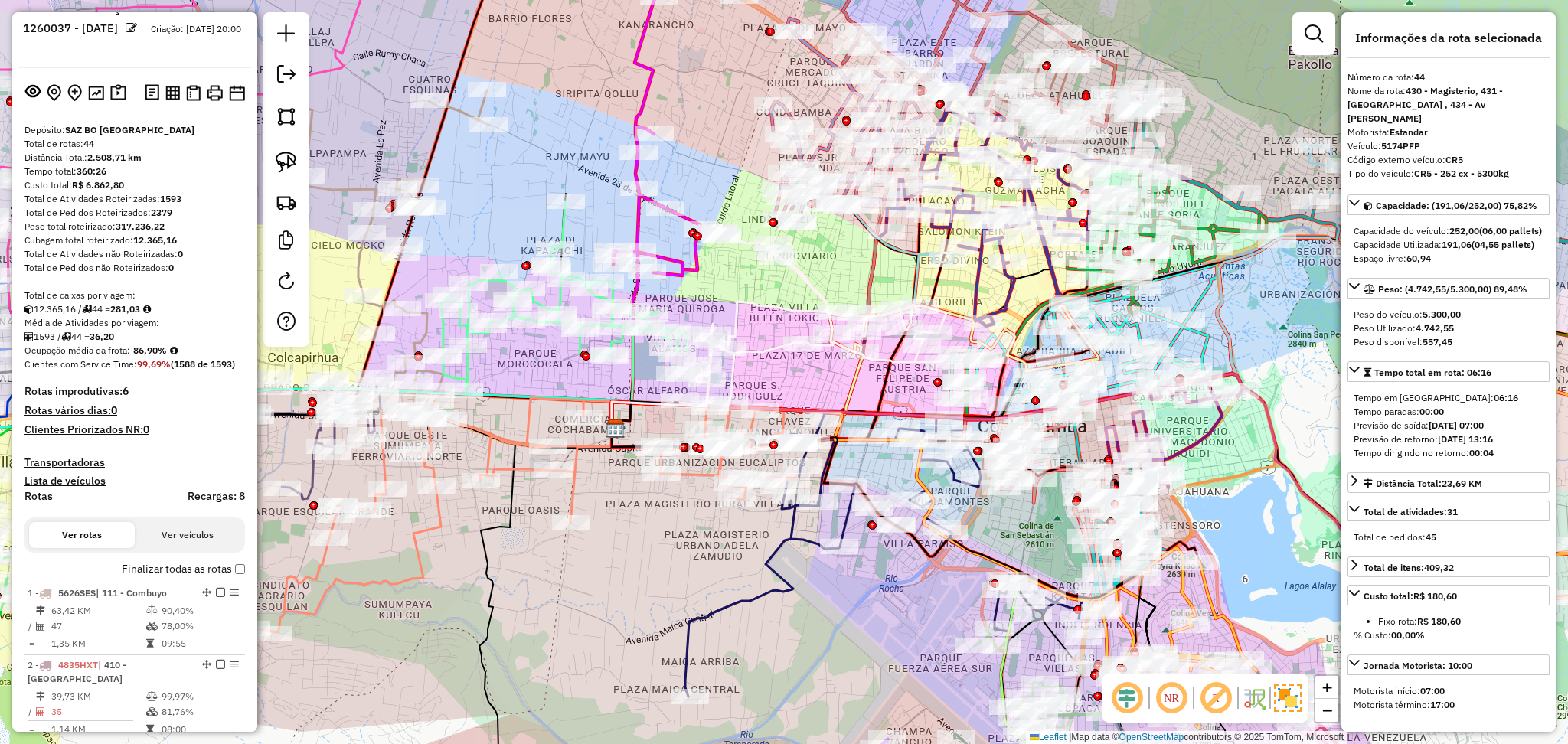
click at [44, 496] on h4 "Rotas" at bounding box center [39, 496] width 29 height 13
select select
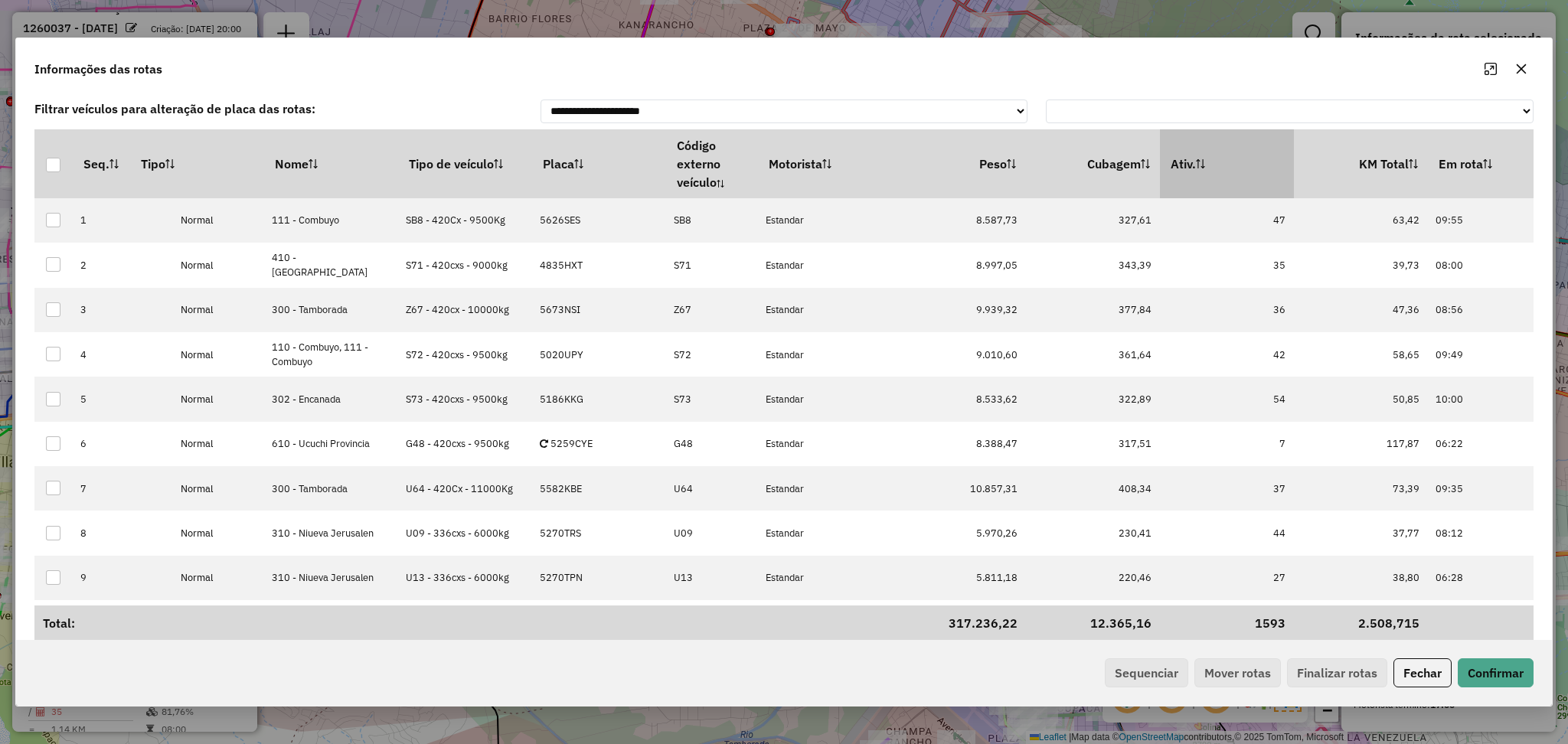
drag, startPoint x: 1282, startPoint y: 150, endPoint x: 1181, endPoint y: 172, distance: 103.4
click at [1281, 152] on th "Ativ." at bounding box center [1227, 163] width 134 height 68
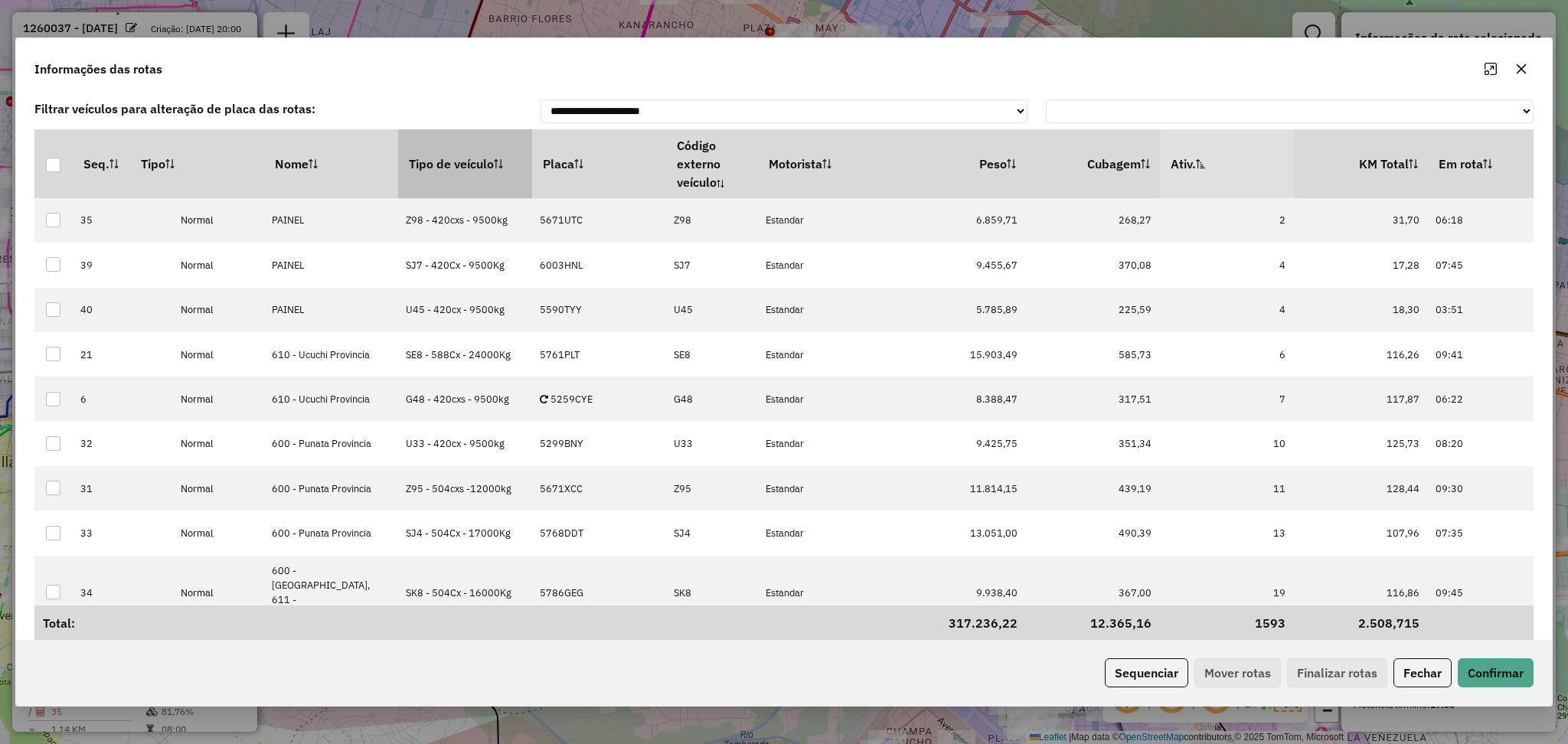
click at [445, 160] on th "Tipo de veículo" at bounding box center [464, 163] width 134 height 68
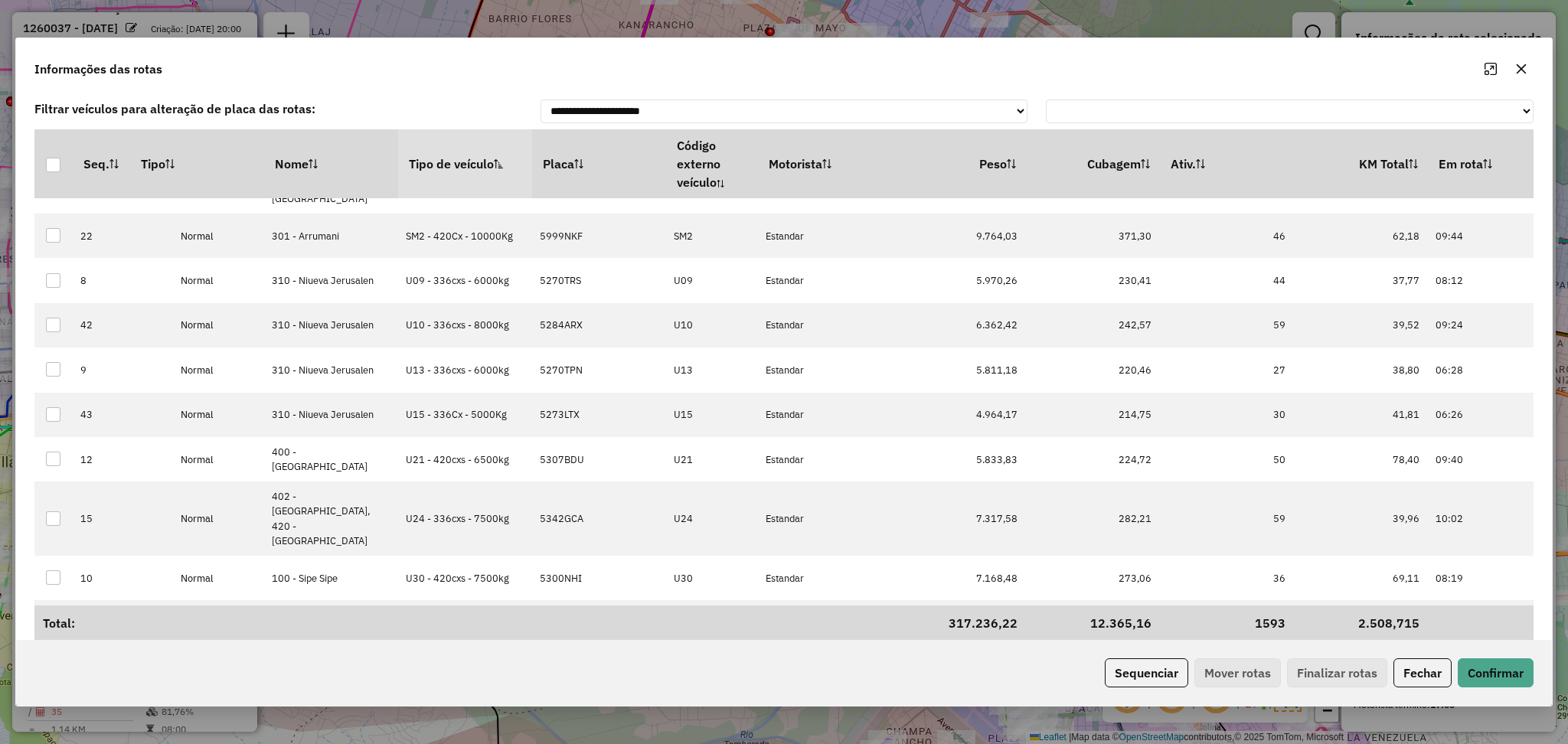
scroll to position [1100, 0]
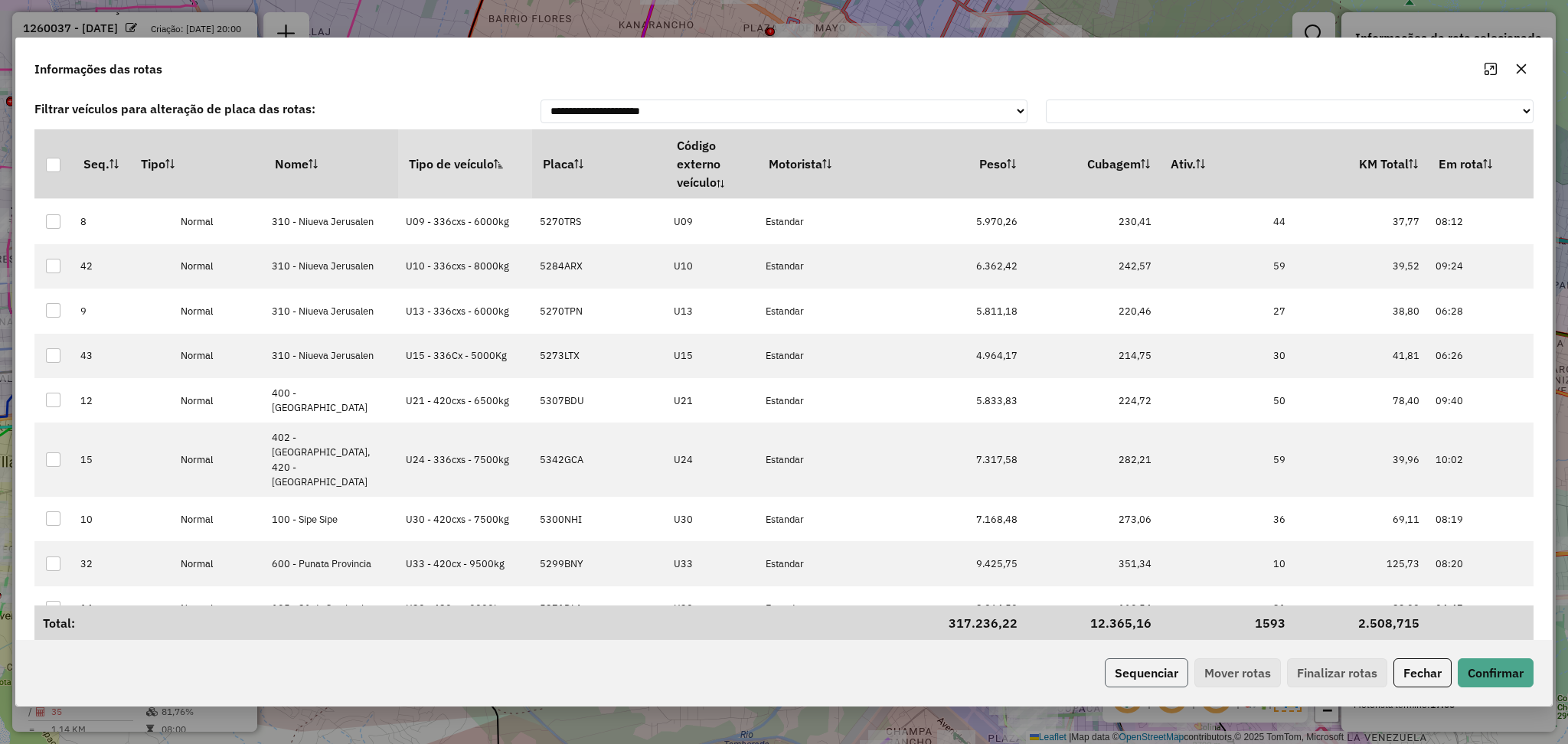
click at [1161, 678] on button "Sequenciar" at bounding box center [1146, 673] width 83 height 29
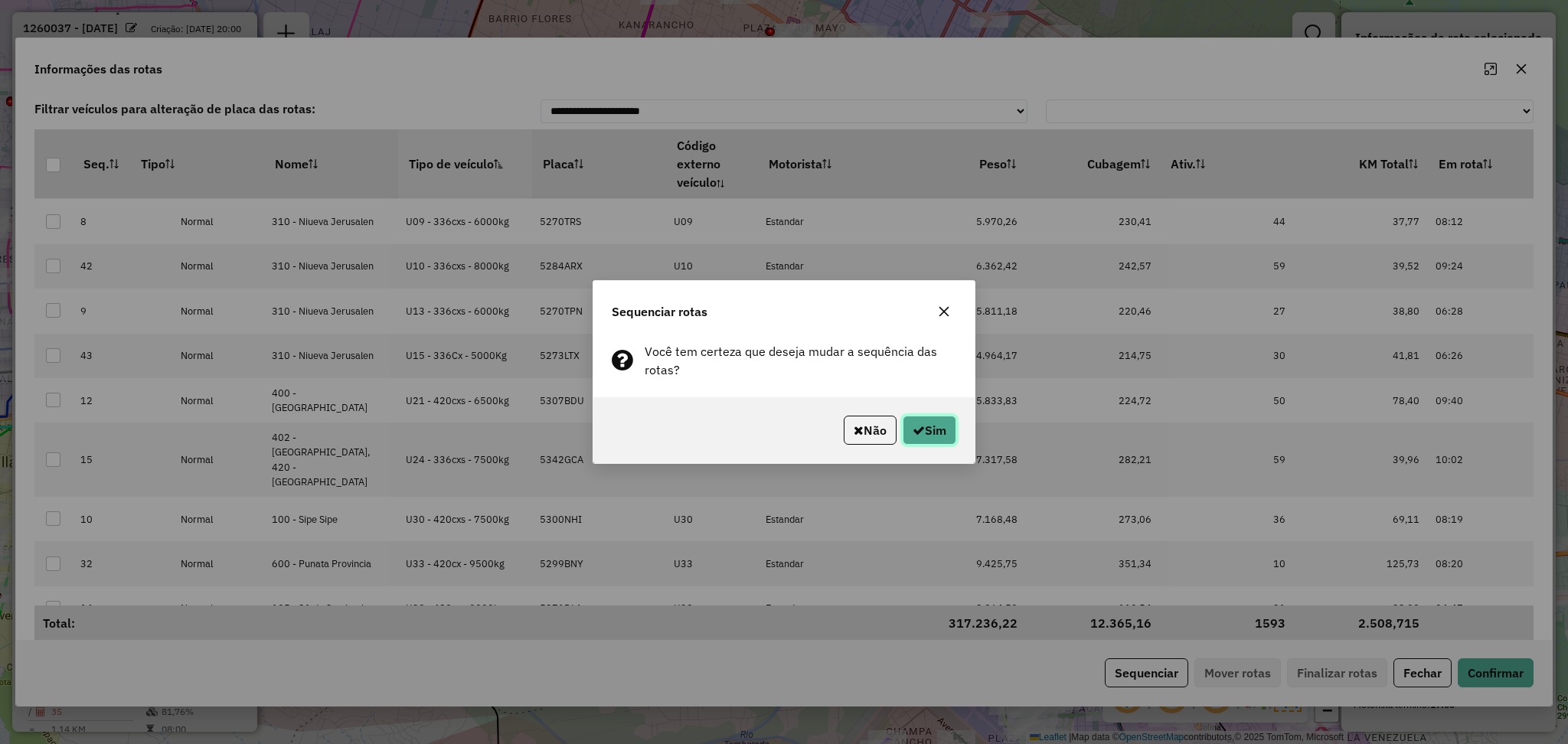
click at [936, 442] on button "Sim" at bounding box center [929, 430] width 54 height 29
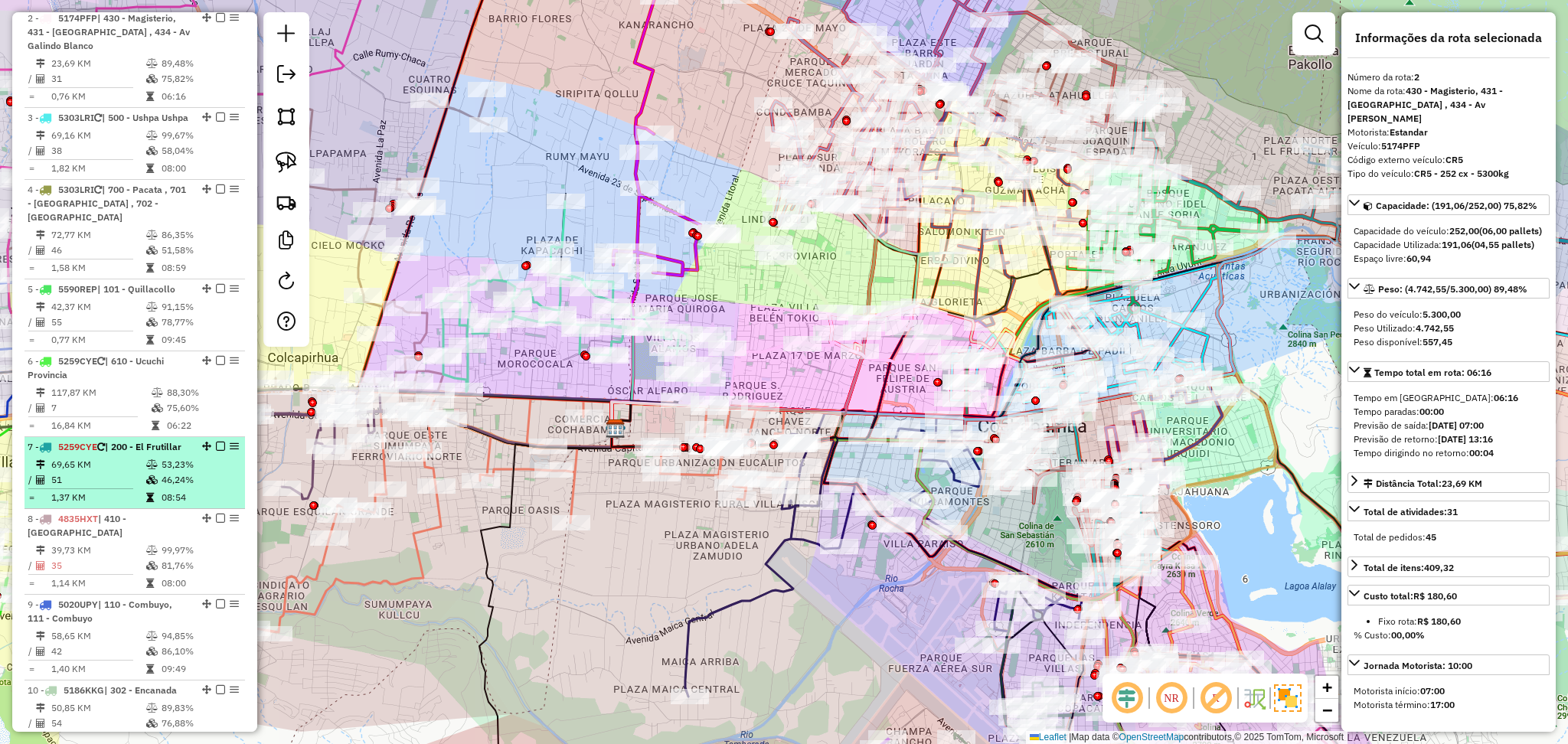
scroll to position [654, 0]
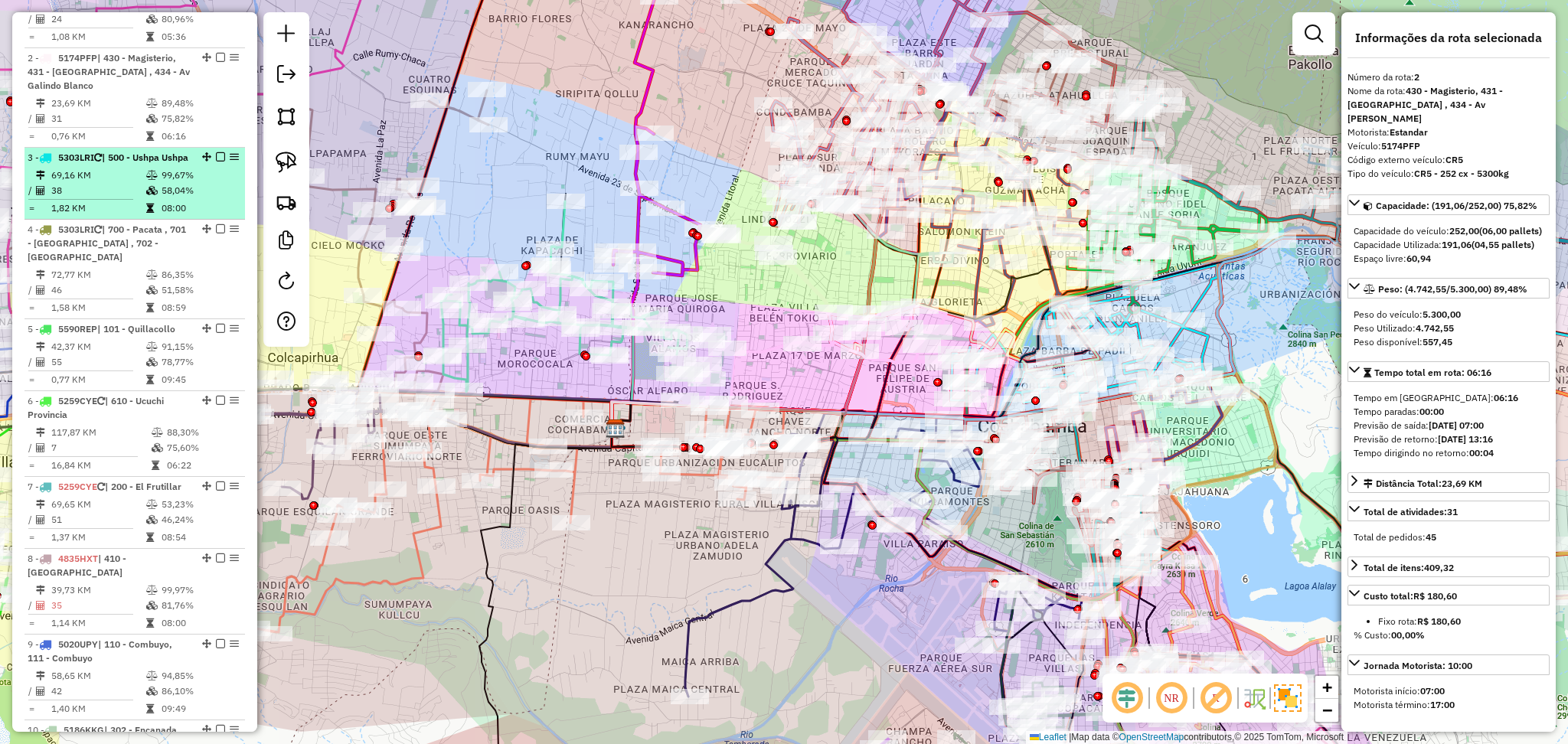
click at [164, 198] on td "58,04%" at bounding box center [199, 190] width 77 height 15
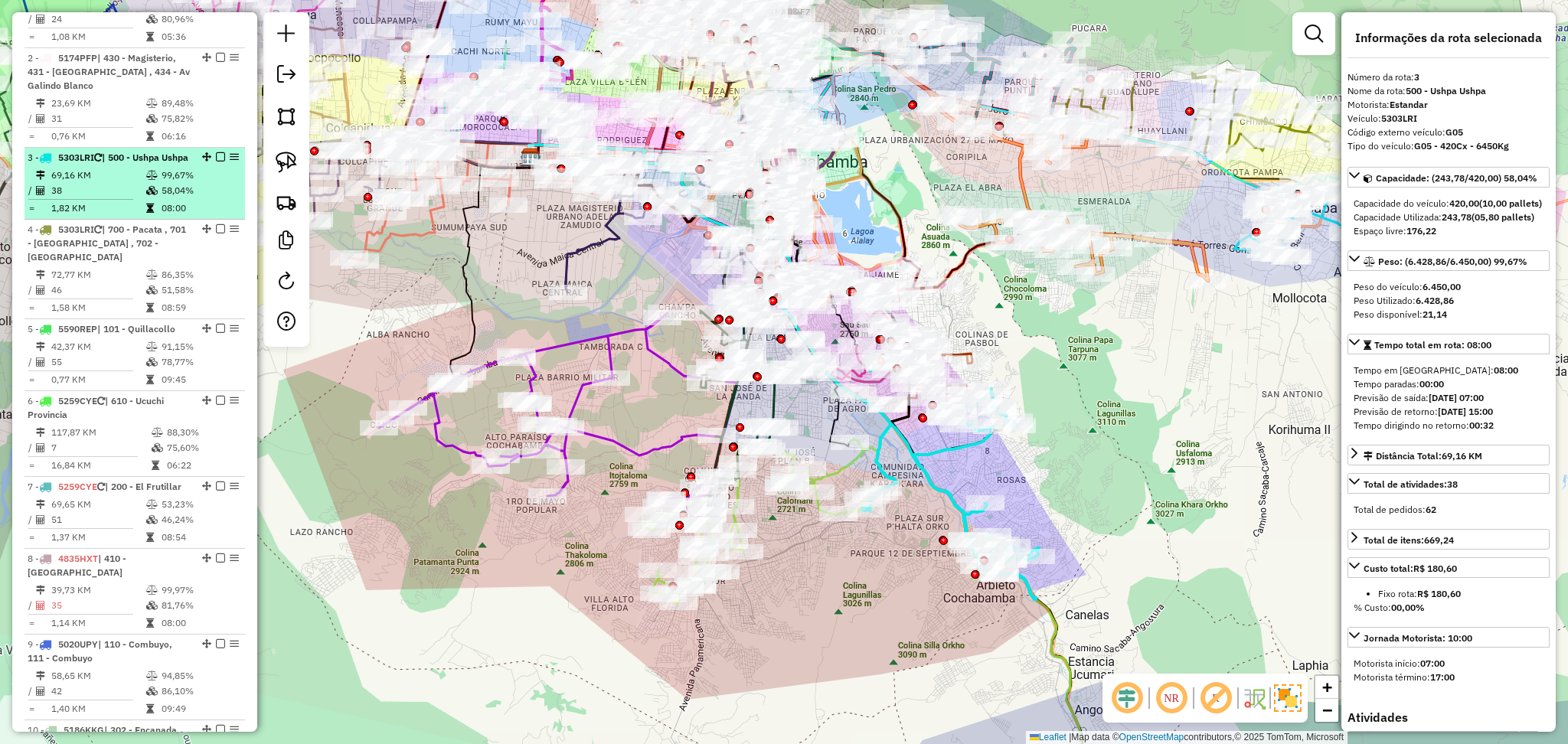
click at [217, 157] on em at bounding box center [220, 157] width 9 height 9
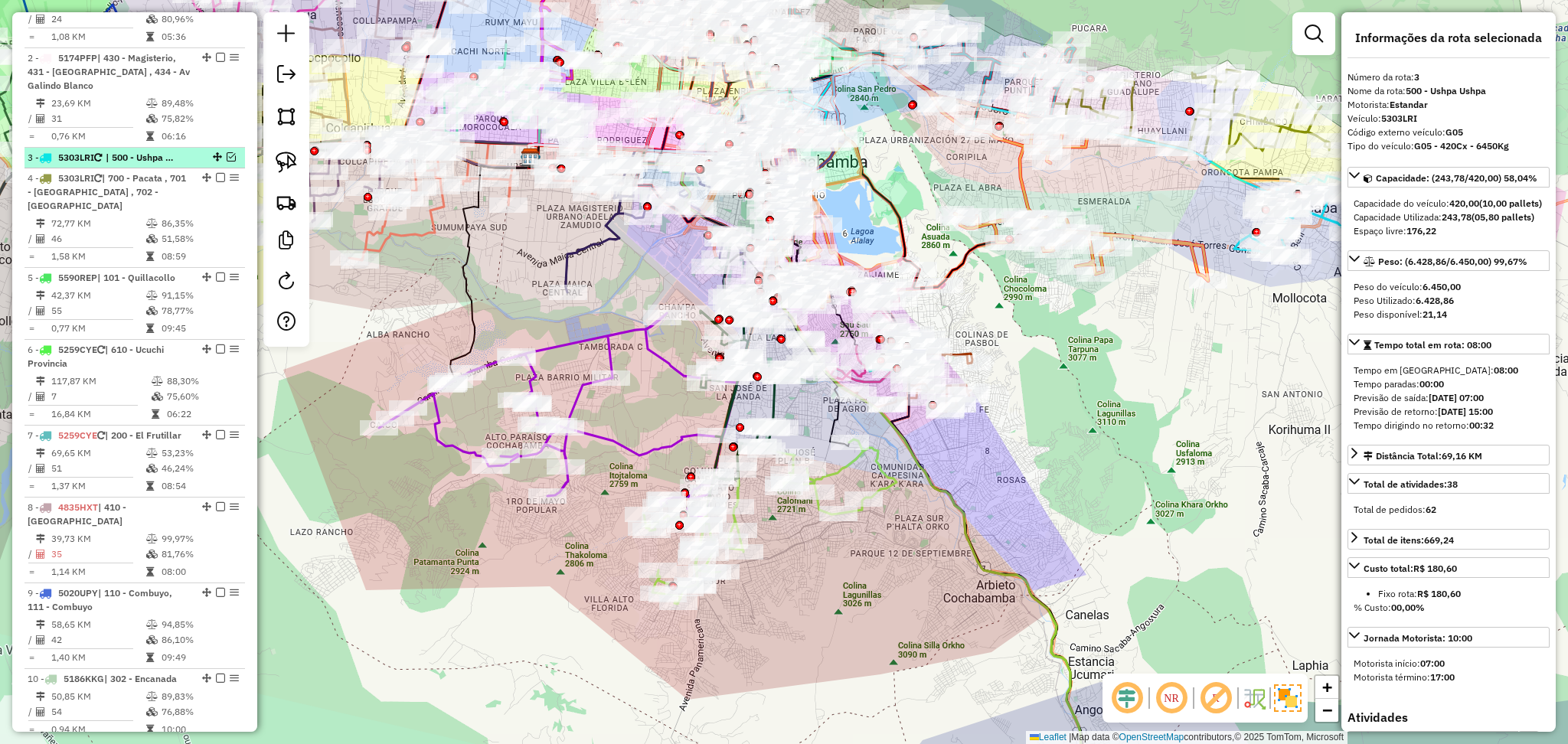
click at [227, 155] on em at bounding box center [231, 157] width 9 height 9
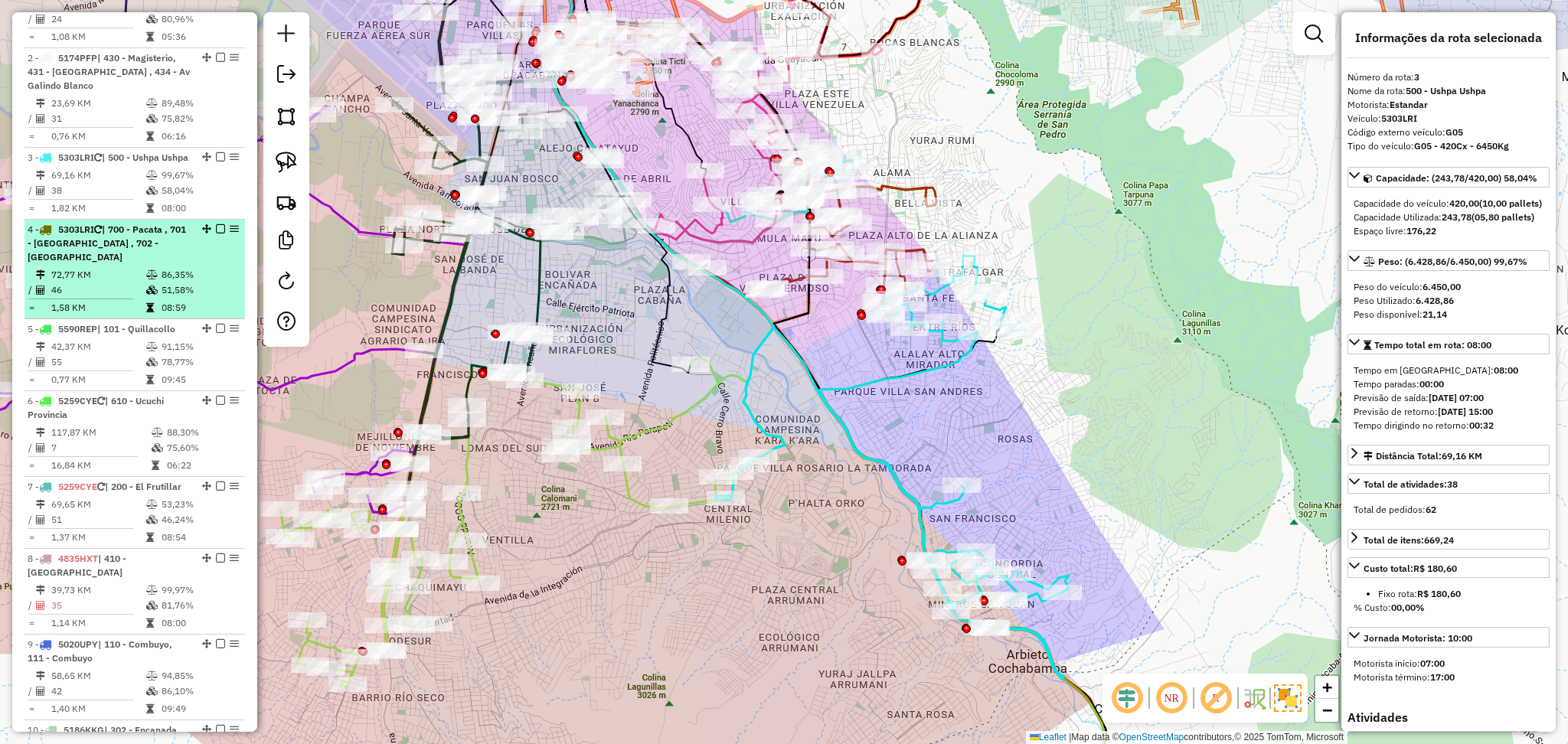
click at [163, 280] on td "86,35%" at bounding box center [199, 274] width 77 height 15
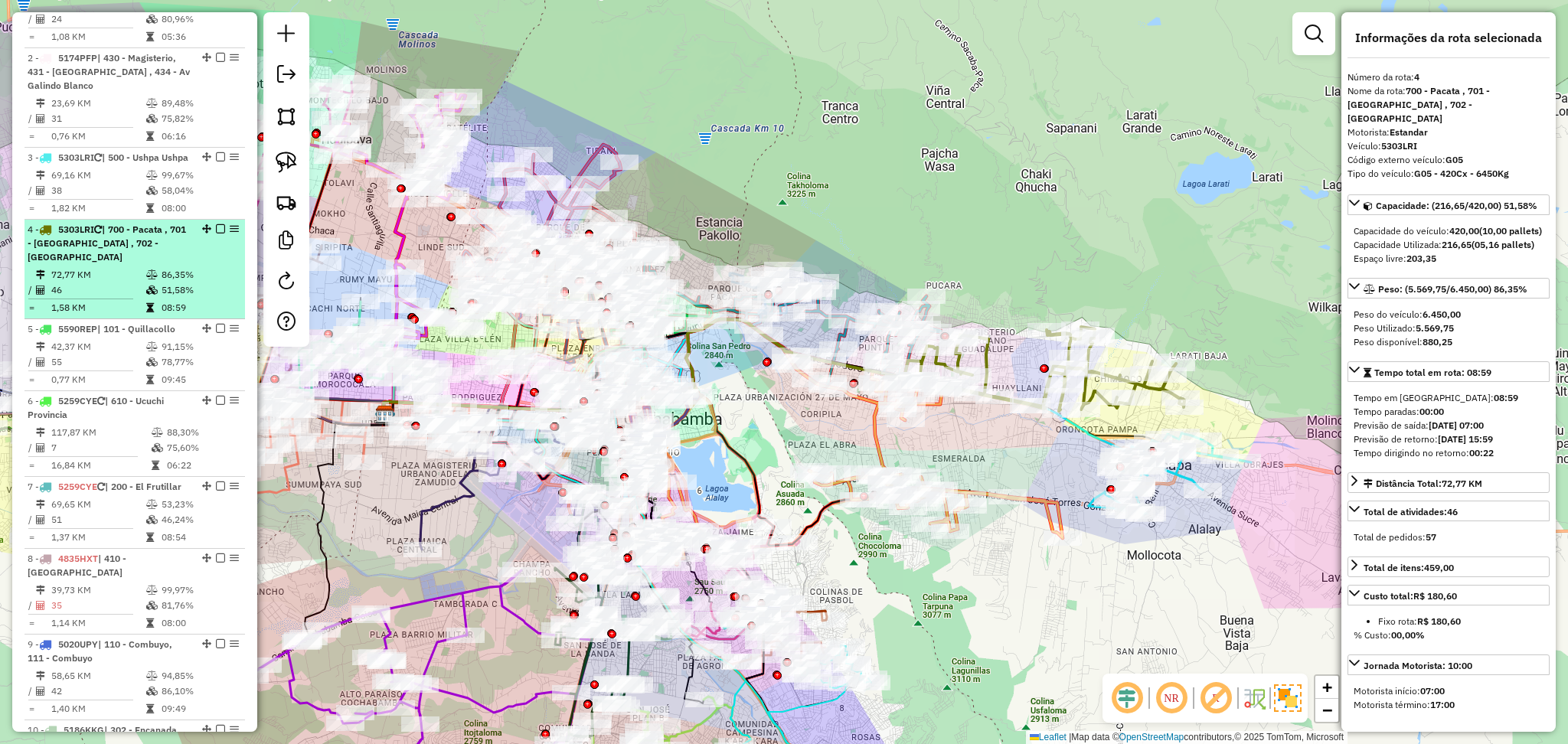
click at [220, 233] on em at bounding box center [220, 228] width 9 height 9
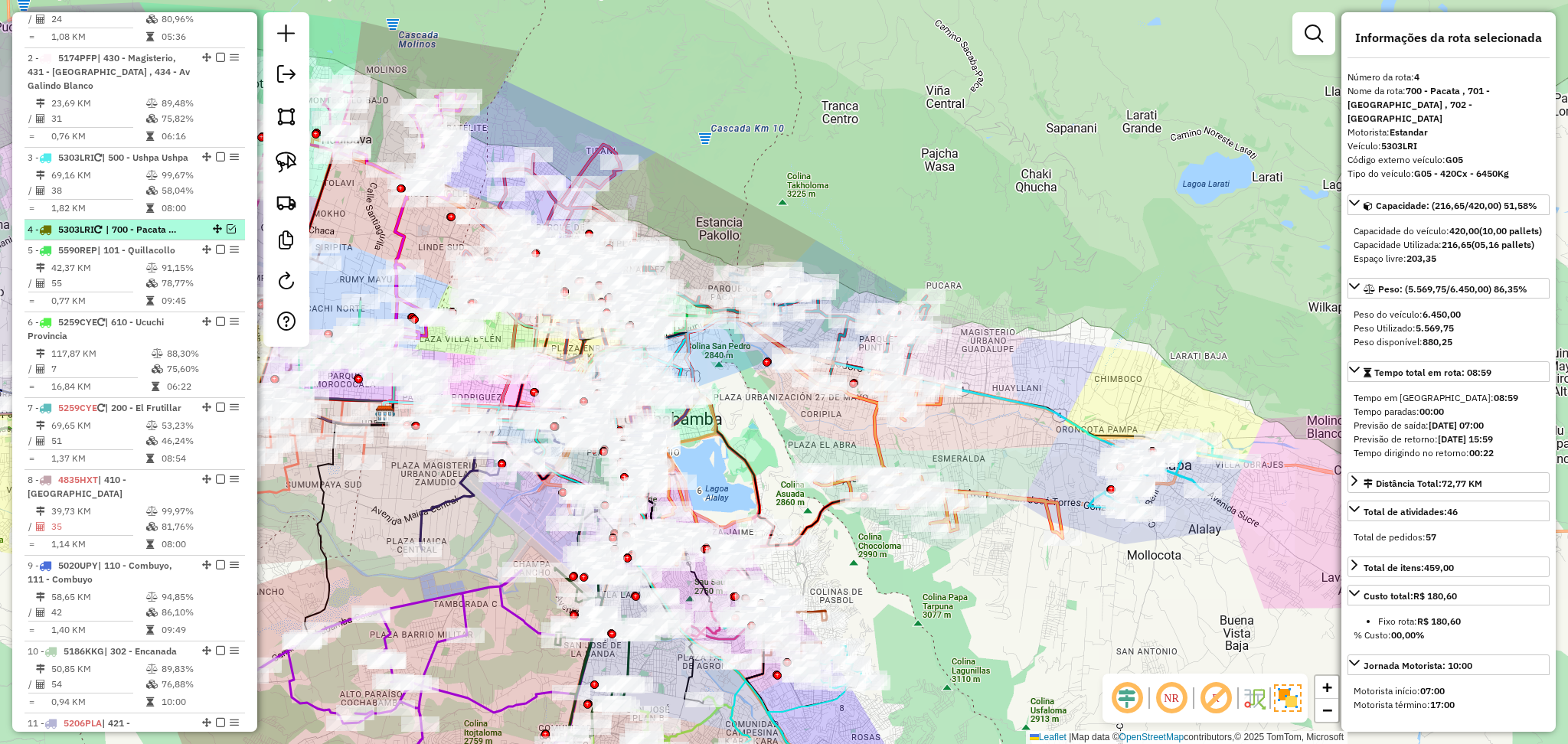
click at [230, 233] on em at bounding box center [231, 228] width 9 height 9
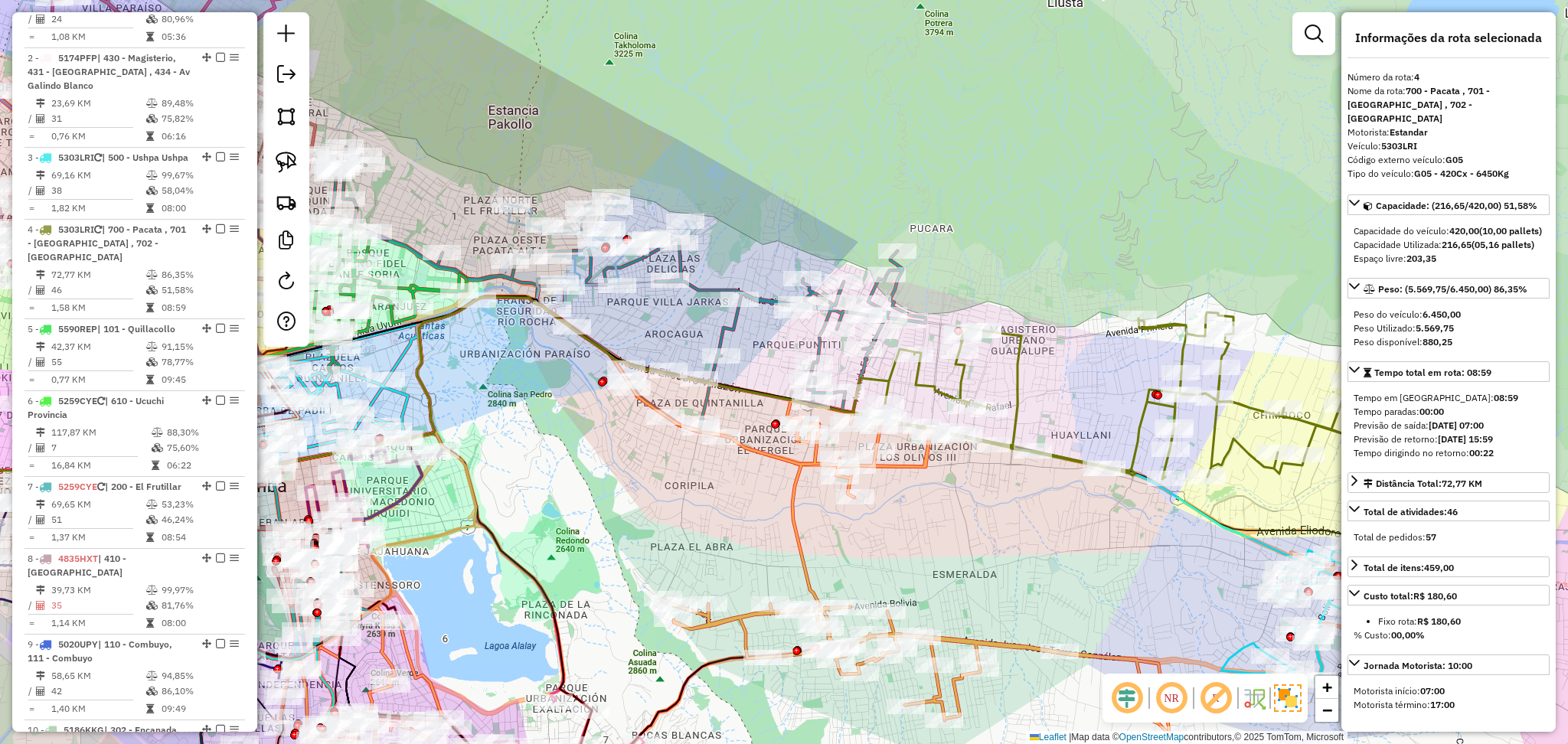
click at [1021, 355] on icon at bounding box center [1133, 396] width 560 height 167
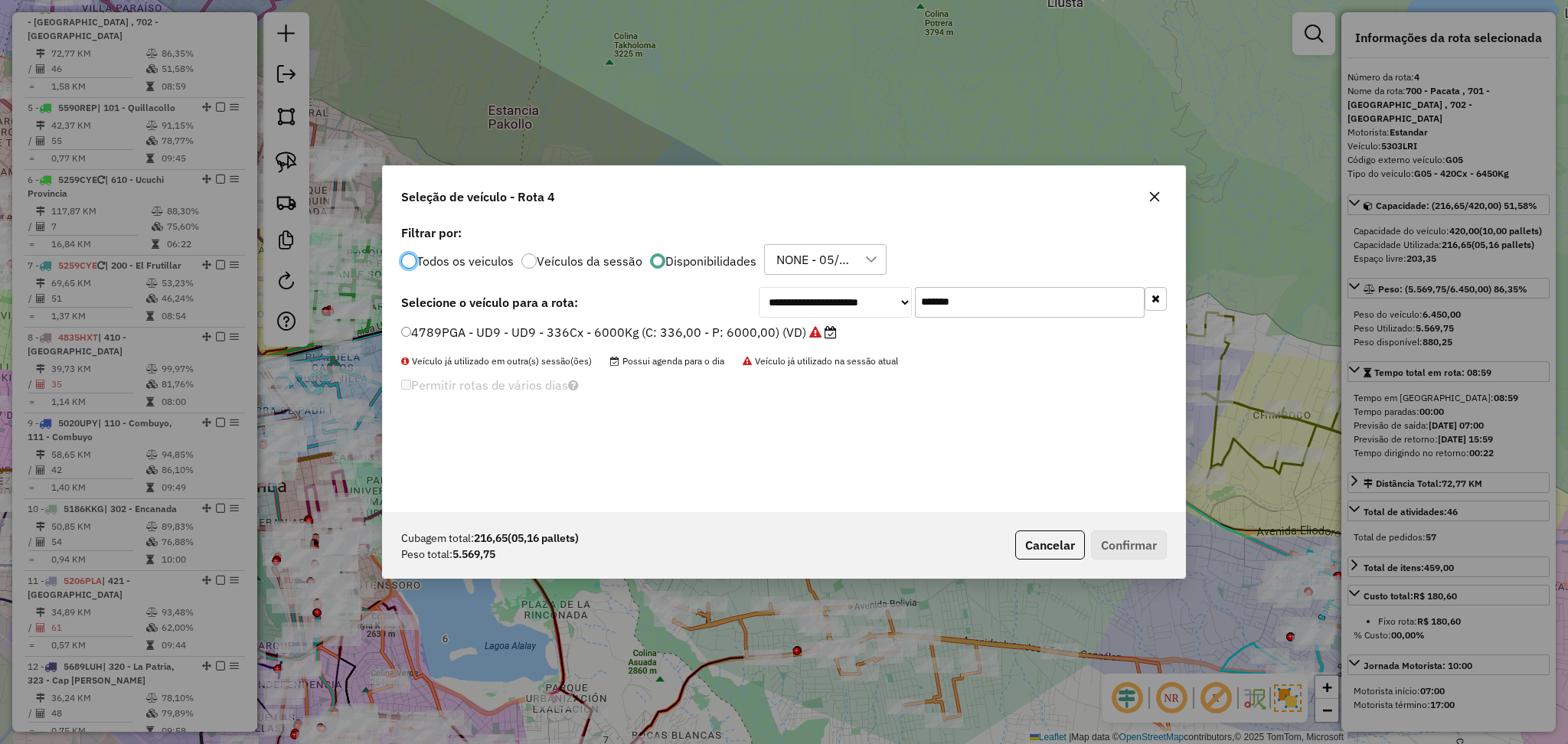
scroll to position [7, 5]
drag, startPoint x: 1006, startPoint y: 294, endPoint x: 884, endPoint y: 299, distance: 122.1
click at [884, 299] on div "**********" at bounding box center [962, 303] width 408 height 31
paste input "text"
type input "*******"
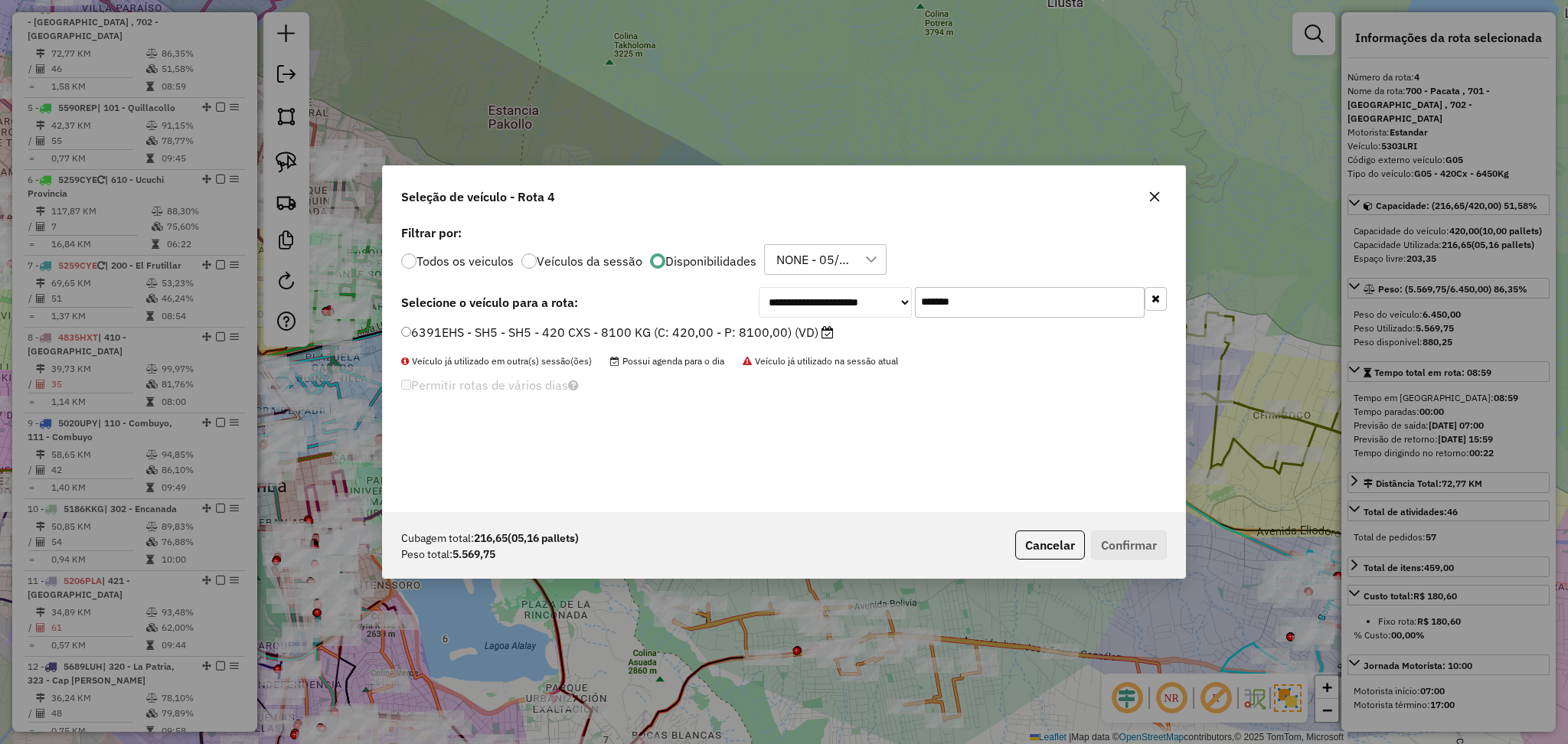
click at [758, 336] on label "6391EHS - SH5 - SH5 - 420 CXS - 8100 KG (C: 420,00 - P: 8100,00) (VD)" at bounding box center [618, 332] width 432 height 19
click at [1120, 551] on button "Confirmar" at bounding box center [1129, 545] width 75 height 29
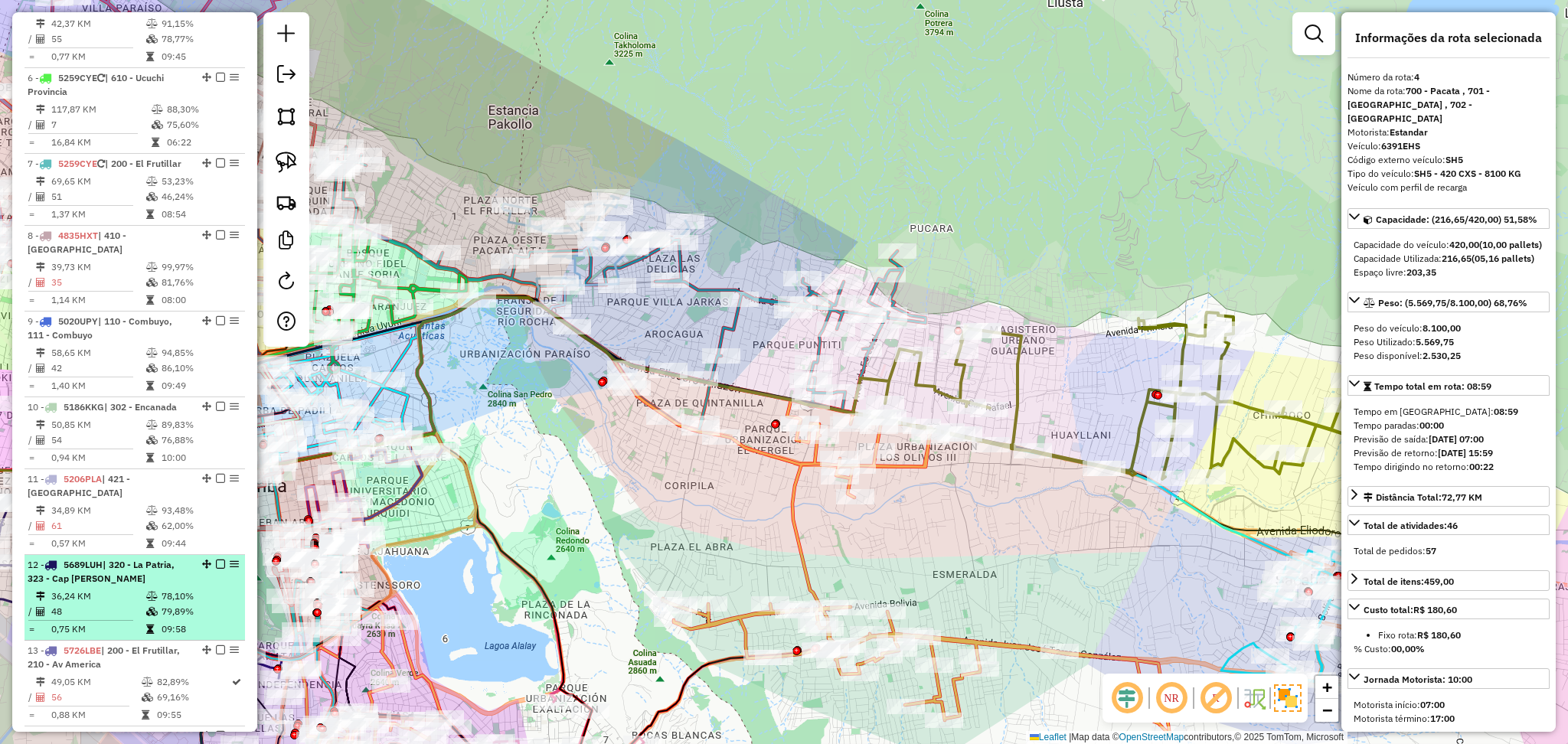
scroll to position [773, 0]
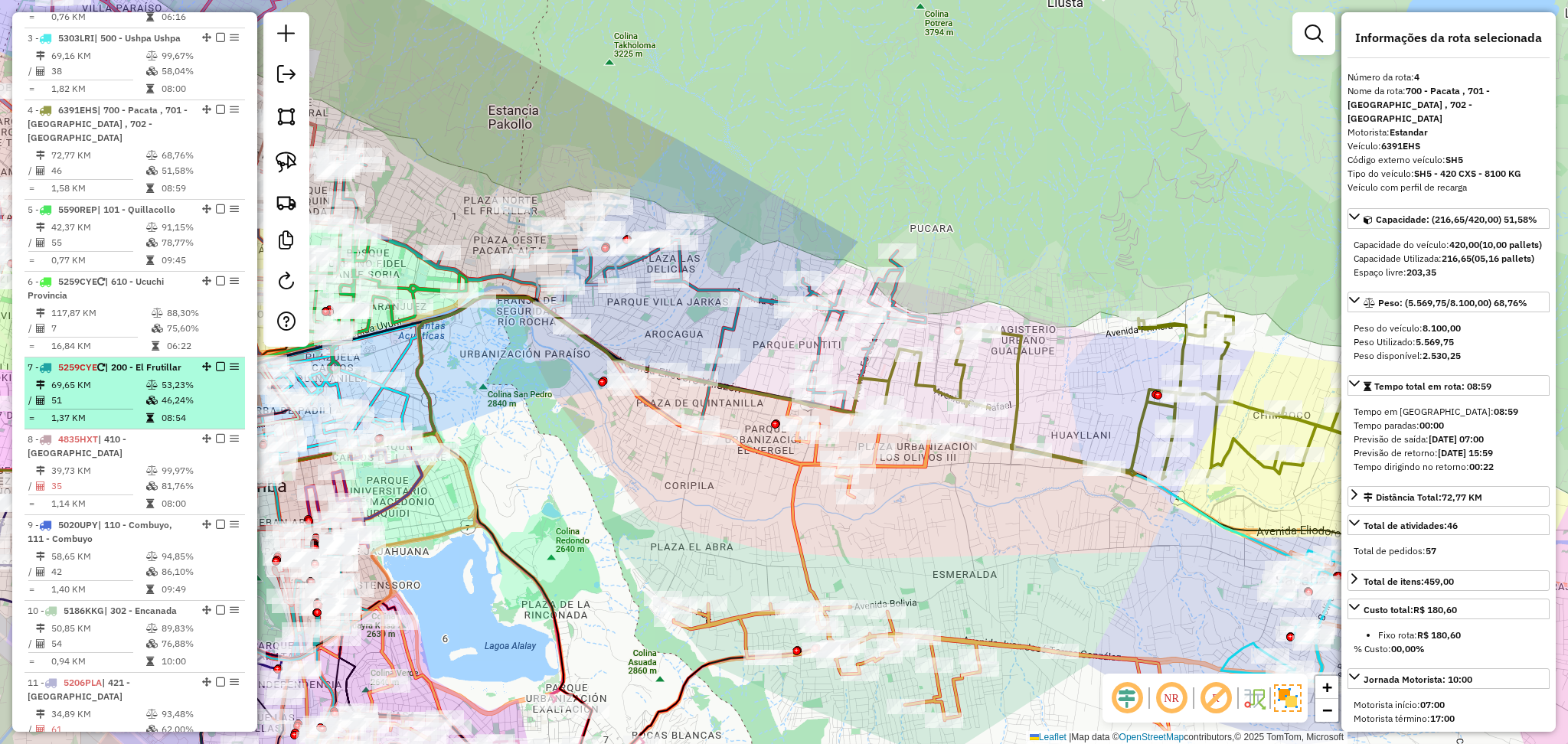
click at [99, 368] on div "7 - 5259CYE | 200 - El Frutillar" at bounding box center [109, 368] width 163 height 14
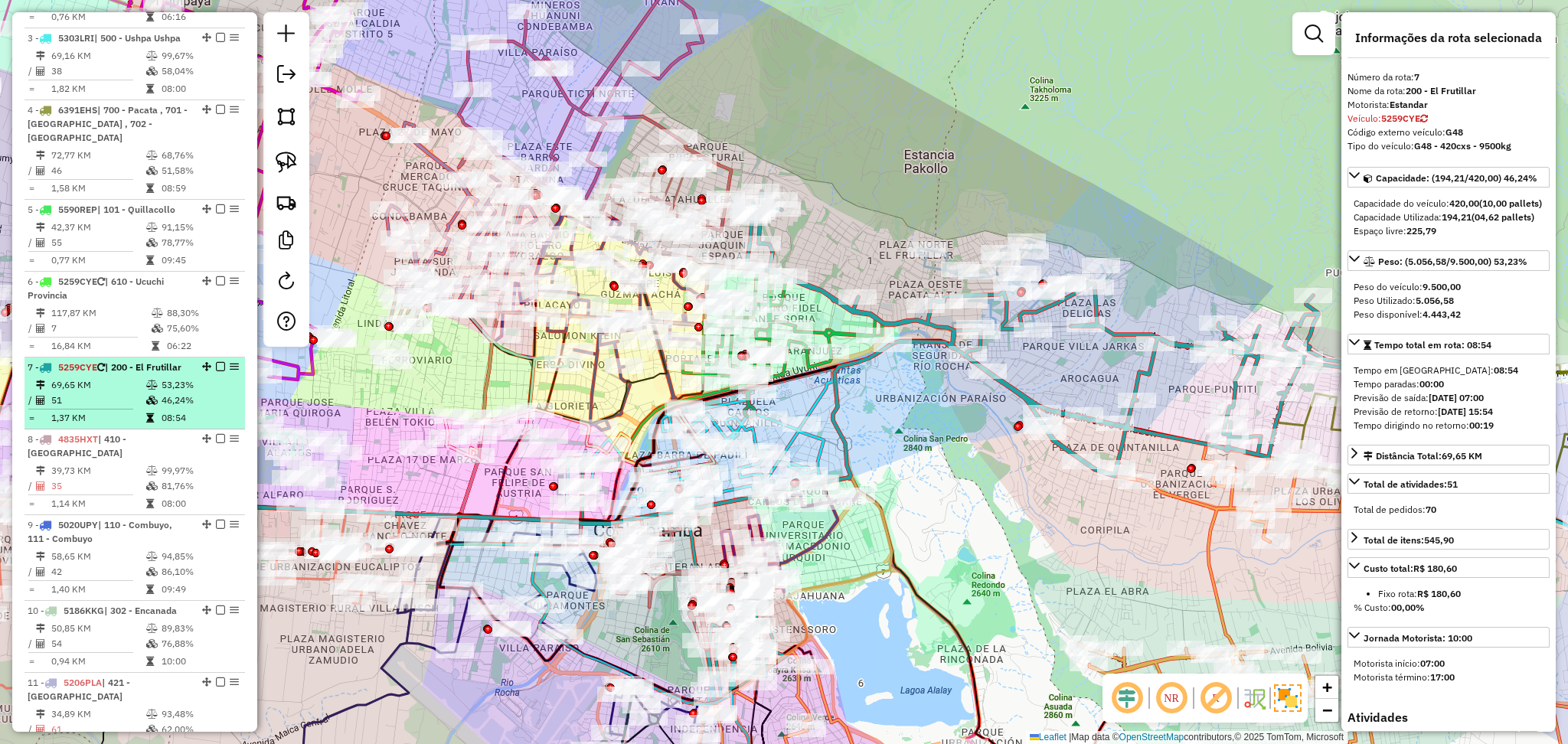
click at [217, 362] on em at bounding box center [220, 366] width 9 height 9
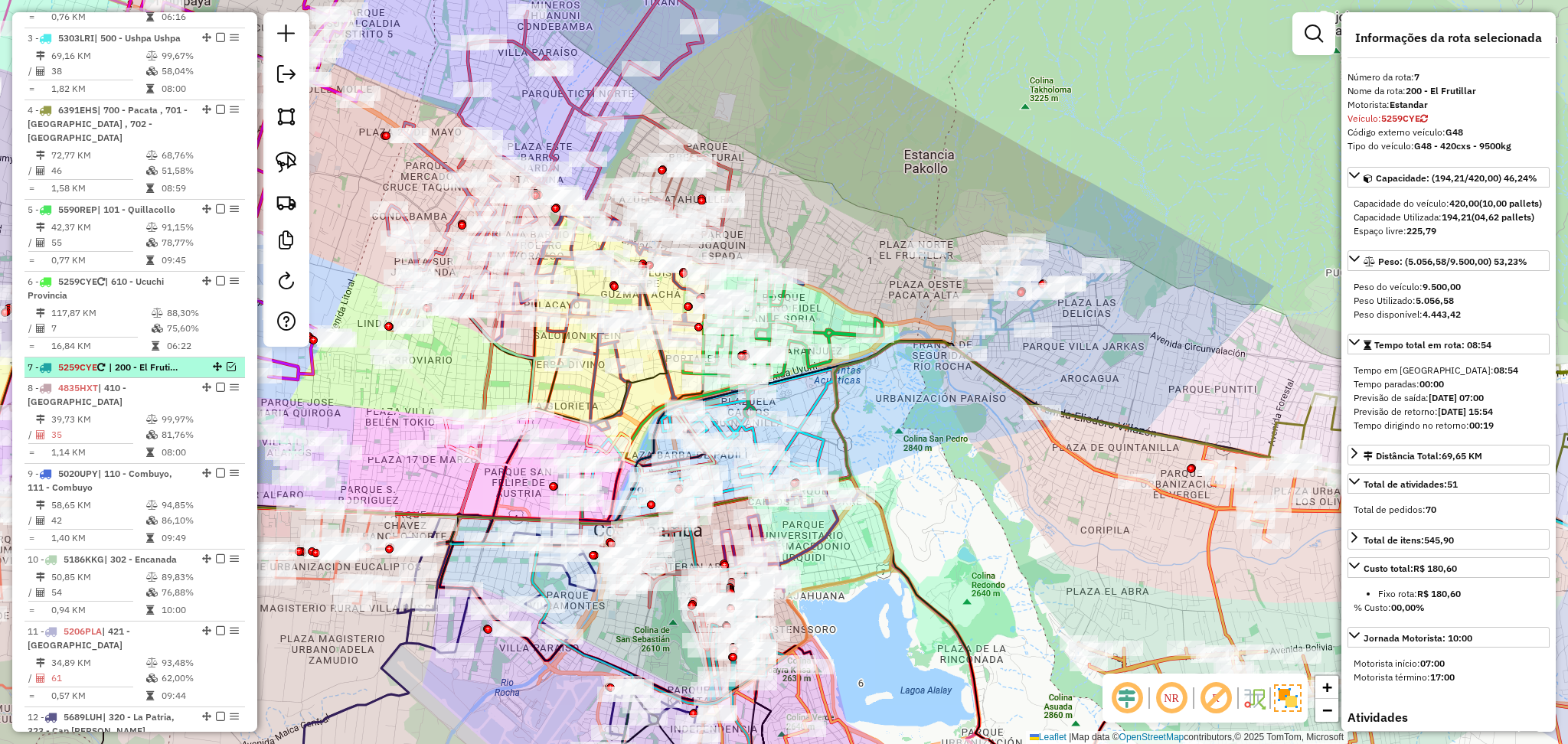
click at [227, 362] on em at bounding box center [231, 366] width 9 height 9
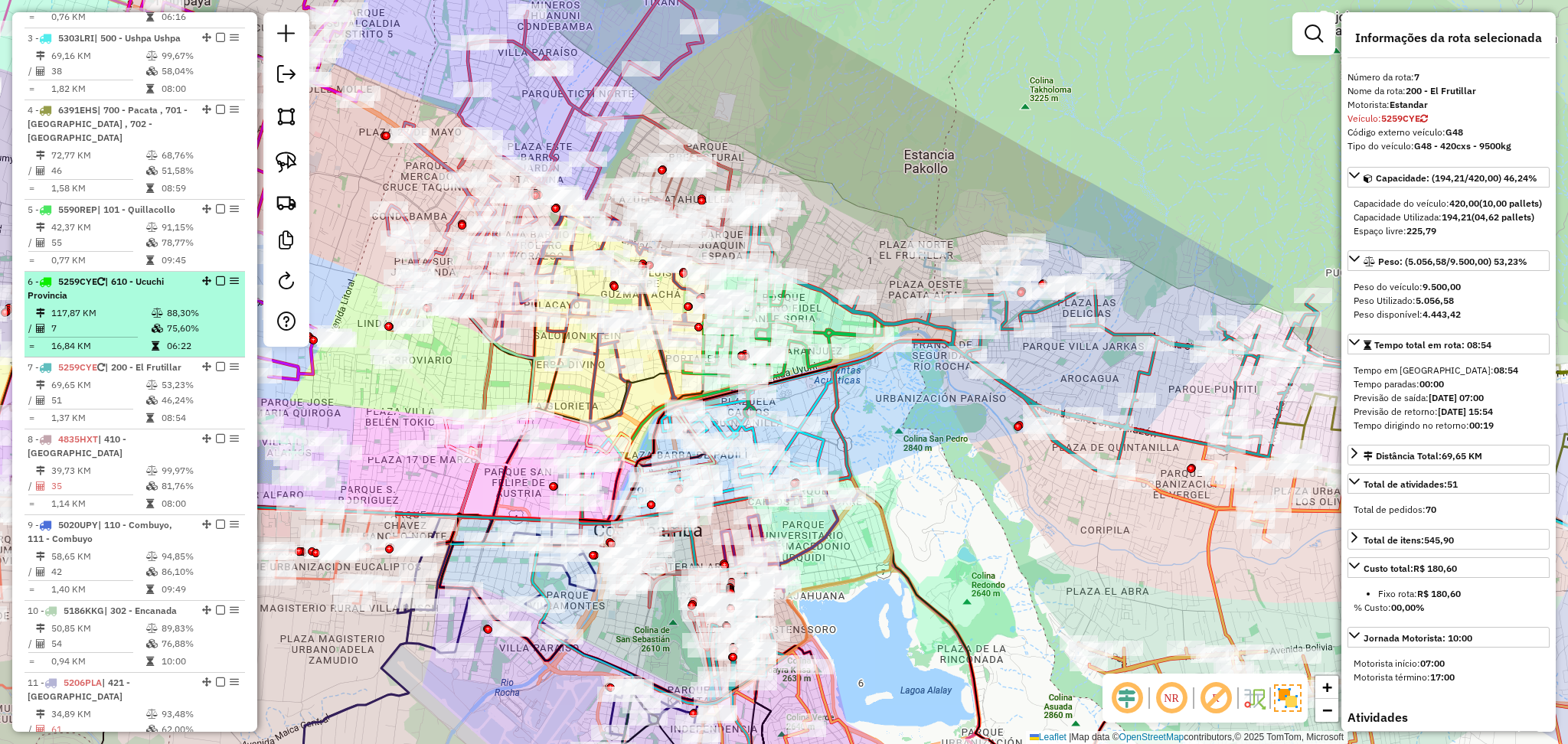
click at [218, 277] on em at bounding box center [220, 281] width 9 height 9
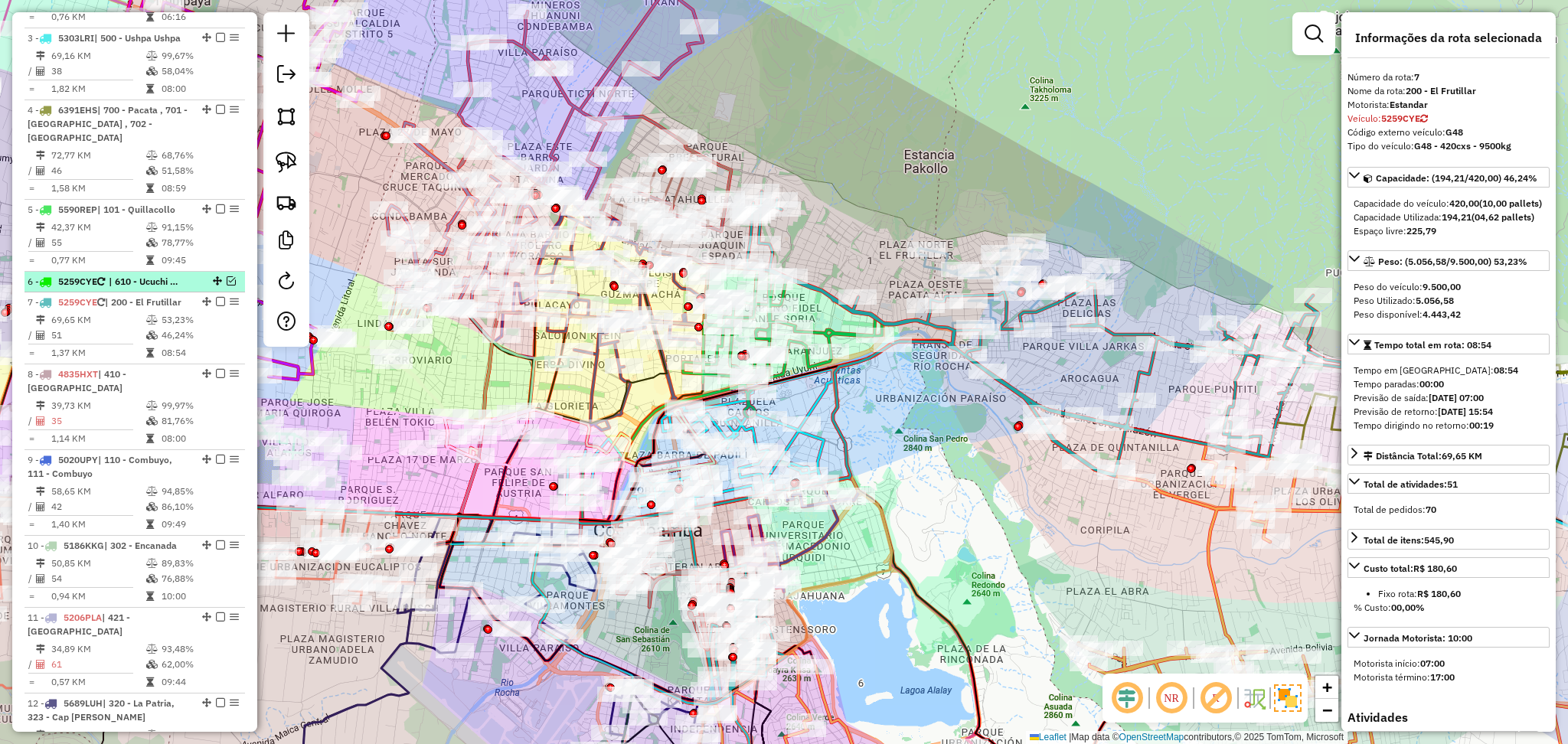
click at [227, 277] on em at bounding box center [231, 281] width 9 height 9
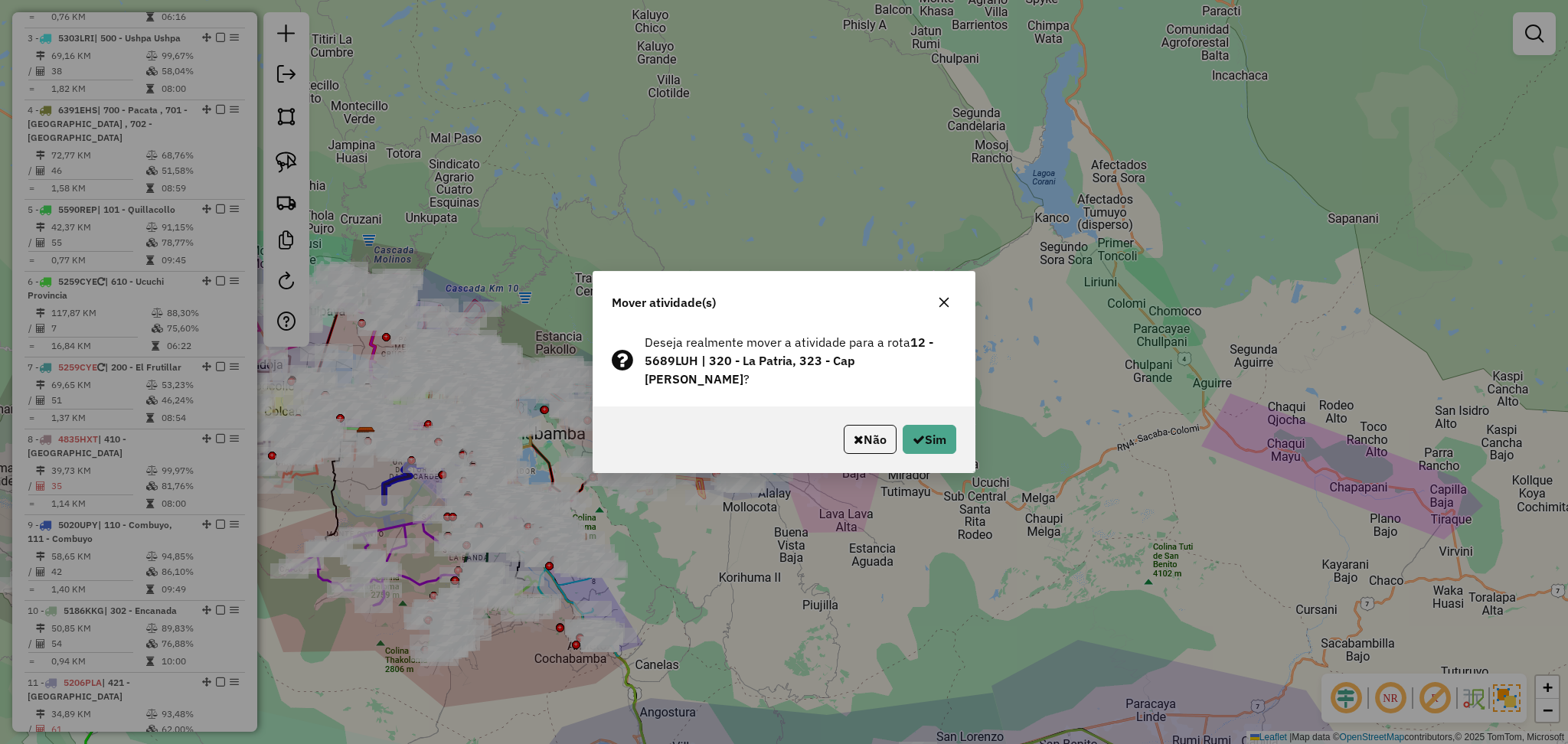
drag, startPoint x: 314, startPoint y: 506, endPoint x: 338, endPoint y: 500, distance: 24.7
click at [334, 500] on div "Mover atividade(s) Deseja realmente mover a atividade para a rota 12 - 5689LUH …" at bounding box center [784, 372] width 1568 height 744
click at [868, 431] on button "Não" at bounding box center [870, 438] width 53 height 29
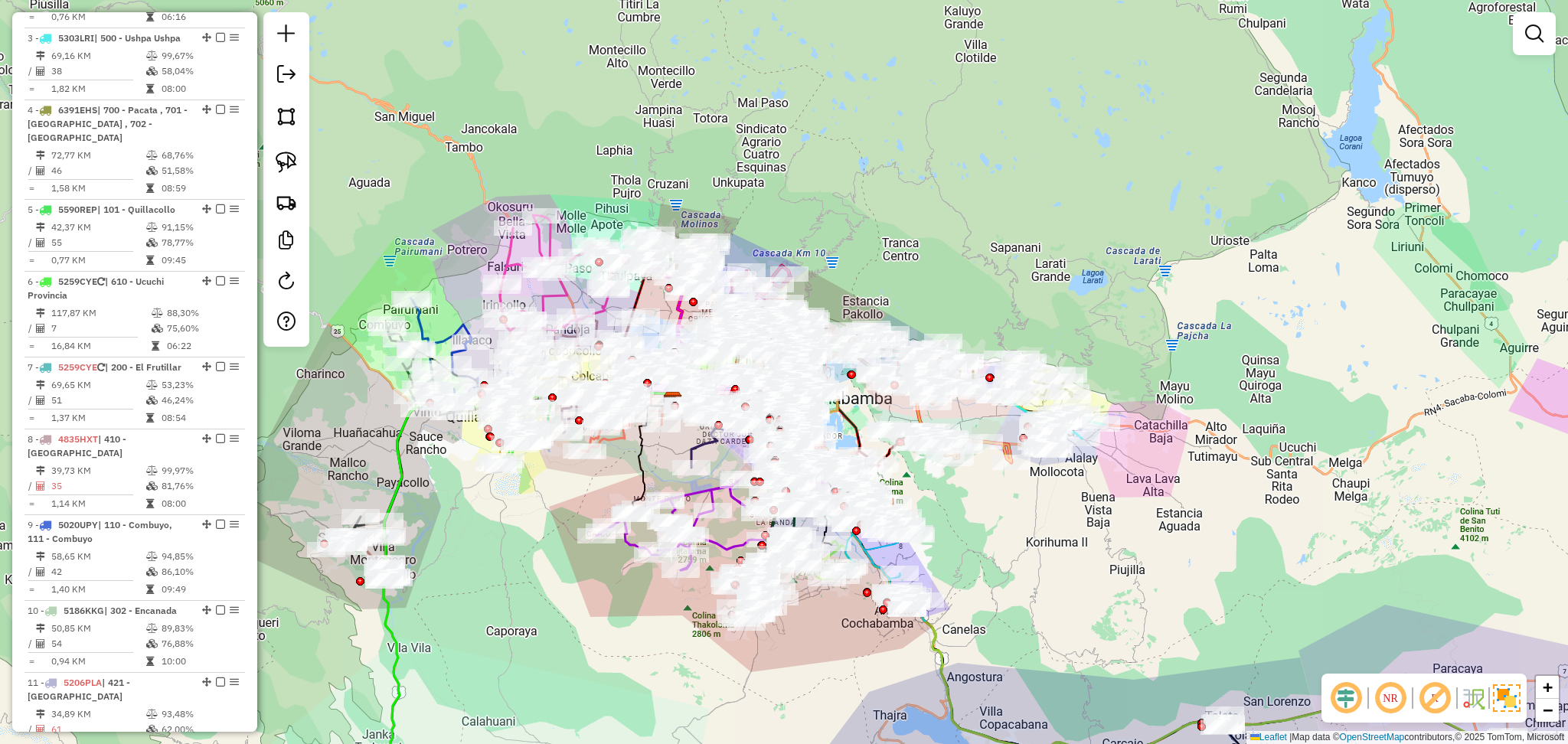
drag, startPoint x: 711, startPoint y: 579, endPoint x: 1023, endPoint y: 543, distance: 314.1
click at [1023, 543] on div "Janela de atendimento Grade de atendimento Capacidade Transportadoras Veículos …" at bounding box center [784, 372] width 1568 height 744
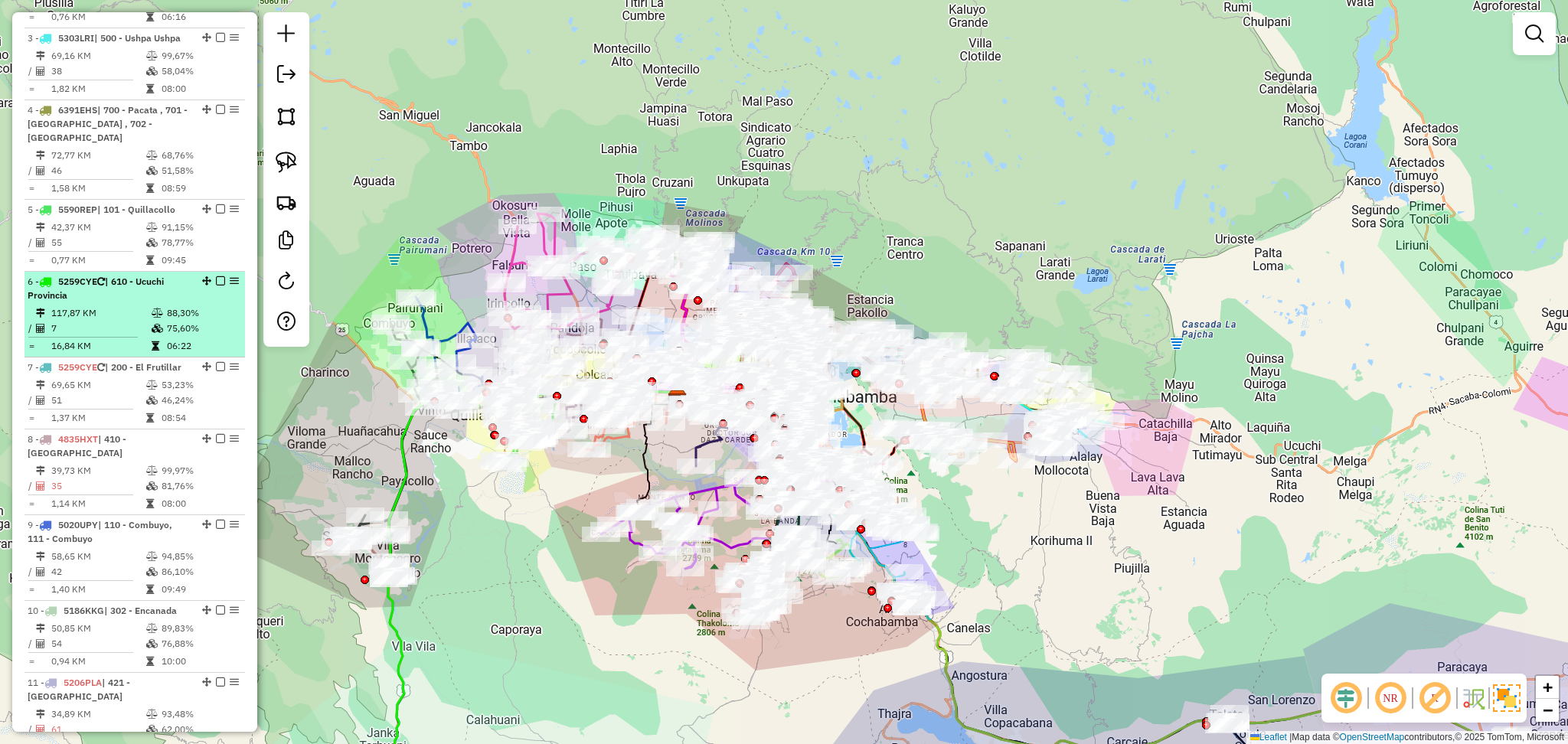
click at [216, 277] on em at bounding box center [220, 281] width 9 height 9
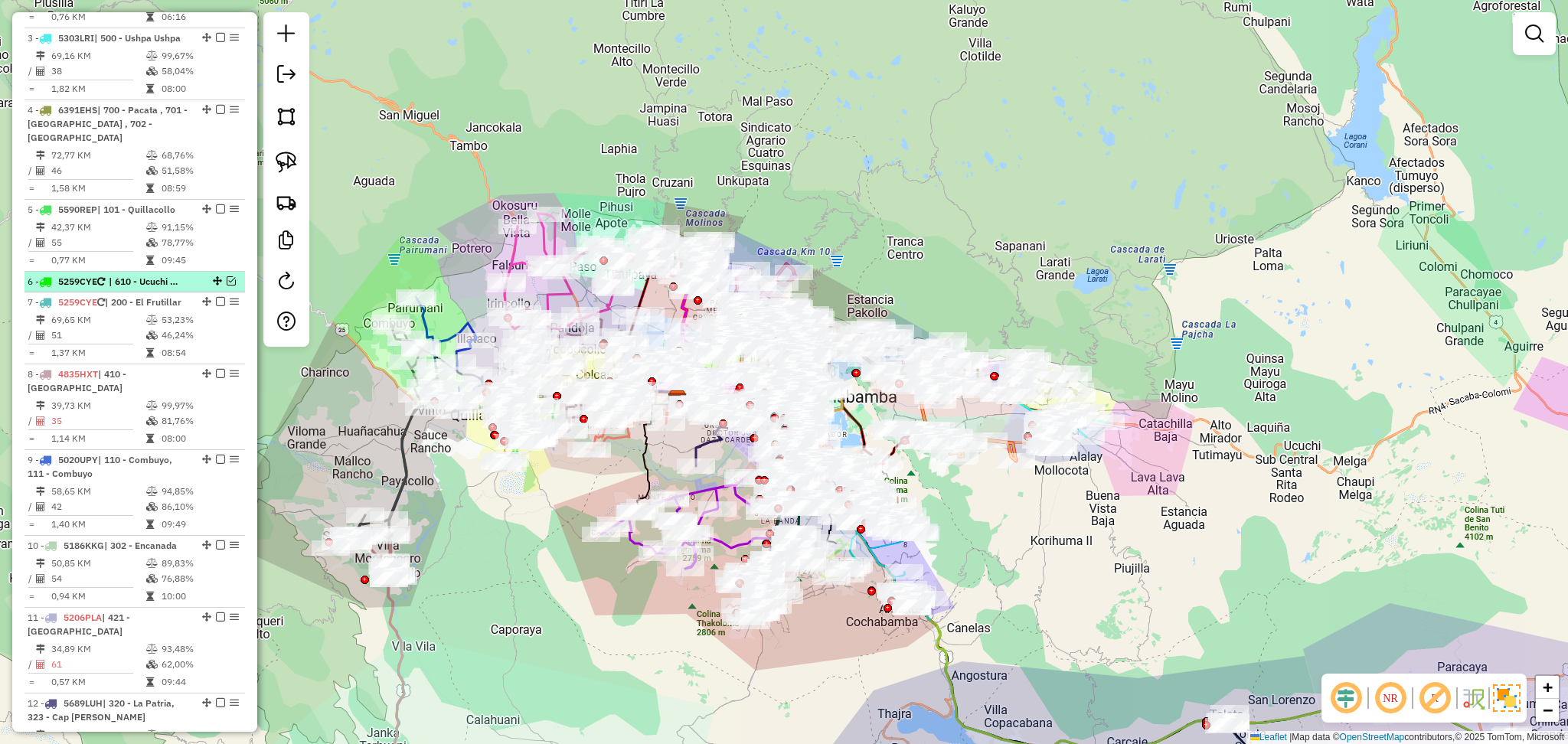
click at [227, 277] on em at bounding box center [231, 281] width 9 height 9
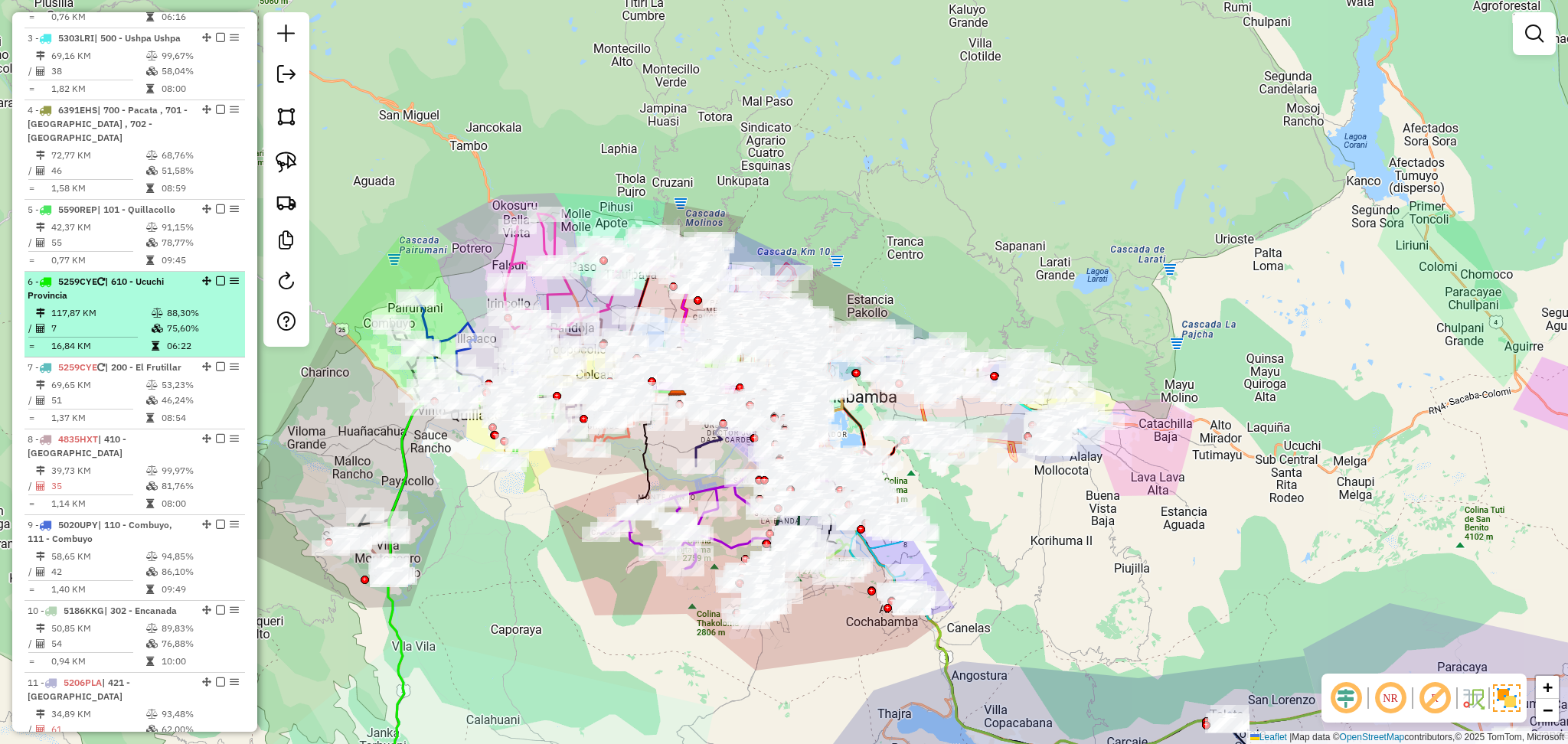
click at [190, 290] on li "6 - 5259CYE | 610 - Ucuchi Provincia 117,87 KM 88,30% / 7 75,60% = 16,84 KM 06:…" at bounding box center [135, 314] width 220 height 85
select select "**********"
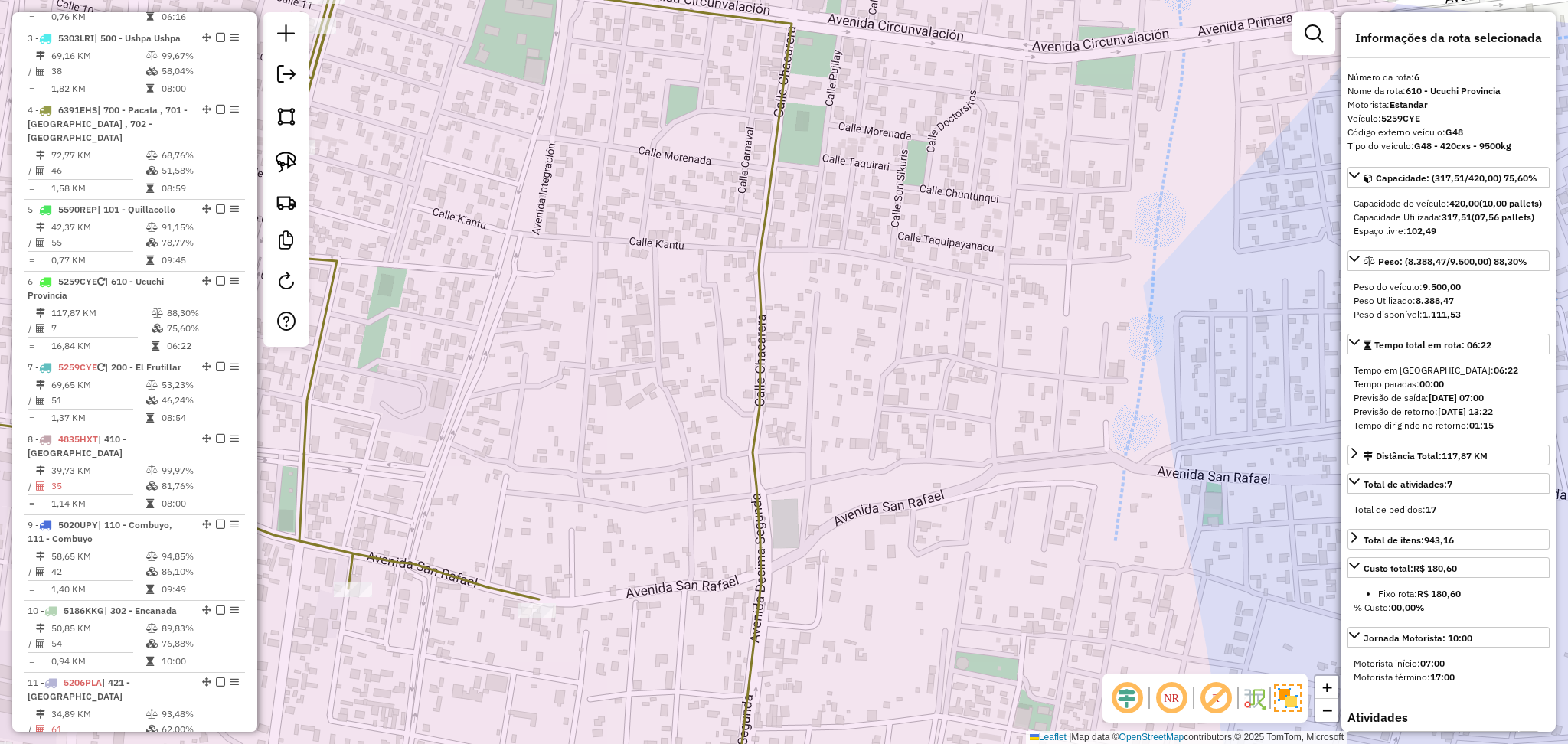
click at [770, 166] on icon at bounding box center [317, 383] width 949 height 874
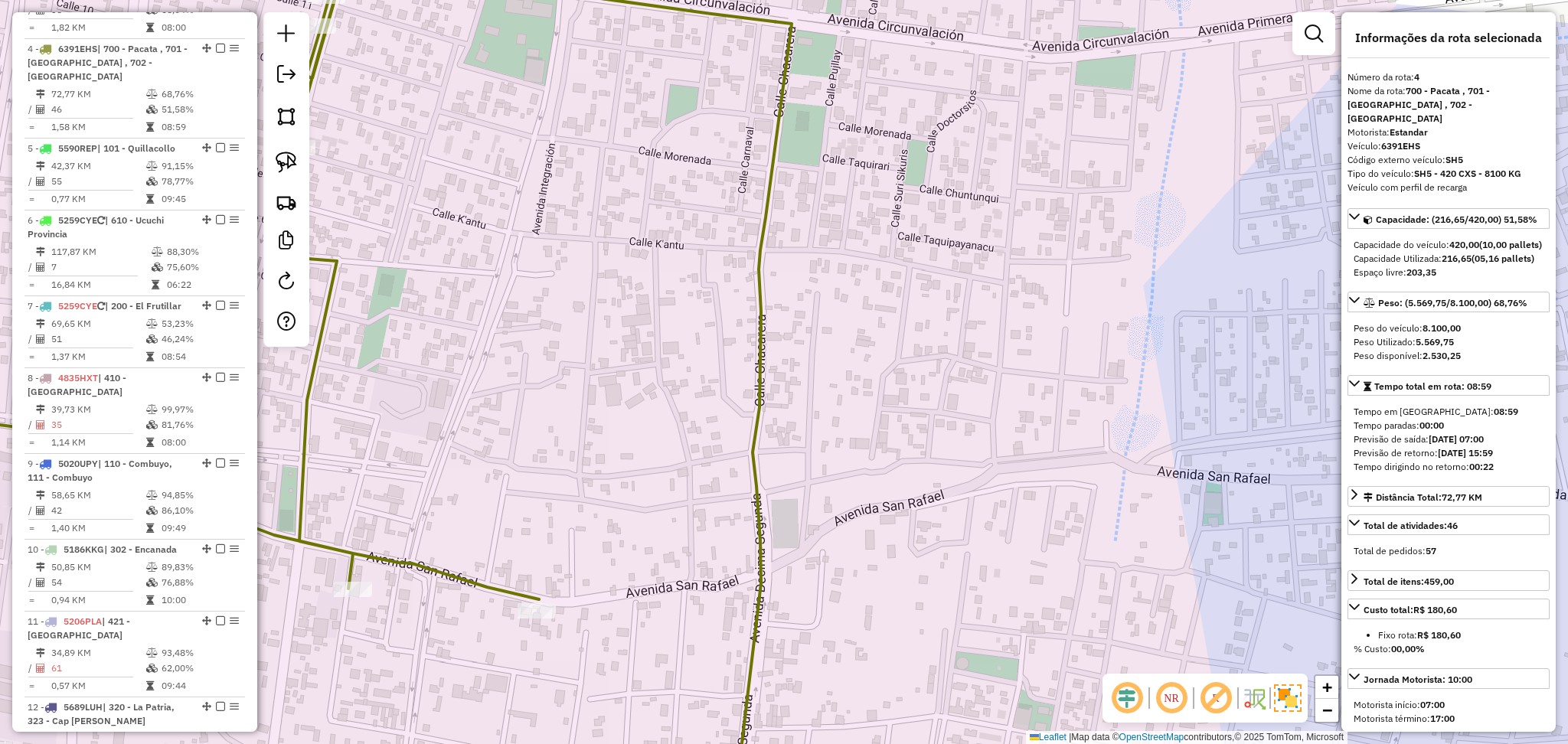
scroll to position [861, 0]
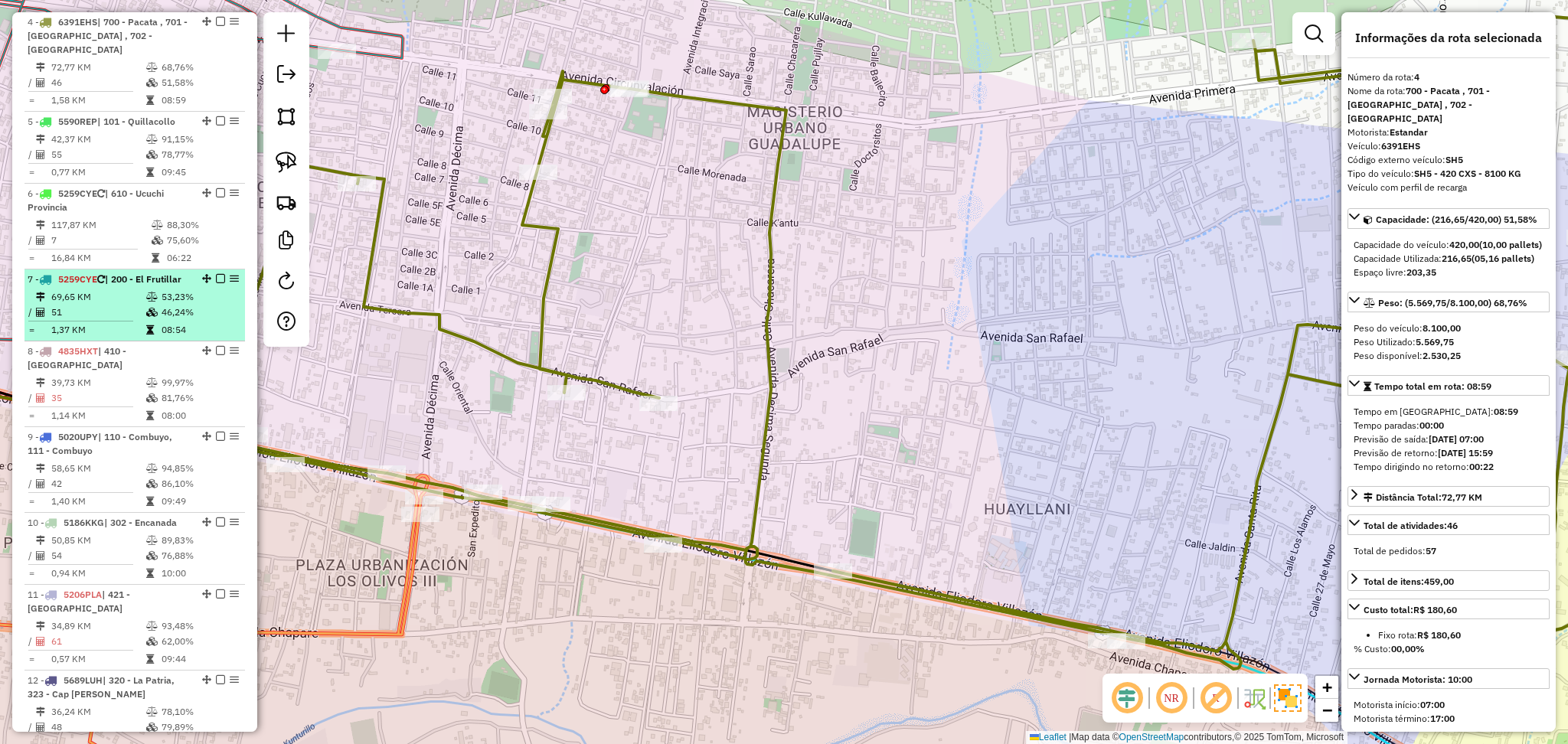
click at [162, 299] on td "53,23%" at bounding box center [199, 297] width 77 height 15
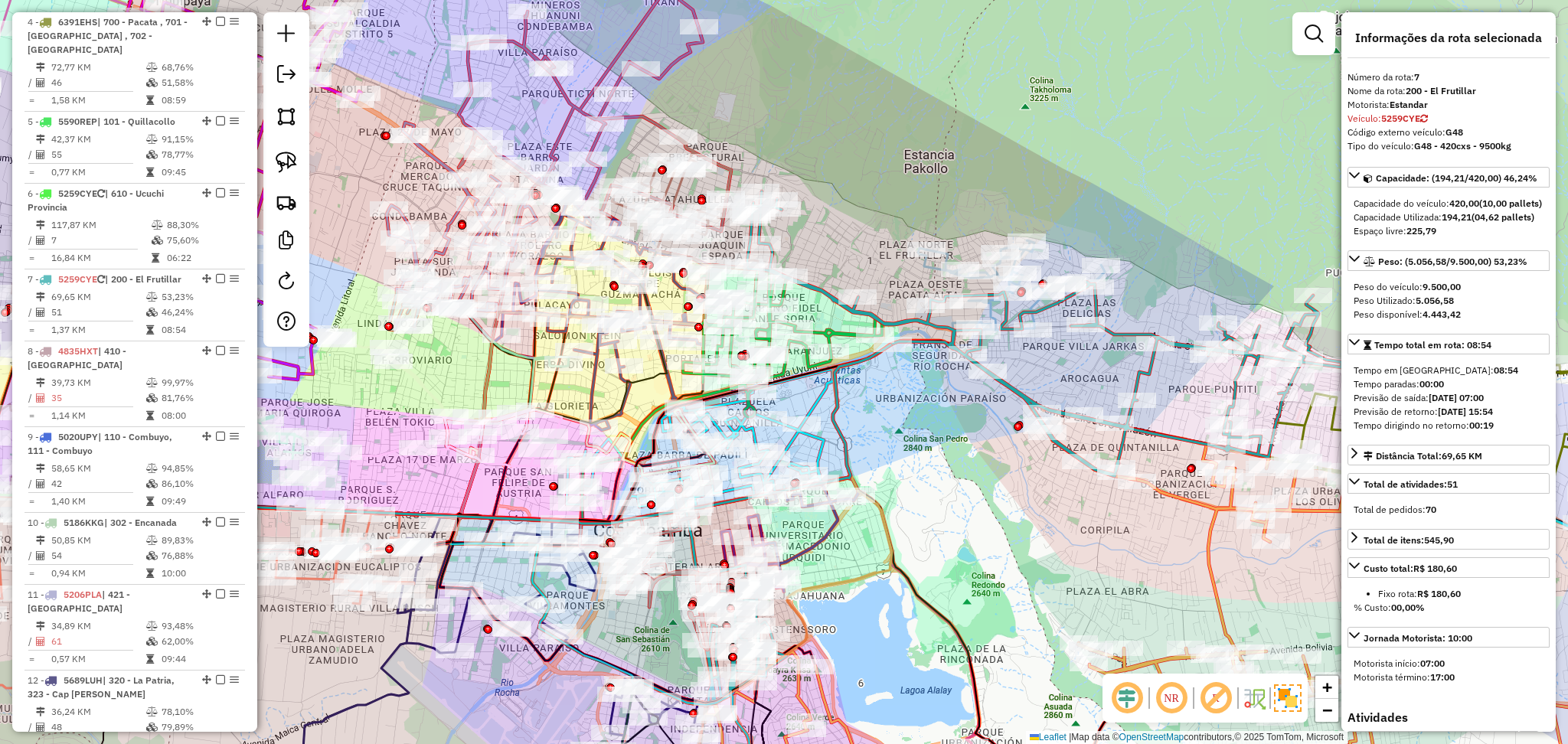
click at [1150, 364] on icon at bounding box center [1043, 333] width 594 height 285
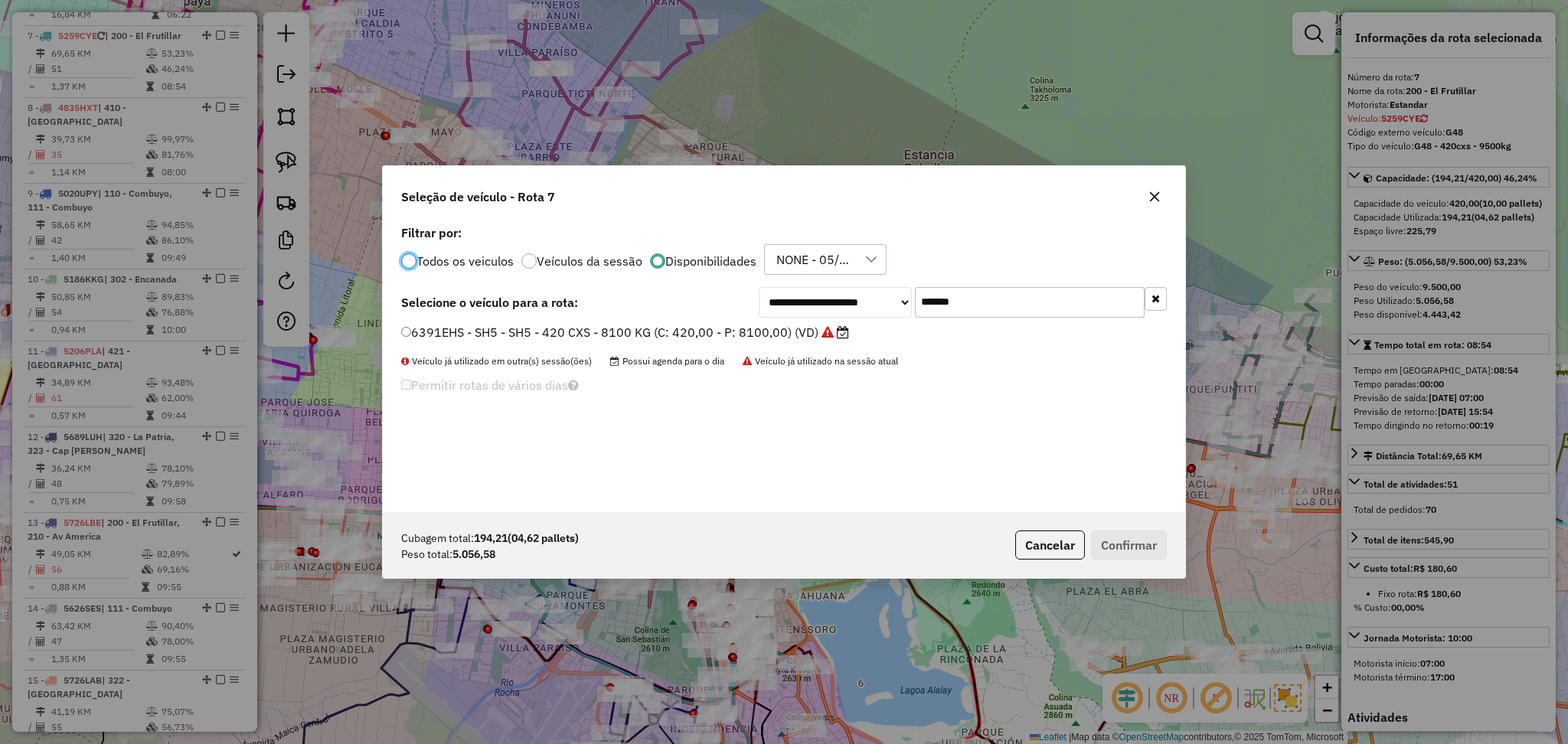
scroll to position [7, 5]
drag, startPoint x: 998, startPoint y: 298, endPoint x: 910, endPoint y: 298, distance: 88.0
click at [910, 298] on div "**********" at bounding box center [962, 303] width 408 height 31
paste input "text"
type input "*******"
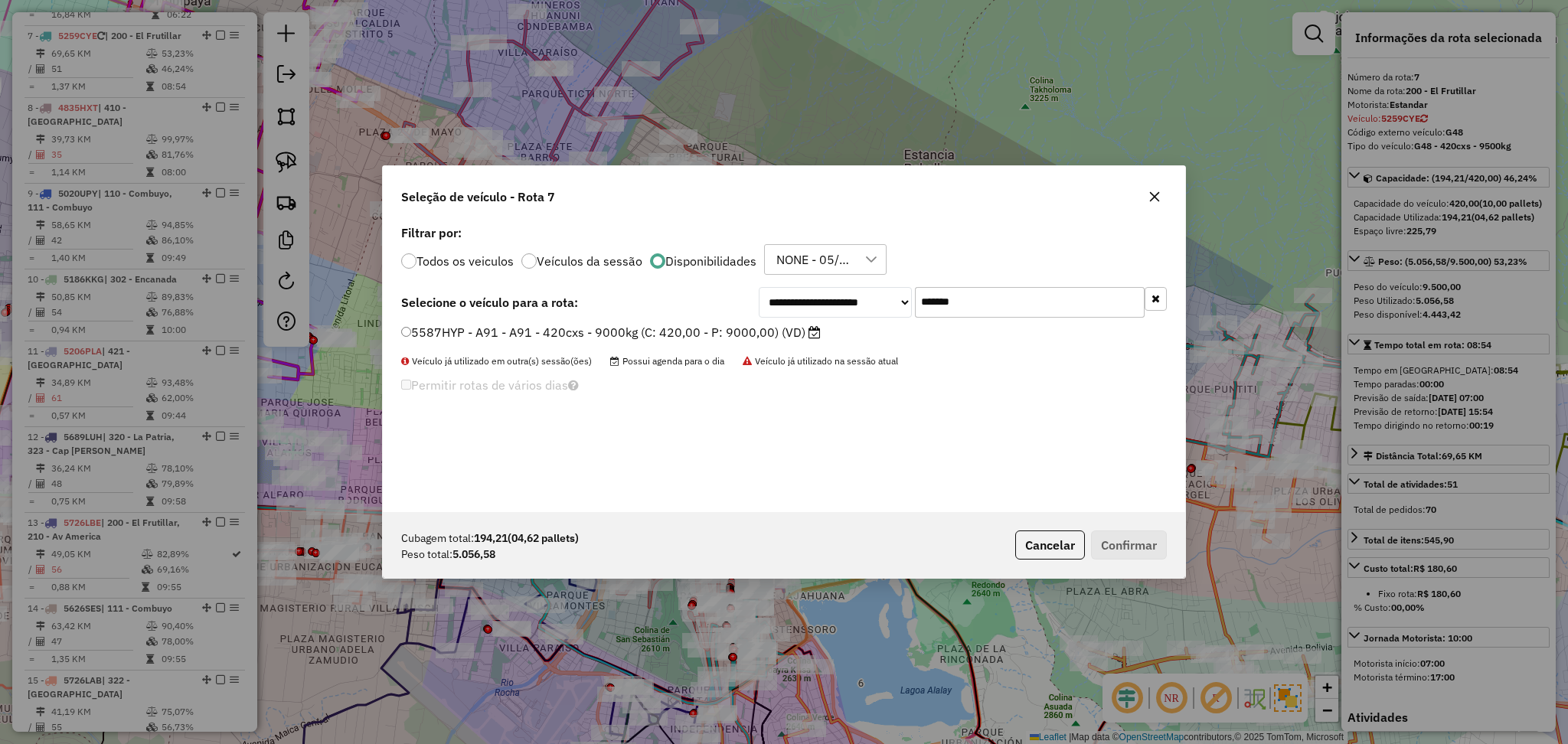
click at [700, 329] on label "5587HYP - A91 - A91 - 420cxs - 9000kg (C: 420,00 - P: 9000,00) (VD)" at bounding box center [611, 332] width 420 height 19
click at [1152, 543] on button "Confirmar" at bounding box center [1129, 545] width 75 height 29
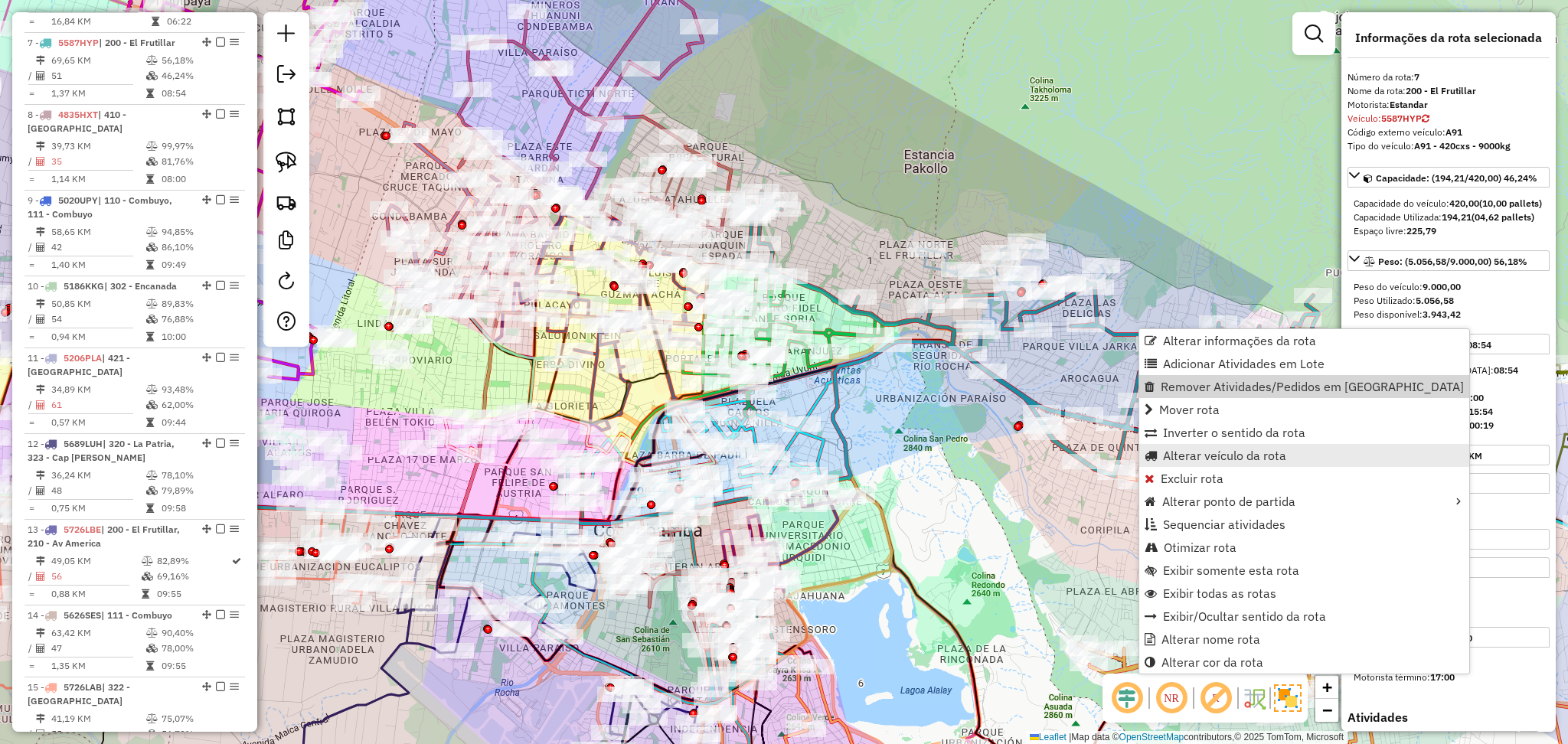
scroll to position [1104, 0]
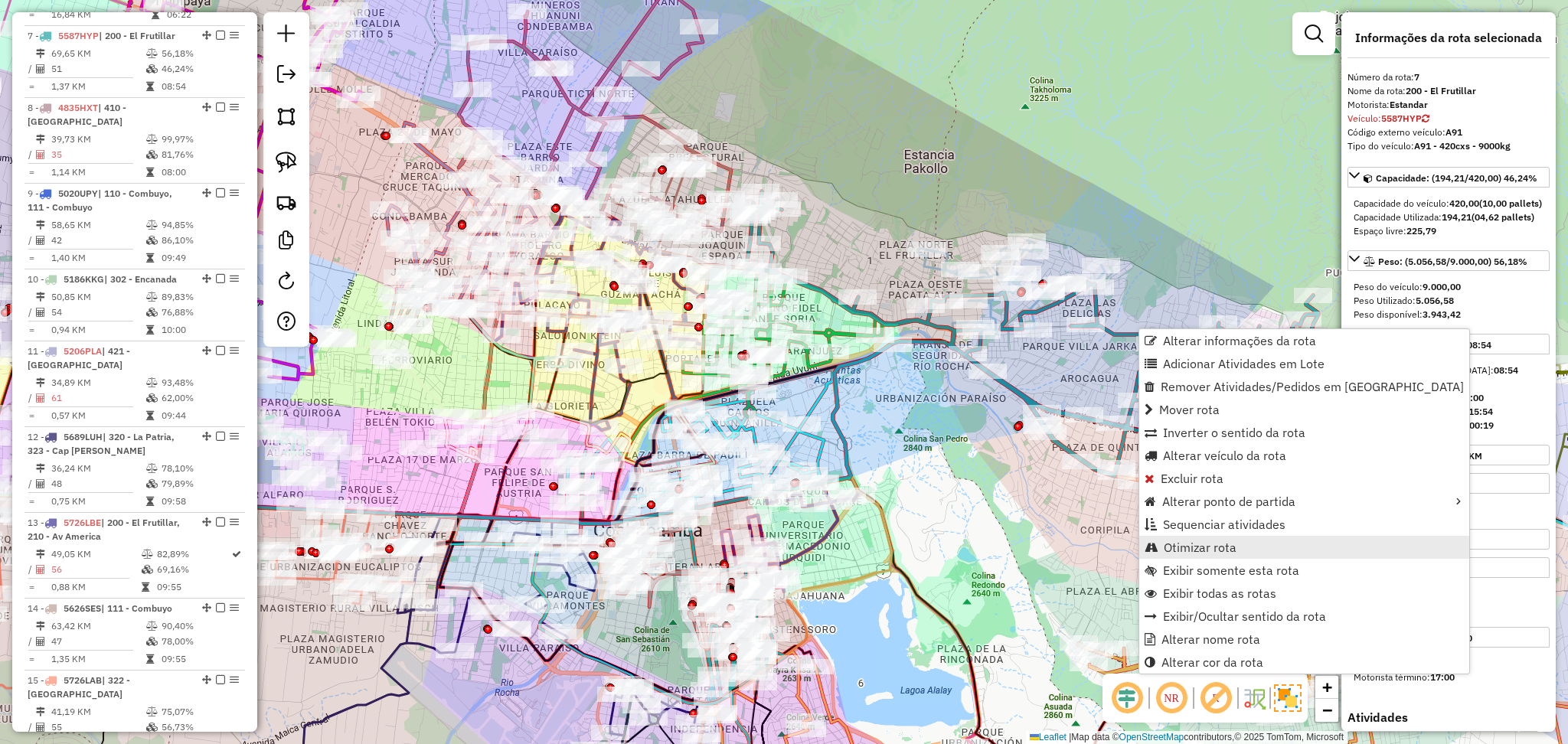
click at [1219, 547] on span "Otimizar rota" at bounding box center [1199, 548] width 72 height 12
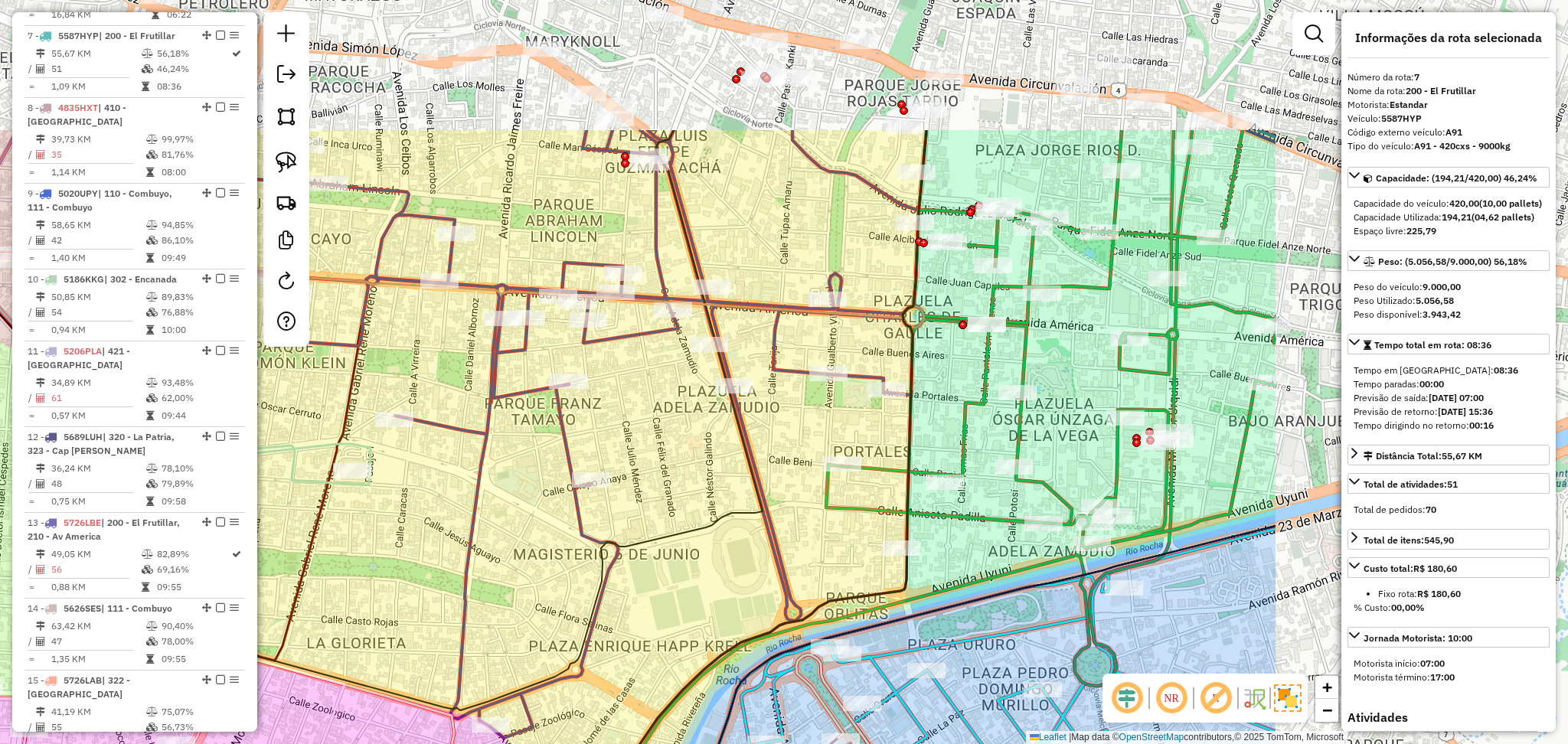
drag, startPoint x: 892, startPoint y: 361, endPoint x: 445, endPoint y: 565, distance: 491.4
click at [445, 565] on div "Janela de atendimento Grade de atendimento Capacidade Transportadoras Veículos …" at bounding box center [784, 372] width 1568 height 744
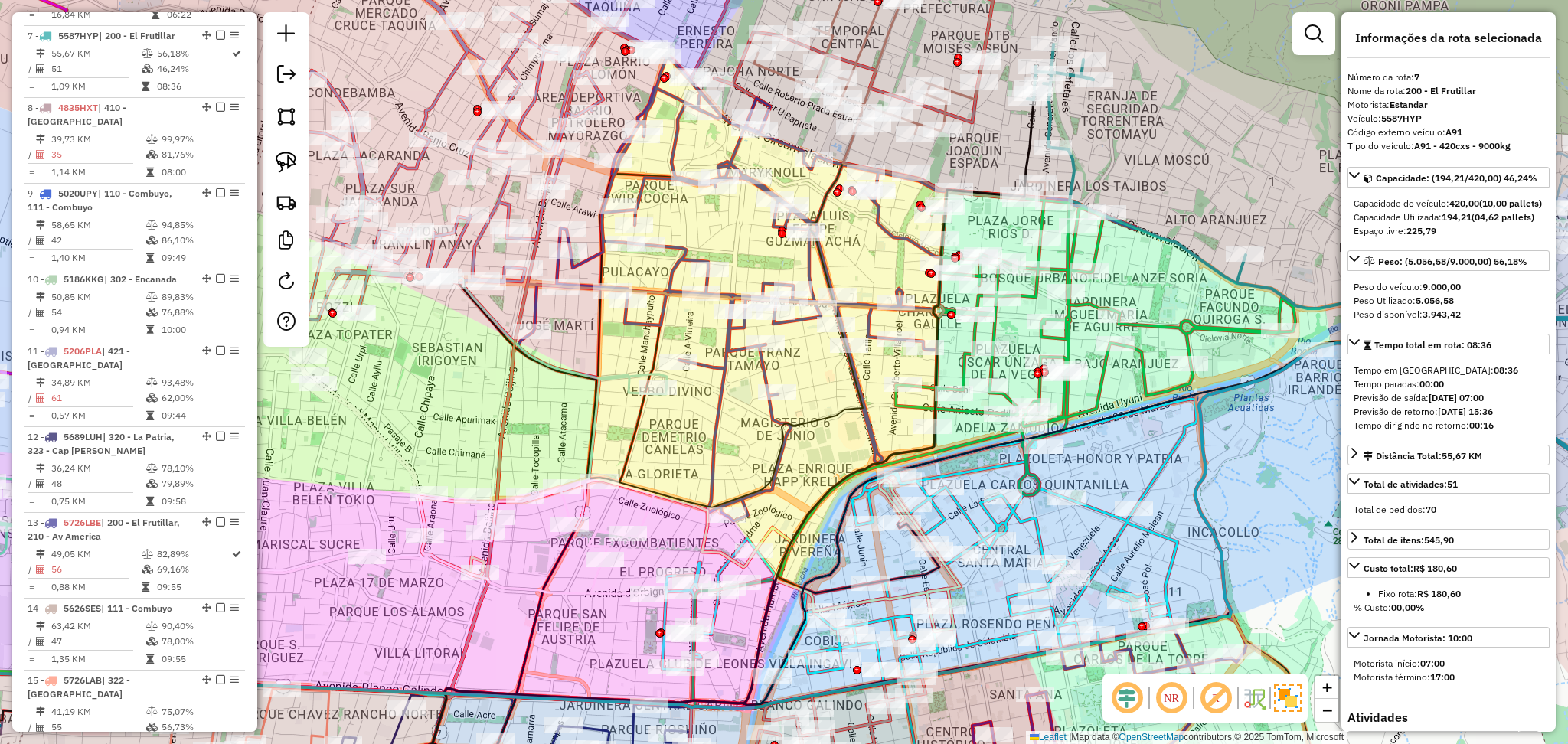
click at [1097, 243] on icon at bounding box center [1095, 309] width 400 height 236
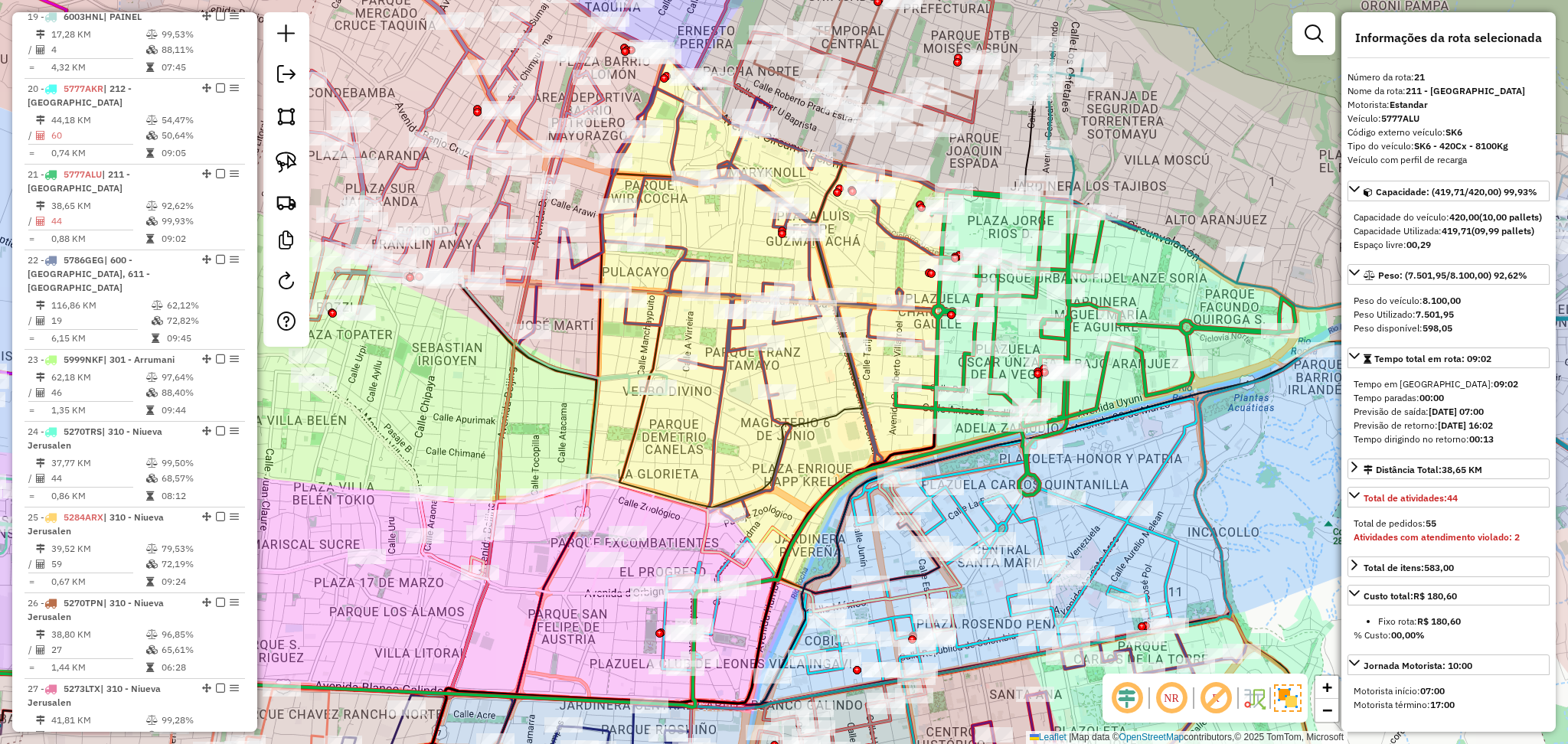
scroll to position [2223, 0]
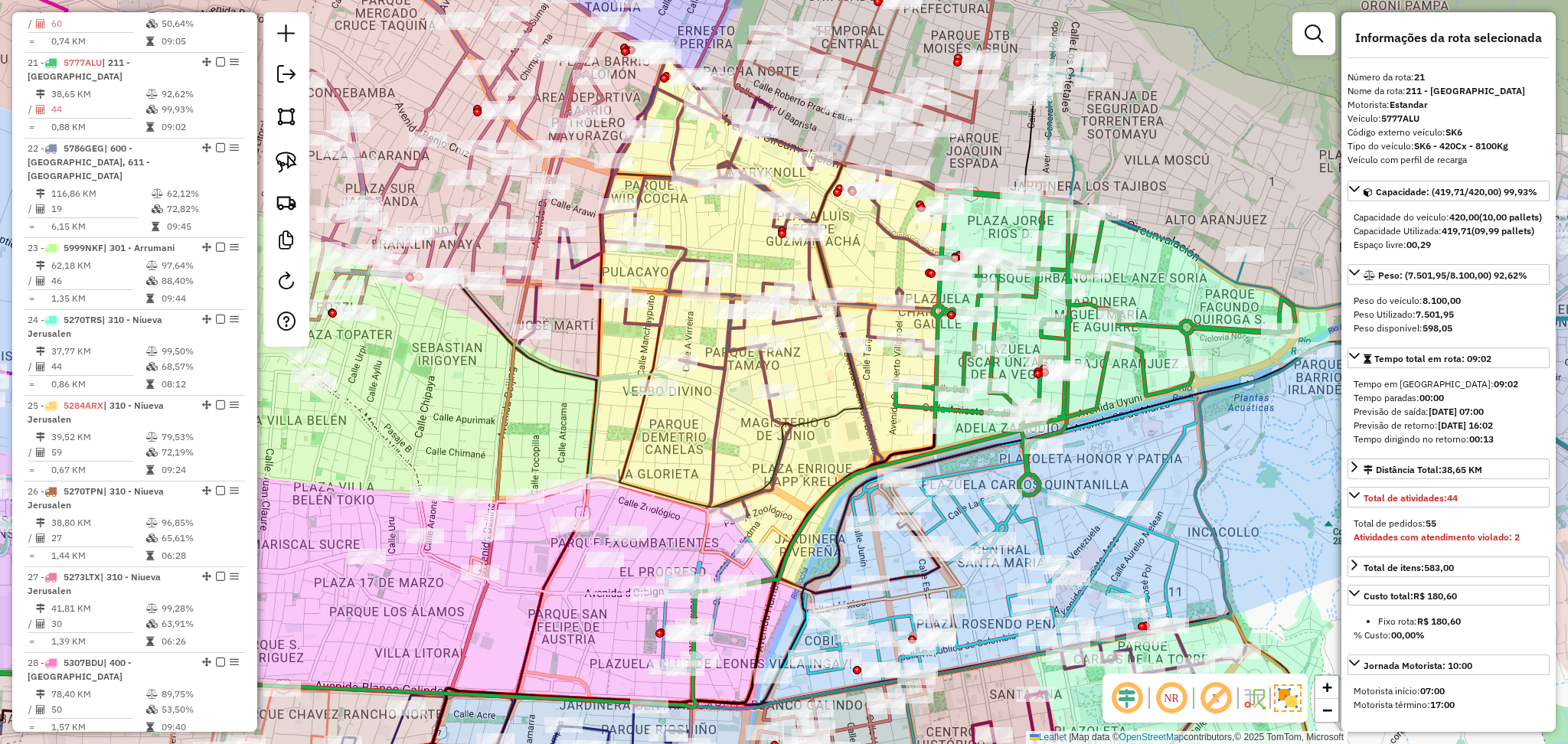
click at [885, 231] on icon at bounding box center [834, 290] width 603 height 464
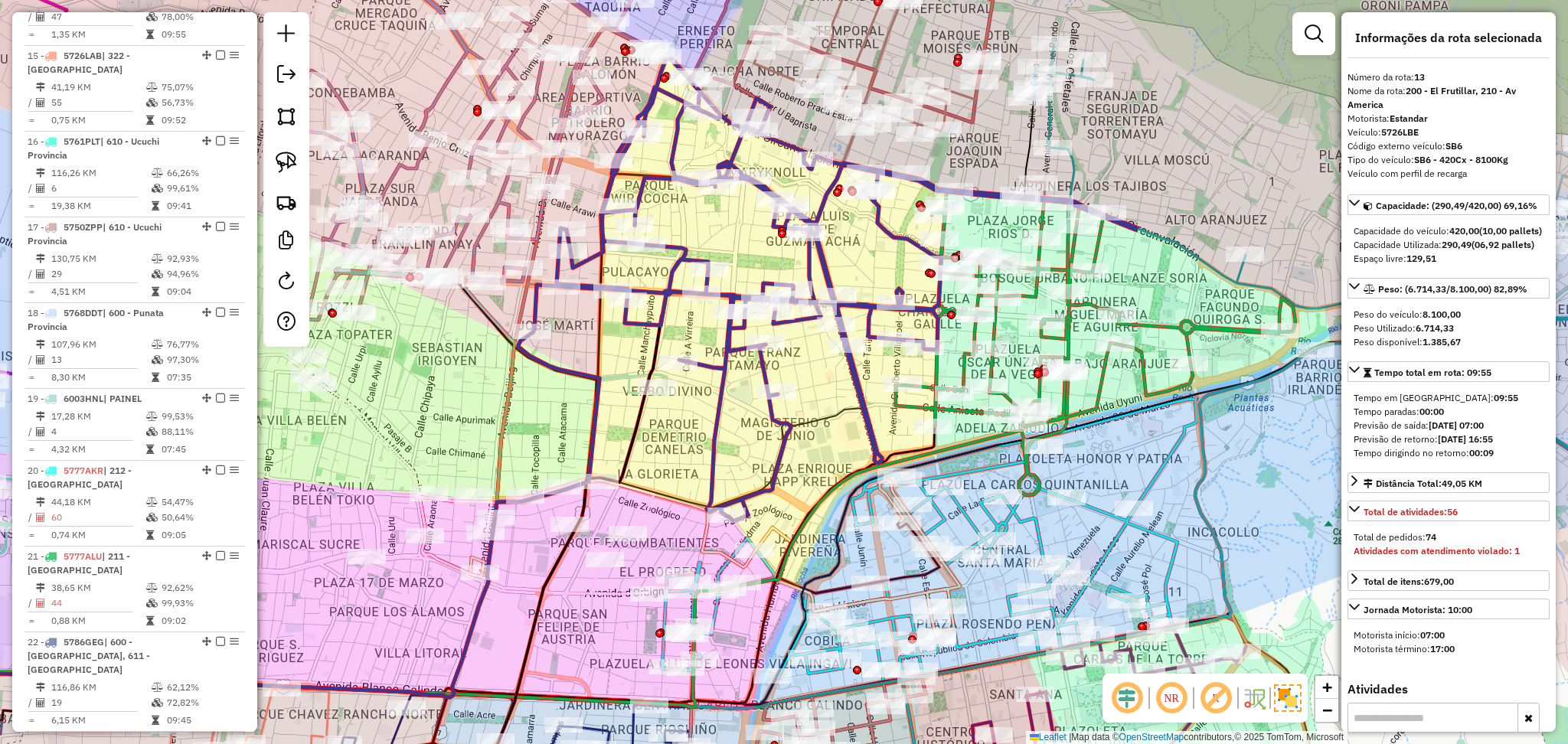
scroll to position [1563, 0]
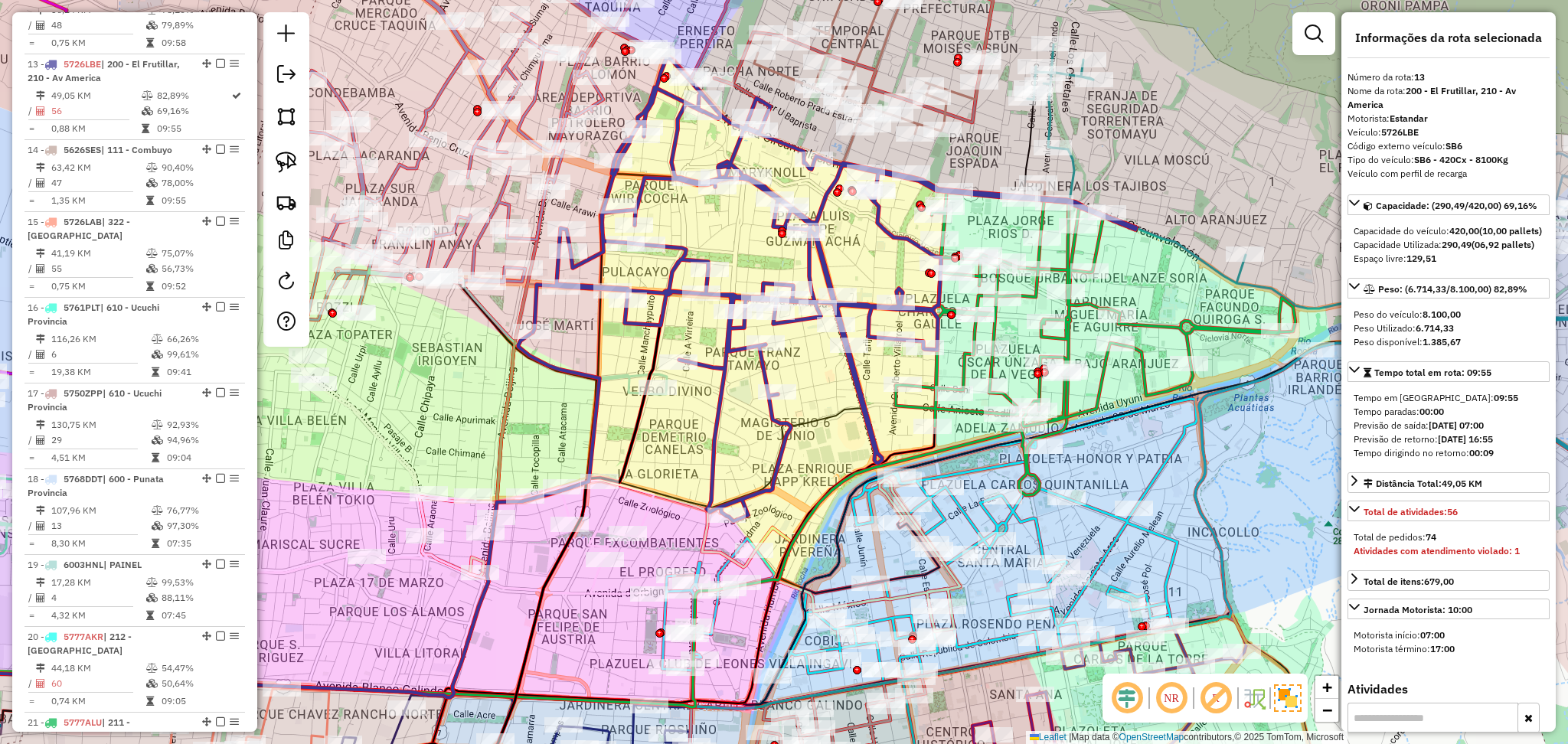
click at [1093, 506] on icon at bounding box center [929, 552] width 535 height 307
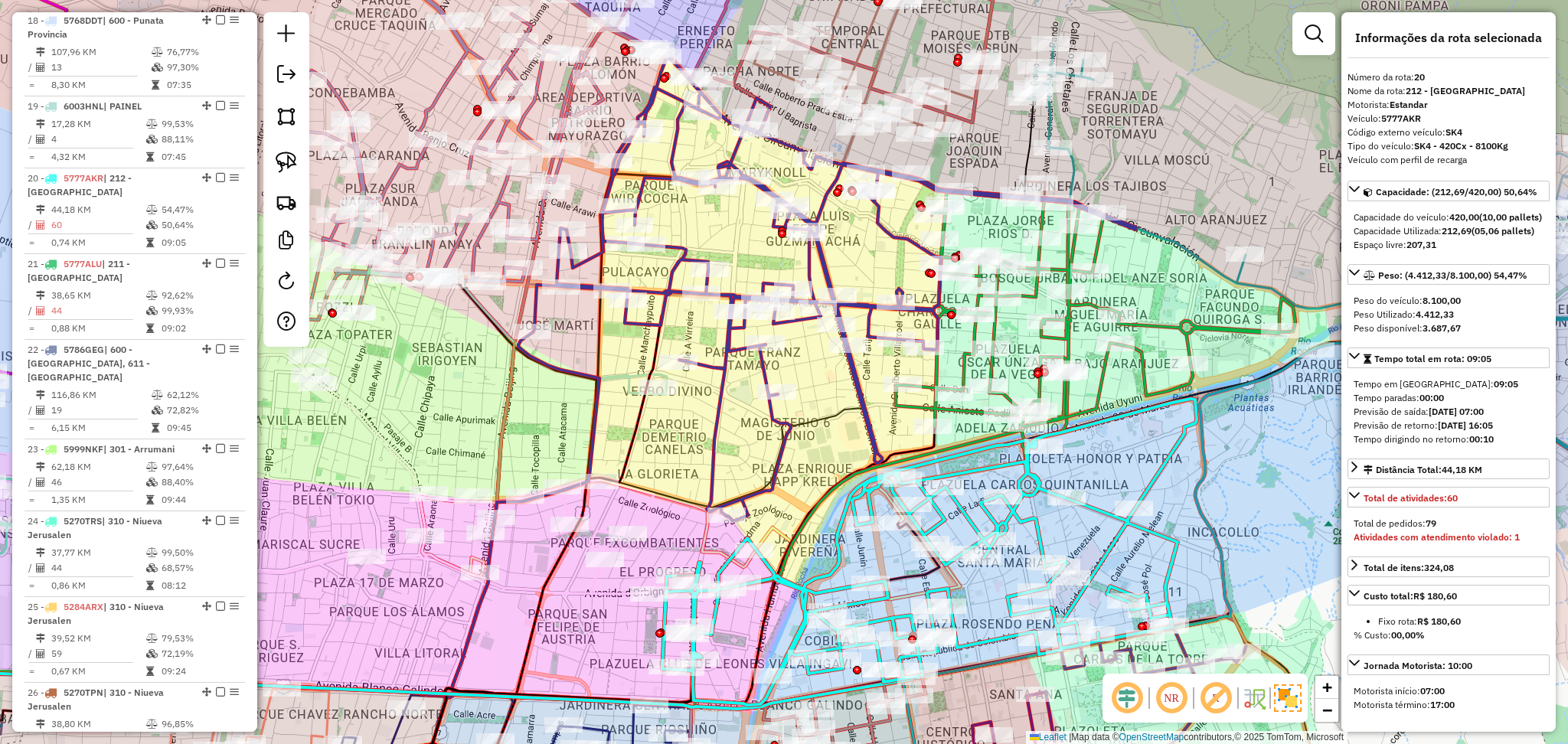
scroll to position [2138, 0]
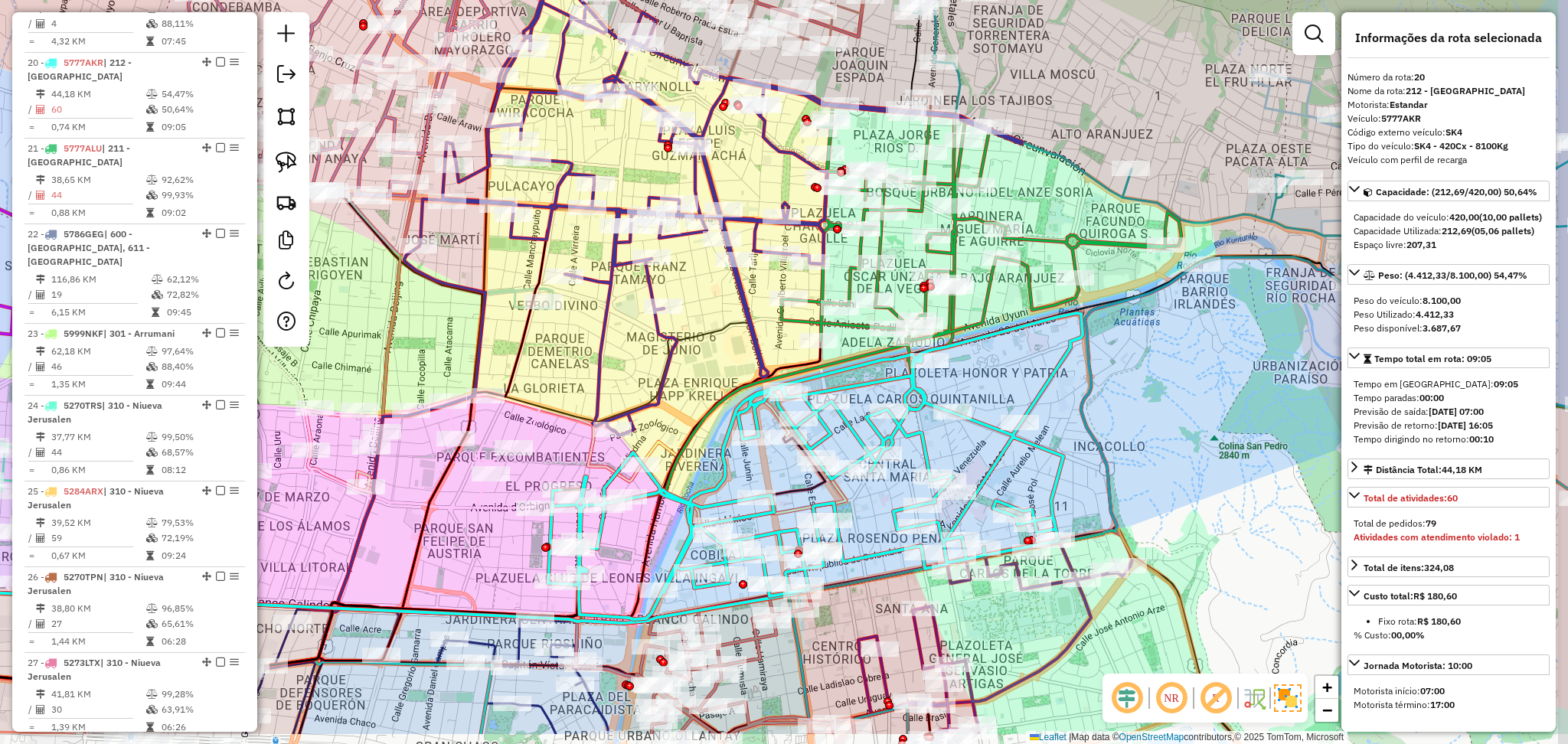
drag, startPoint x: 1184, startPoint y: 504, endPoint x: 961, endPoint y: 295, distance: 305.6
click at [961, 295] on div "Janela de atendimento Grade de atendimento Capacidade Transportadoras Veículos …" at bounding box center [784, 372] width 1568 height 744
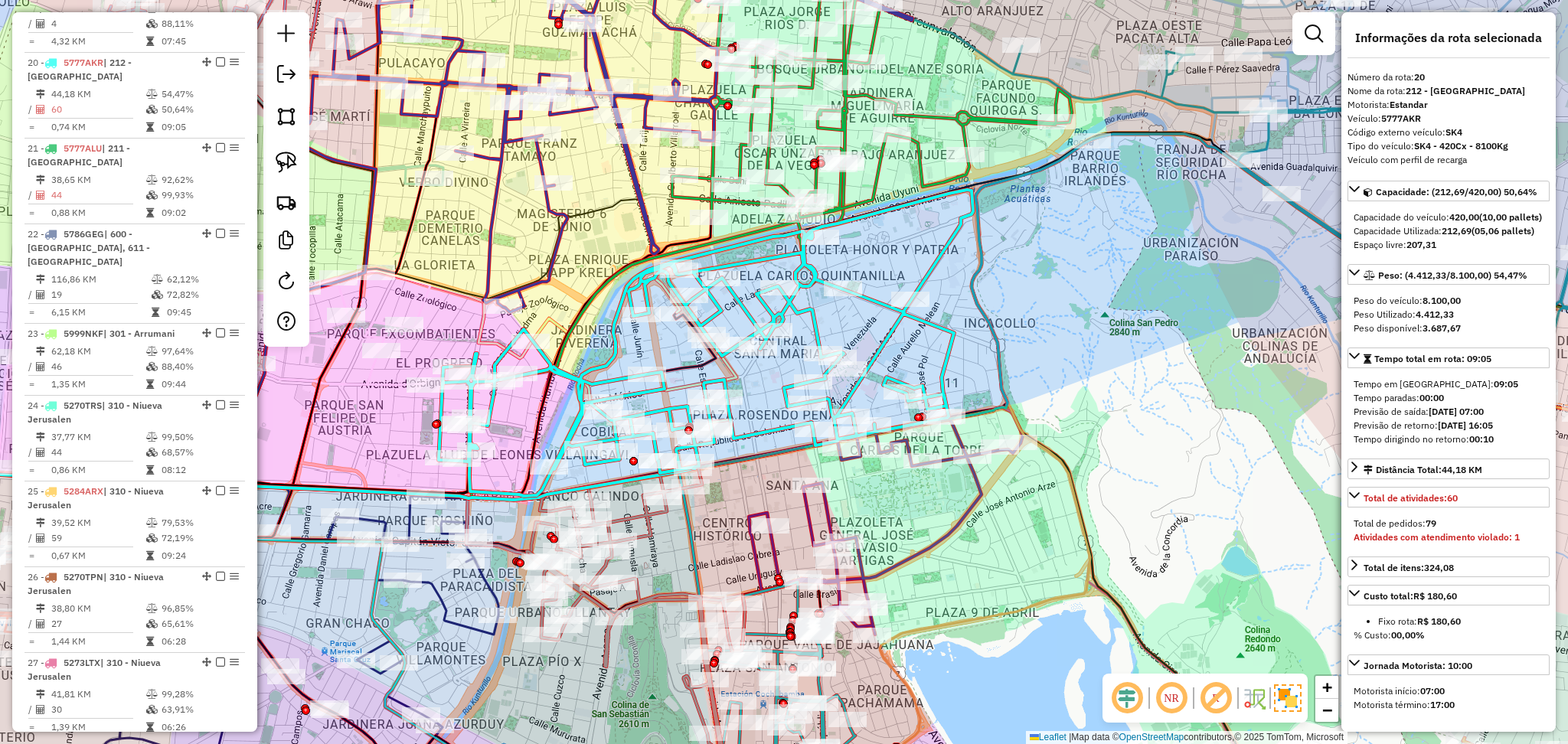
click at [972, 502] on icon at bounding box center [886, 533] width 274 height 250
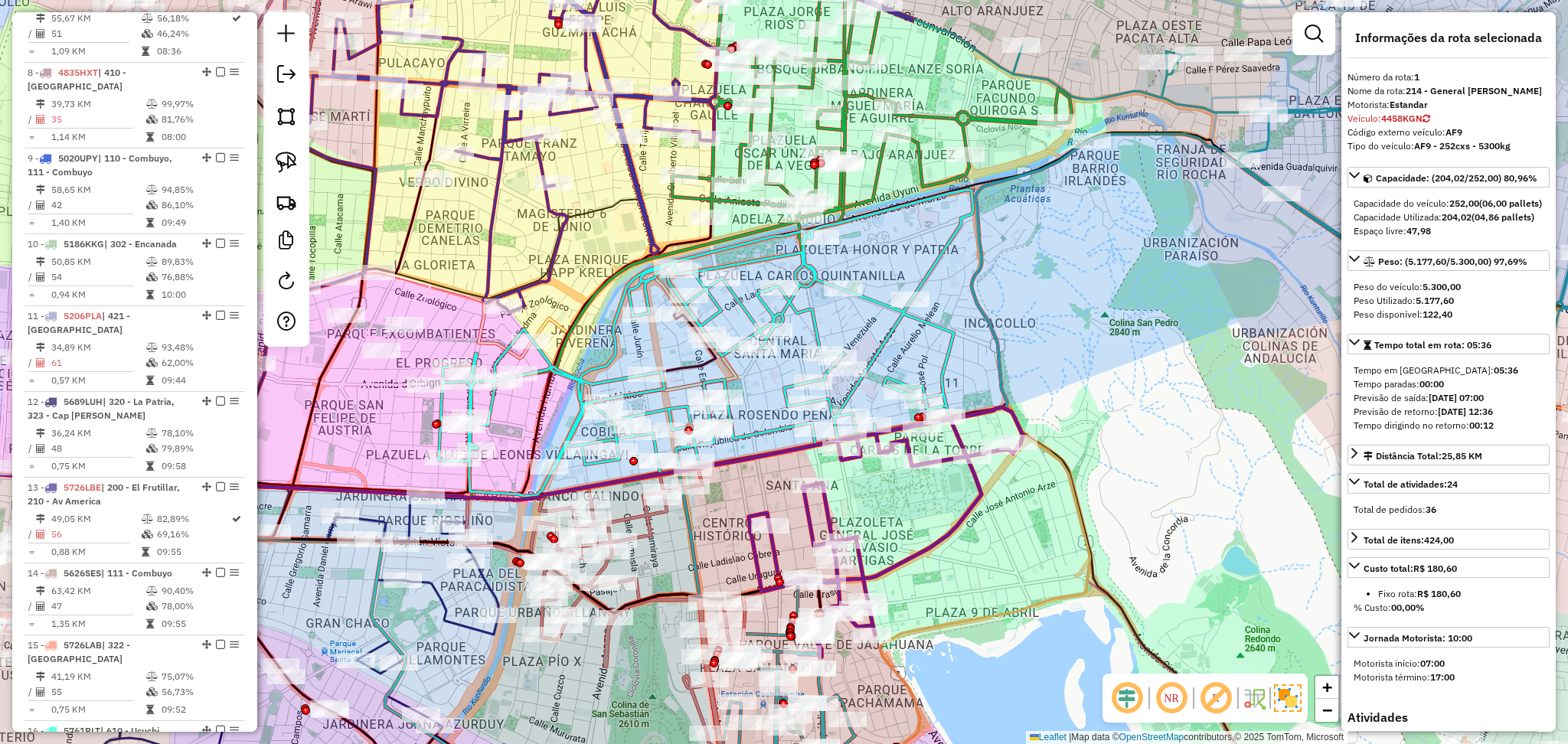
scroll to position [603, 0]
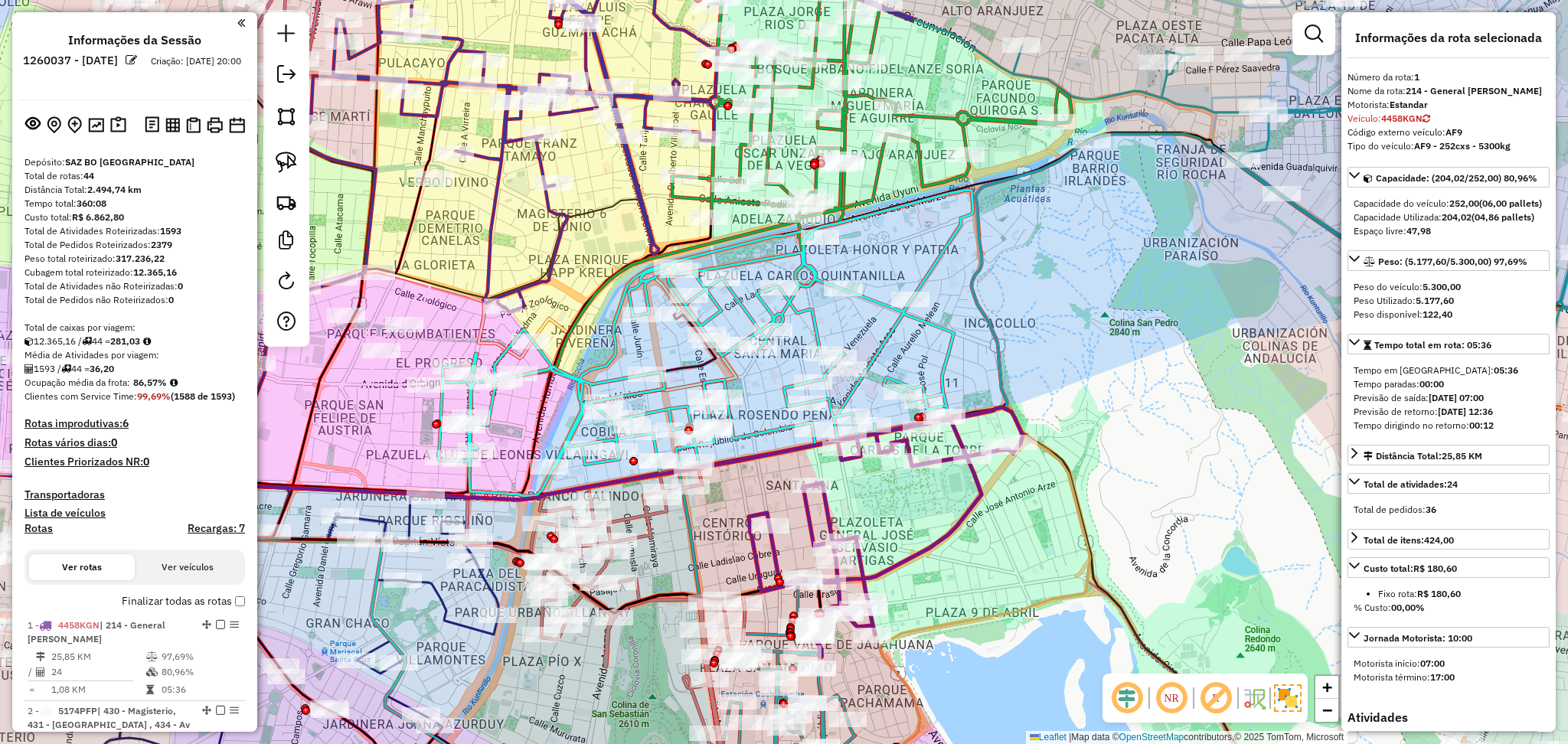
select select "**********"
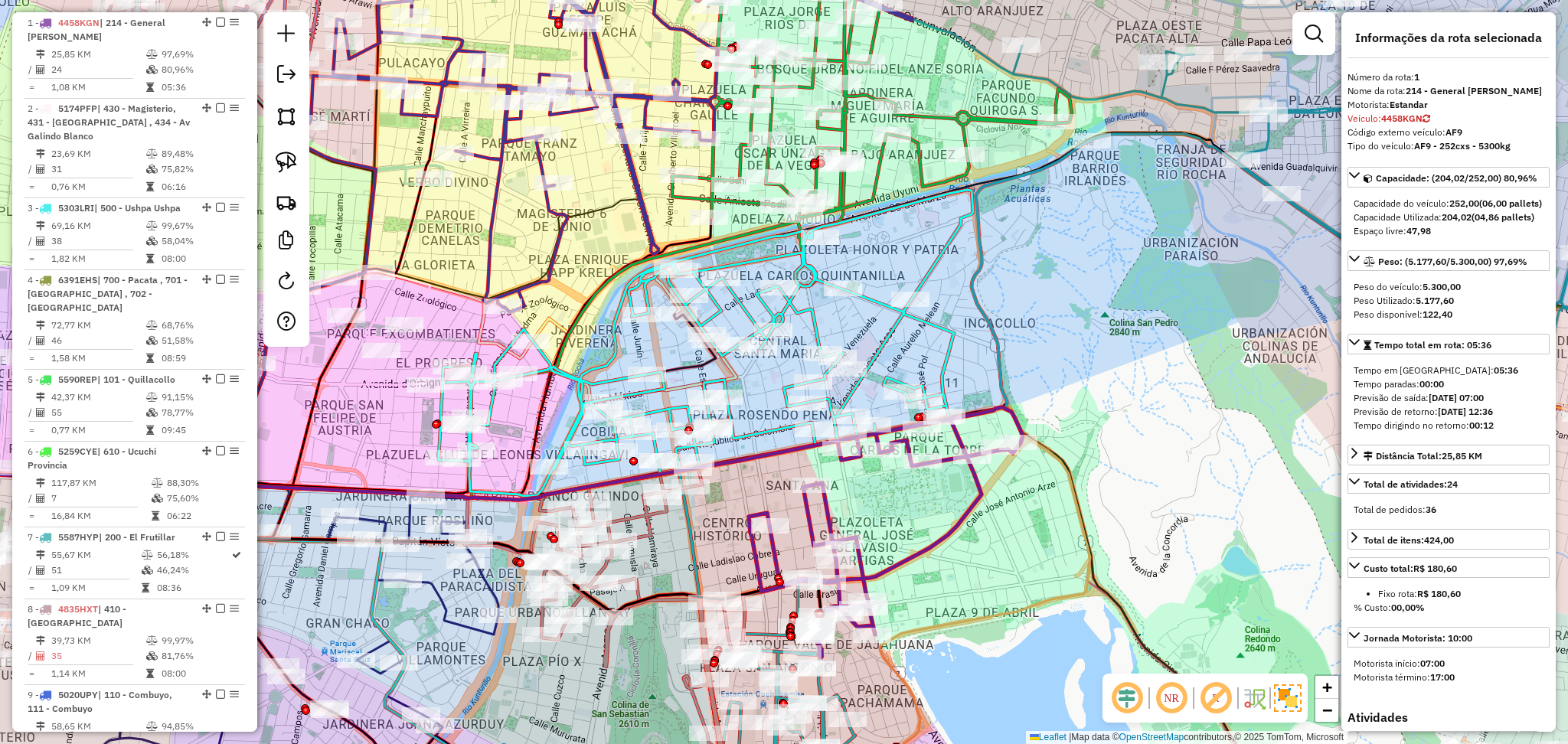
click at [981, 487] on icon at bounding box center [886, 533] width 274 height 250
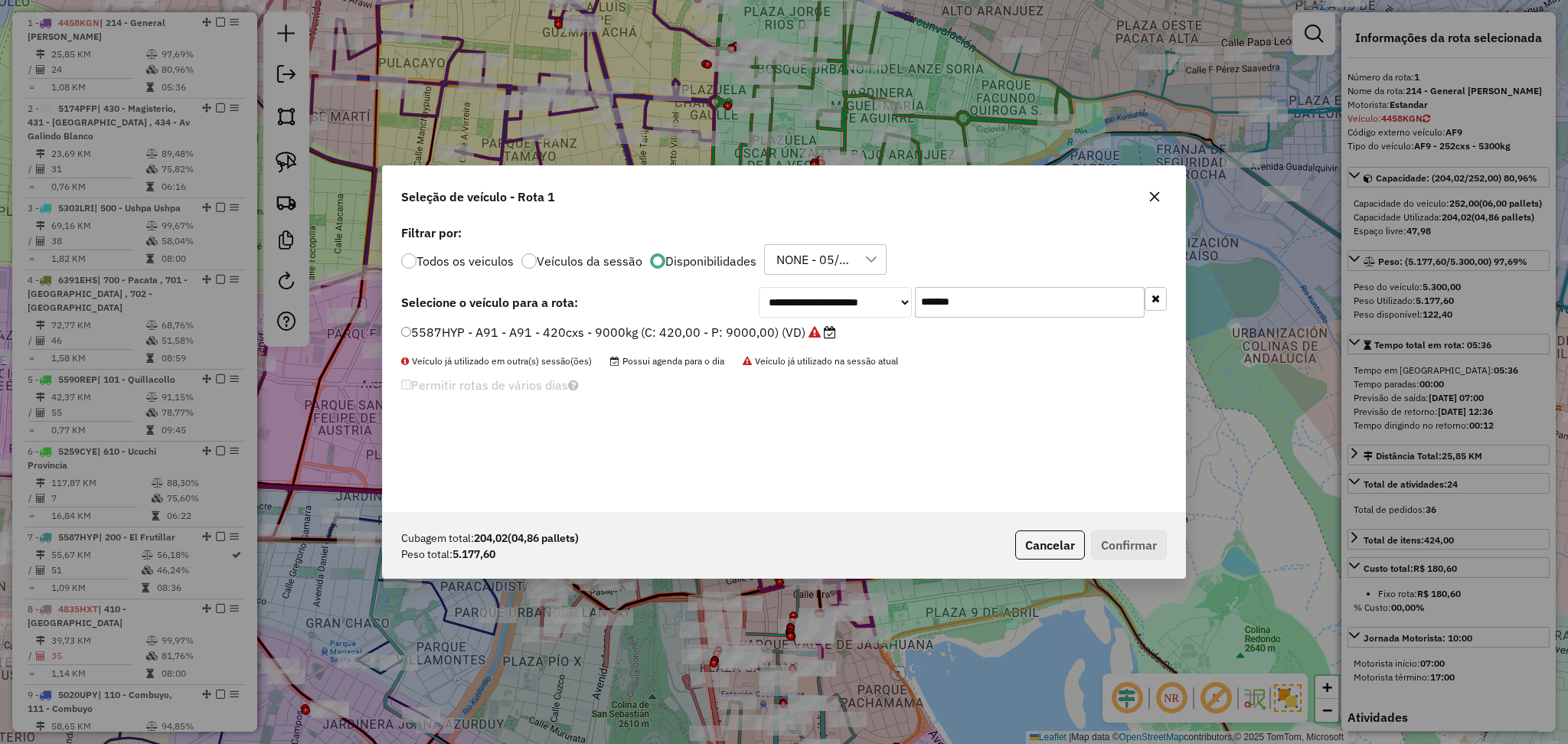
scroll to position [7, 5]
drag, startPoint x: 985, startPoint y: 289, endPoint x: 892, endPoint y: 296, distance: 93.3
click at [892, 296] on div "**********" at bounding box center [962, 303] width 408 height 31
paste input "text"
type input "*******"
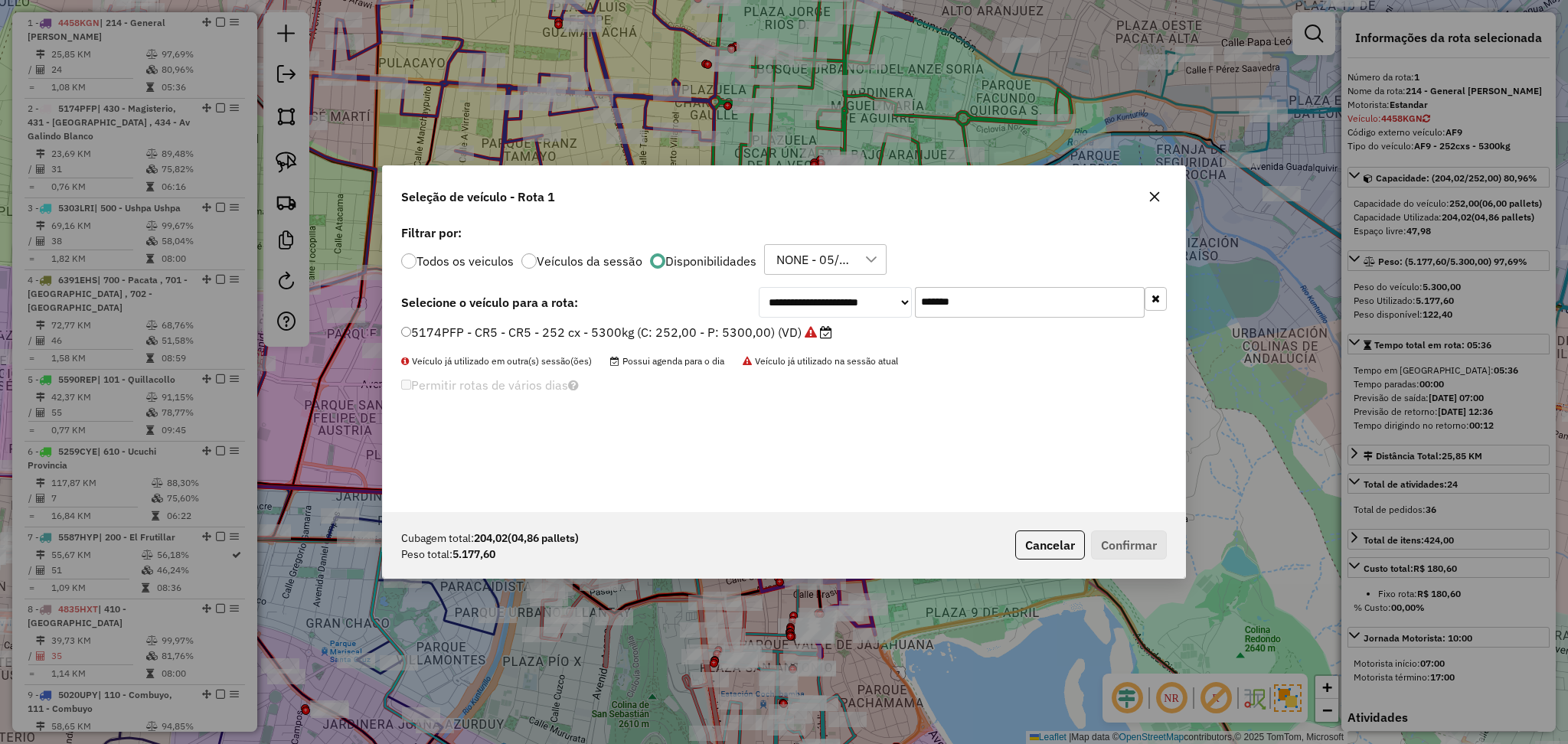
click at [779, 332] on label "5174PFP - CR5 - CR5 - 252 cx - 5300kg (C: 252,00 - P: 5300,00) (VD)" at bounding box center [617, 332] width 431 height 19
click at [1140, 546] on button "Confirmar" at bounding box center [1129, 545] width 75 height 29
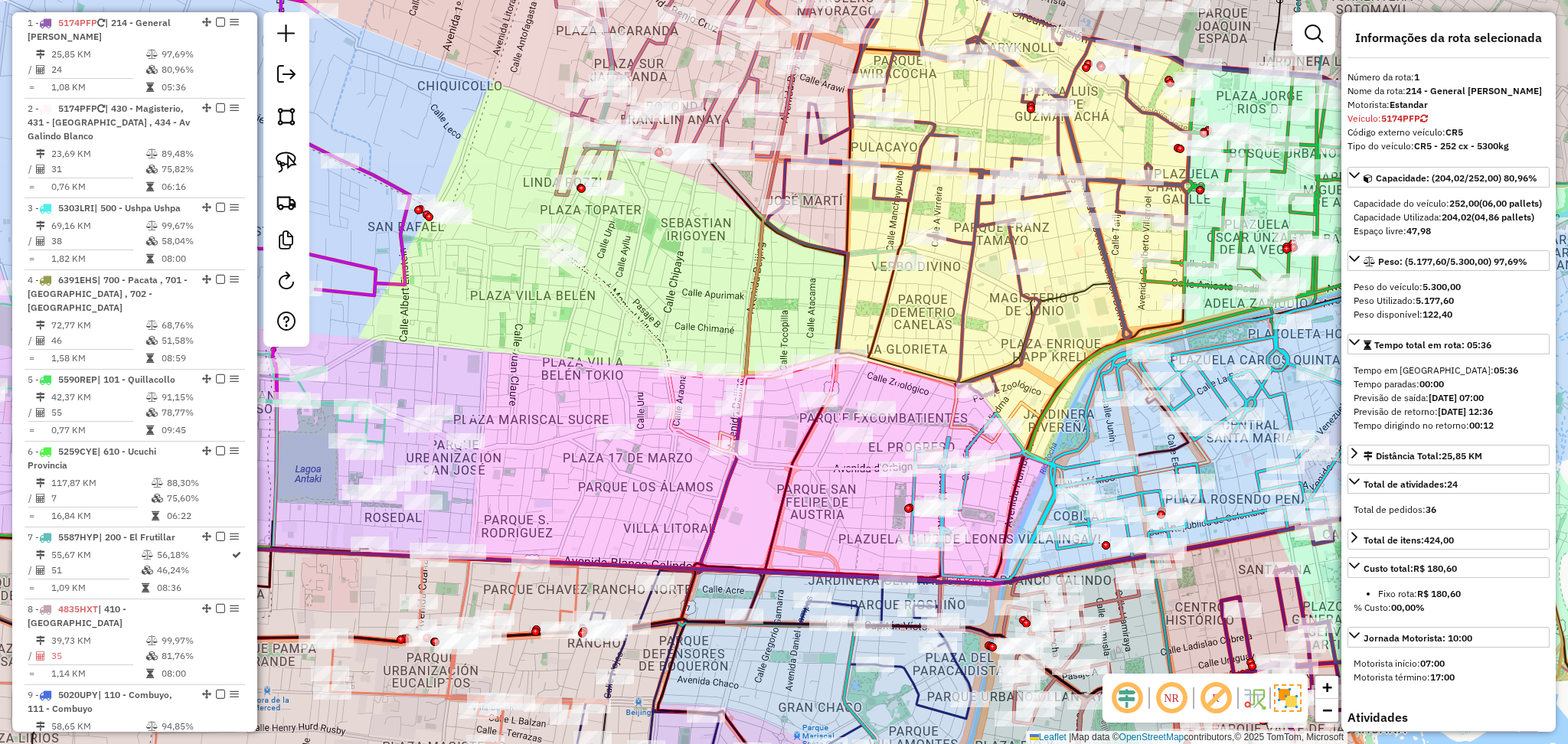
click at [570, 431] on icon at bounding box center [425, 512] width 385 height 166
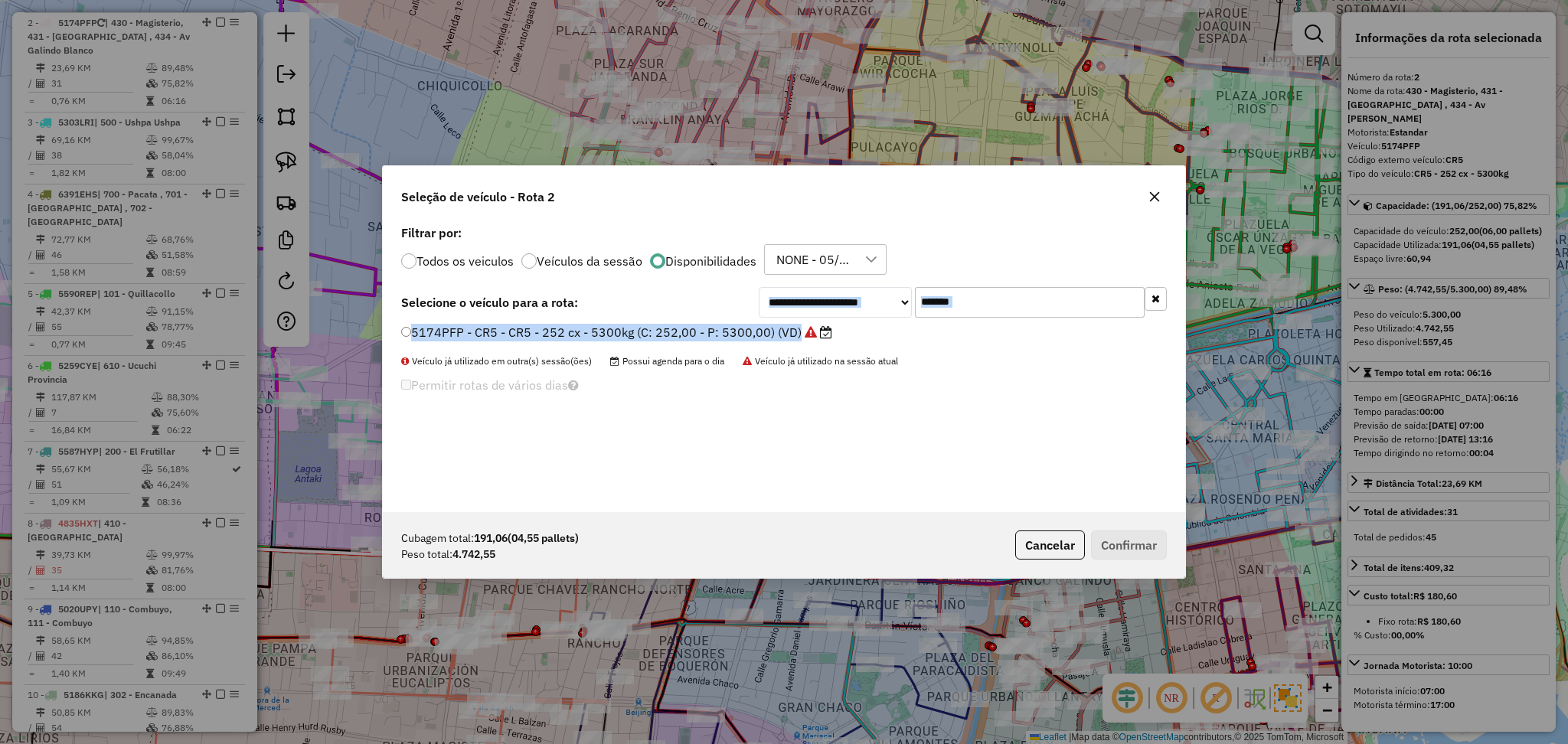
drag, startPoint x: 1020, startPoint y: 317, endPoint x: 885, endPoint y: 310, distance: 135.2
click at [885, 310] on div "**********" at bounding box center [784, 366] width 802 height 291
click at [985, 306] on input "*******" at bounding box center [1030, 303] width 230 height 31
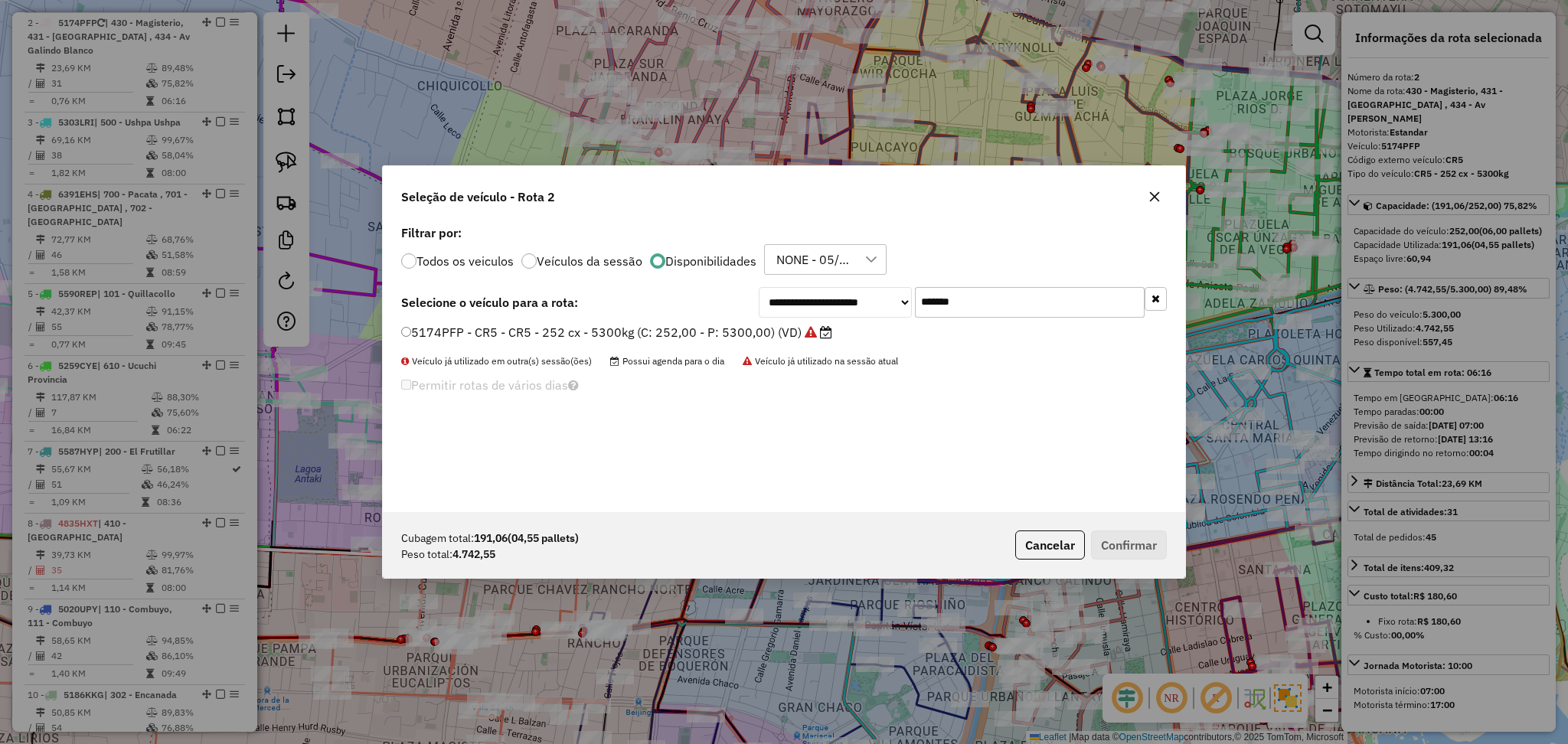
click at [983, 306] on input "*******" at bounding box center [1030, 303] width 230 height 31
paste input "text"
type input "*******"
click at [695, 348] on div "4458KGN - AF9 - AF9 - 252cxs - 5300kg (C: 252,00 - P: 5300,00) (VD)" at bounding box center [784, 339] width 784 height 31
click at [766, 327] on label "4458KGN - AF9 - AF9 - 252cxs - 5300kg (C: 252,00 - P: 5300,00) (VD)" at bounding box center [611, 332] width 420 height 19
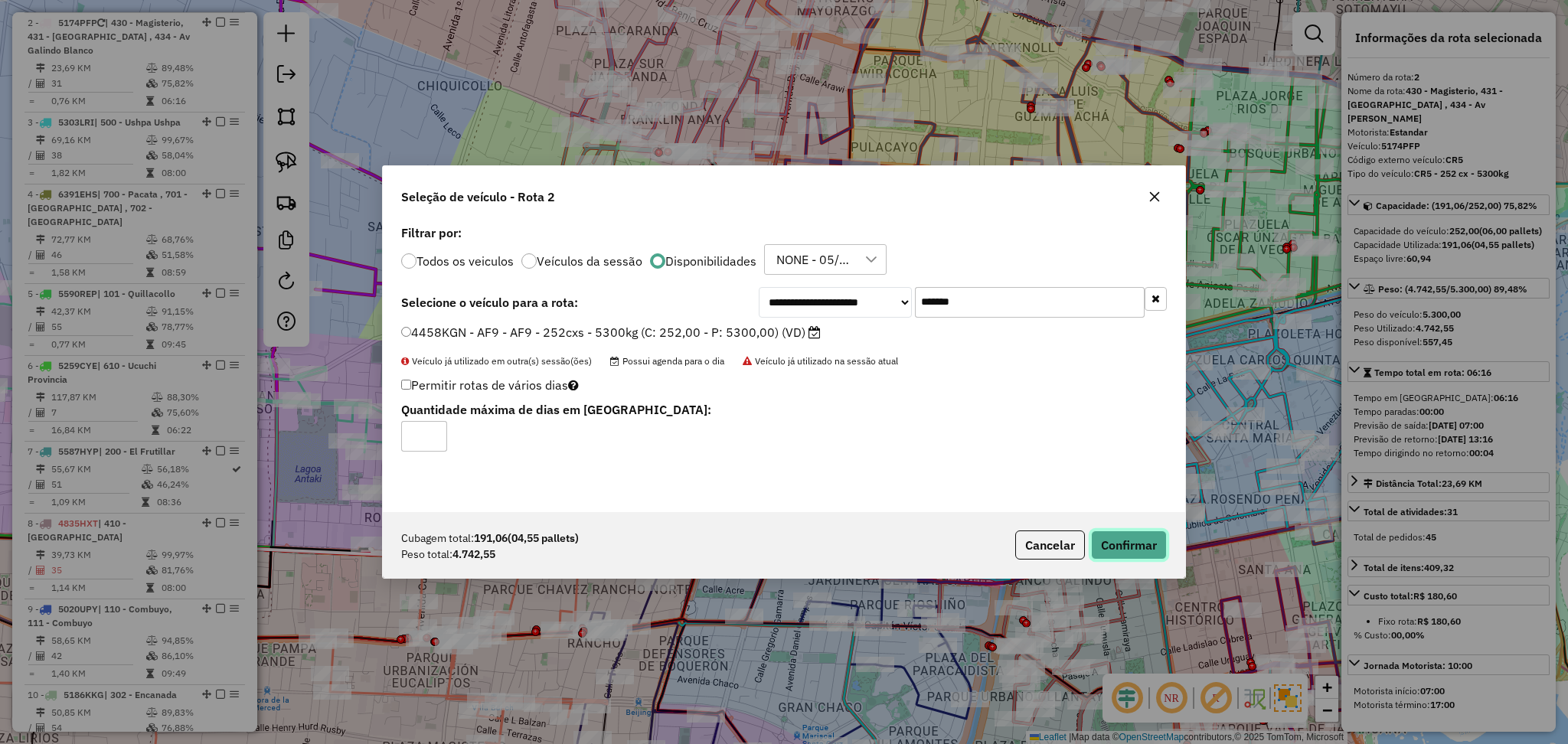
click at [1109, 546] on button "Confirmar" at bounding box center [1129, 545] width 75 height 29
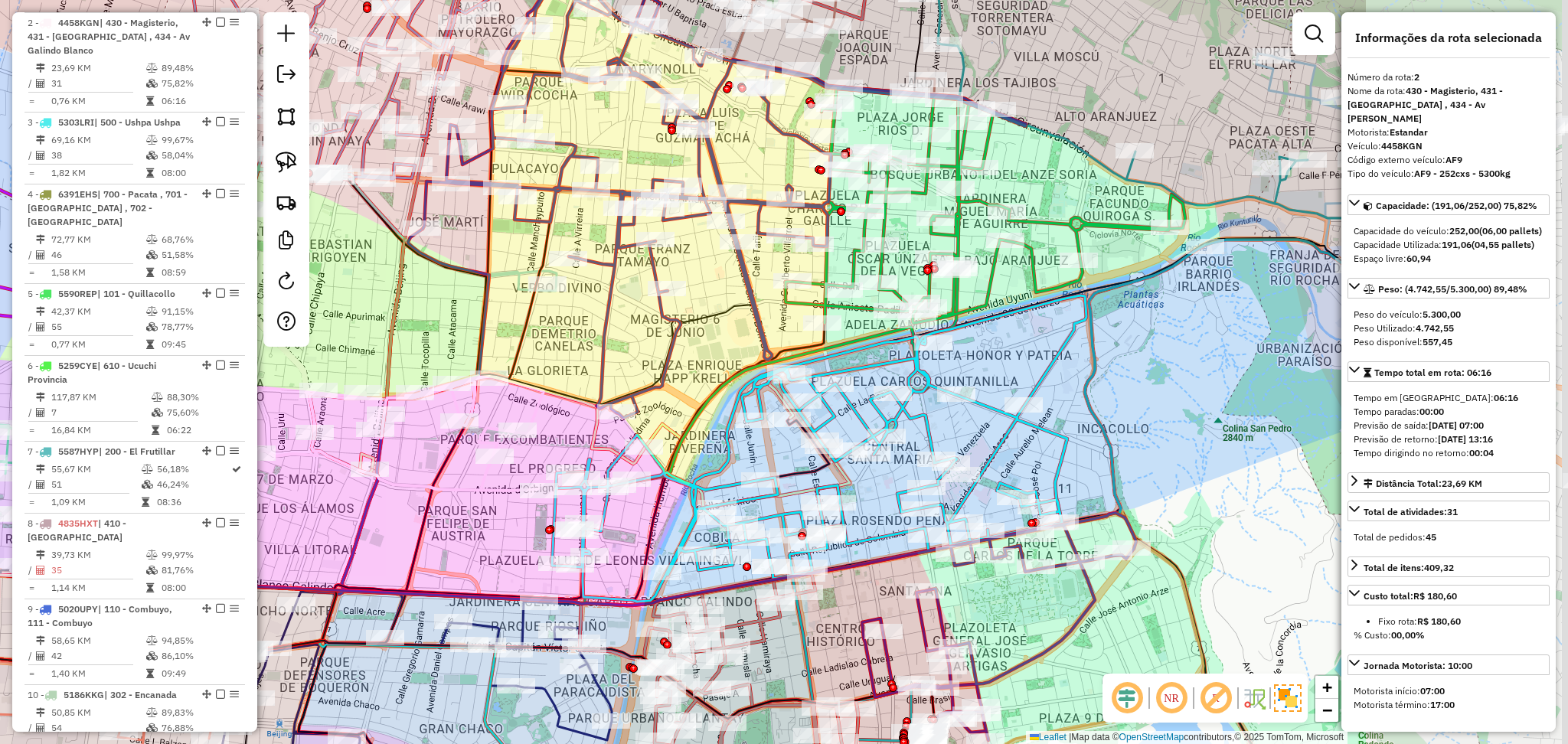
drag, startPoint x: 1069, startPoint y: 341, endPoint x: 703, endPoint y: 362, distance: 366.6
click at [703, 362] on div "Janela de atendimento Grade de atendimento Capacidade Transportadoras Veículos …" at bounding box center [784, 372] width 1568 height 744
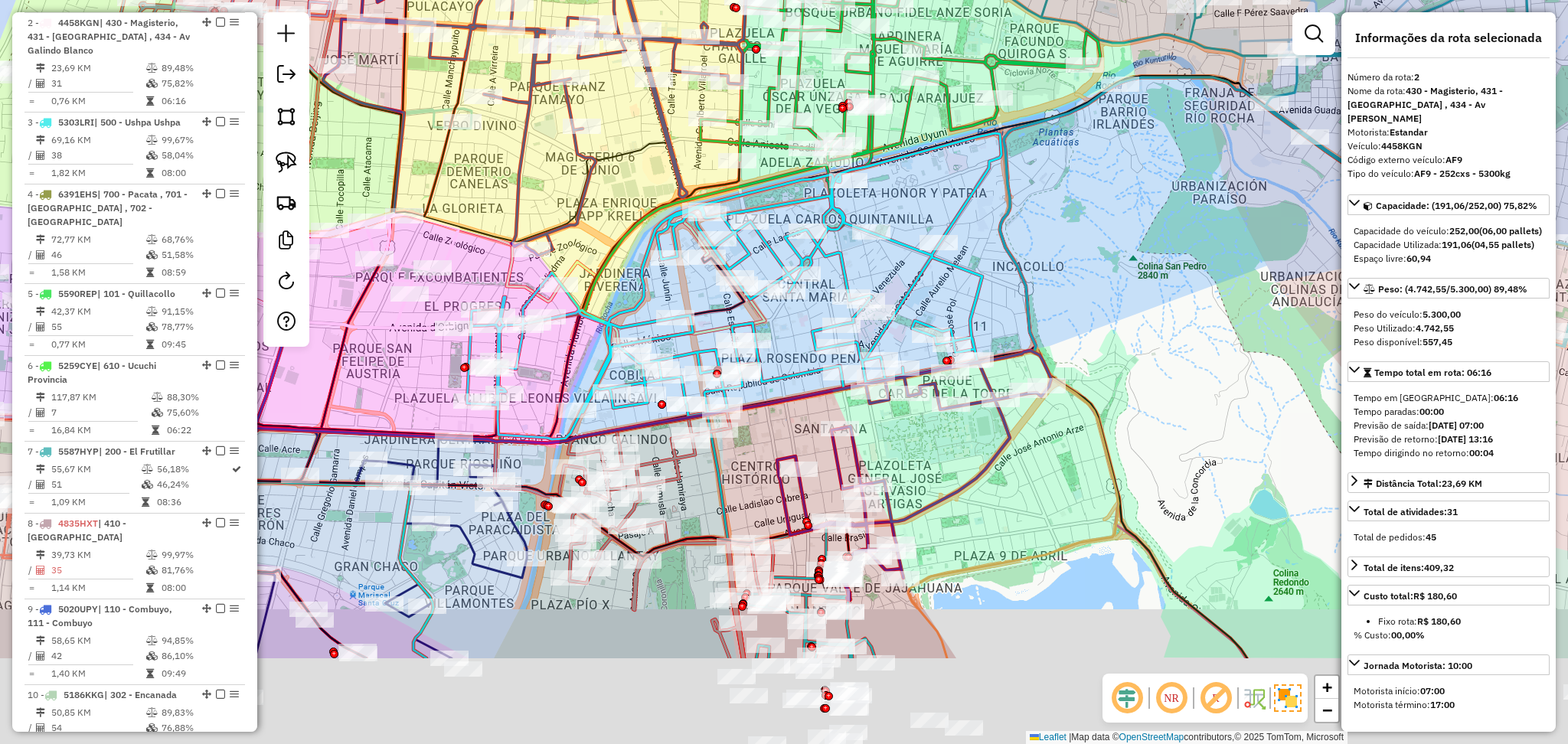
drag, startPoint x: 1090, startPoint y: 444, endPoint x: 1006, endPoint y: 310, distance: 158.2
click at [1013, 267] on div "Janela de atendimento Grade de atendimento Capacidade Transportadoras Veículos …" at bounding box center [784, 372] width 1568 height 744
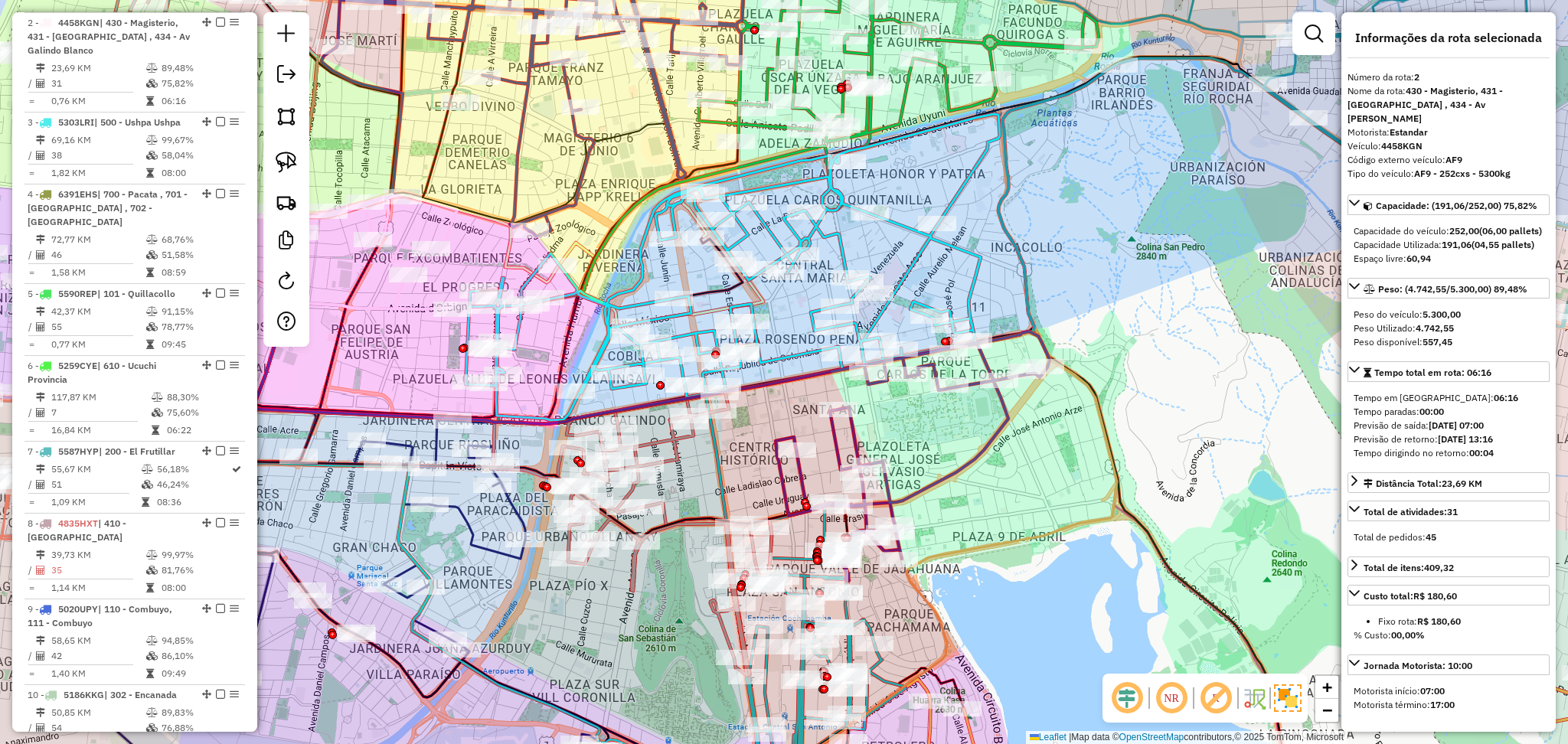
click at [864, 436] on div "Rota 1 - Placa 5174PFP 0000694017 - R. UTCH Janela de atendimento Grade de aten…" at bounding box center [784, 372] width 1568 height 744
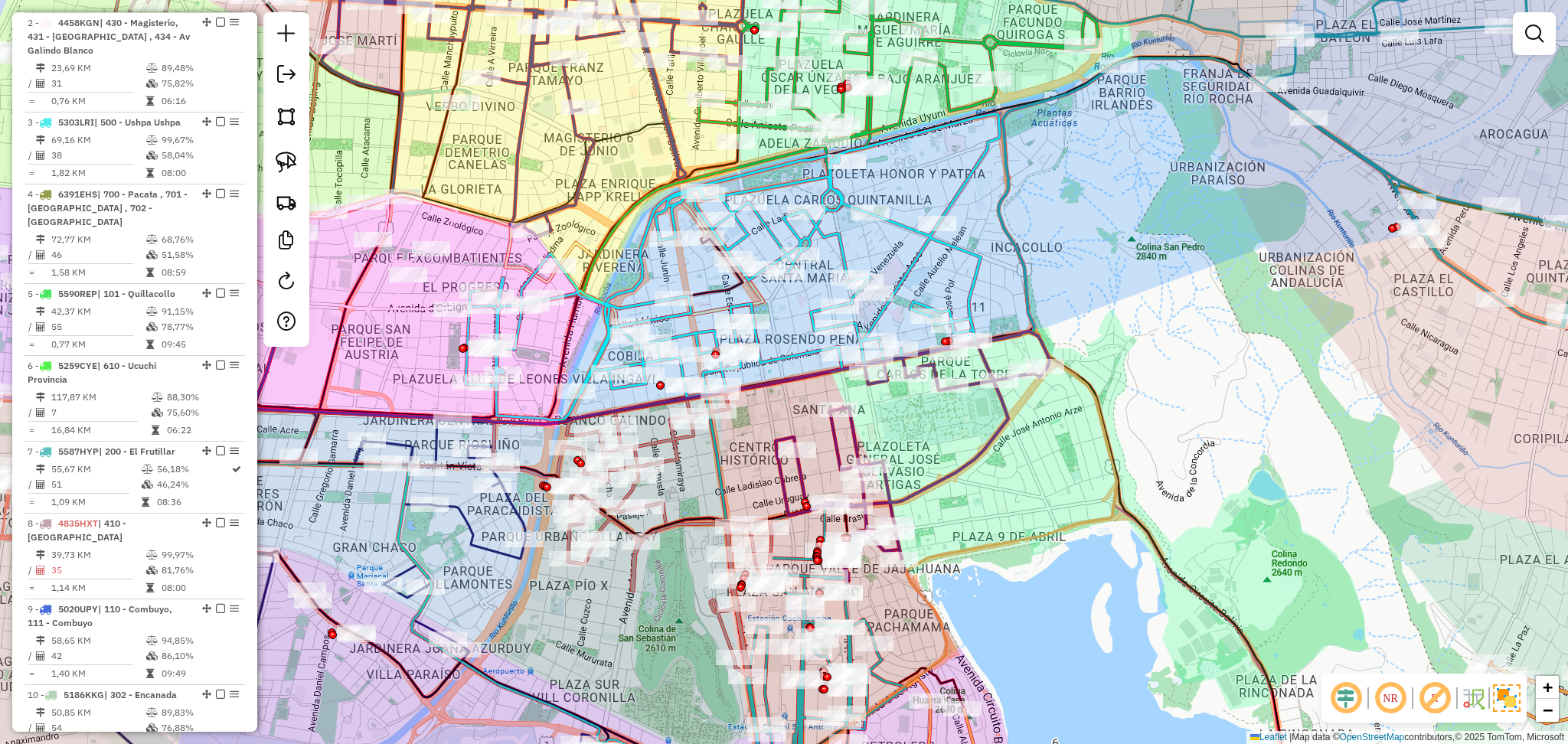
click at [858, 435] on icon at bounding box center [912, 456] width 274 height 250
select select "**********"
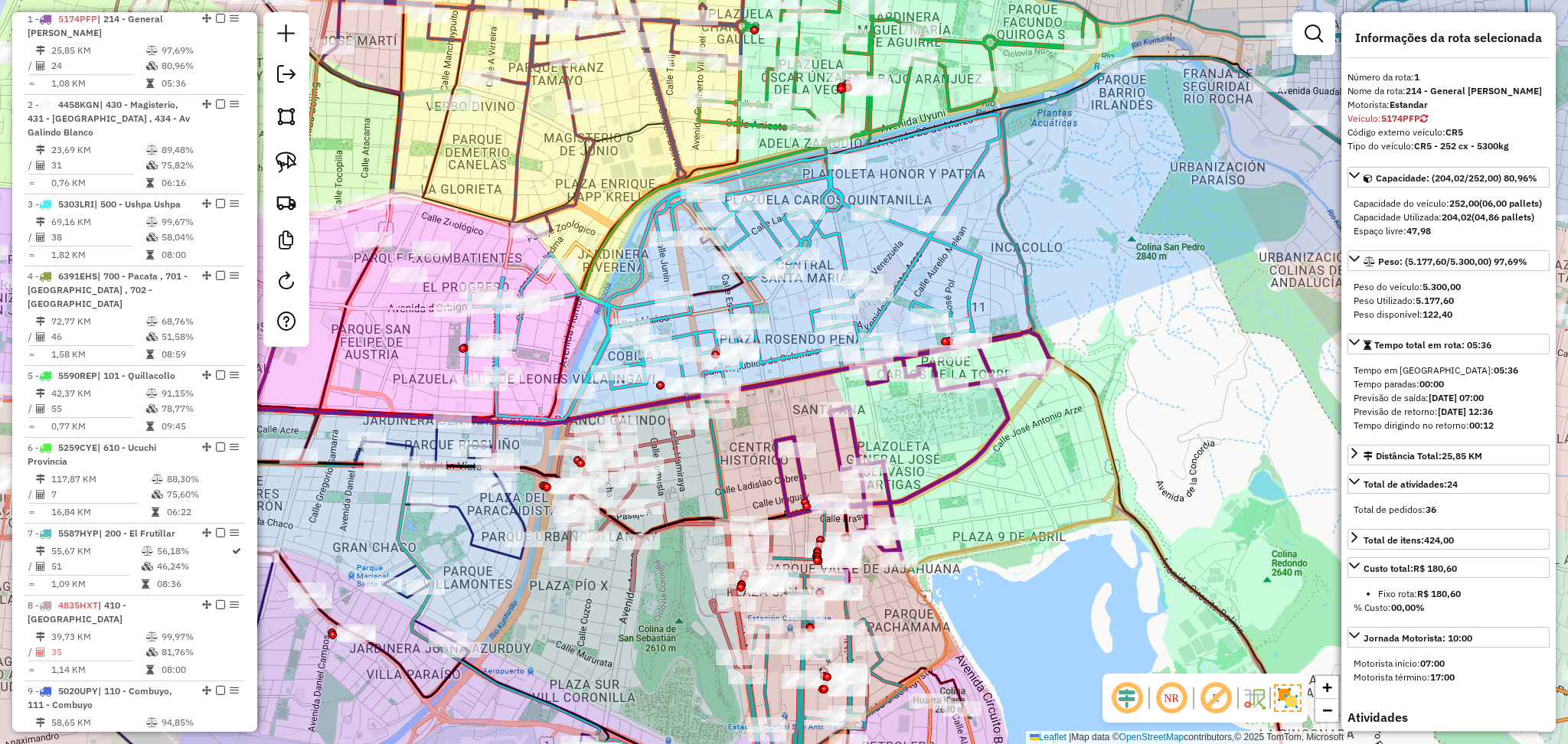
scroll to position [603, 0]
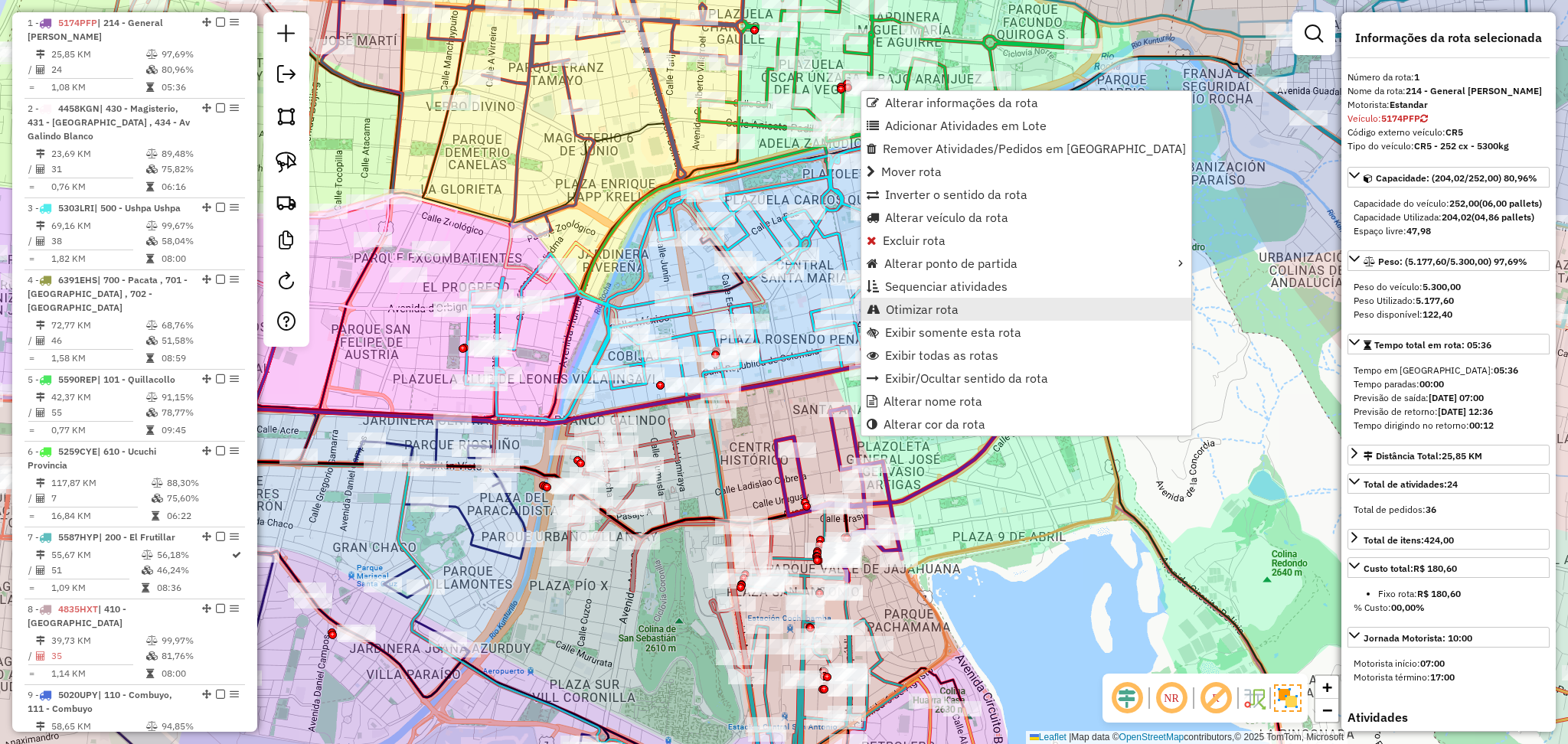
click at [953, 310] on span "Otimizar rota" at bounding box center [921, 310] width 72 height 12
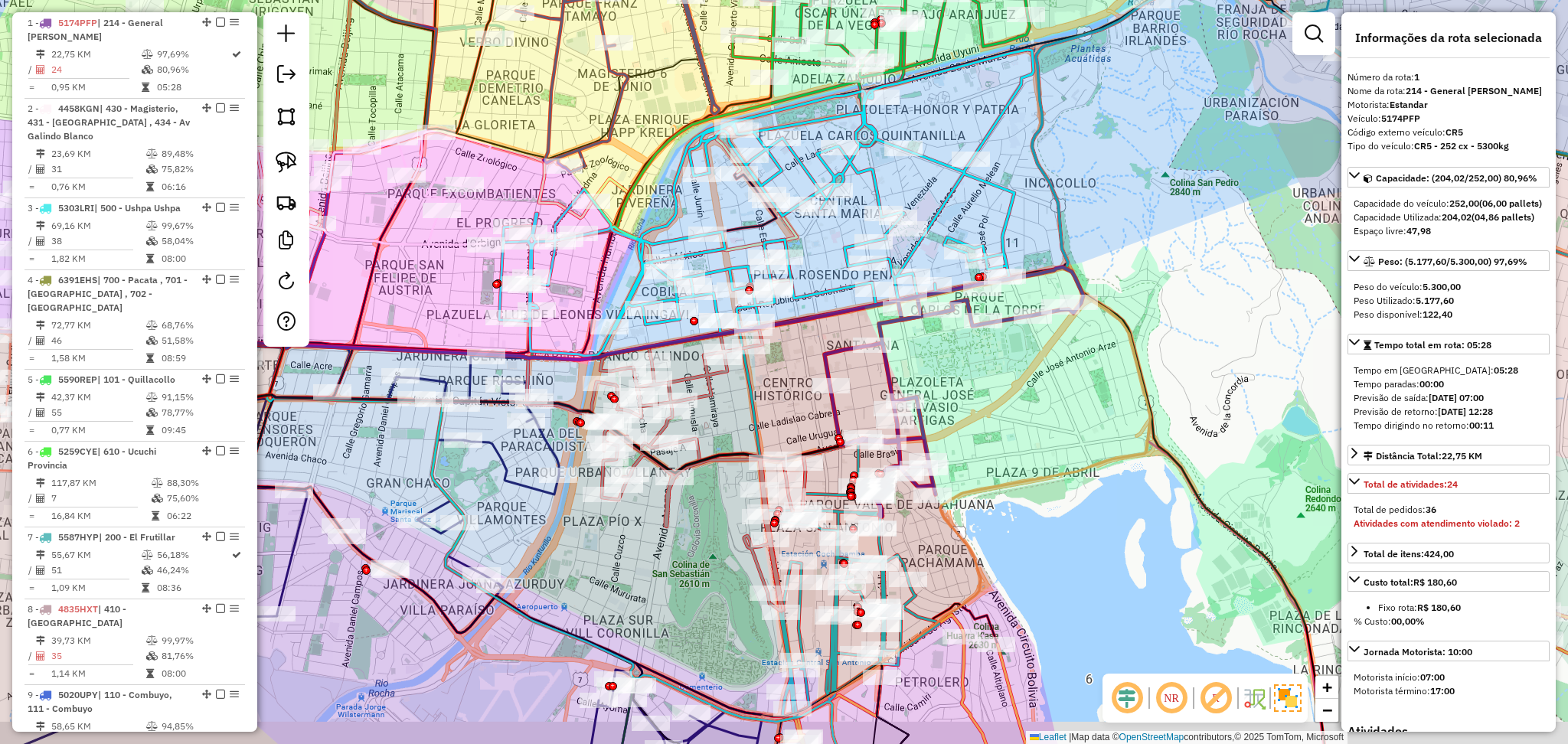
drag, startPoint x: 938, startPoint y: 504, endPoint x: 1030, endPoint y: 385, distance: 150.4
click at [1032, 383] on div "Janela de atendimento Grade de atendimento Capacidade Transportadoras Veículos …" at bounding box center [784, 372] width 1568 height 744
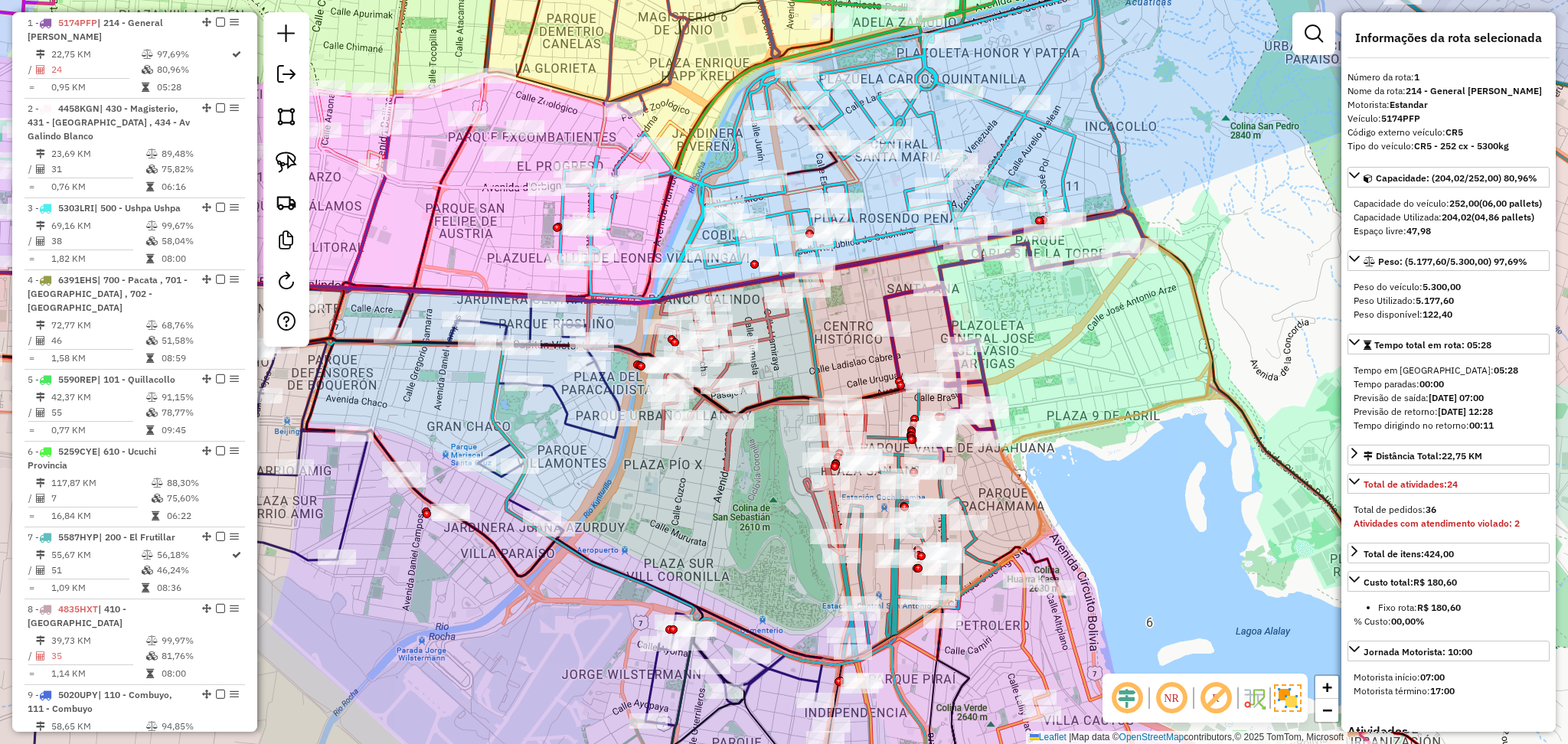
click at [777, 337] on icon at bounding box center [757, 413] width 218 height 284
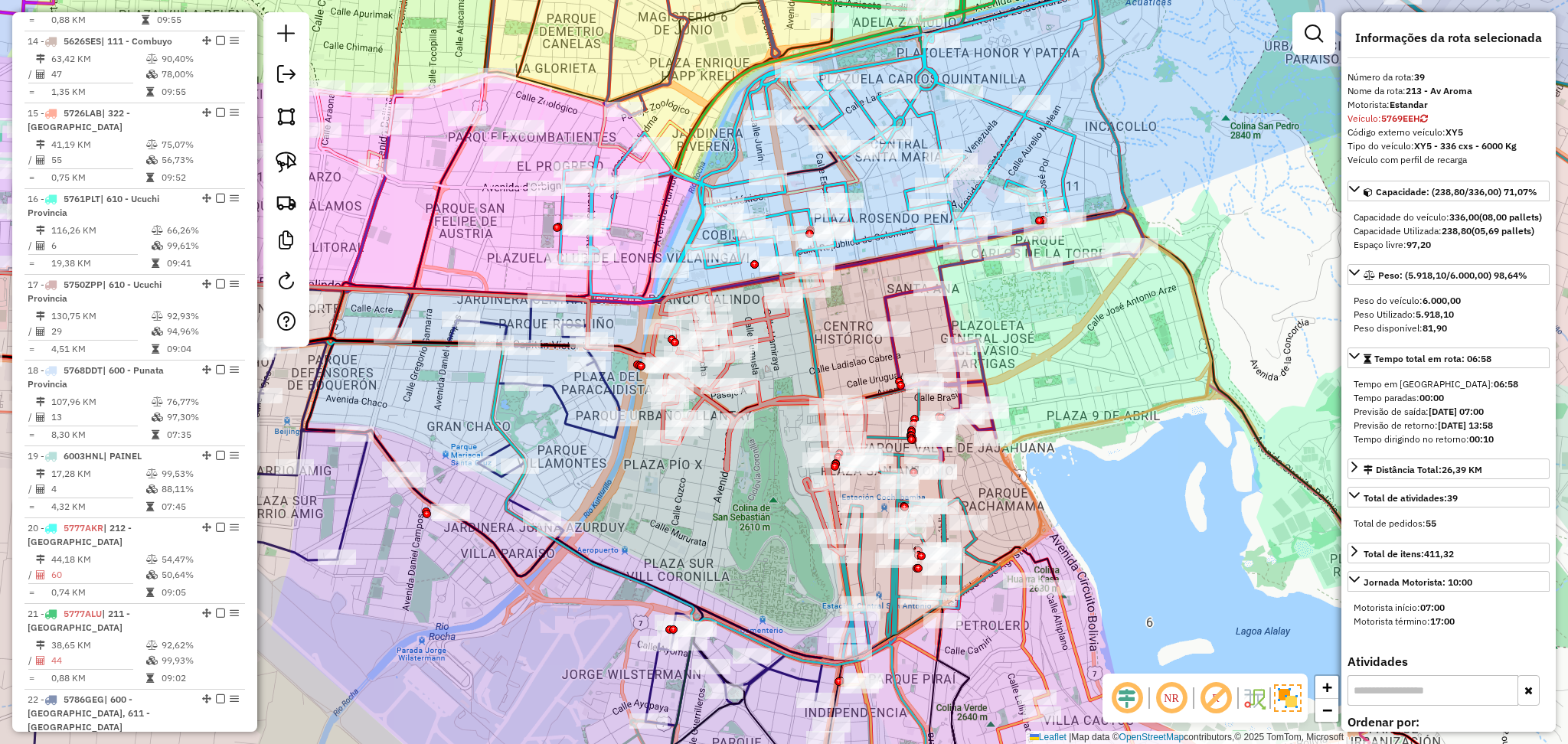
scroll to position [3485, 0]
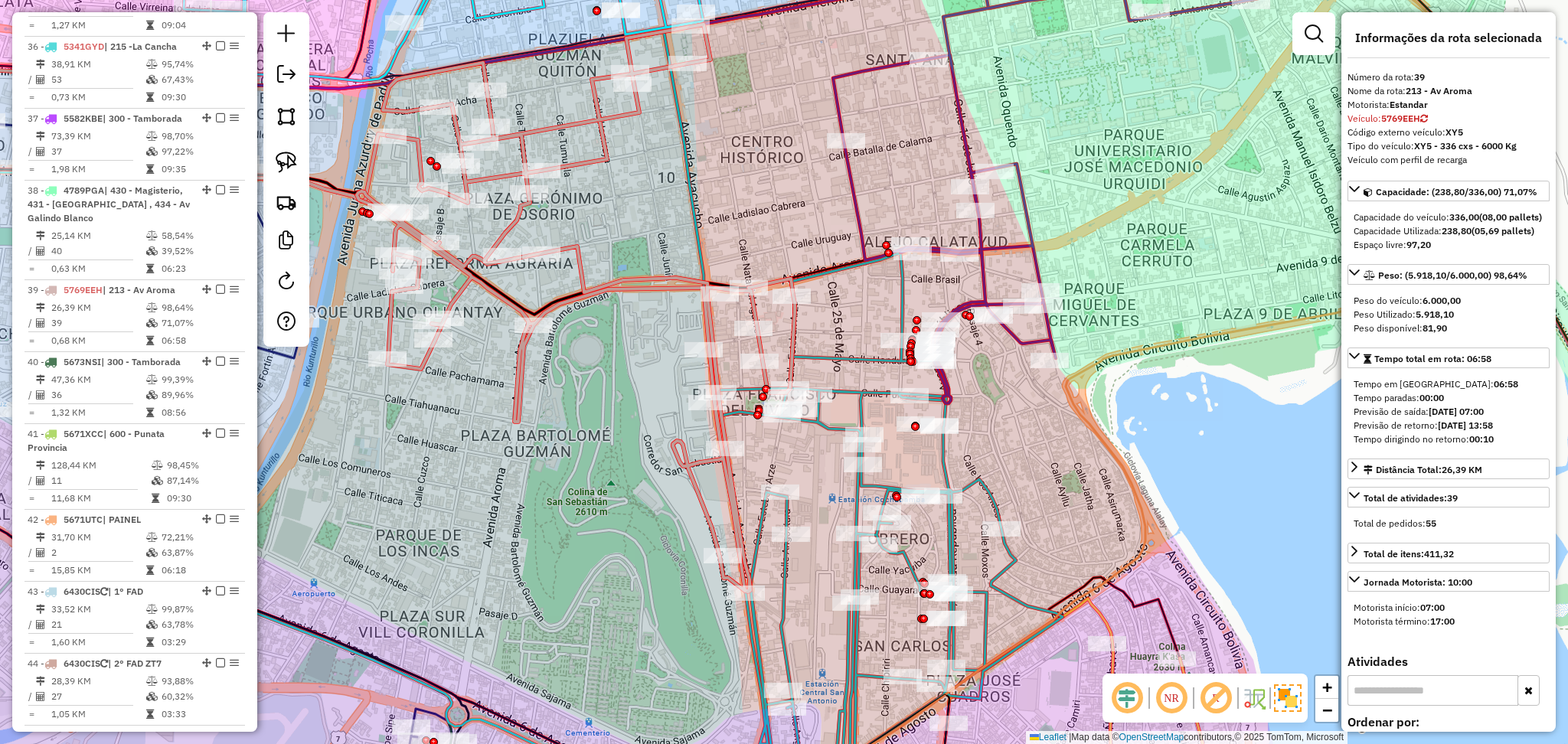
click at [940, 451] on icon at bounding box center [889, 529] width 349 height 553
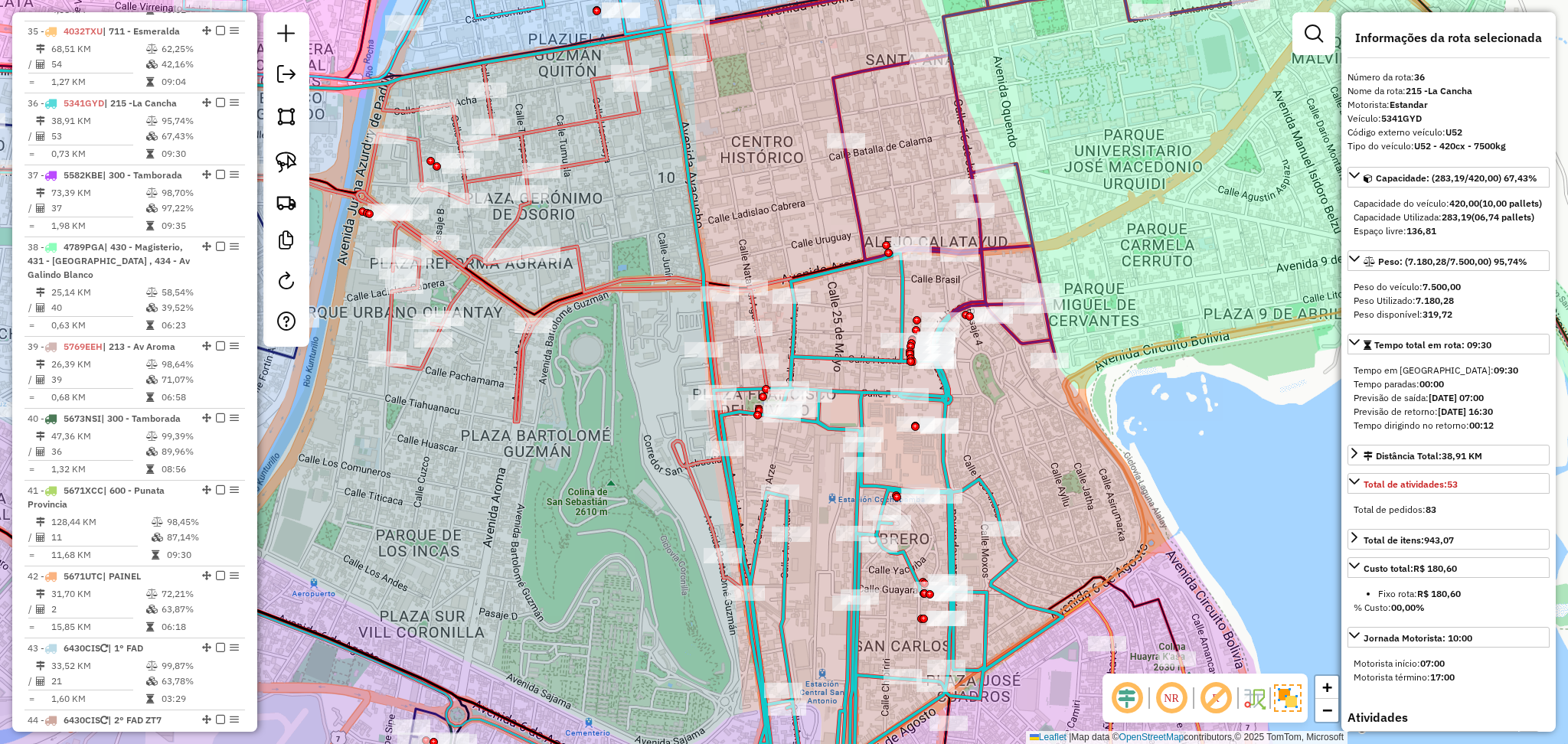
scroll to position [3413, 0]
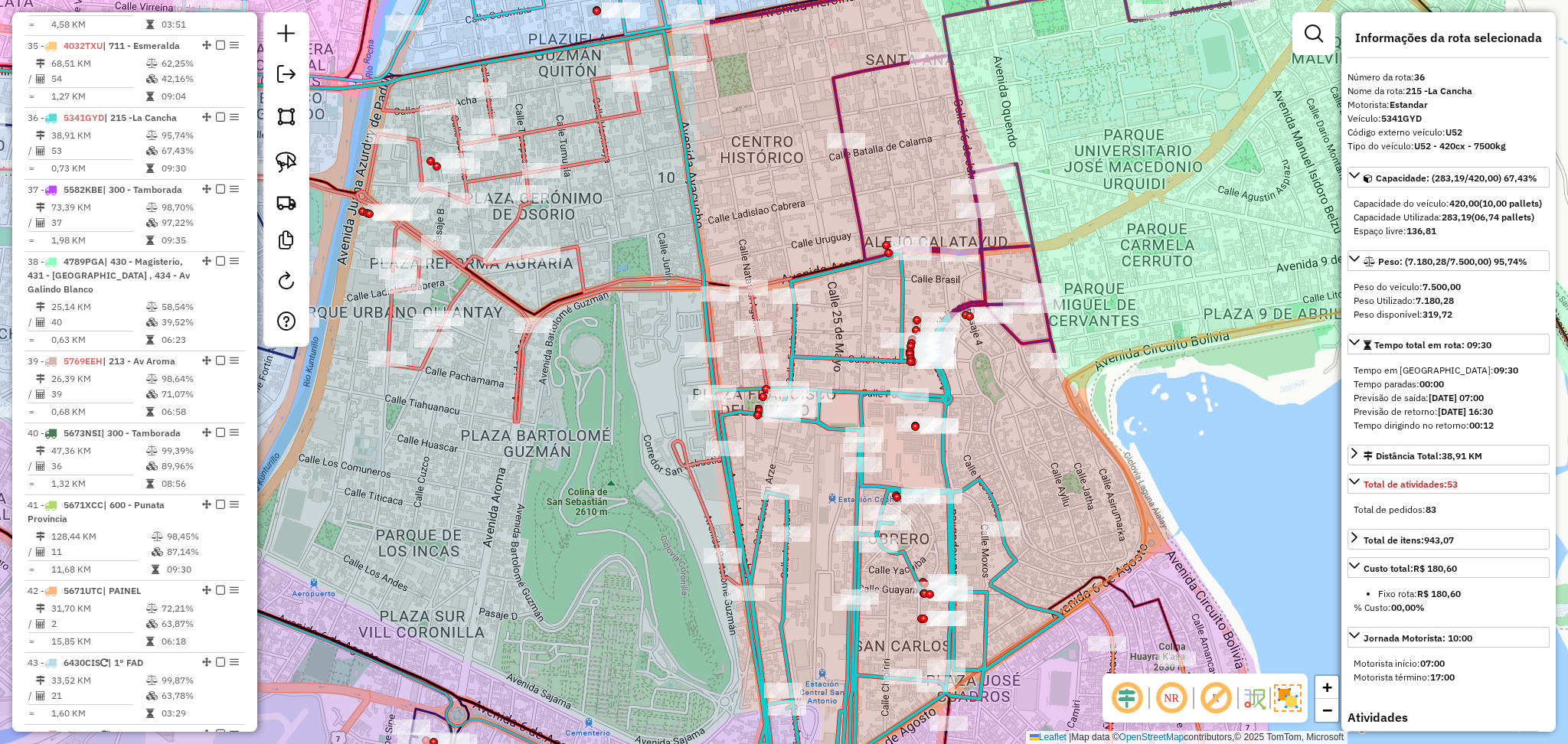
click at [598, 150] on icon at bounding box center [576, 309] width 438 height 567
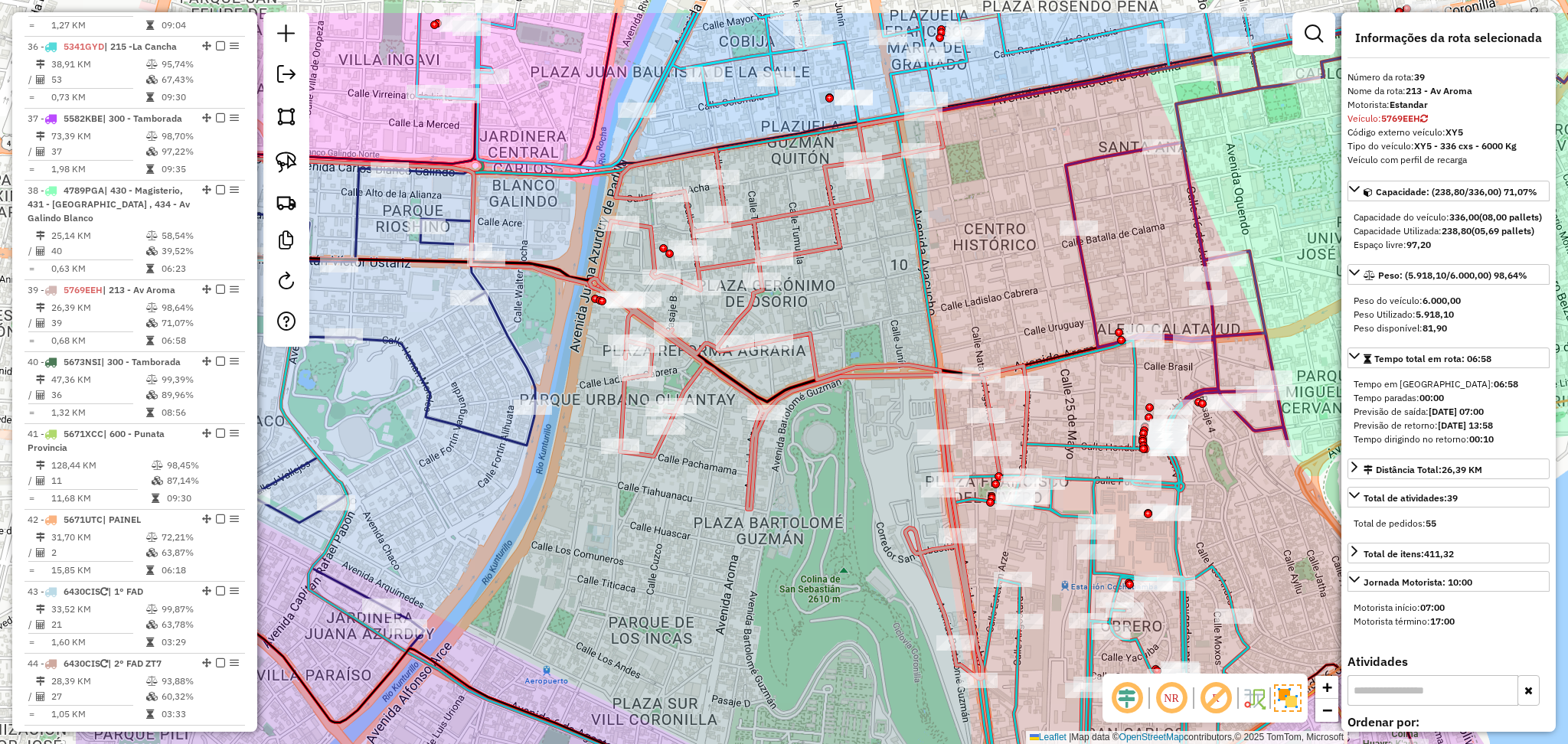
drag, startPoint x: 618, startPoint y: 216, endPoint x: 855, endPoint y: 310, distance: 255.0
click at [855, 310] on div "Janela de atendimento Grade de atendimento Capacidade Transportadoras Veículos …" at bounding box center [784, 372] width 1568 height 744
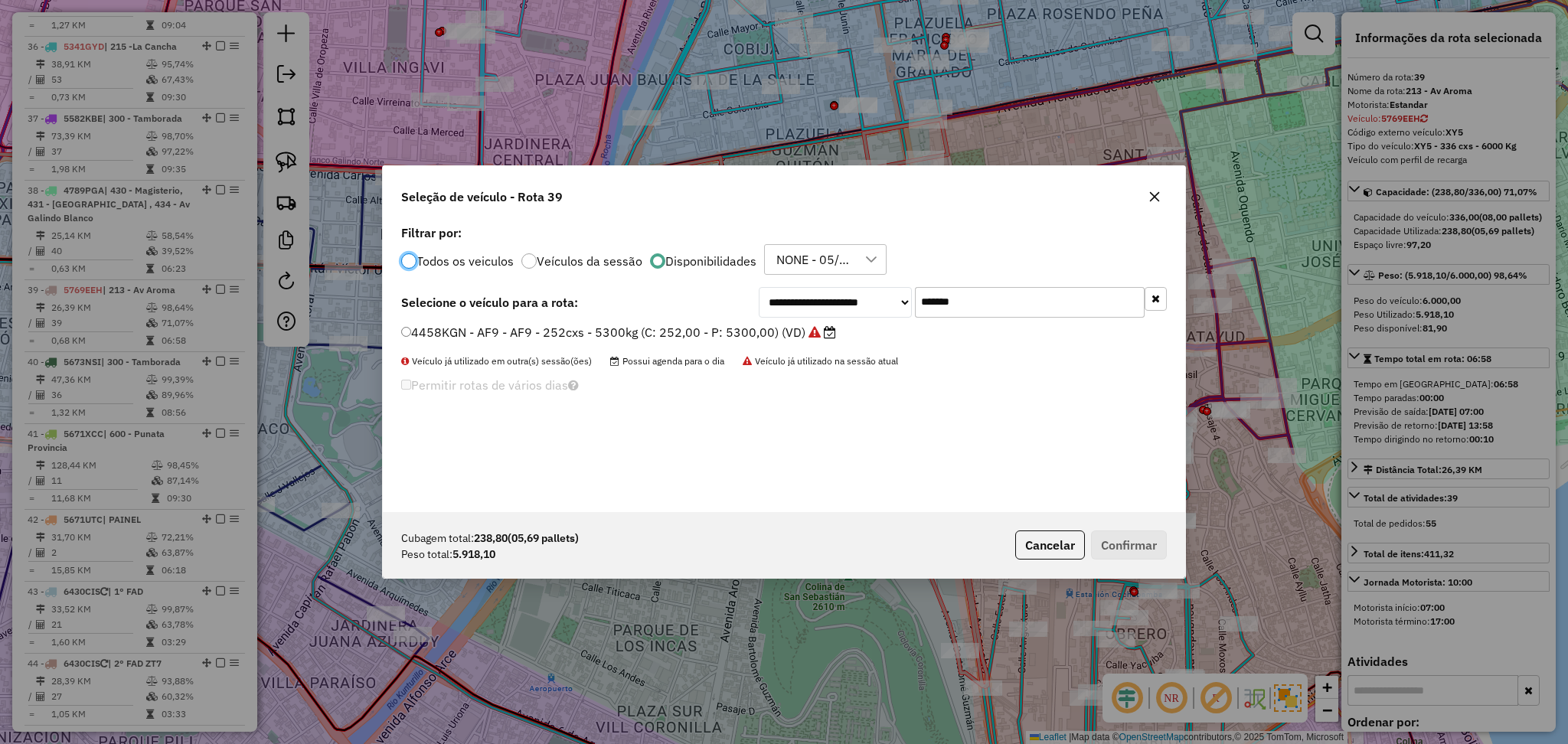
scroll to position [7, 5]
click at [1063, 546] on button "Cancelar" at bounding box center [1050, 545] width 69 height 29
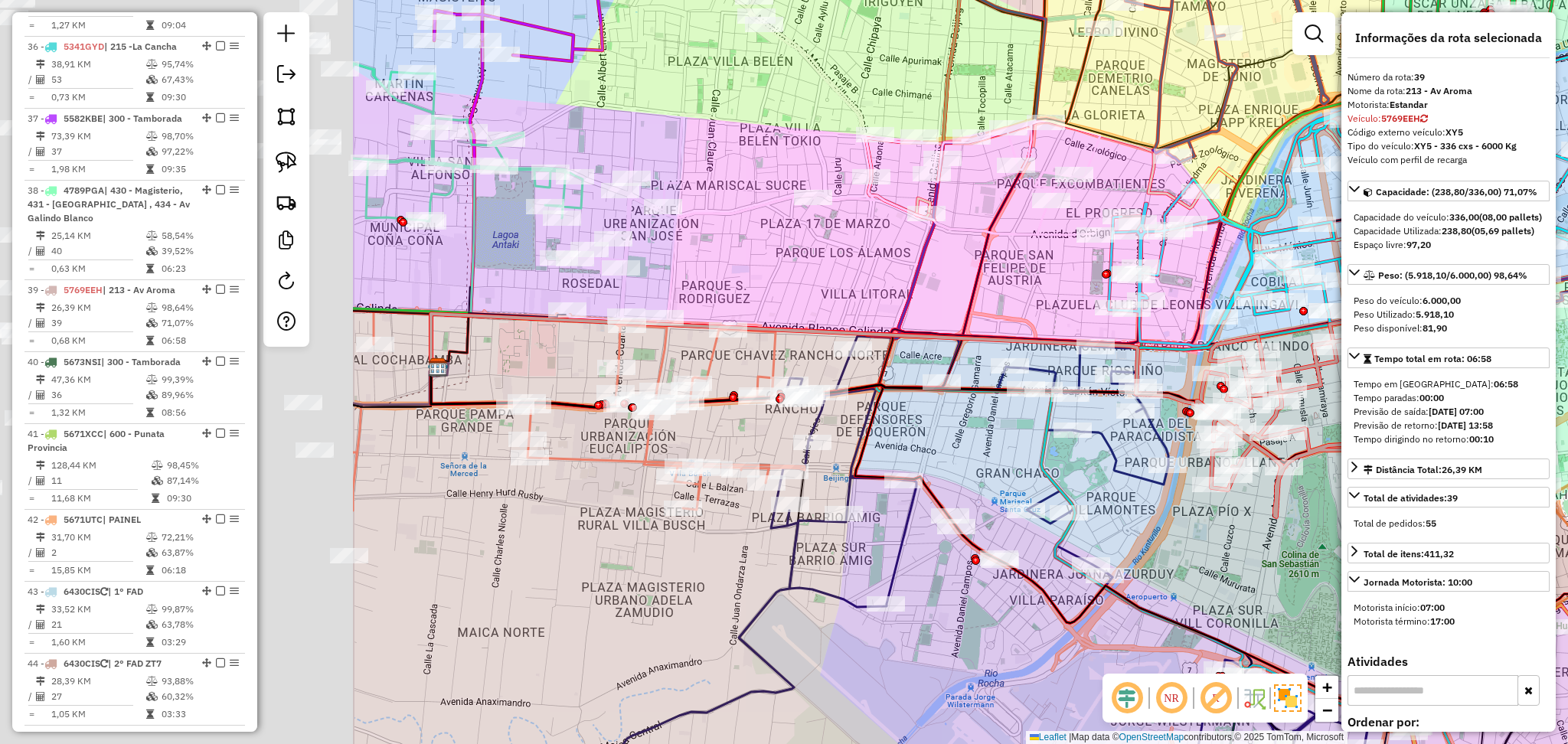
drag, startPoint x: 504, startPoint y: 262, endPoint x: 1276, endPoint y: 348, distance: 776.8
click at [1274, 346] on div "Janela de atendimento Grade de atendimento Capacidade Transportadoras Veículos …" at bounding box center [784, 372] width 1568 height 744
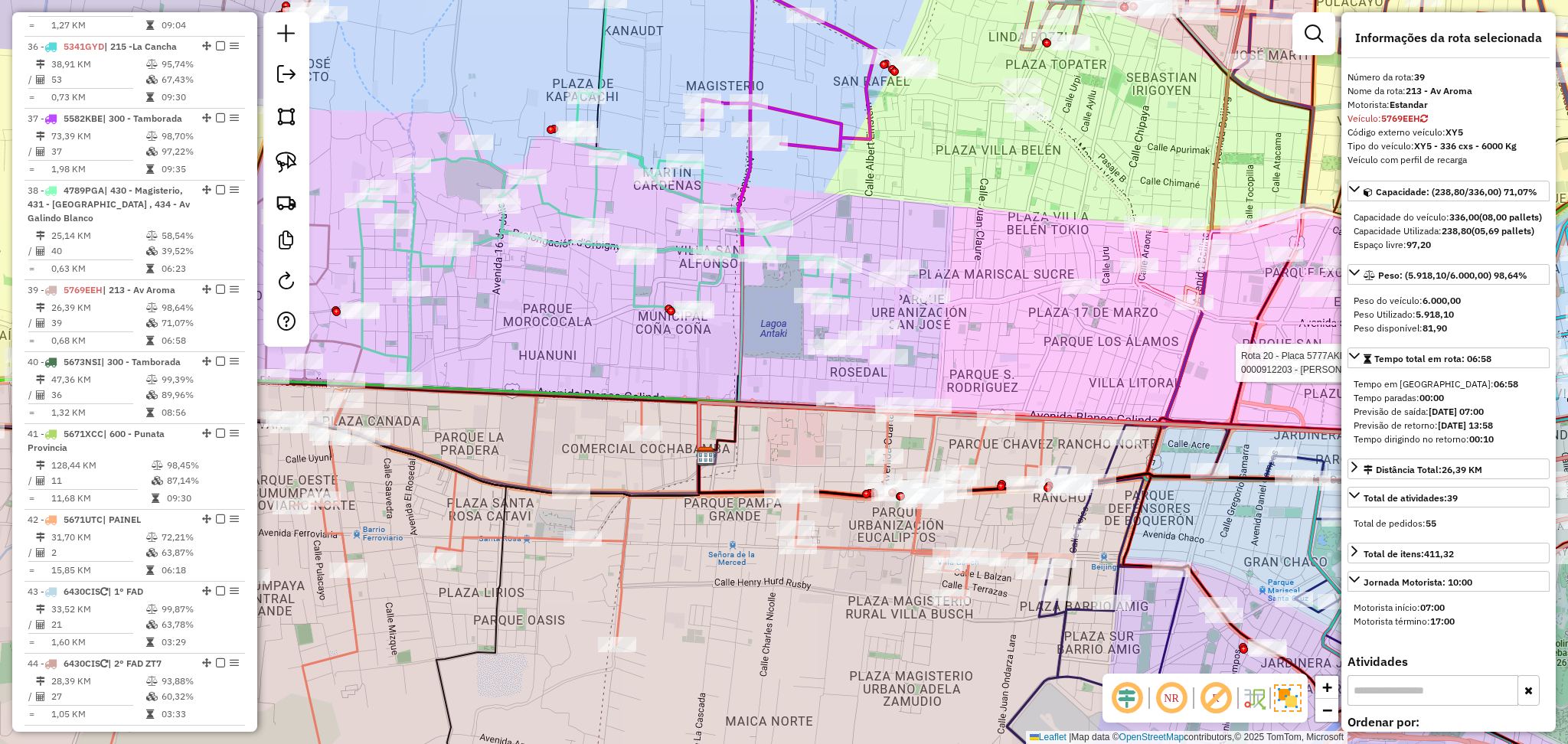
click at [686, 194] on icon at bounding box center [604, 192] width 493 height 383
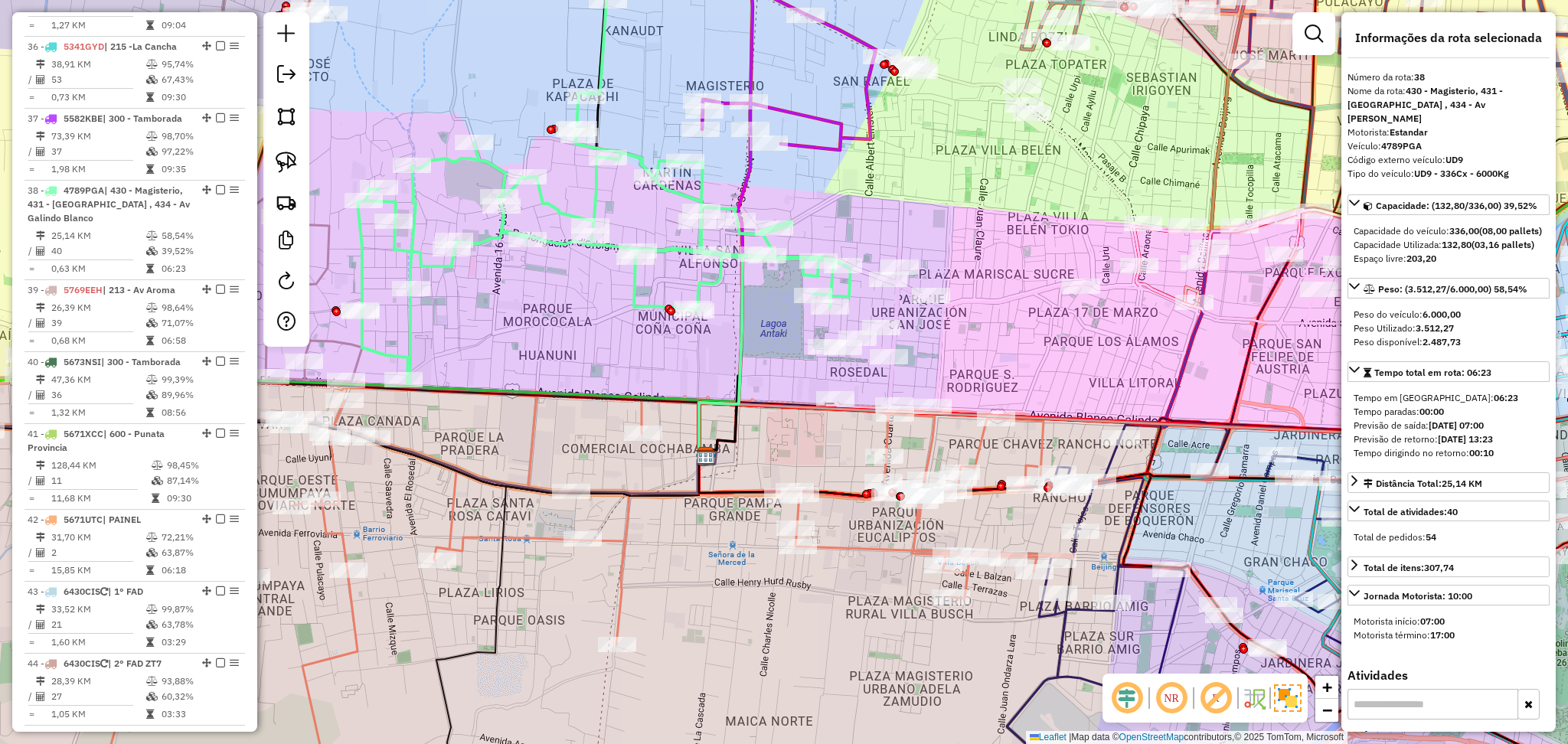
click at [1461, 154] on strong "UD9" at bounding box center [1455, 160] width 18 height 12
copy strong "UD9"
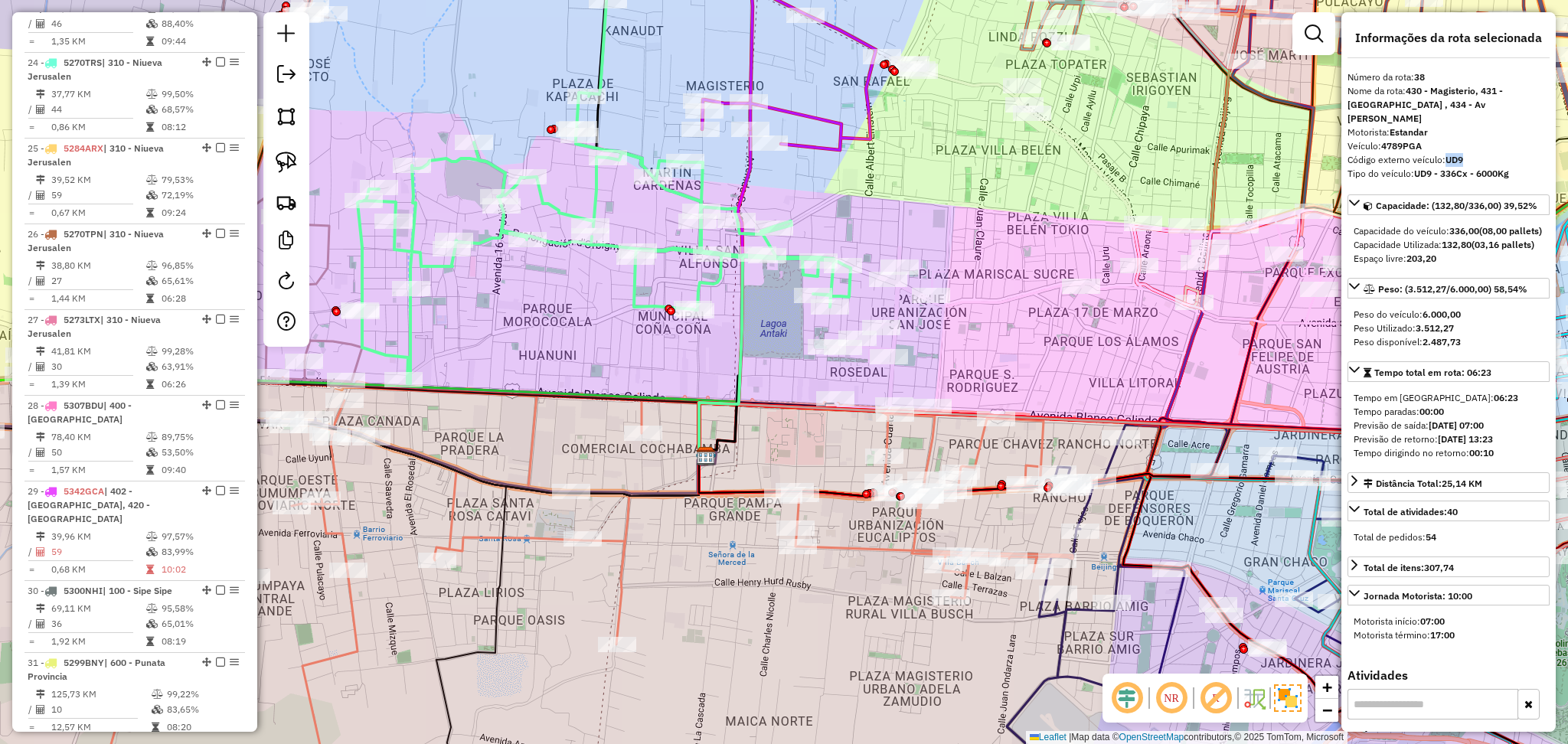
scroll to position [2464, 0]
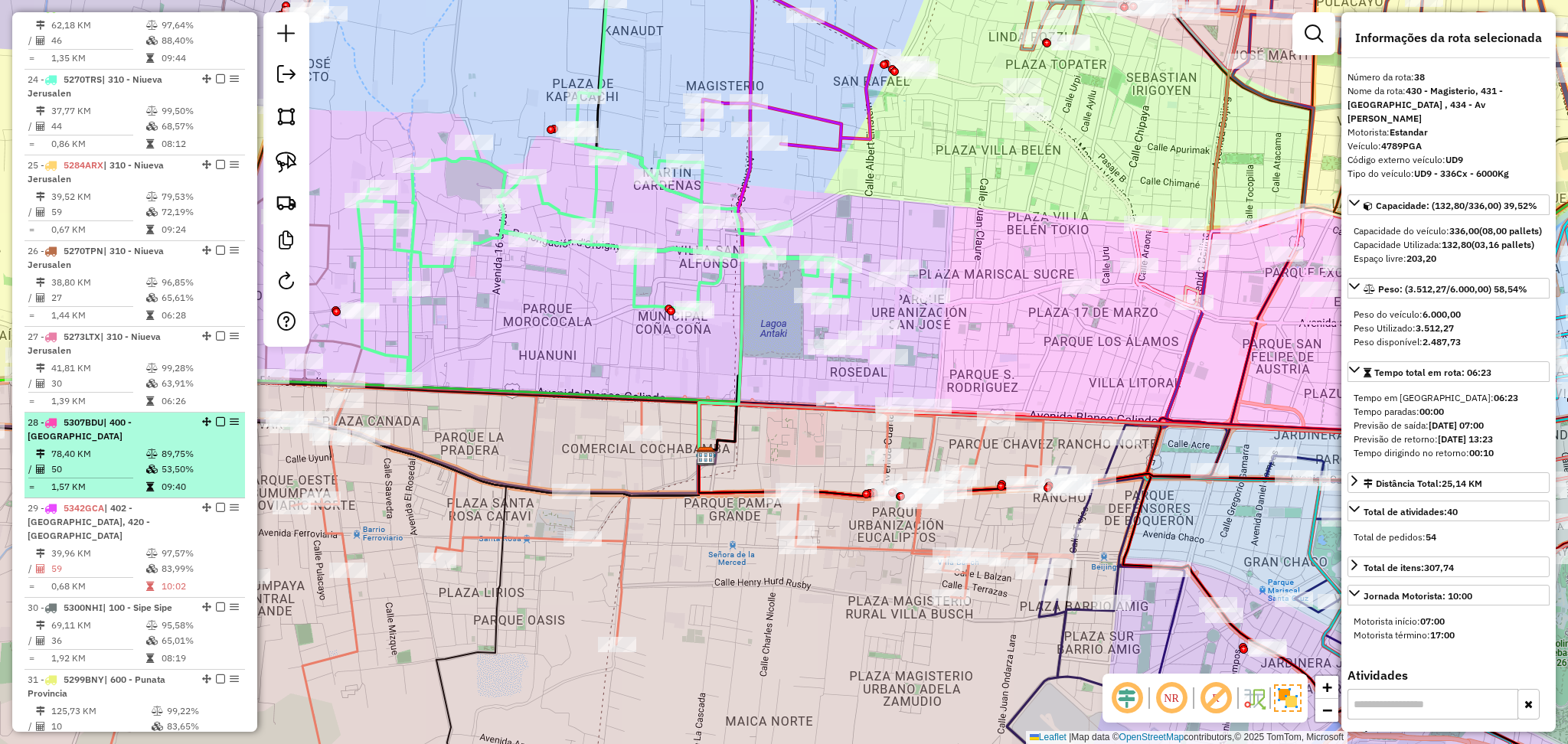
click at [124, 462] on td "50" at bounding box center [98, 469] width 95 height 15
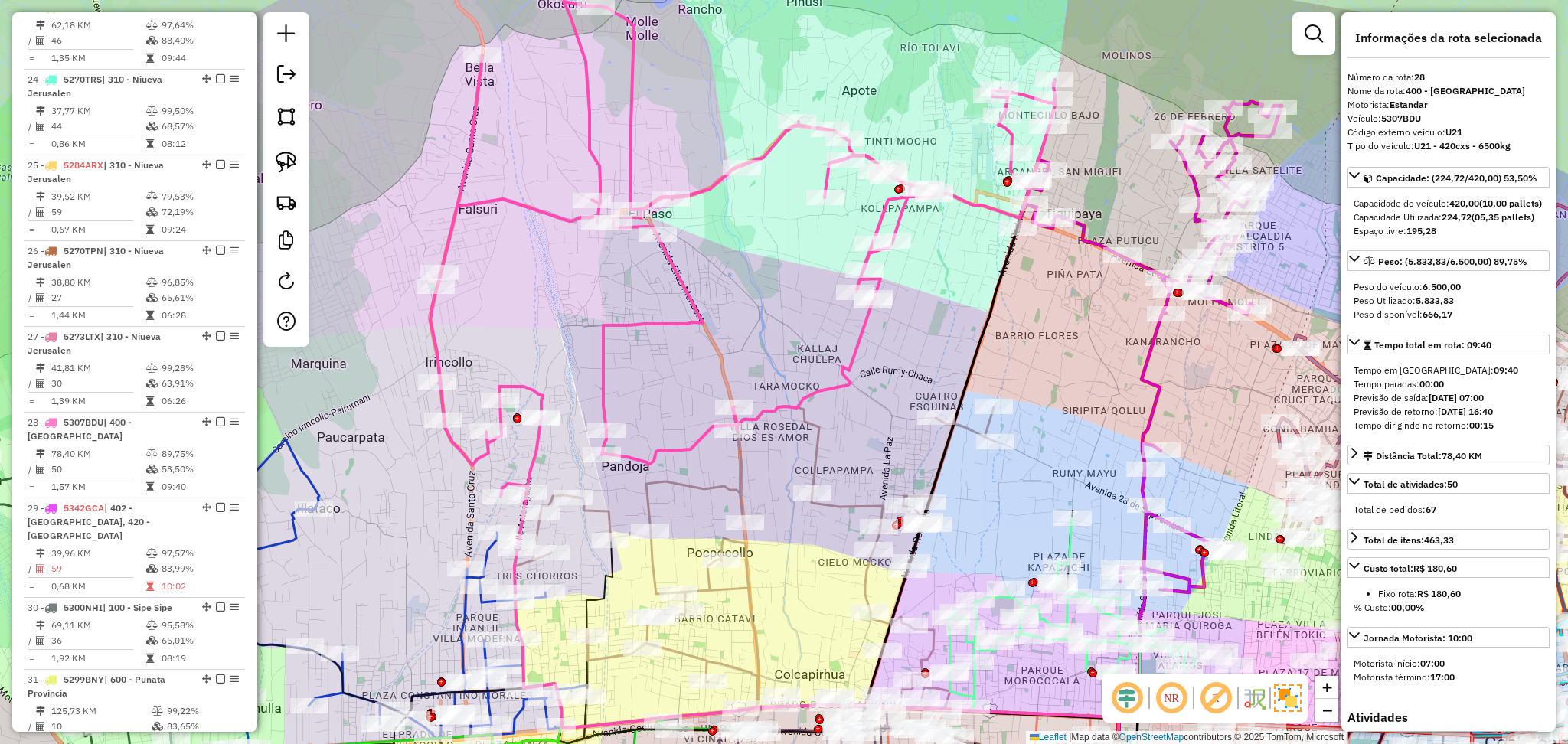
click at [630, 126] on icon at bounding box center [743, 249] width 625 height 495
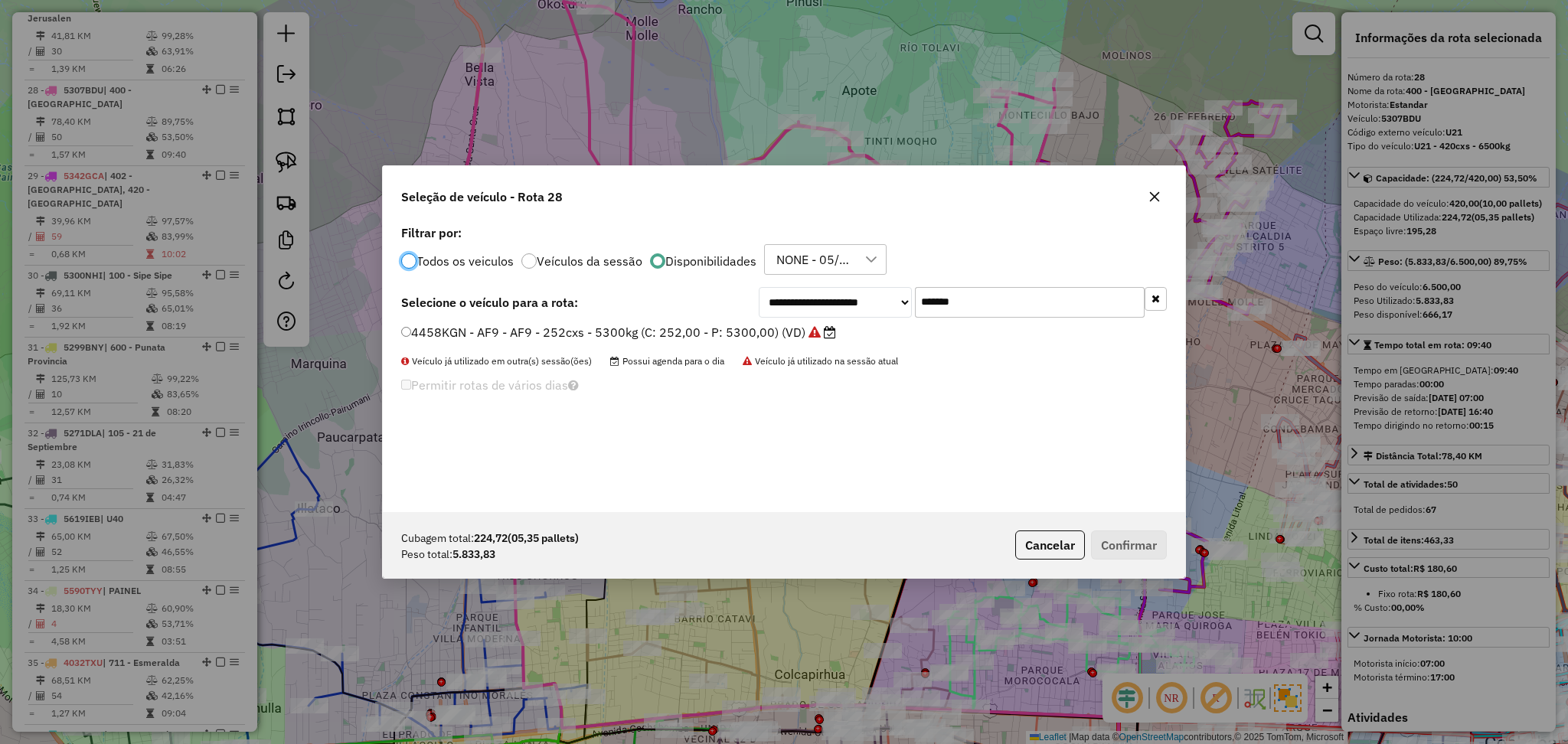
scroll to position [7, 5]
drag, startPoint x: 971, startPoint y: 296, endPoint x: 895, endPoint y: 296, distance: 76.0
click at [895, 296] on div "**********" at bounding box center [962, 303] width 408 height 31
click at [1165, 196] on button "button" at bounding box center [1154, 196] width 25 height 25
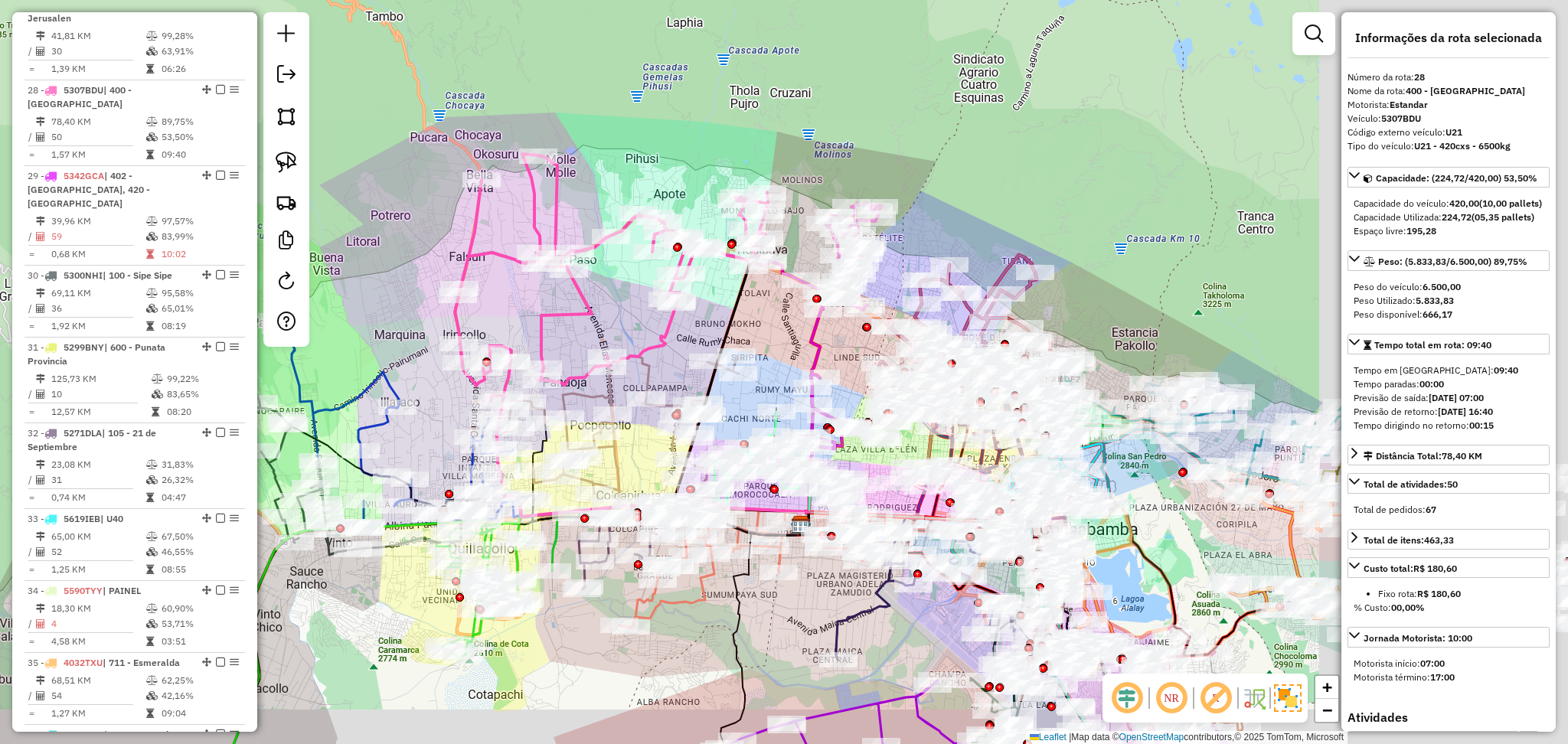
drag, startPoint x: 1239, startPoint y: 243, endPoint x: 966, endPoint y: 186, distance: 278.9
click at [966, 186] on div "Janela de atendimento Grade de atendimento Capacidade Transportadoras Veículos …" at bounding box center [784, 372] width 1568 height 744
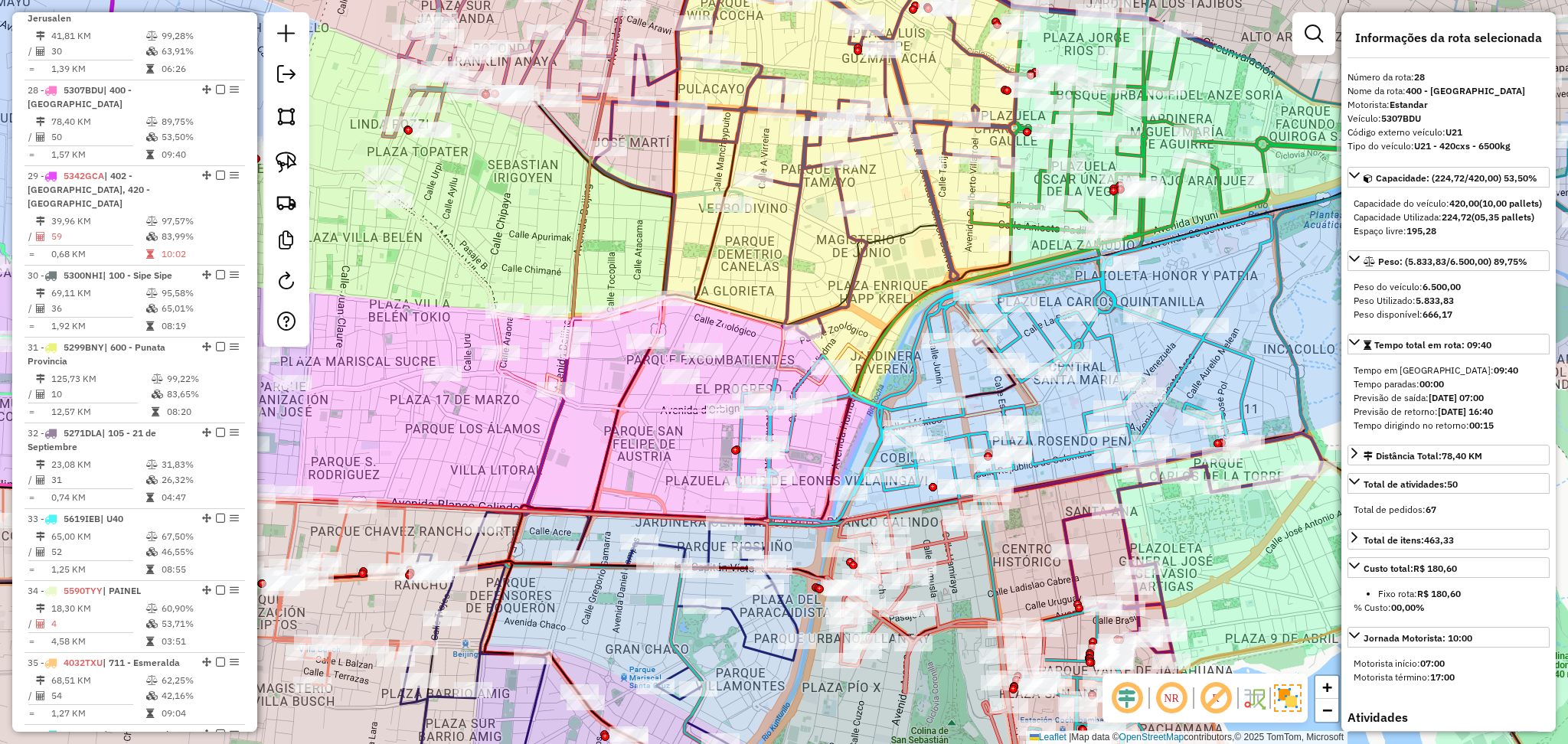
click at [952, 559] on icon at bounding box center [935, 636] width 218 height 284
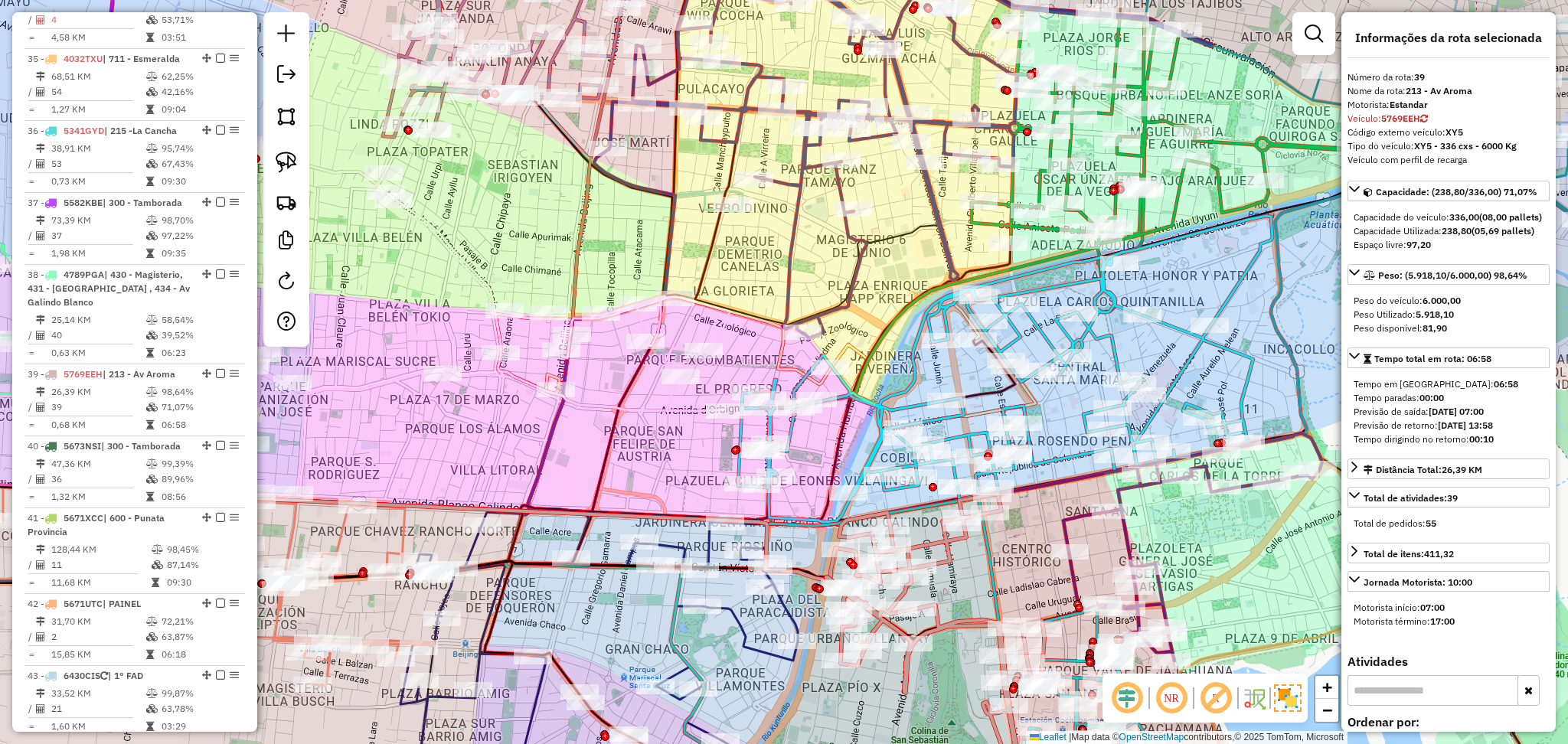
scroll to position [3485, 0]
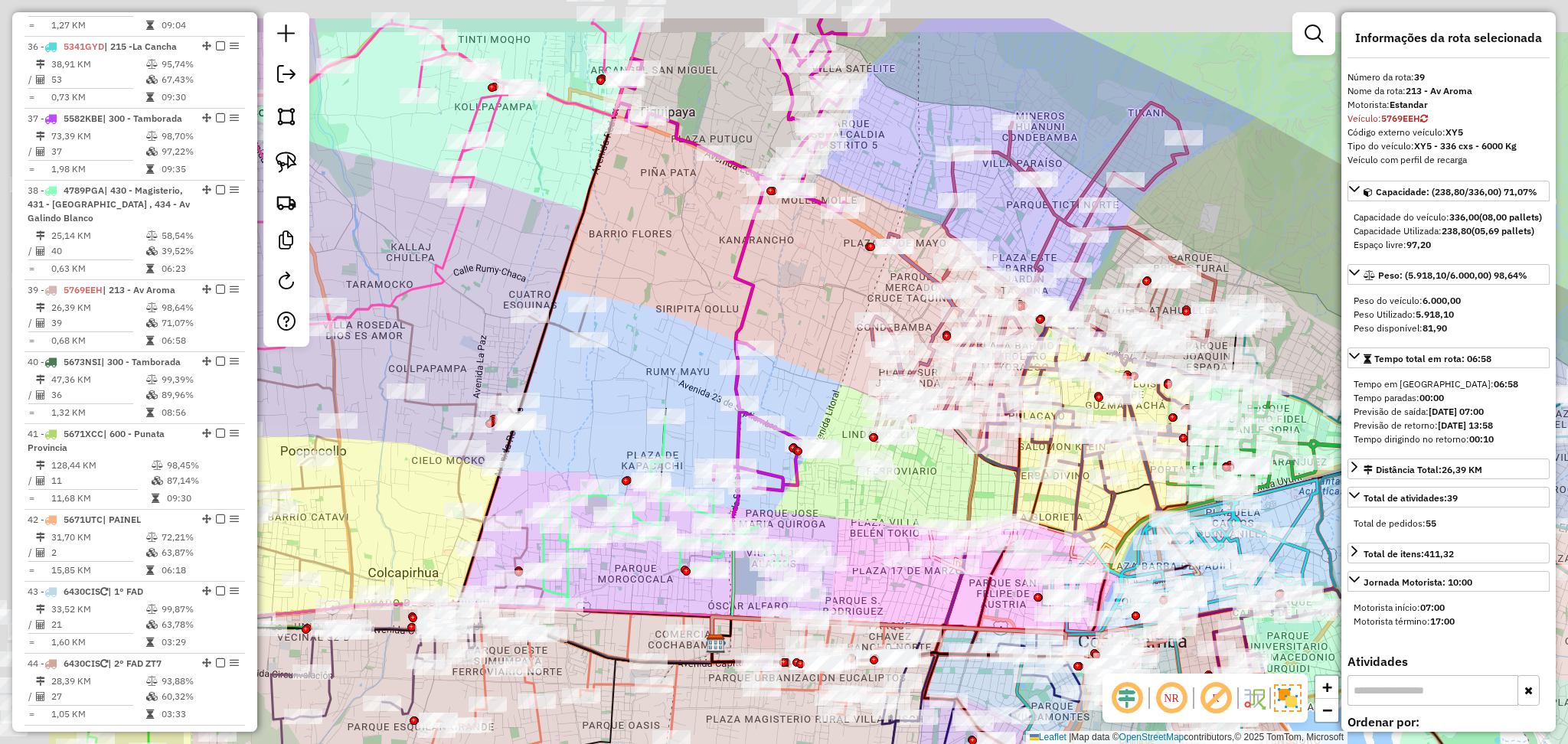
drag, startPoint x: 549, startPoint y: 165, endPoint x: 955, endPoint y: 450, distance: 496.0
click at [871, 448] on icon at bounding box center [741, 255] width 260 height 472
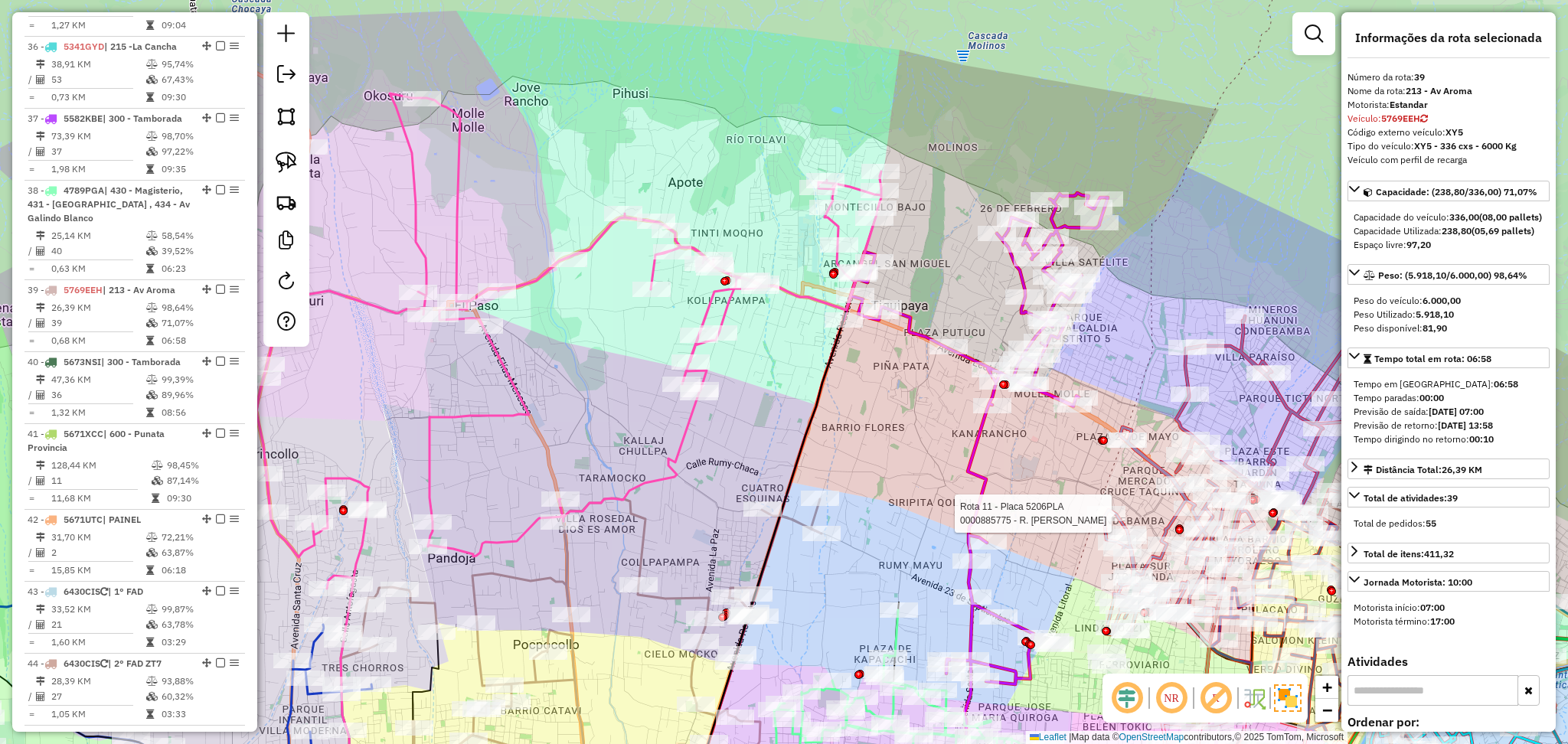
click at [593, 237] on icon at bounding box center [569, 340] width 625 height 495
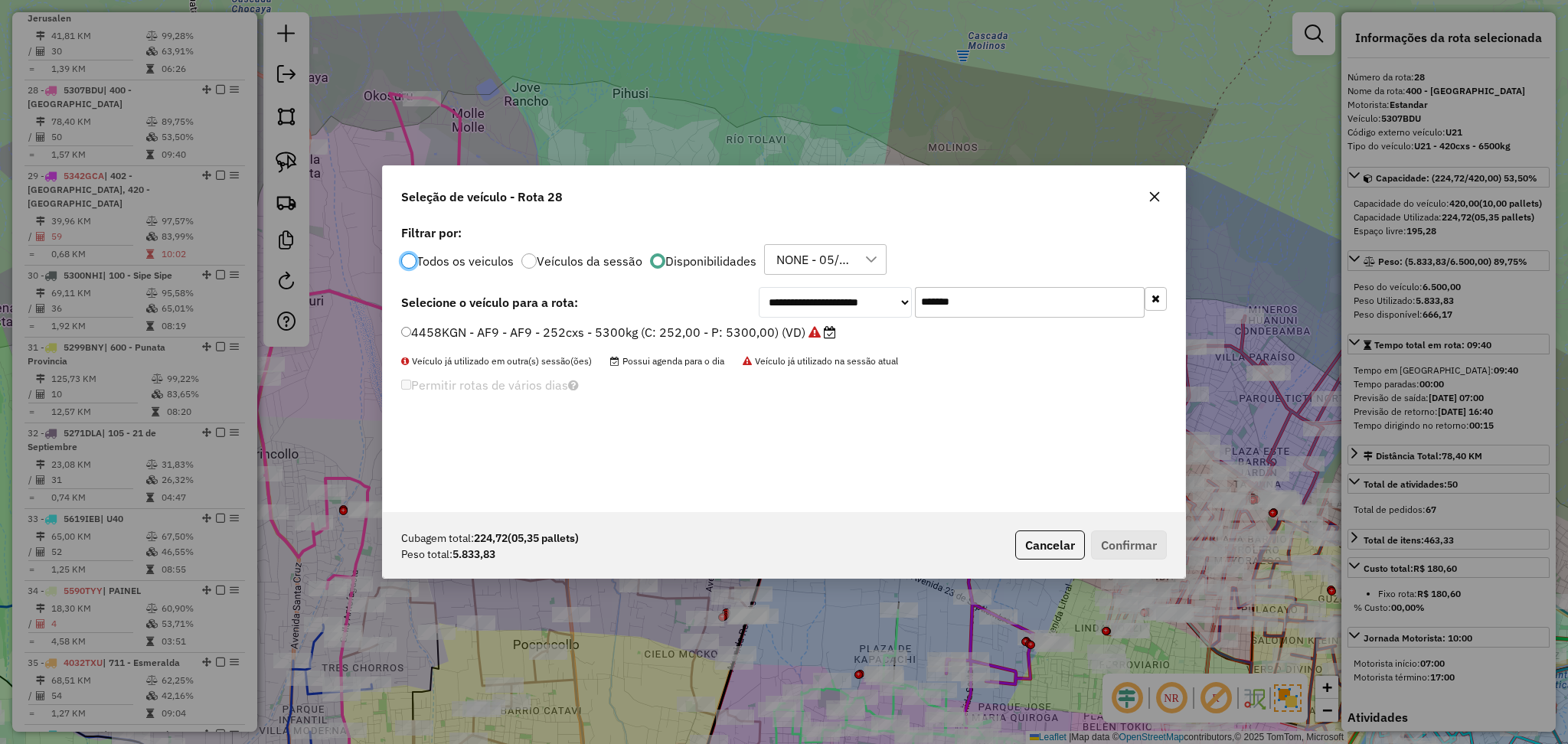
scroll to position [7, 5]
drag, startPoint x: 995, startPoint y: 306, endPoint x: 868, endPoint y: 302, distance: 127.1
click at [871, 302] on div "**********" at bounding box center [962, 303] width 408 height 31
type input "***"
click at [765, 333] on label "5769EEH - XY5 - XY5 - 336 cxs - 6000 Kg (C: 336,00 - P: 6000,00) (VD)" at bounding box center [622, 332] width 440 height 19
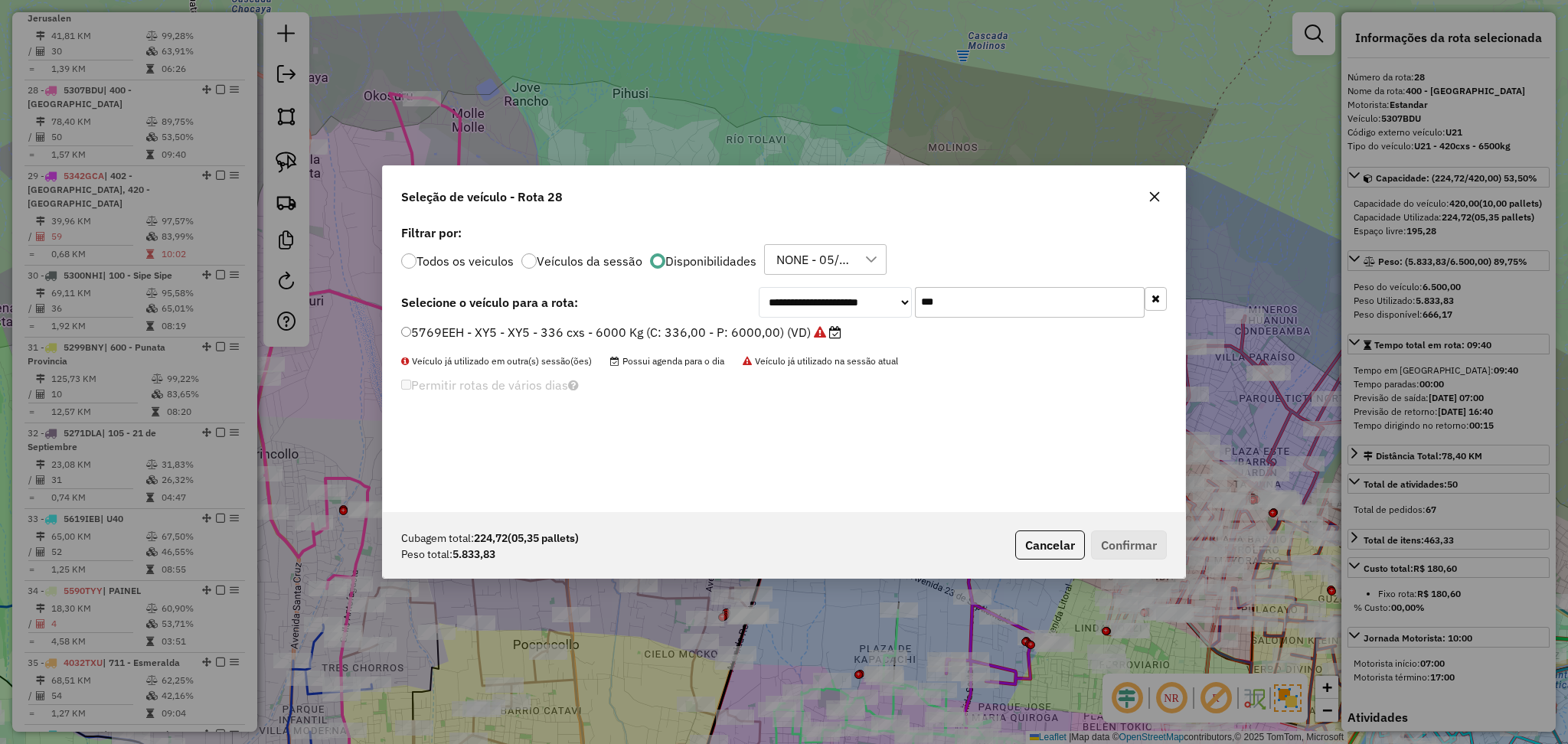
click at [760, 325] on label "5769EEH - XY5 - XY5 - 336 cxs - 6000 Kg (C: 336,00 - P: 6000,00) (VD)" at bounding box center [622, 332] width 440 height 19
click at [1108, 543] on button "Confirmar" at bounding box center [1129, 545] width 75 height 29
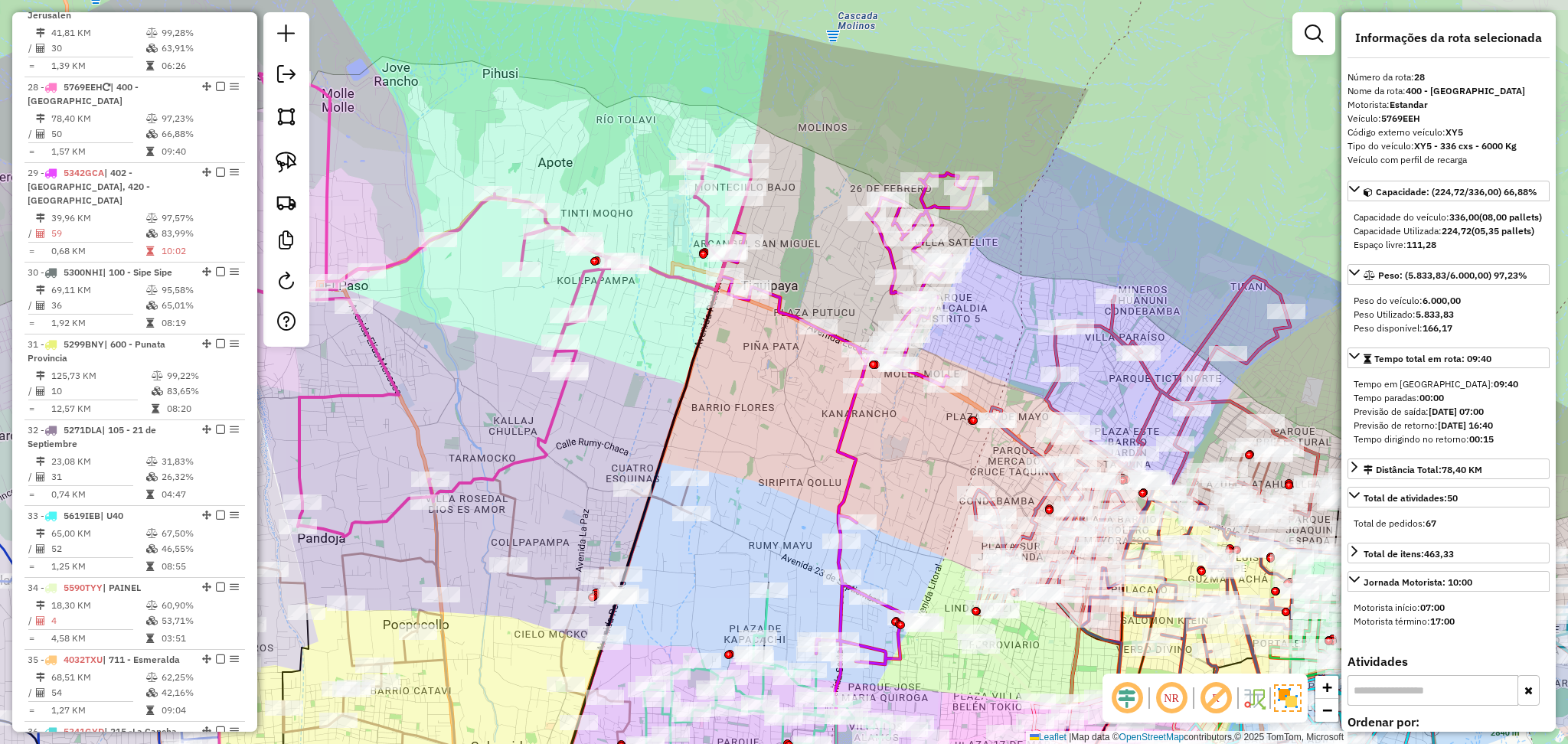
scroll to position [2796, 0]
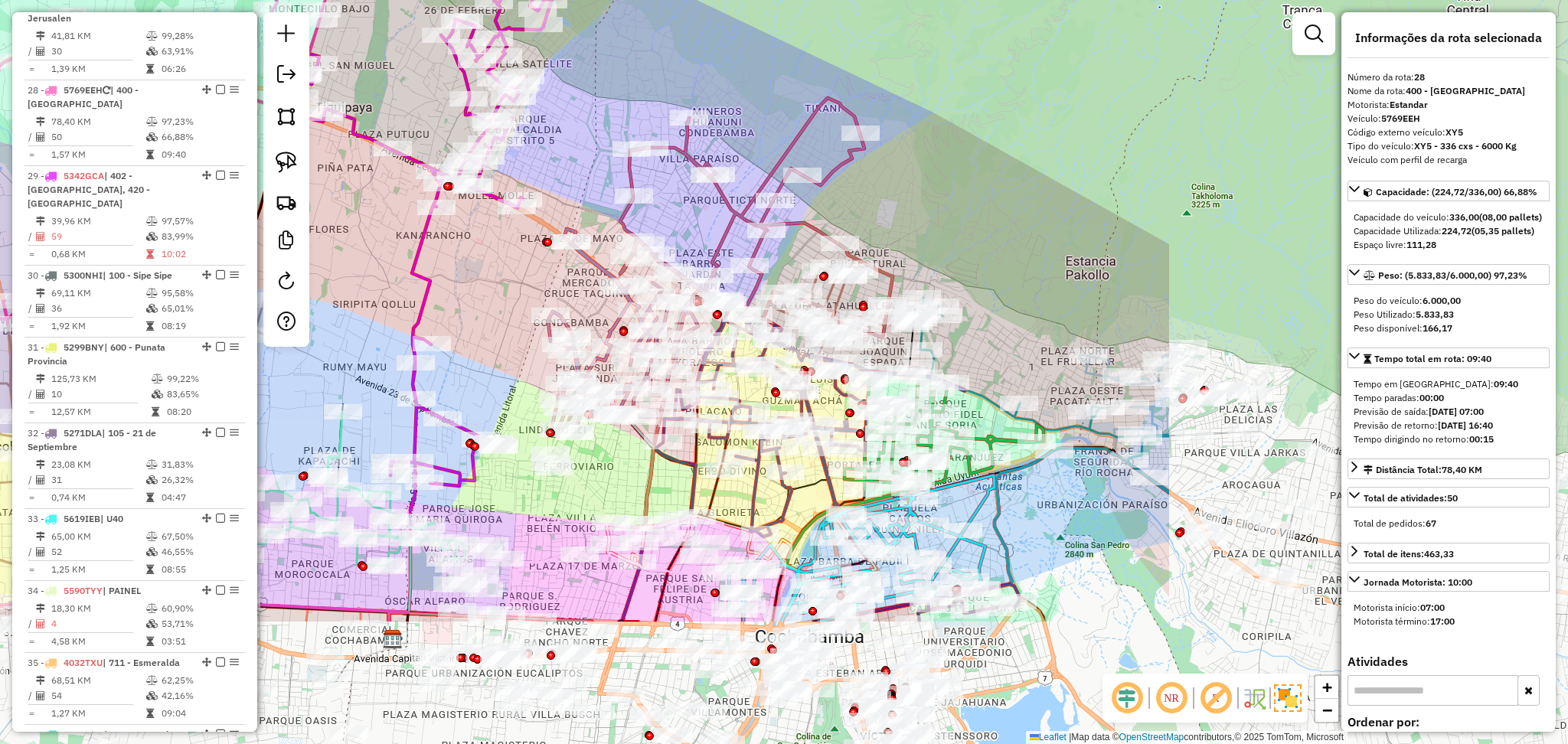
drag, startPoint x: 895, startPoint y: 455, endPoint x: 338, endPoint y: 238, distance: 597.8
click at [328, 223] on div "Janela de atendimento Grade de atendimento Capacidade Transportadoras Veículos …" at bounding box center [784, 372] width 1568 height 744
click at [327, 222] on div "Janela de atendimento Grade de atendimento Capacidade Transportadoras Veículos …" at bounding box center [784, 372] width 1568 height 744
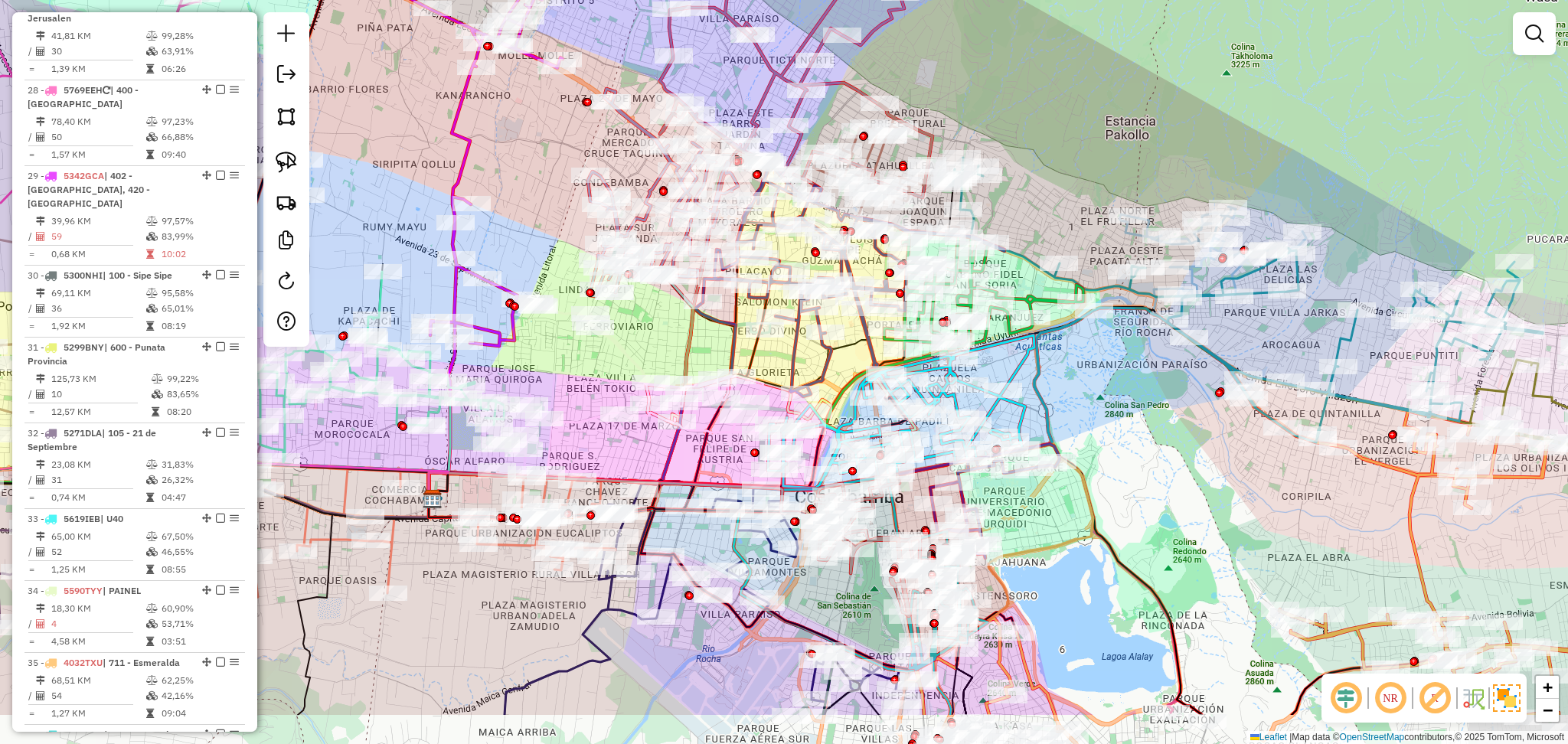
drag, startPoint x: 1123, startPoint y: 674, endPoint x: 1171, endPoint y: 565, distance: 119.1
click at [1180, 563] on div "Janela de atendimento Grade de atendimento Capacidade Transportadoras Veículos …" at bounding box center [784, 372] width 1568 height 744
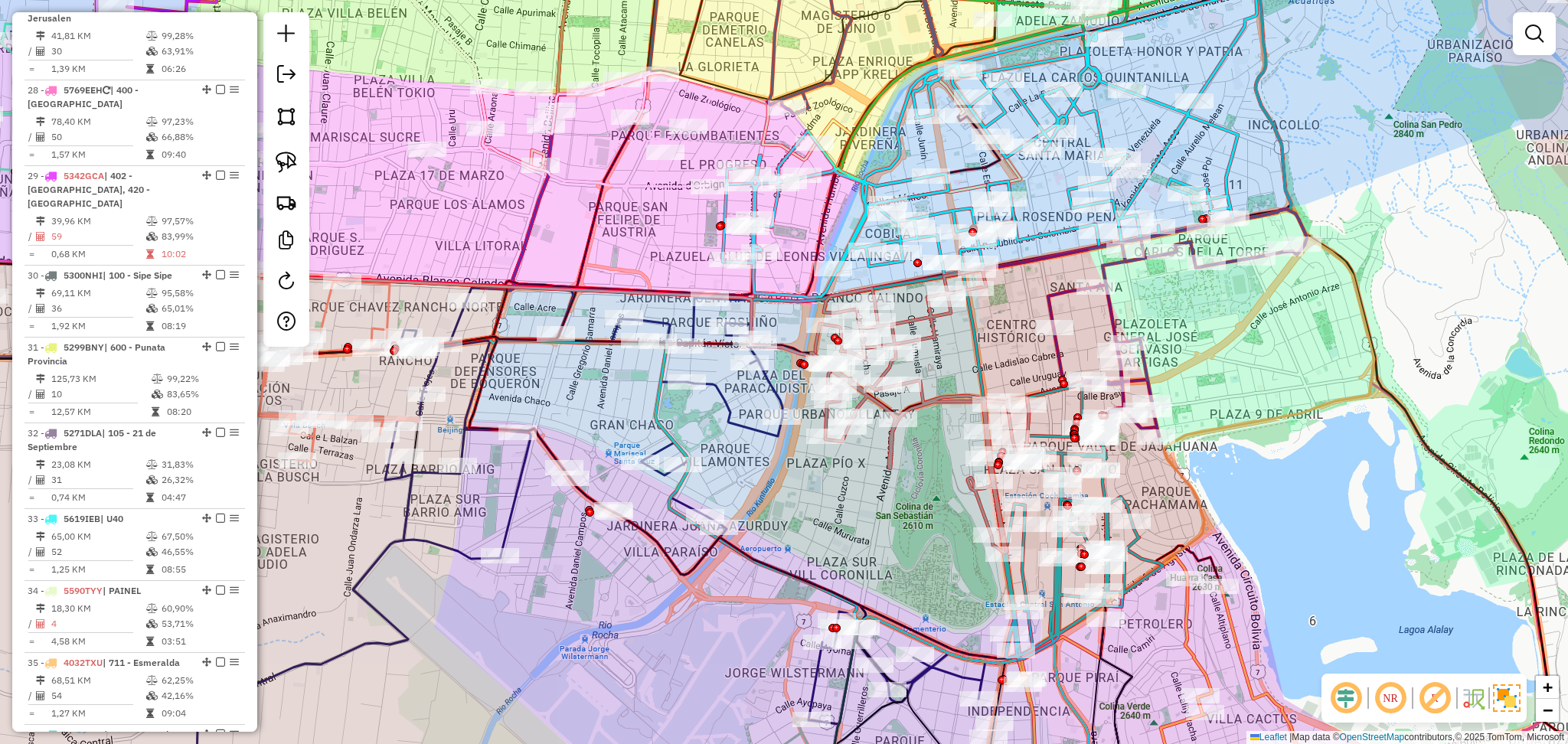
click at [928, 390] on icon at bounding box center [920, 412] width 218 height 284
select select "**********"
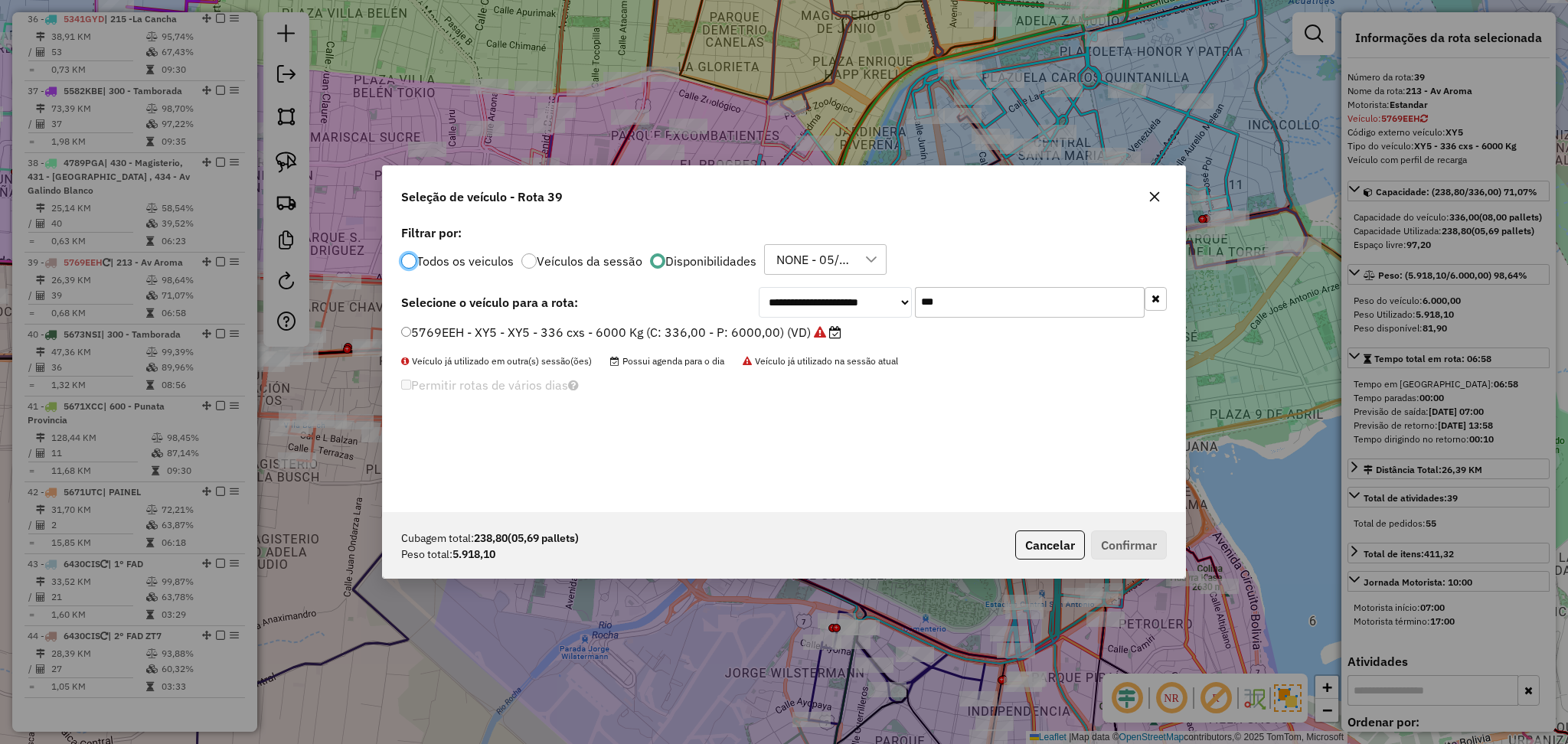
scroll to position [7, 5]
drag, startPoint x: 977, startPoint y: 310, endPoint x: 899, endPoint y: 310, distance: 78.0
click at [899, 310] on div "**********" at bounding box center [962, 303] width 408 height 31
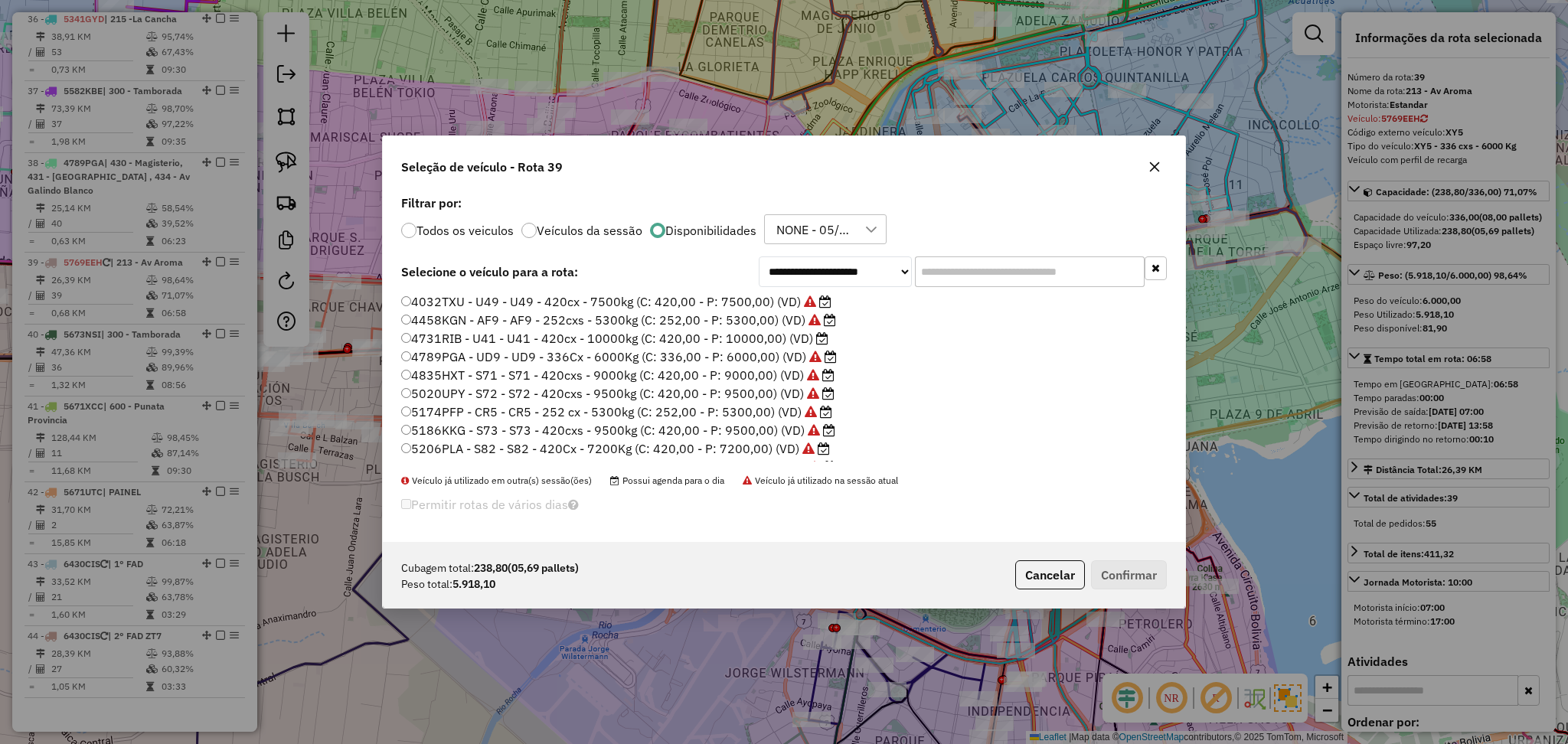
click at [1024, 275] on input "text" at bounding box center [1030, 272] width 230 height 31
paste input "*******"
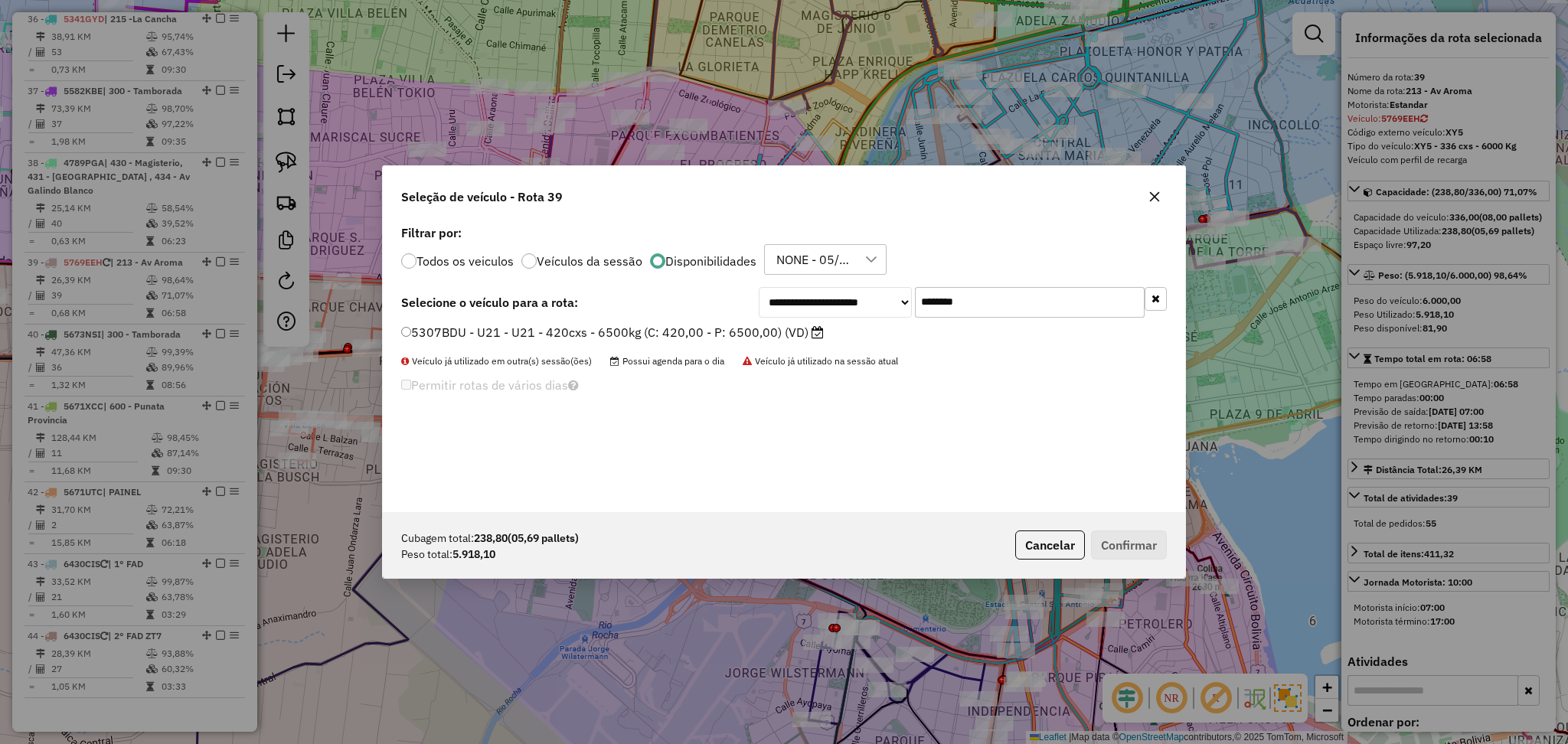
type input "*******"
click at [725, 331] on label "5307BDU - U21 - U21 - 420cxs - 6500kg (C: 420,00 - P: 6500,00) (VD)" at bounding box center [613, 332] width 422 height 19
click at [1146, 543] on button "Confirmar" at bounding box center [1129, 545] width 75 height 29
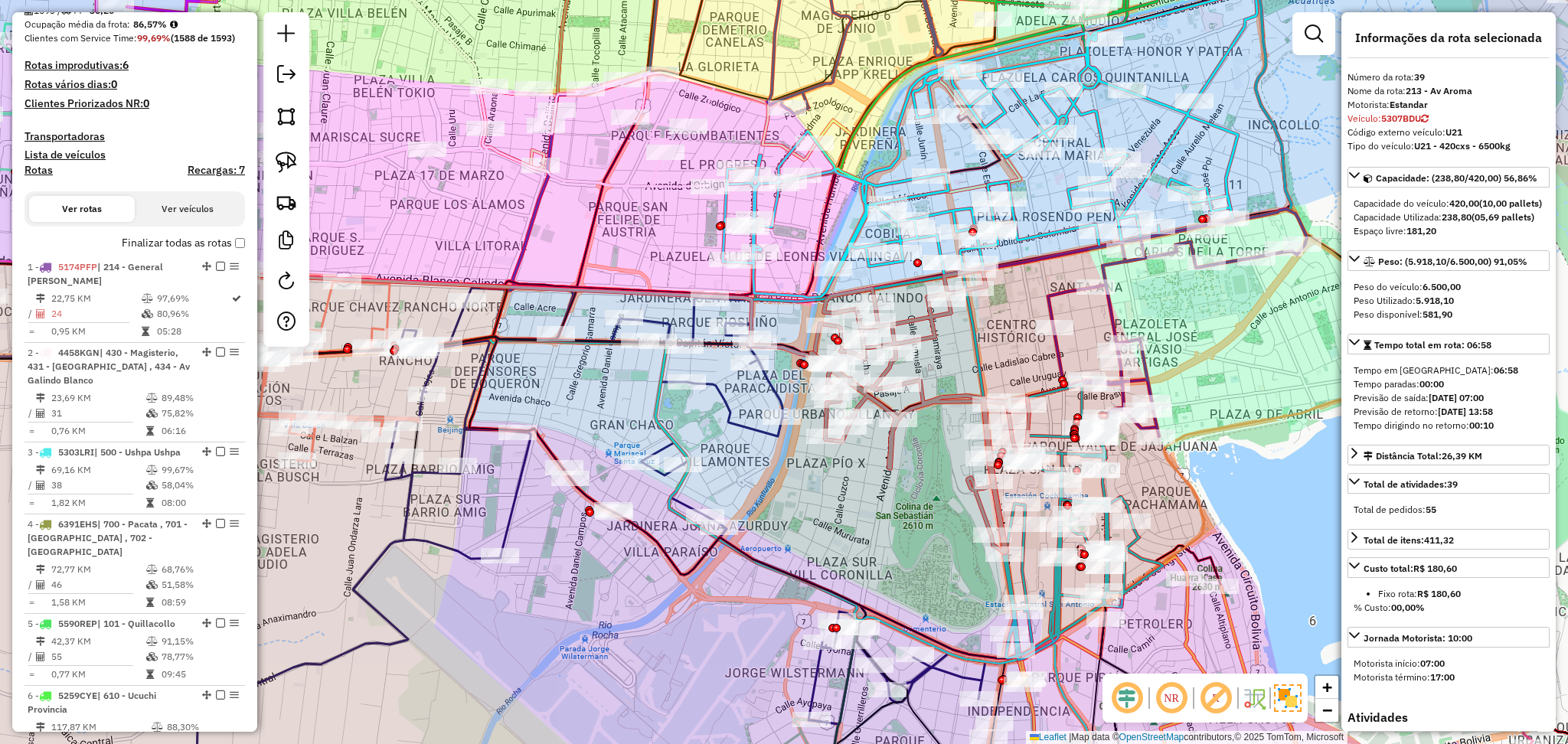
scroll to position [115, 0]
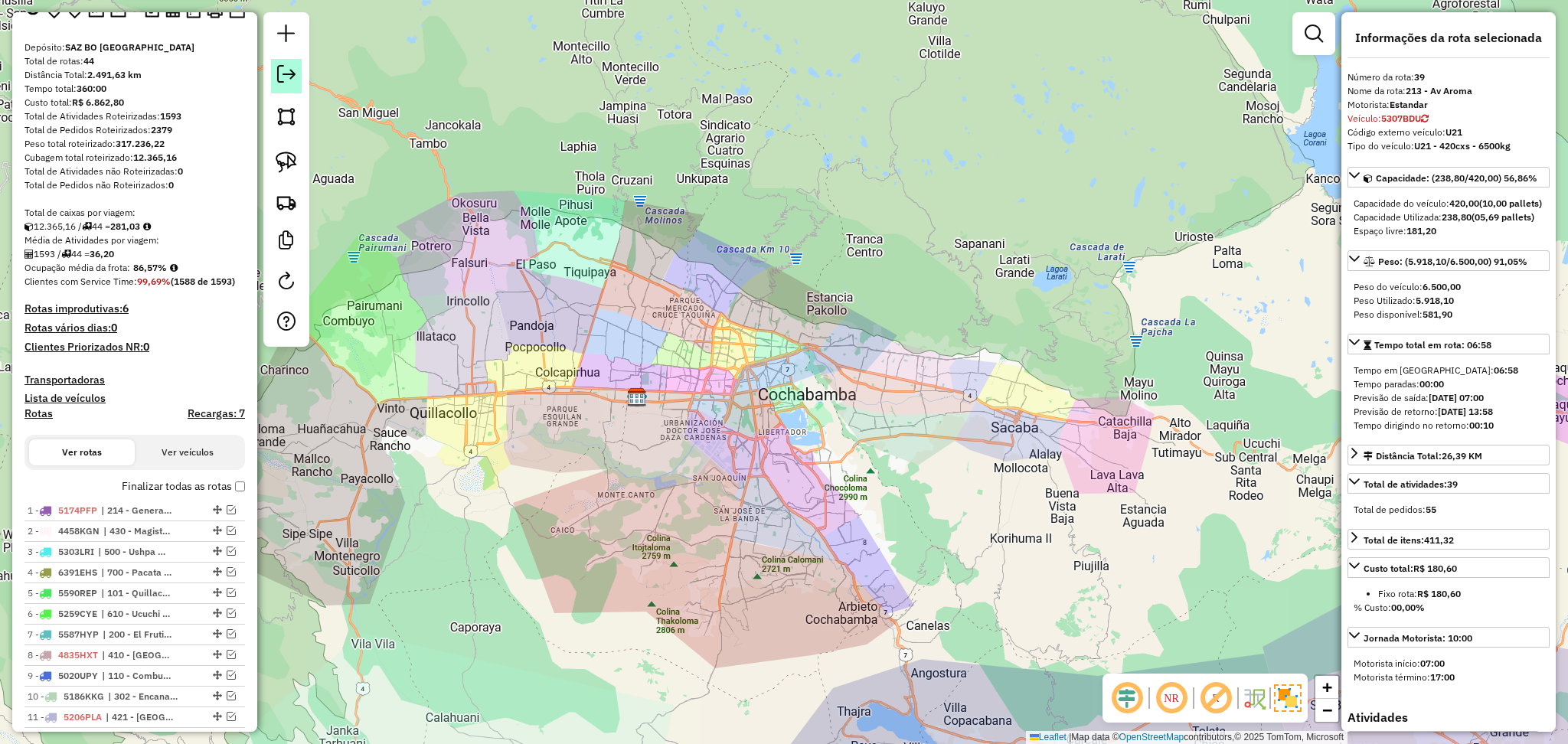
click at [289, 77] on em at bounding box center [286, 74] width 19 height 19
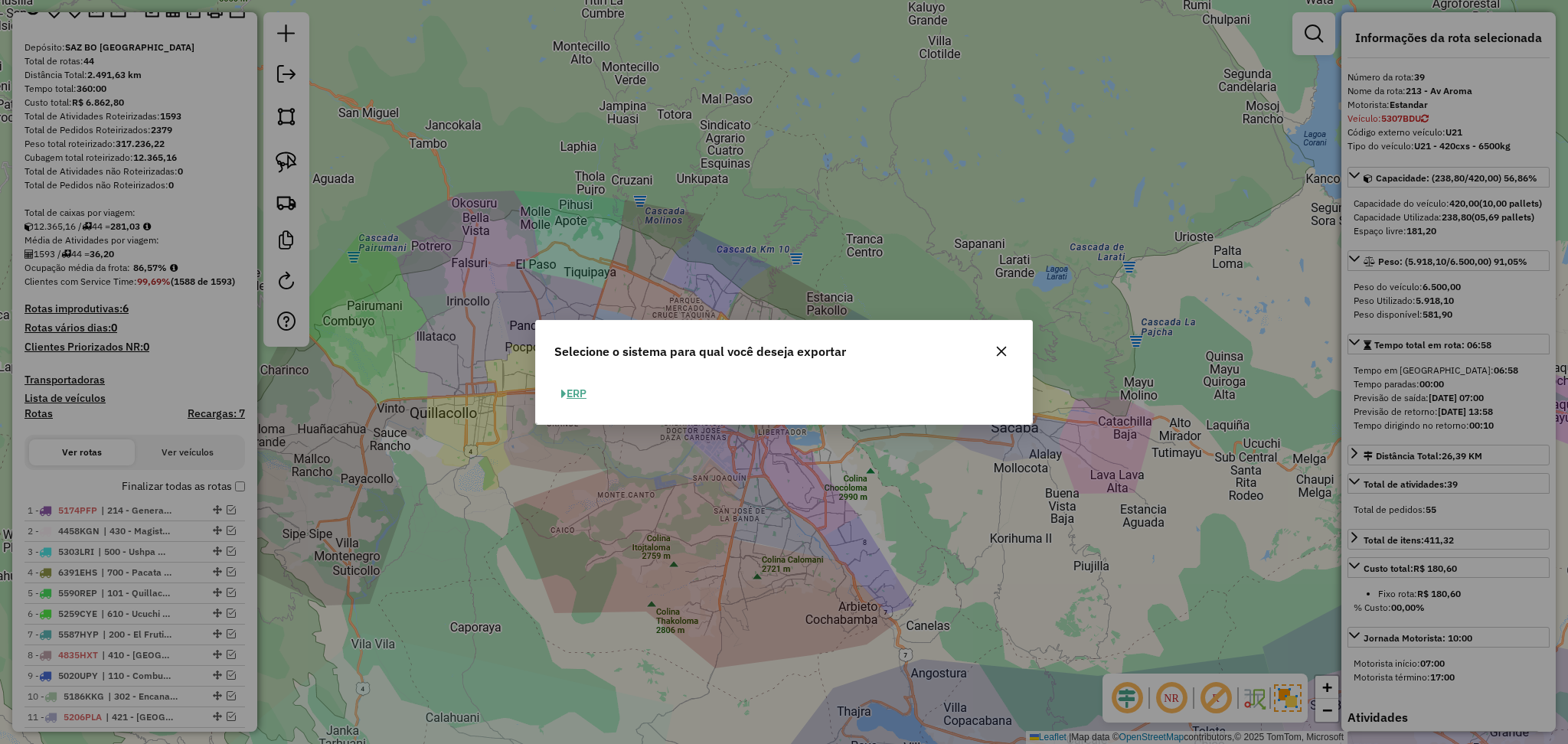
click at [582, 391] on button "ERP" at bounding box center [573, 394] width 39 height 24
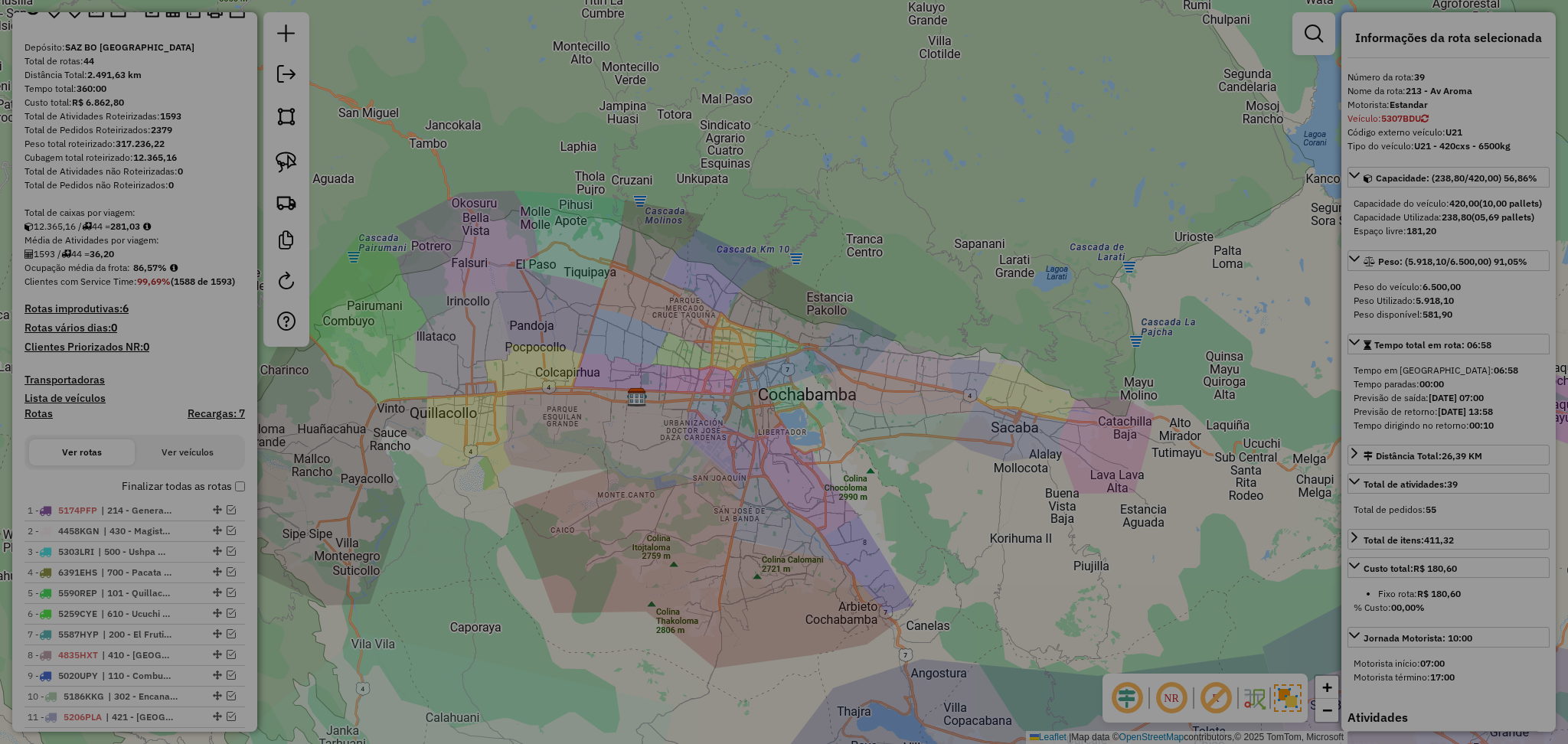
select select "**"
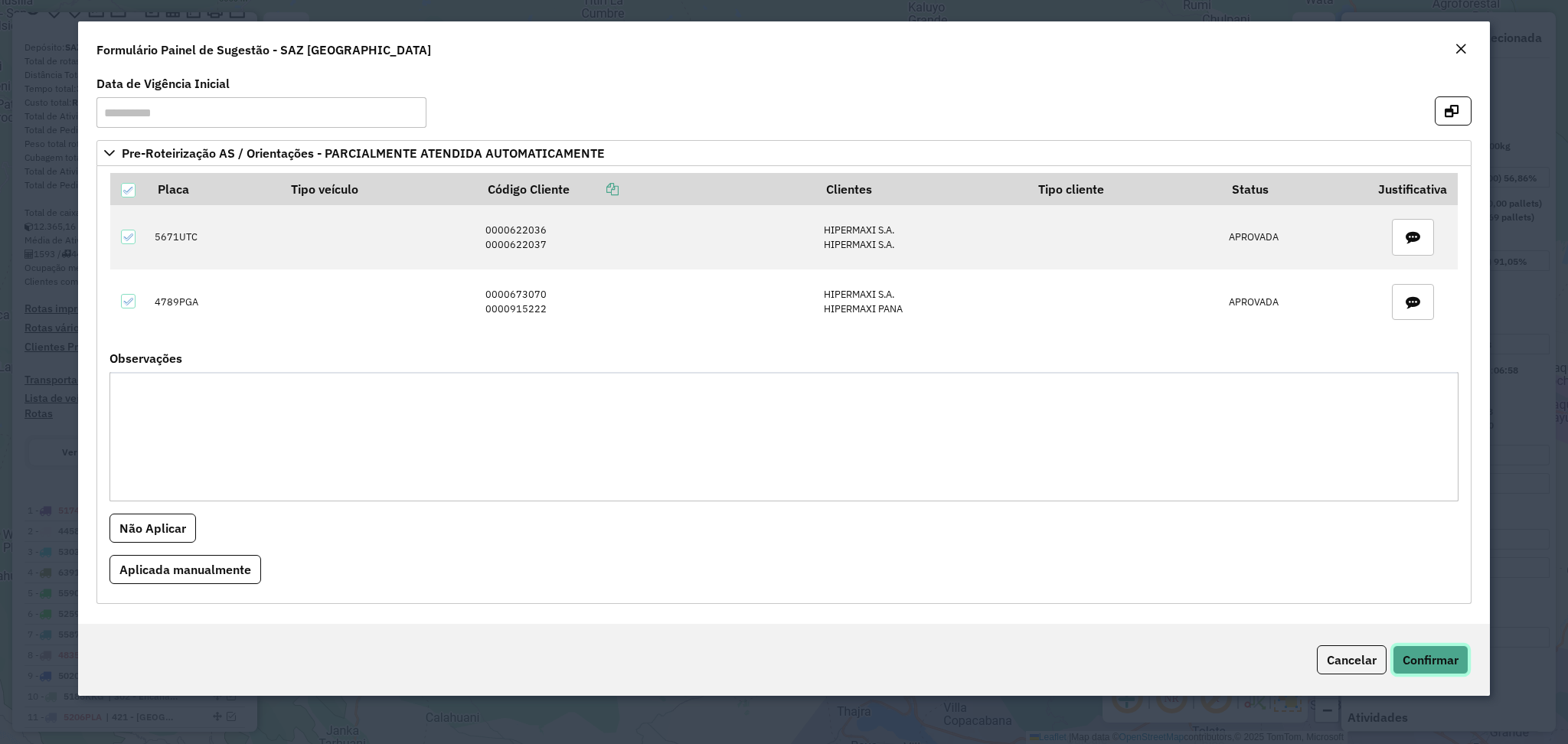
click at [1448, 666] on span "Confirmar" at bounding box center [1430, 660] width 56 height 15
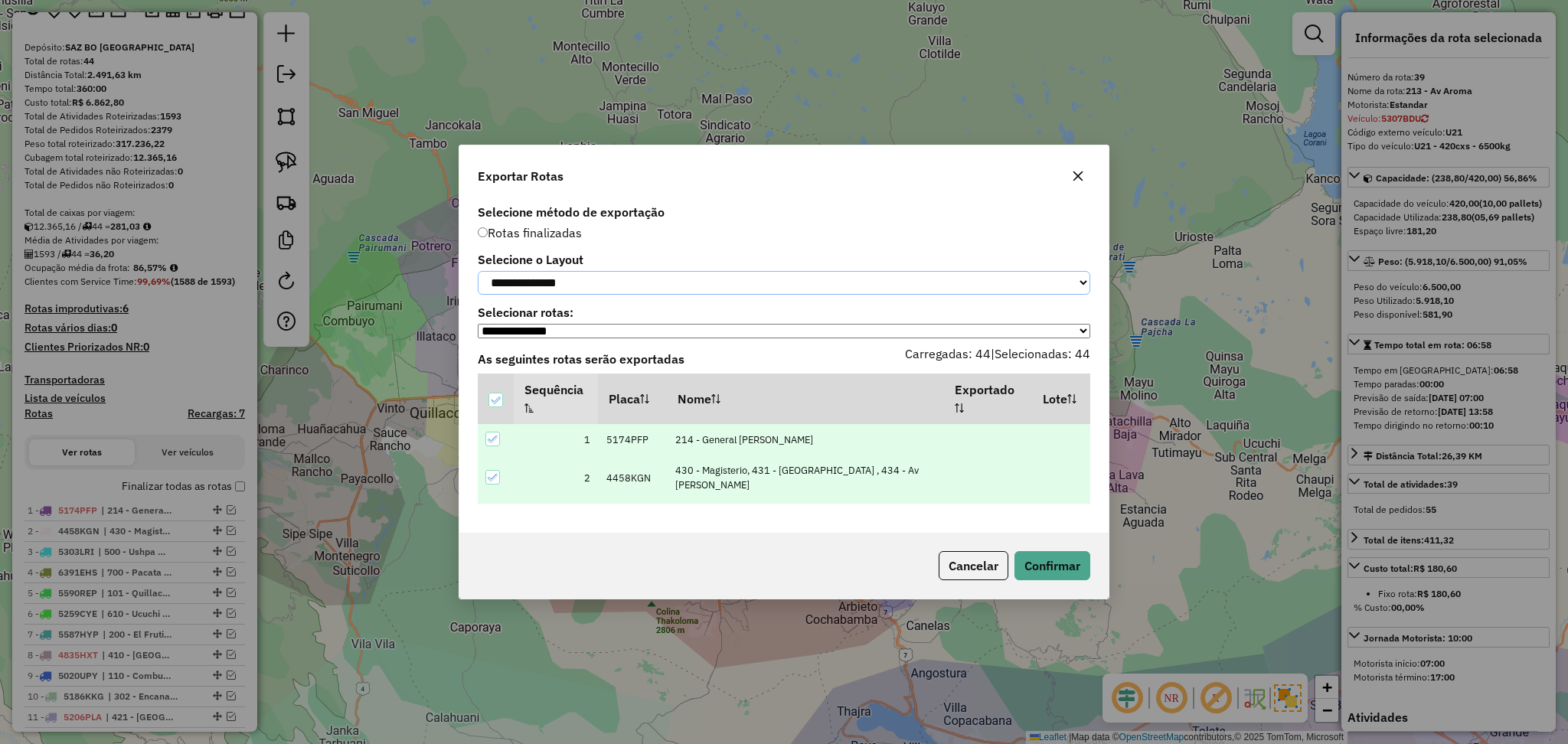
click at [613, 284] on select "**********" at bounding box center [784, 283] width 613 height 24
select select "*********"
click at [478, 271] on select "**********" at bounding box center [784, 283] width 613 height 24
click at [1049, 576] on button "Confirmar" at bounding box center [1052, 565] width 75 height 29
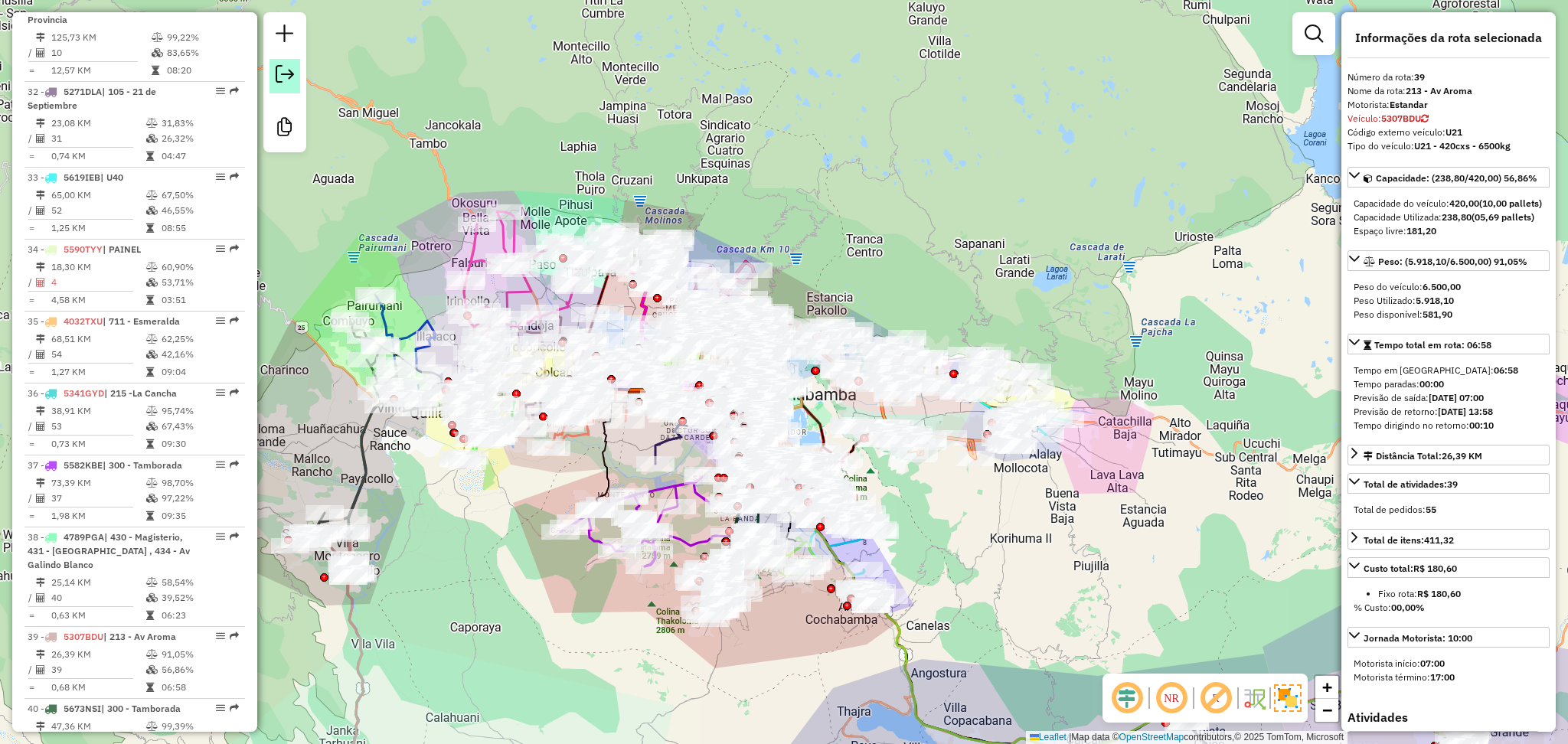
click at [290, 86] on link at bounding box center [285, 75] width 31 height 35
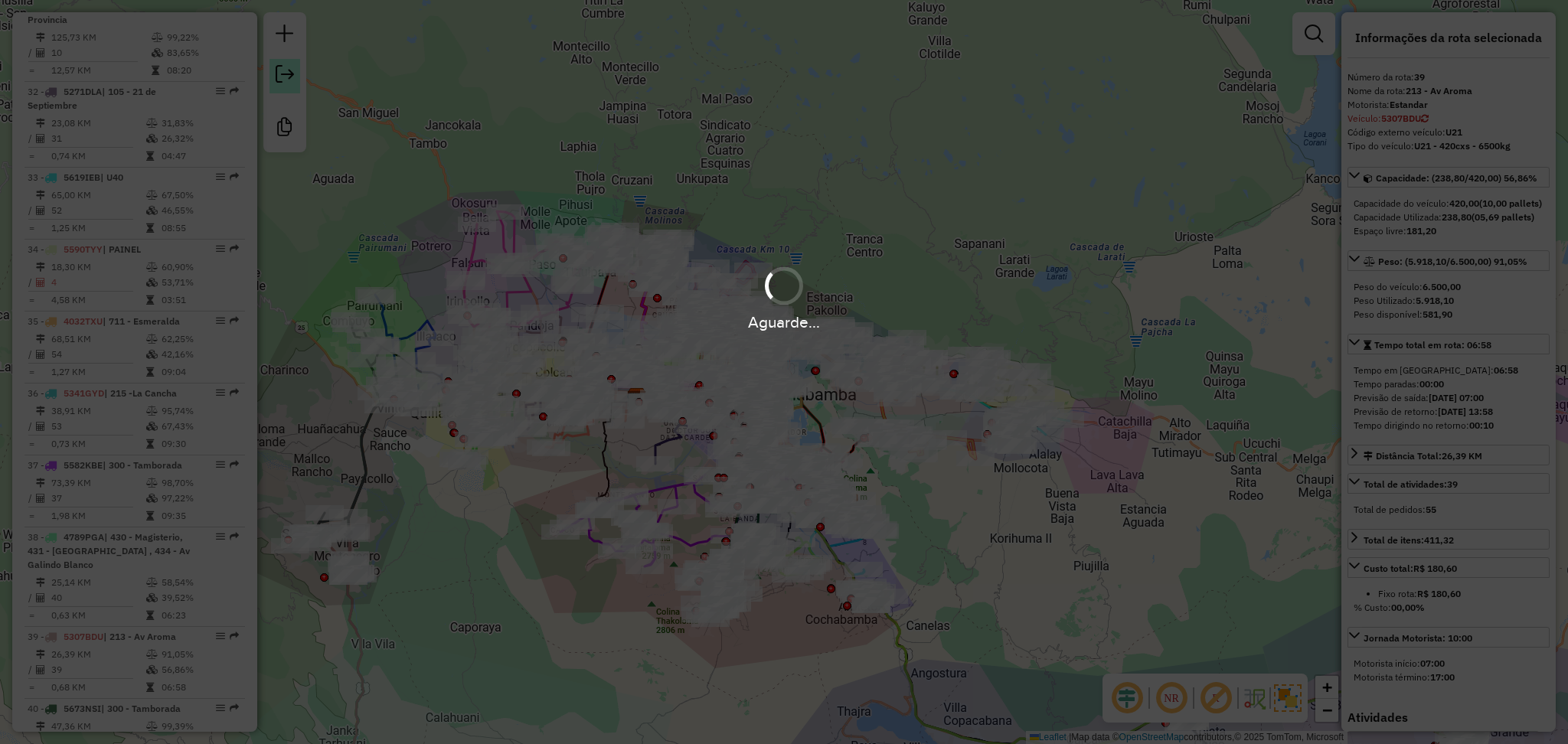
scroll to position [3420, 0]
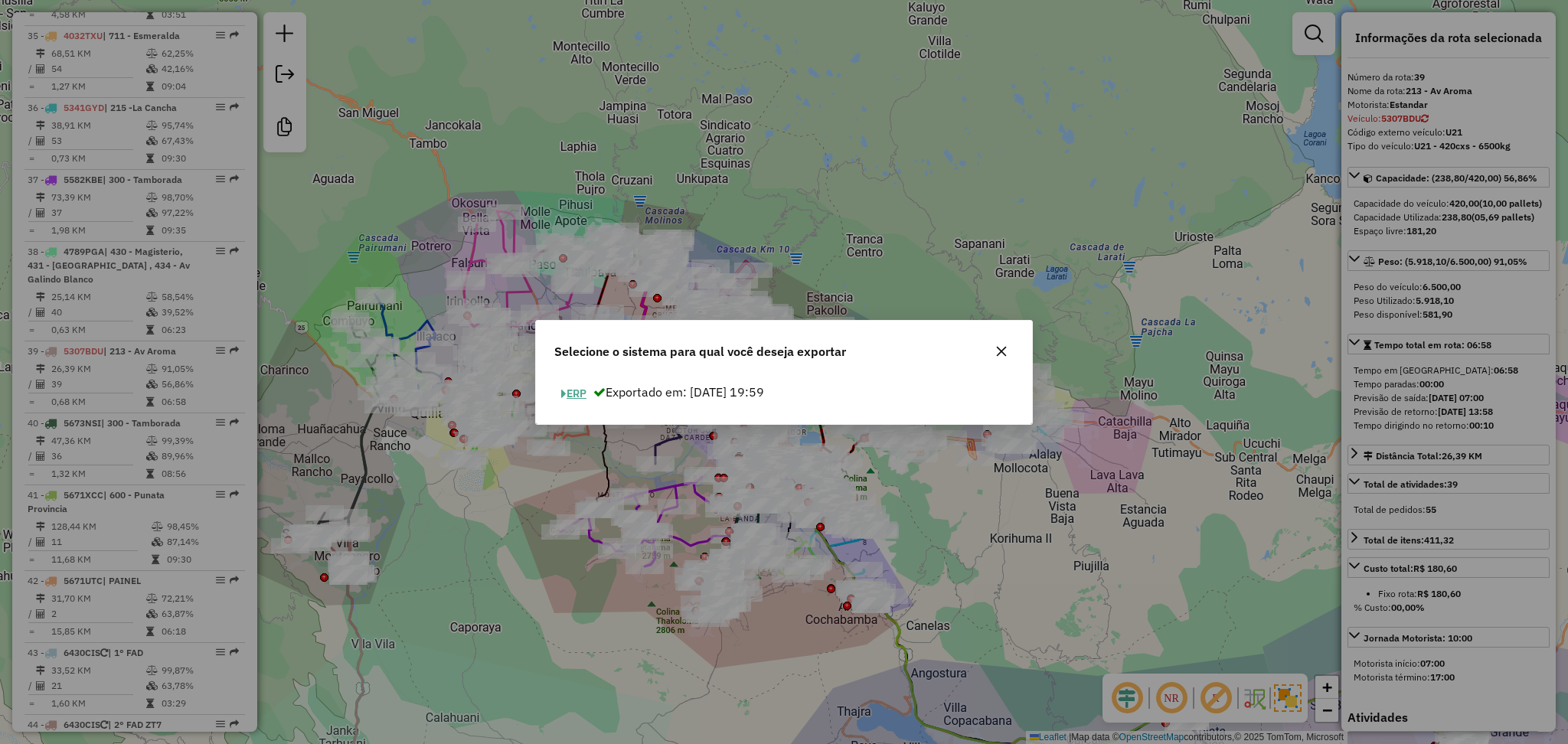
click at [572, 390] on button "ERP" at bounding box center [573, 394] width 39 height 24
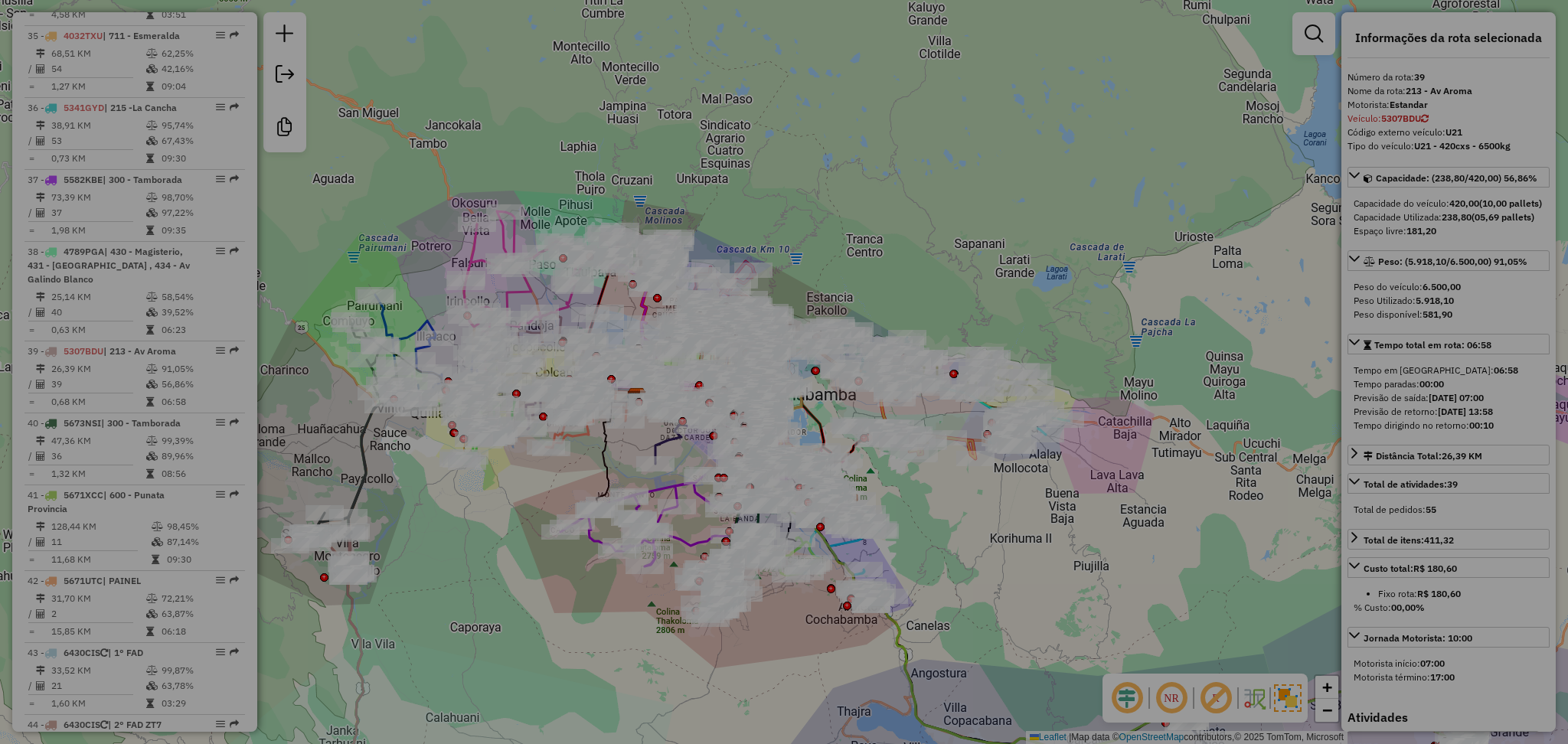
select select "*********"
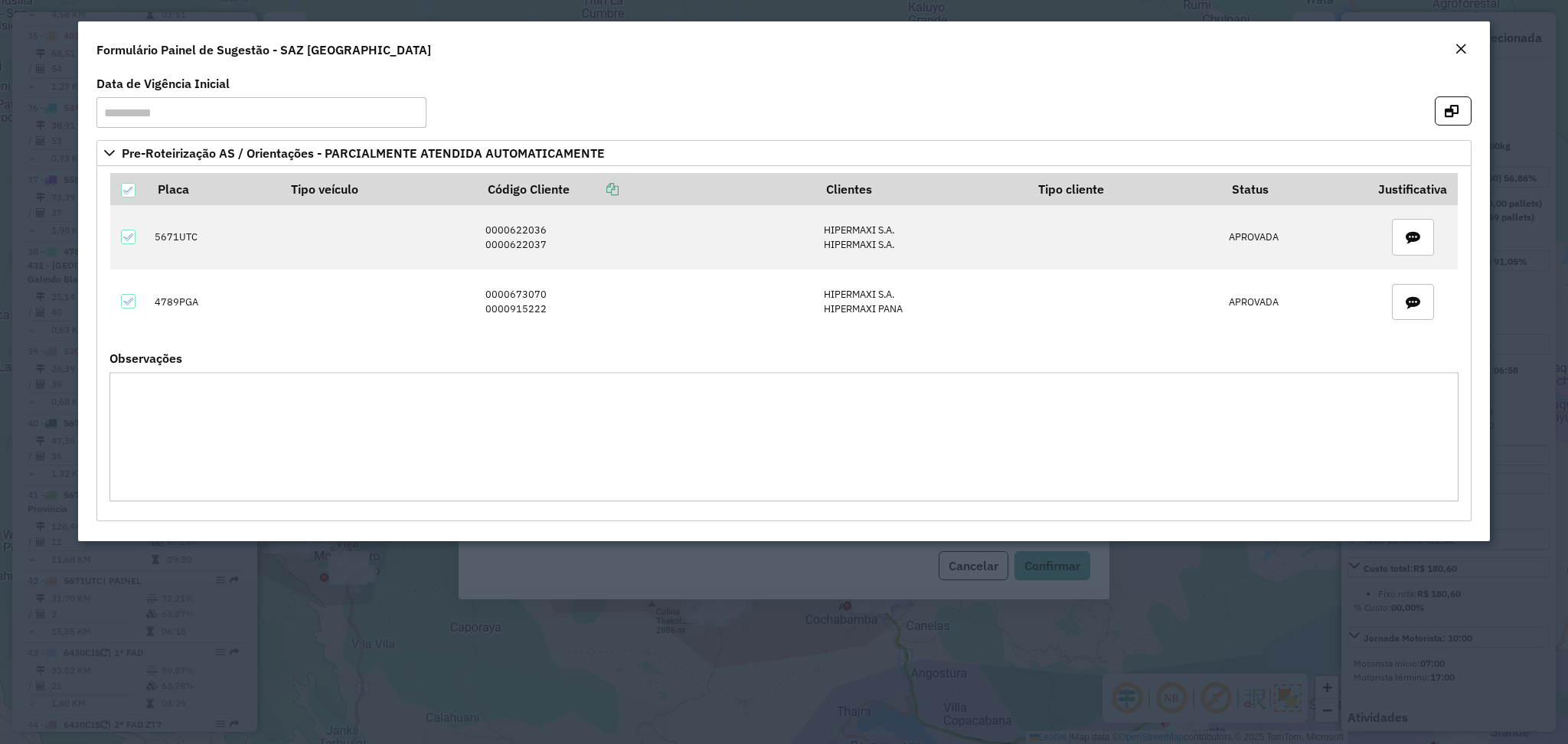
click at [1456, 49] on em "Close" at bounding box center [1461, 49] width 12 height 12
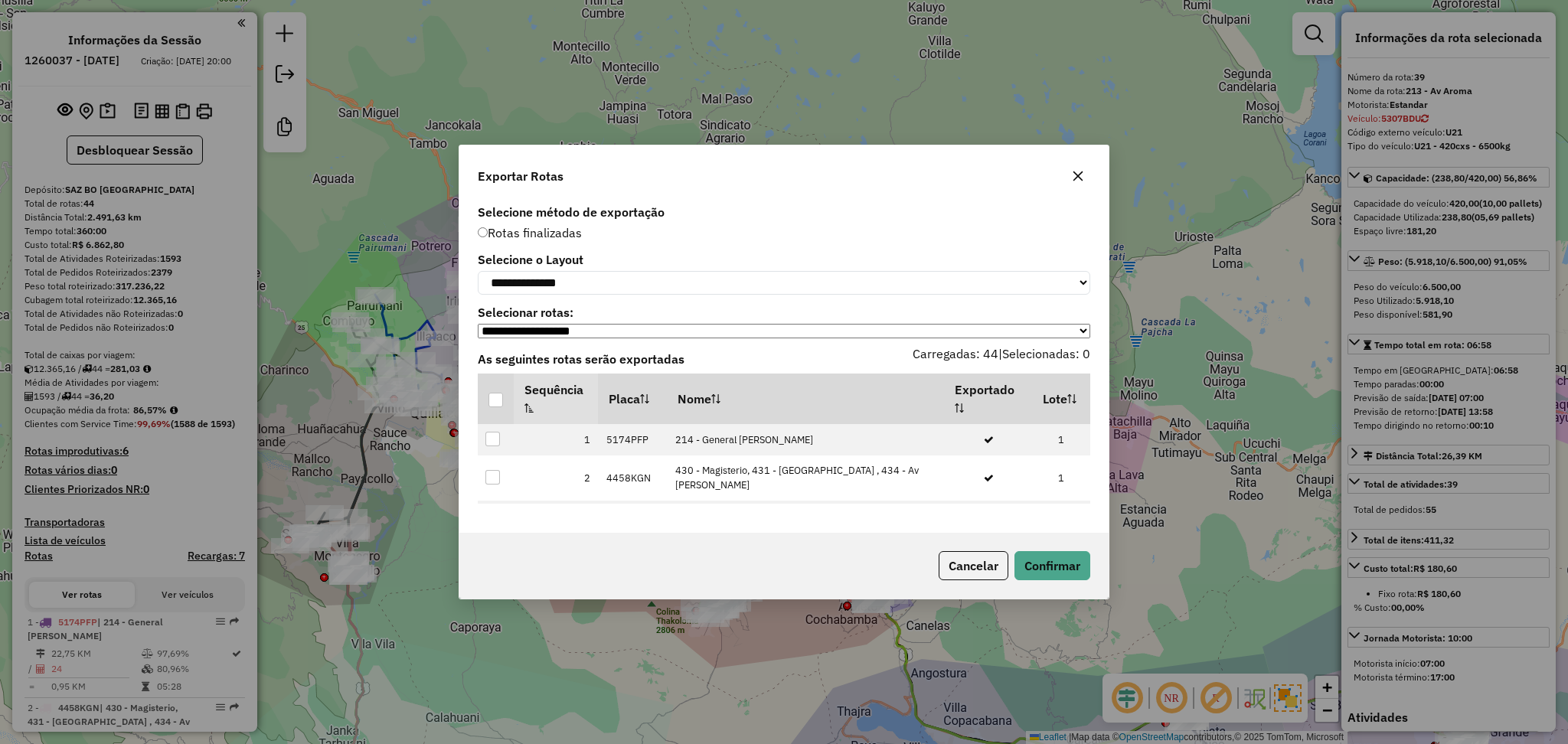
select select "**********"
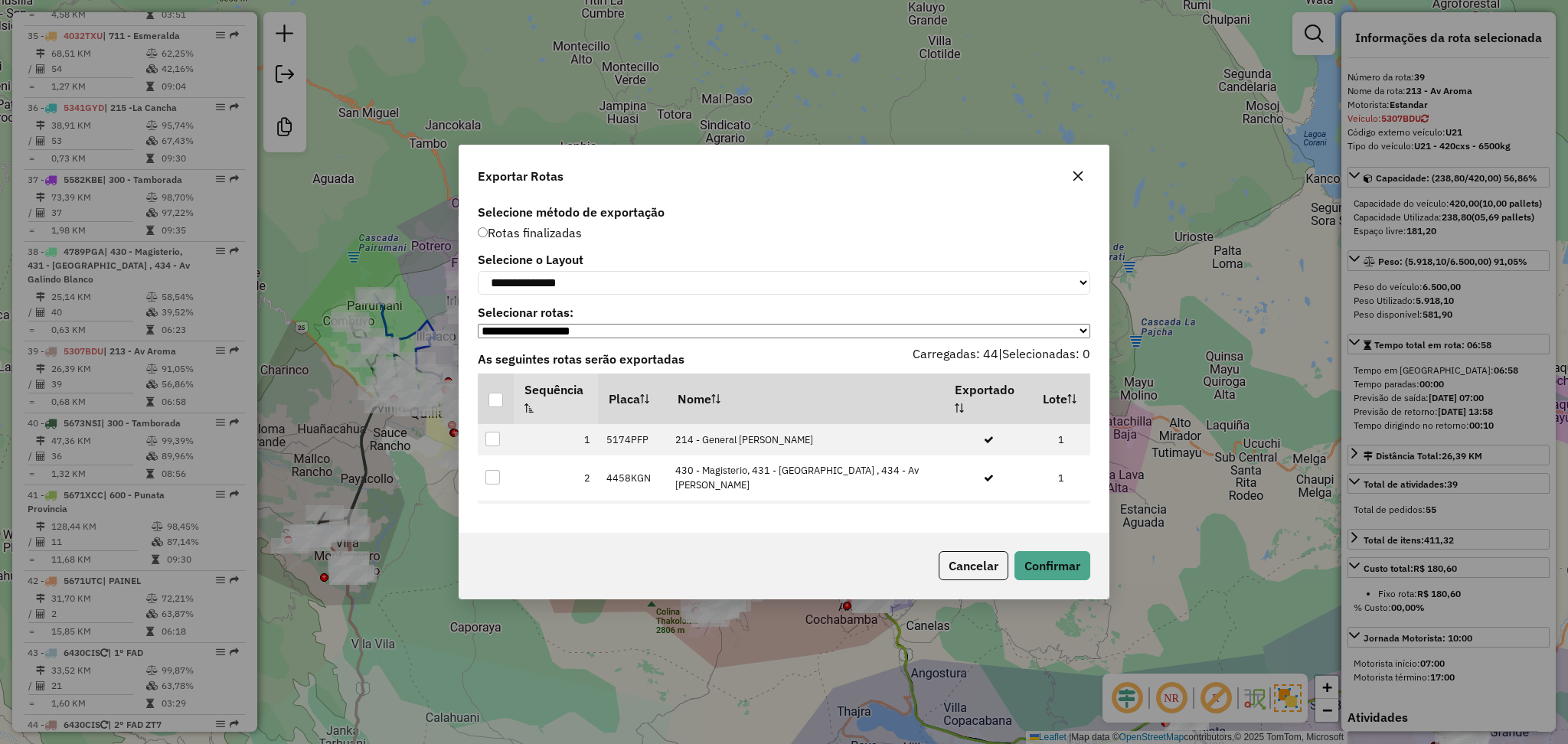
select select "*********"
click at [478, 271] on select "**********" at bounding box center [784, 283] width 613 height 24
click at [499, 400] on div at bounding box center [496, 400] width 15 height 15
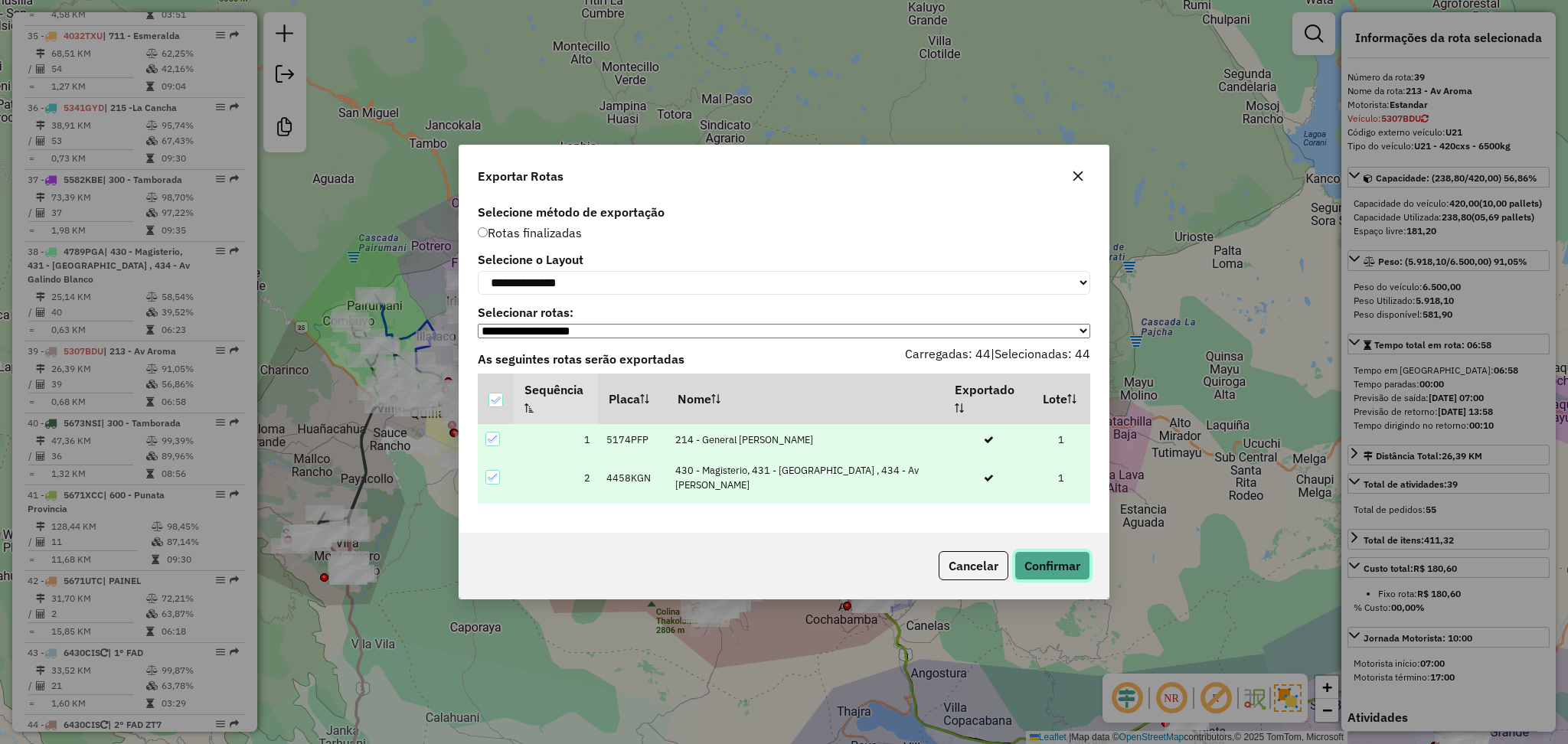
click at [1030, 573] on button "Confirmar" at bounding box center [1052, 565] width 75 height 29
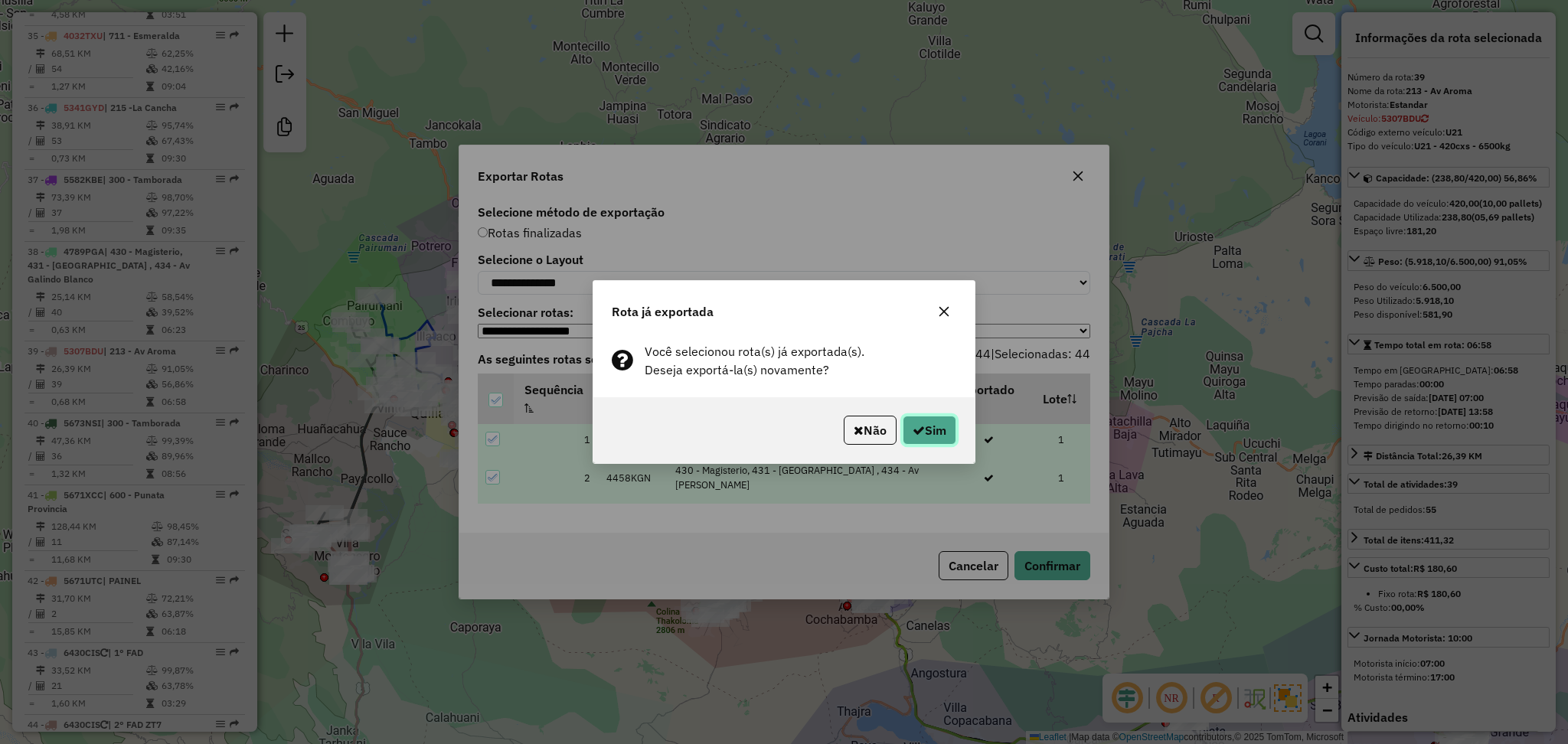
click at [928, 431] on button "Sim" at bounding box center [929, 430] width 54 height 29
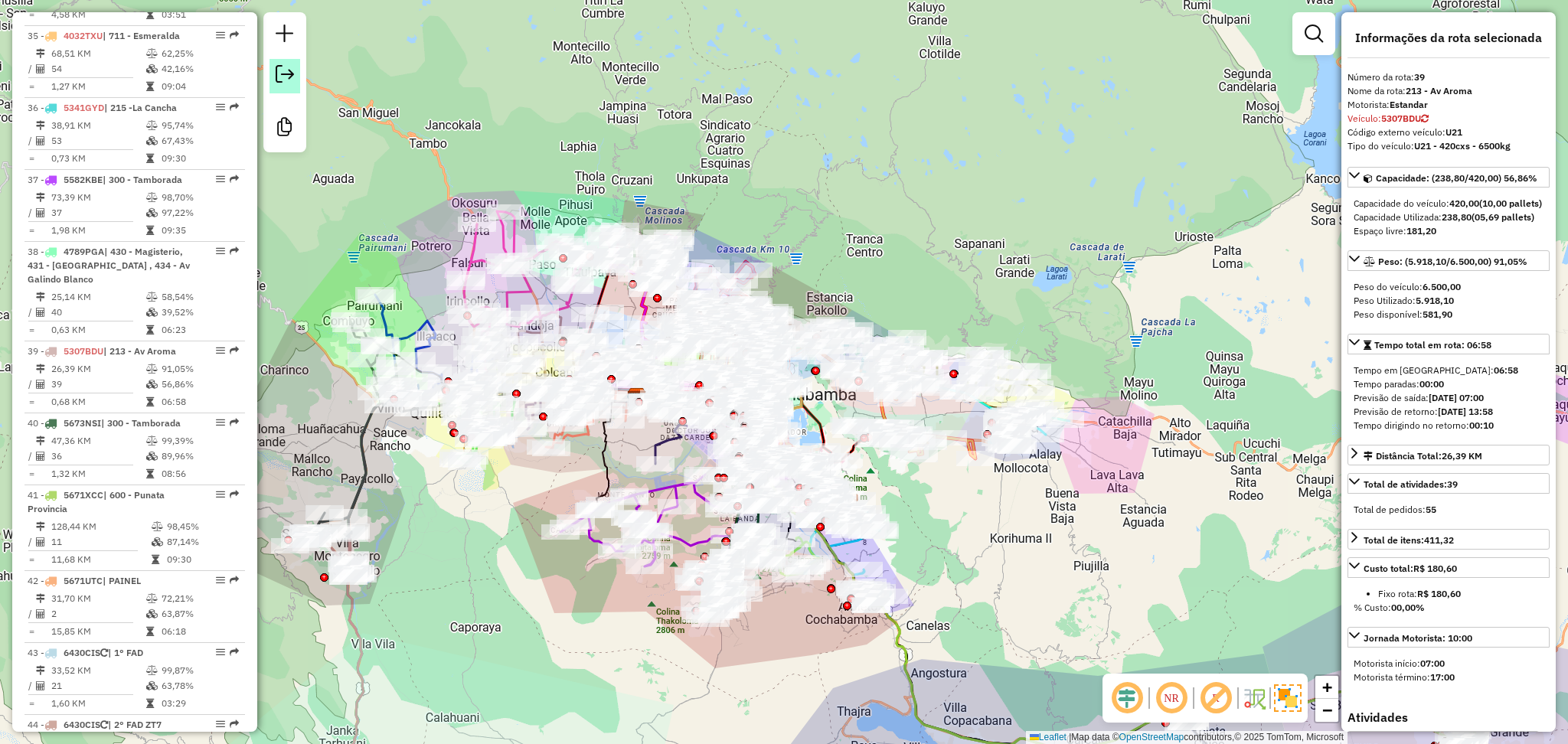
click at [289, 74] on em at bounding box center [285, 74] width 19 height 19
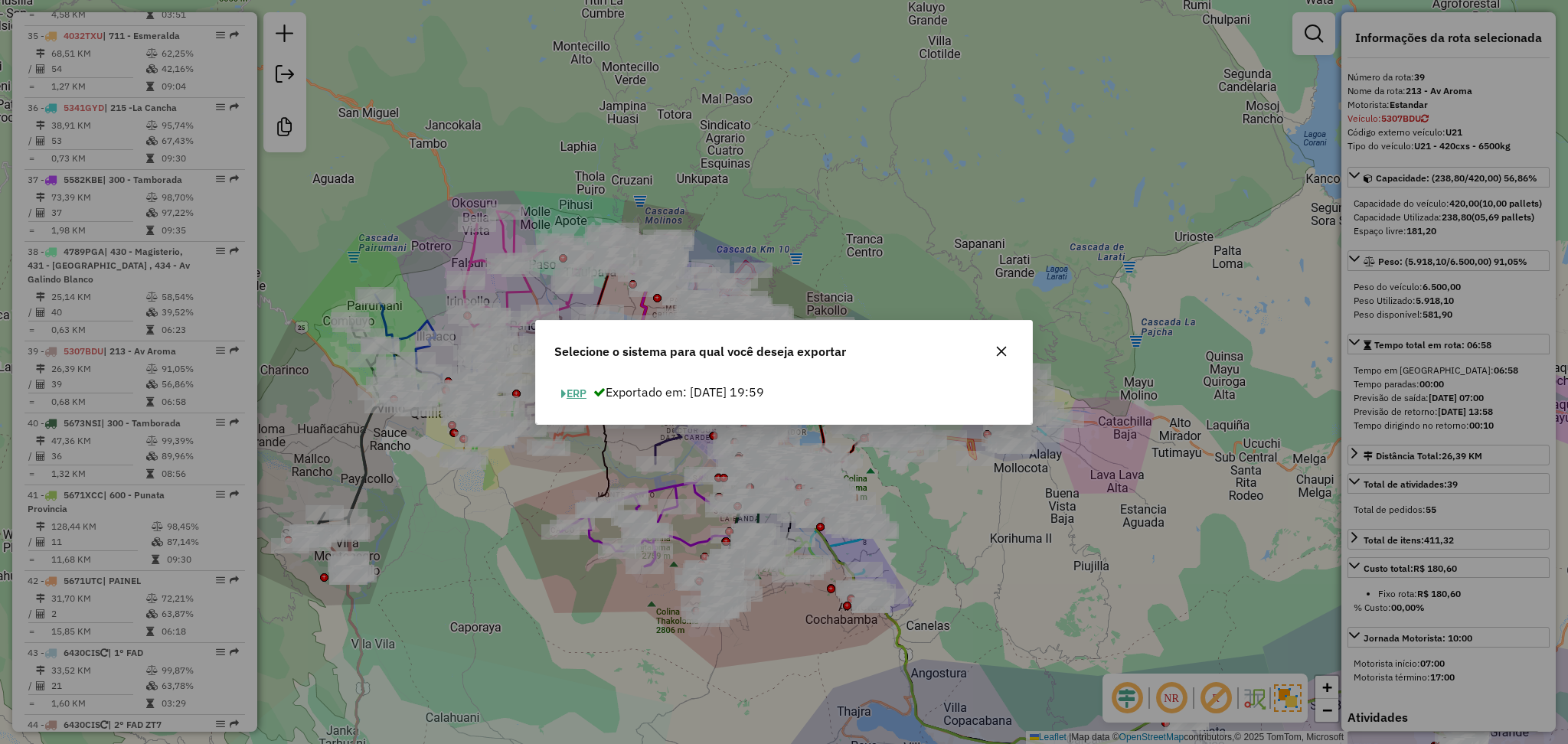
click at [569, 393] on button "ERP" at bounding box center [573, 394] width 39 height 24
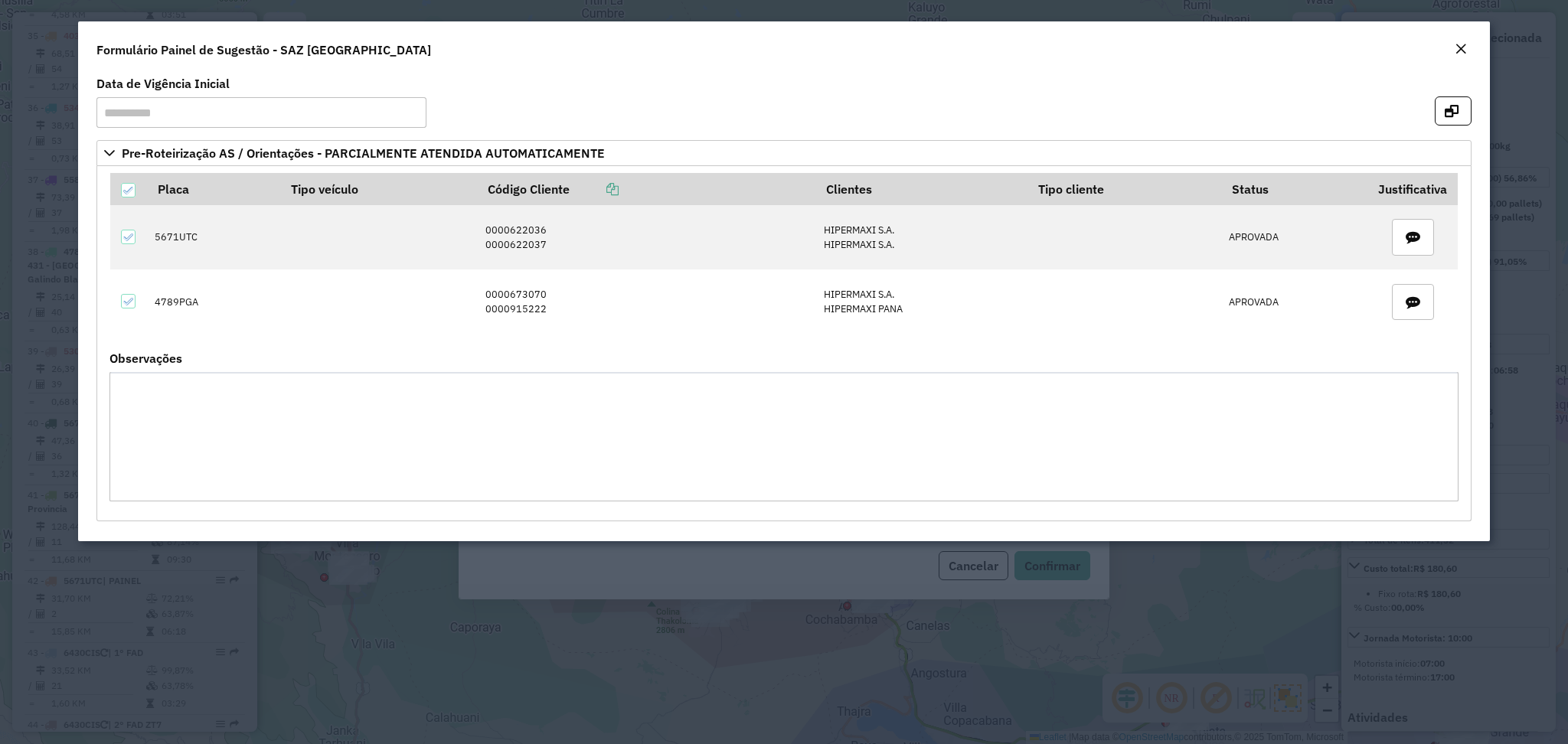
click at [1471, 53] on button "Close" at bounding box center [1461, 50] width 22 height 20
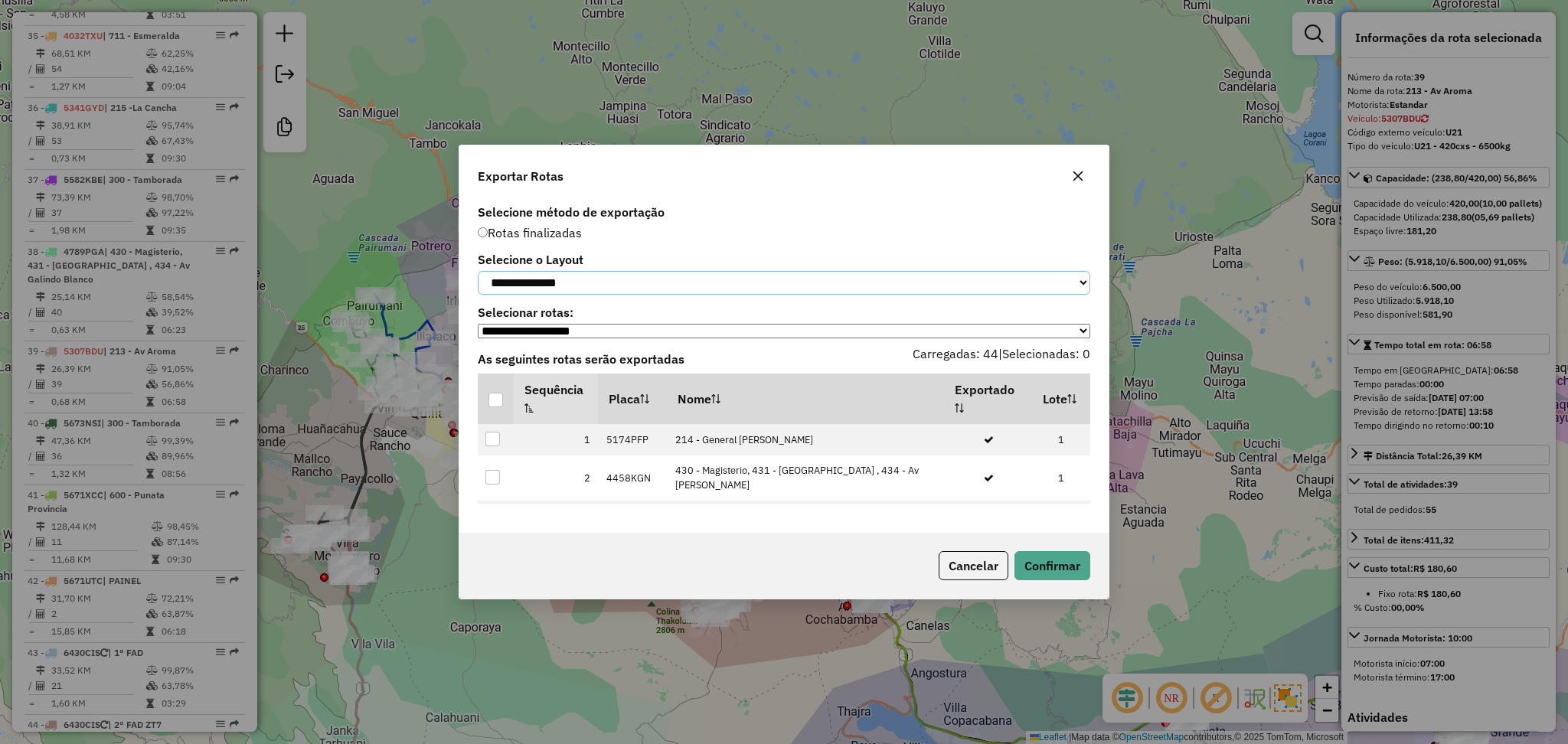
click at [657, 281] on select "**********" at bounding box center [784, 283] width 613 height 24
select select "*********"
click at [478, 271] on select "**********" at bounding box center [784, 283] width 613 height 24
click at [501, 405] on div at bounding box center [496, 400] width 15 height 15
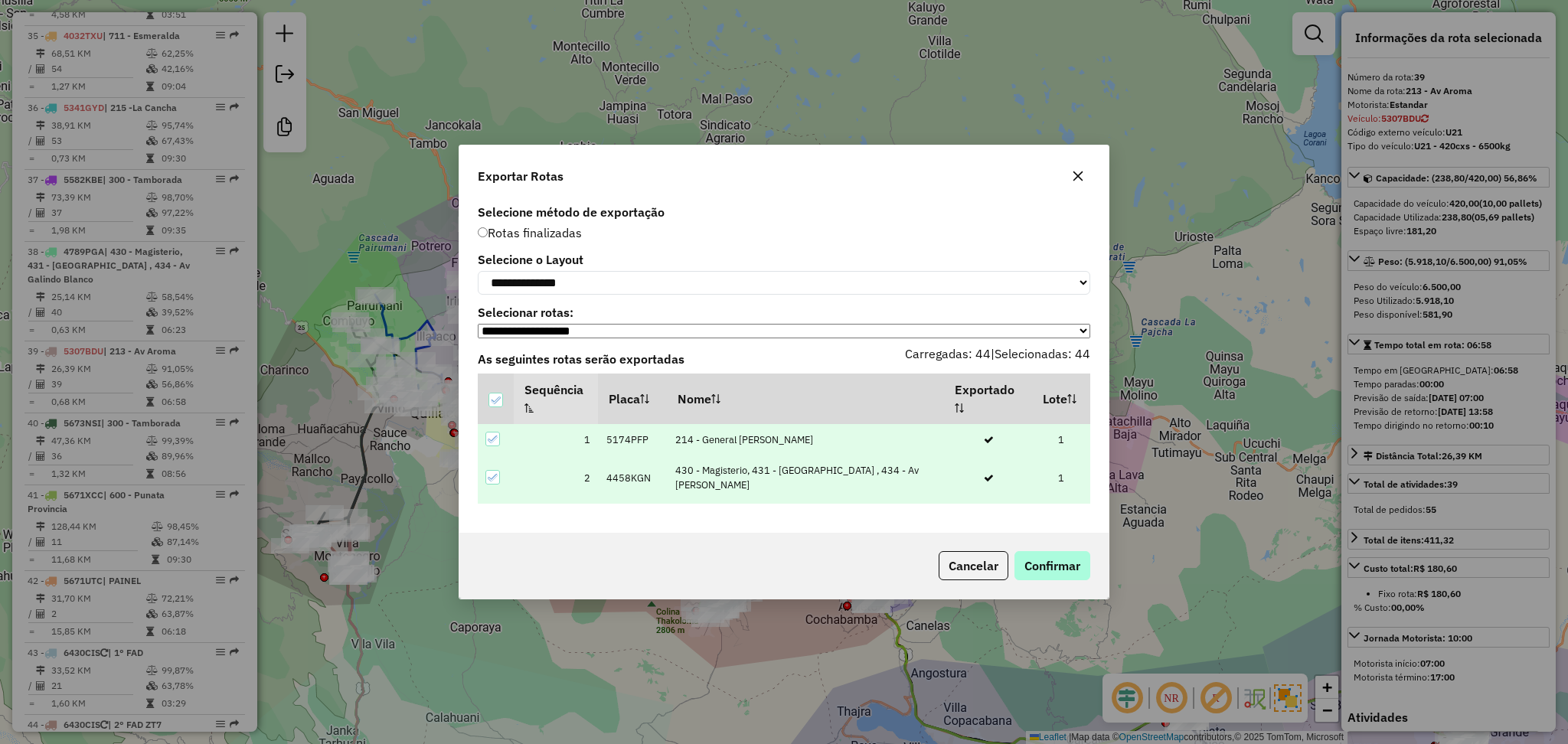
click at [1039, 582] on div "Cancelar Confirmar" at bounding box center [784, 565] width 650 height 65
click at [1034, 565] on button "Confirmar" at bounding box center [1052, 565] width 75 height 29
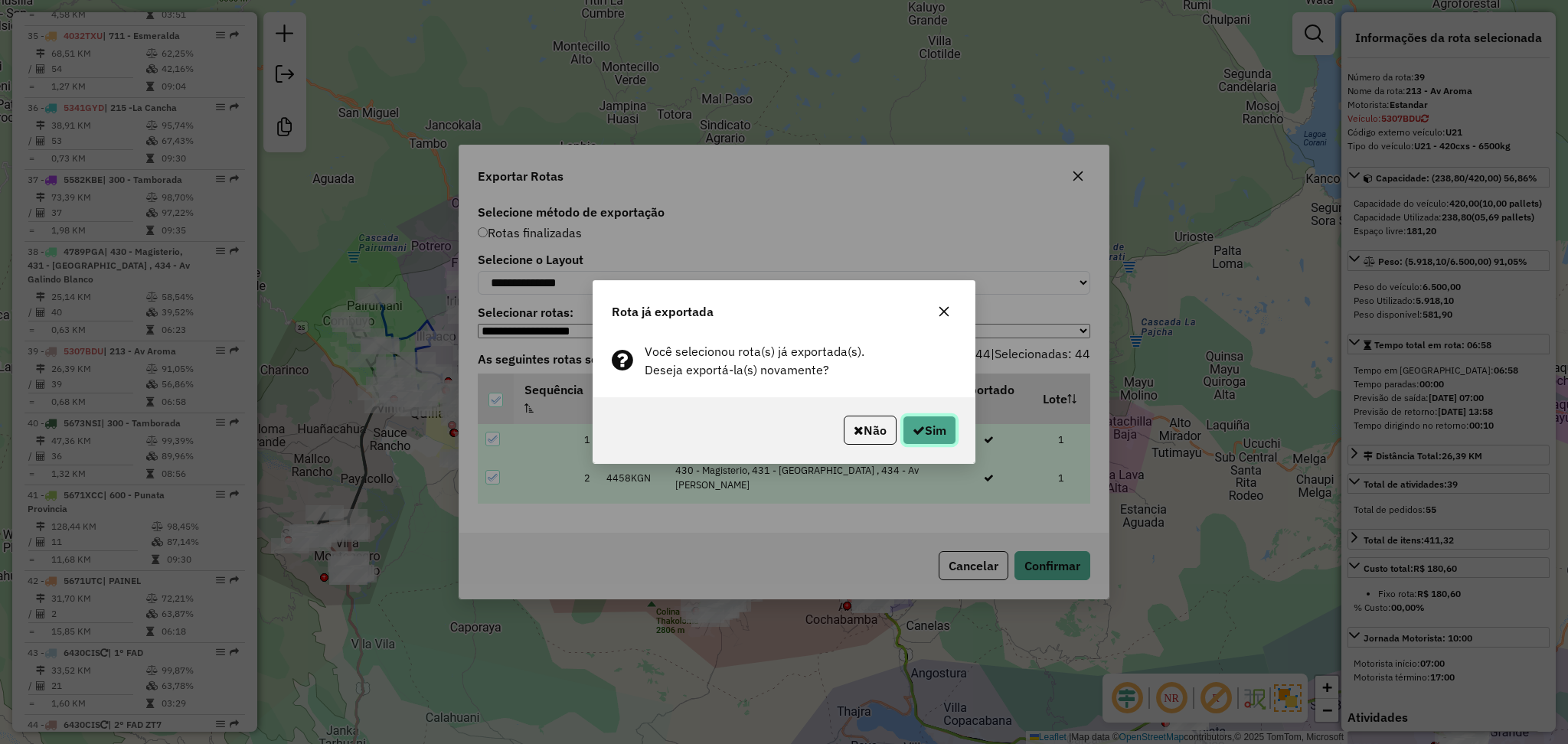
click at [928, 439] on button "Sim" at bounding box center [929, 430] width 54 height 29
